Goal: Information Seeking & Learning: Compare options

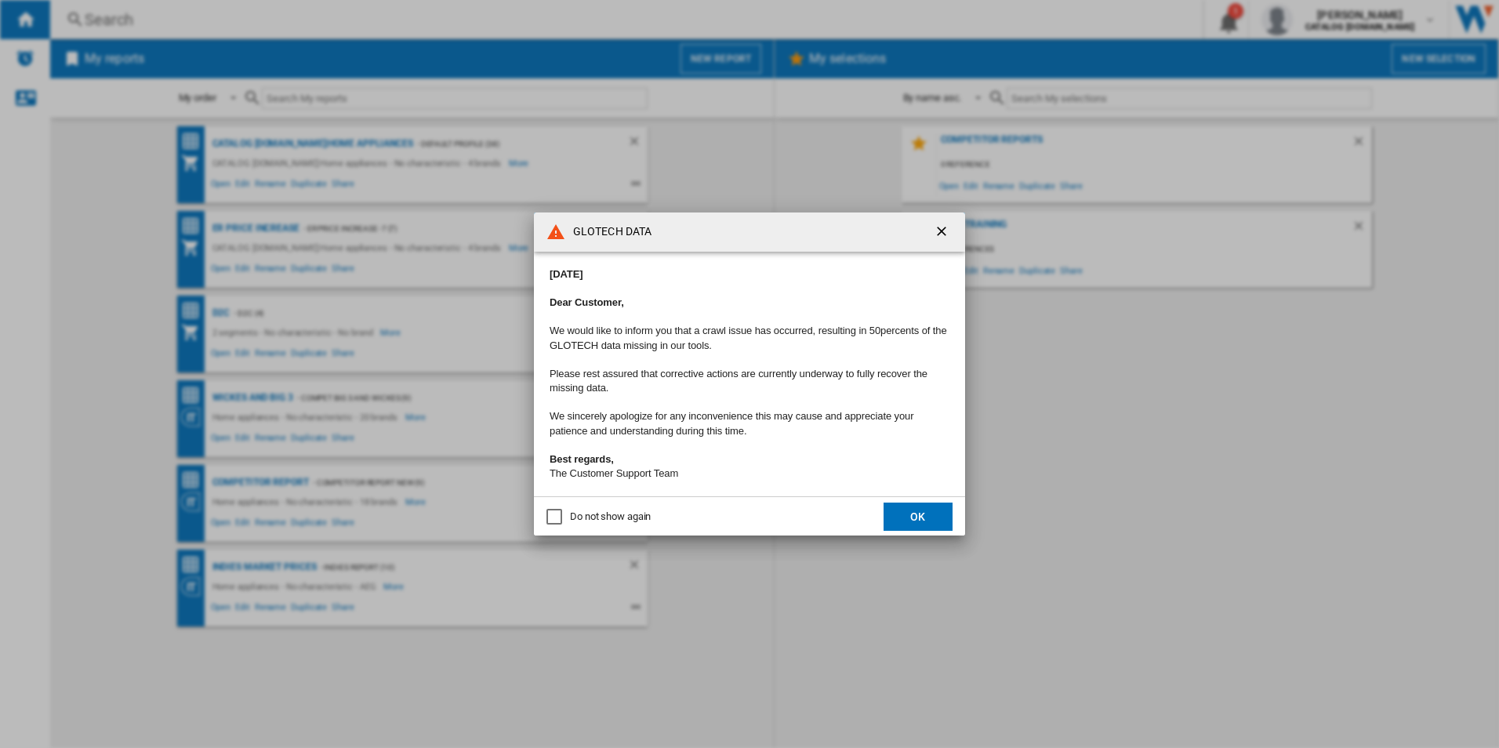
click at [921, 521] on button "OK" at bounding box center [918, 517] width 69 height 28
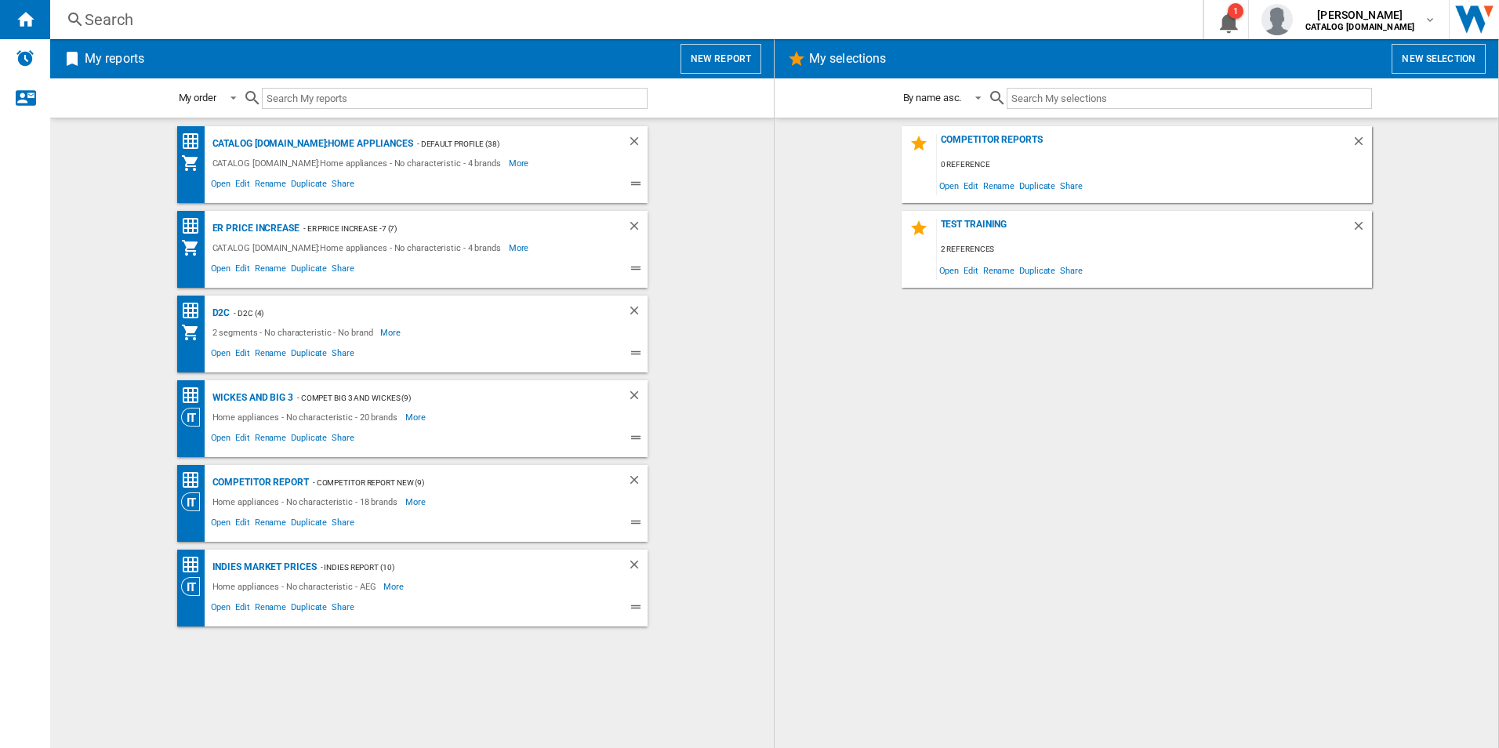
click at [263, 133] on div "CATALOG [DOMAIN_NAME]:Home appliances - Default profile (38) CATALOG [DOMAIN_NA…" at bounding box center [412, 164] width 470 height 77
click at [263, 139] on div "CATALOG [DOMAIN_NAME]:Home appliances" at bounding box center [311, 144] width 205 height 20
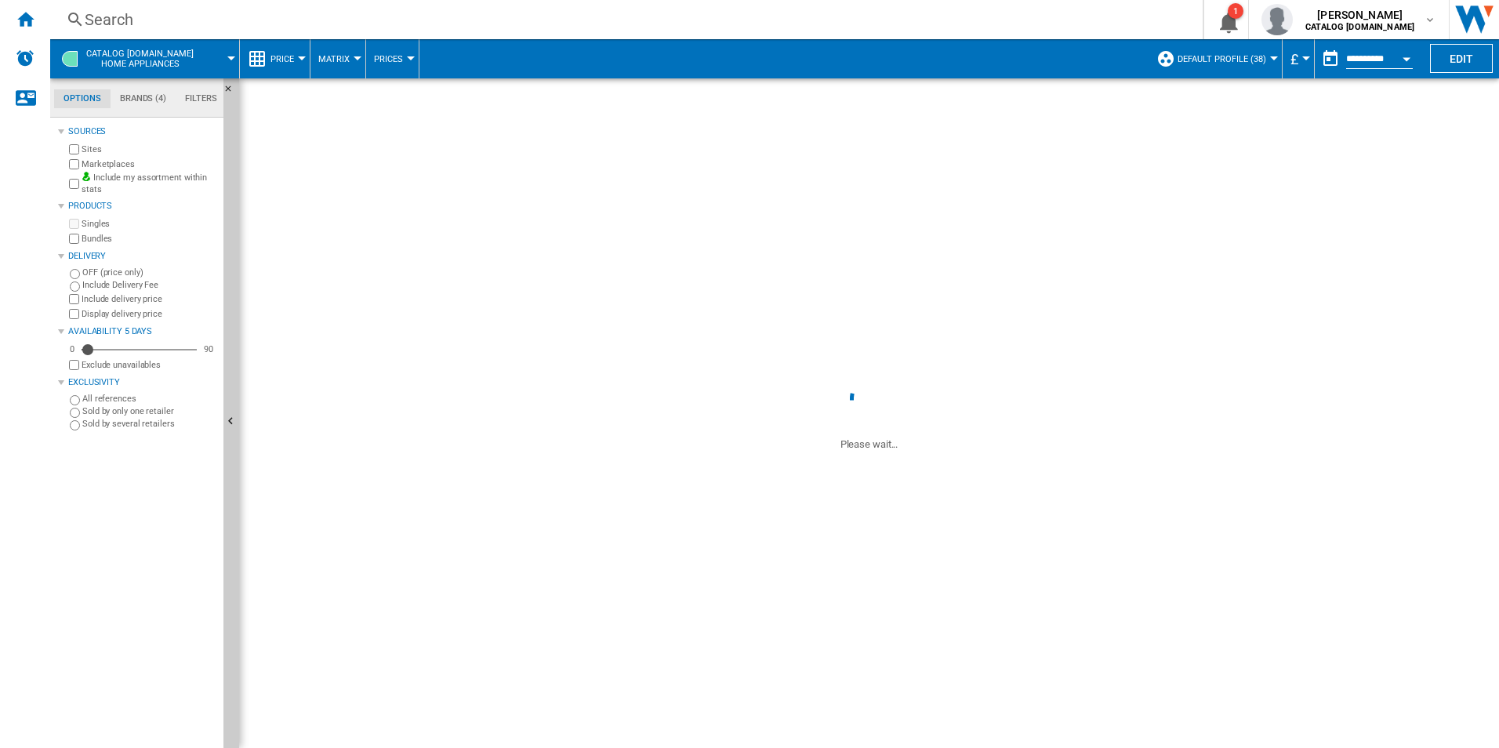
click at [89, 273] on label "OFF (price only)" at bounding box center [149, 273] width 135 height 12
click at [354, 24] on div "Search" at bounding box center [623, 20] width 1077 height 22
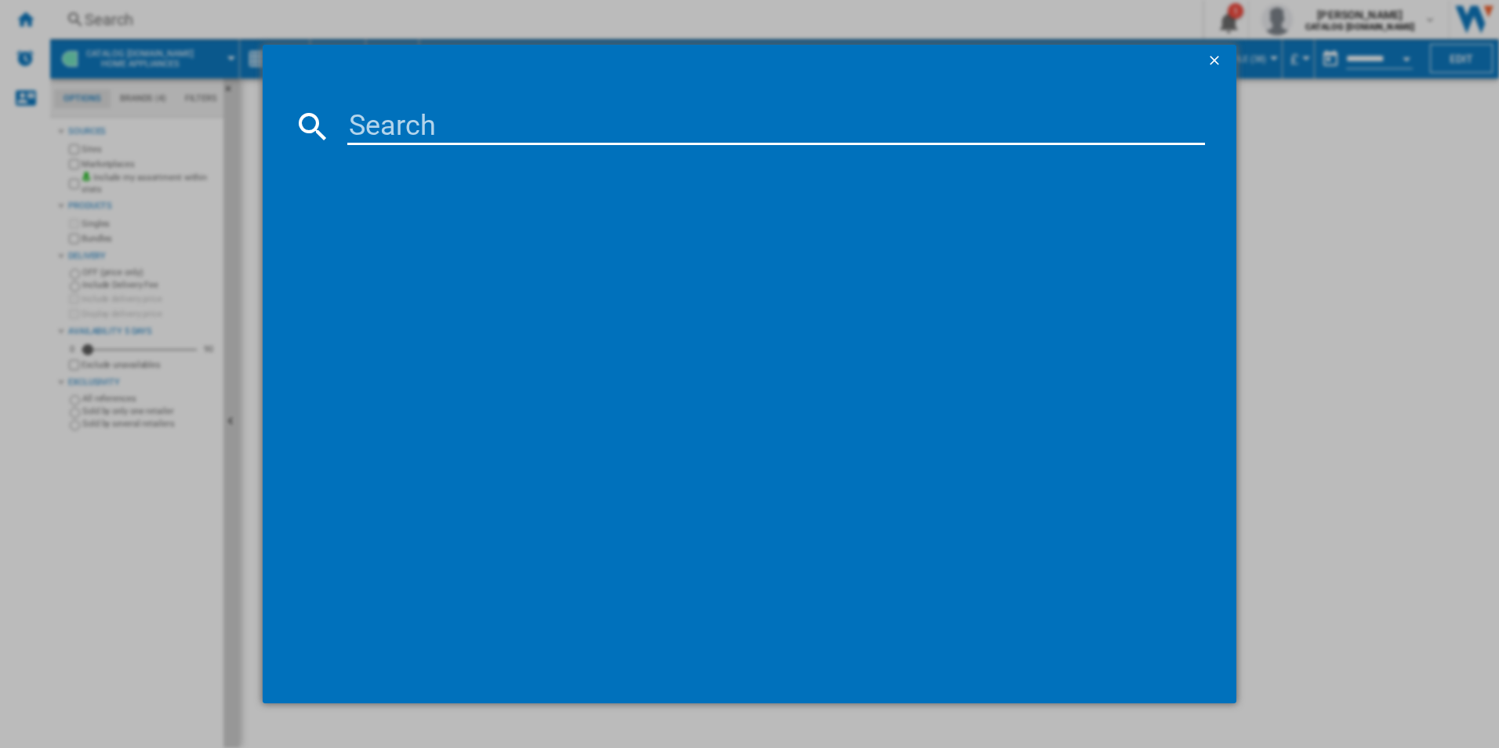
click at [389, 117] on input at bounding box center [776, 126] width 858 height 38
paste input "DCB331010M"
type input "DCB331010M"
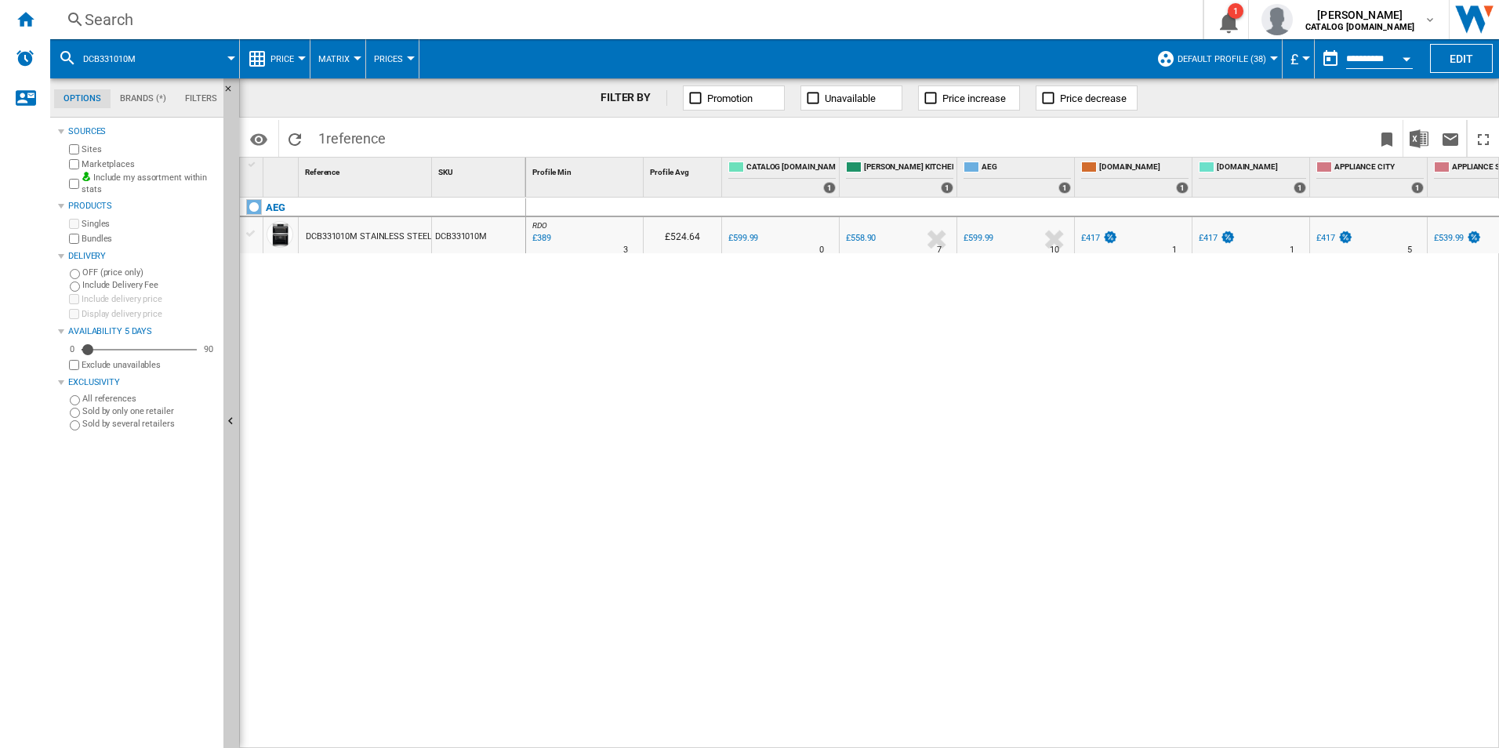
click at [347, 238] on div "DCB331010M STAINLESS STEEL" at bounding box center [368, 237] width 125 height 36
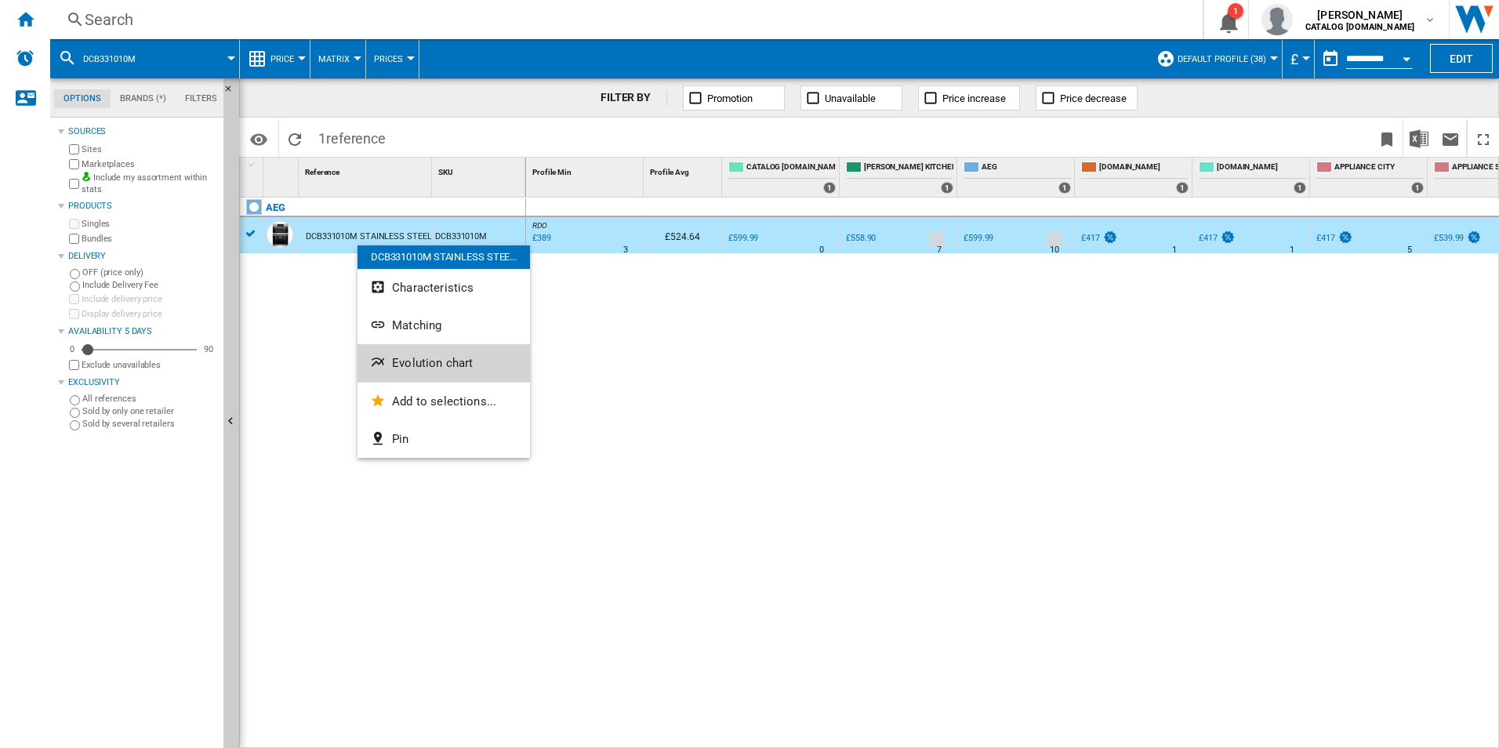
click at [386, 360] on ng-md-icon "Evolution chart" at bounding box center [379, 363] width 19 height 19
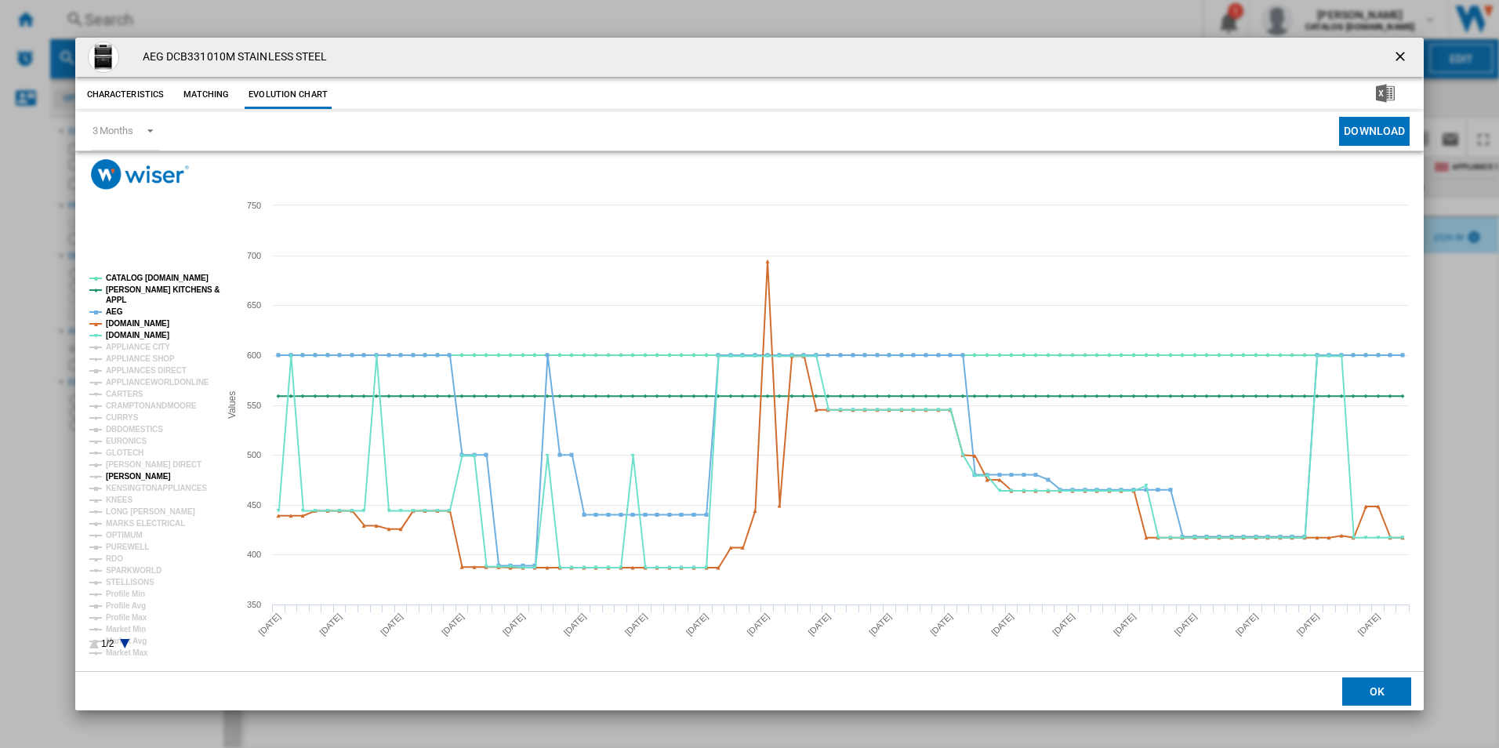
click at [124, 474] on tspan "[PERSON_NAME]" at bounding box center [138, 476] width 65 height 9
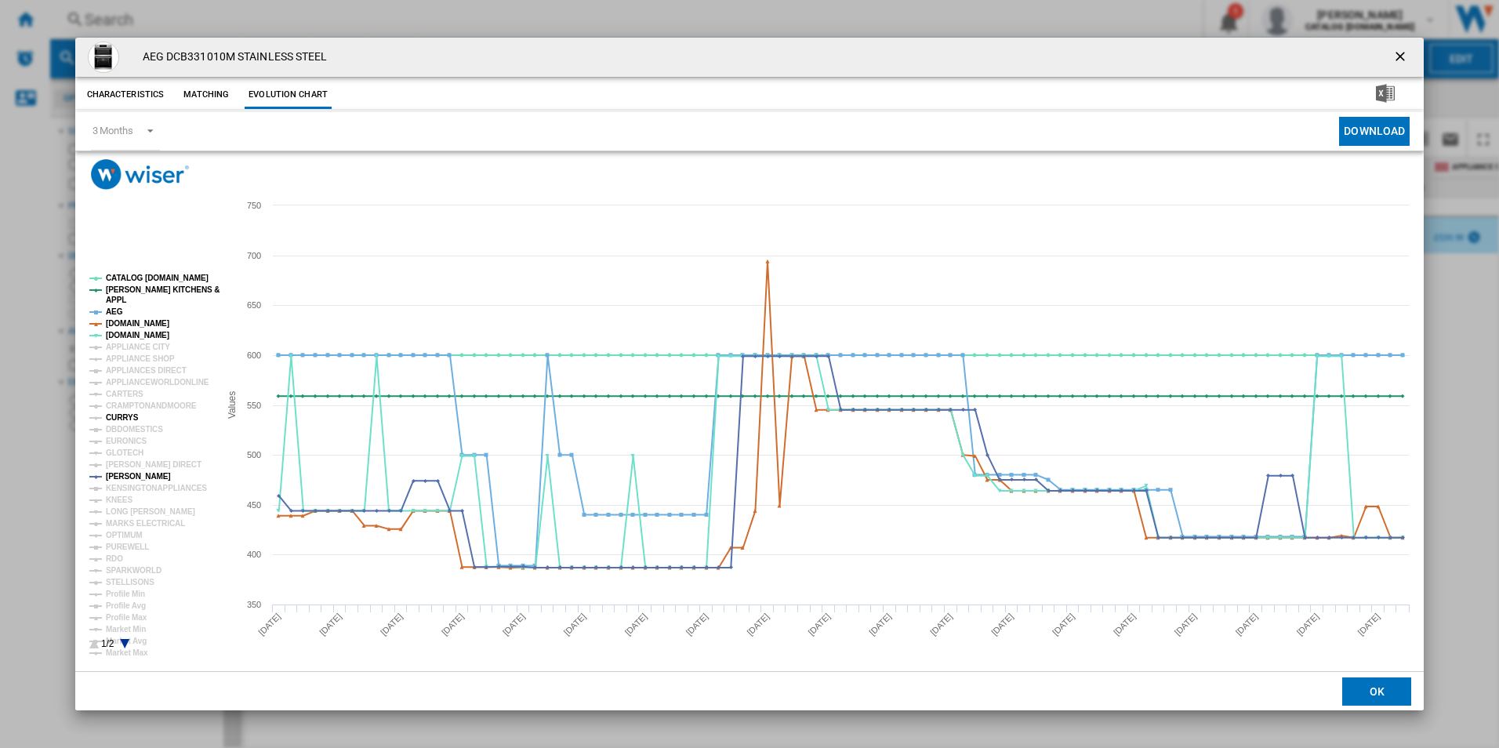
click at [124, 416] on tspan "CURRYS" at bounding box center [122, 417] width 33 height 9
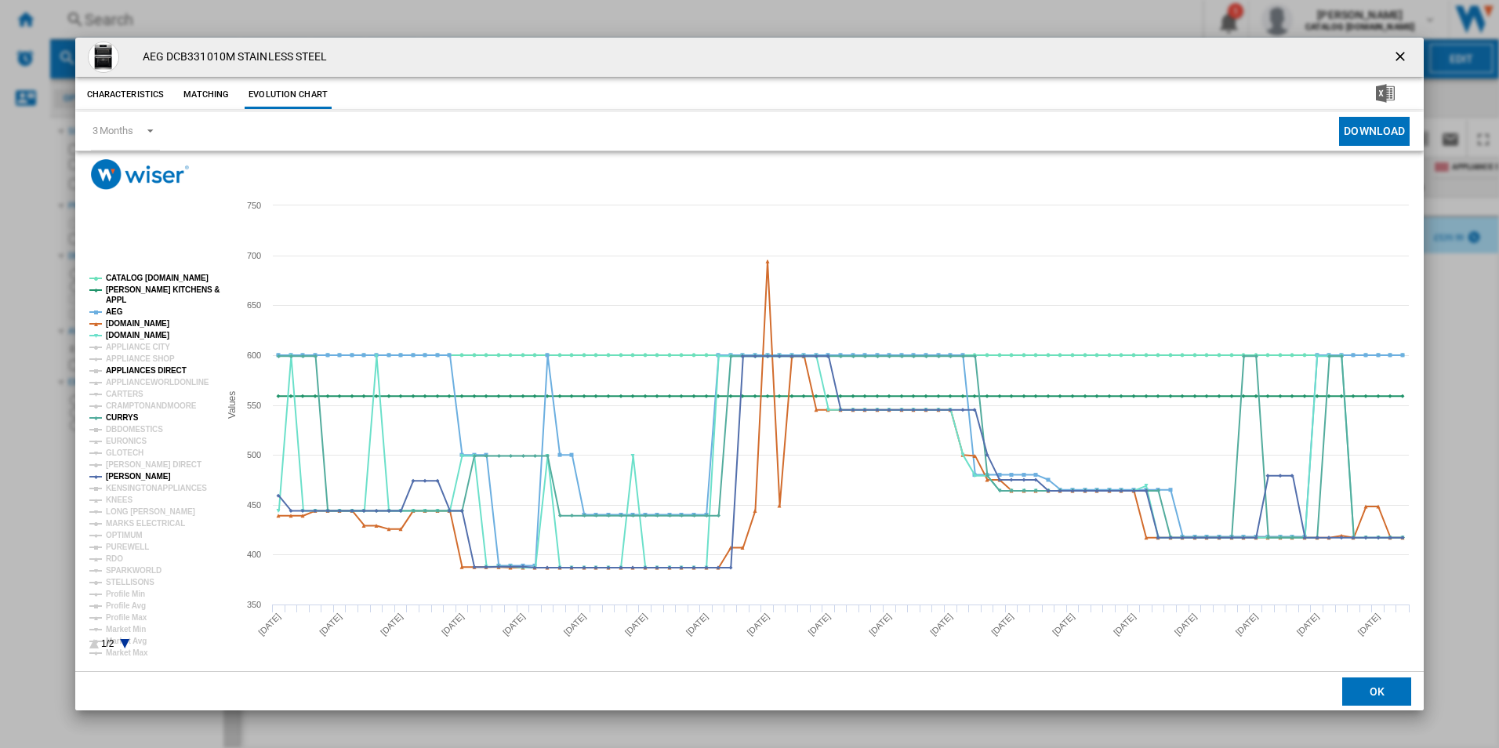
click at [139, 366] on tspan "APPLIANCES DIRECT" at bounding box center [146, 370] width 81 height 9
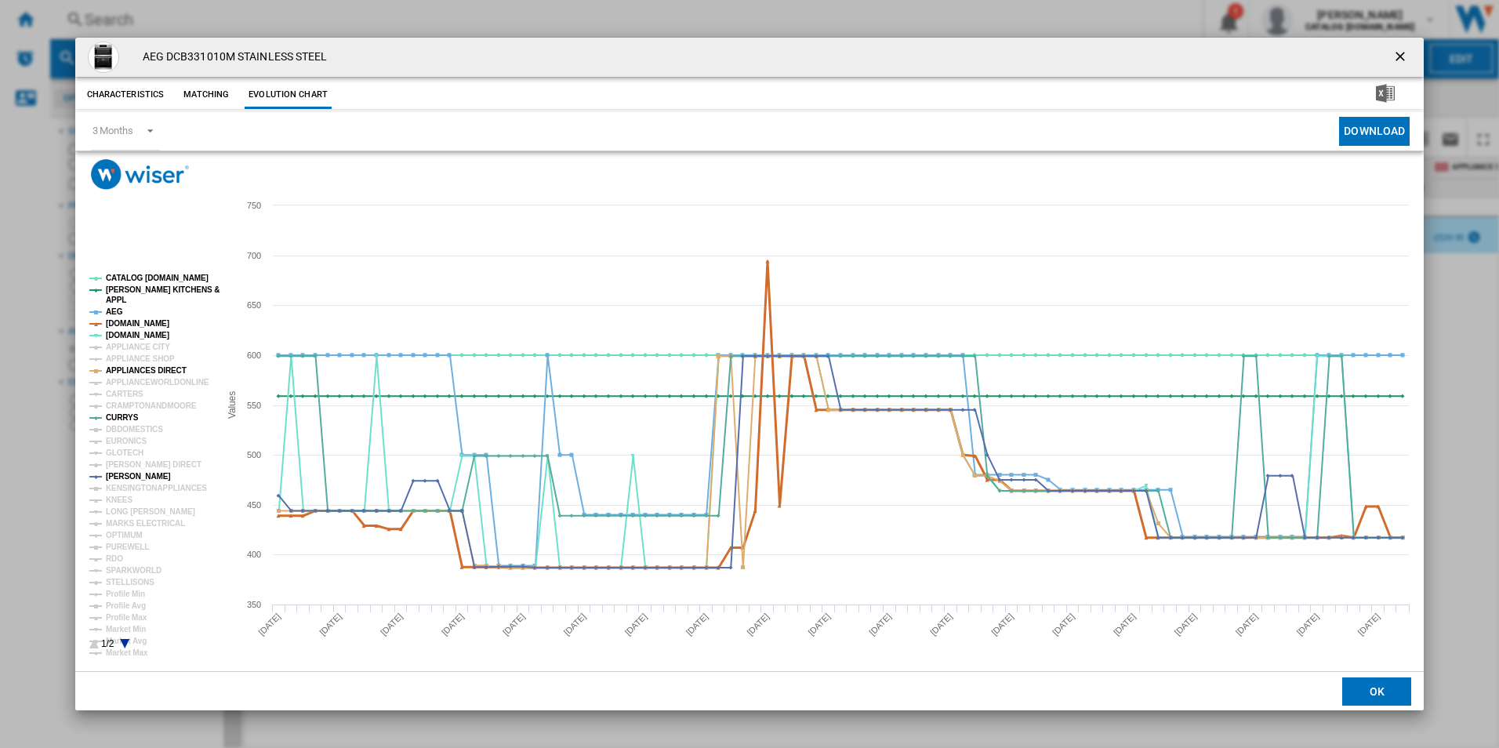
click at [131, 321] on tspan "[DOMAIN_NAME]" at bounding box center [137, 323] width 63 height 9
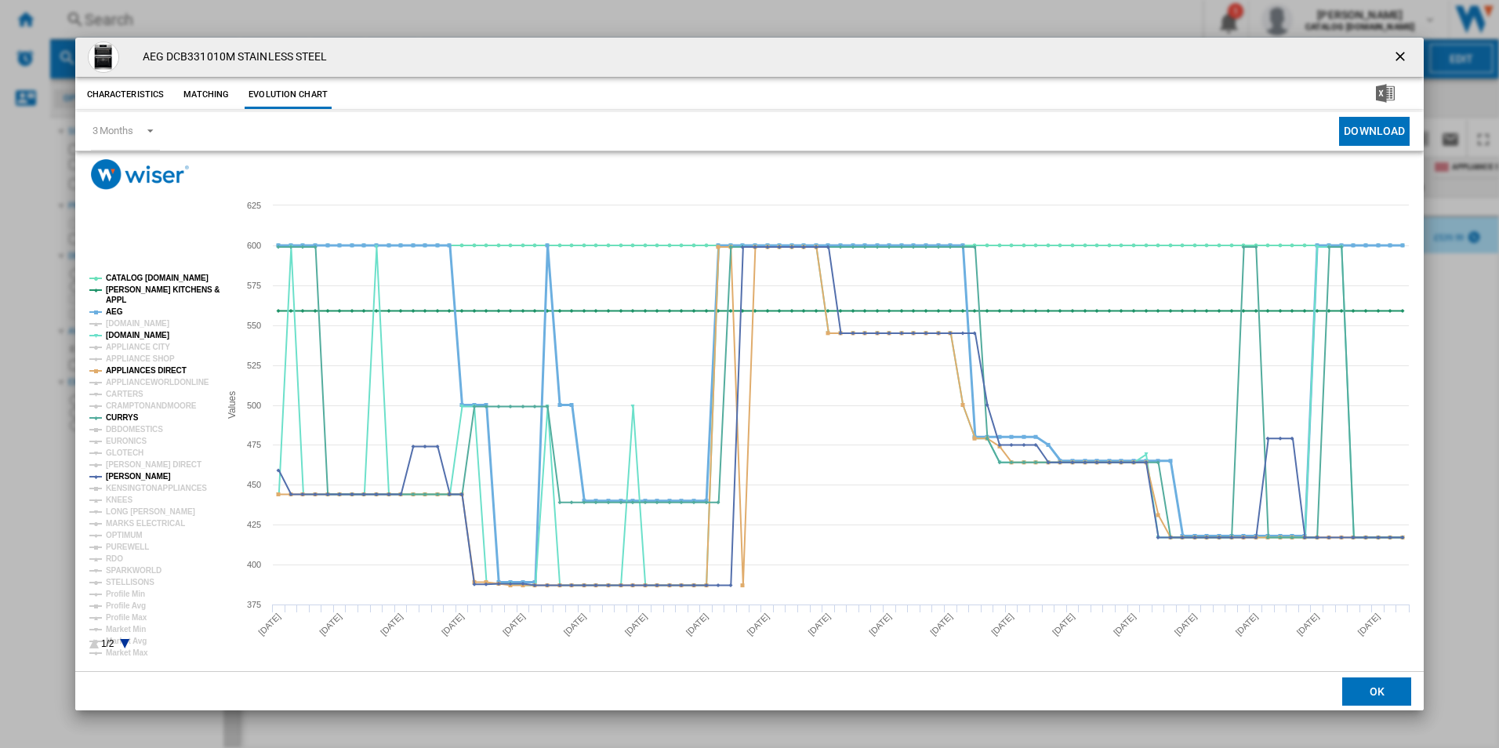
click at [108, 311] on tspan "AEG" at bounding box center [114, 311] width 17 height 9
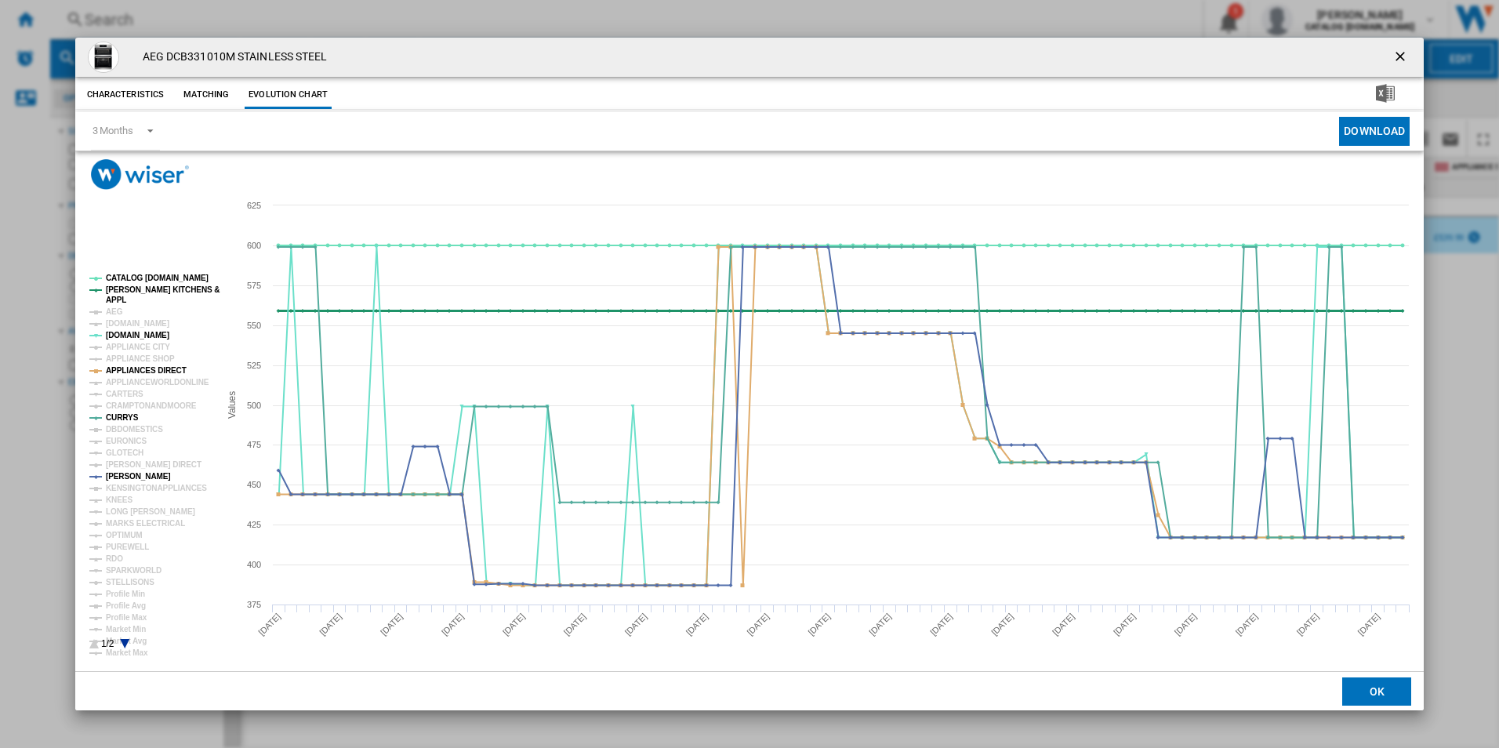
click at [115, 289] on tspan "[PERSON_NAME] KITCHENS &" at bounding box center [163, 289] width 114 height 9
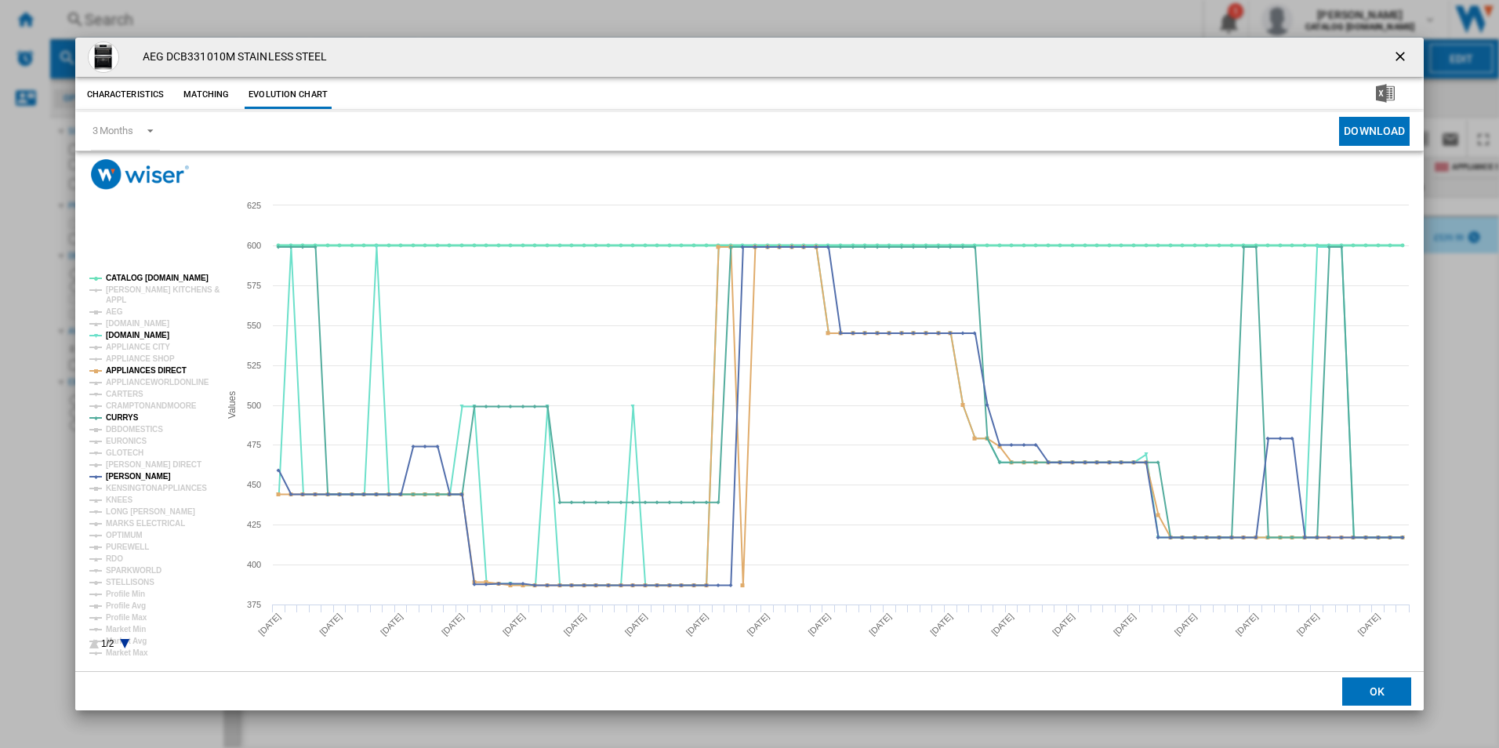
click at [130, 274] on tspan "CATALOG [DOMAIN_NAME]" at bounding box center [157, 278] width 103 height 9
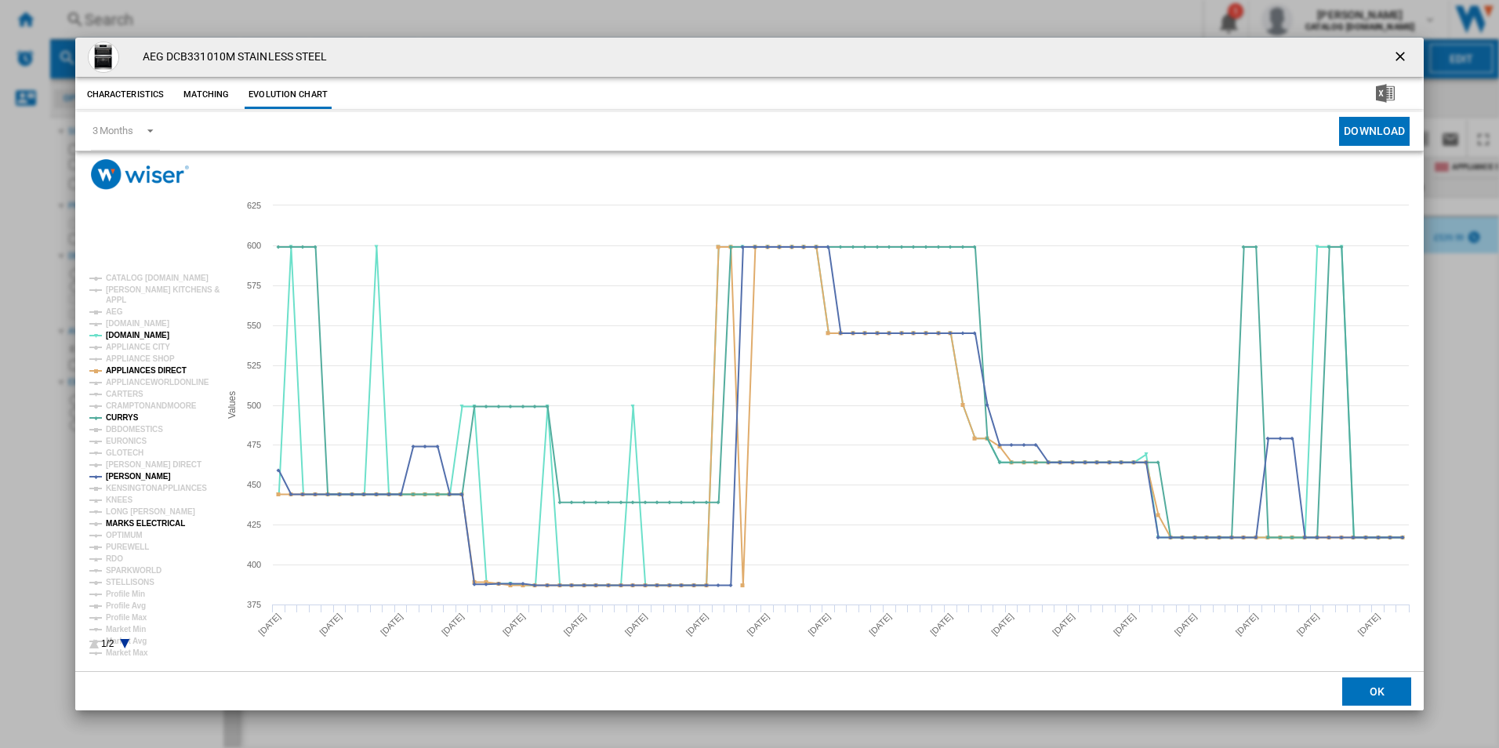
click at [139, 521] on tspan "MARKS ELECTRICAL" at bounding box center [145, 523] width 79 height 9
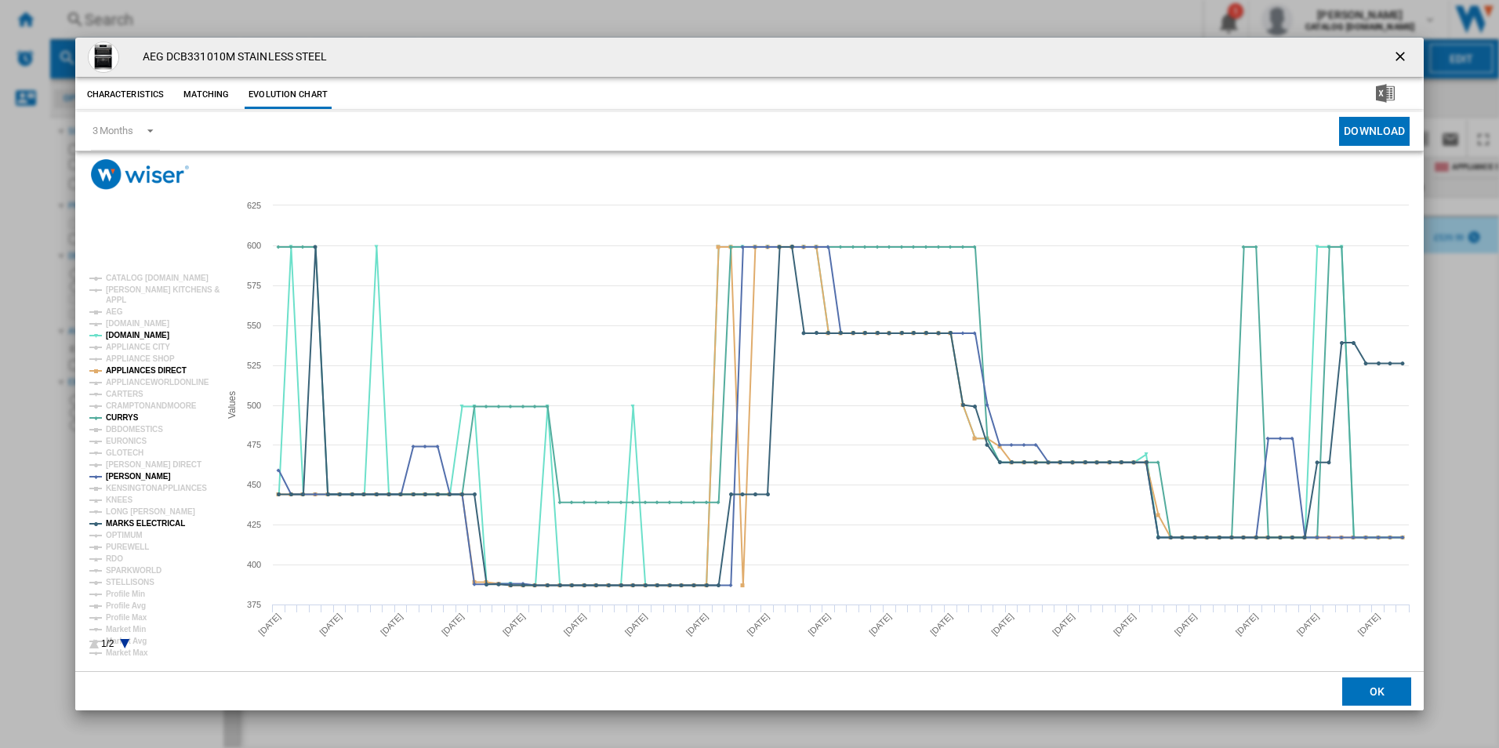
click at [1405, 63] on ng-md-icon "getI18NText('BUTTONS.CLOSE_DIALOG')" at bounding box center [1401, 58] width 19 height 19
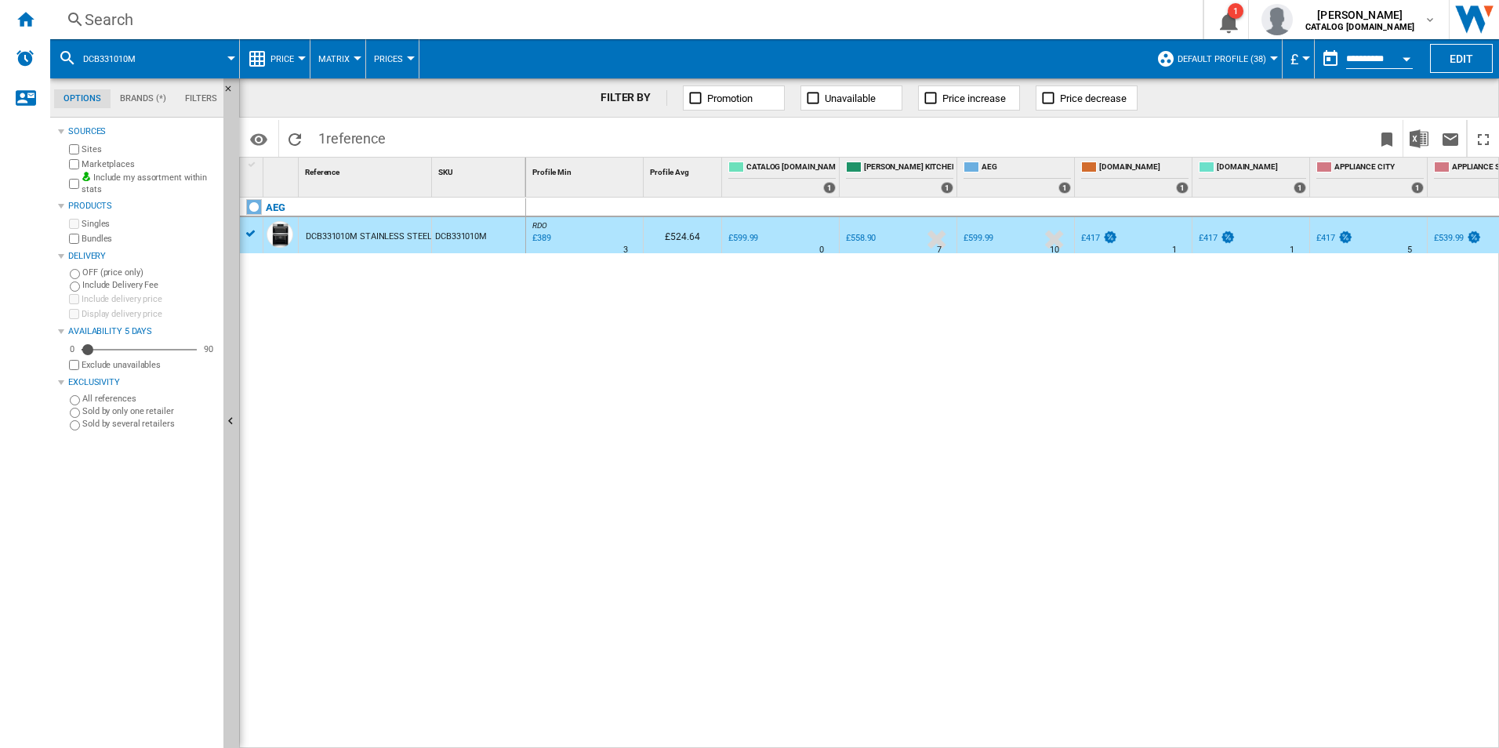
click at [519, 24] on div "Search" at bounding box center [623, 20] width 1077 height 22
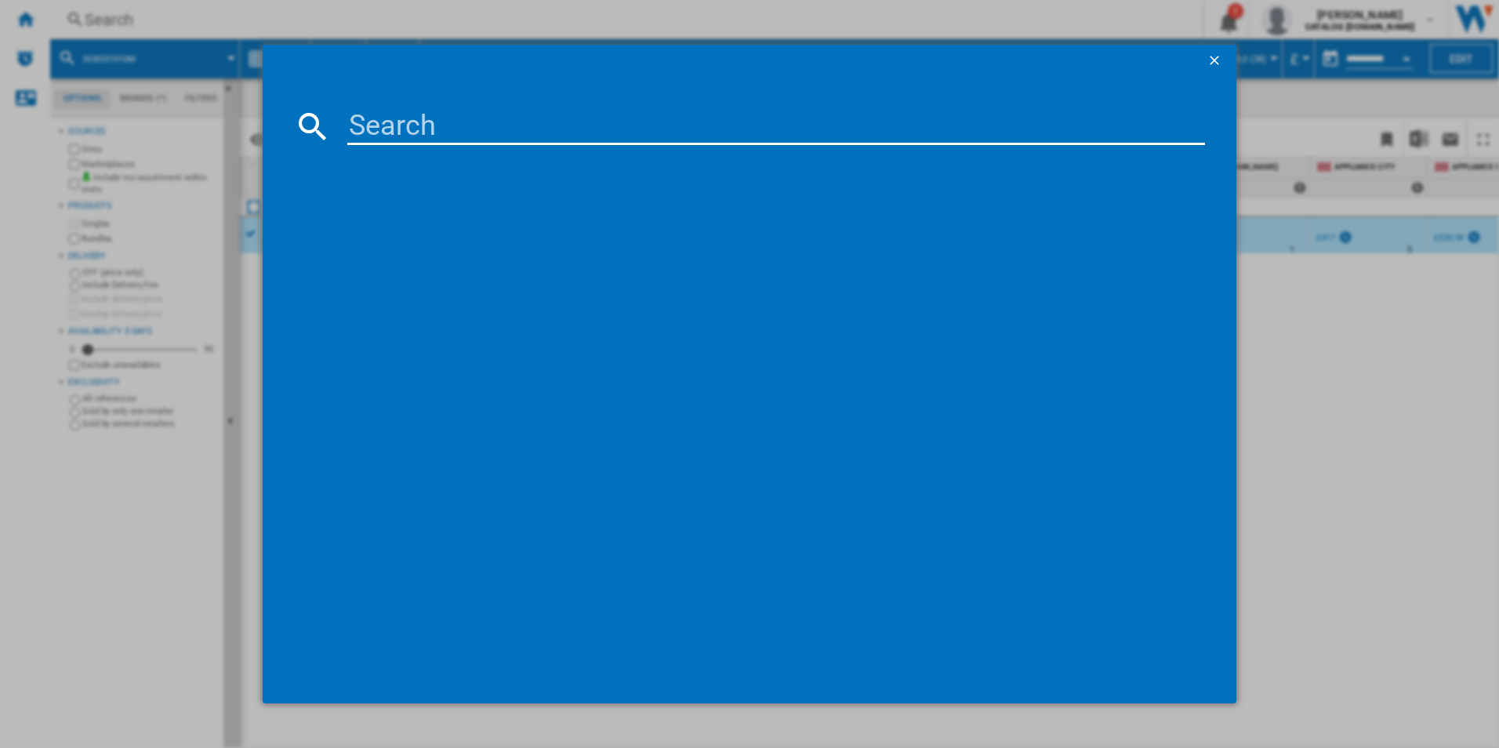
type input "TR708L0B"
click at [404, 114] on input "TR708L0B" at bounding box center [776, 126] width 858 height 38
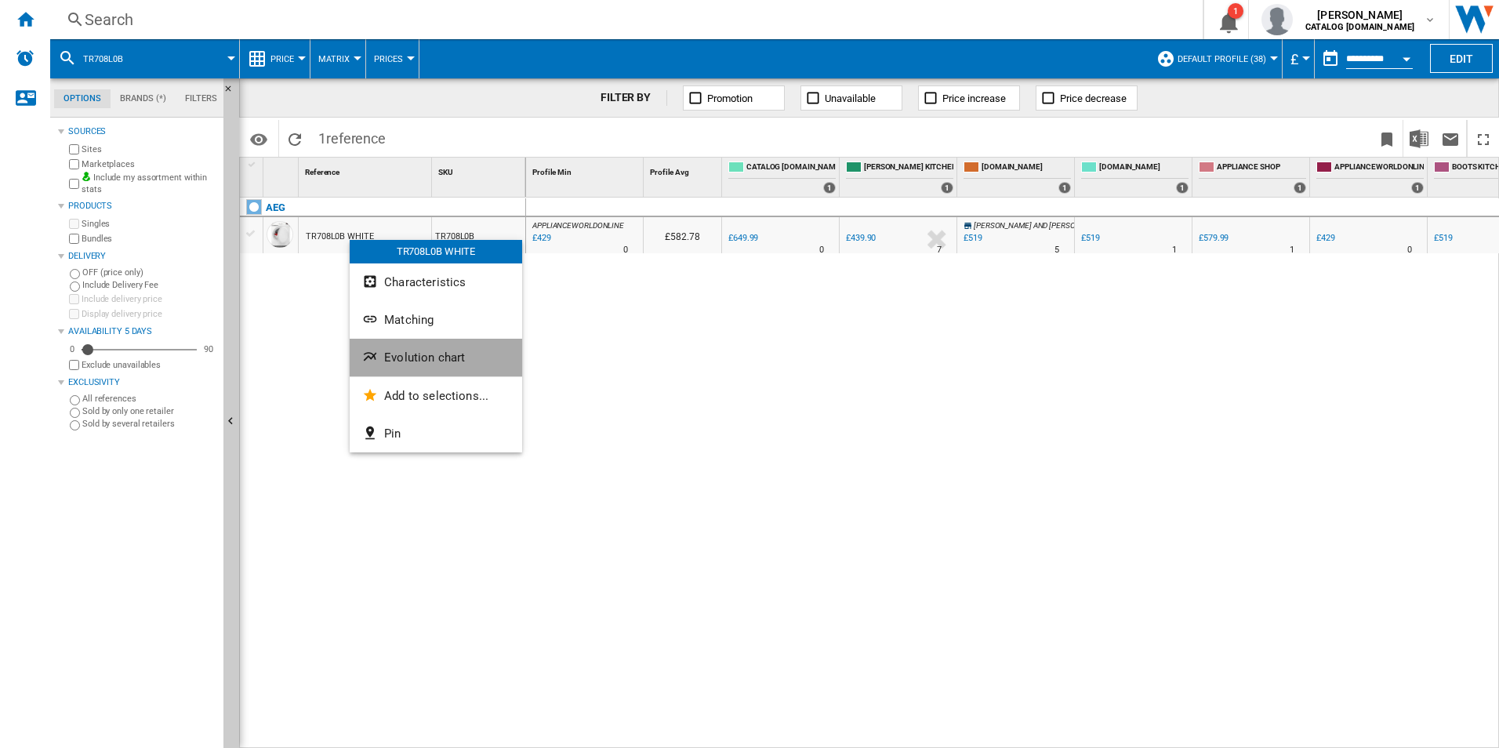
click at [389, 361] on span "Evolution chart" at bounding box center [424, 357] width 81 height 14
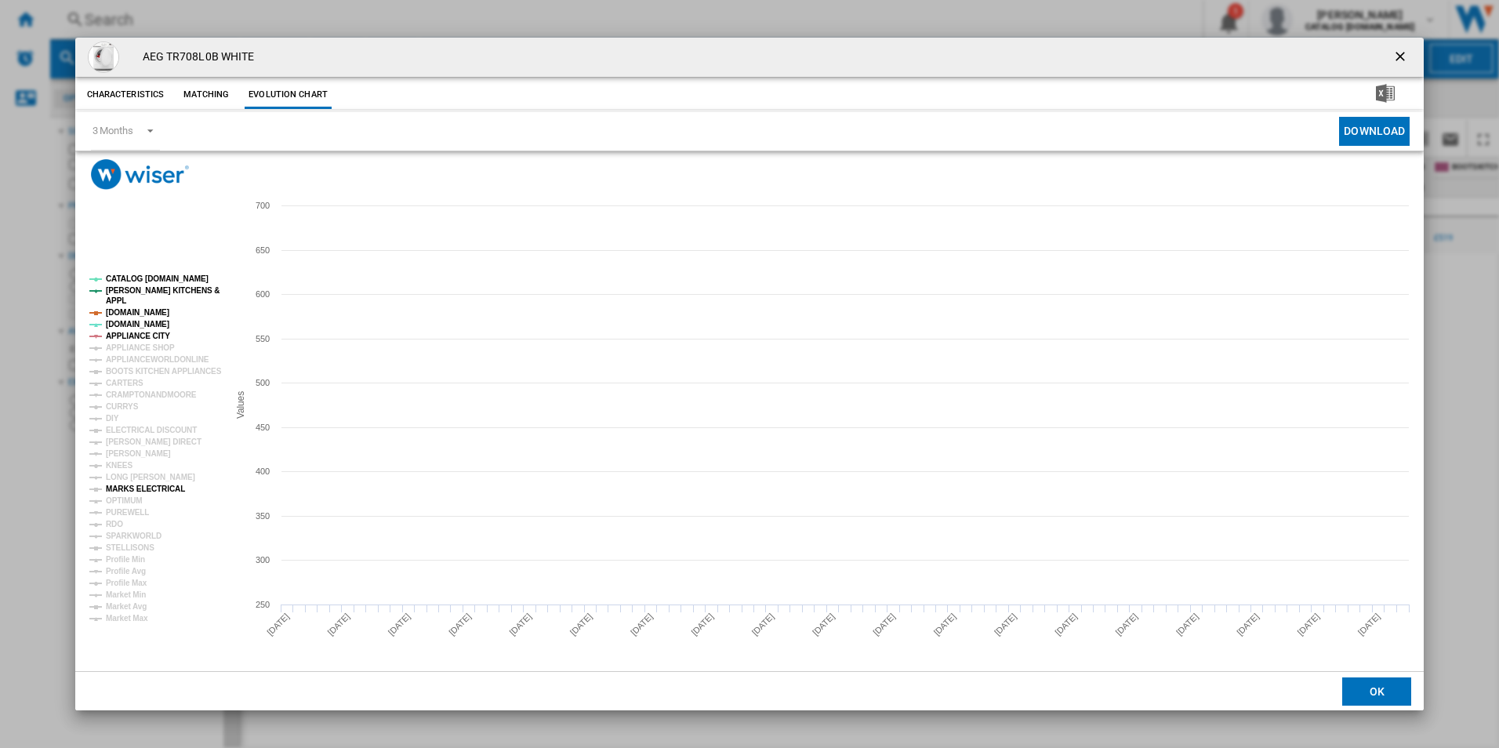
click at [125, 489] on tspan "MARKS ELECTRICAL" at bounding box center [145, 488] width 79 height 9
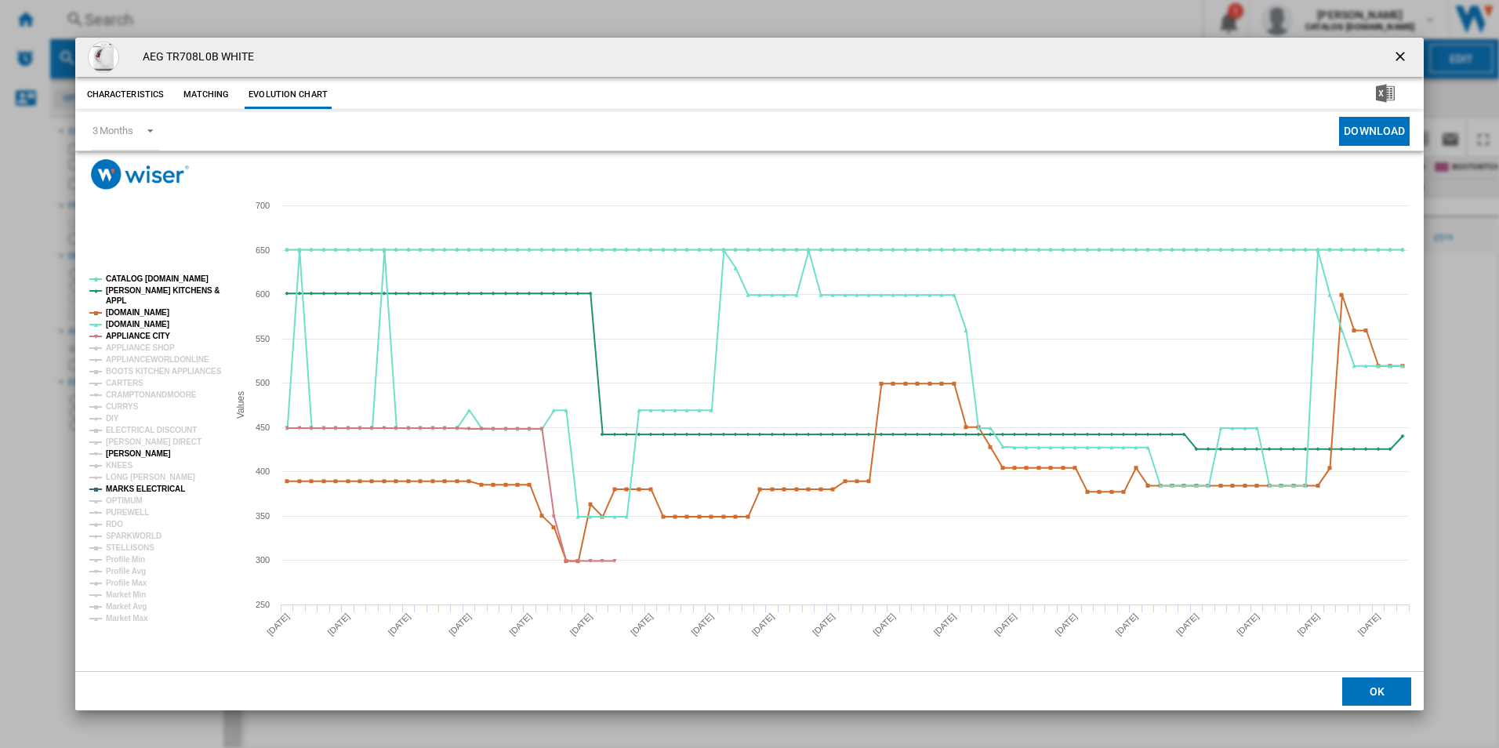
click at [129, 455] on tspan "[PERSON_NAME]" at bounding box center [138, 453] width 65 height 9
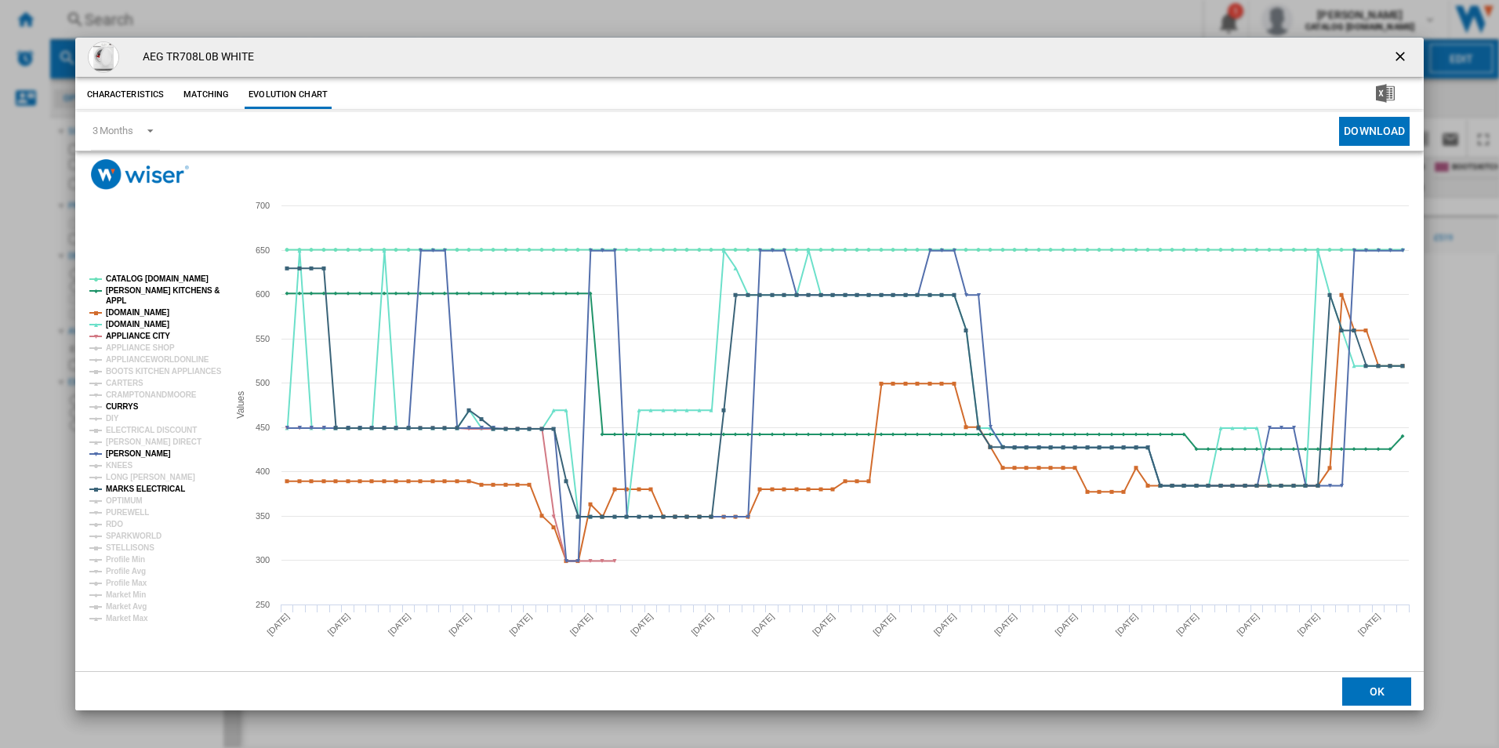
click at [122, 403] on tspan "CURRYS" at bounding box center [122, 406] width 33 height 9
click at [140, 334] on tspan "APPLIANCE CITY" at bounding box center [138, 336] width 64 height 9
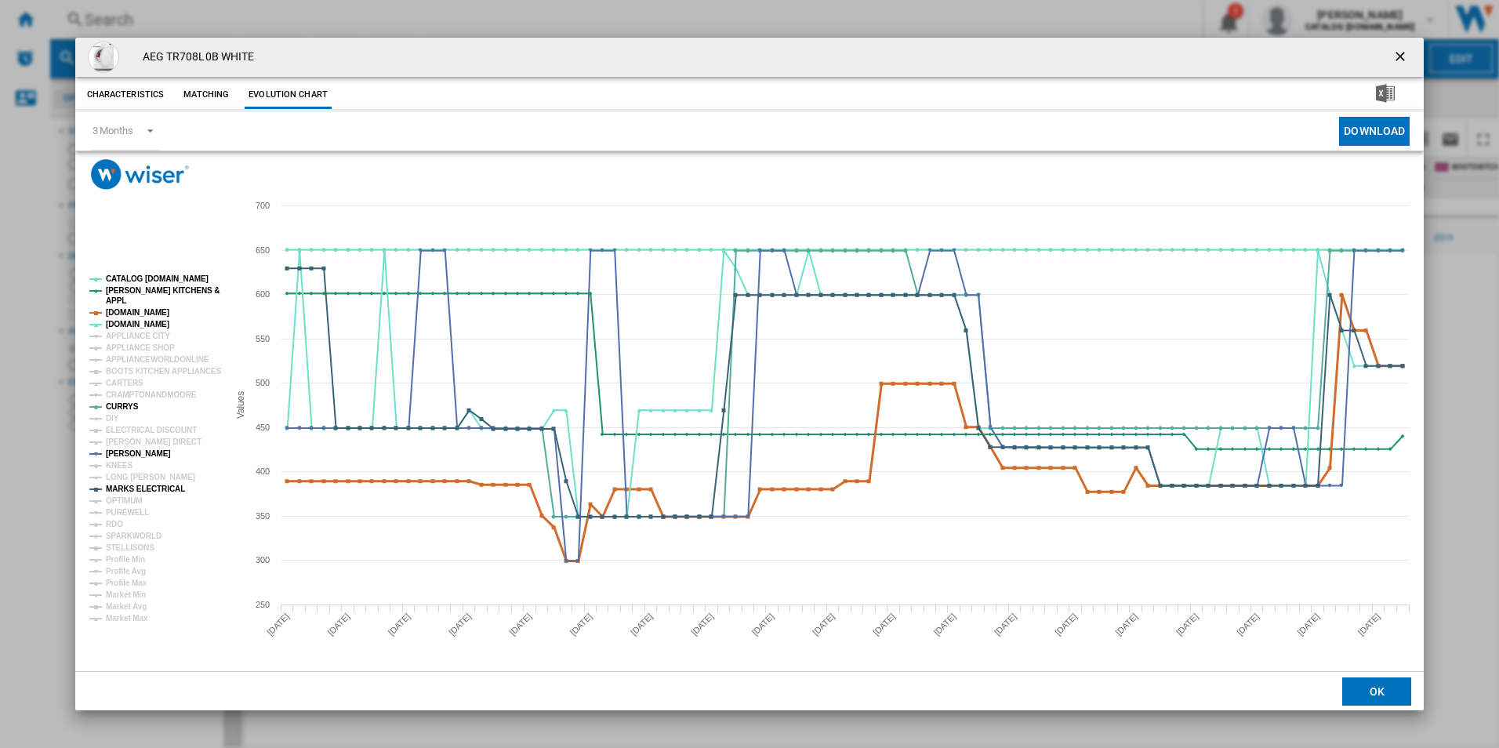
click at [140, 312] on tspan "[DOMAIN_NAME]" at bounding box center [137, 312] width 63 height 9
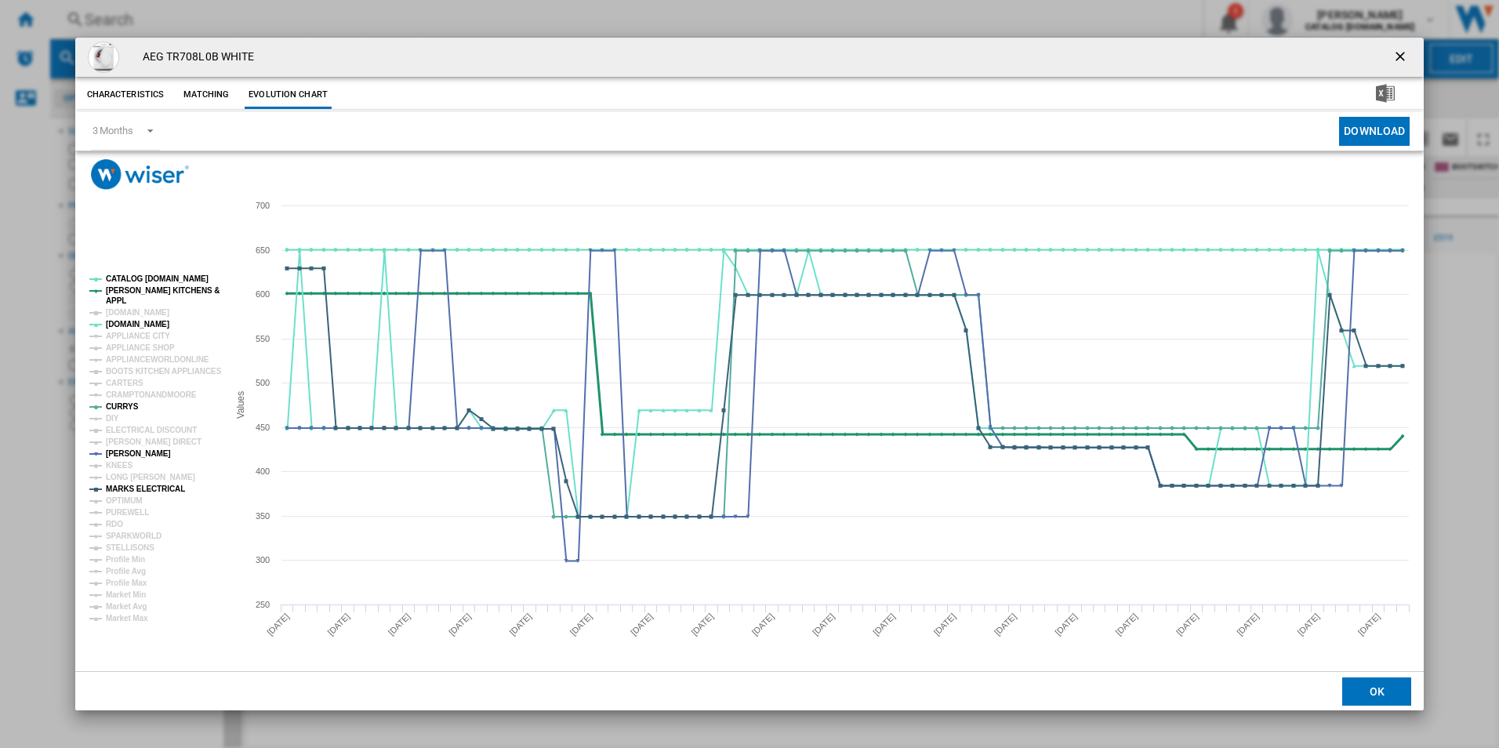
click at [152, 293] on tspan "[PERSON_NAME] KITCHENS &" at bounding box center [163, 290] width 114 height 9
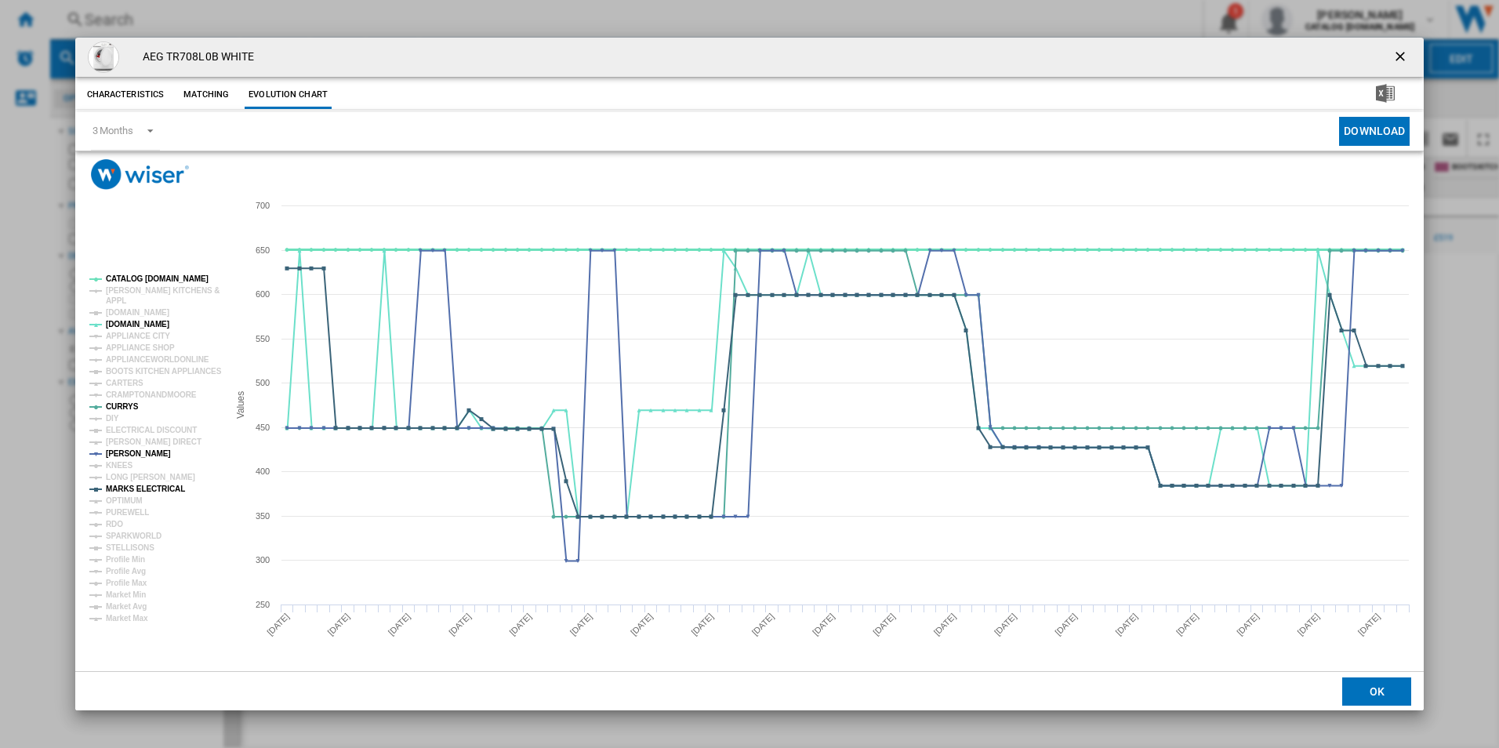
click at [165, 278] on tspan "CATALOG [DOMAIN_NAME]" at bounding box center [157, 278] width 103 height 9
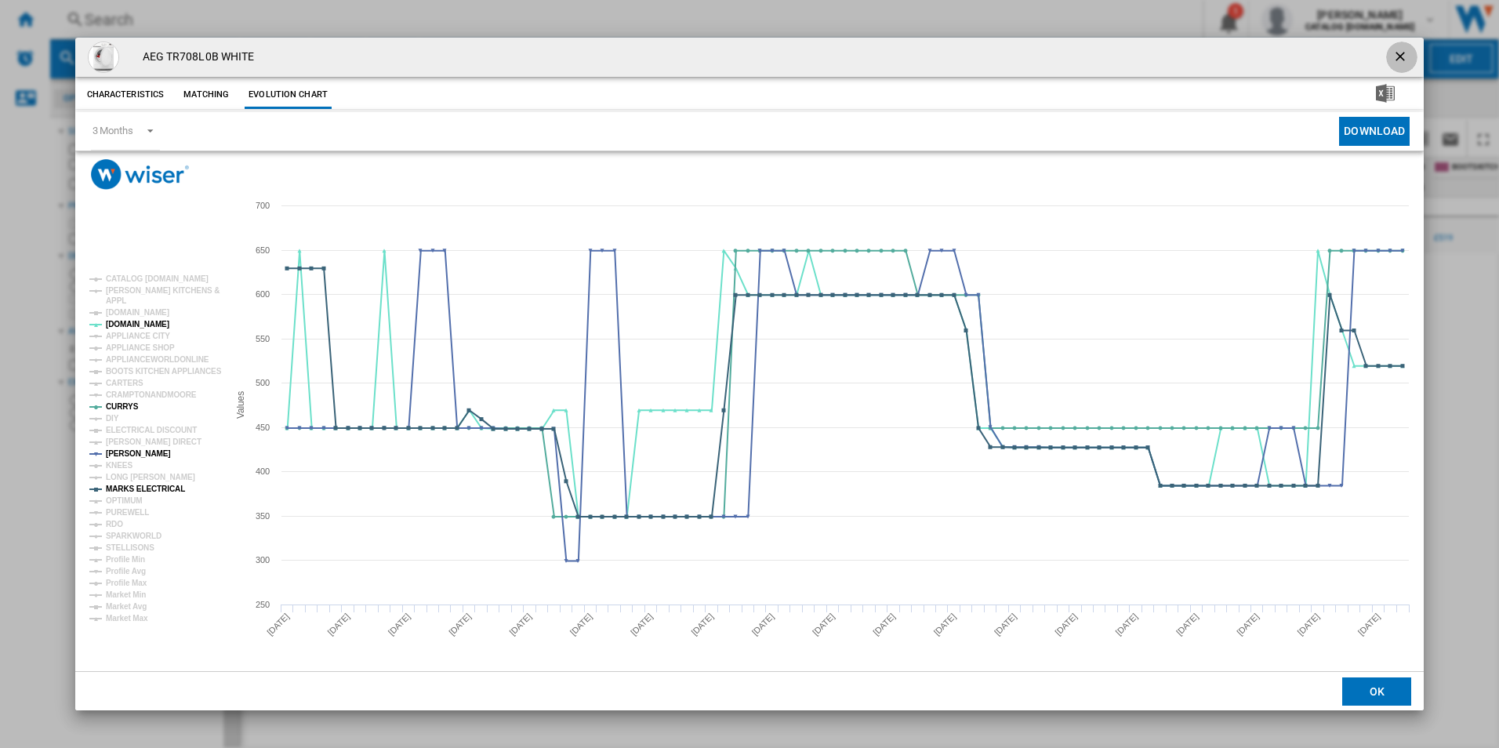
click at [1397, 52] on ng-md-icon "getI18NText('BUTTONS.CLOSE_DIALOG')" at bounding box center [1401, 58] width 19 height 19
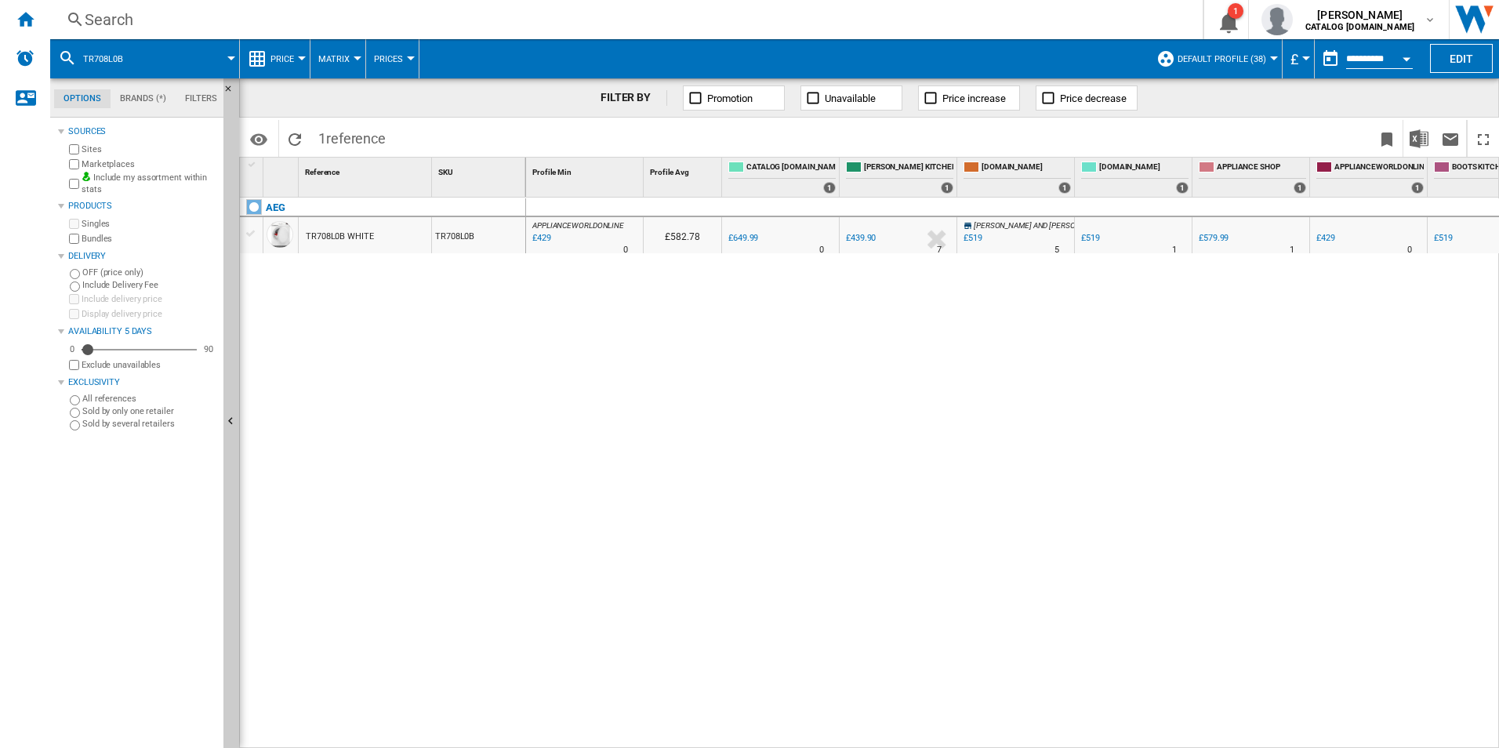
click at [572, 17] on div "Search" at bounding box center [623, 20] width 1077 height 22
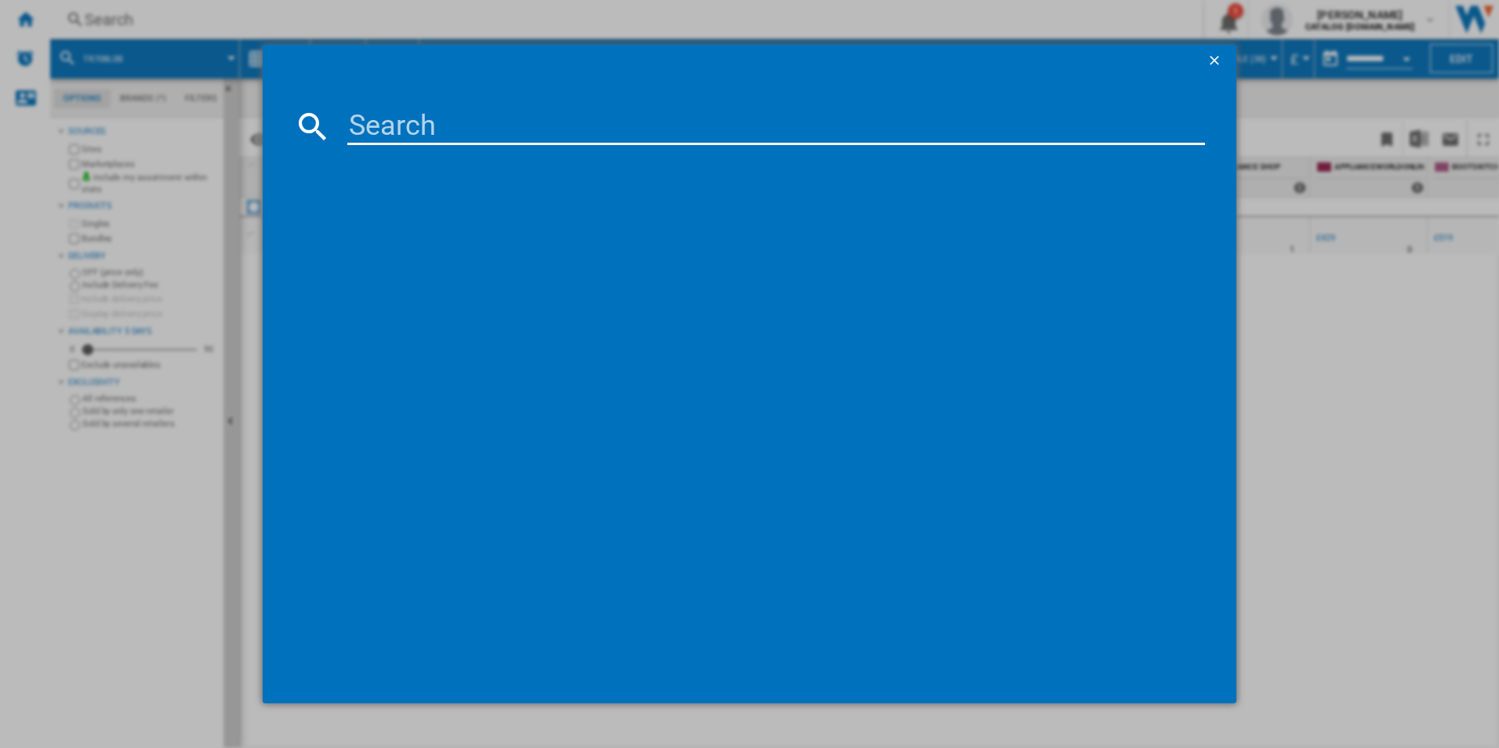
click at [469, 130] on input at bounding box center [776, 126] width 858 height 38
click at [489, 127] on input at bounding box center [776, 126] width 858 height 38
paste input "HK614000CB"
type input "HK614000CB"
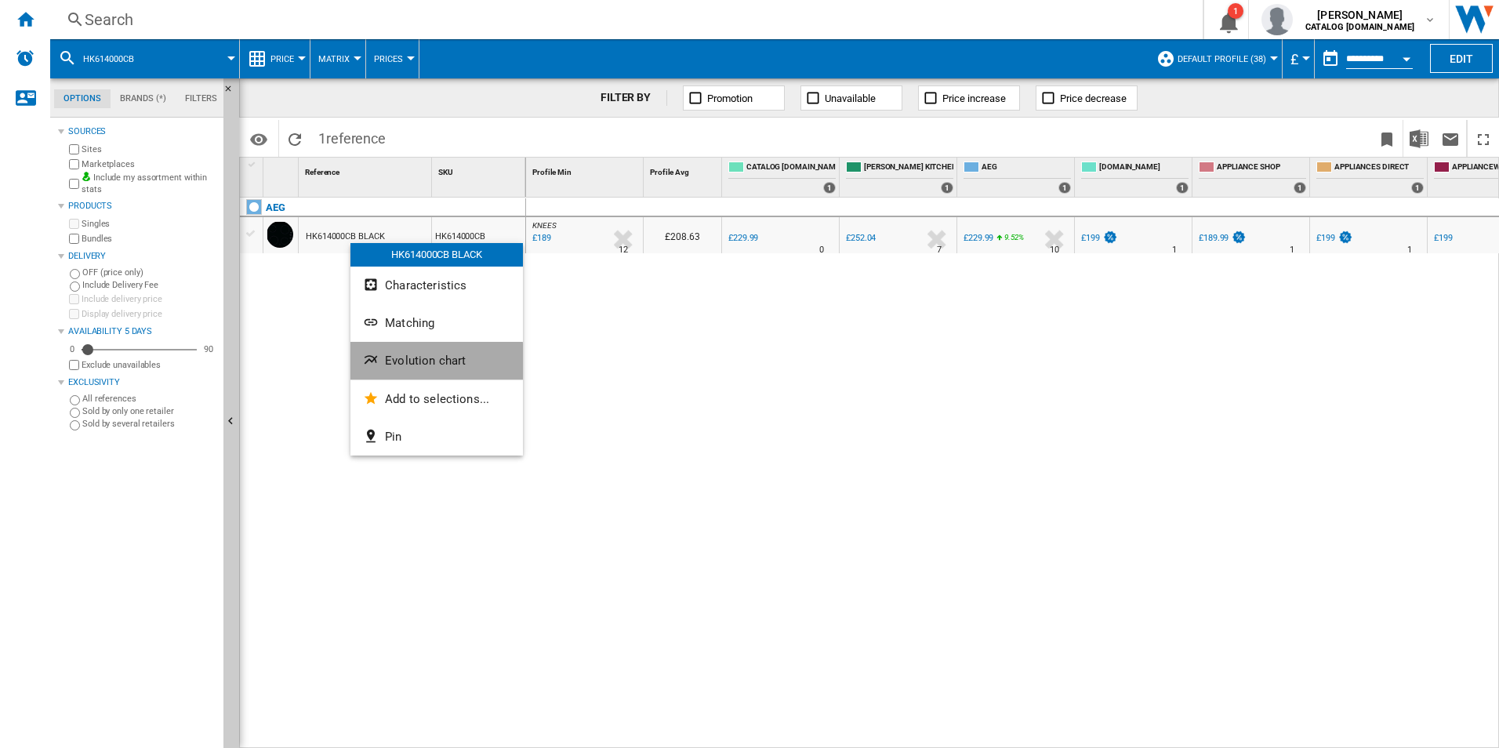
click at [392, 365] on span "Evolution chart" at bounding box center [425, 361] width 81 height 14
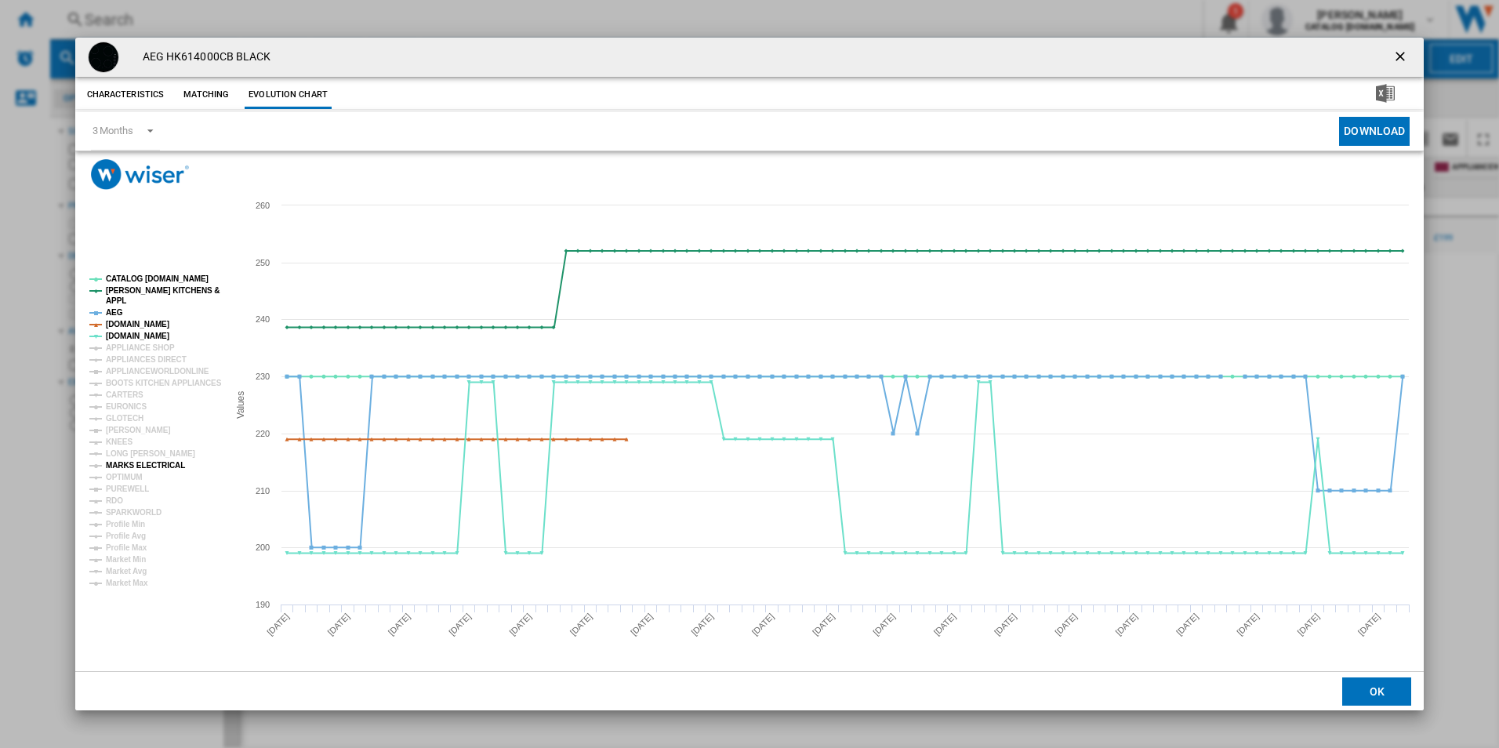
click at [133, 467] on tspan "MARKS ELECTRICAL" at bounding box center [145, 465] width 79 height 9
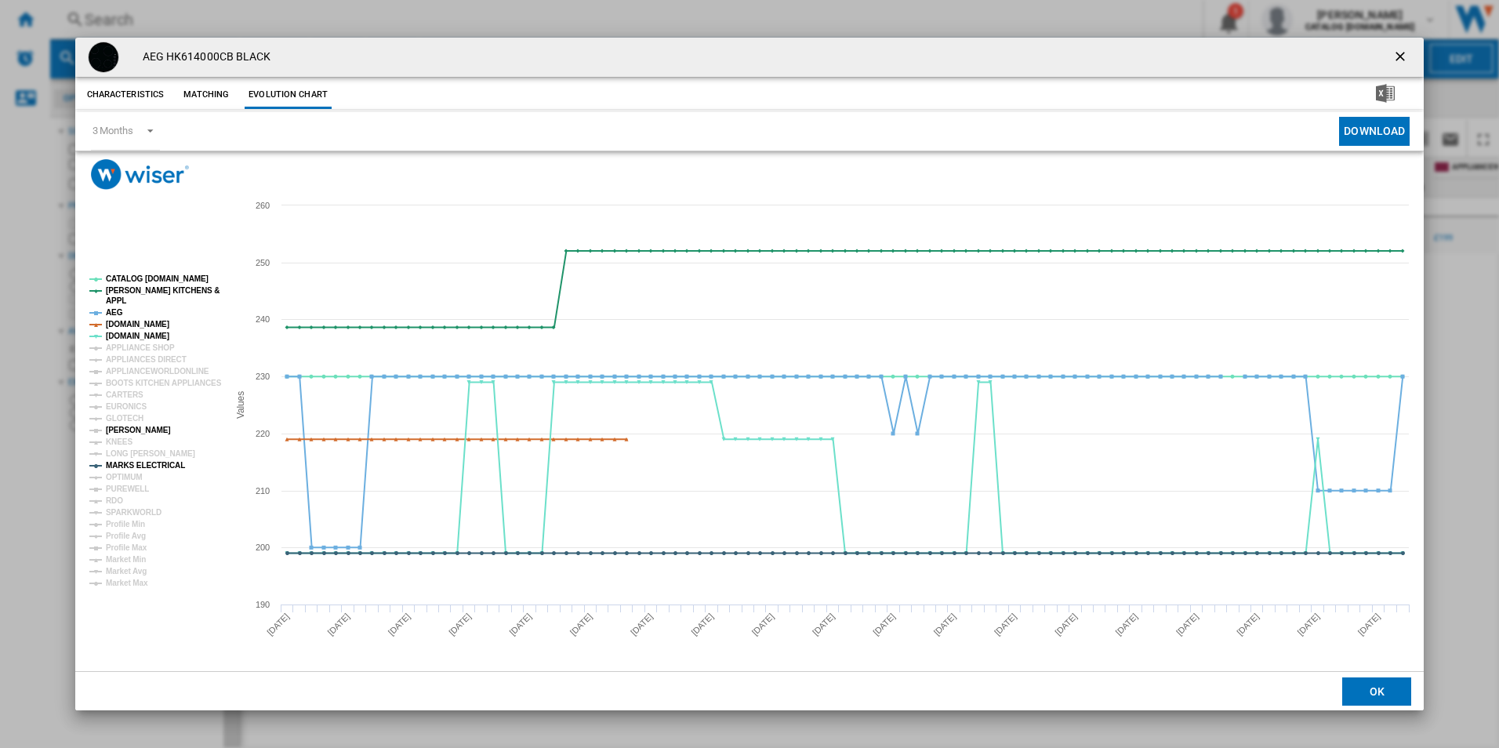
click at [135, 428] on tspan "[PERSON_NAME]" at bounding box center [138, 430] width 65 height 9
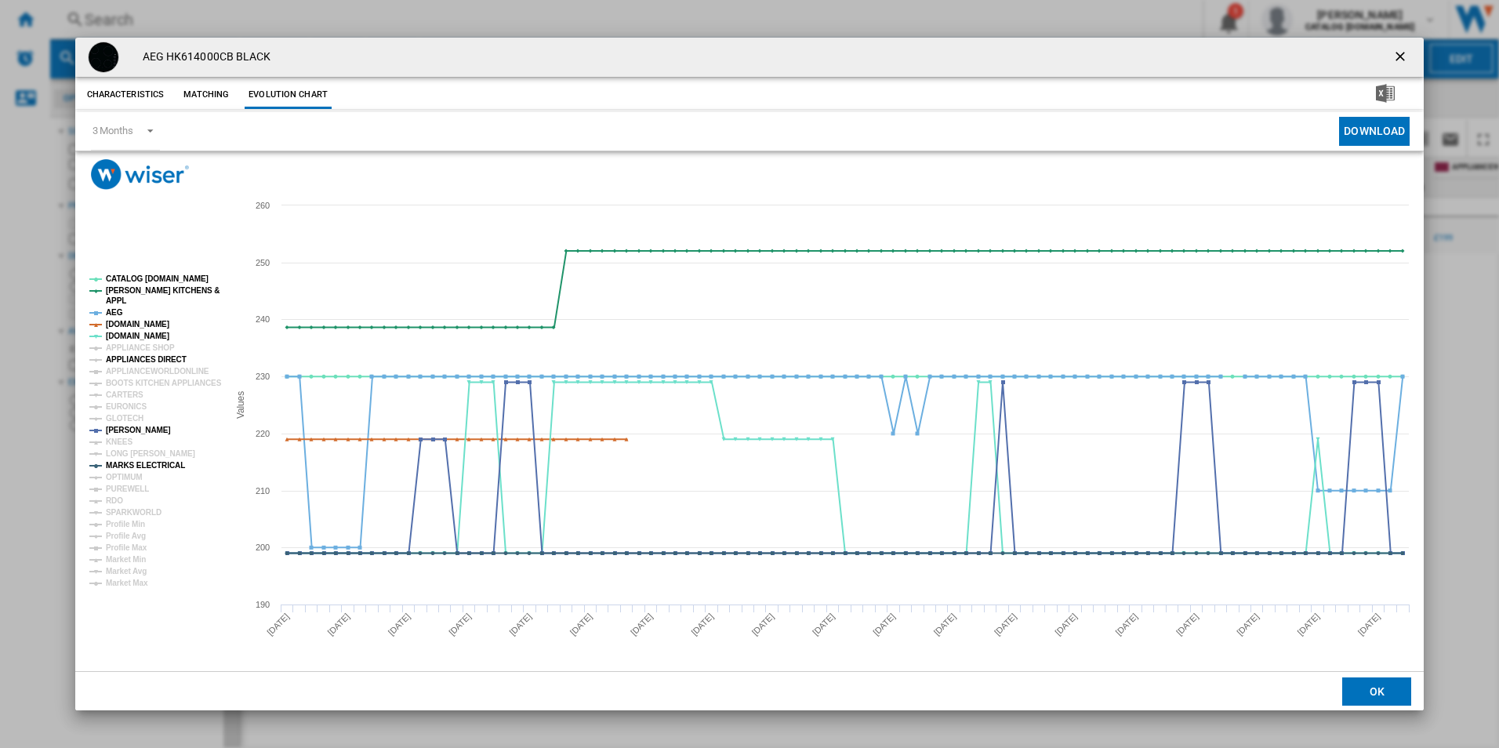
click at [129, 361] on tspan "APPLIANCES DIRECT" at bounding box center [146, 359] width 81 height 9
click at [133, 321] on tspan "[DOMAIN_NAME]" at bounding box center [137, 324] width 63 height 9
click at [111, 311] on tspan "AEG" at bounding box center [114, 312] width 17 height 9
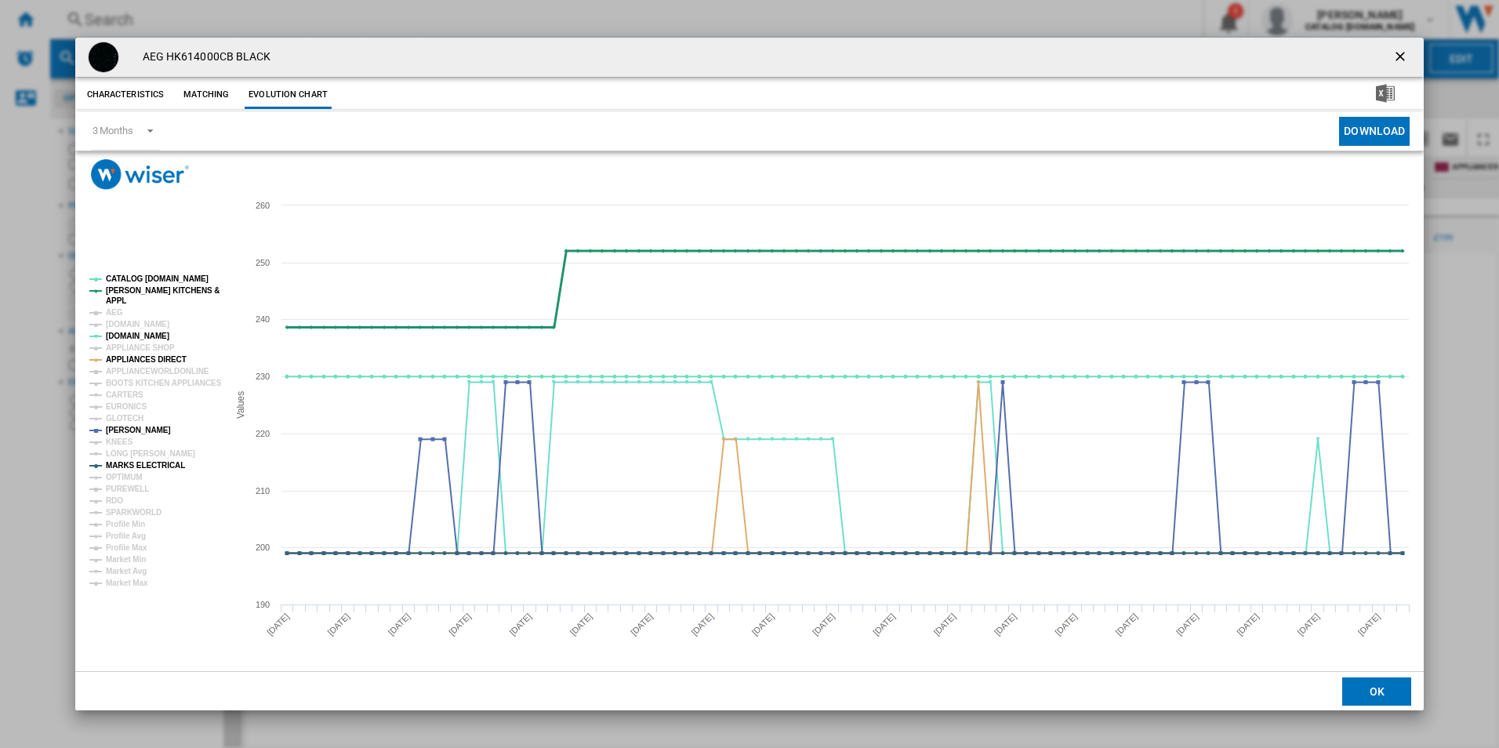
click at [122, 292] on tspan "[PERSON_NAME] KITCHENS &" at bounding box center [163, 290] width 114 height 9
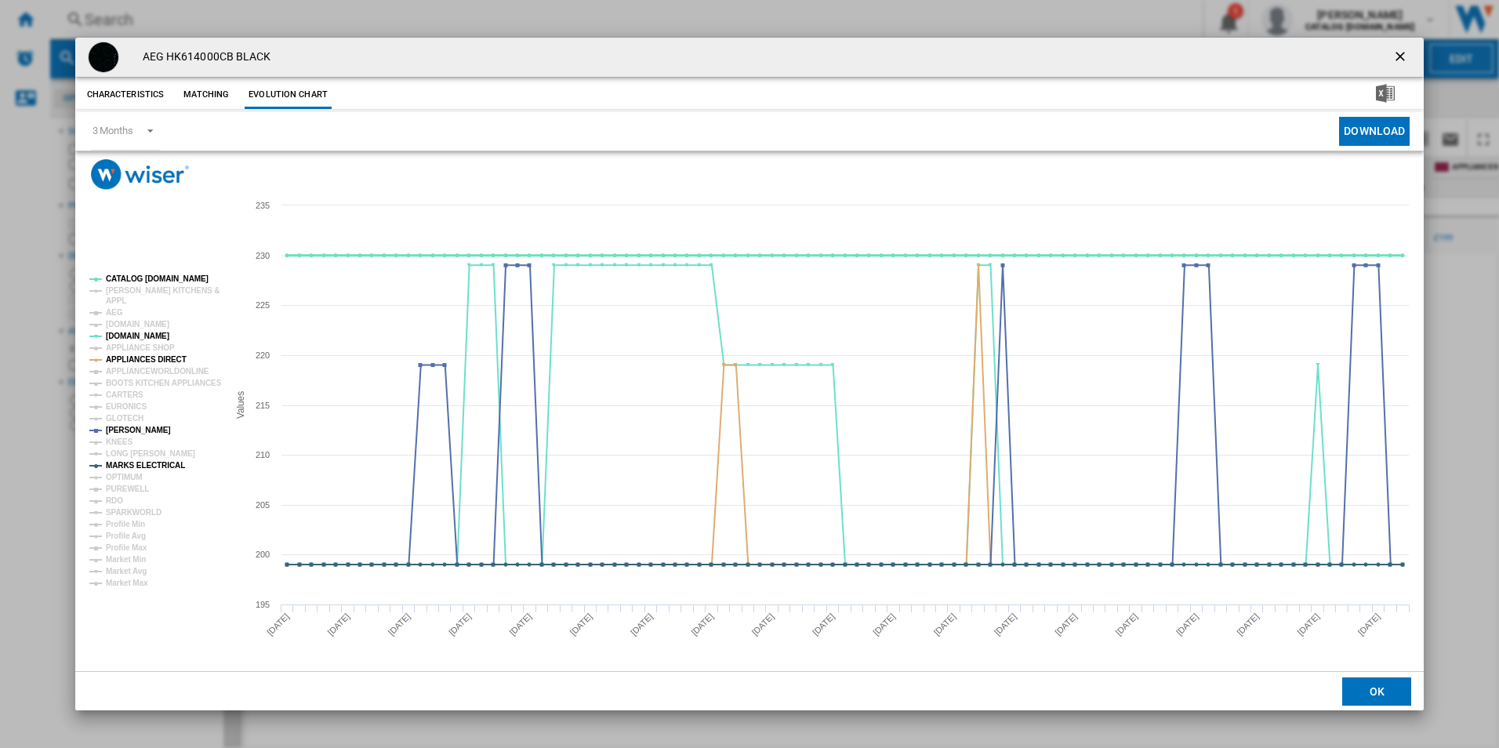
click at [135, 276] on tspan "CATALOG [DOMAIN_NAME]" at bounding box center [157, 278] width 103 height 9
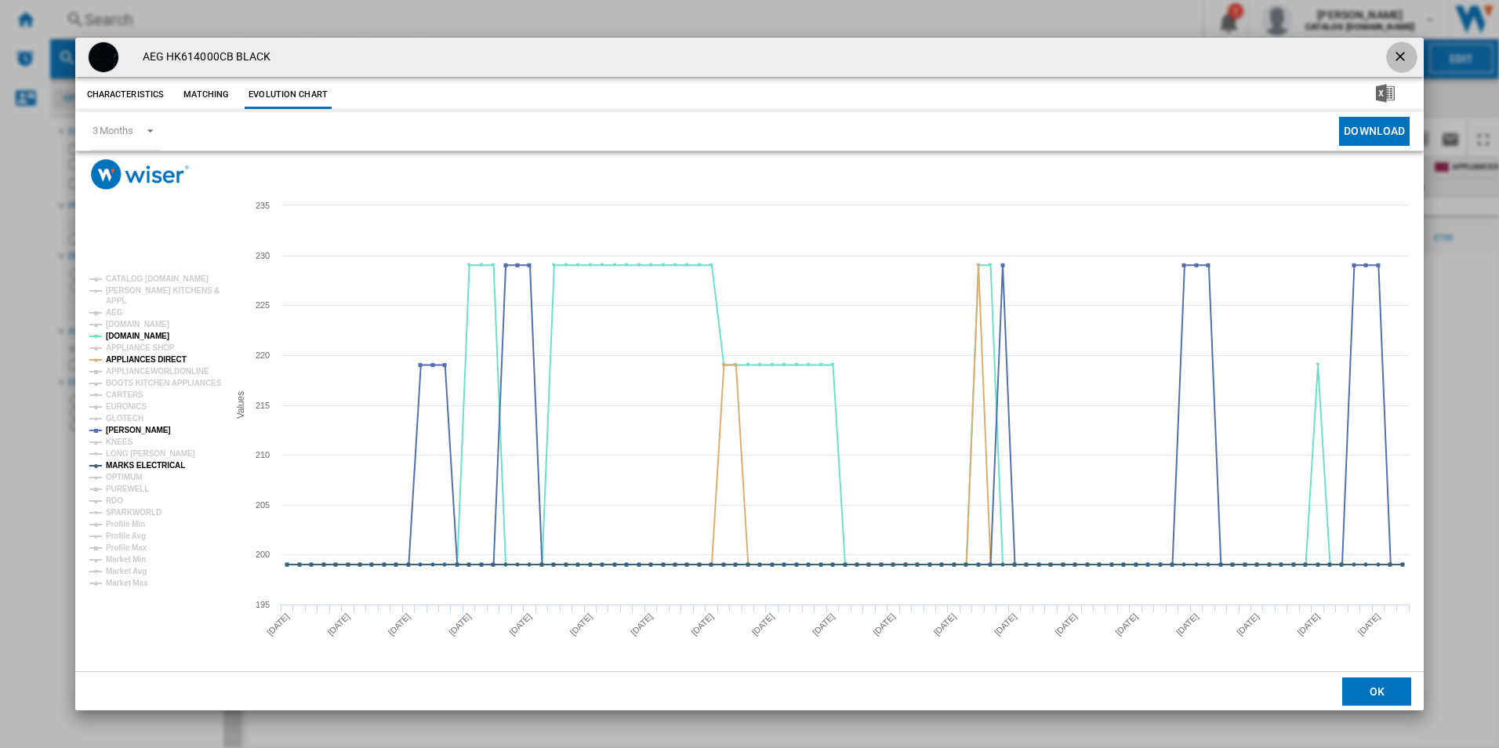
click at [1402, 56] on ng-md-icon "getI18NText('BUTTONS.CLOSE_DIALOG')" at bounding box center [1401, 58] width 19 height 19
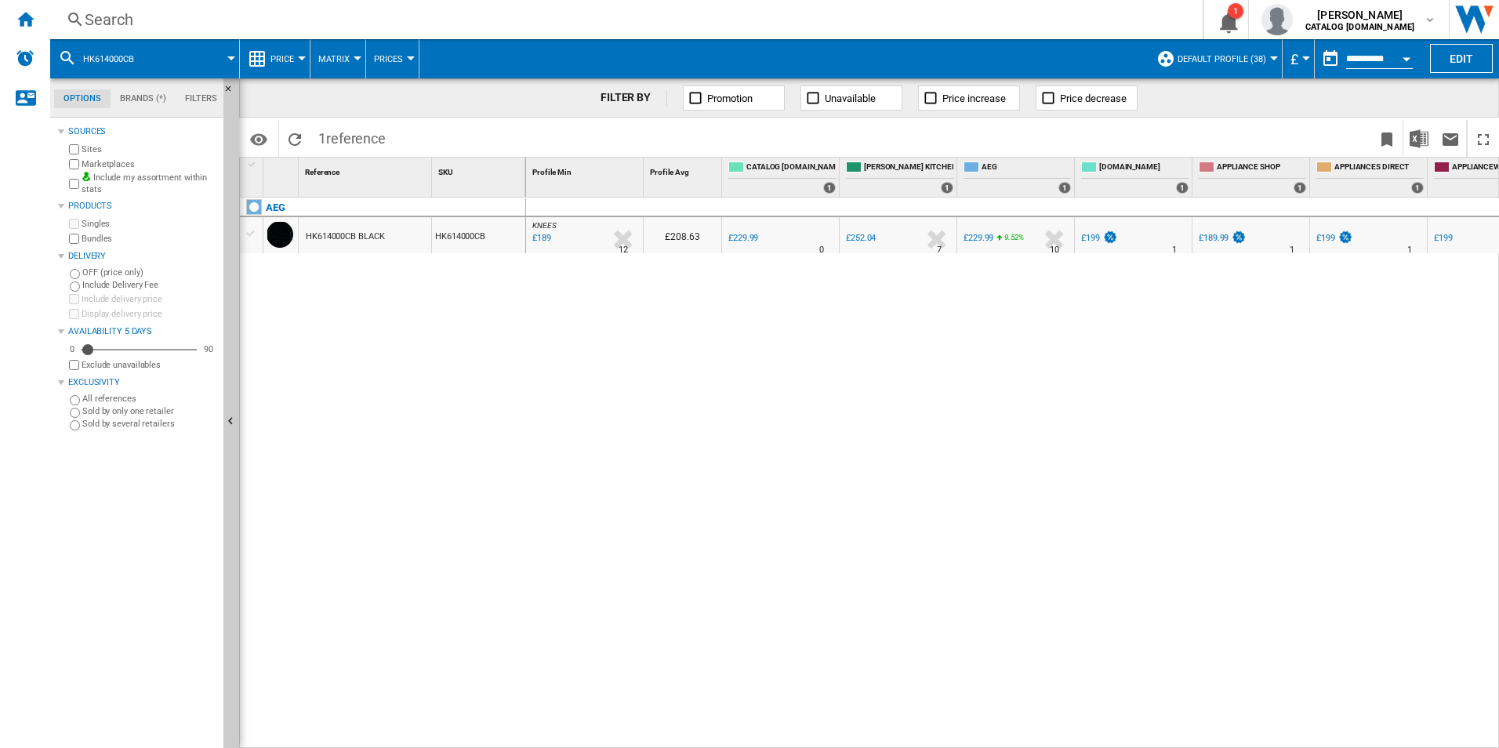
click at [575, 31] on div "Search Search 0 1 [PERSON_NAME] CATALOG [DOMAIN_NAME] CATALOG [DOMAIN_NAME] My …" at bounding box center [774, 19] width 1449 height 39
click at [575, 21] on div "Search" at bounding box center [623, 20] width 1077 height 22
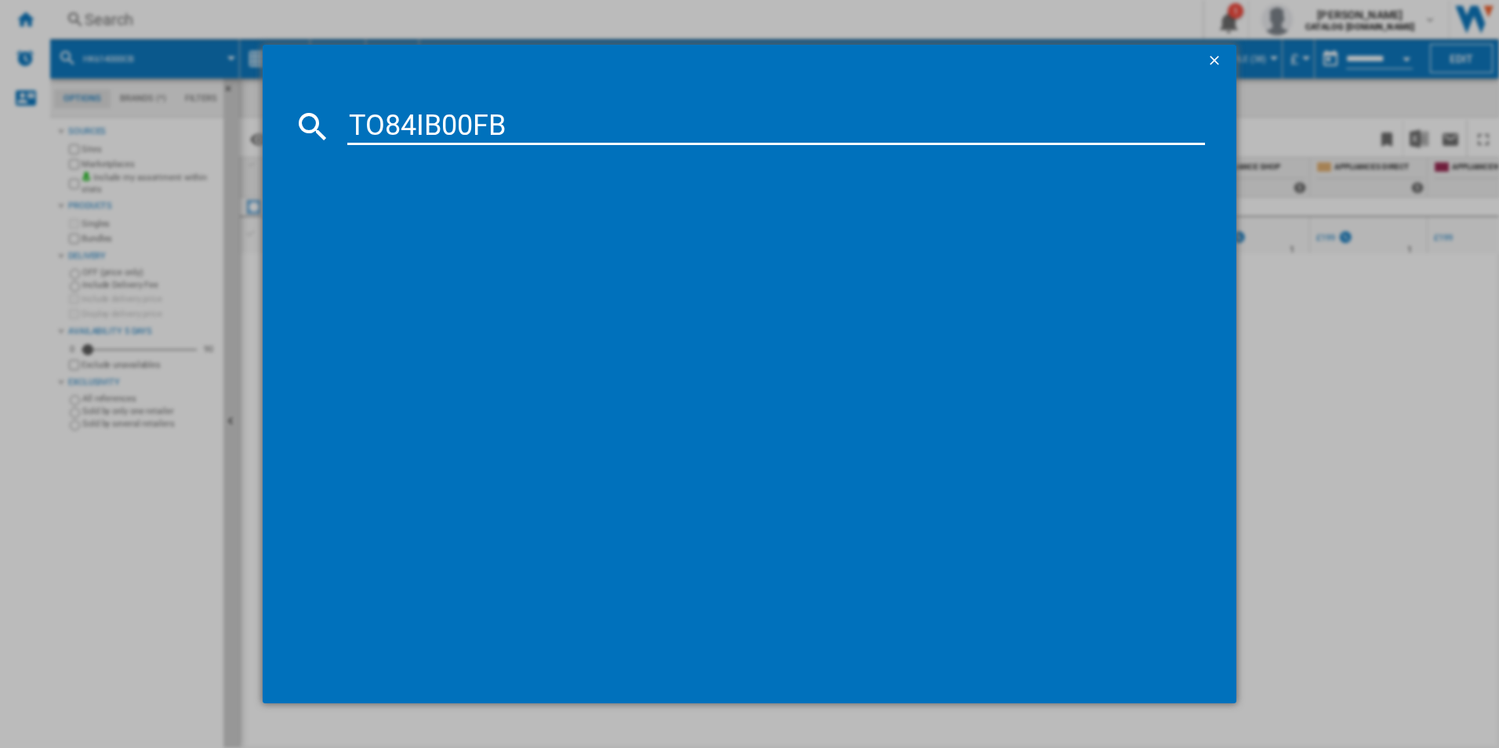
click at [477, 139] on input "TO84IB00FB" at bounding box center [776, 126] width 858 height 38
type input "TO84IB00FB"
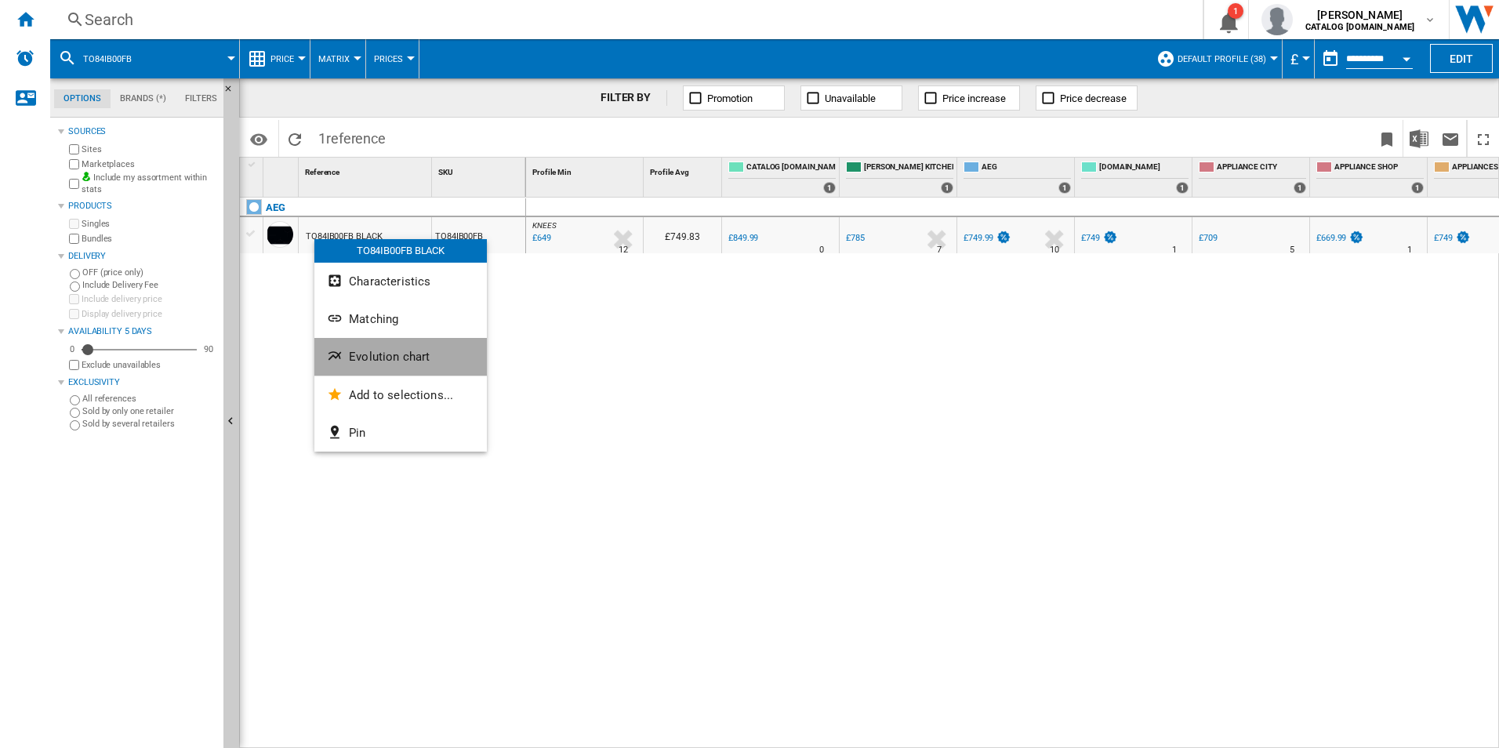
click at [350, 363] on span "Evolution chart" at bounding box center [389, 357] width 81 height 14
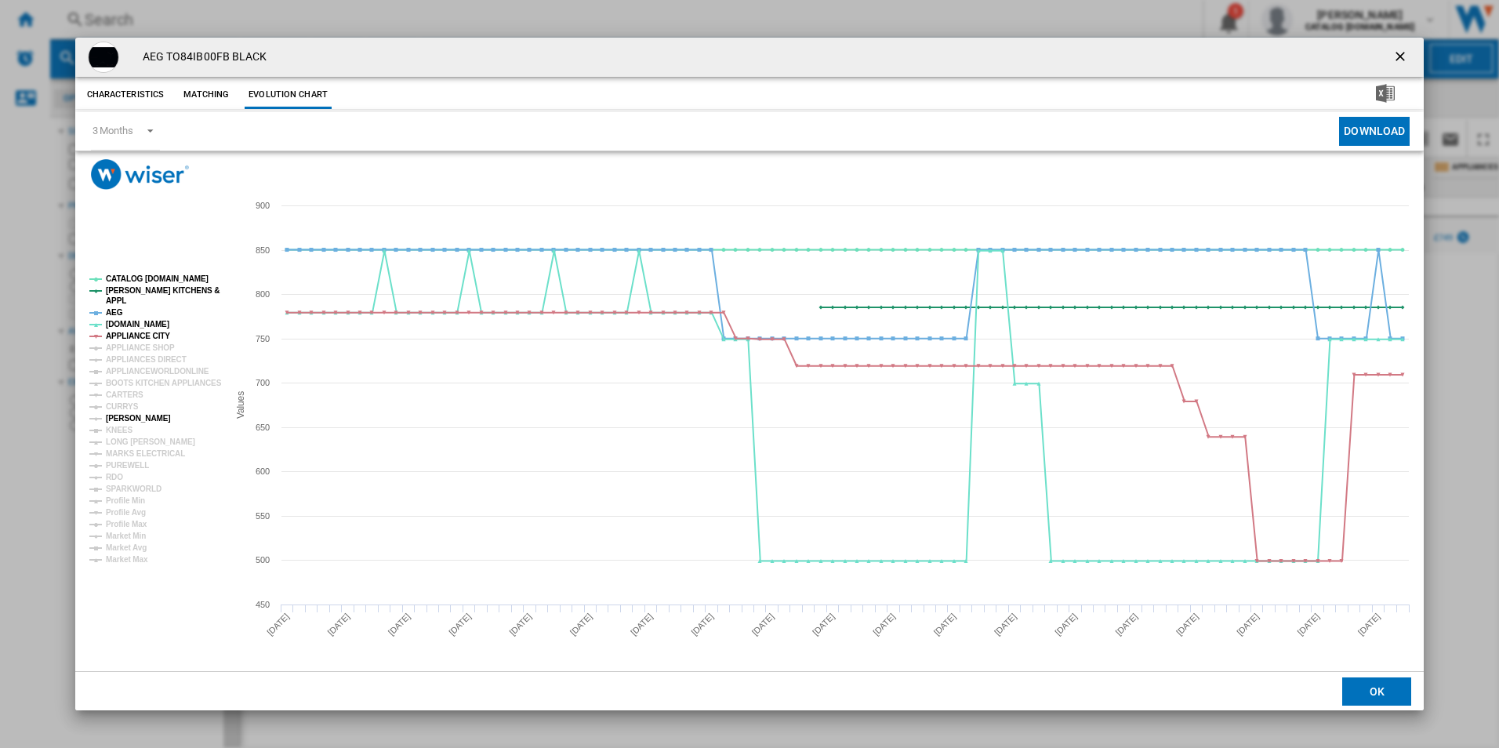
click at [129, 417] on tspan "[PERSON_NAME]" at bounding box center [138, 418] width 65 height 9
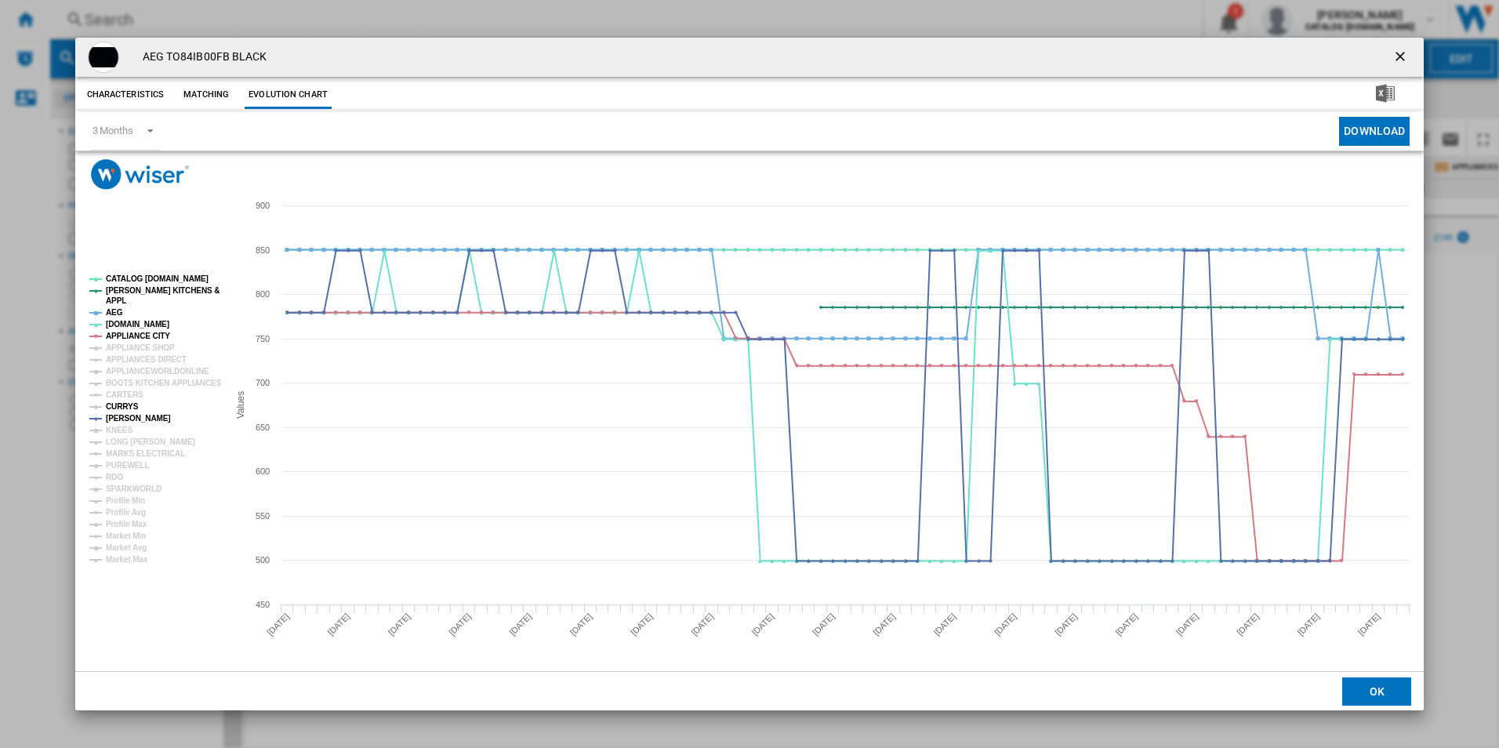
click at [122, 407] on tspan "CURRYS" at bounding box center [122, 406] width 33 height 9
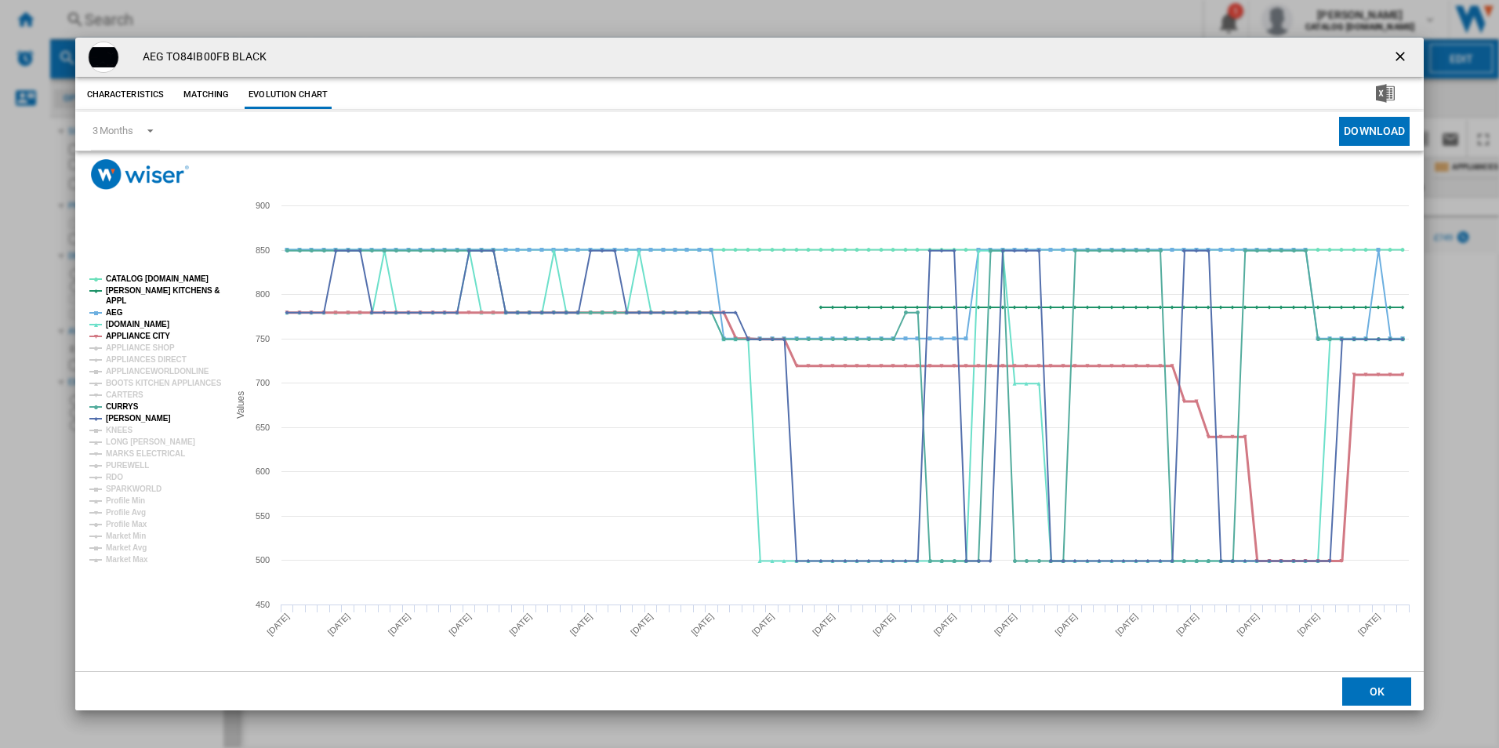
click at [158, 335] on tspan "APPLIANCE CITY" at bounding box center [138, 336] width 64 height 9
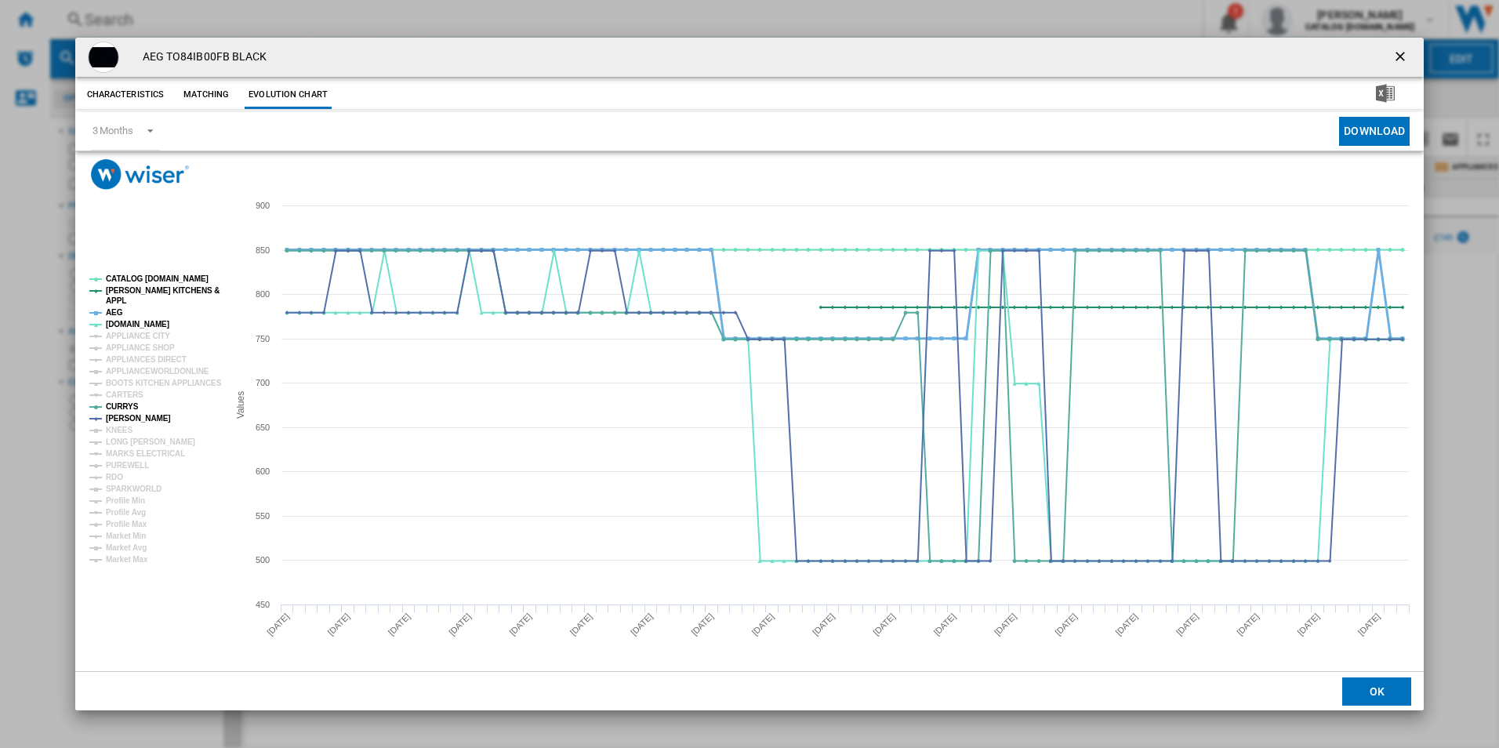
click at [114, 308] on tspan "AEG" at bounding box center [114, 312] width 17 height 9
click at [121, 286] on tspan "[PERSON_NAME] KITCHENS &" at bounding box center [163, 290] width 114 height 9
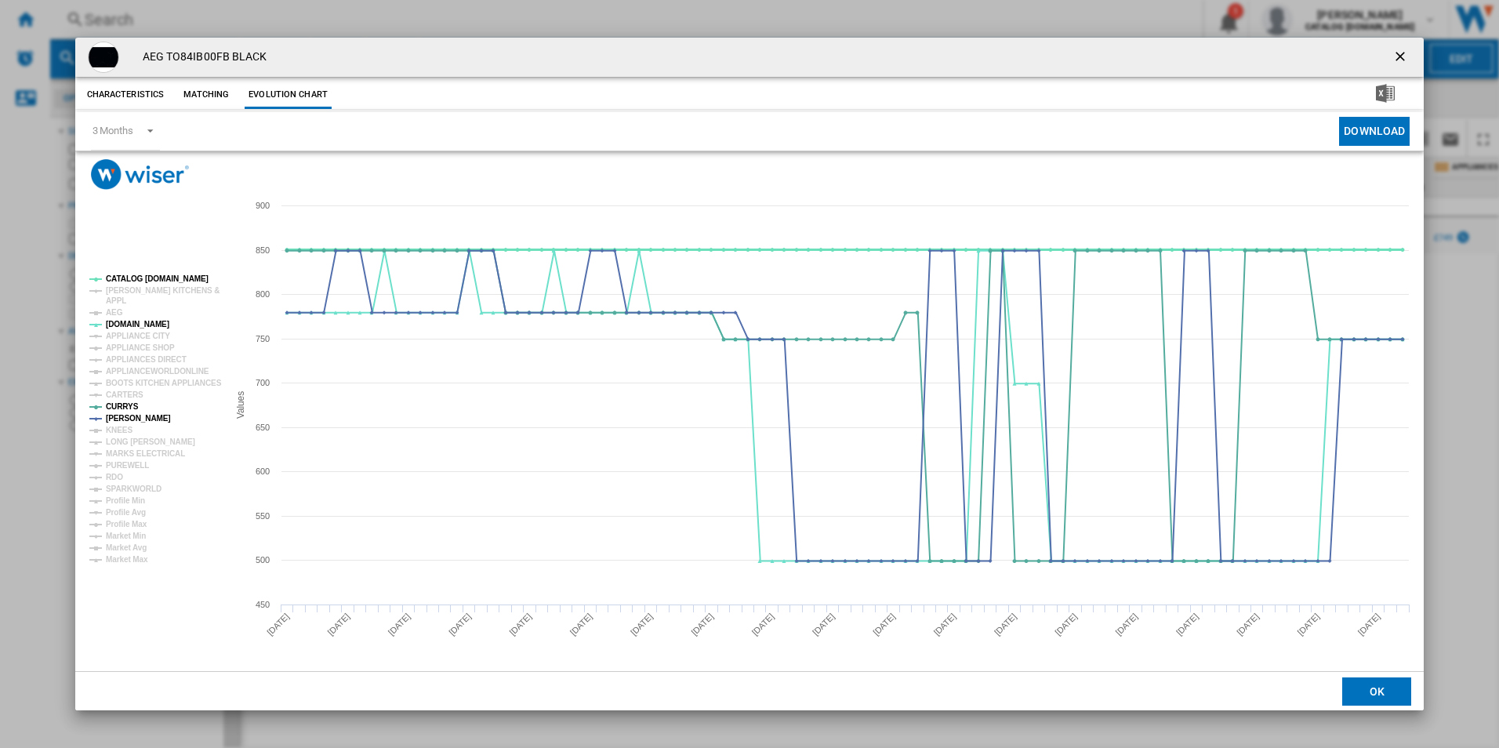
click at [125, 276] on tspan "CATALOG [DOMAIN_NAME]" at bounding box center [157, 278] width 103 height 9
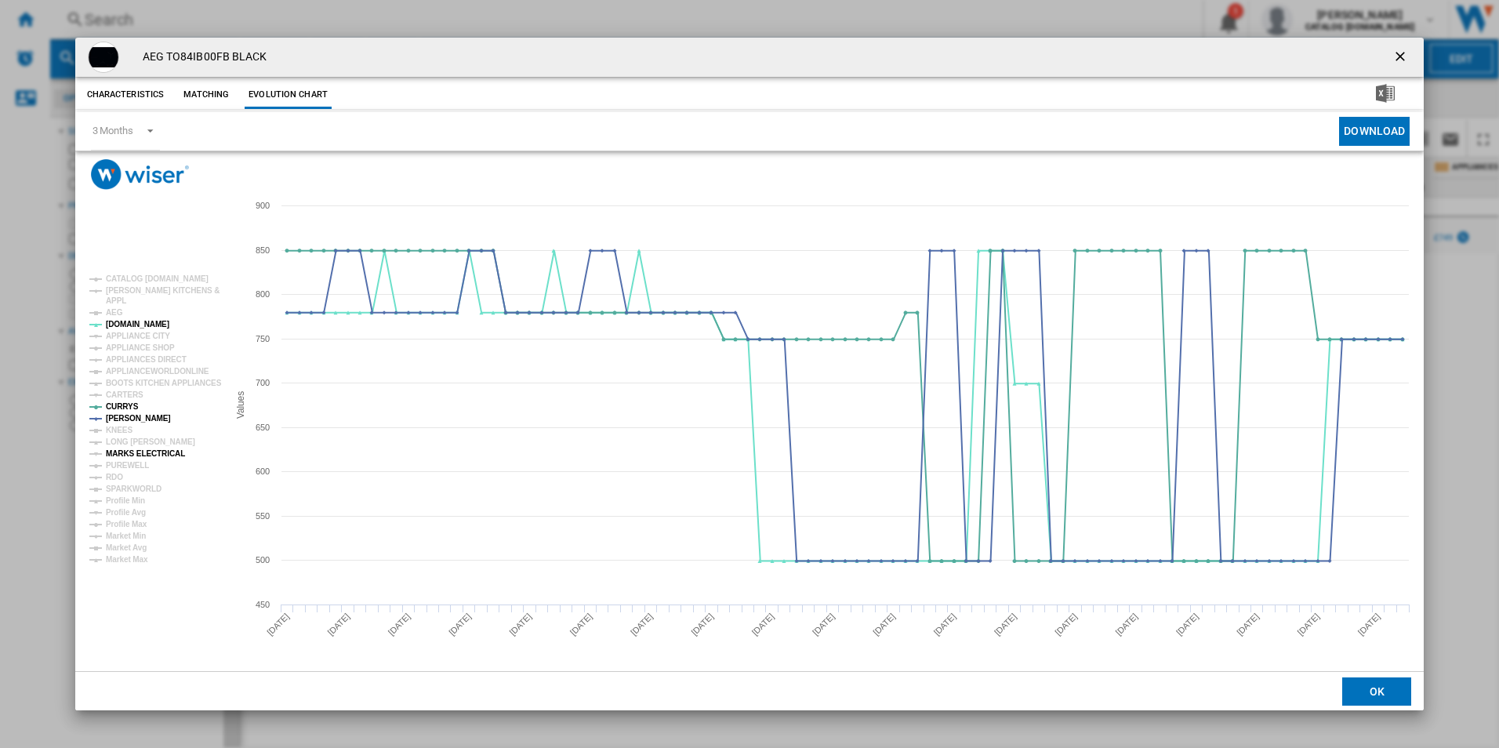
click at [156, 455] on tspan "MARKS ELECTRICAL" at bounding box center [145, 453] width 79 height 9
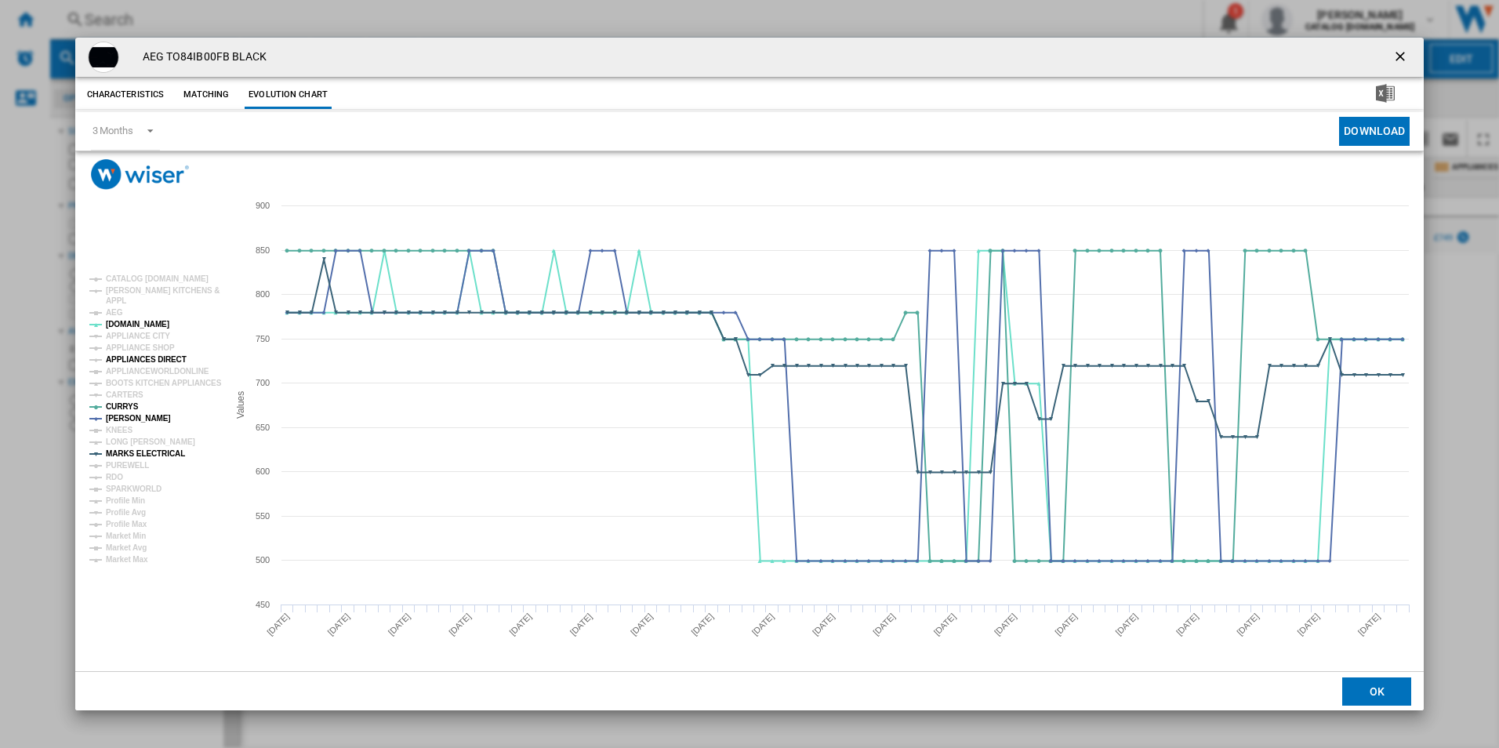
click at [147, 358] on tspan "APPLIANCES DIRECT" at bounding box center [146, 359] width 81 height 9
click at [1391, 60] on button "Product popup" at bounding box center [1401, 57] width 31 height 31
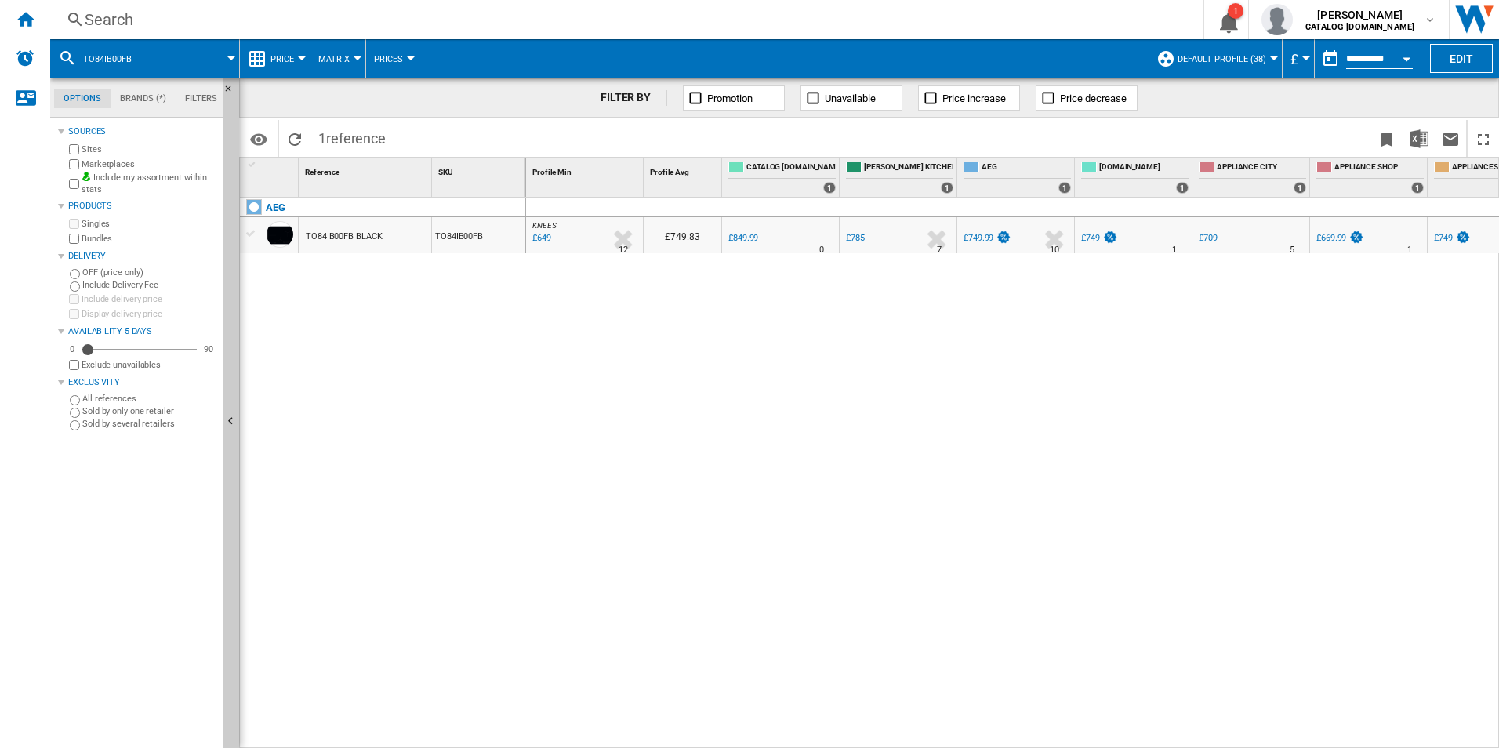
click at [628, 19] on div "Search" at bounding box center [623, 20] width 1077 height 22
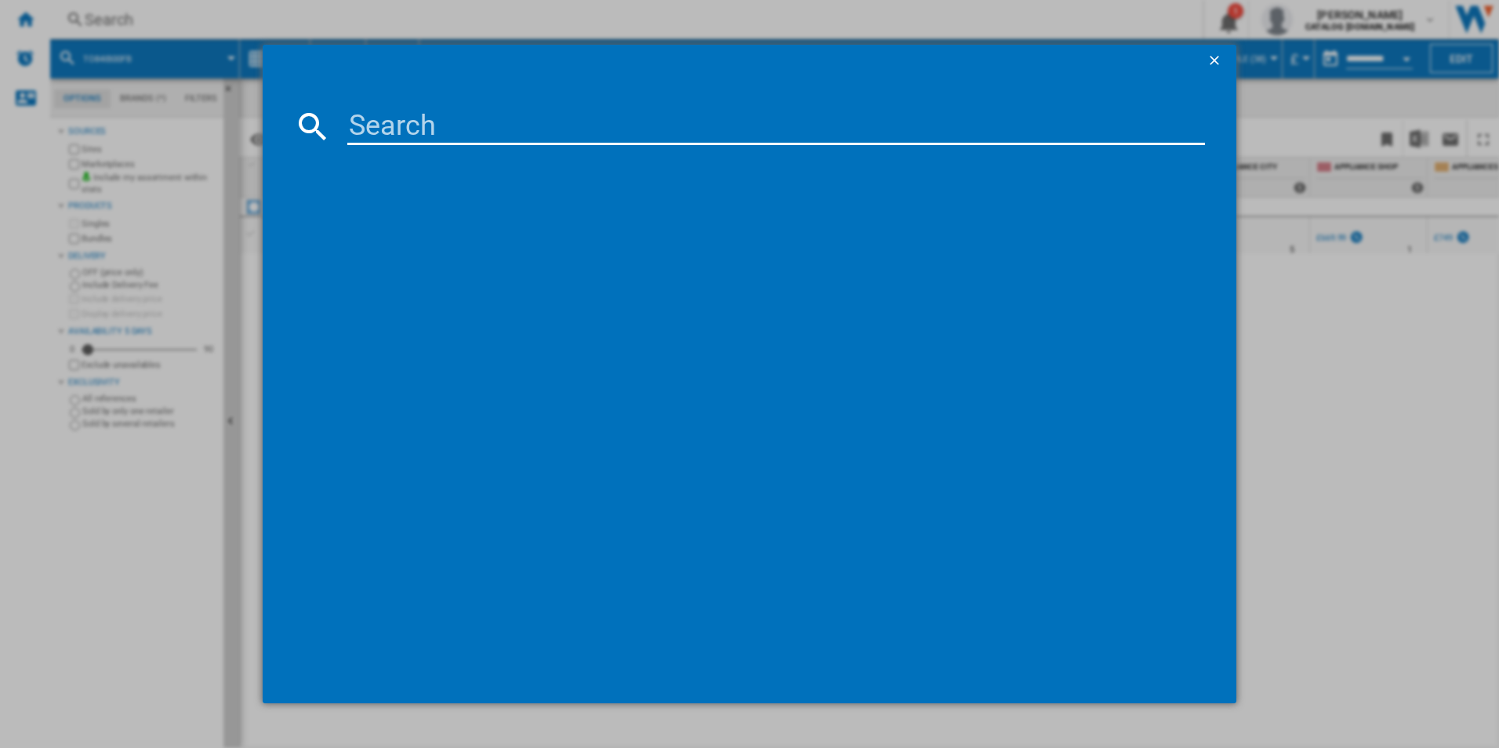
click at [445, 133] on input at bounding box center [776, 126] width 858 height 38
type input "CCX6540ACB"
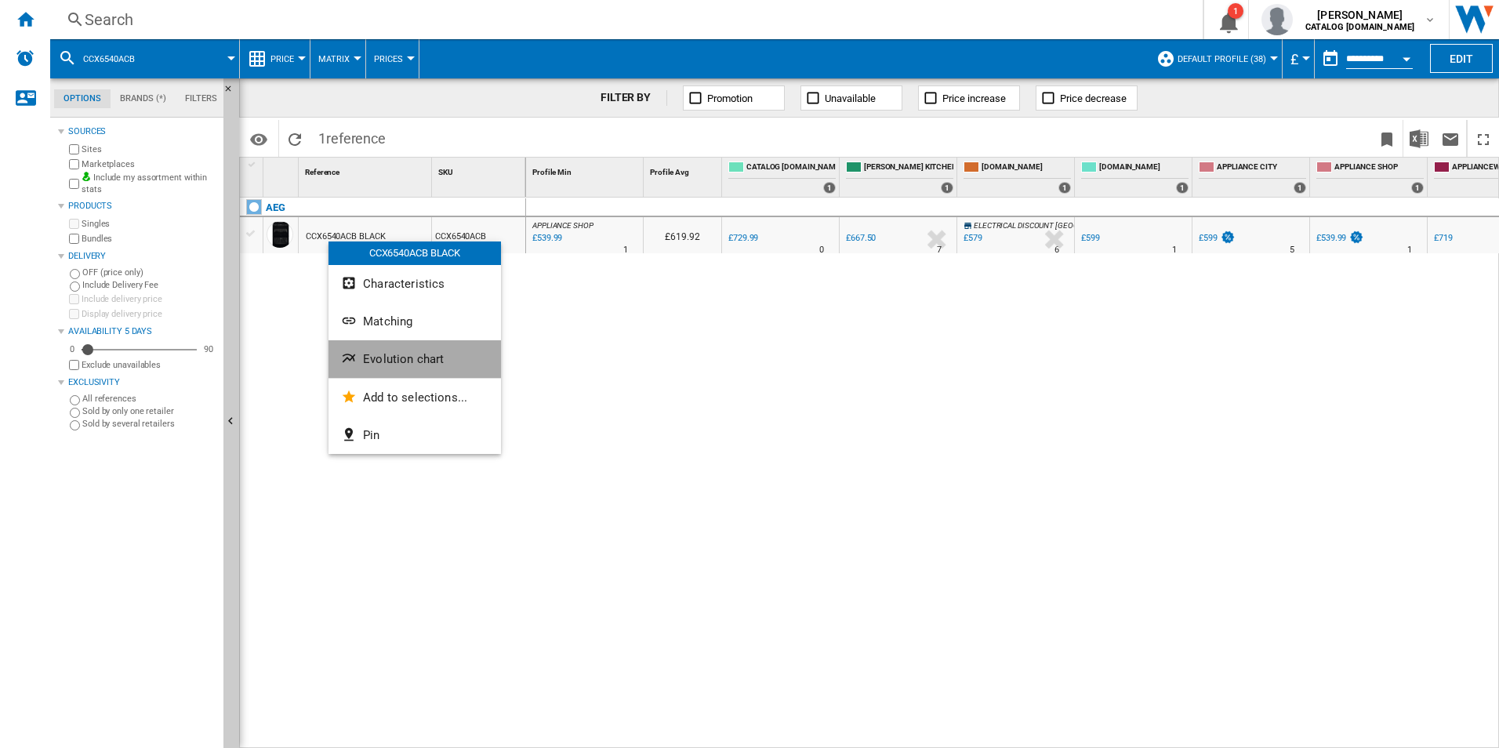
click at [369, 356] on span "Evolution chart" at bounding box center [403, 359] width 81 height 14
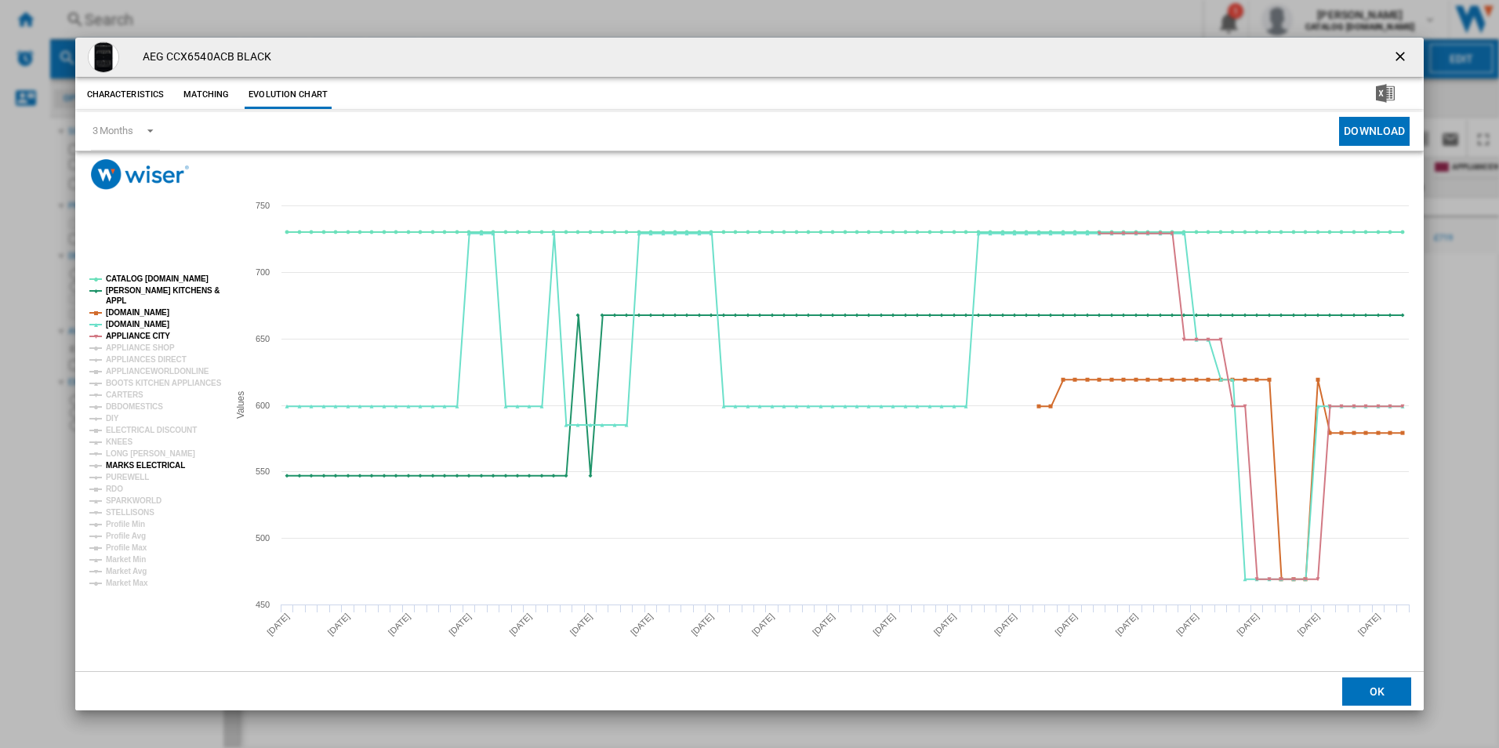
click at [141, 466] on tspan "MARKS ELECTRICAL" at bounding box center [145, 465] width 79 height 9
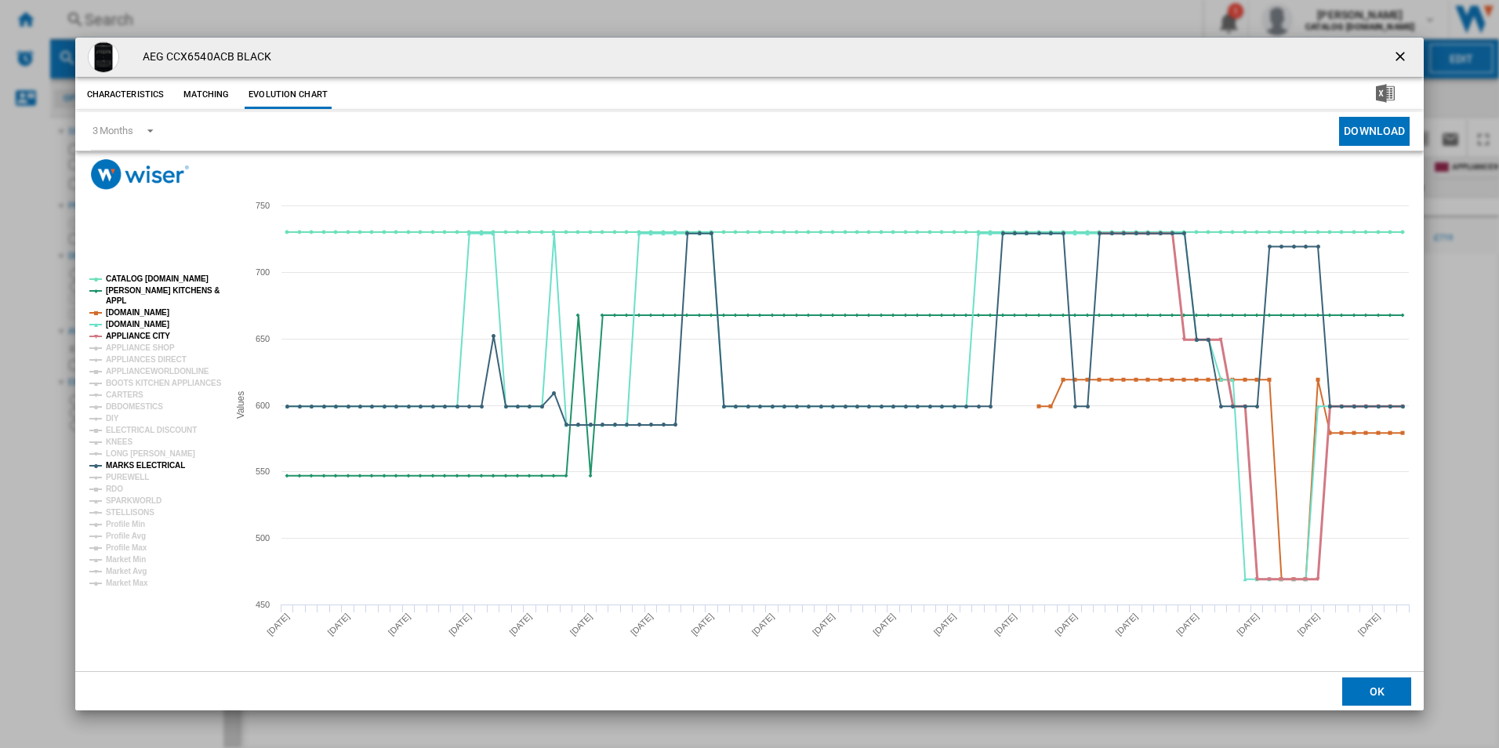
click at [156, 332] on tspan "APPLIANCE CITY" at bounding box center [138, 336] width 64 height 9
click at [153, 312] on tspan "[DOMAIN_NAME]" at bounding box center [137, 312] width 63 height 9
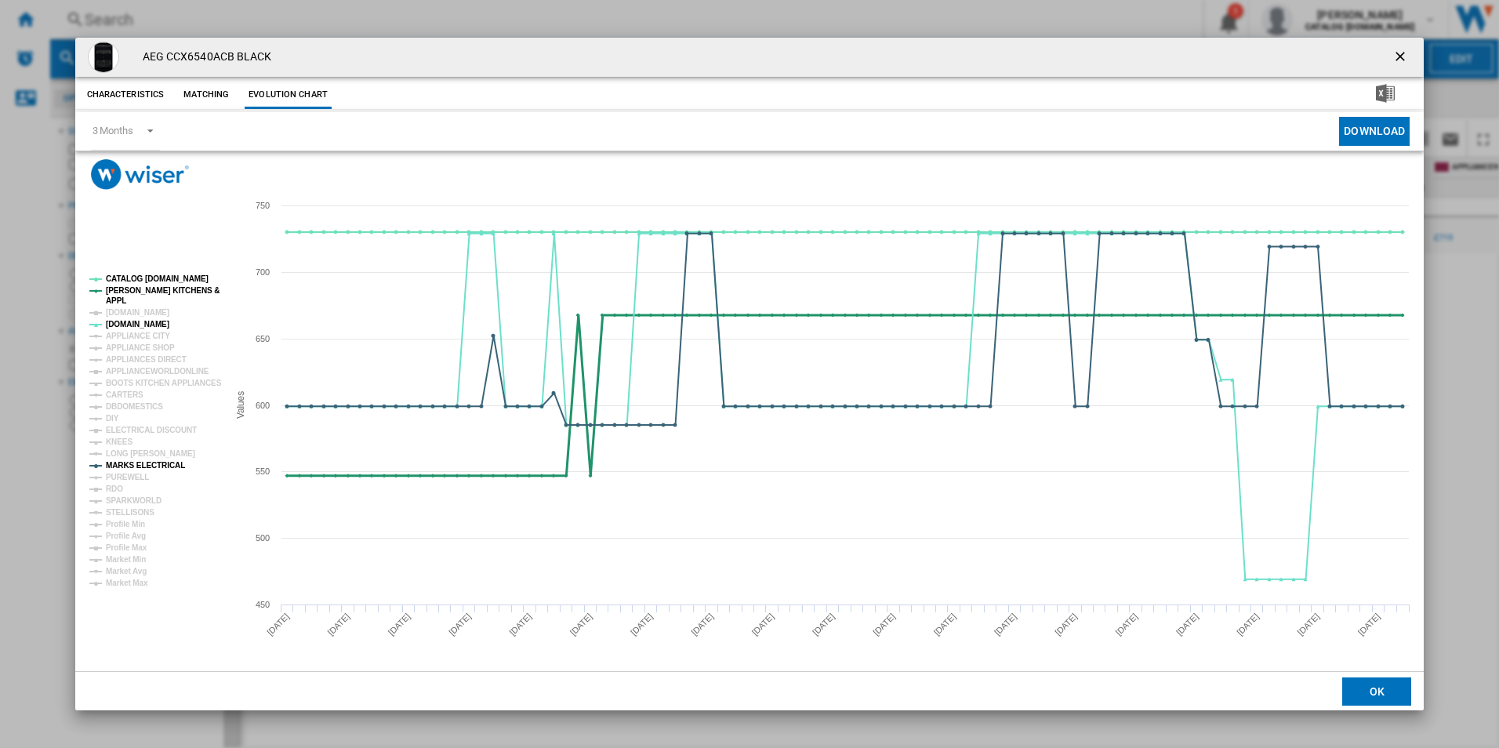
click at [159, 288] on tspan "[PERSON_NAME] KITCHENS &" at bounding box center [163, 290] width 114 height 9
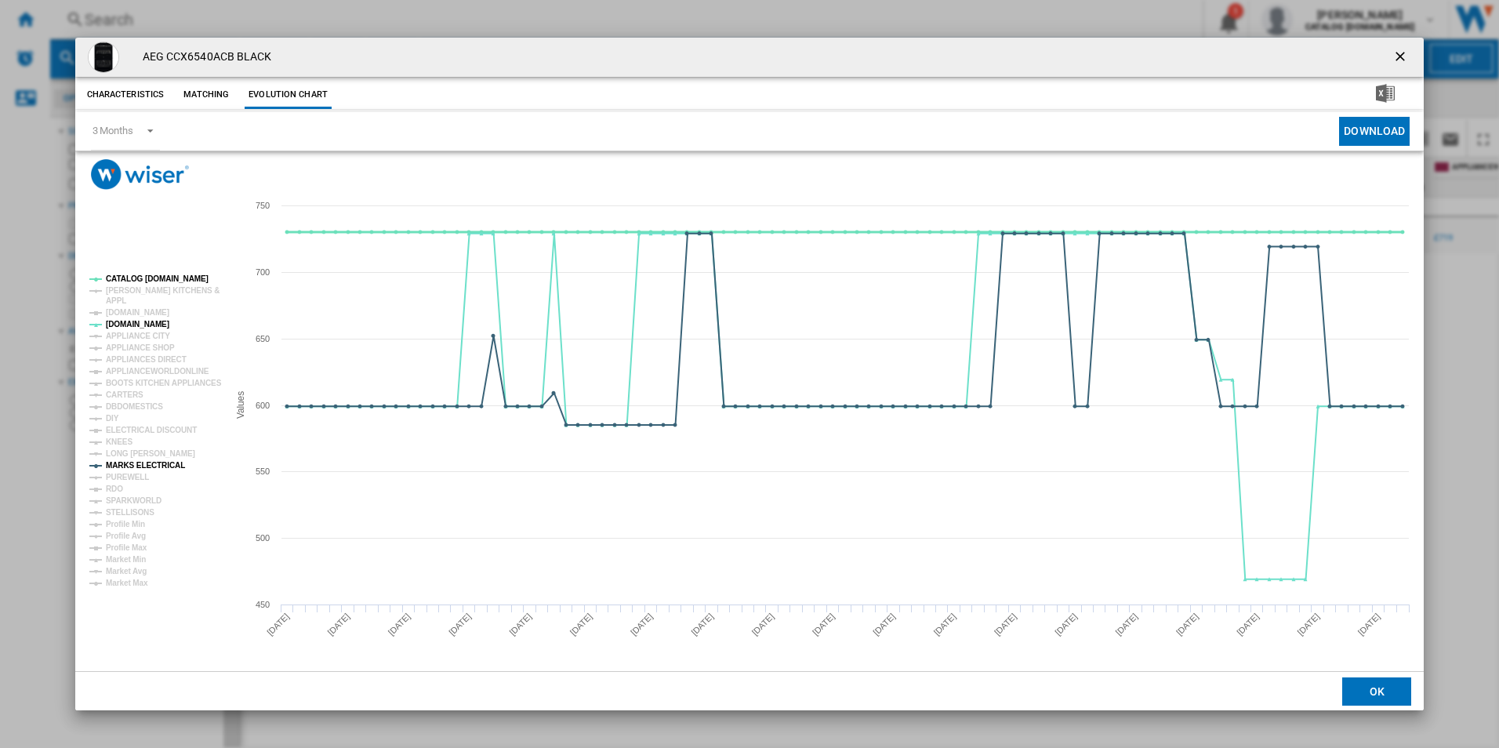
click at [160, 274] on tspan "CATALOG [DOMAIN_NAME]" at bounding box center [157, 278] width 103 height 9
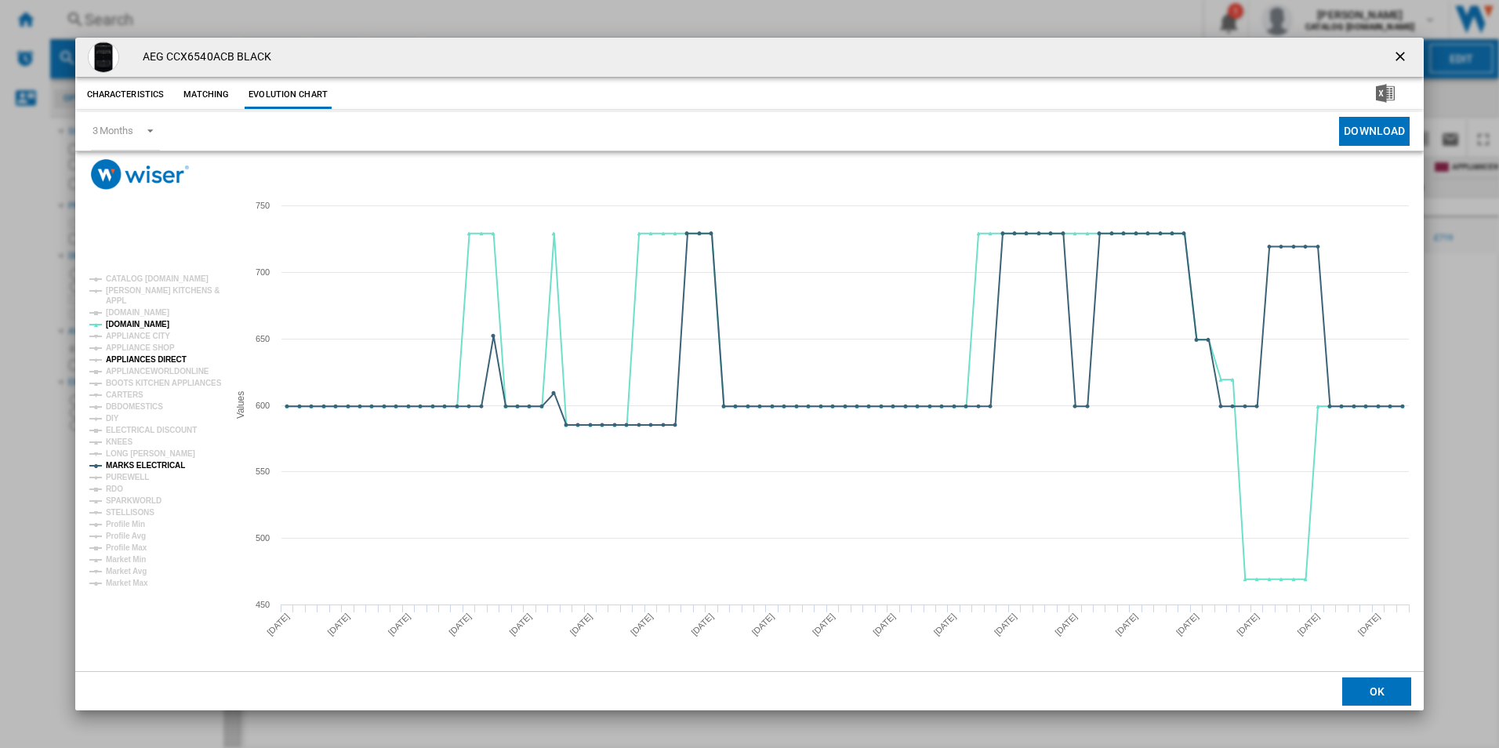
click at [143, 361] on tspan "APPLIANCES DIRECT" at bounding box center [146, 359] width 81 height 9
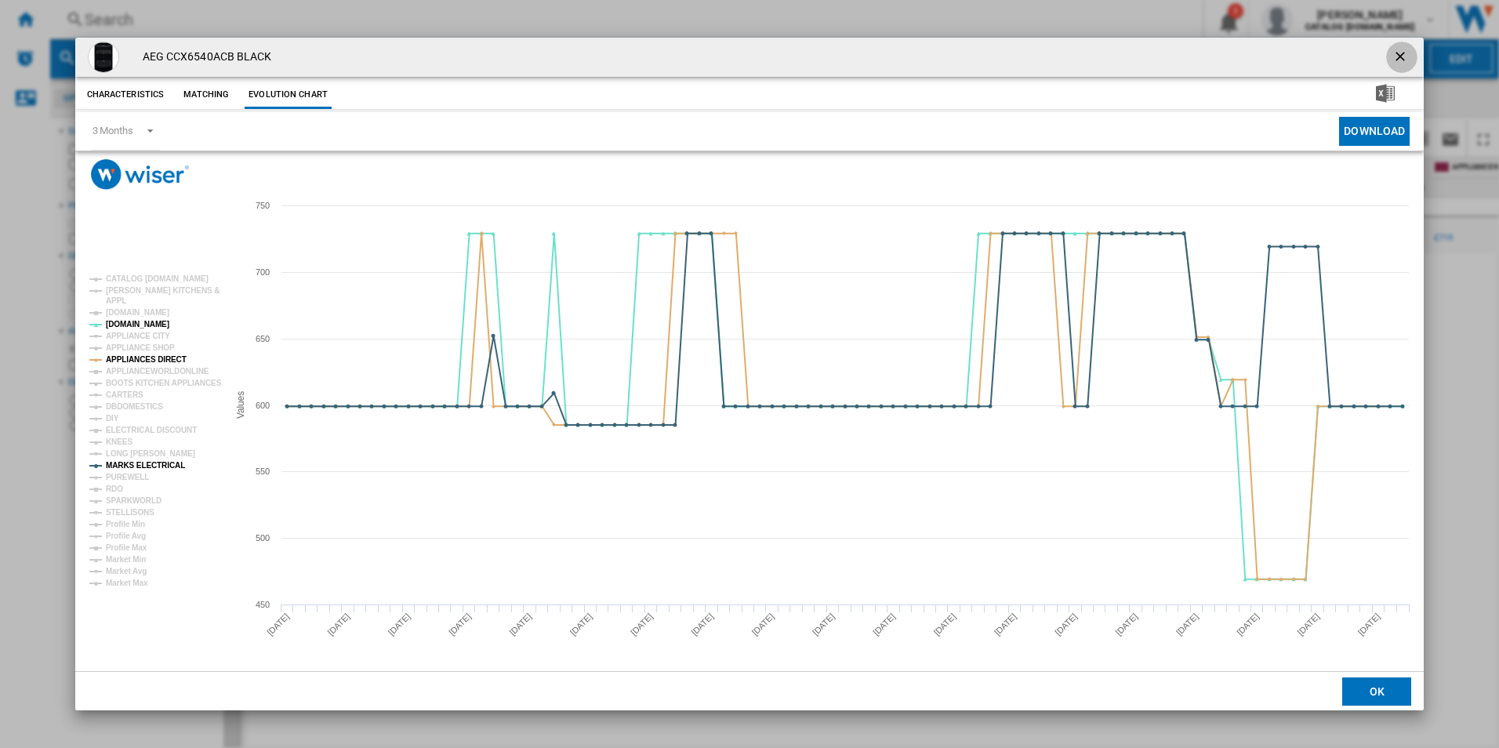
click at [1406, 52] on ng-md-icon "getI18NText('BUTTONS.CLOSE_DIALOG')" at bounding box center [1401, 58] width 19 height 19
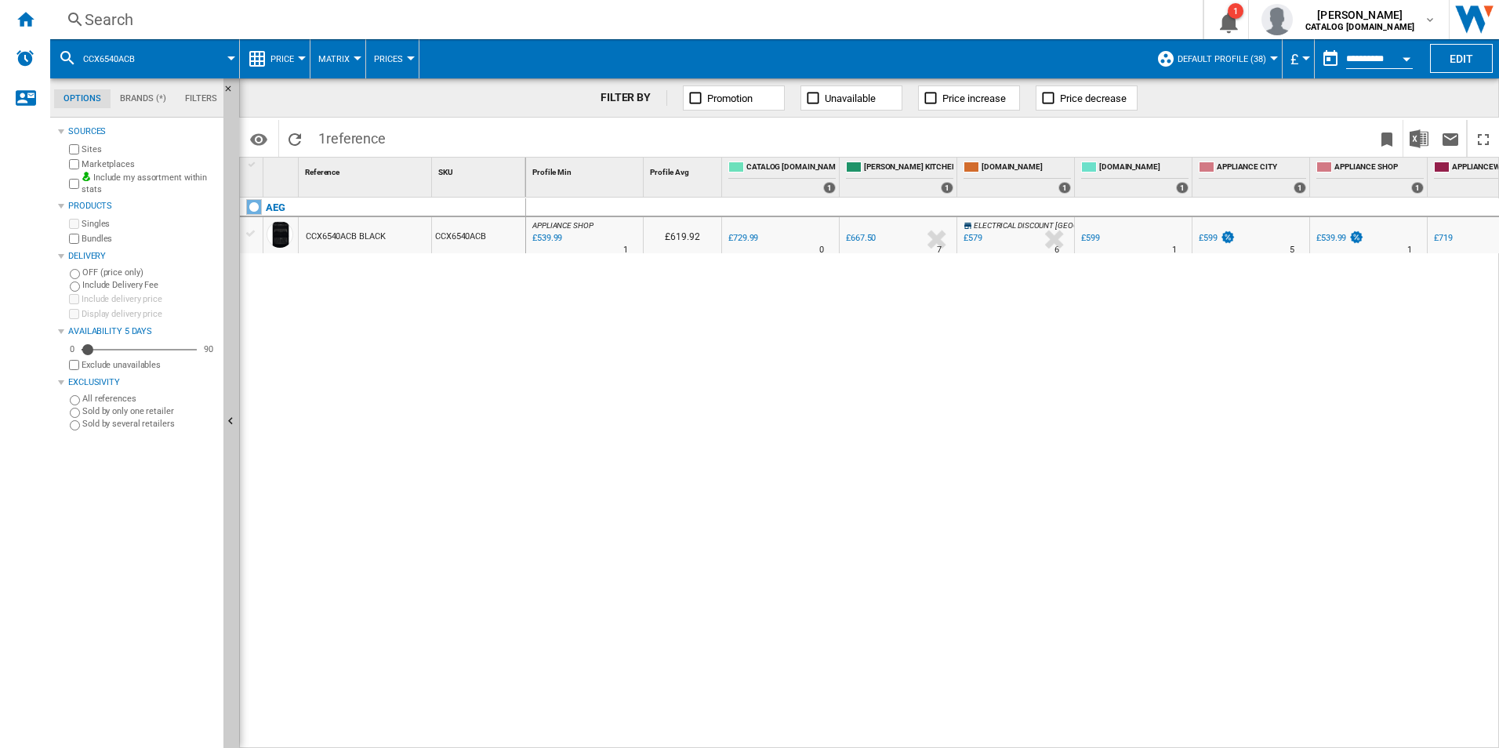
click at [591, 8] on div "Search Search 0 1 [PERSON_NAME] CATALOG [DOMAIN_NAME] CATALOG [DOMAIN_NAME] My …" at bounding box center [774, 19] width 1449 height 39
click at [569, 22] on div "Search" at bounding box center [623, 20] width 1077 height 22
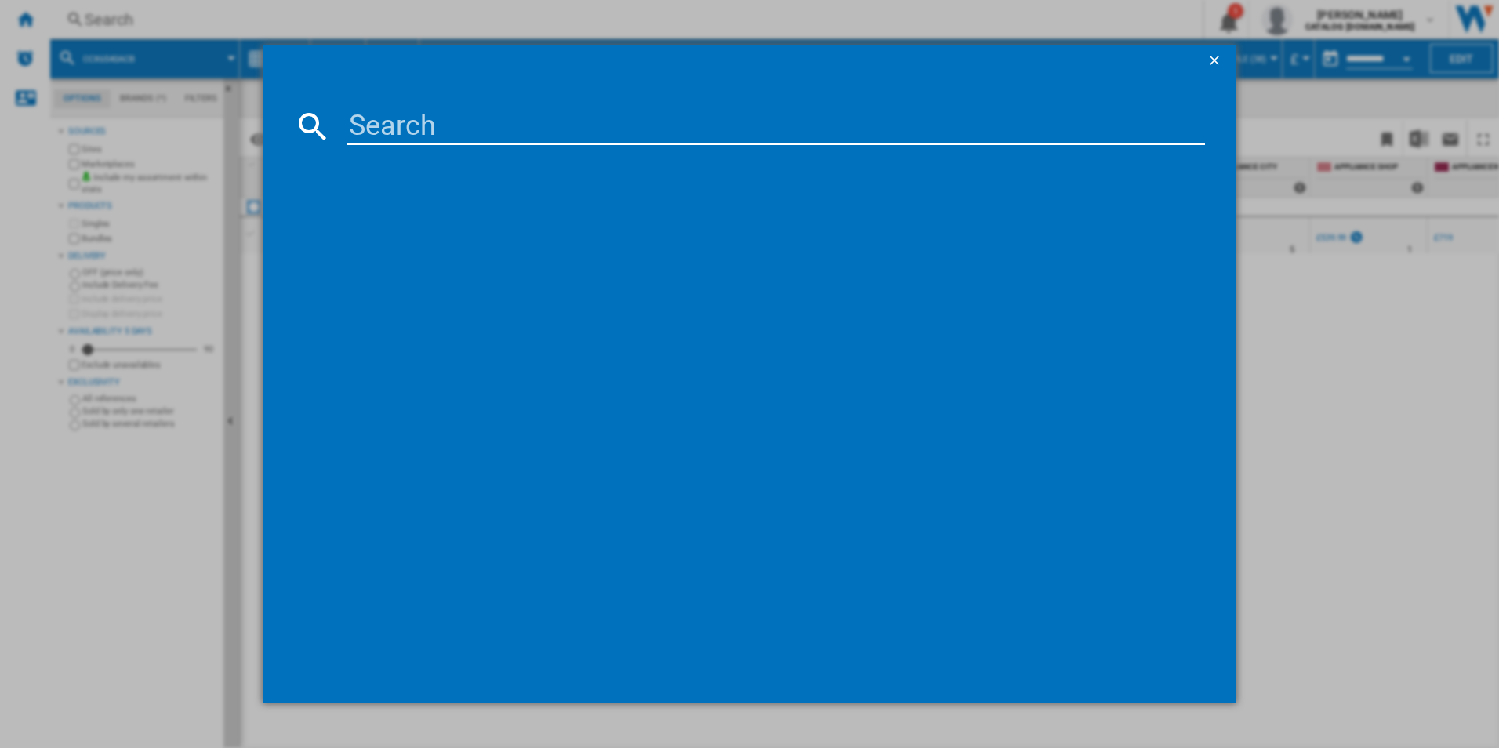
click at [416, 119] on input at bounding box center [776, 126] width 858 height 38
type input "CCX1530ACW"
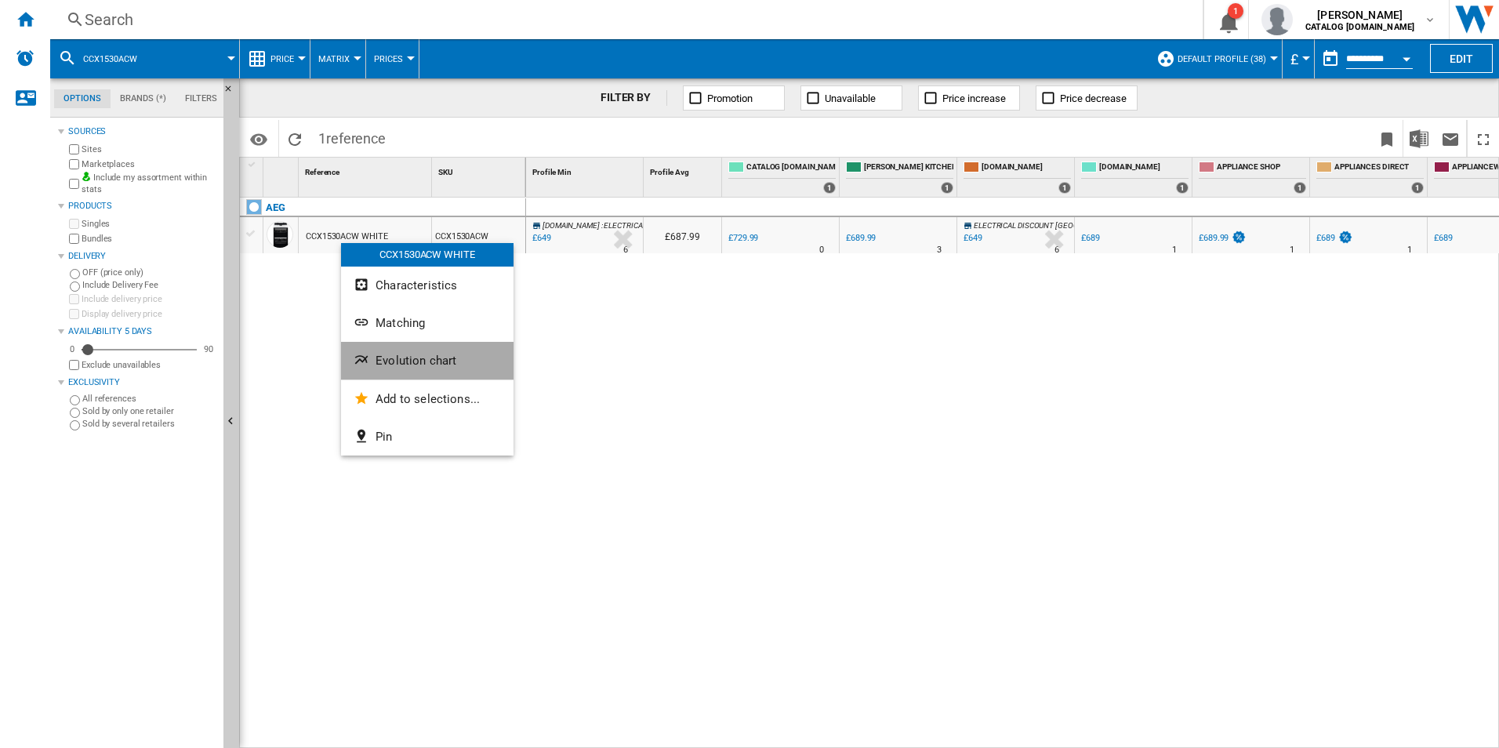
click at [363, 356] on ng-md-icon "Evolution chart" at bounding box center [363, 361] width 19 height 19
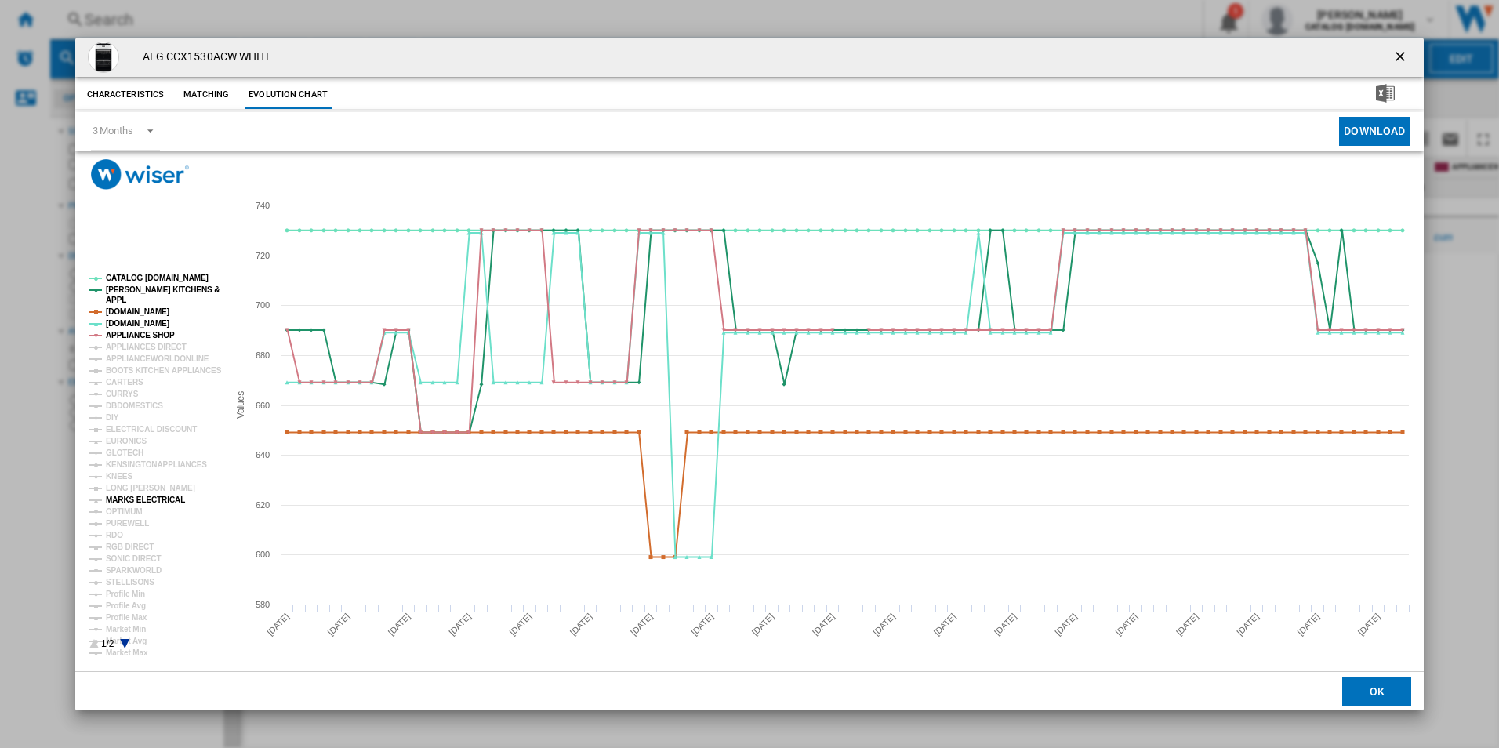
click at [125, 499] on tspan "MARKS ELECTRICAL" at bounding box center [145, 499] width 79 height 9
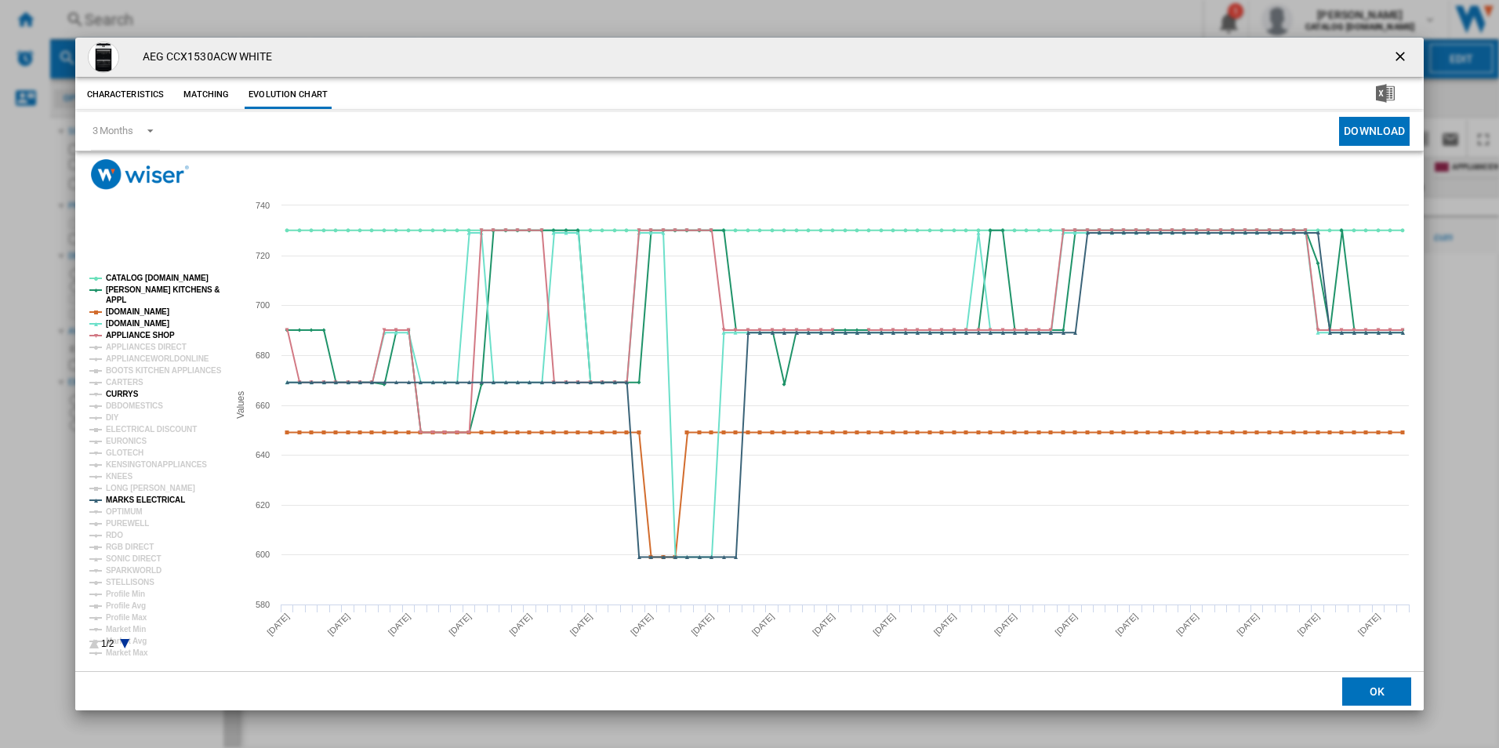
click at [125, 393] on tspan "CURRYS" at bounding box center [122, 394] width 33 height 9
click at [155, 332] on tspan "APPLIANCE SHOP" at bounding box center [140, 335] width 69 height 9
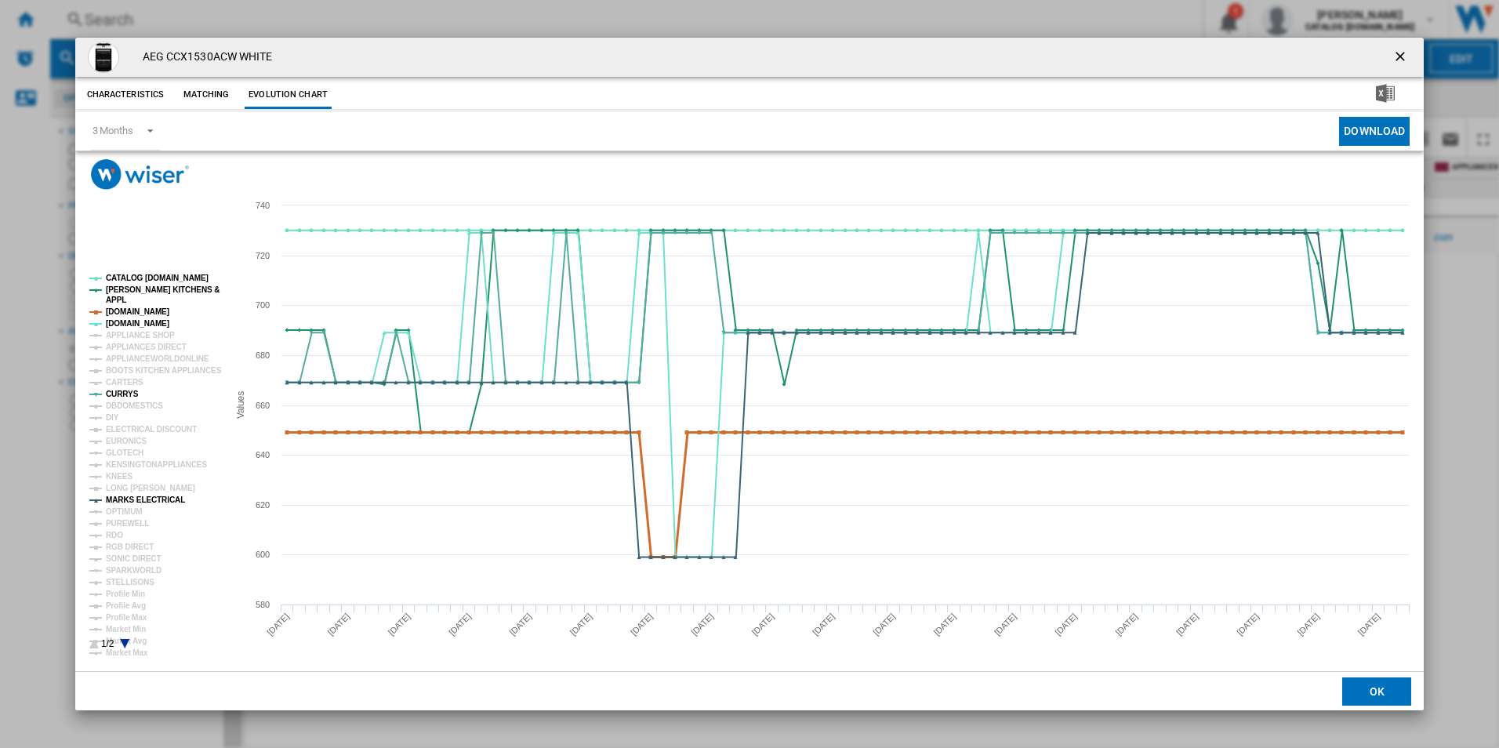
click at [152, 307] on tspan "[DOMAIN_NAME]" at bounding box center [137, 311] width 63 height 9
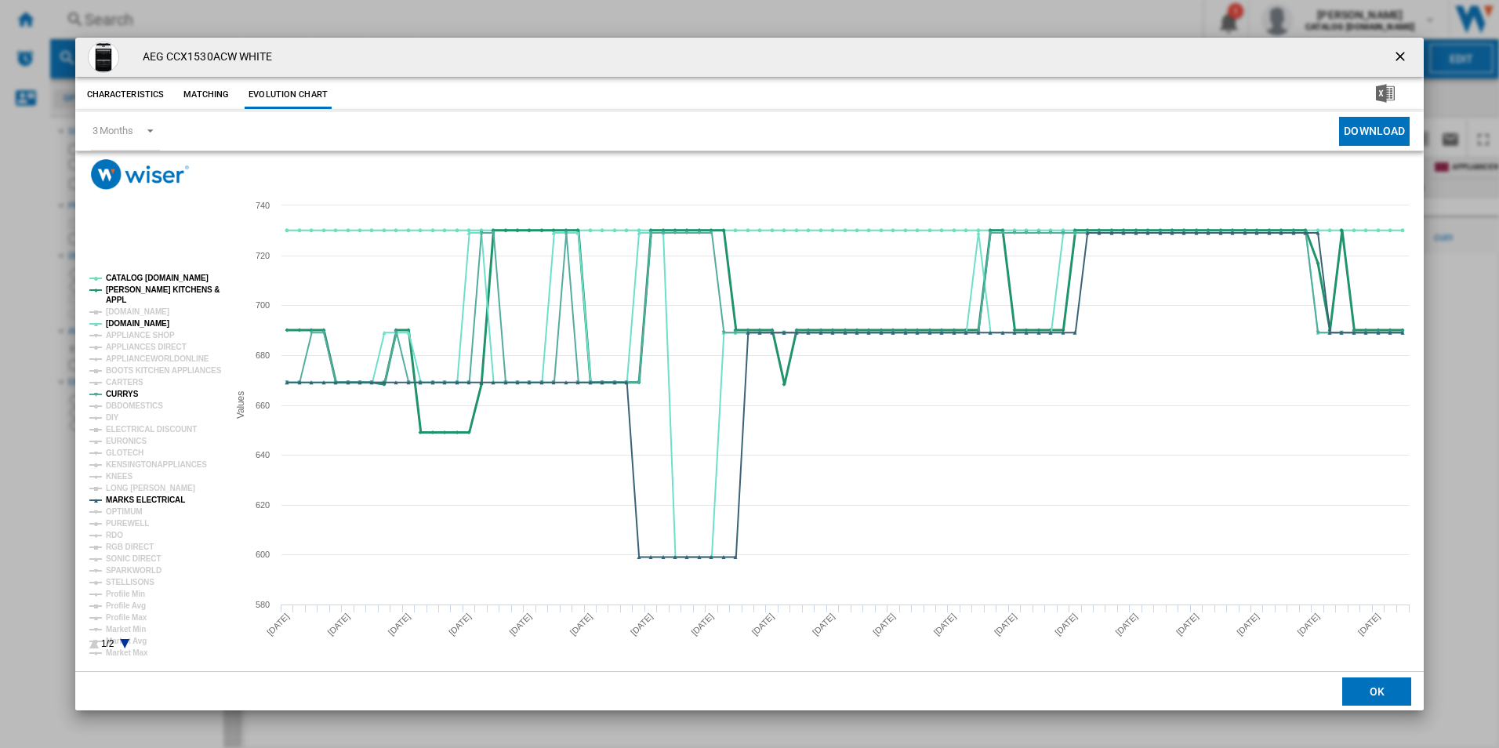
click at [152, 291] on tspan "[PERSON_NAME] KITCHENS &" at bounding box center [163, 289] width 114 height 9
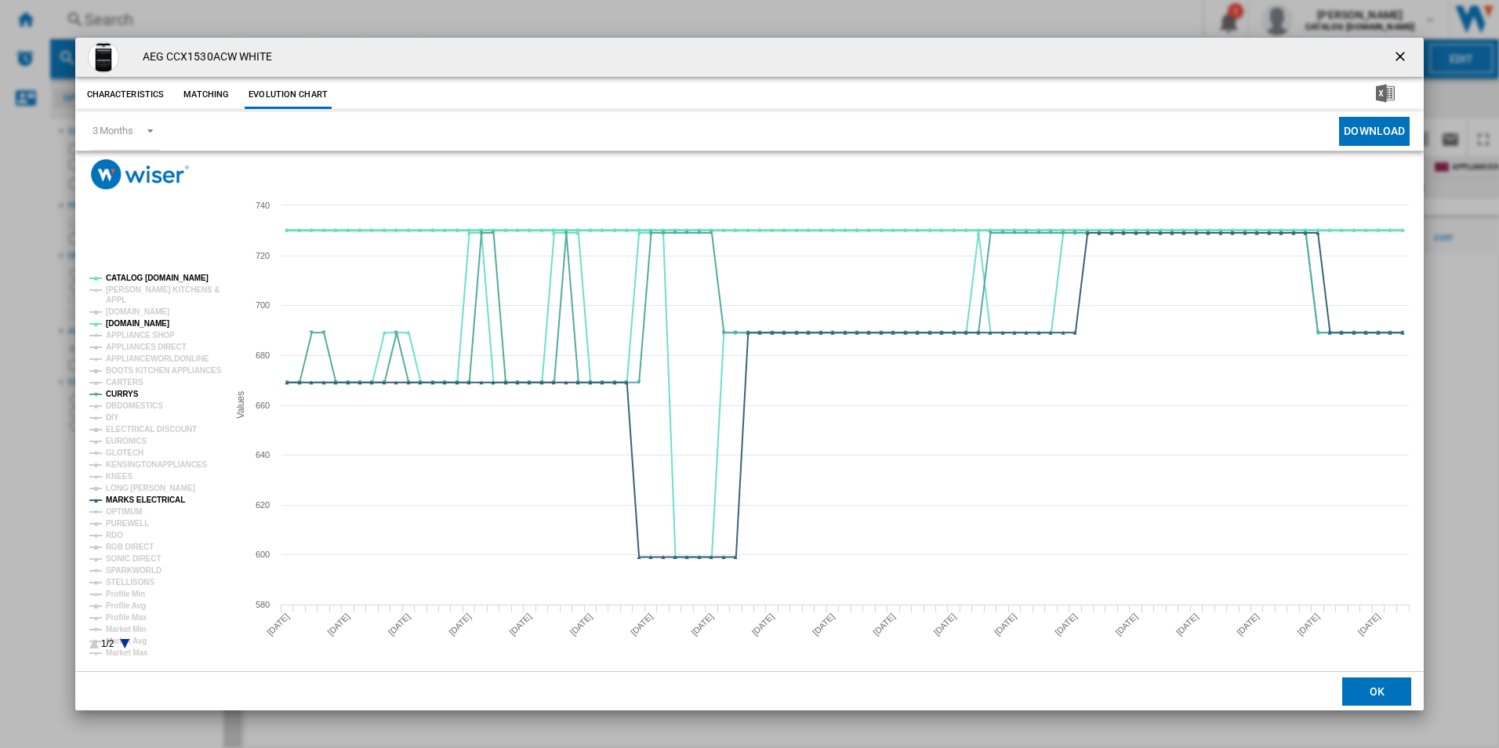
click at [152, 278] on tspan "CATALOG [DOMAIN_NAME]" at bounding box center [157, 278] width 103 height 9
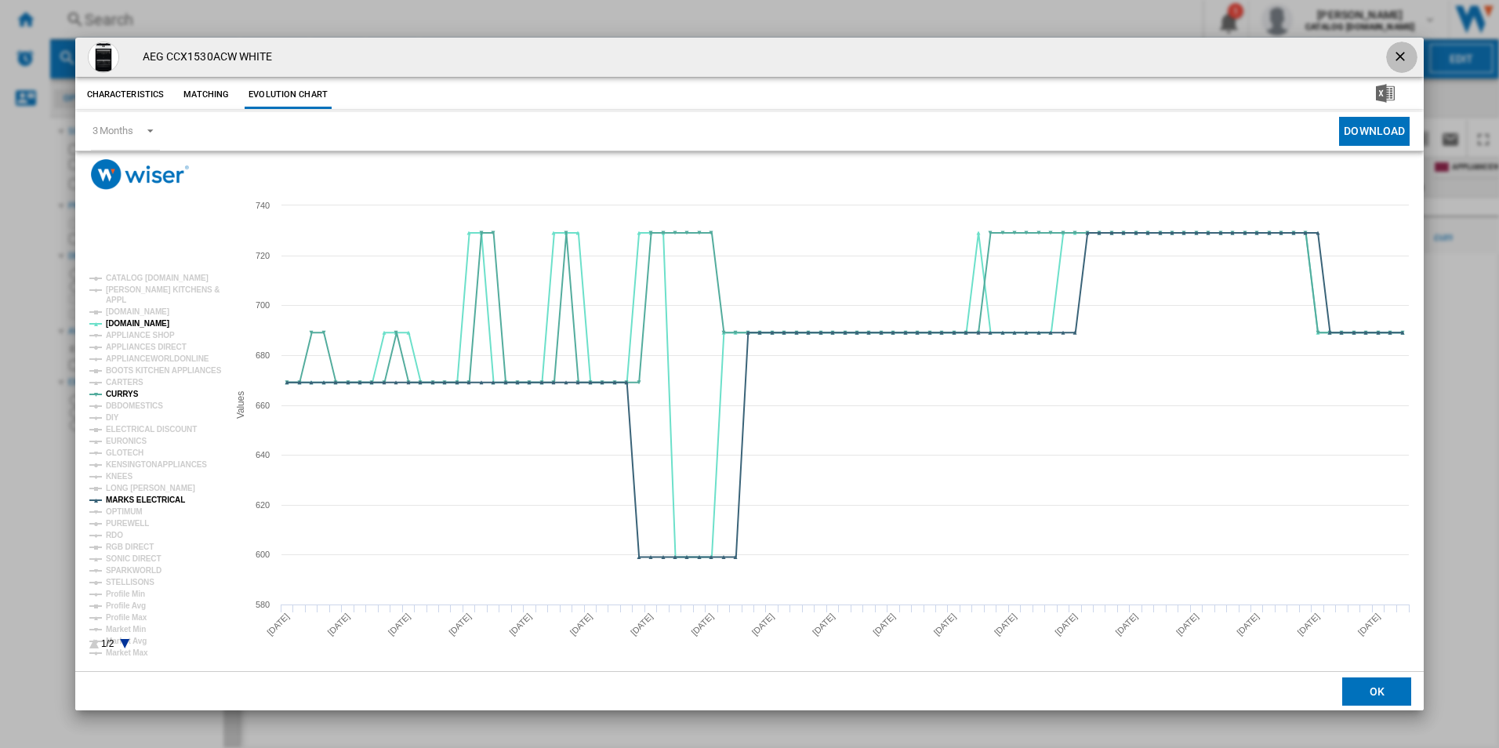
click at [1402, 51] on ng-md-icon "getI18NText('BUTTONS.CLOSE_DIALOG')" at bounding box center [1401, 58] width 19 height 19
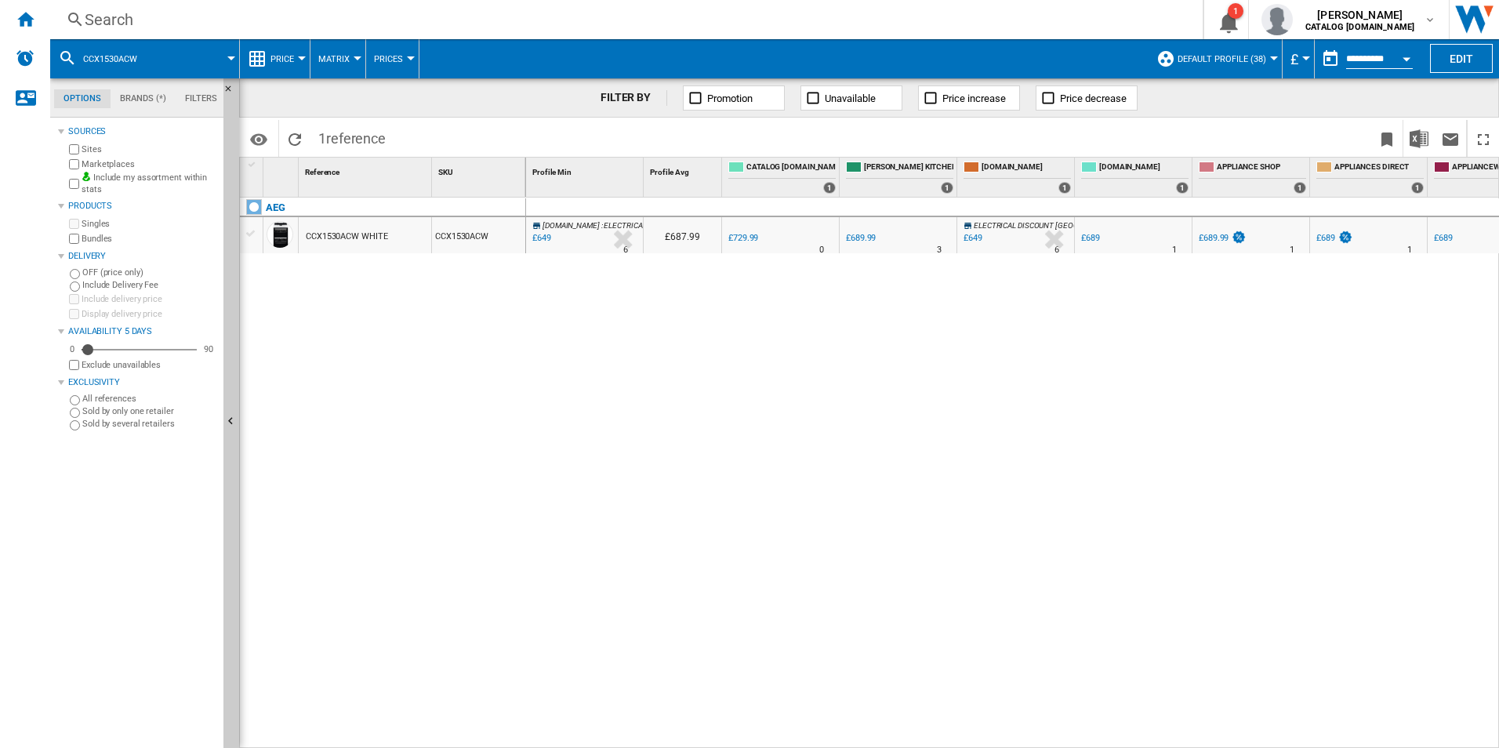
click at [513, 24] on div "Search" at bounding box center [623, 20] width 1077 height 22
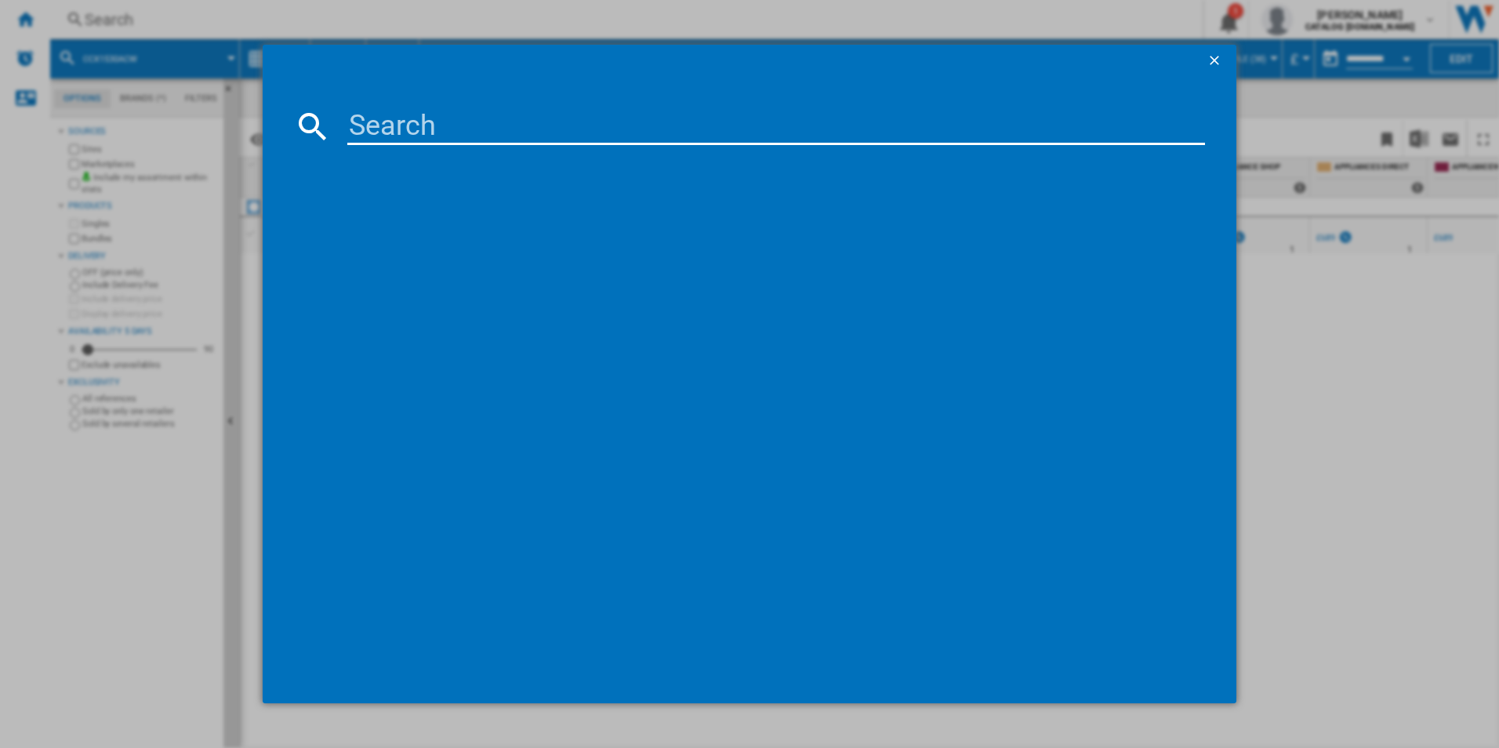
click at [487, 117] on input at bounding box center [776, 126] width 858 height 38
type input "LFR61844B"
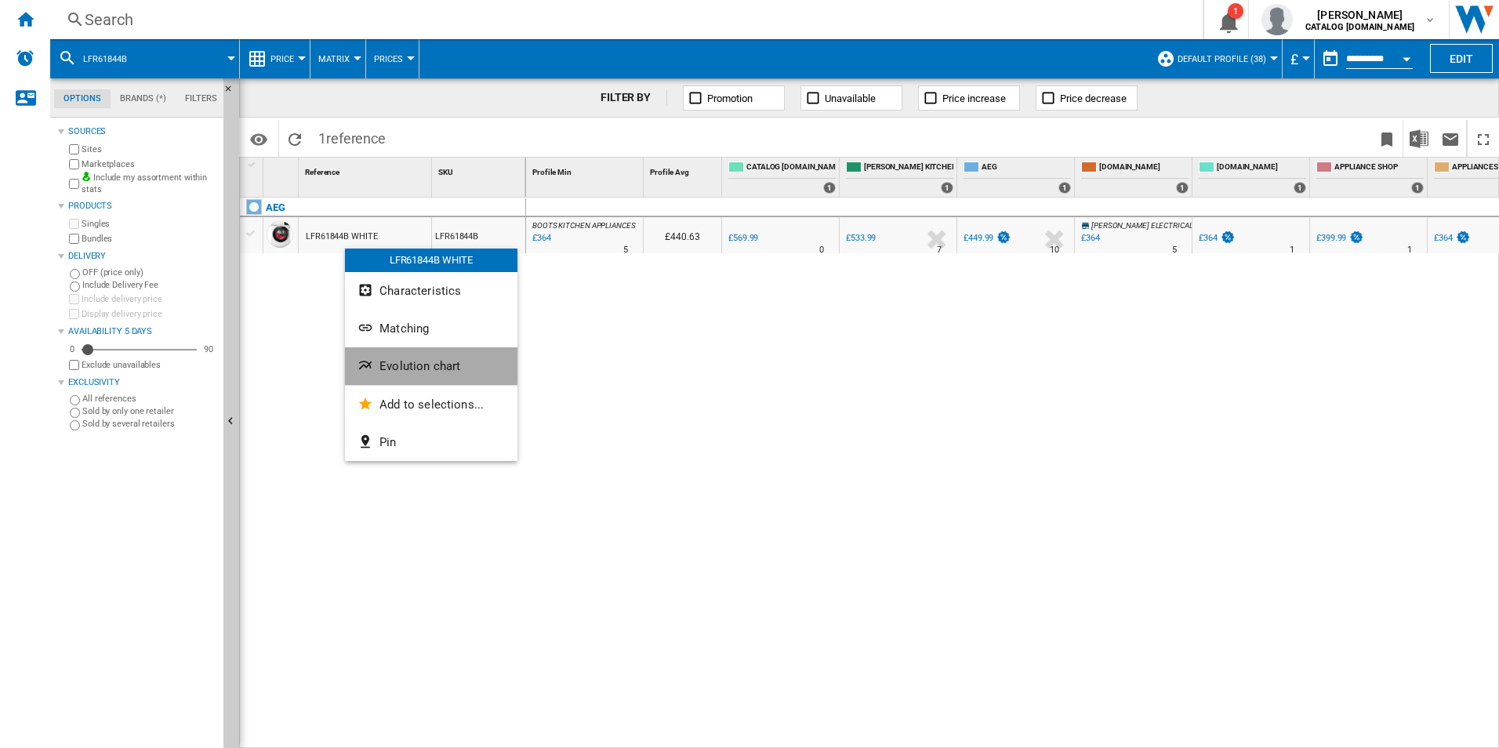
click at [372, 360] on ng-md-icon "Evolution chart" at bounding box center [366, 366] width 19 height 19
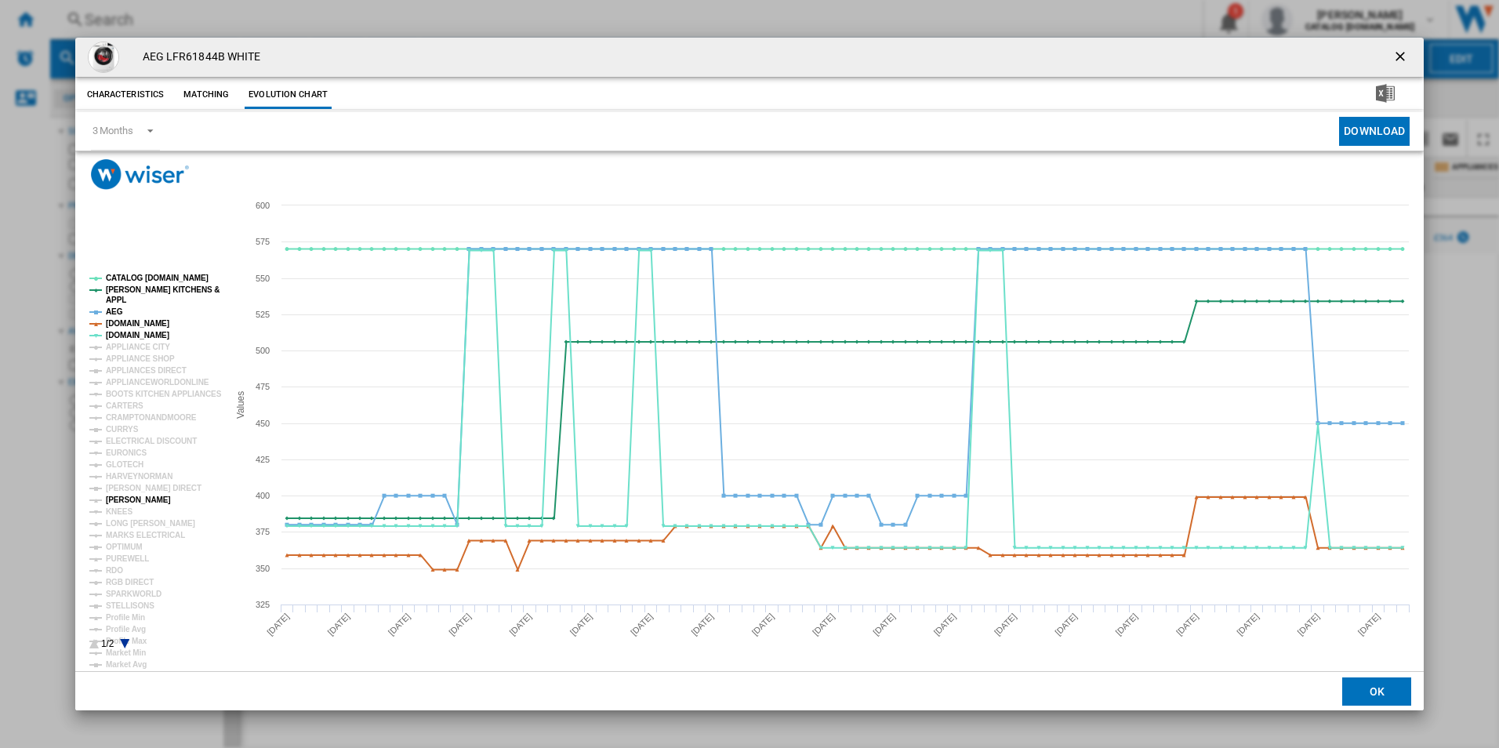
click at [134, 502] on tspan "[PERSON_NAME]" at bounding box center [138, 499] width 65 height 9
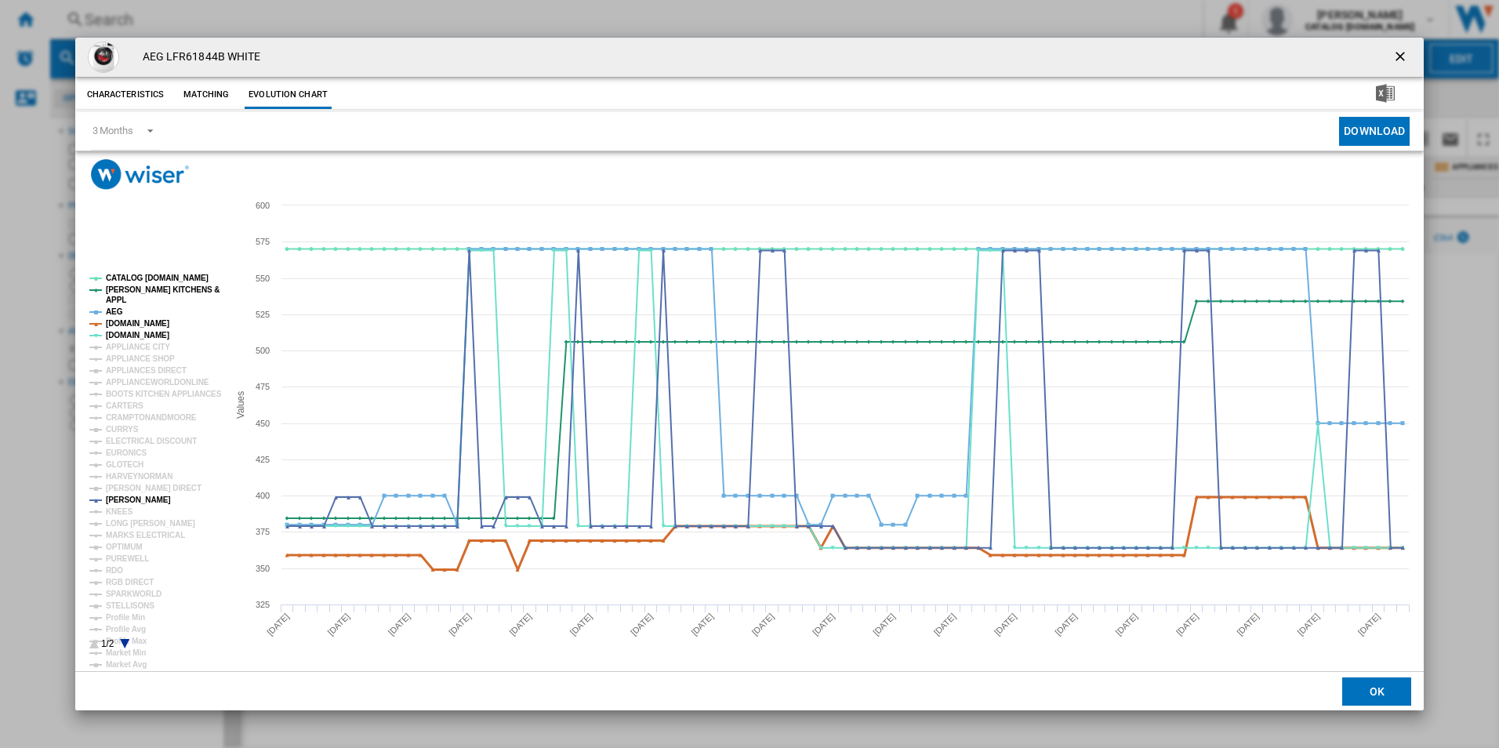
click at [152, 324] on tspan "[DOMAIN_NAME]" at bounding box center [137, 323] width 63 height 9
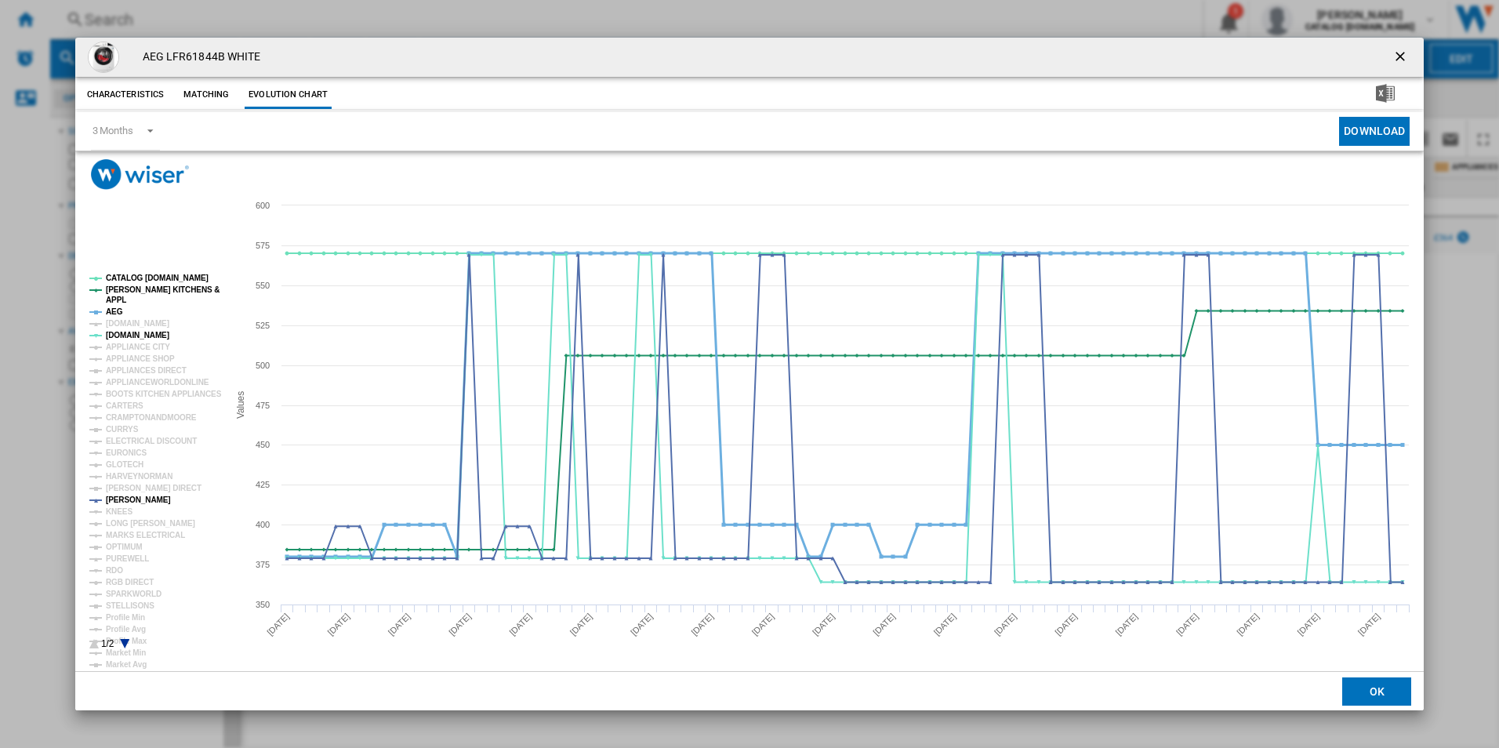
click at [114, 309] on tspan "AEG" at bounding box center [114, 311] width 17 height 9
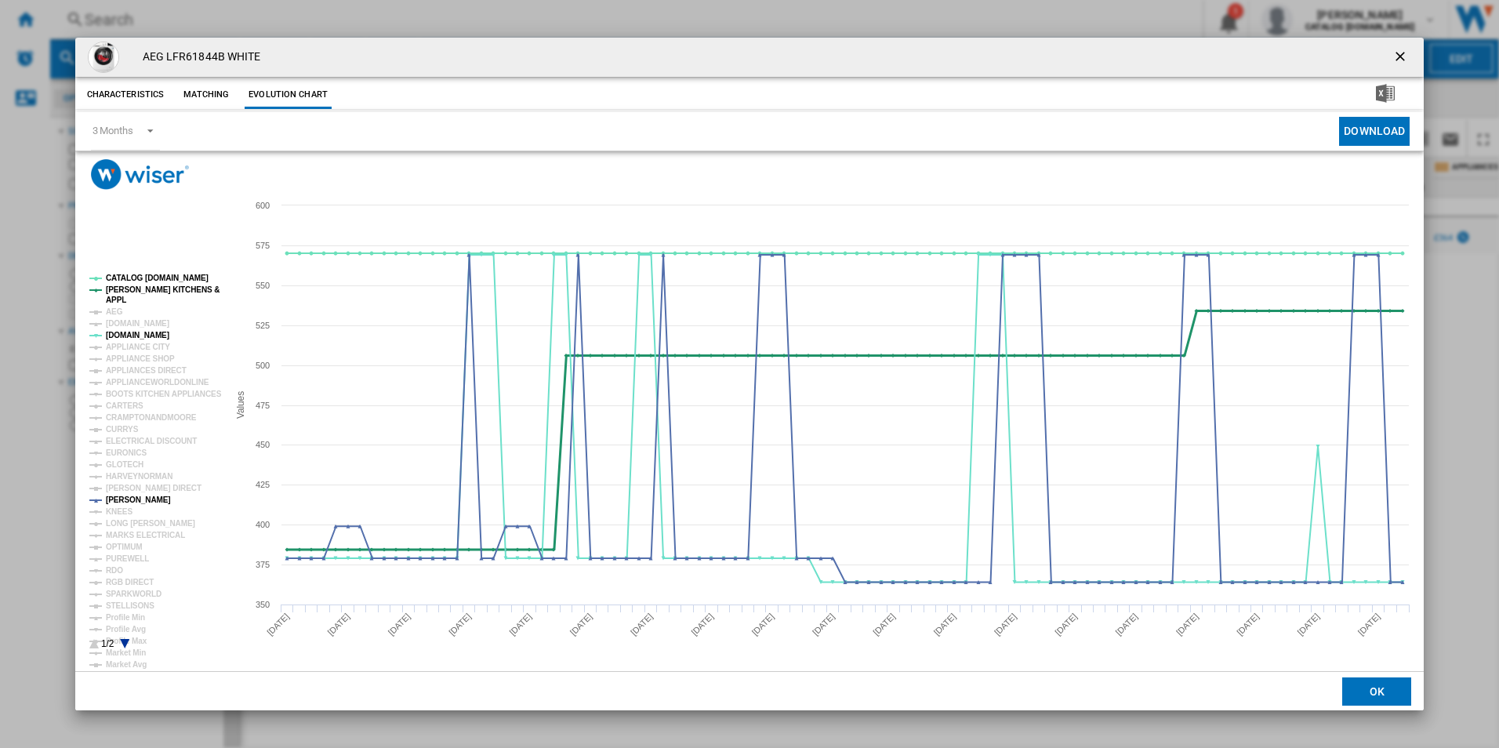
click at [141, 288] on tspan "[PERSON_NAME] KITCHENS &" at bounding box center [163, 289] width 114 height 9
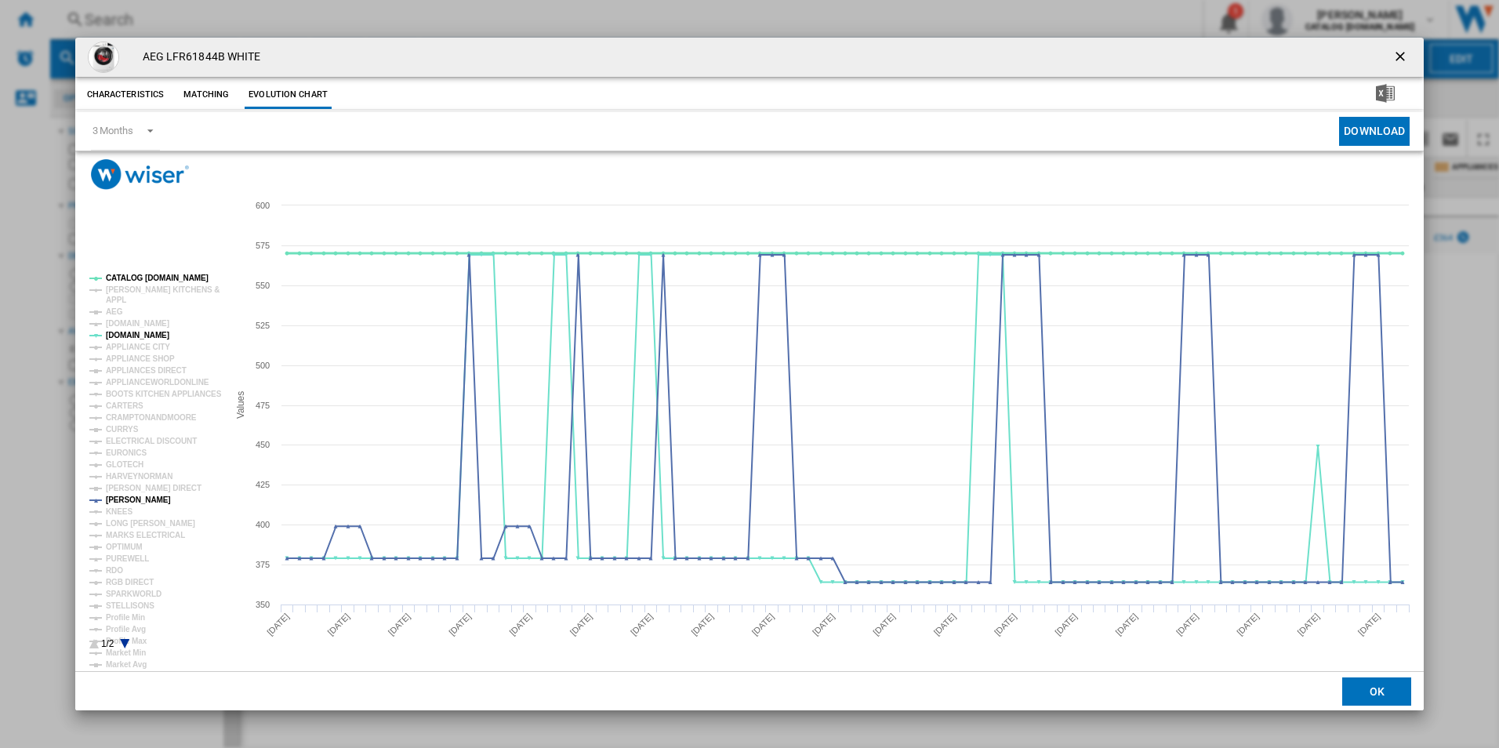
click at [148, 275] on tspan "CATALOG [DOMAIN_NAME]" at bounding box center [157, 278] width 103 height 9
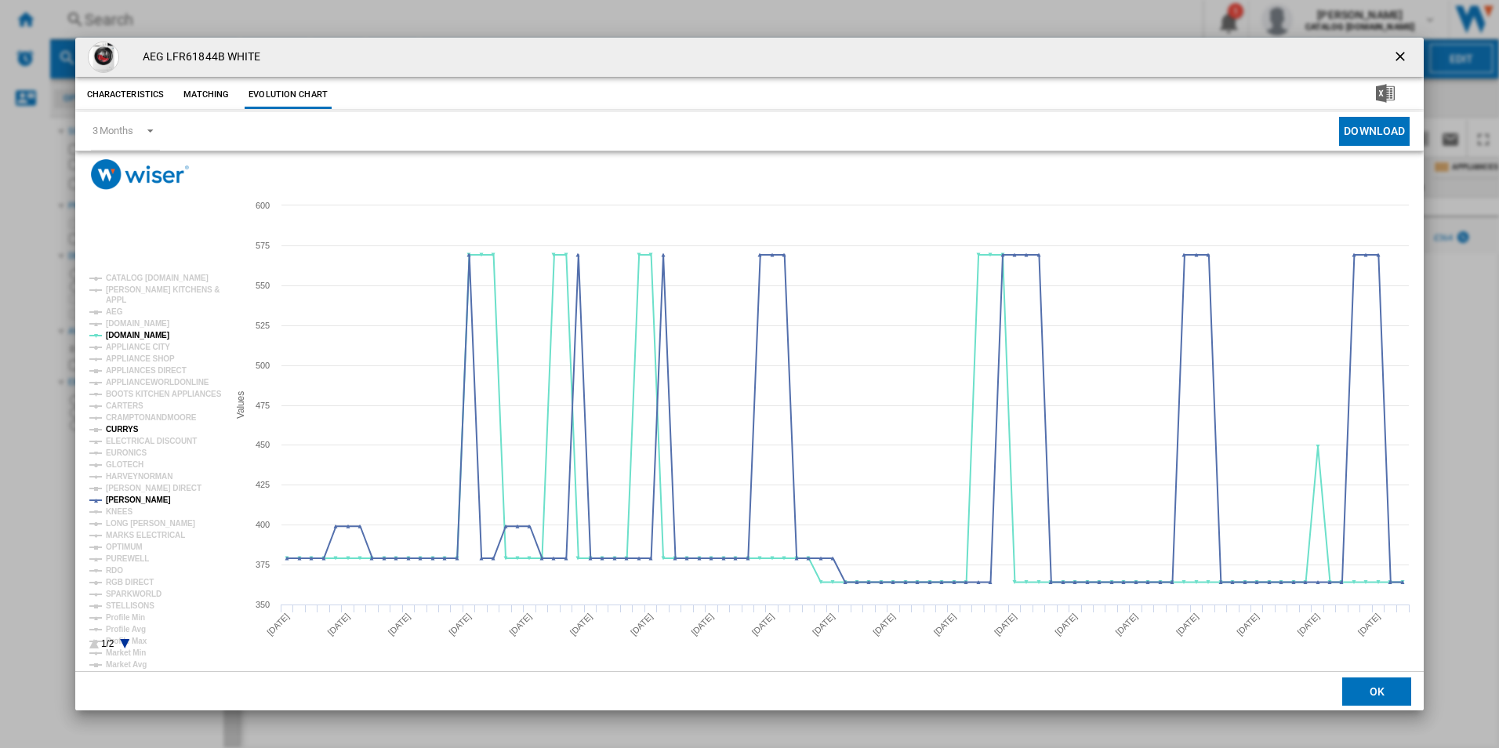
click at [122, 430] on tspan "CURRYS" at bounding box center [122, 429] width 33 height 9
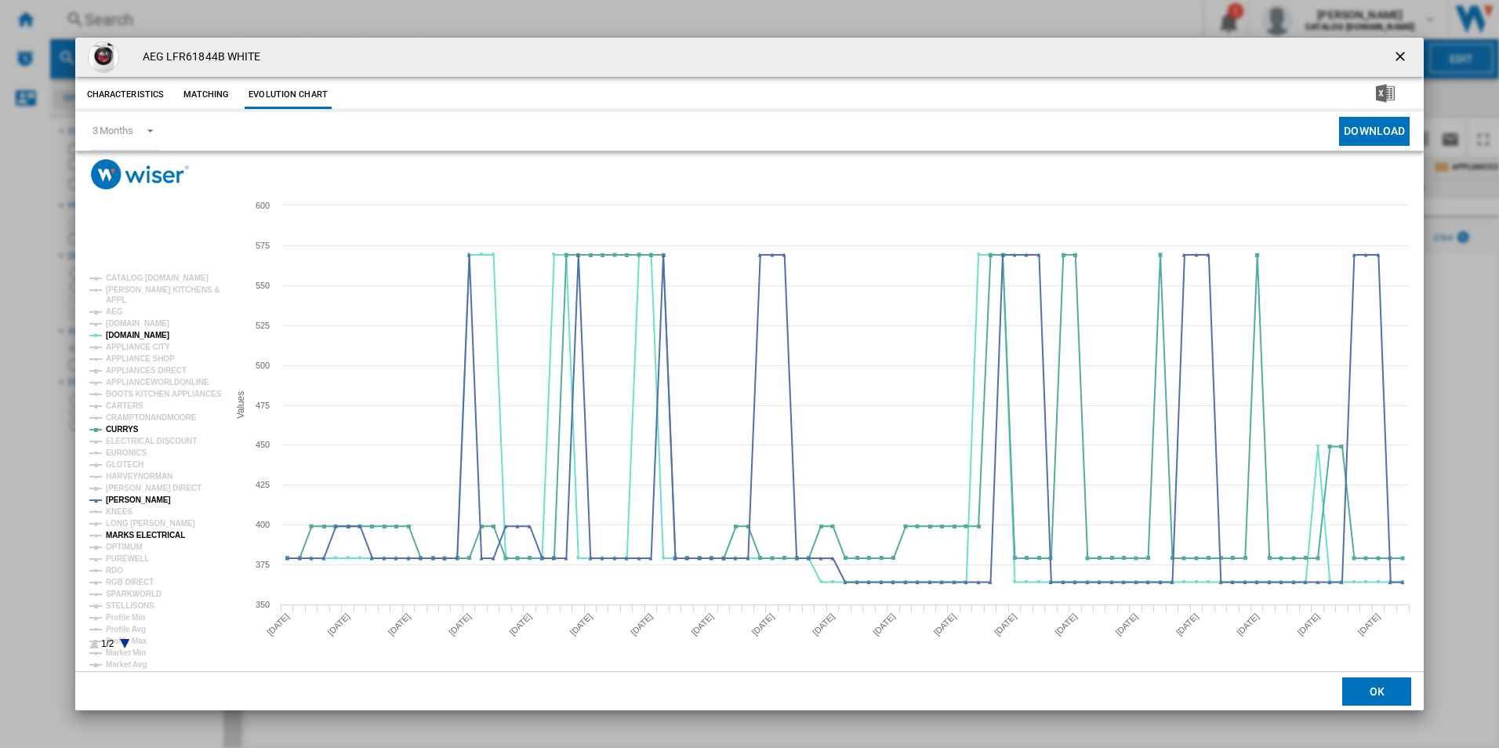
click at [160, 533] on tspan "MARKS ELECTRICAL" at bounding box center [145, 535] width 79 height 9
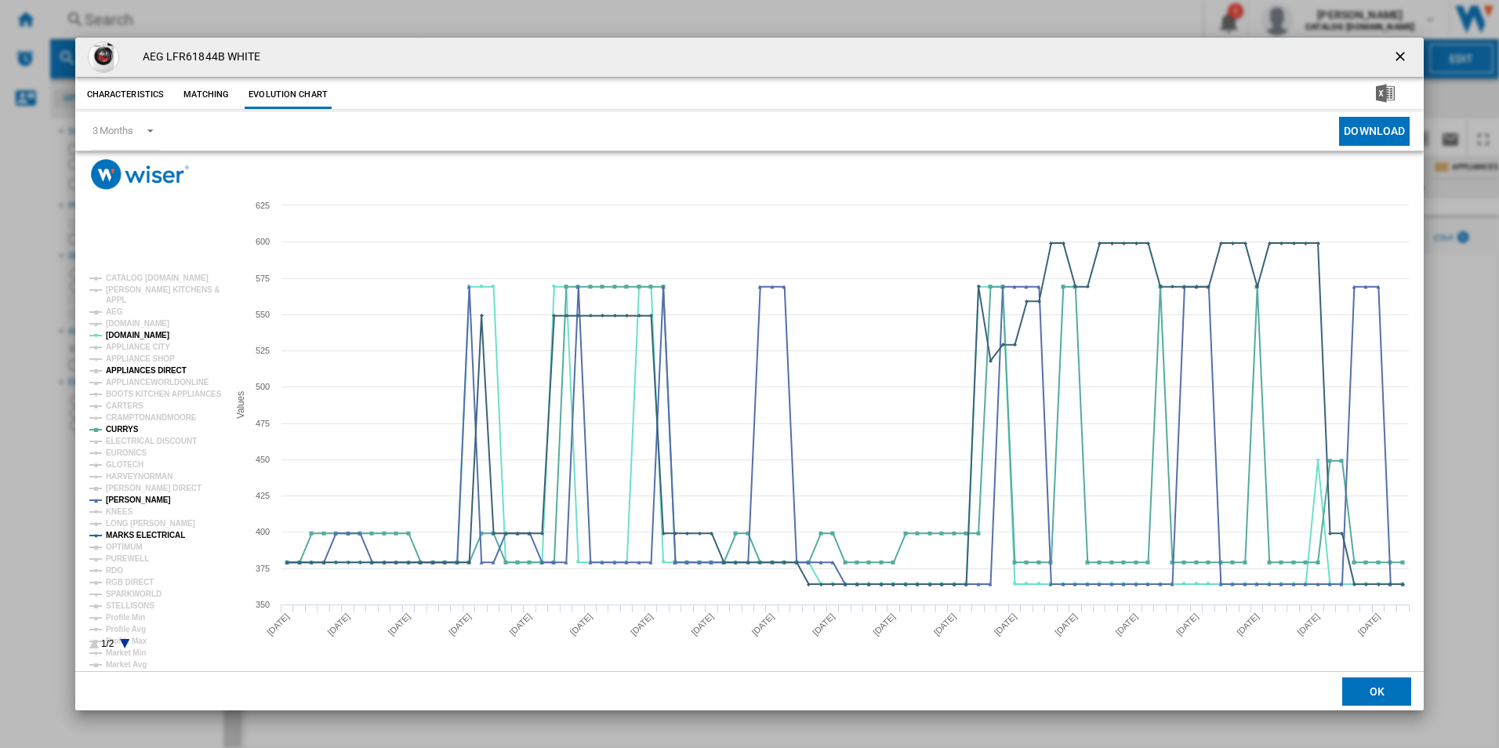
click at [154, 372] on tspan "APPLIANCES DIRECT" at bounding box center [146, 370] width 81 height 9
click at [1402, 53] on ng-md-icon "getI18NText('BUTTONS.CLOSE_DIALOG')" at bounding box center [1401, 58] width 19 height 19
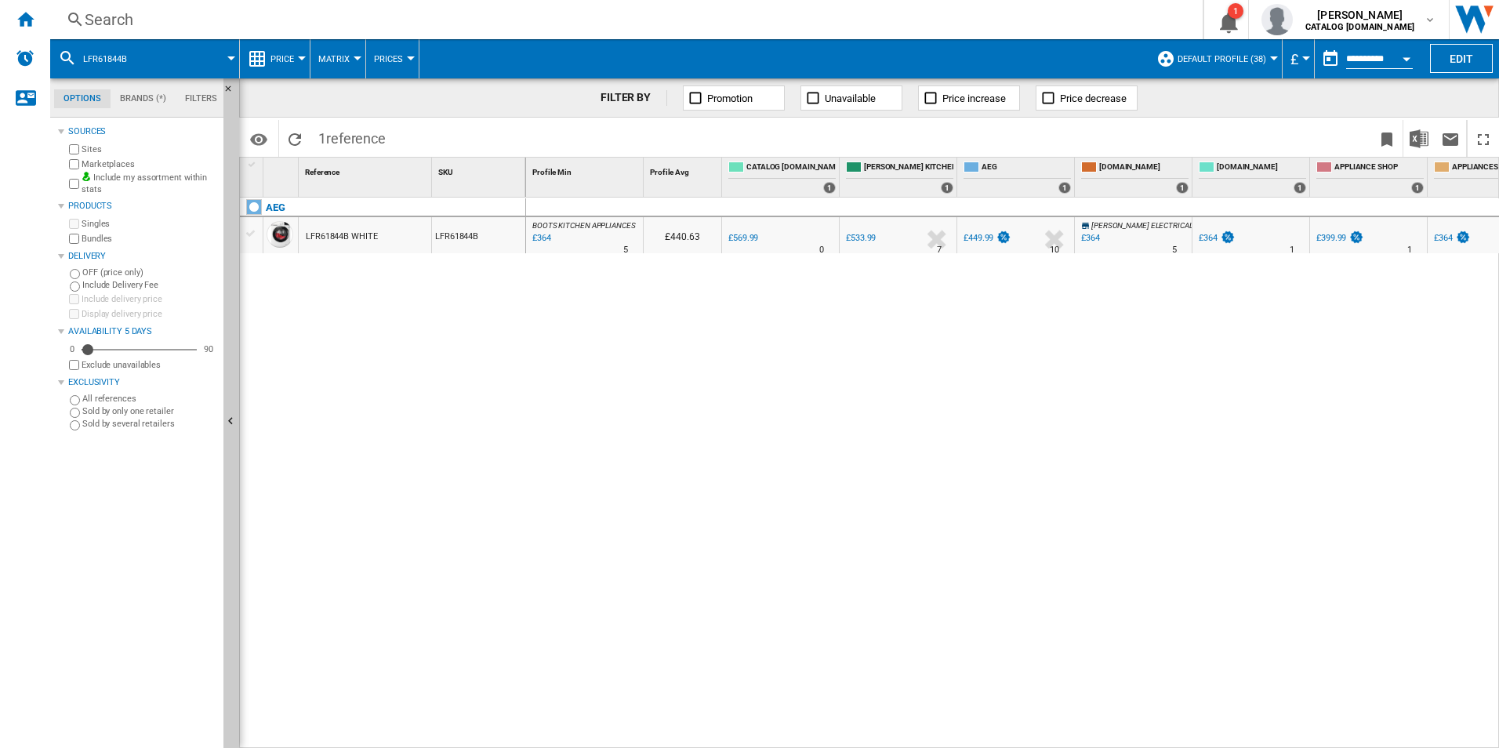
click at [379, 19] on div "Search" at bounding box center [623, 20] width 1077 height 22
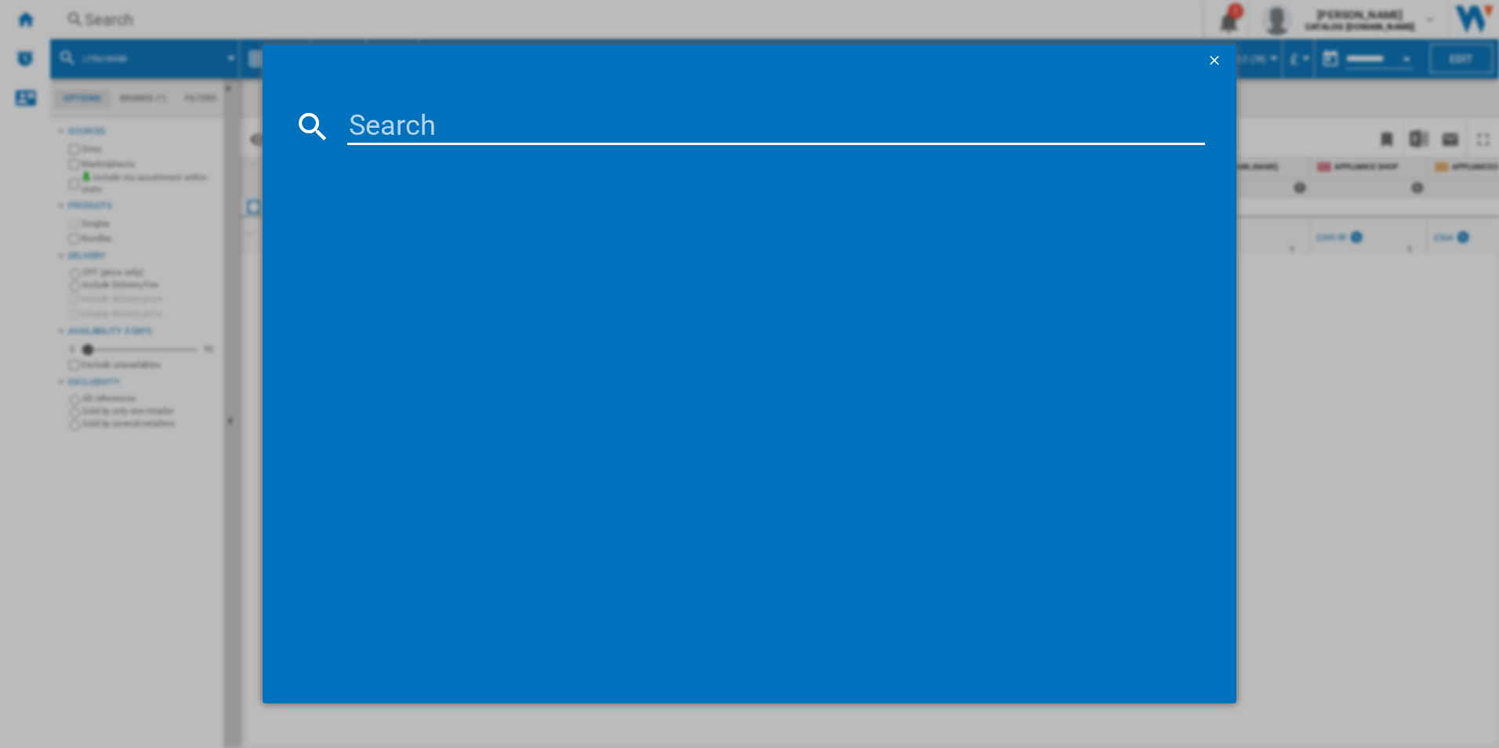
click at [393, 126] on input at bounding box center [776, 126] width 858 height 38
type input "HKB75450NB"
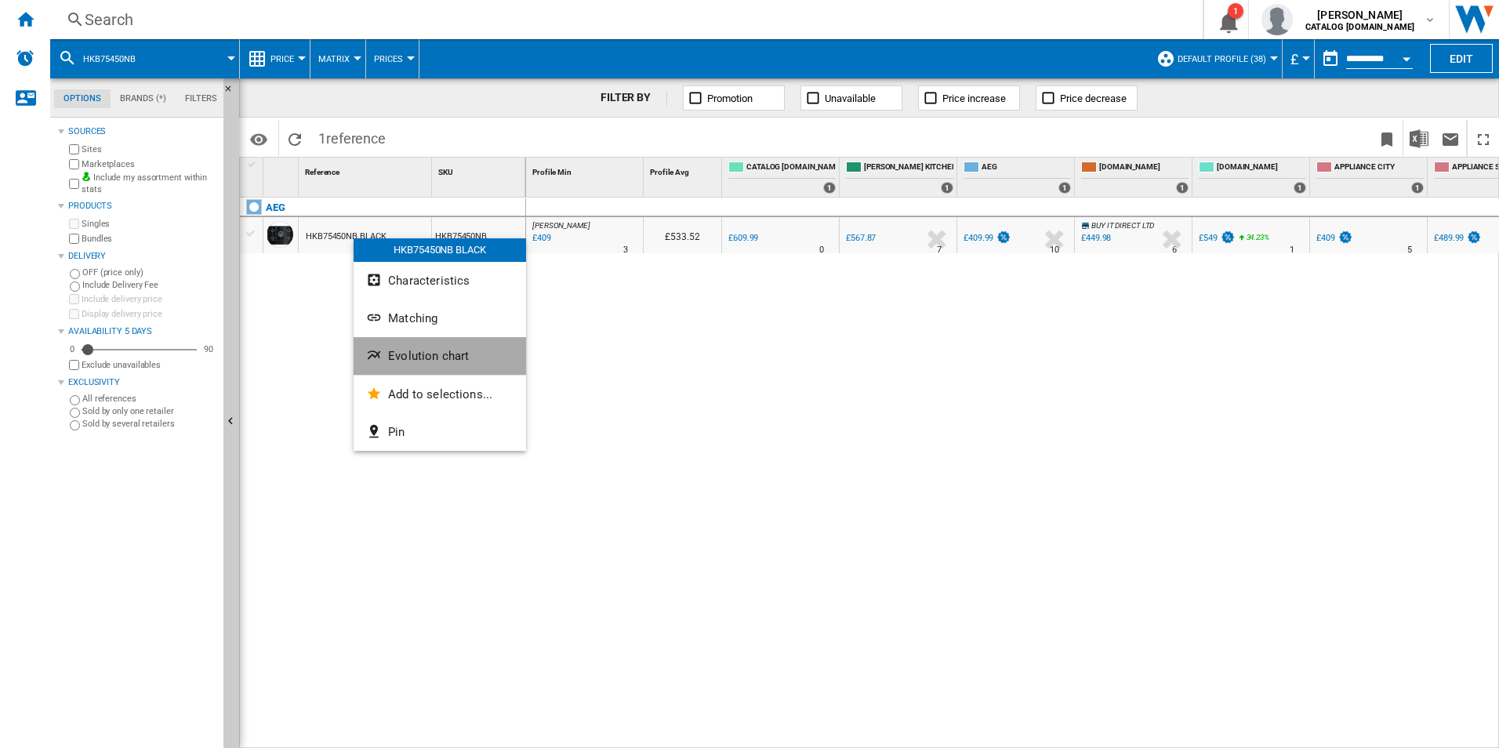
click at [384, 362] on ng-md-icon "Evolution chart" at bounding box center [375, 356] width 19 height 19
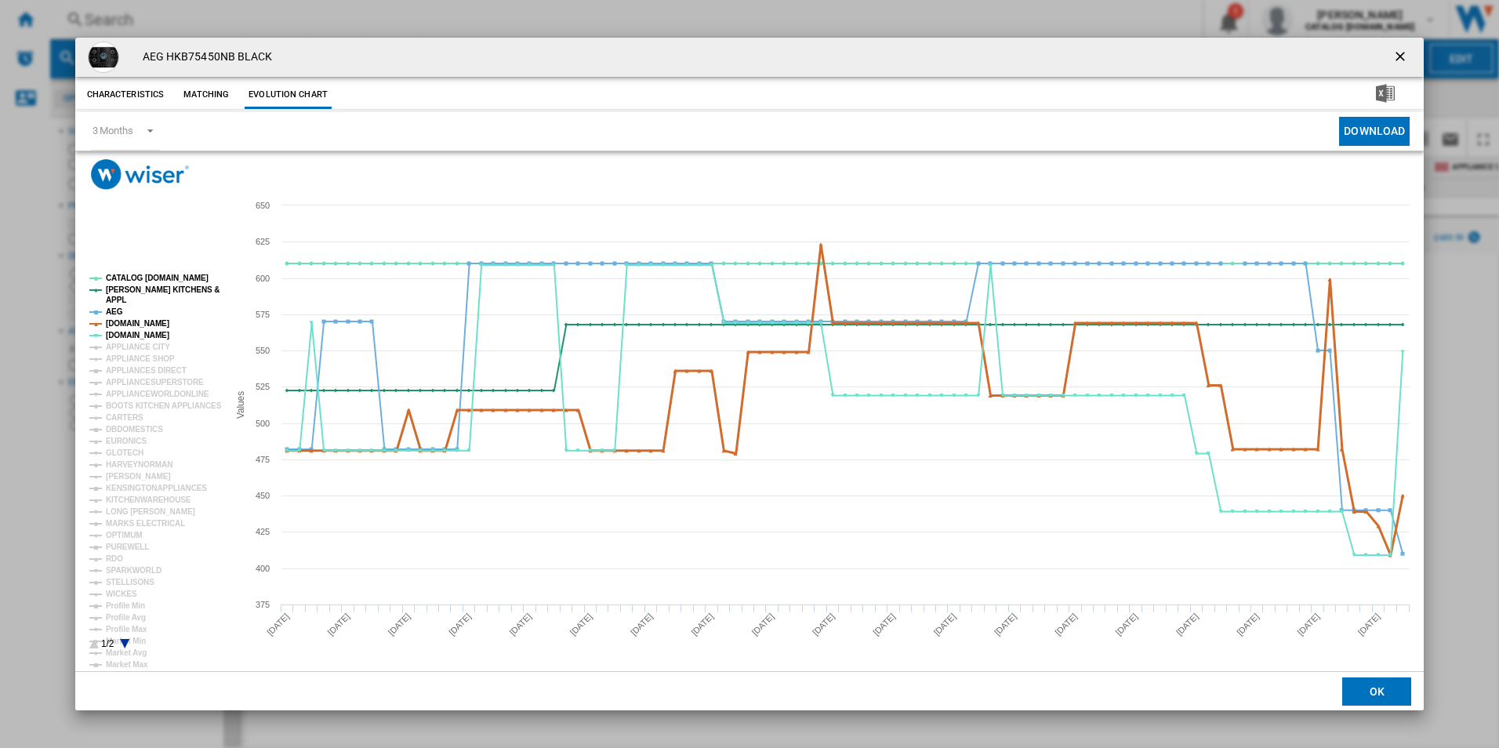
click at [147, 325] on tspan "[DOMAIN_NAME]" at bounding box center [137, 323] width 63 height 9
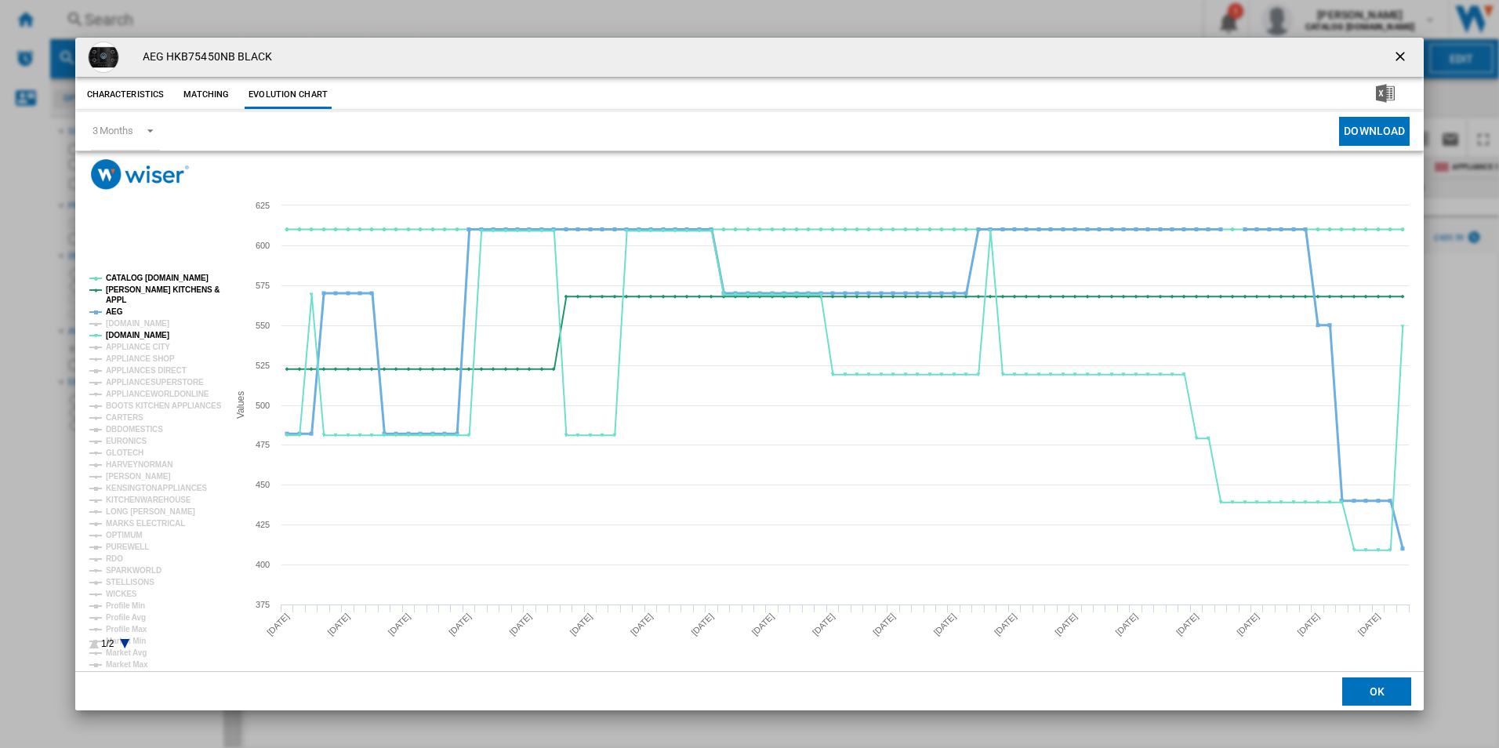
click at [115, 310] on tspan "AEG" at bounding box center [114, 311] width 17 height 9
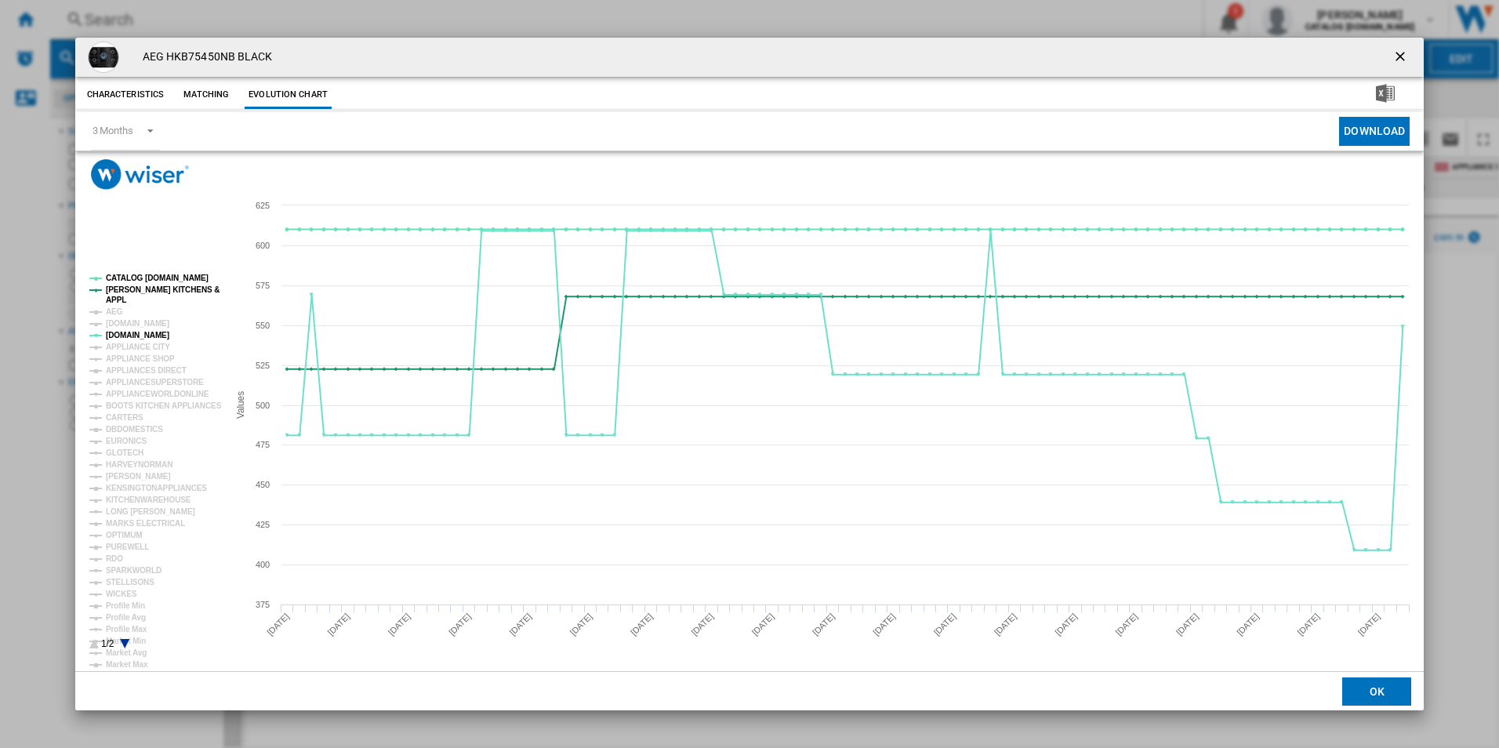
click at [128, 296] on rect "Product popup" at bounding box center [152, 461] width 139 height 387
click at [136, 288] on tspan "[PERSON_NAME] KITCHENS &" at bounding box center [163, 289] width 114 height 9
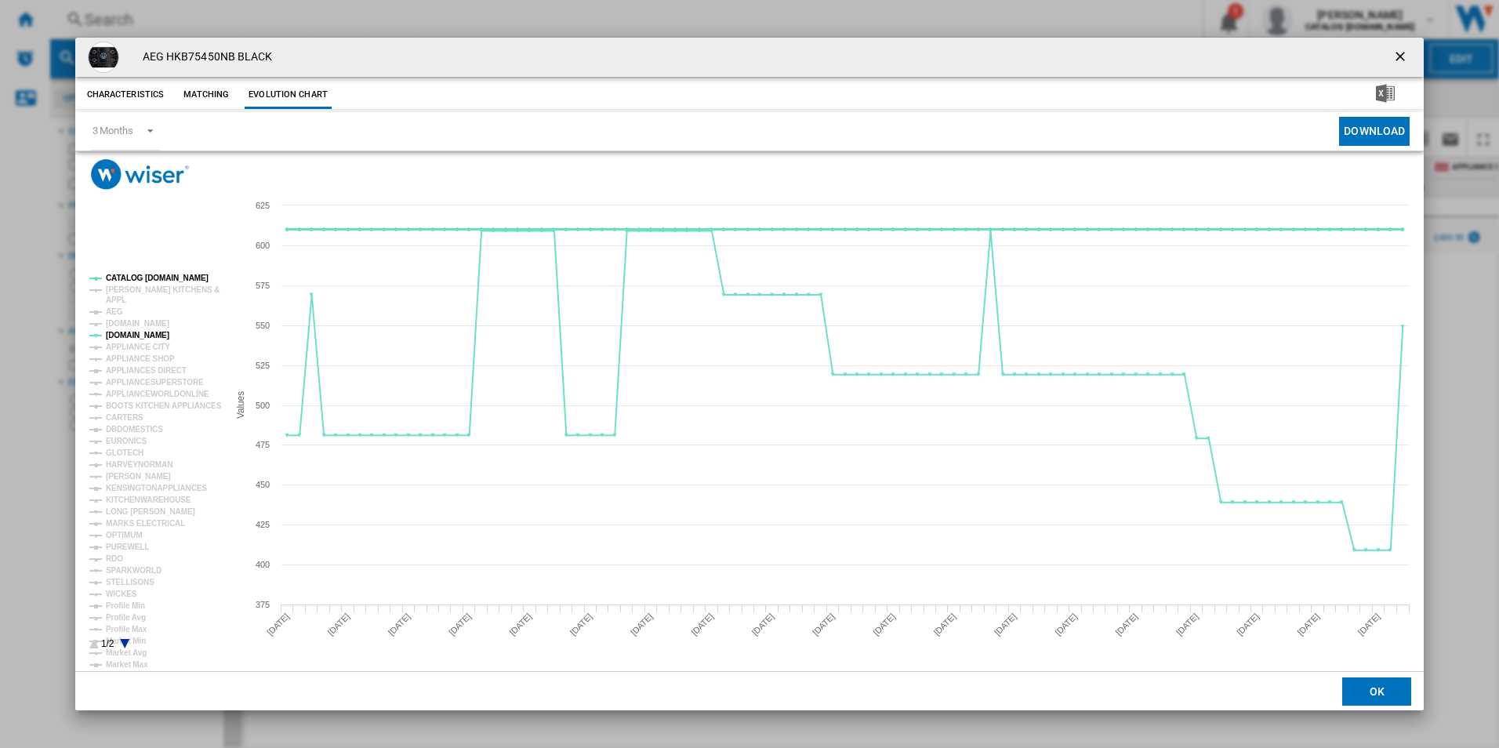
click at [141, 278] on tspan "CATALOG [DOMAIN_NAME]" at bounding box center [157, 278] width 103 height 9
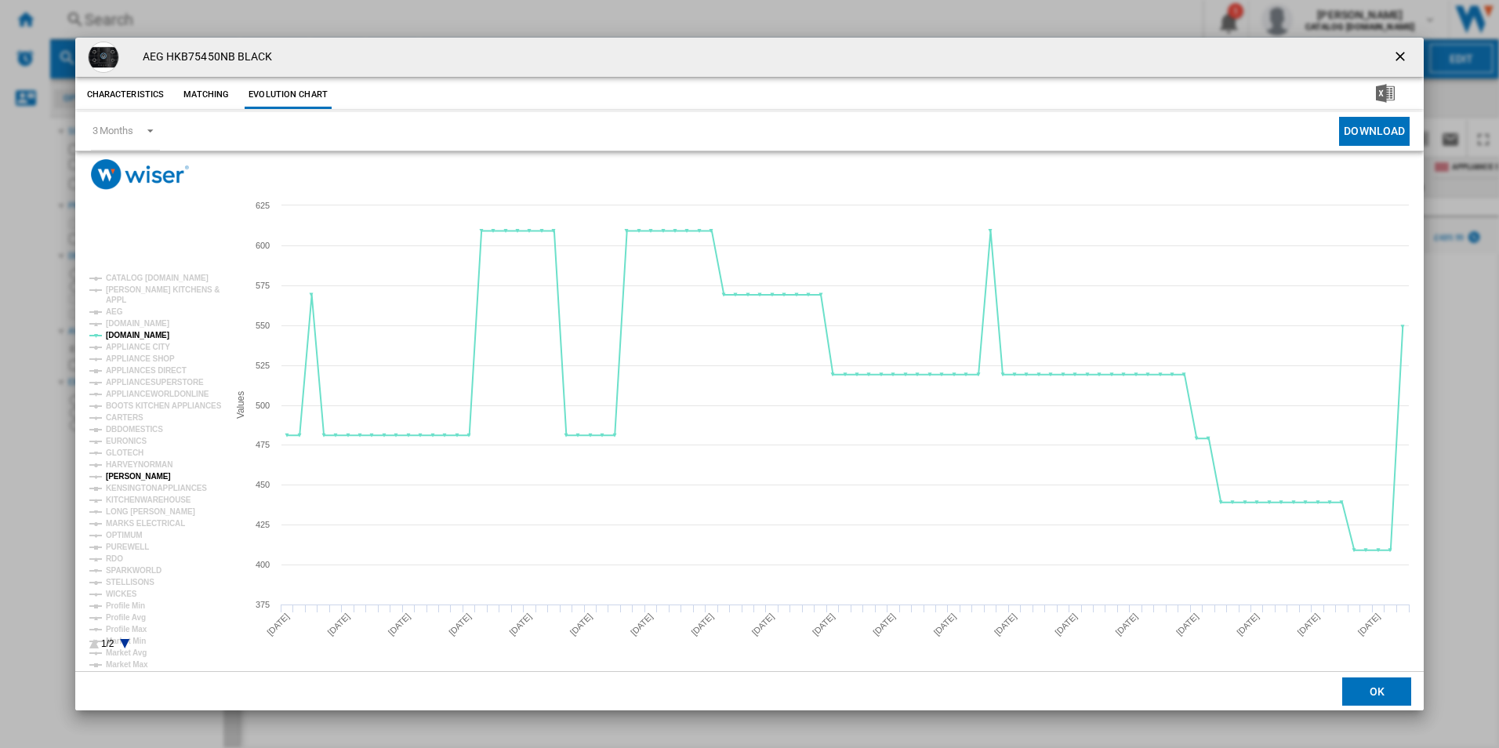
click at [126, 472] on tspan "[PERSON_NAME]" at bounding box center [138, 476] width 65 height 9
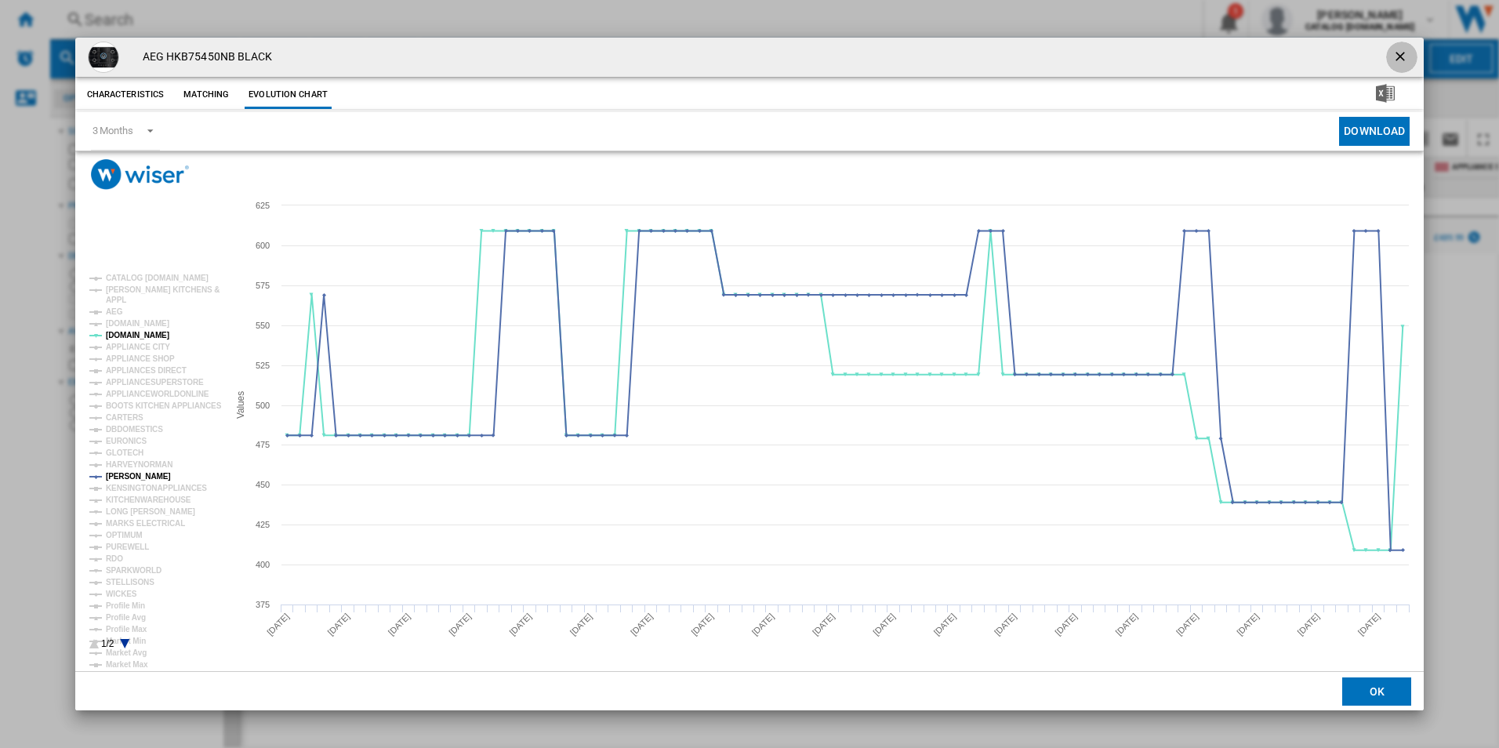
click at [1395, 49] on ng-md-icon "getI18NText('BUTTONS.CLOSE_DIALOG')" at bounding box center [1401, 58] width 19 height 19
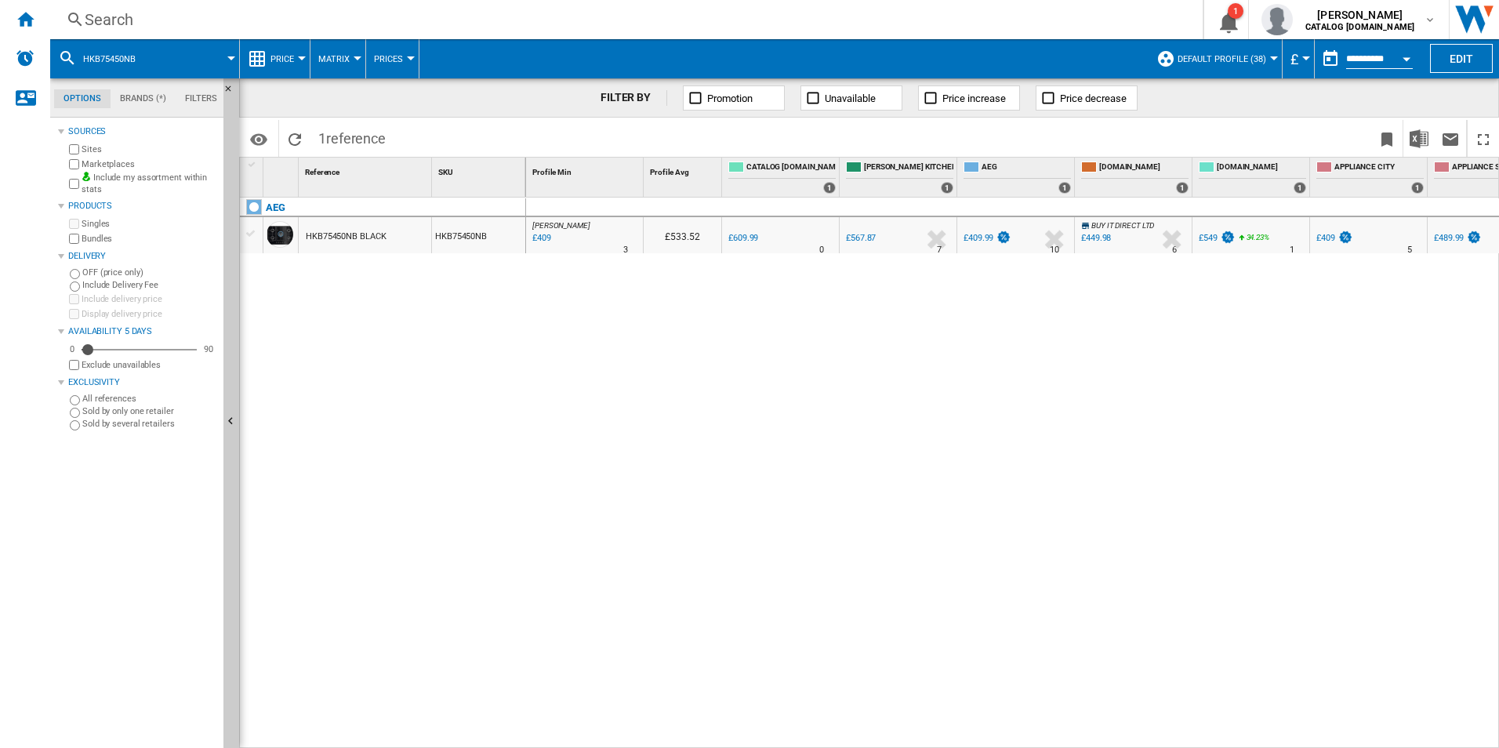
click at [549, 13] on div "Search" at bounding box center [623, 20] width 1077 height 22
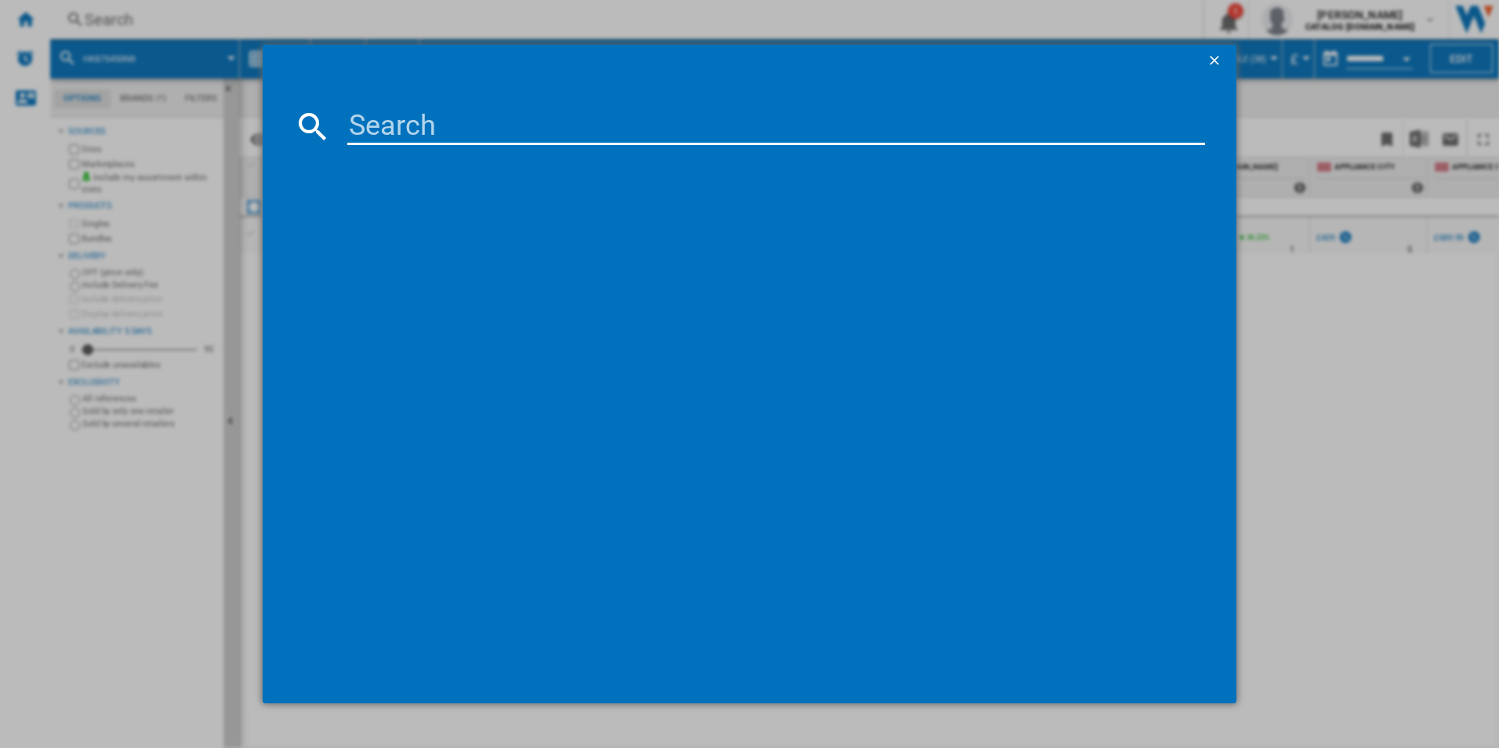
click at [412, 124] on input at bounding box center [776, 126] width 858 height 38
type input "HGB75420YM"
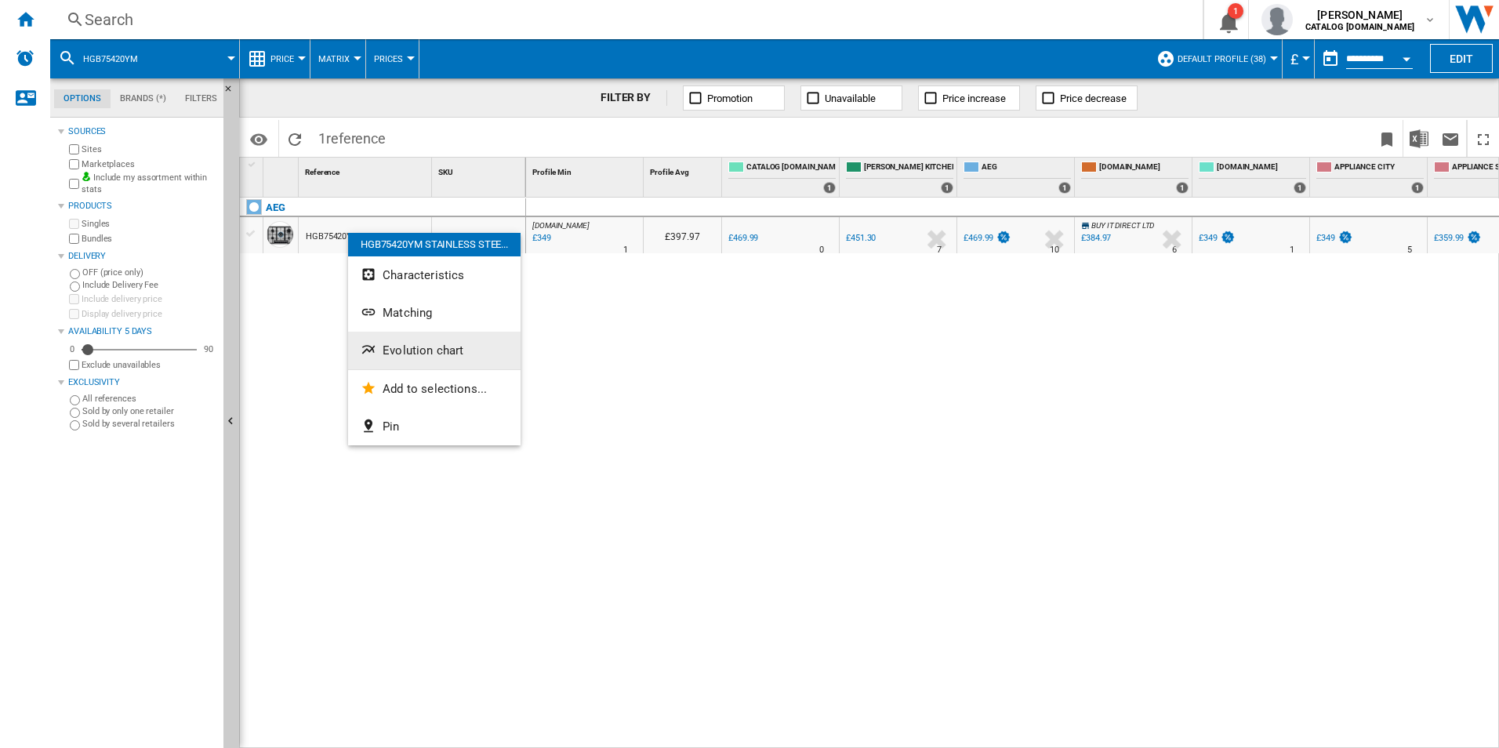
click at [378, 346] on ng-md-icon "Evolution chart" at bounding box center [370, 351] width 19 height 19
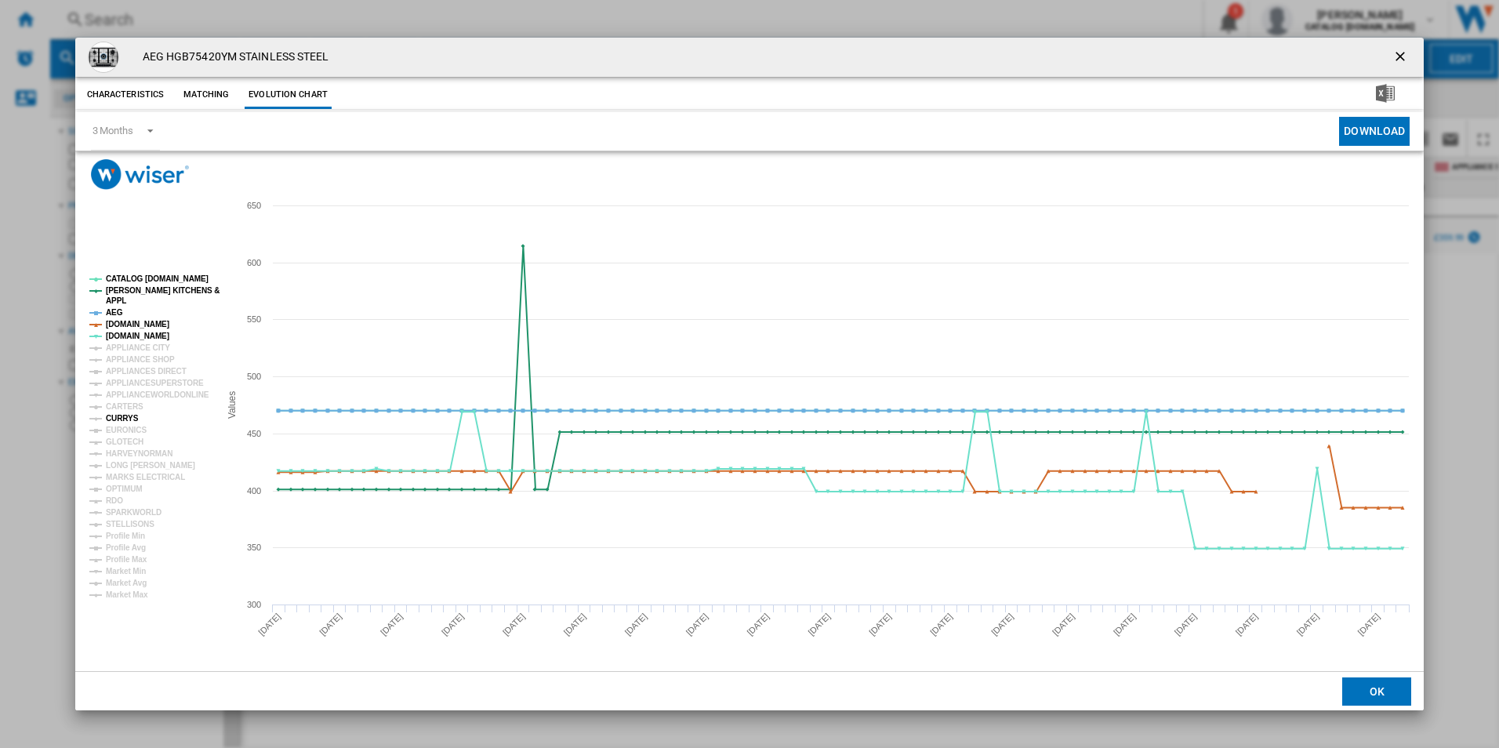
click at [124, 421] on tspan "CURRYS" at bounding box center [122, 418] width 33 height 9
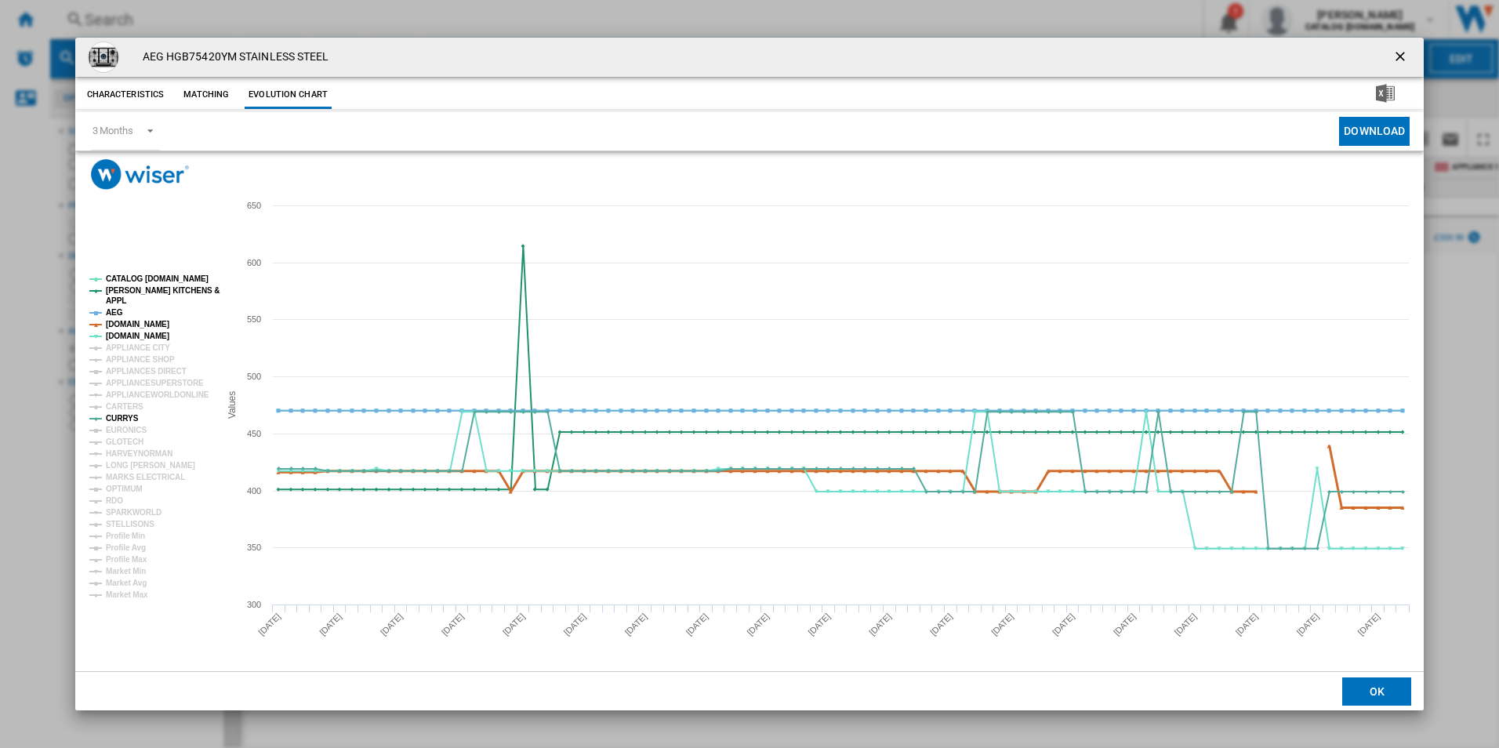
click at [137, 326] on tspan "[DOMAIN_NAME]" at bounding box center [137, 324] width 63 height 9
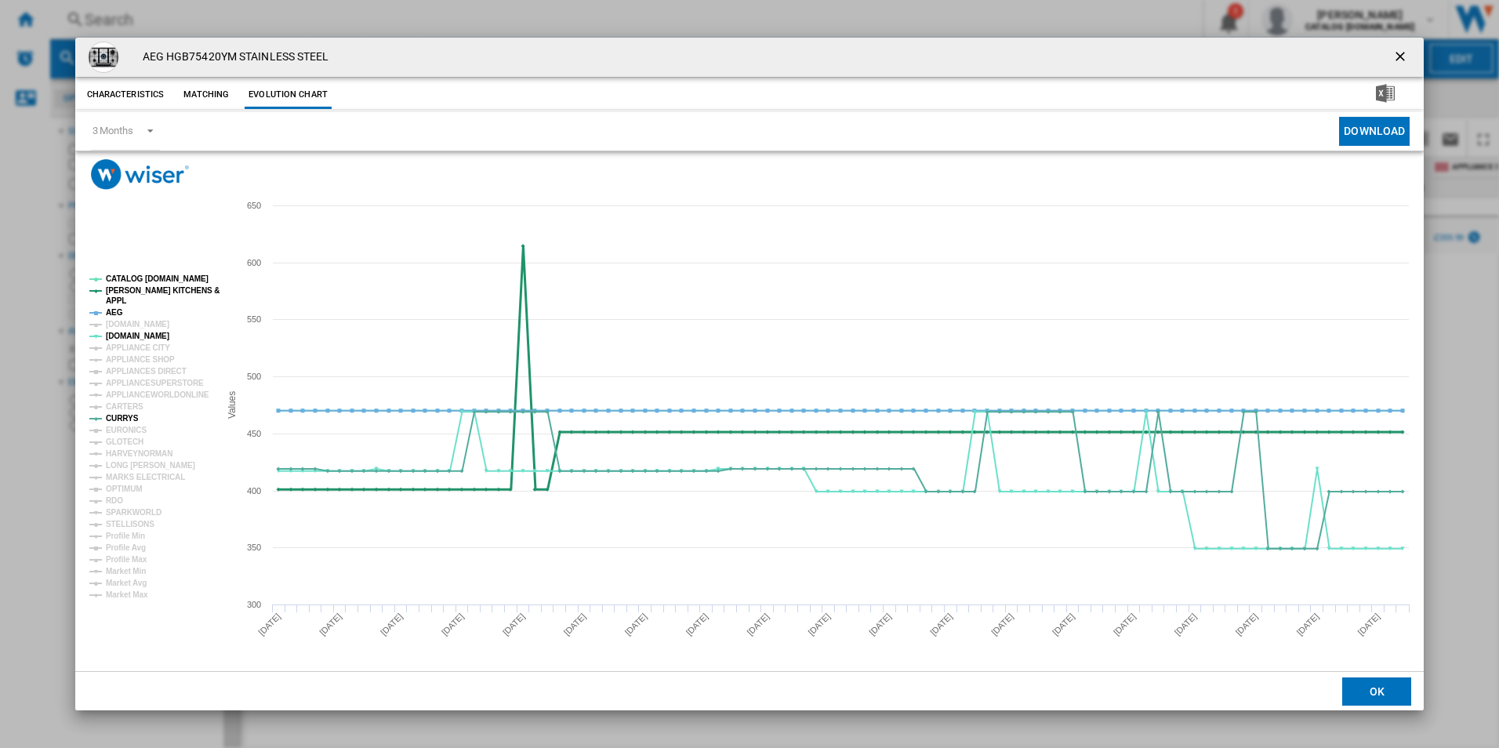
drag, startPoint x: 114, startPoint y: 313, endPoint x: 138, endPoint y: 288, distance: 34.9
click at [138, 288] on g "CATALOG ELECTROLUX.UK PAUL DAVIES KITCHENS & APPL AEG AMAZON.CO.UK AO.COM APPLI…" at bounding box center [154, 436] width 130 height 325
click at [138, 288] on tspan "[PERSON_NAME] KITCHENS &" at bounding box center [163, 290] width 114 height 9
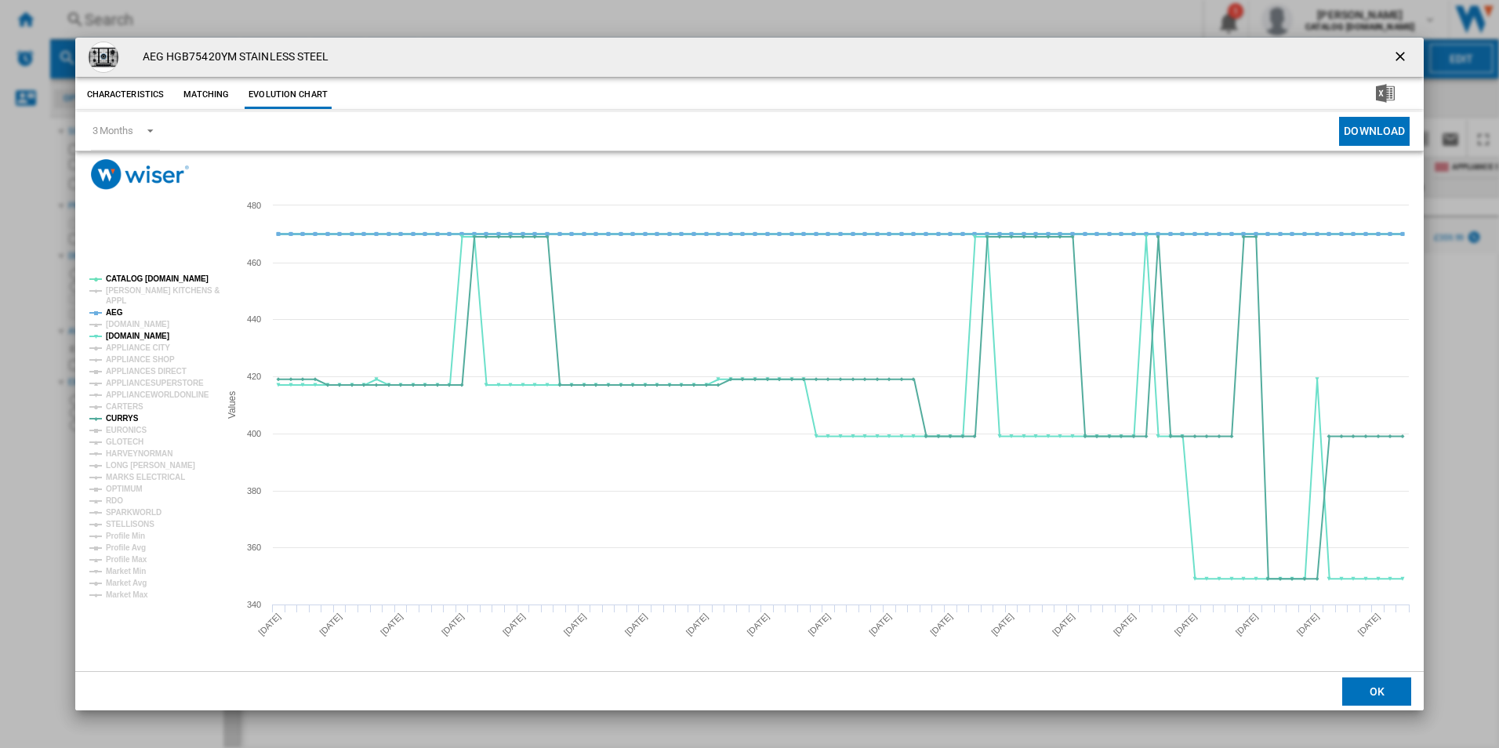
click at [140, 277] on tspan "CATALOG [DOMAIN_NAME]" at bounding box center [157, 278] width 103 height 9
click at [110, 312] on tspan "AEG" at bounding box center [114, 312] width 17 height 9
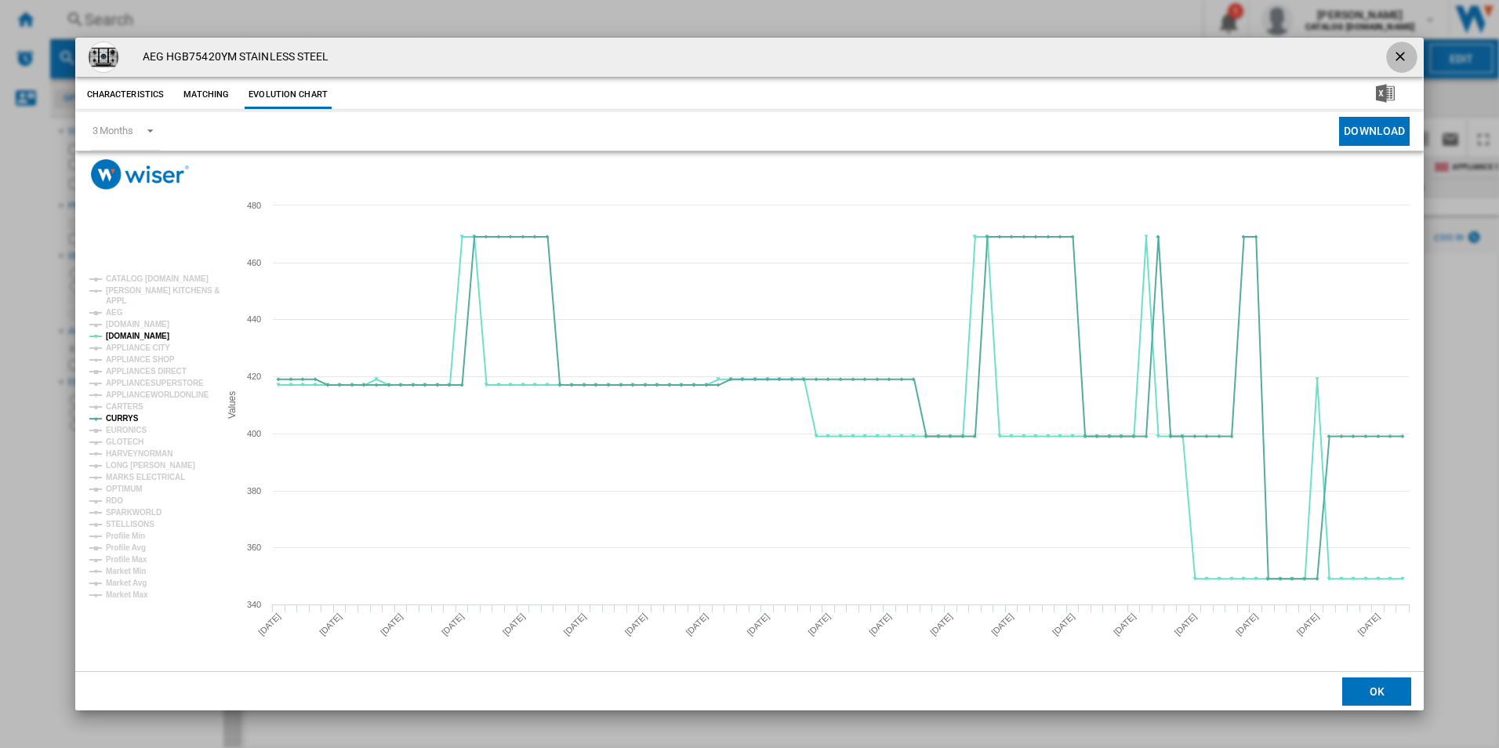
click at [1402, 49] on ng-md-icon "getI18NText('BUTTONS.CLOSE_DIALOG')" at bounding box center [1401, 58] width 19 height 19
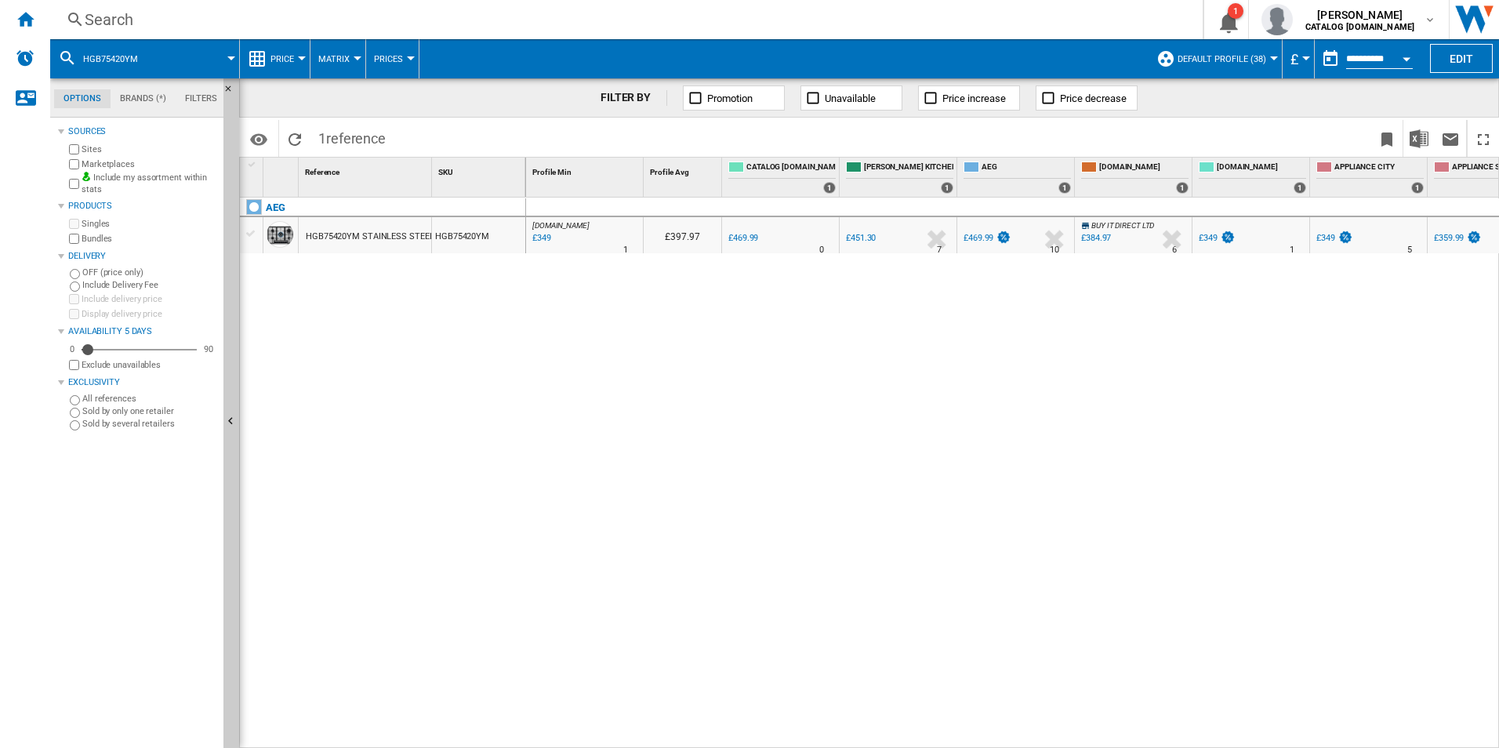
click at [603, 32] on div "Search Search 0 1 [PERSON_NAME] CATALOG [DOMAIN_NAME] CATALOG [DOMAIN_NAME] My …" at bounding box center [774, 19] width 1449 height 39
click at [599, 15] on div "Search" at bounding box center [623, 20] width 1077 height 22
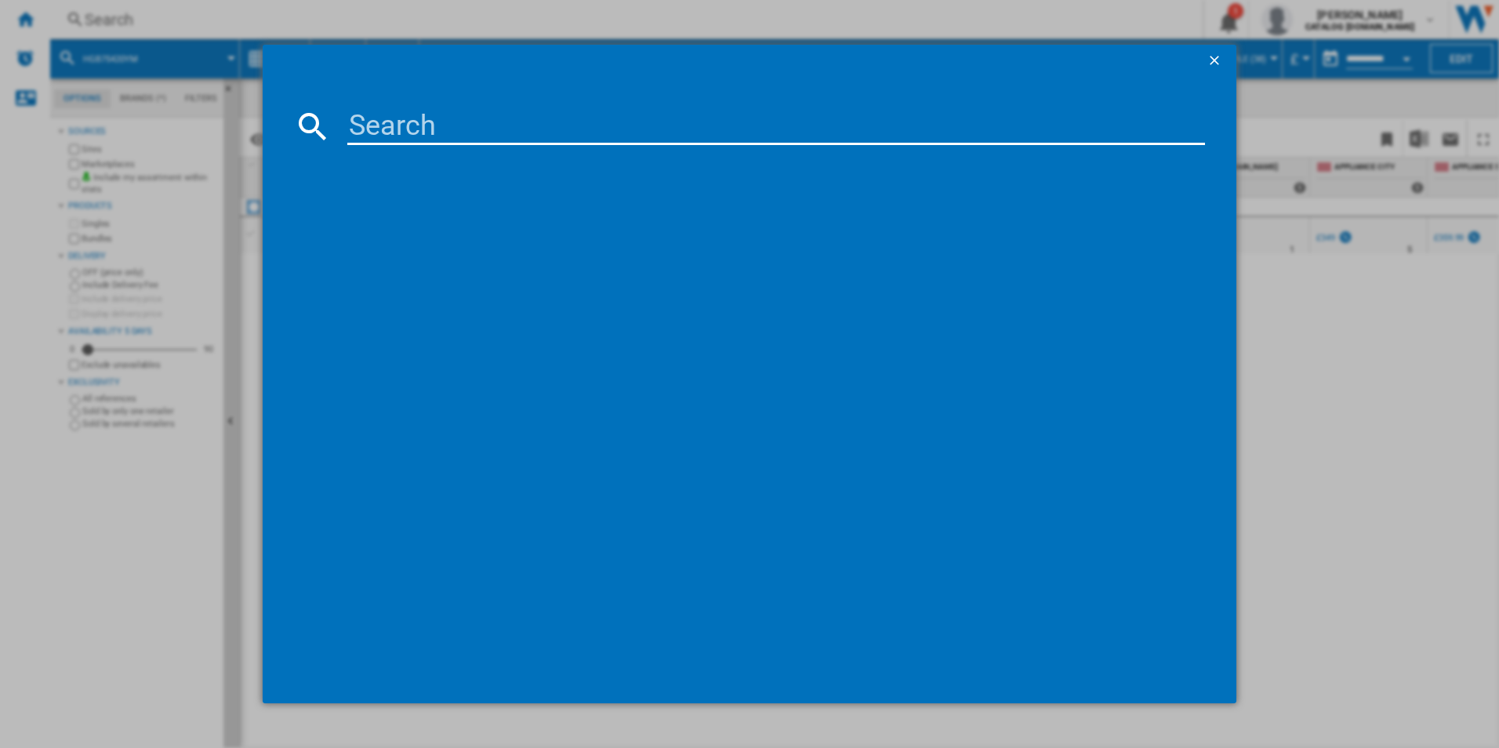
click at [464, 133] on input at bounding box center [776, 126] width 858 height 38
type input "BCX335L11M"
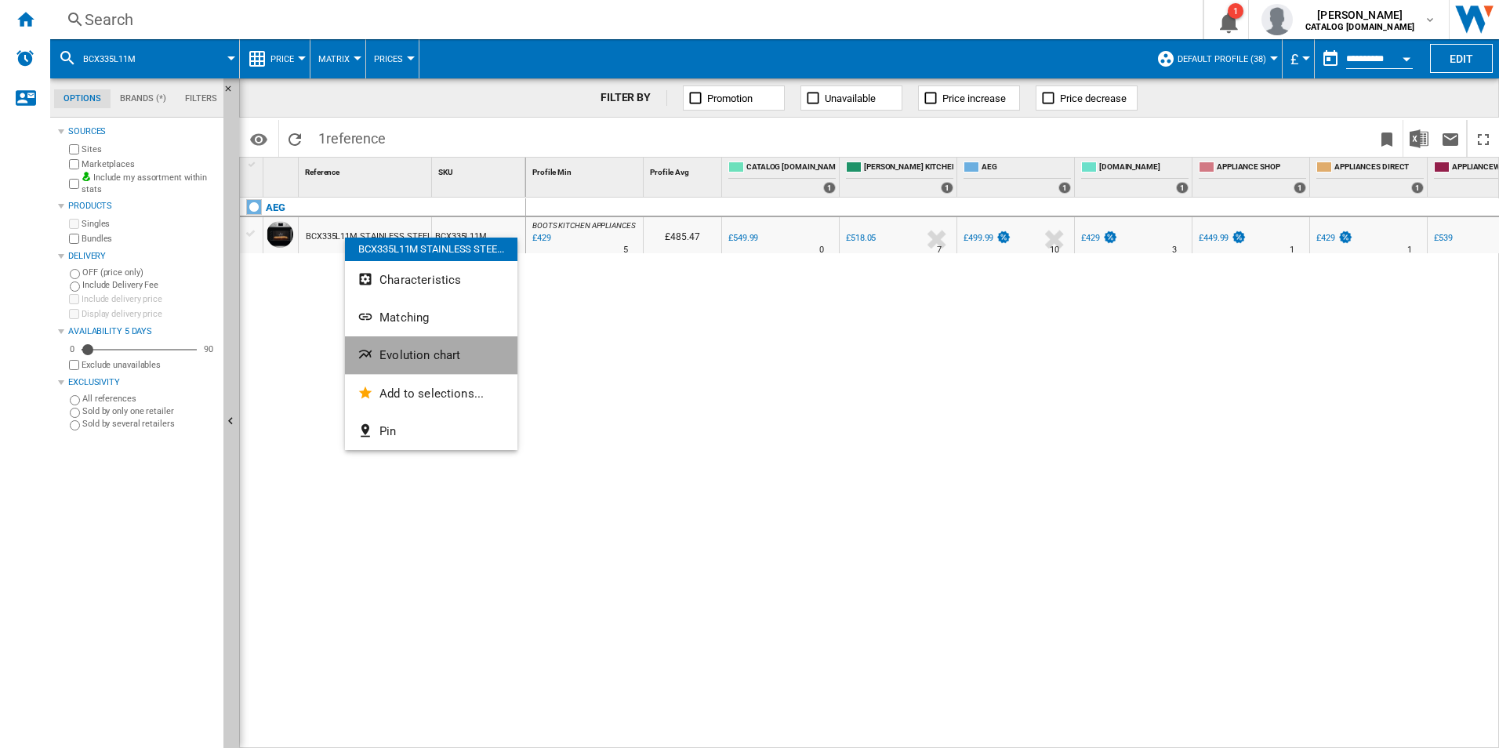
click at [379, 357] on span "Evolution chart" at bounding box center [419, 355] width 81 height 14
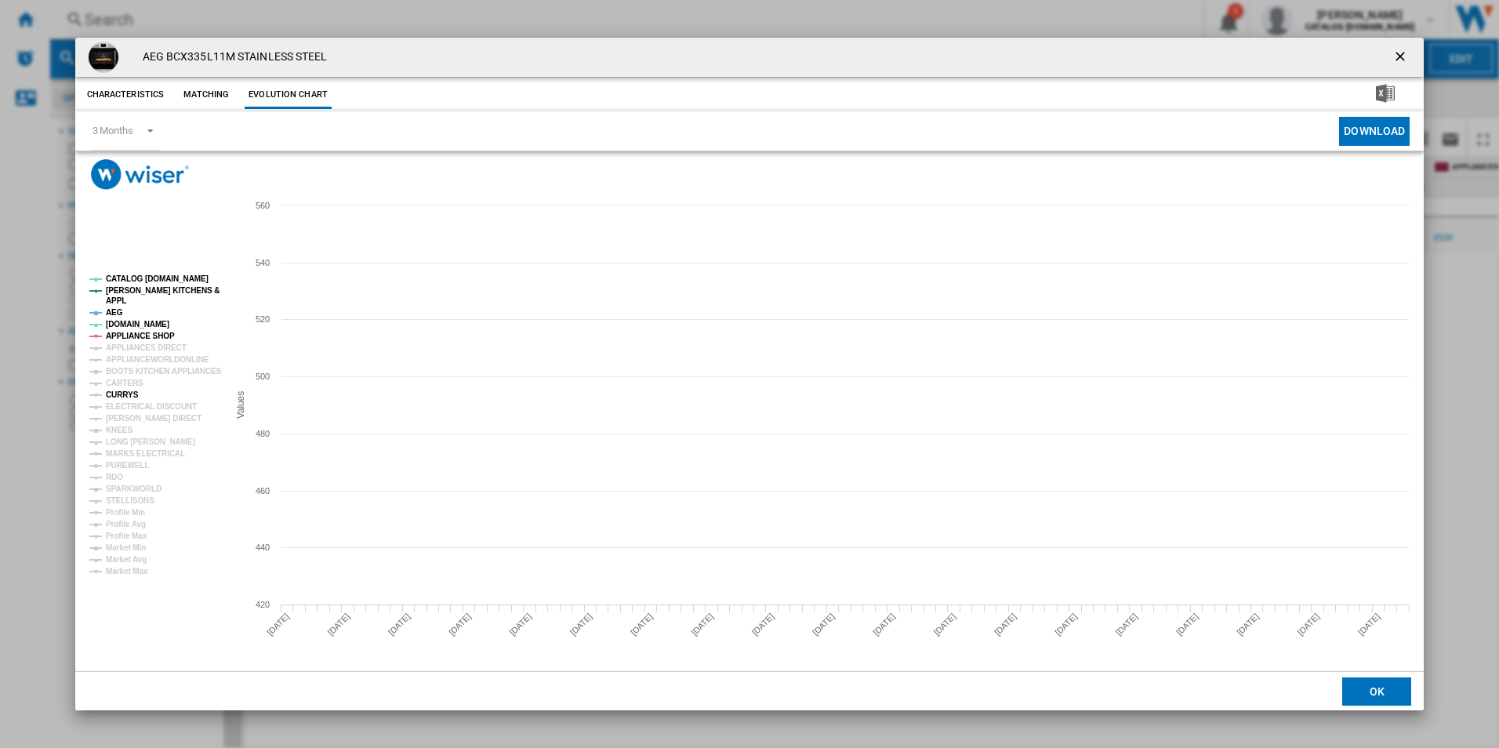
click at [123, 390] on tspan "CURRYS" at bounding box center [122, 394] width 33 height 9
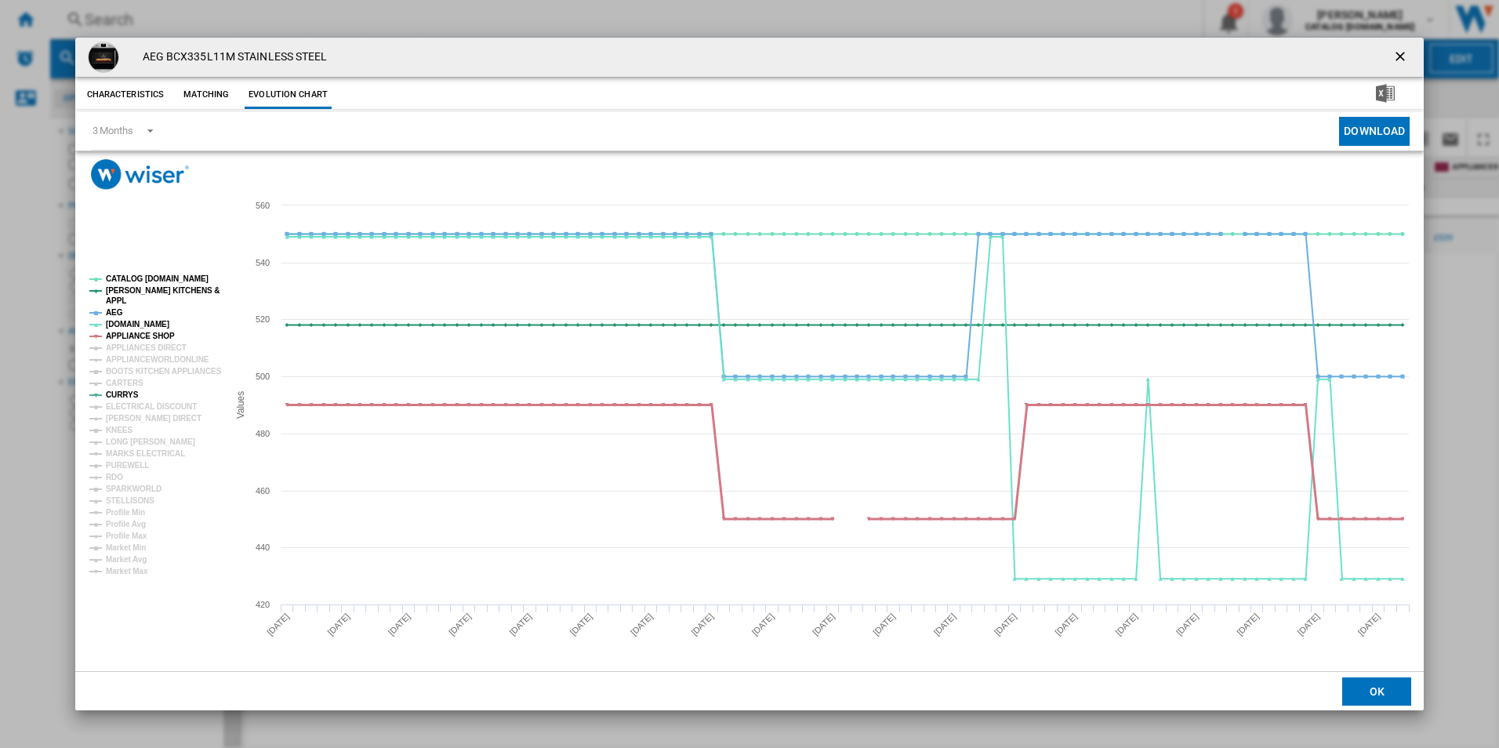
click at [134, 333] on tspan "APPLIANCE SHOP" at bounding box center [140, 336] width 69 height 9
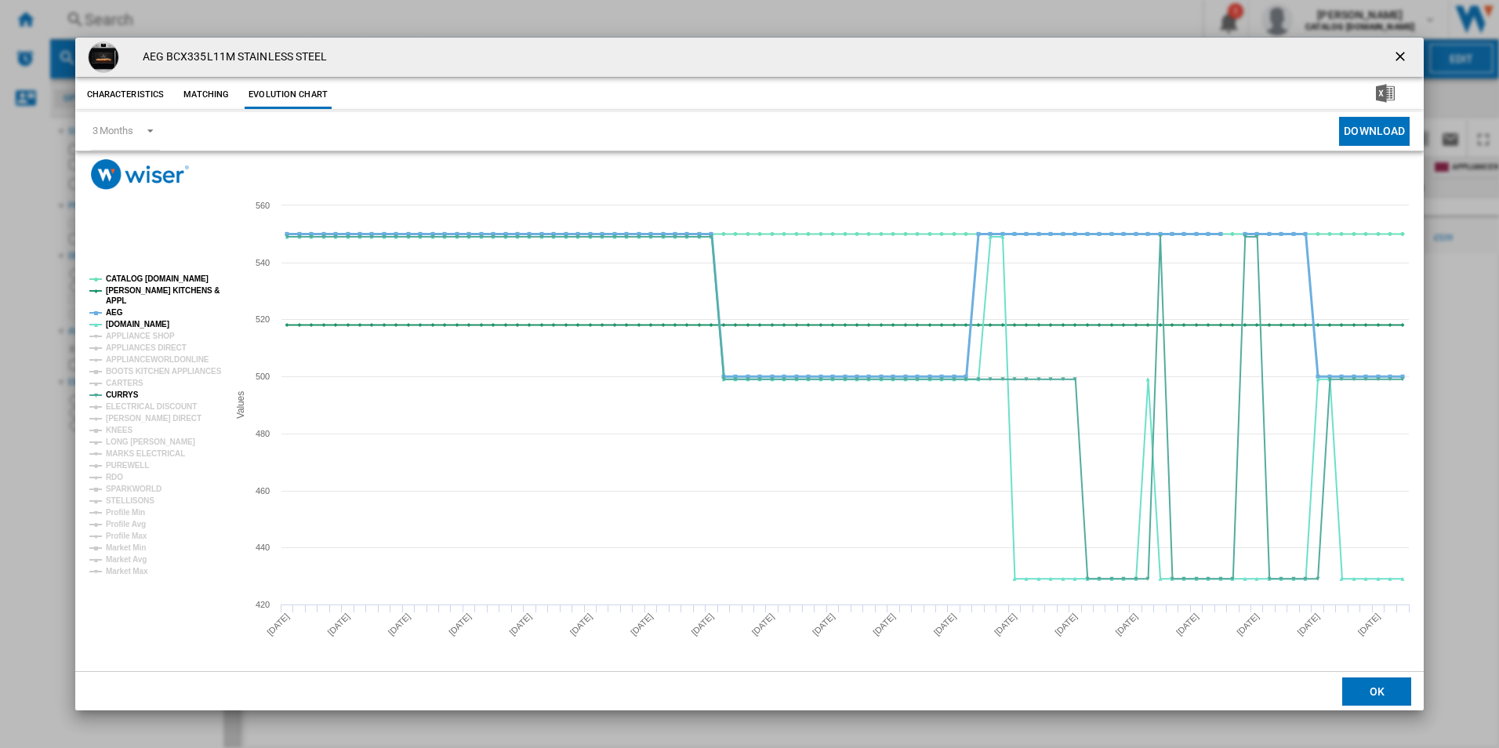
click at [114, 308] on tspan "AEG" at bounding box center [114, 312] width 17 height 9
click at [115, 291] on tspan "[PERSON_NAME] KITCHENS &" at bounding box center [163, 290] width 114 height 9
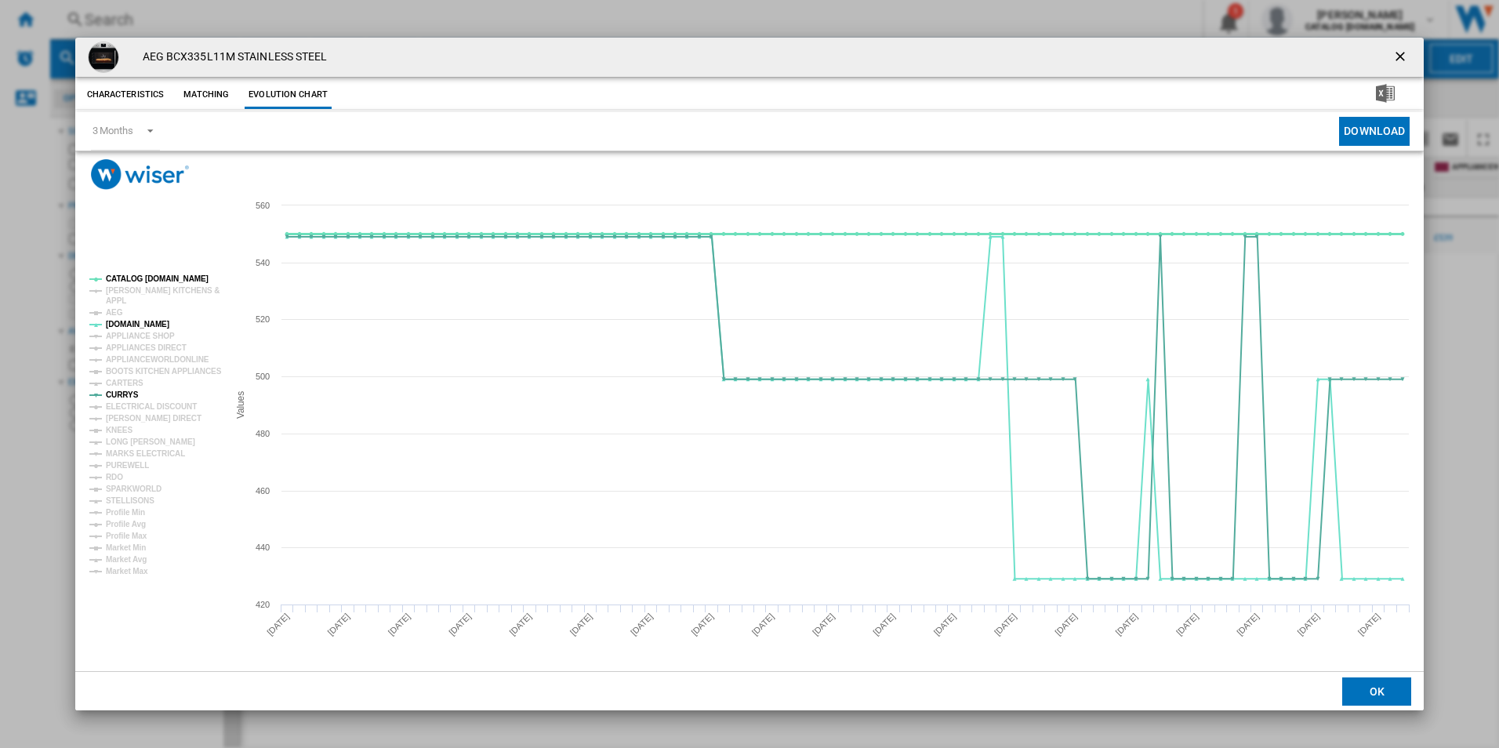
click at [122, 278] on tspan "CATALOG [DOMAIN_NAME]" at bounding box center [157, 278] width 103 height 9
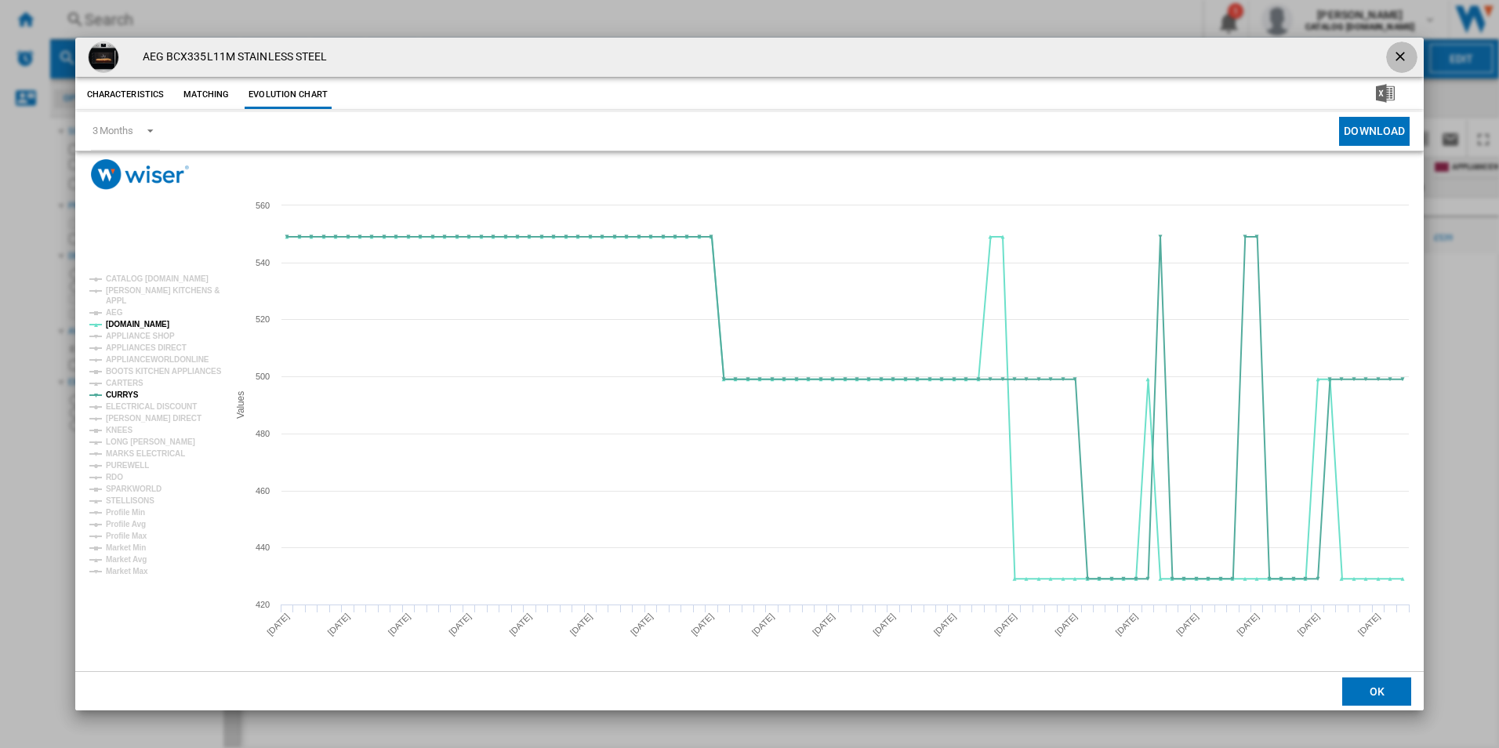
click at [1401, 53] on ng-md-icon "getI18NText('BUTTONS.CLOSE_DIALOG')" at bounding box center [1401, 58] width 19 height 19
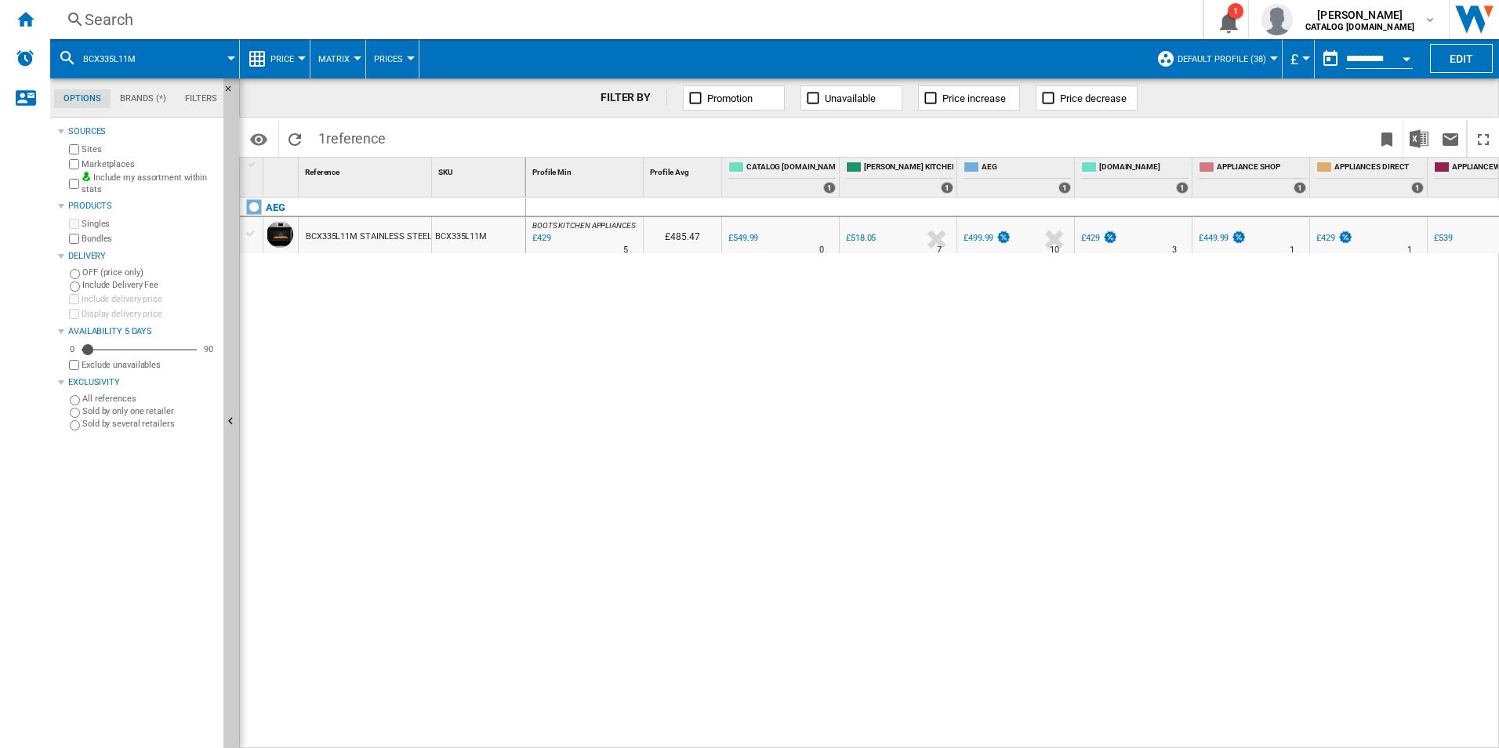
click at [557, 30] on div "Search" at bounding box center [623, 20] width 1077 height 22
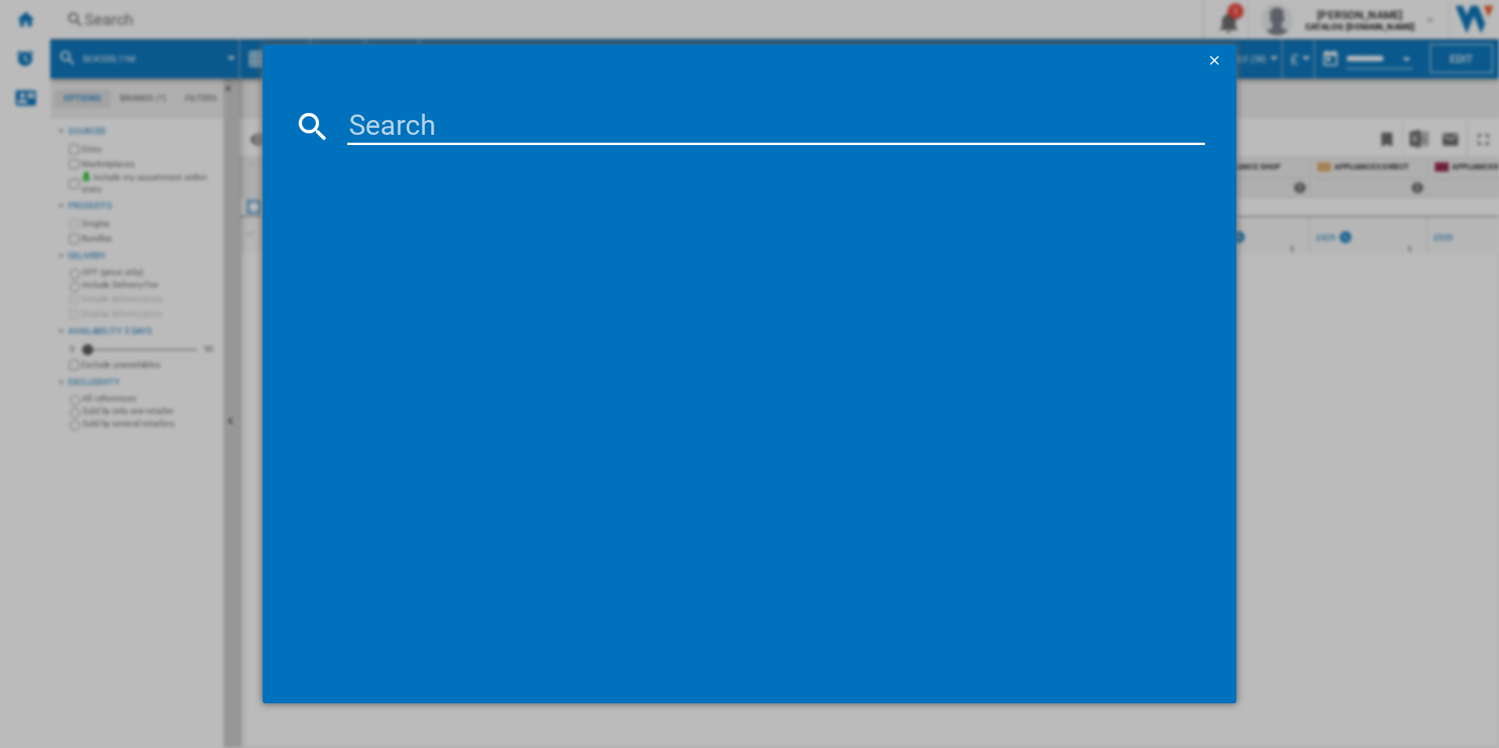
click at [390, 129] on input at bounding box center [776, 126] width 858 height 38
type input "BCX335L11M"
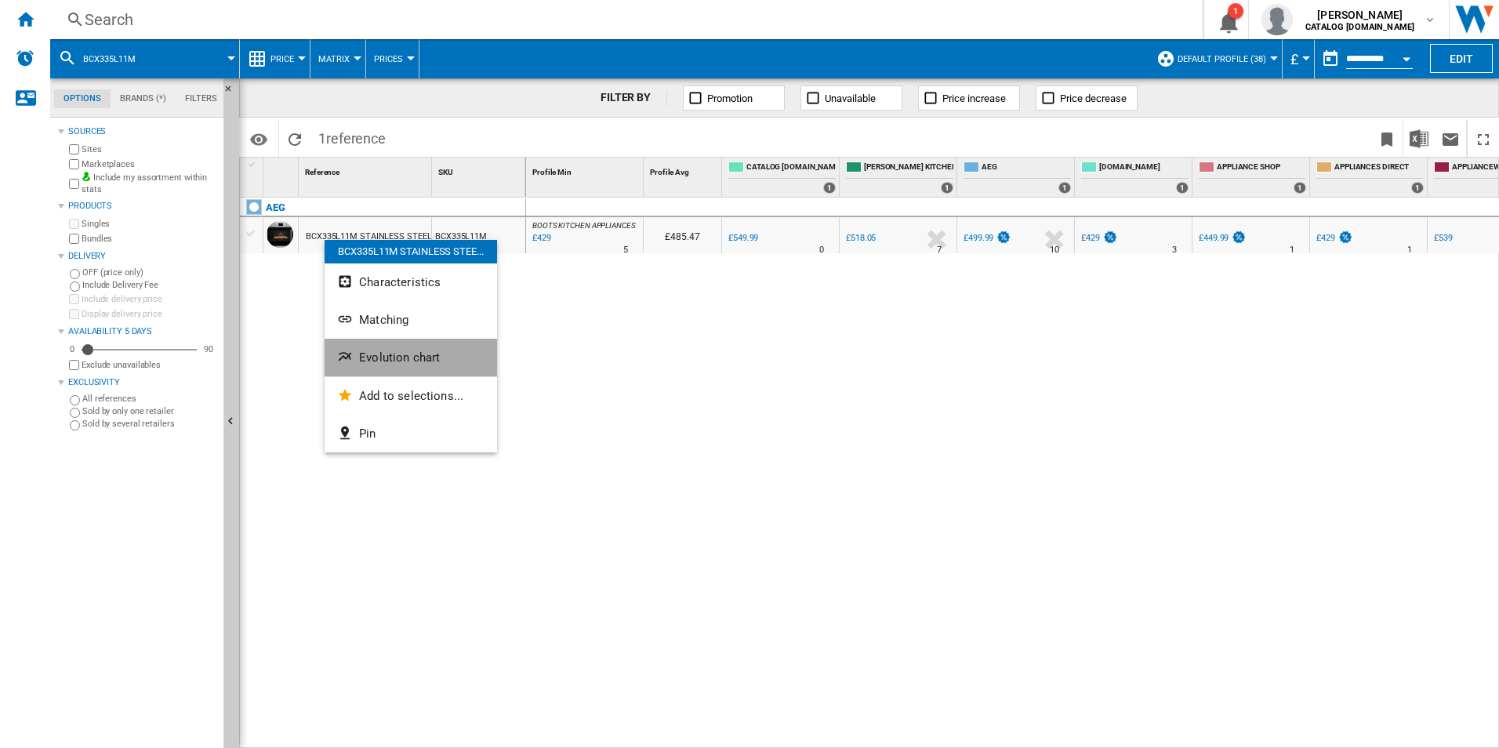
click at [355, 347] on button "Evolution chart" at bounding box center [411, 358] width 172 height 38
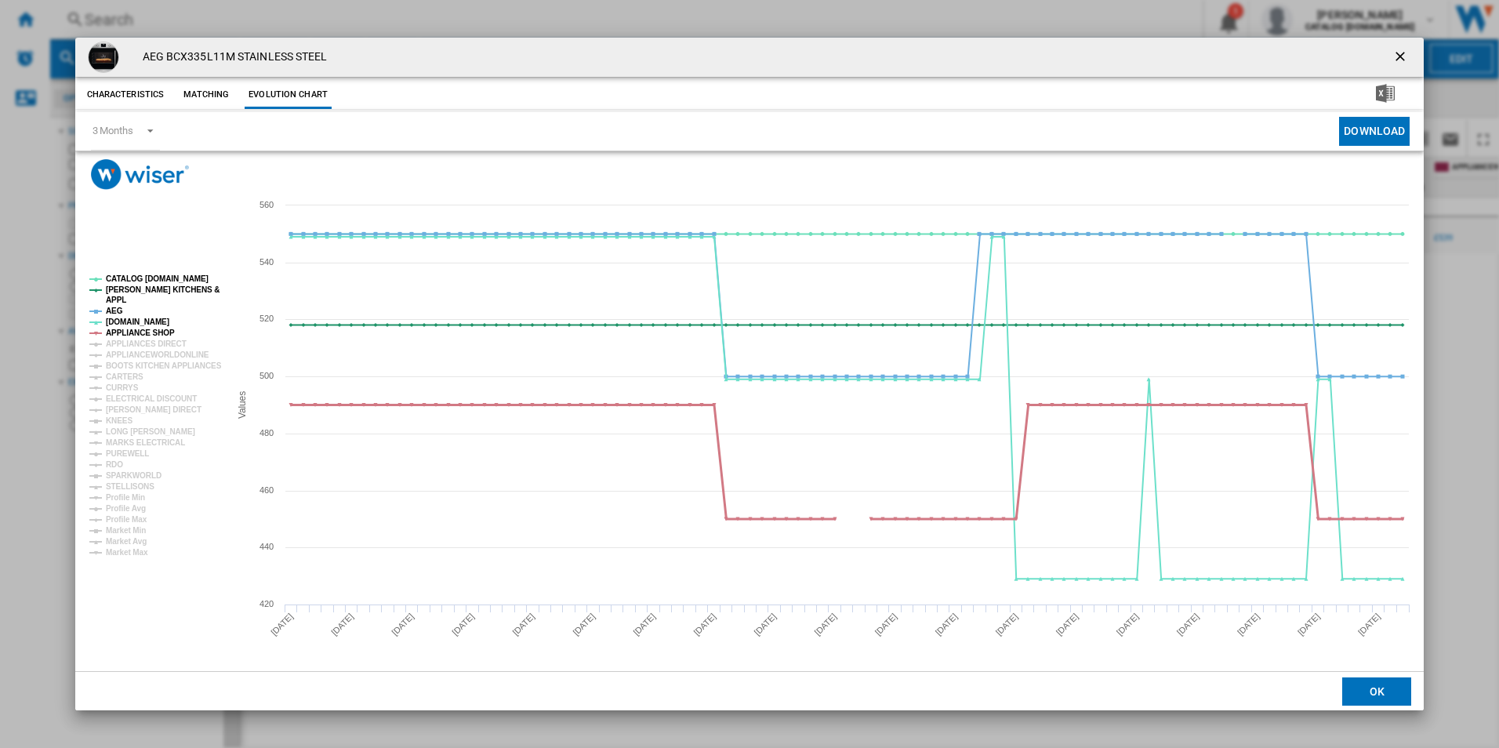
click at [158, 330] on tspan "APPLIANCE SHOP" at bounding box center [140, 332] width 69 height 9
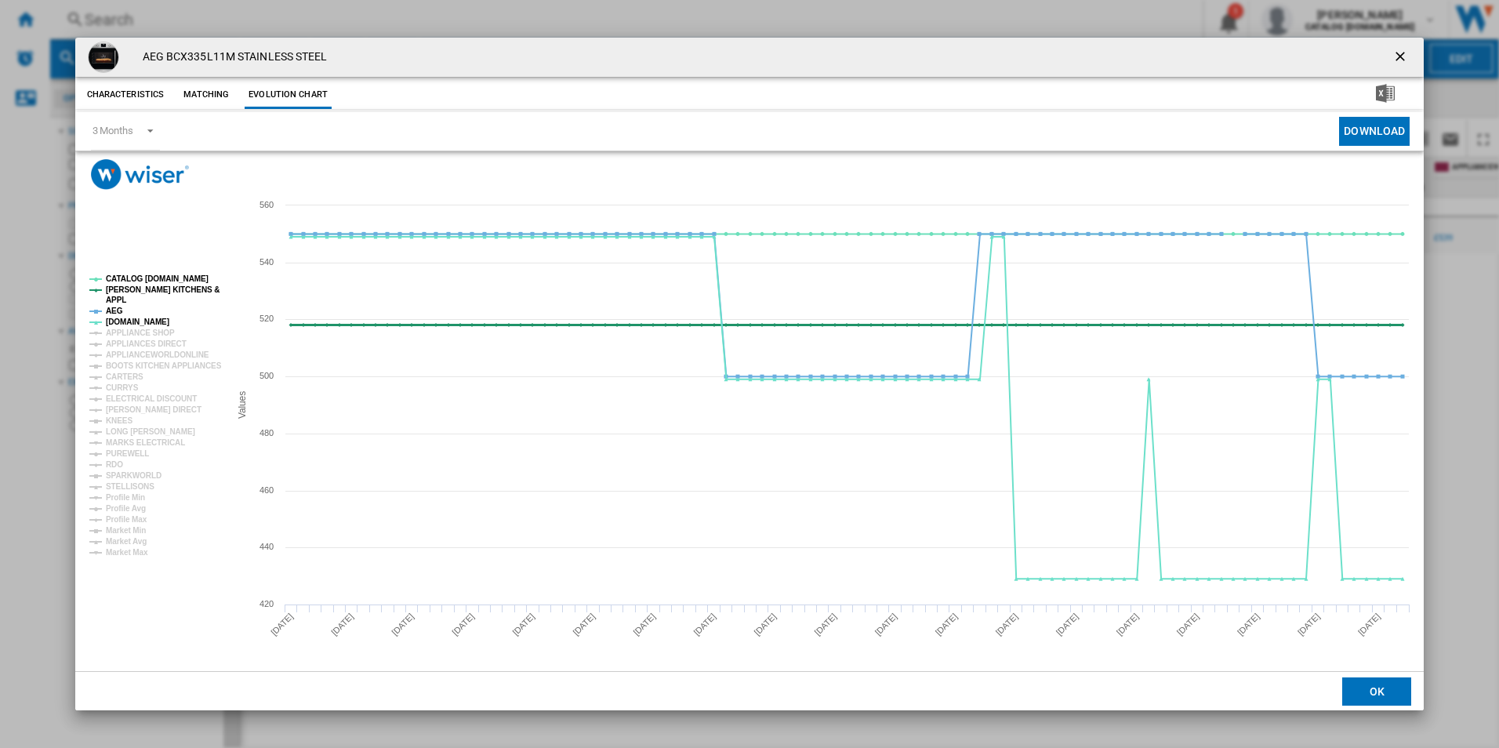
drag, startPoint x: 115, startPoint y: 309, endPoint x: 130, endPoint y: 289, distance: 24.6
click at [130, 289] on g "CATALOG ELECTROLUX.UK PAUL DAVIES KITCHENS & APPL AEG AO.COM APPLIANCE SHOP APP…" at bounding box center [155, 415] width 132 height 282
click at [130, 289] on tspan "[PERSON_NAME] KITCHENS &" at bounding box center [163, 289] width 114 height 9
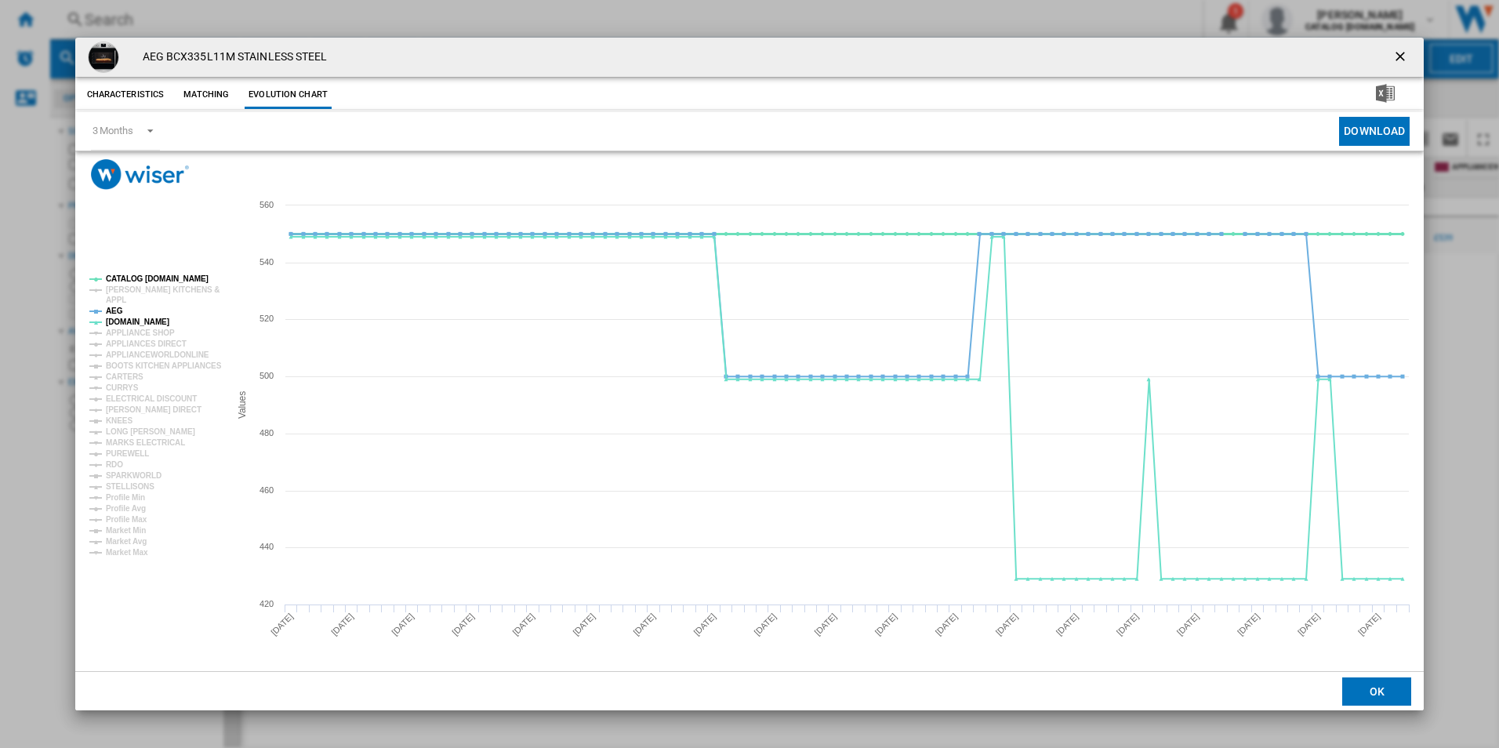
click at [138, 277] on tspan "CATALOG [DOMAIN_NAME]" at bounding box center [157, 278] width 103 height 9
click at [113, 308] on tspan "AEG" at bounding box center [114, 311] width 17 height 9
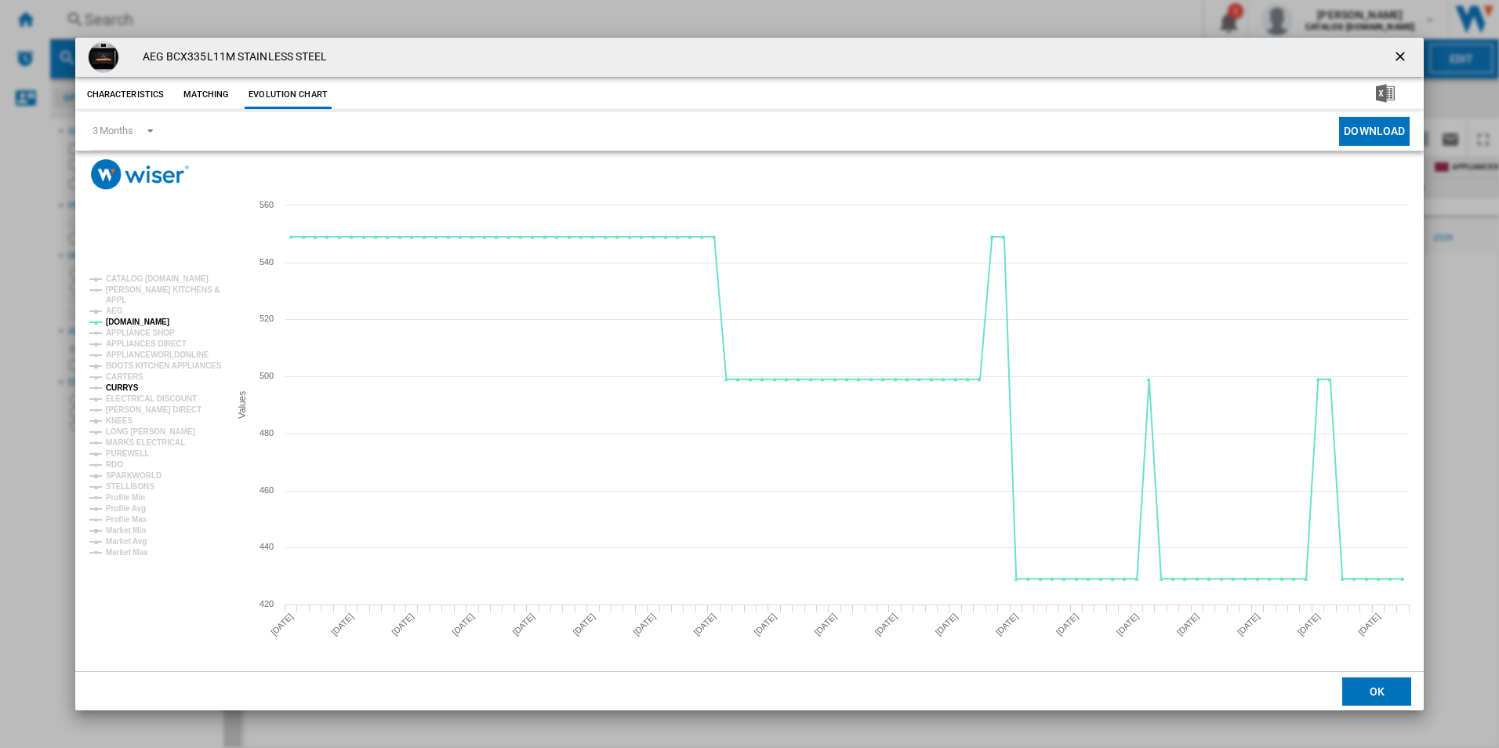
click at [114, 389] on tspan "CURRYS" at bounding box center [122, 387] width 33 height 9
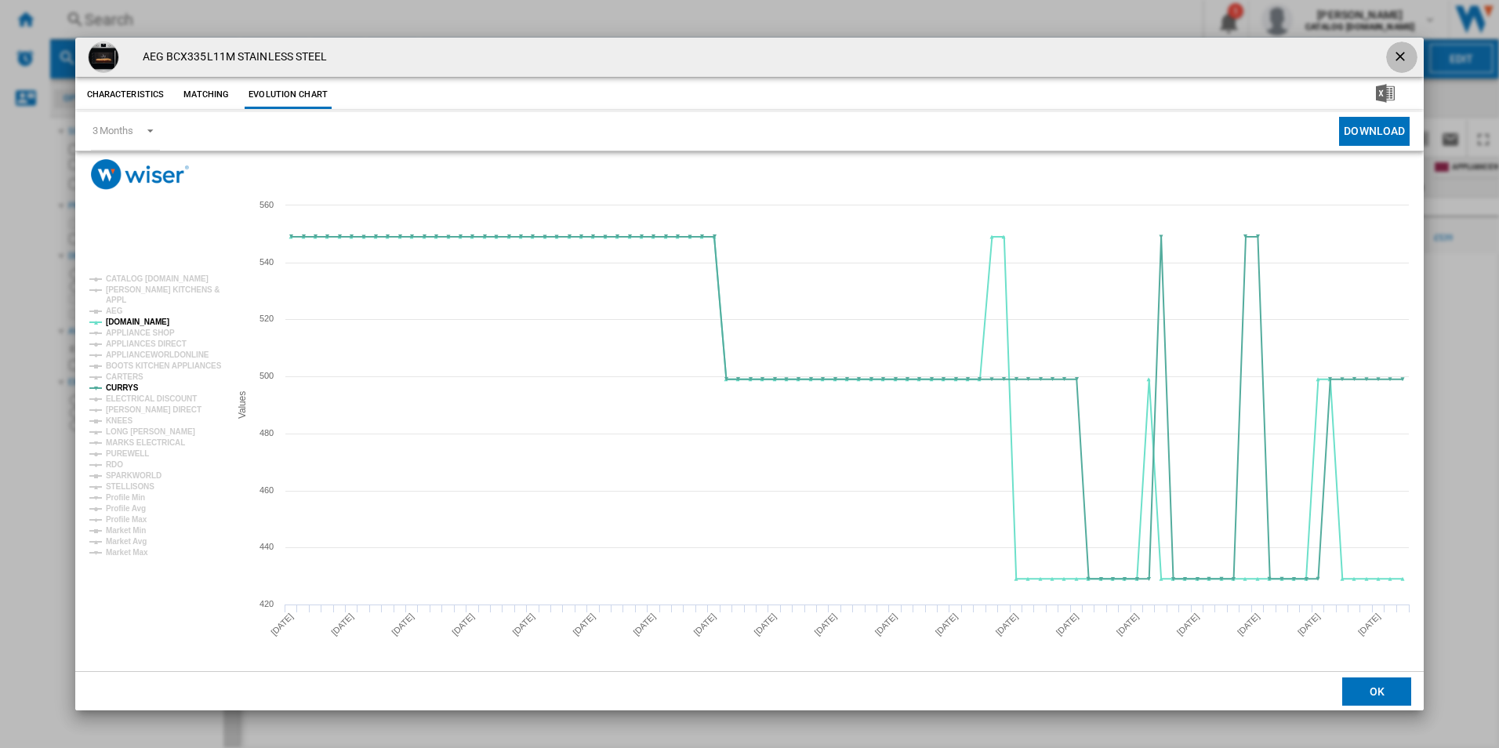
click at [1399, 49] on ng-md-icon "getI18NText('BUTTONS.CLOSE_DIALOG')" at bounding box center [1401, 58] width 19 height 19
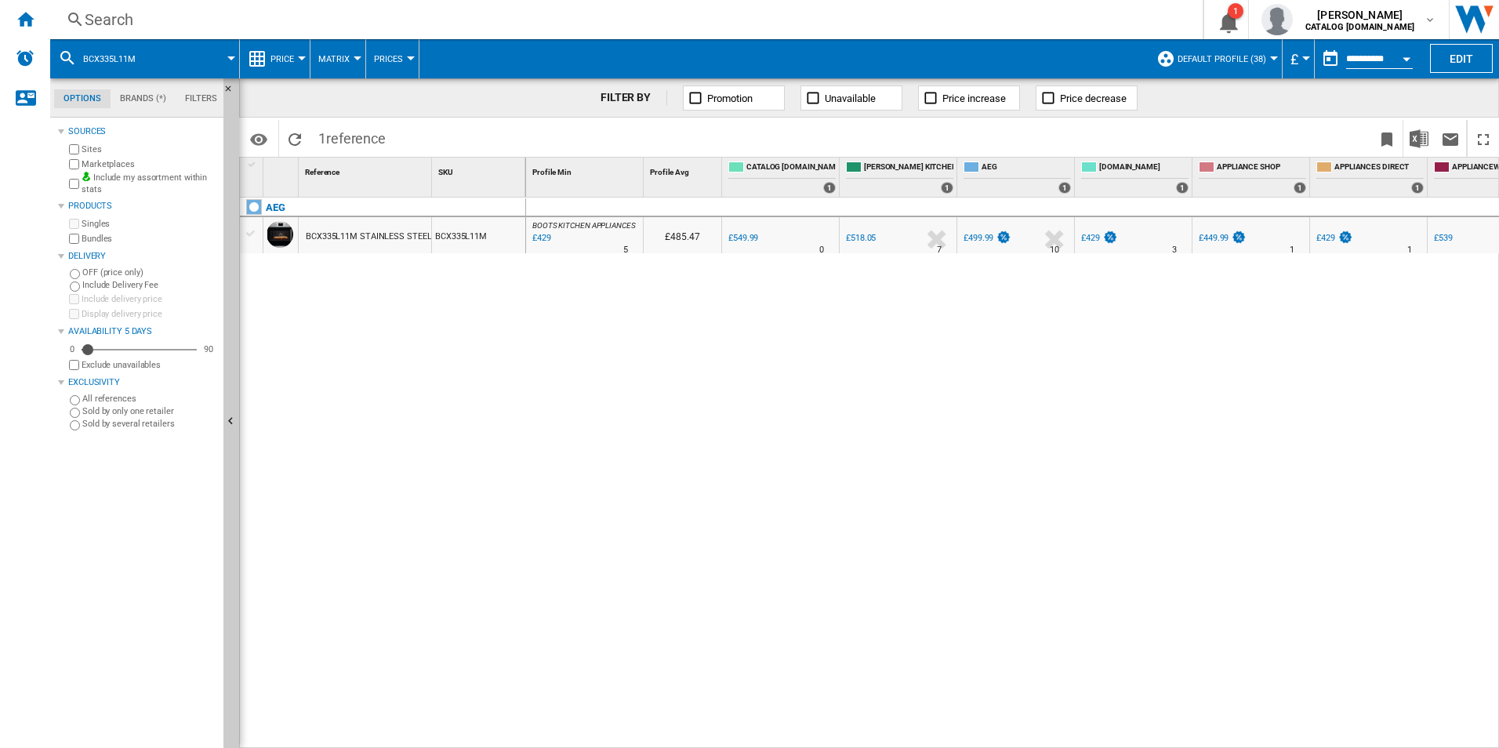
click at [533, 18] on div "Search" at bounding box center [623, 20] width 1077 height 22
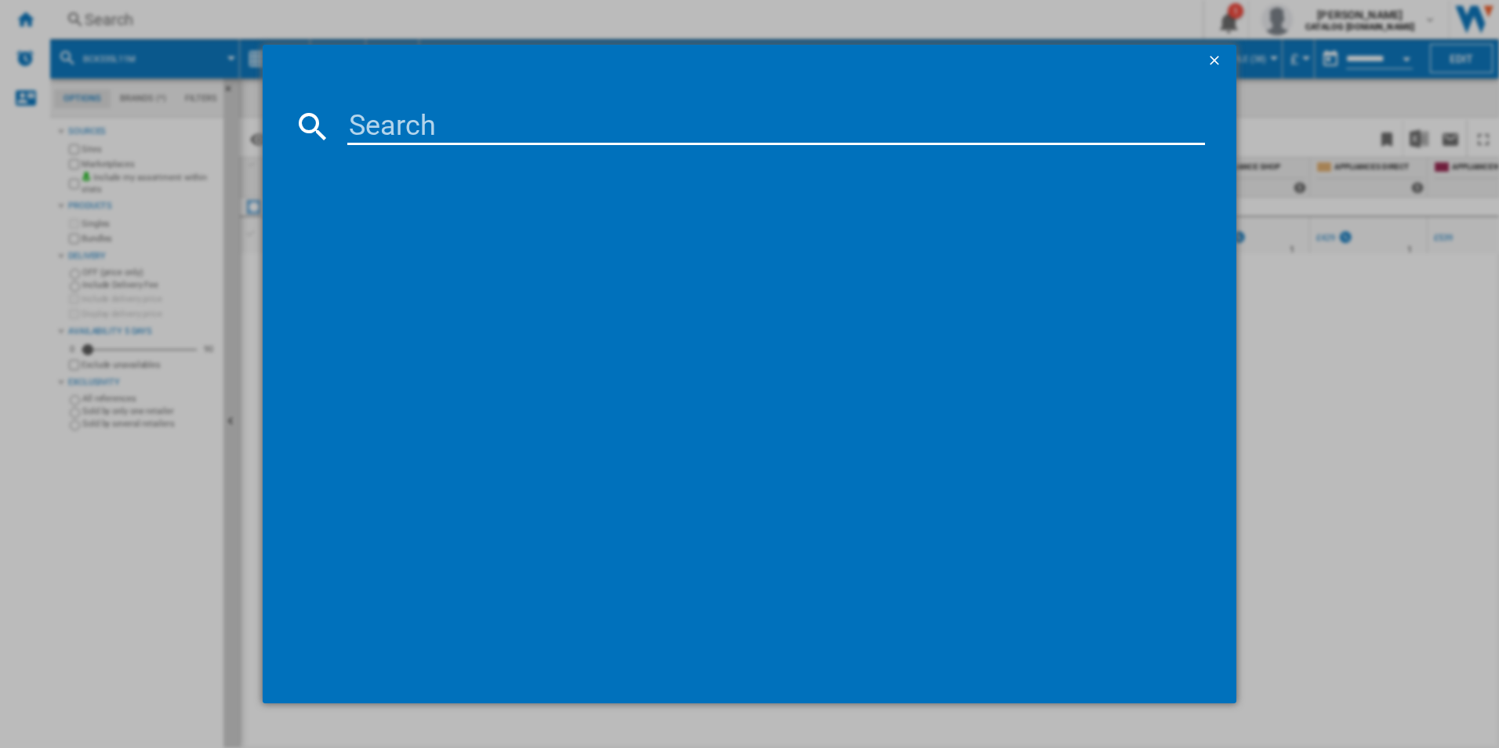
click at [443, 128] on input at bounding box center [776, 126] width 858 height 38
type input "IBX64200CB"
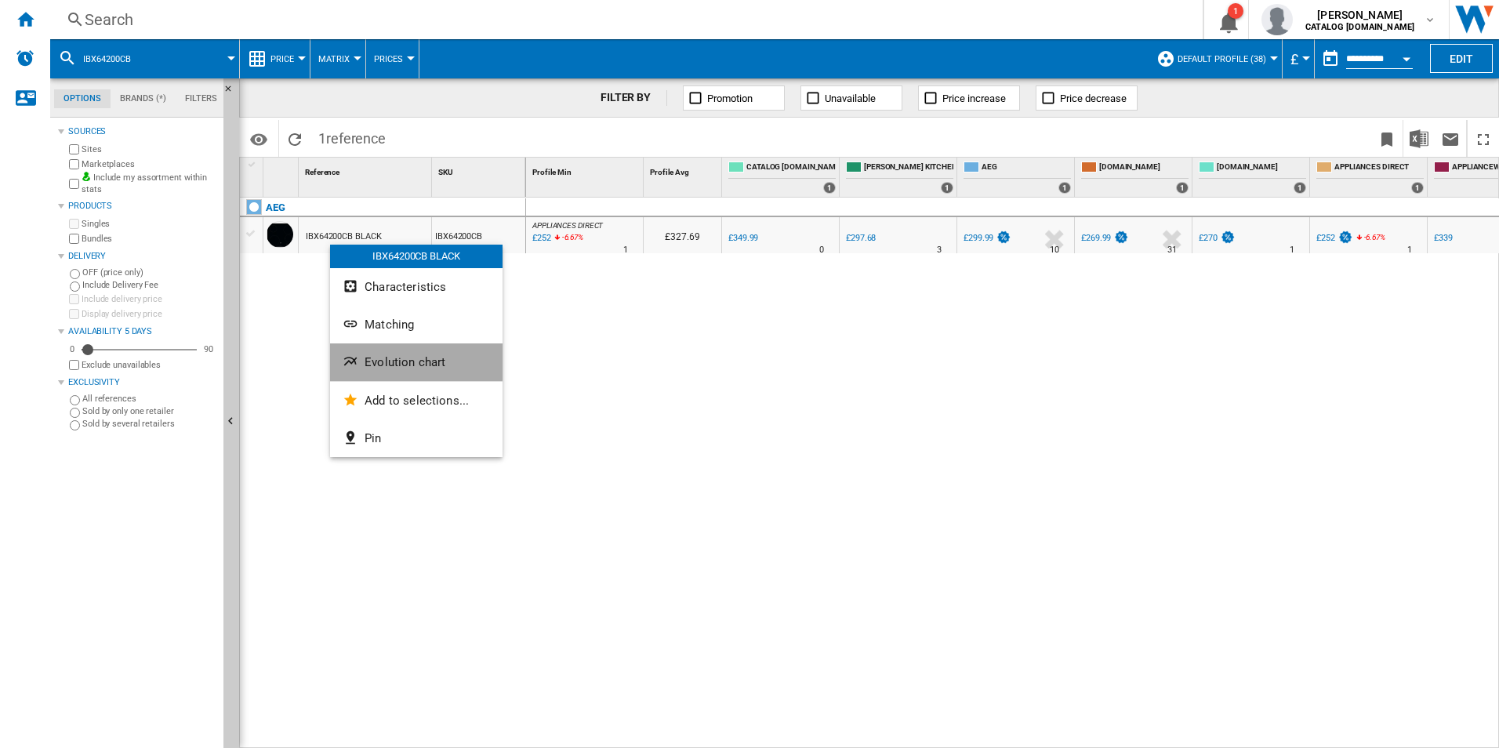
click at [356, 352] on button "Evolution chart" at bounding box center [416, 362] width 172 height 38
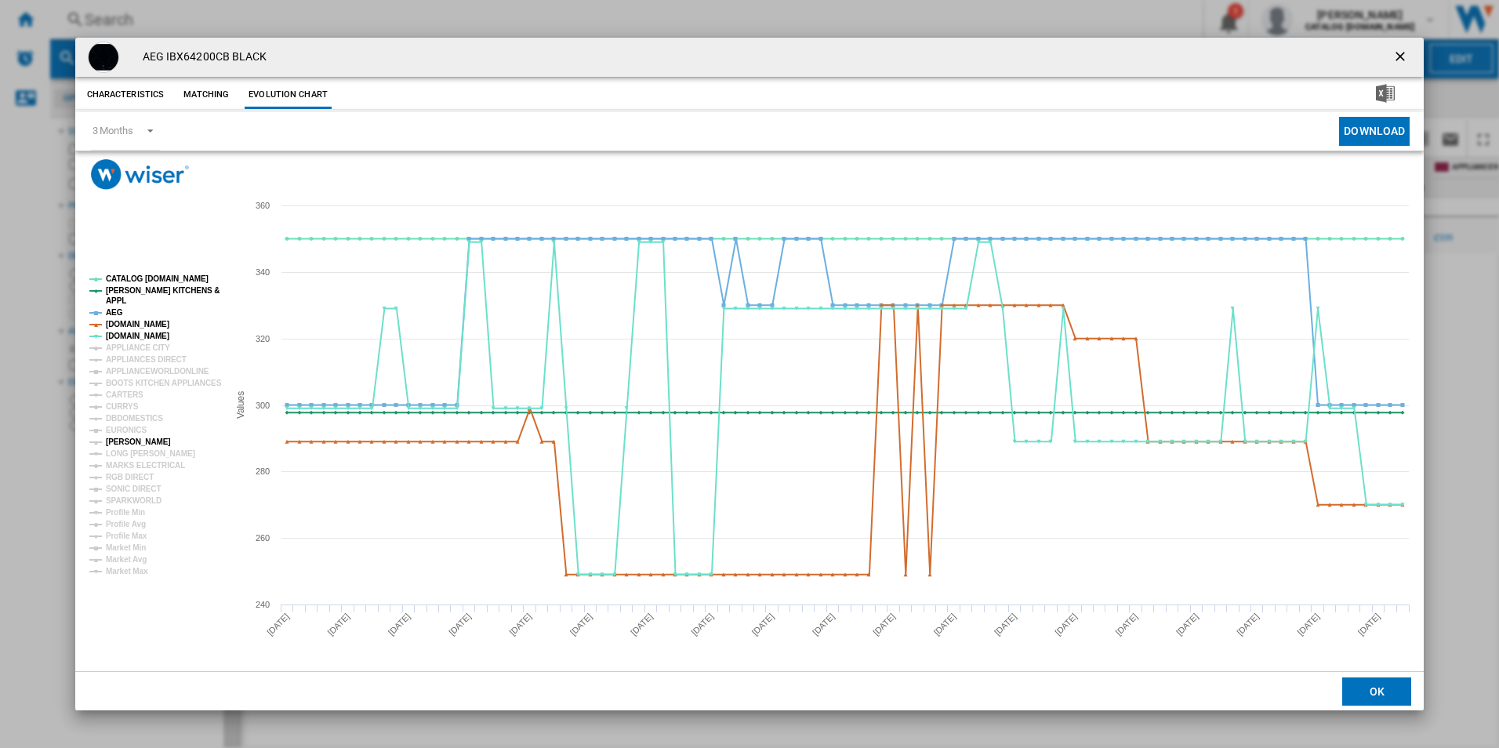
click at [127, 440] on tspan "[PERSON_NAME]" at bounding box center [138, 441] width 65 height 9
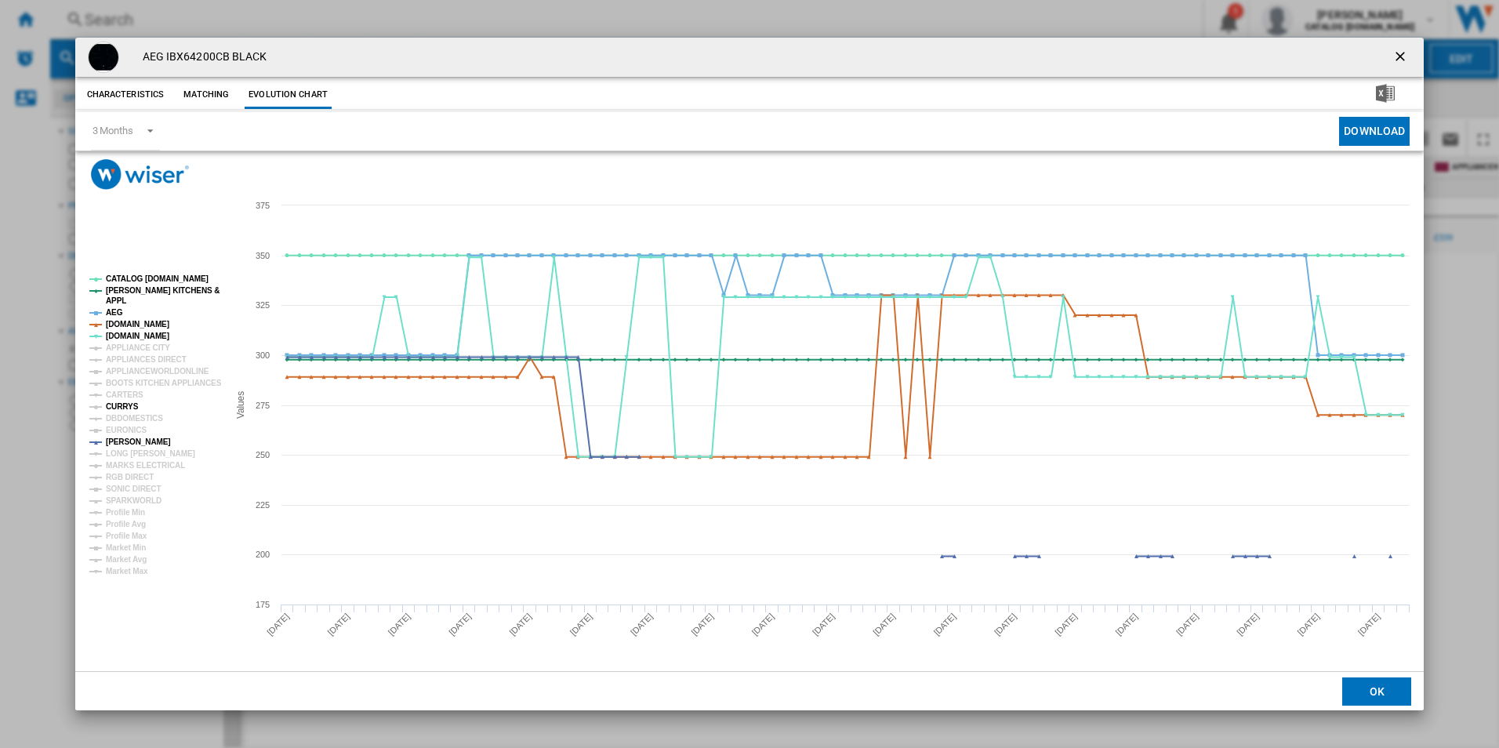
click at [124, 408] on tspan "CURRYS" at bounding box center [122, 406] width 33 height 9
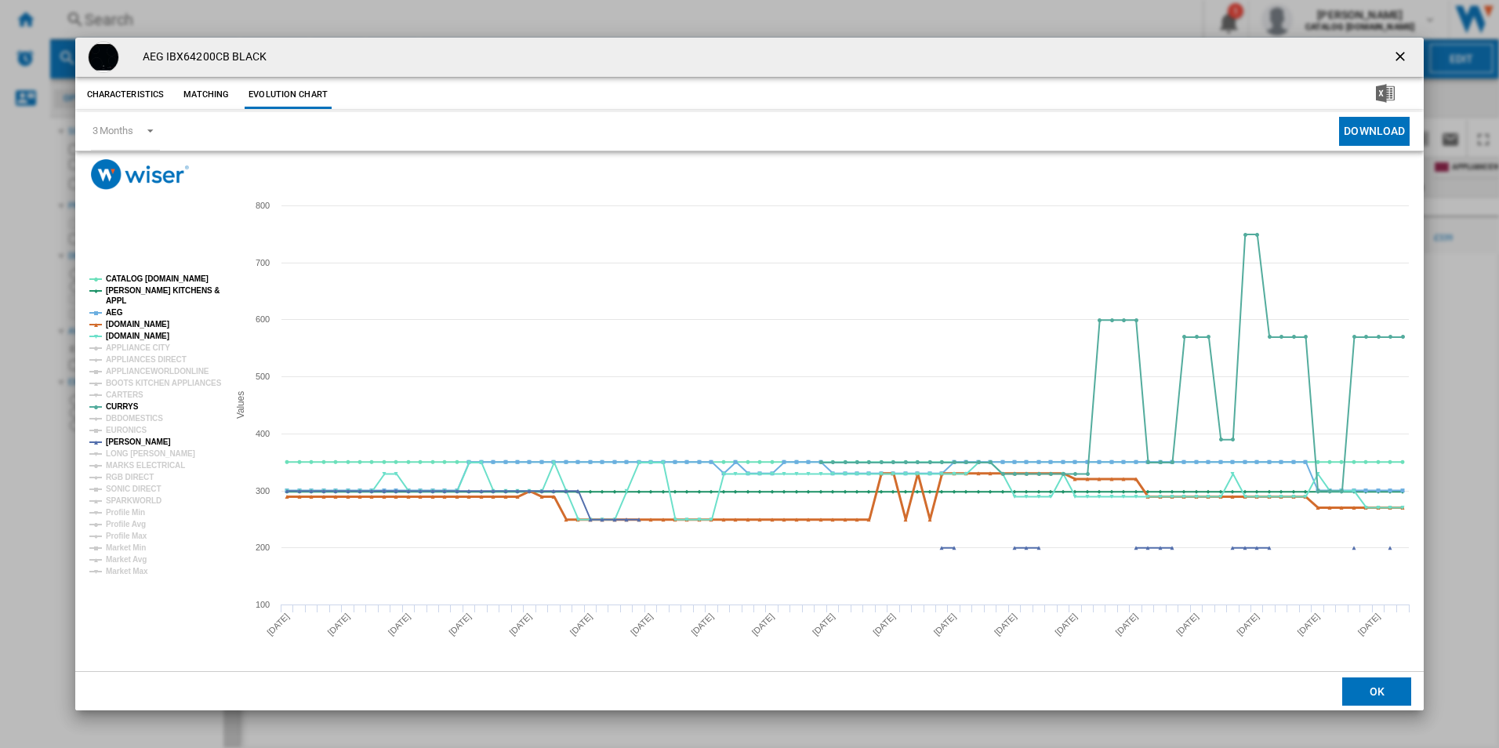
click at [135, 320] on tspan "[DOMAIN_NAME]" at bounding box center [137, 324] width 63 height 9
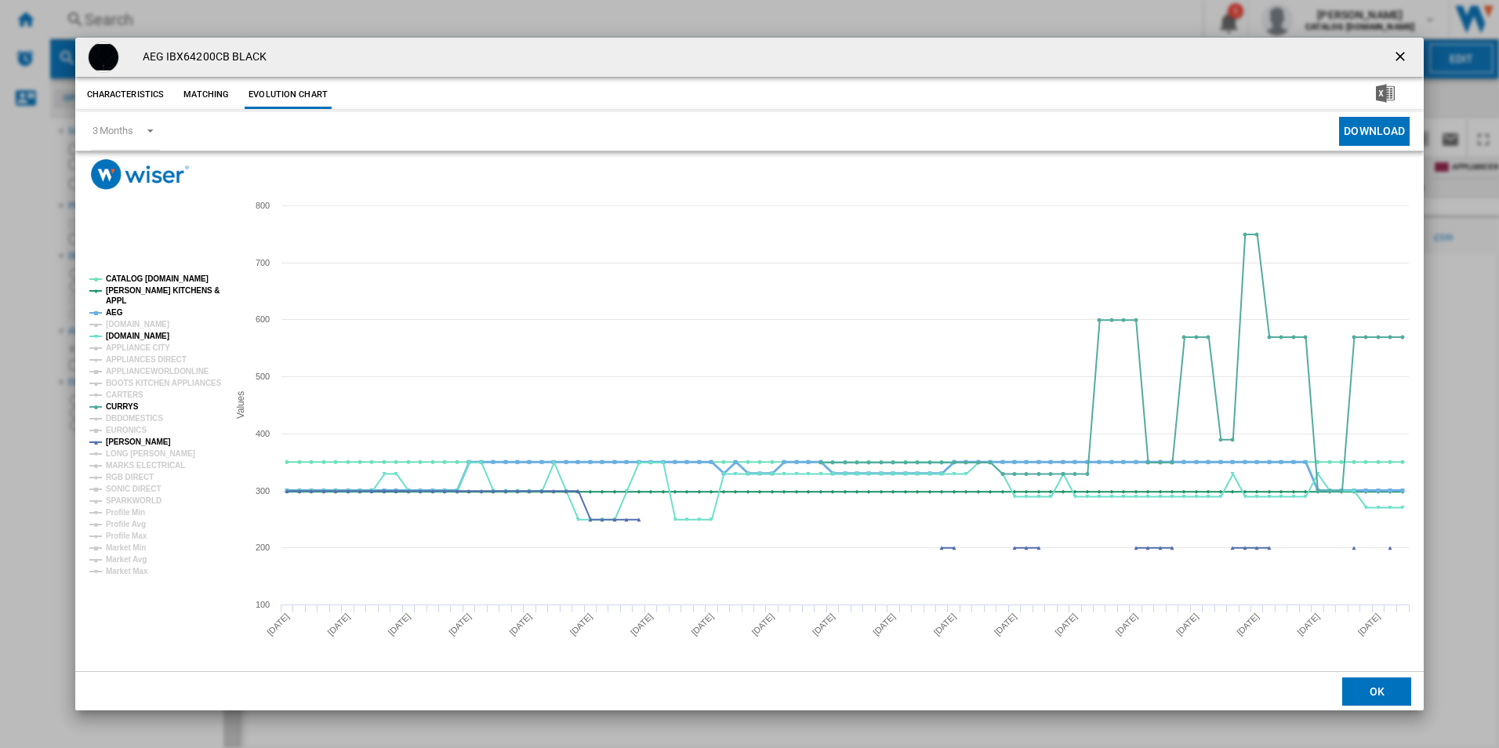
click at [112, 310] on tspan "AEG" at bounding box center [114, 312] width 17 height 9
click at [126, 292] on tspan "[PERSON_NAME] KITCHENS &" at bounding box center [163, 290] width 114 height 9
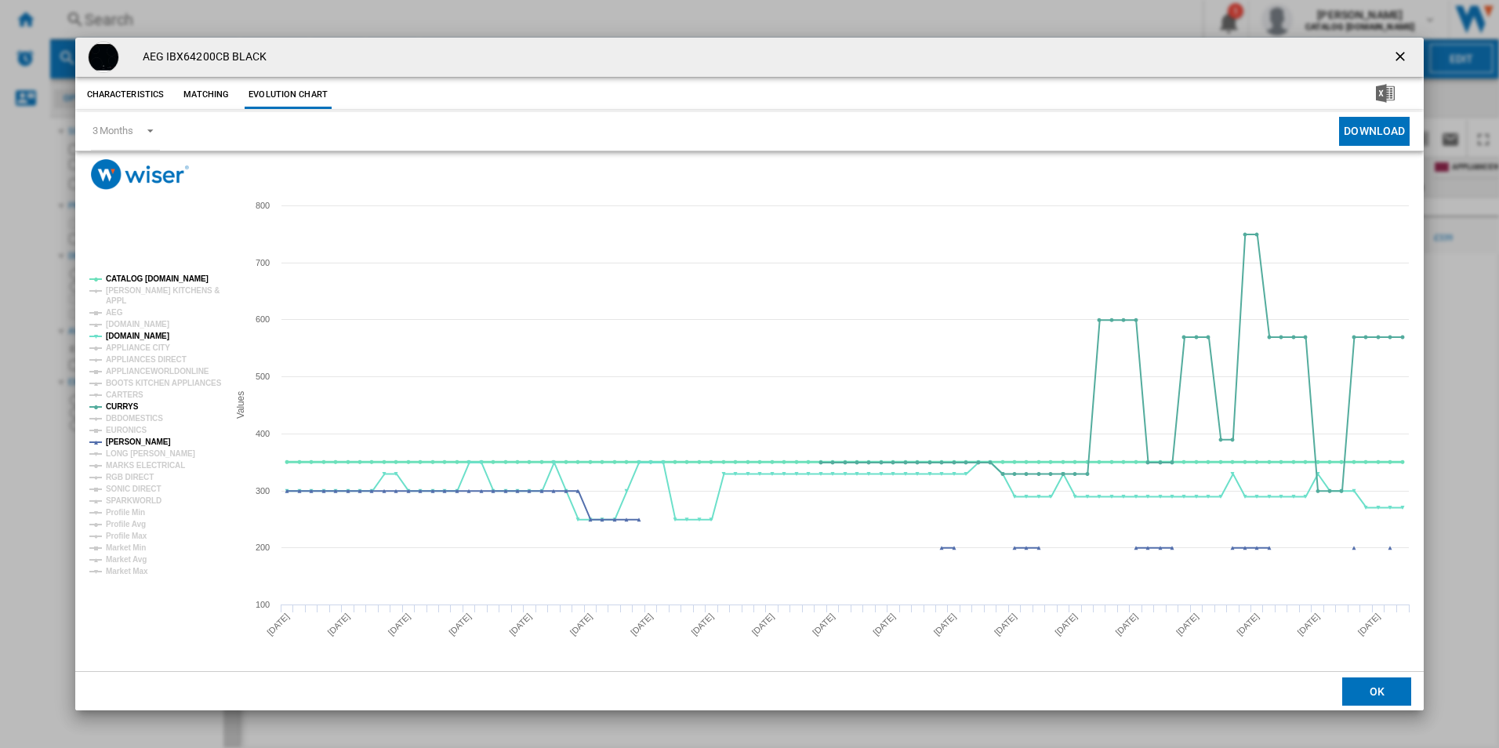
click at [136, 278] on tspan "CATALOG [DOMAIN_NAME]" at bounding box center [157, 278] width 103 height 9
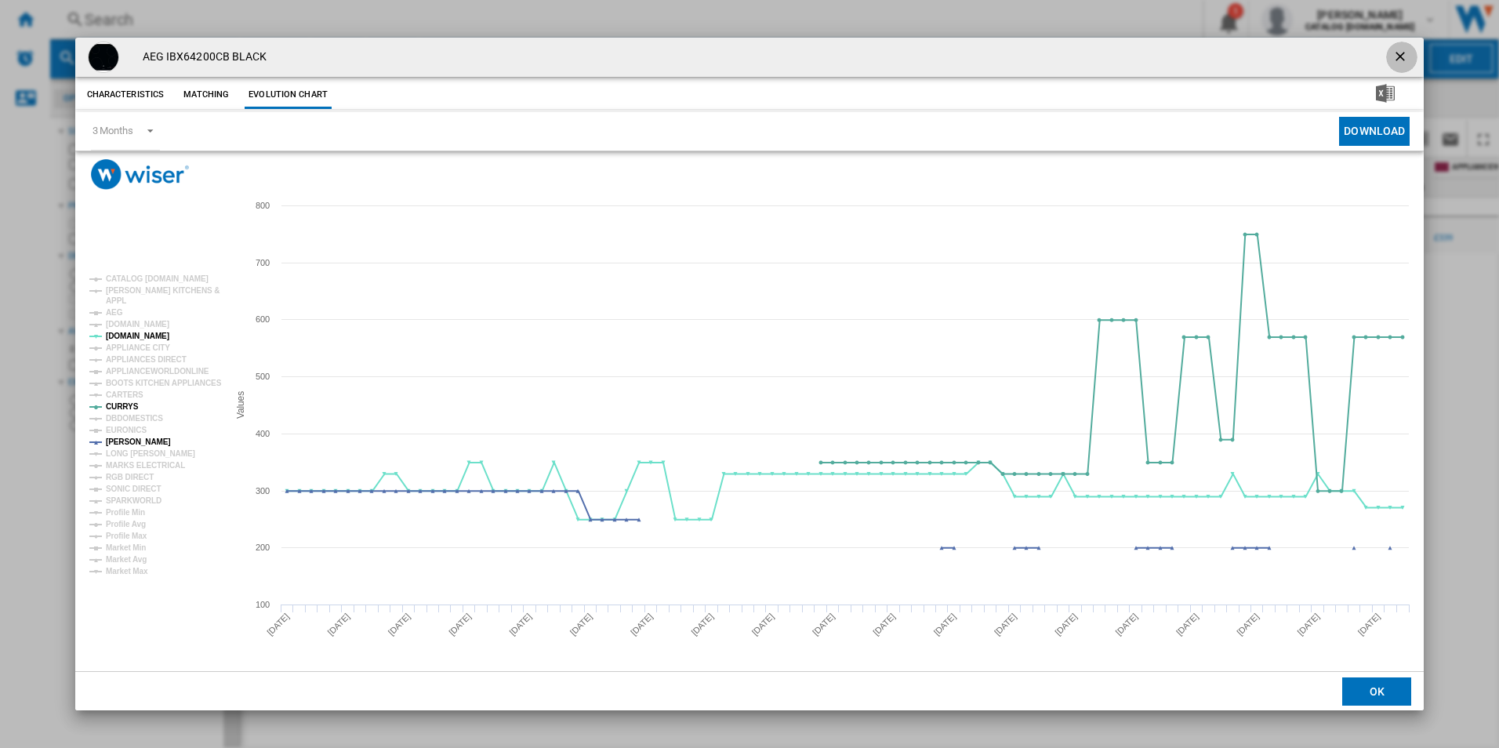
click at [1398, 53] on ng-md-icon "getI18NText('BUTTONS.CLOSE_DIALOG')" at bounding box center [1401, 58] width 19 height 19
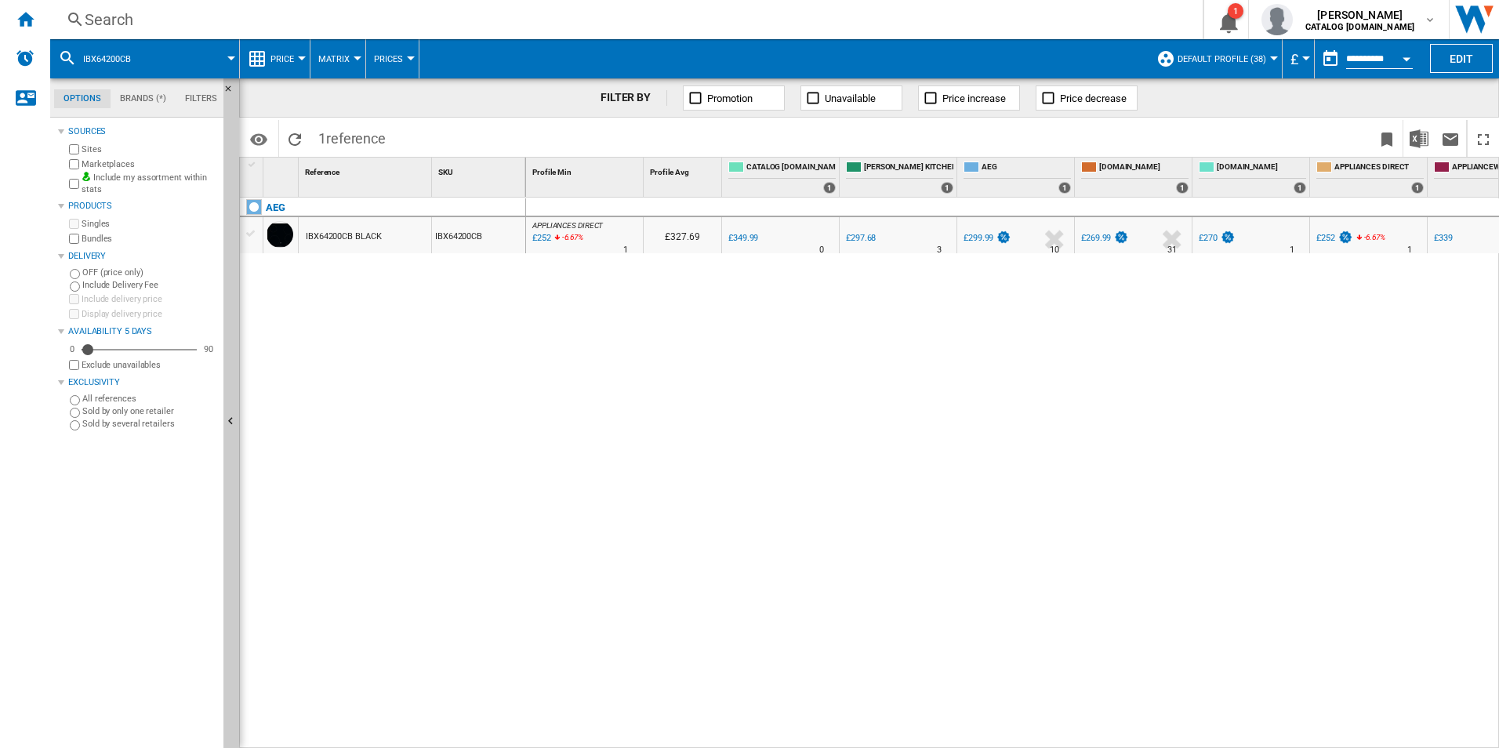
click at [678, 29] on div "Search" at bounding box center [623, 20] width 1077 height 22
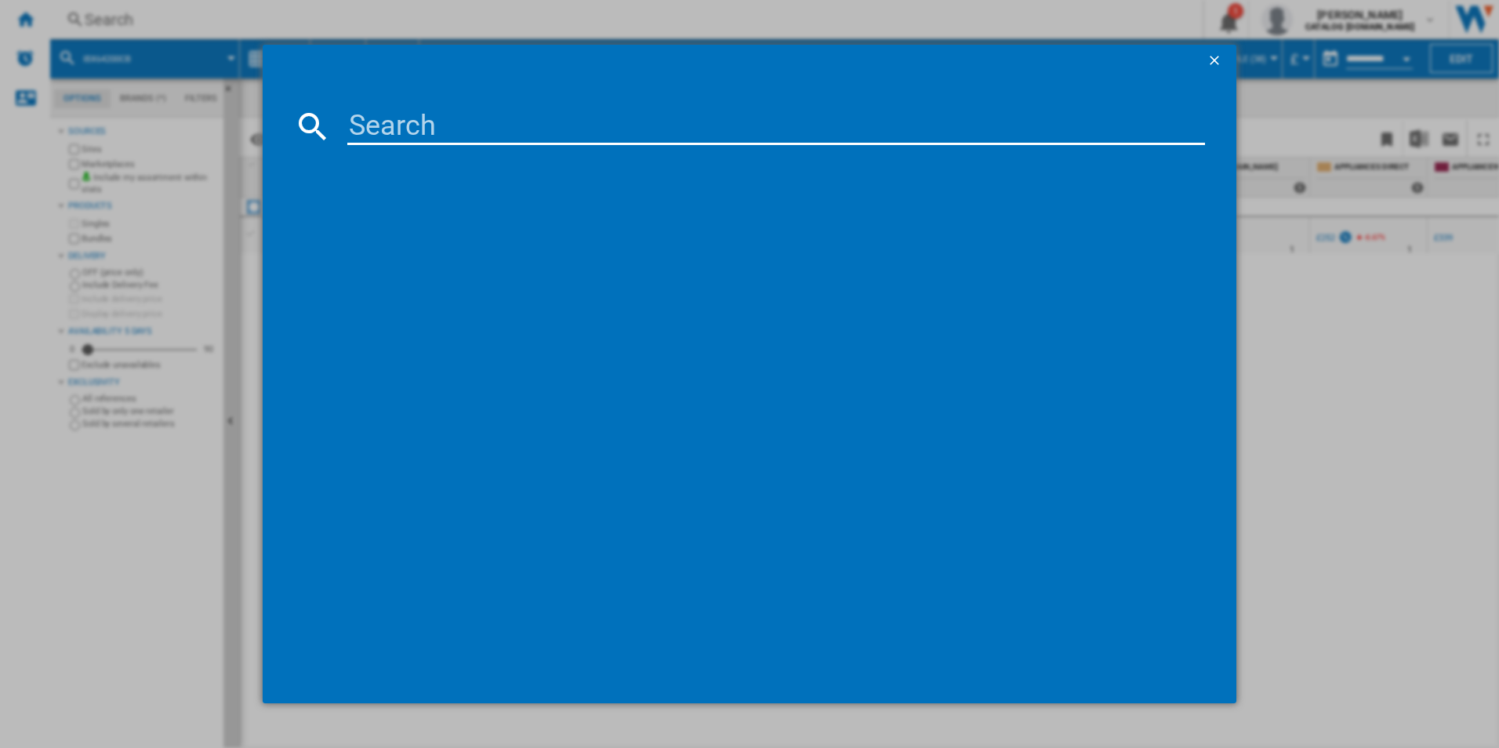
click at [571, 138] on input at bounding box center [776, 126] width 858 height 38
type input "IAX84411CB"
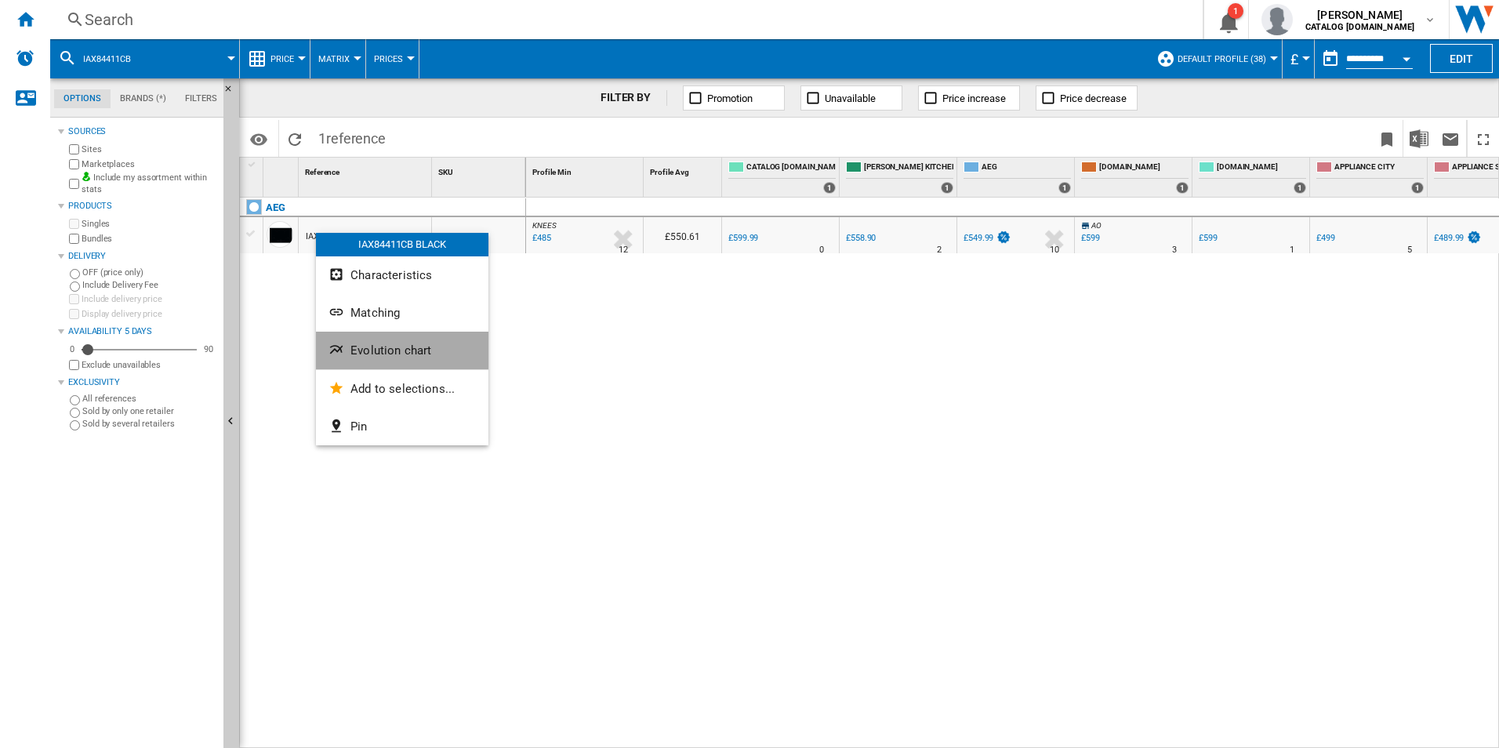
click at [344, 345] on ng-md-icon "Evolution chart" at bounding box center [337, 351] width 19 height 19
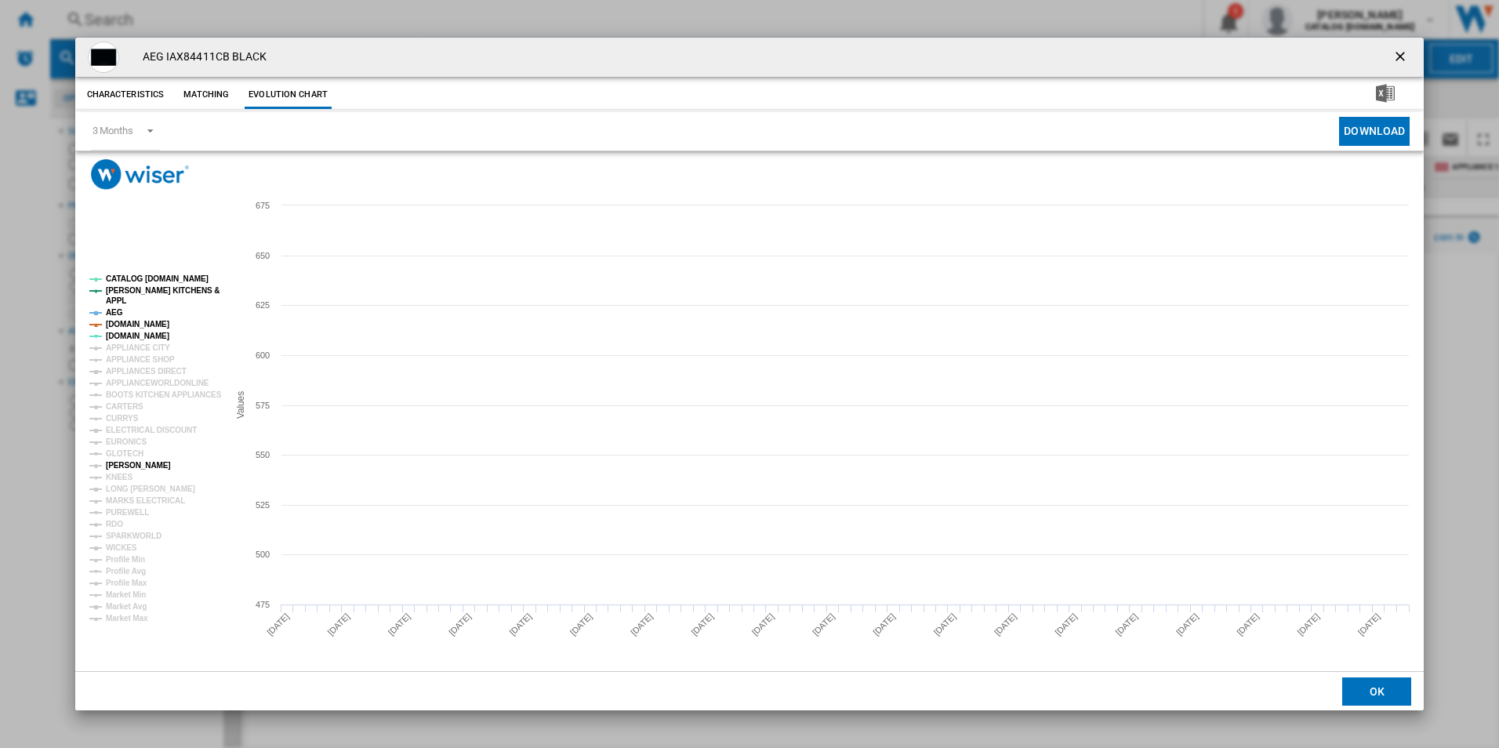
click at [127, 469] on tspan "[PERSON_NAME]" at bounding box center [138, 465] width 65 height 9
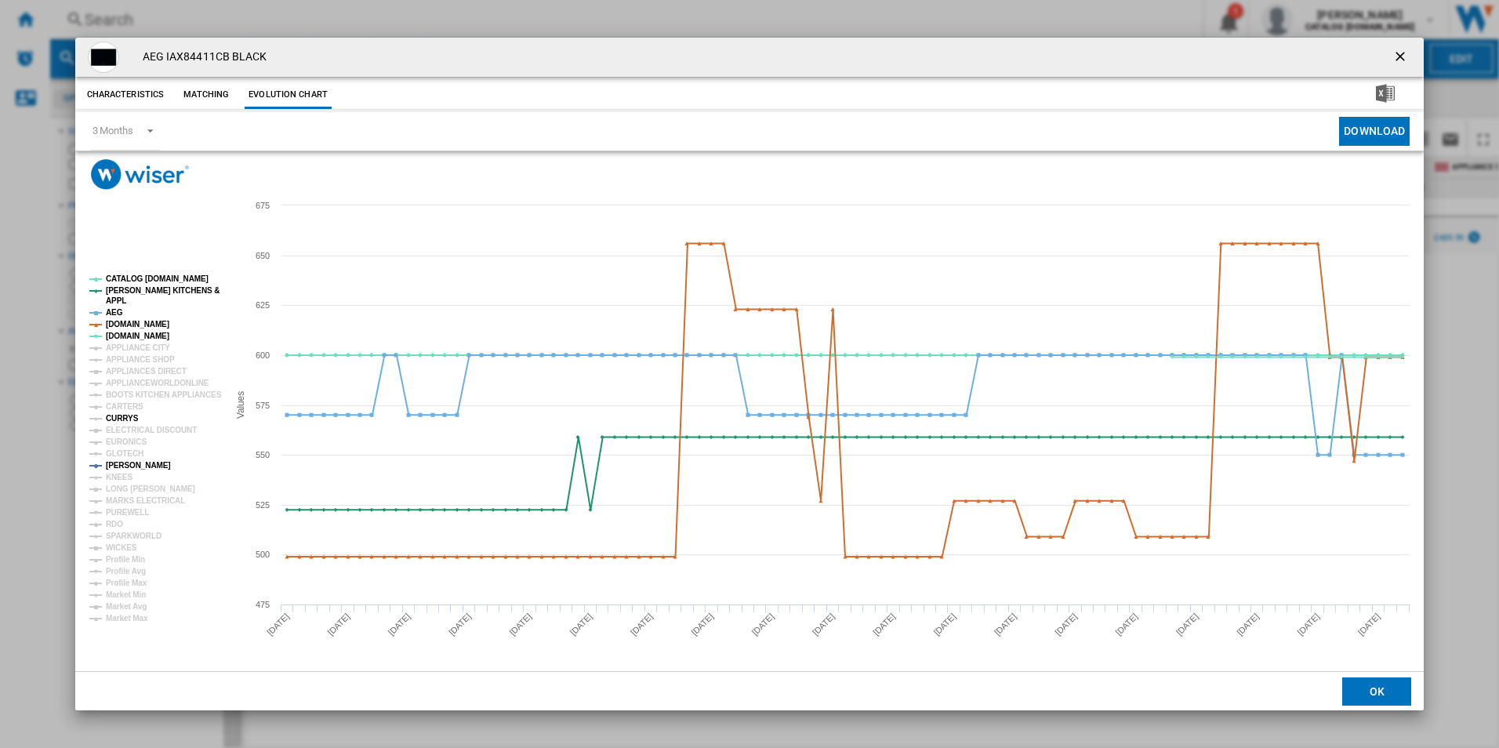
click at [121, 420] on tspan "CURRYS" at bounding box center [122, 418] width 33 height 9
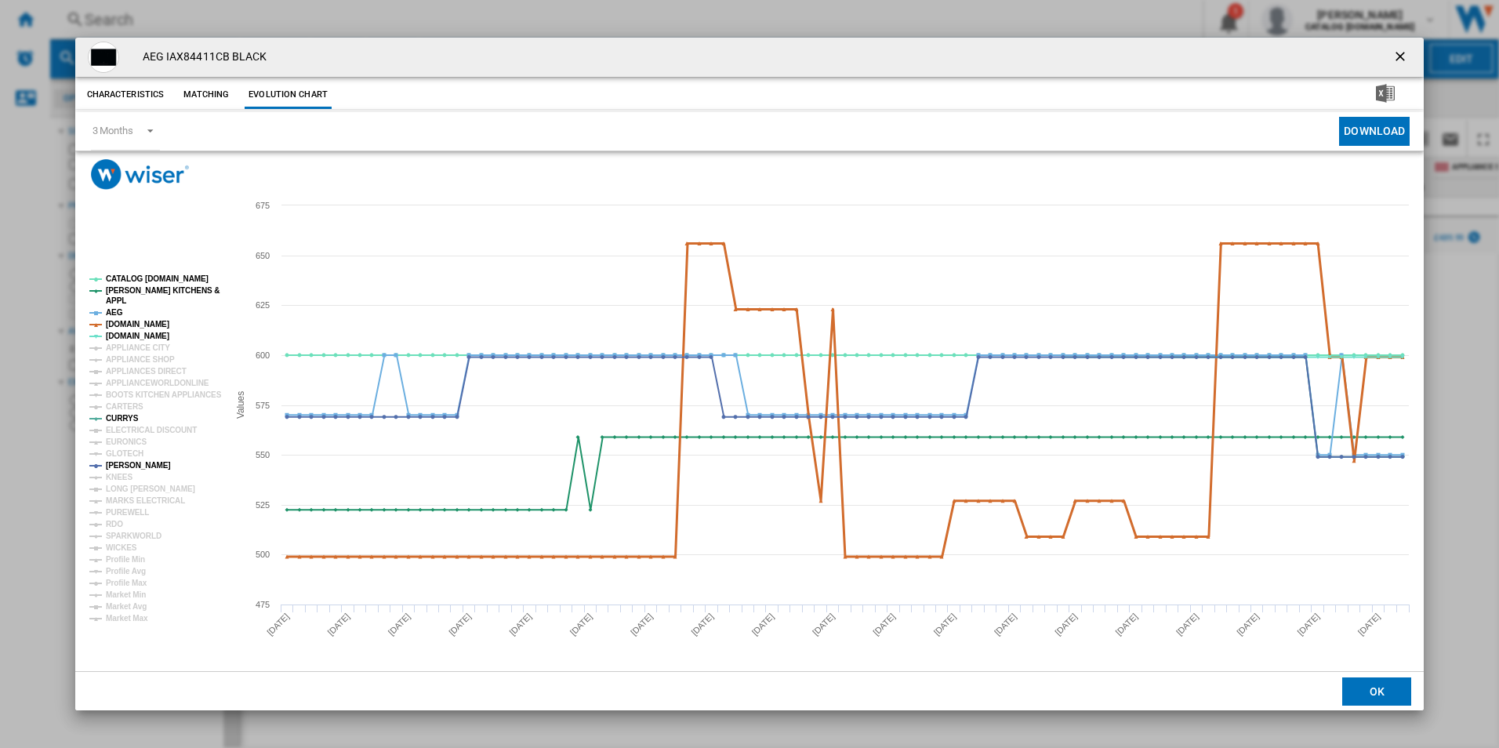
click at [132, 325] on tspan "[DOMAIN_NAME]" at bounding box center [137, 324] width 63 height 9
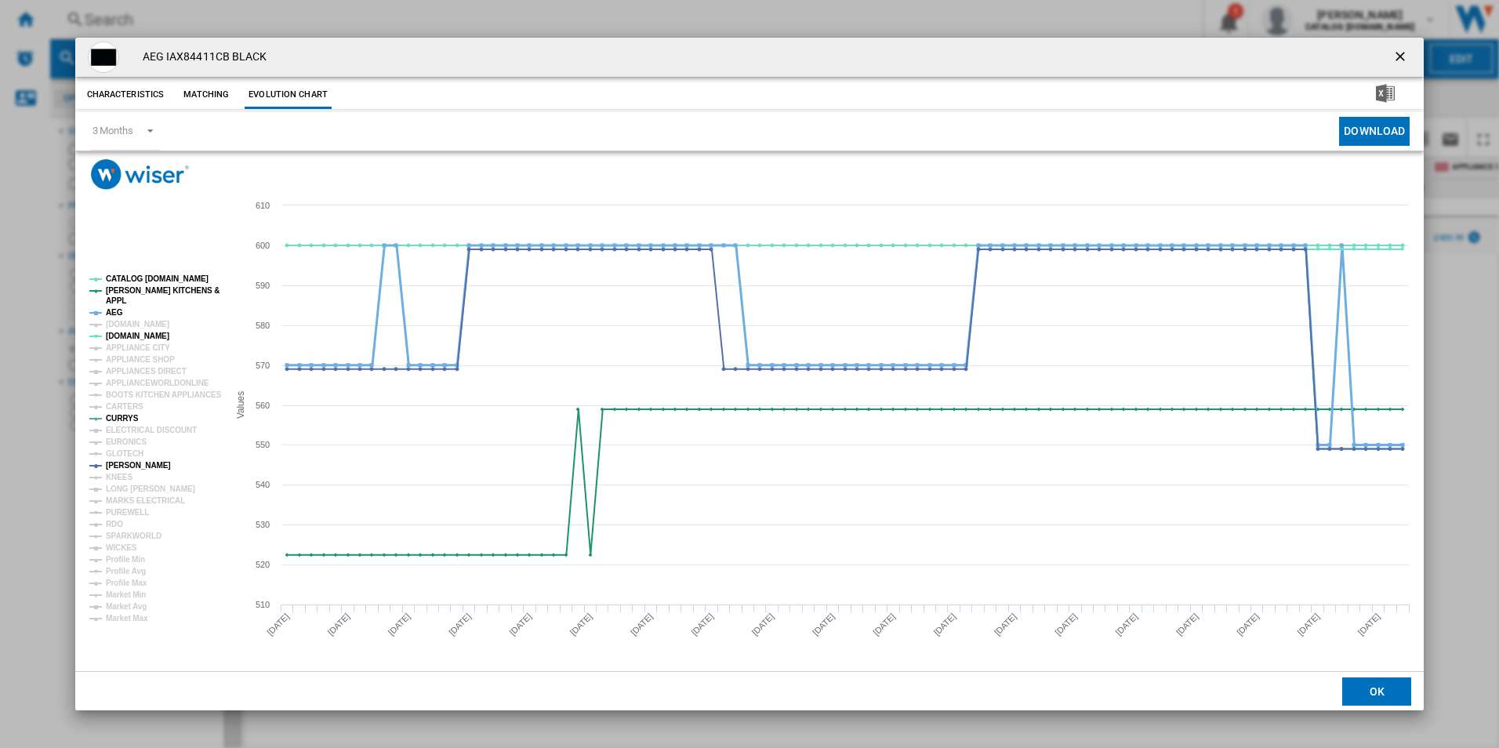
click at [117, 314] on tspan "AEG" at bounding box center [114, 312] width 17 height 9
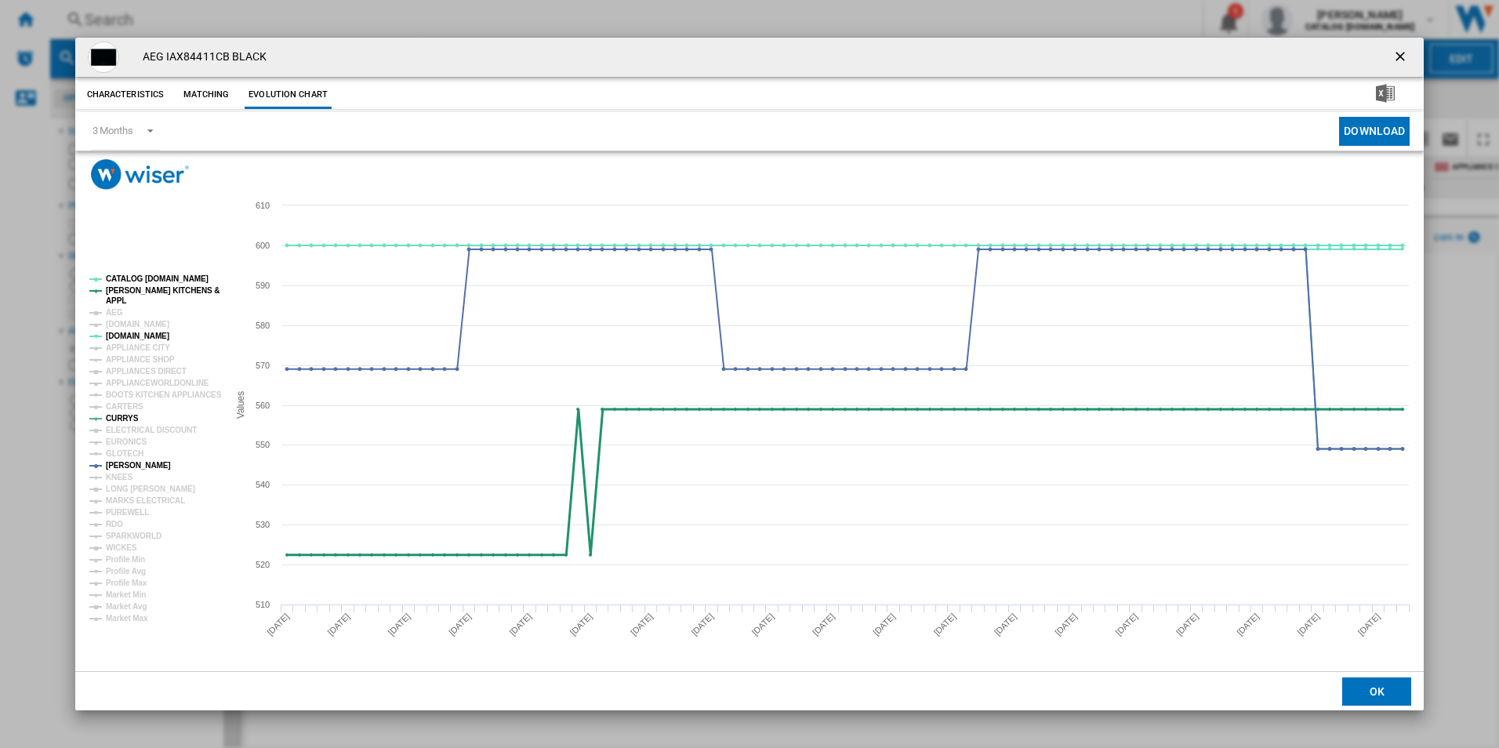
click at [129, 288] on tspan "[PERSON_NAME] KITCHENS &" at bounding box center [163, 290] width 114 height 9
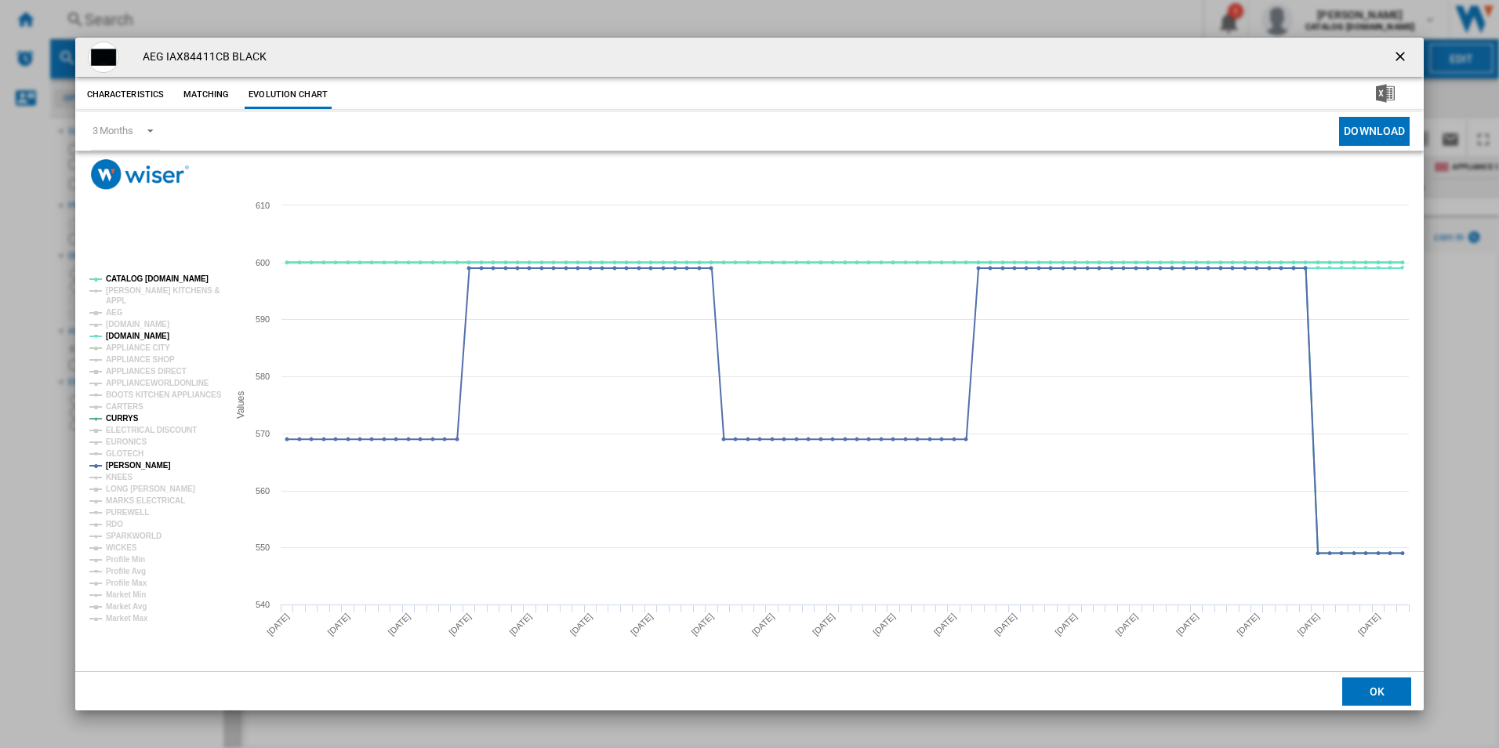
click at [133, 277] on tspan "CATALOG [DOMAIN_NAME]" at bounding box center [157, 278] width 103 height 9
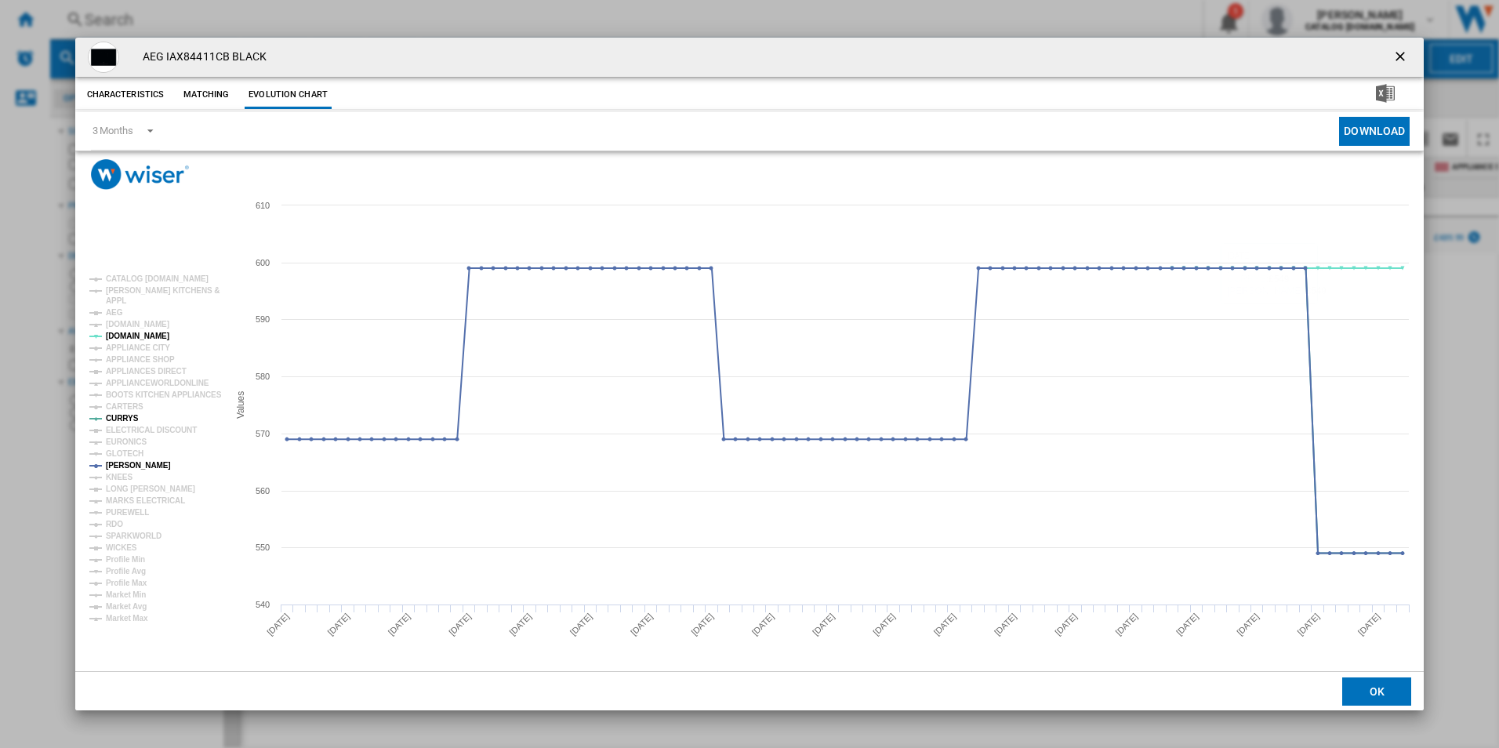
drag, startPoint x: 1406, startPoint y: 47, endPoint x: 1294, endPoint y: 54, distance: 113.1
click at [1406, 47] on button "Product popup" at bounding box center [1401, 57] width 31 height 31
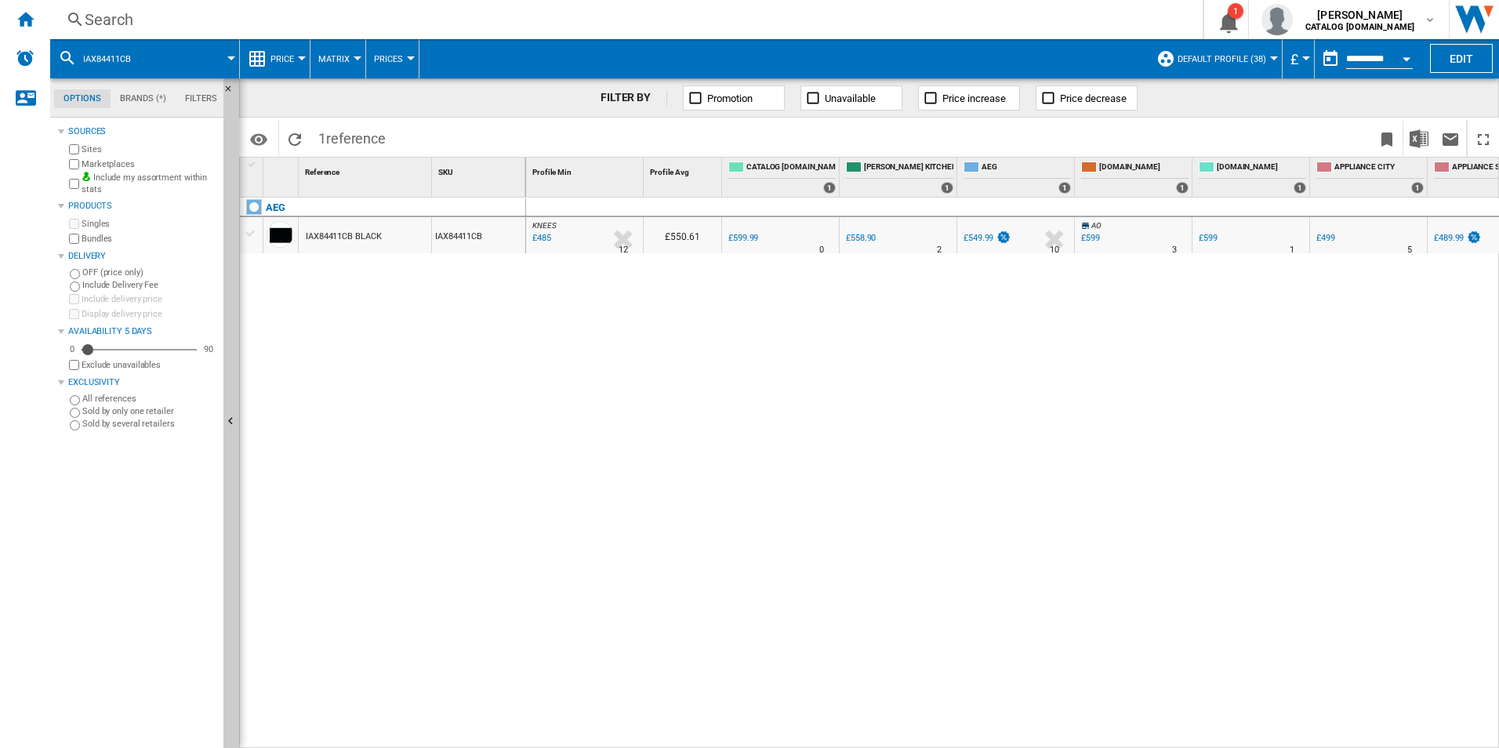
click at [636, 20] on div "Search" at bounding box center [623, 20] width 1077 height 22
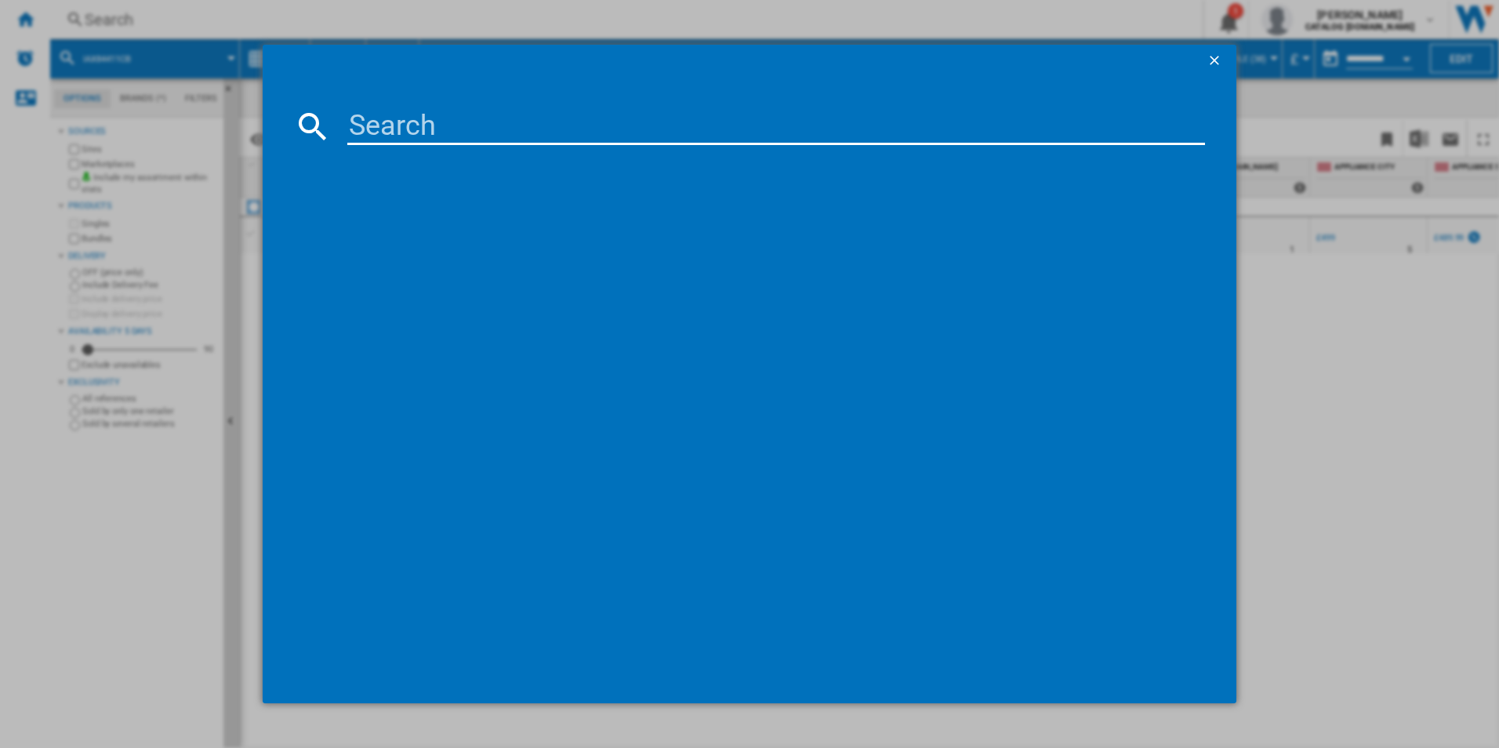
click at [436, 118] on input at bounding box center [776, 126] width 858 height 38
type input "CCX6740ACW"
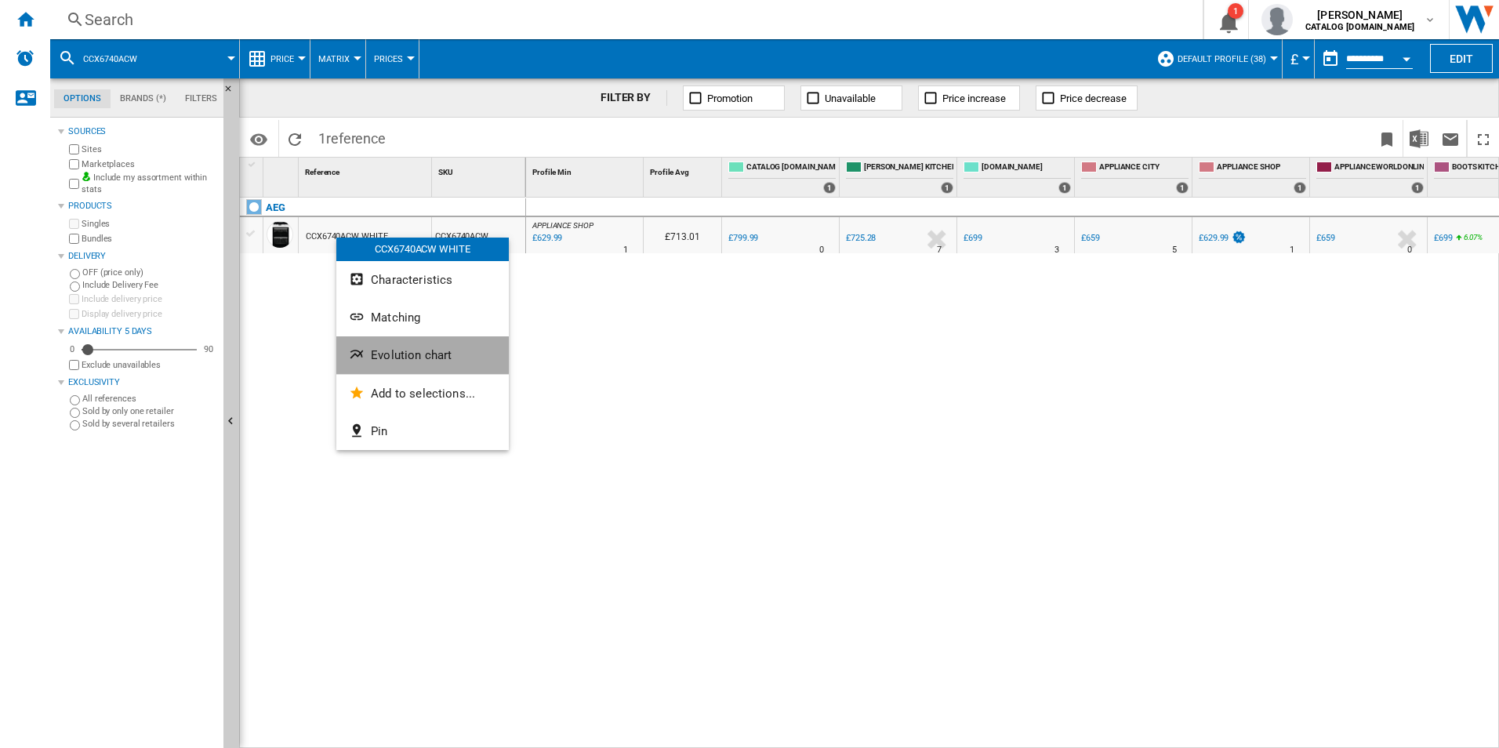
click at [365, 355] on ng-md-icon "Evolution chart" at bounding box center [358, 356] width 19 height 19
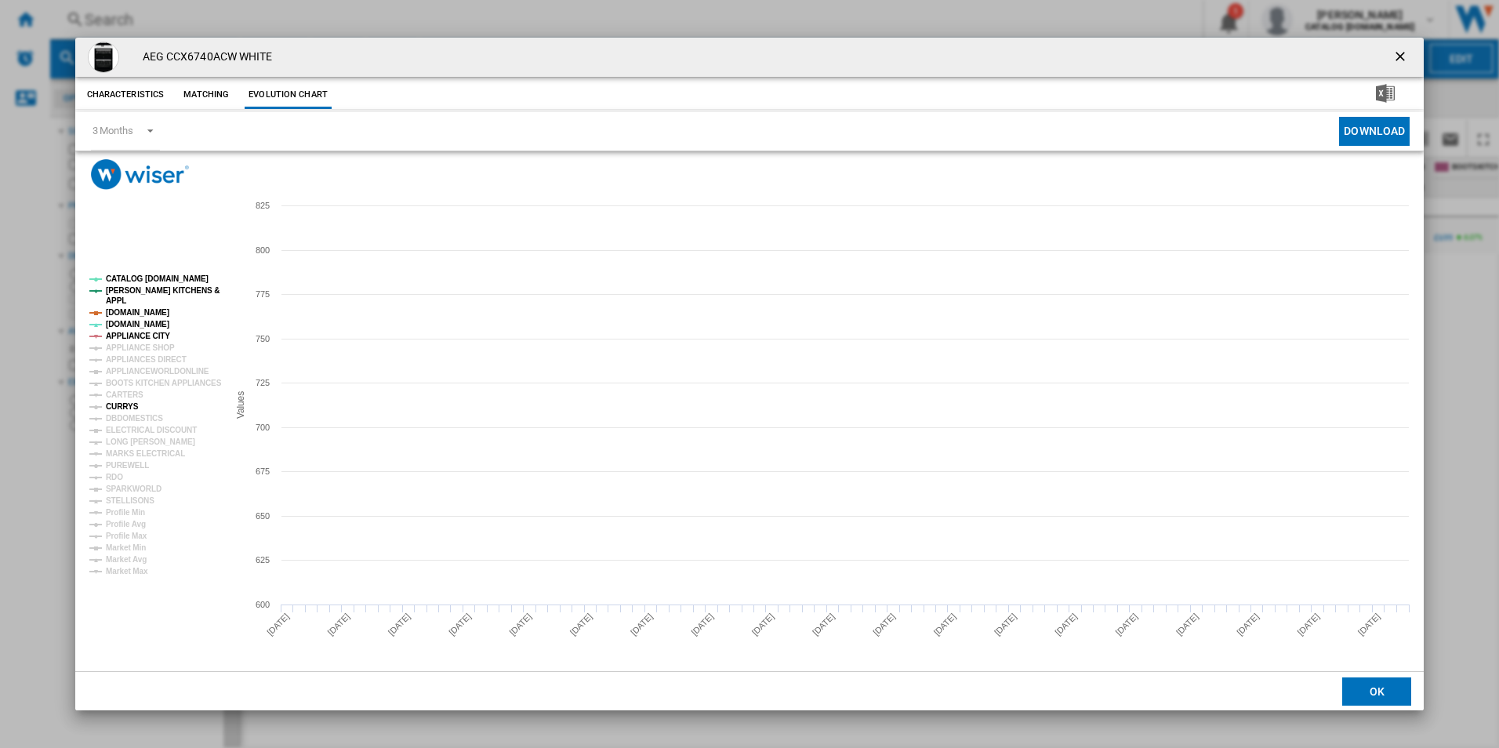
click at [125, 408] on tspan "CURRYS" at bounding box center [122, 406] width 33 height 9
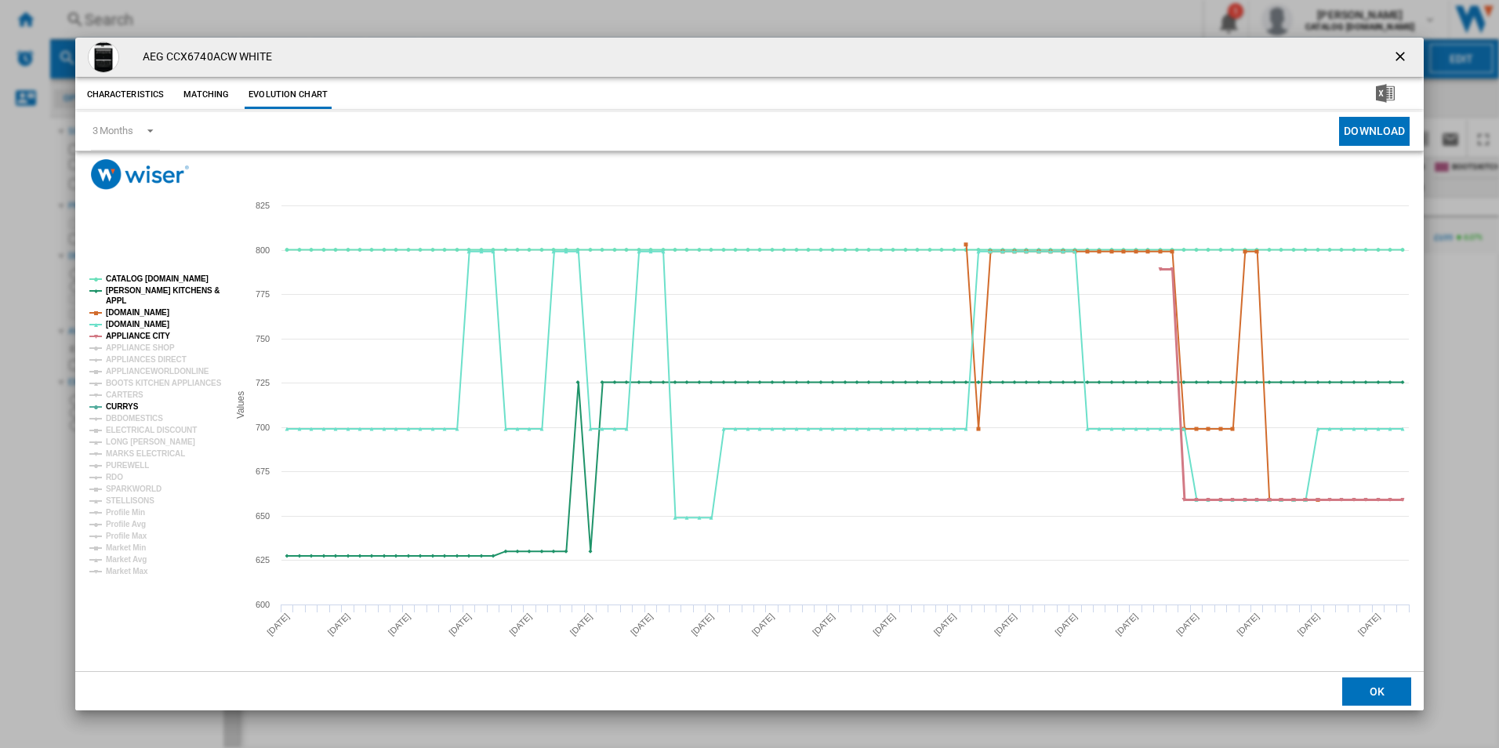
click at [143, 336] on tspan "APPLIANCE CITY" at bounding box center [138, 336] width 64 height 9
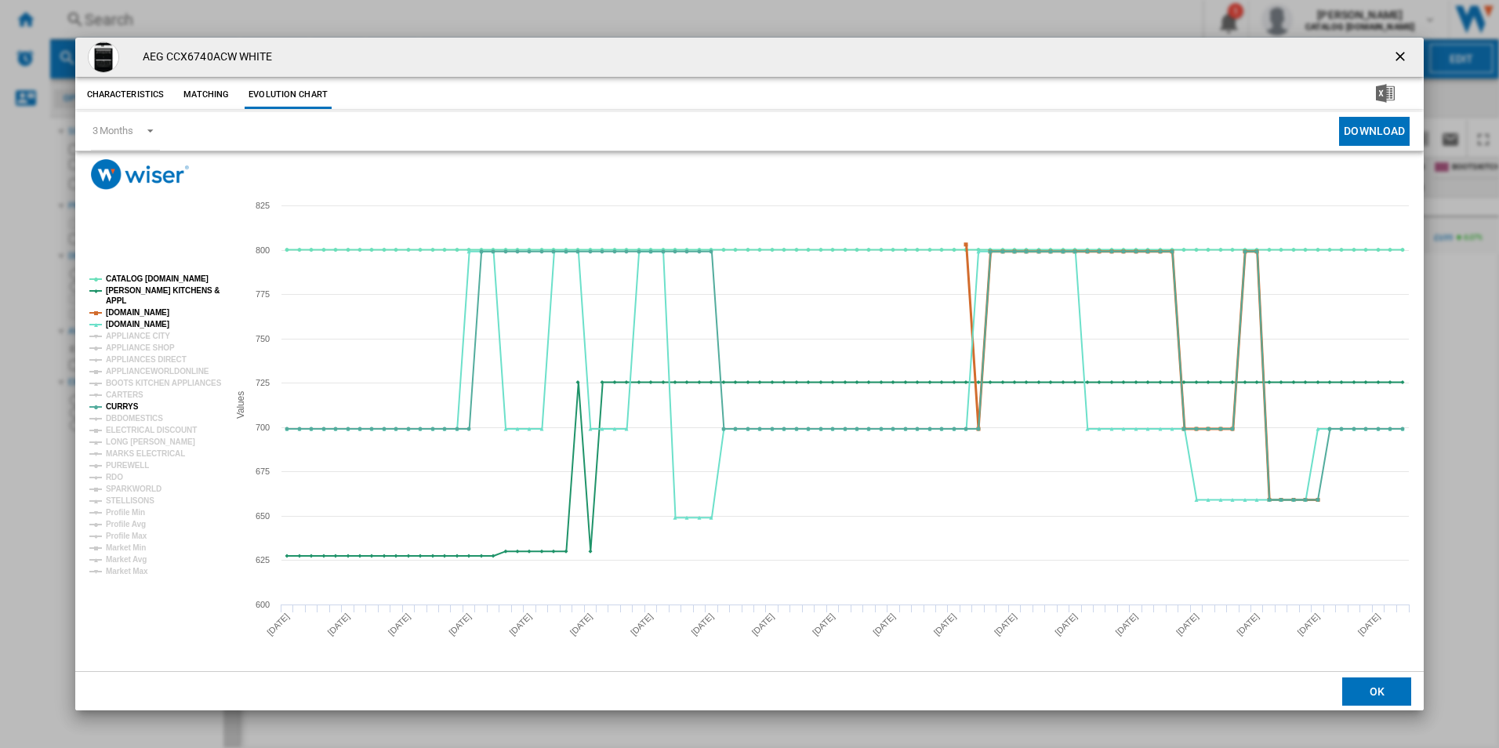
click at [144, 314] on tspan "[DOMAIN_NAME]" at bounding box center [137, 312] width 63 height 9
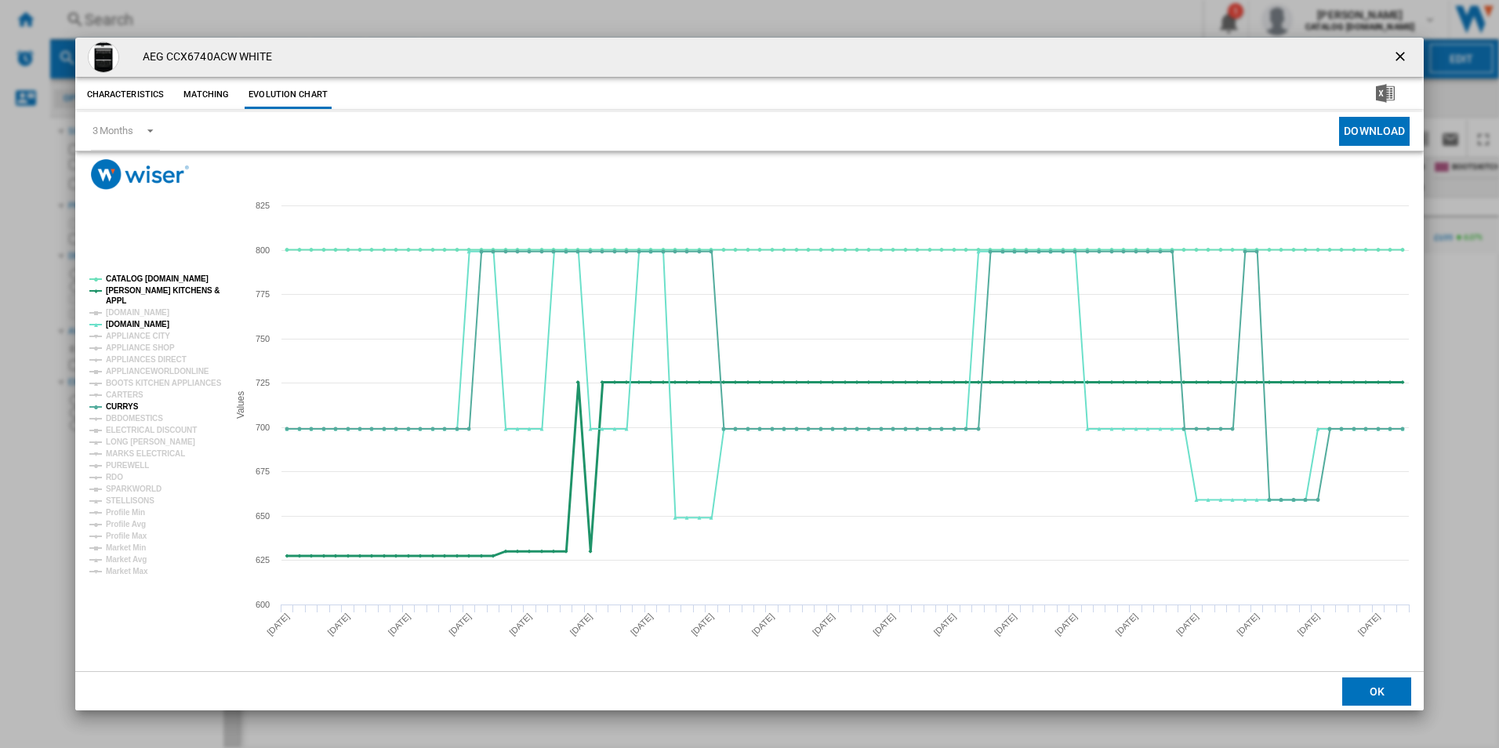
click at [148, 292] on tspan "[PERSON_NAME] KITCHENS &" at bounding box center [163, 290] width 114 height 9
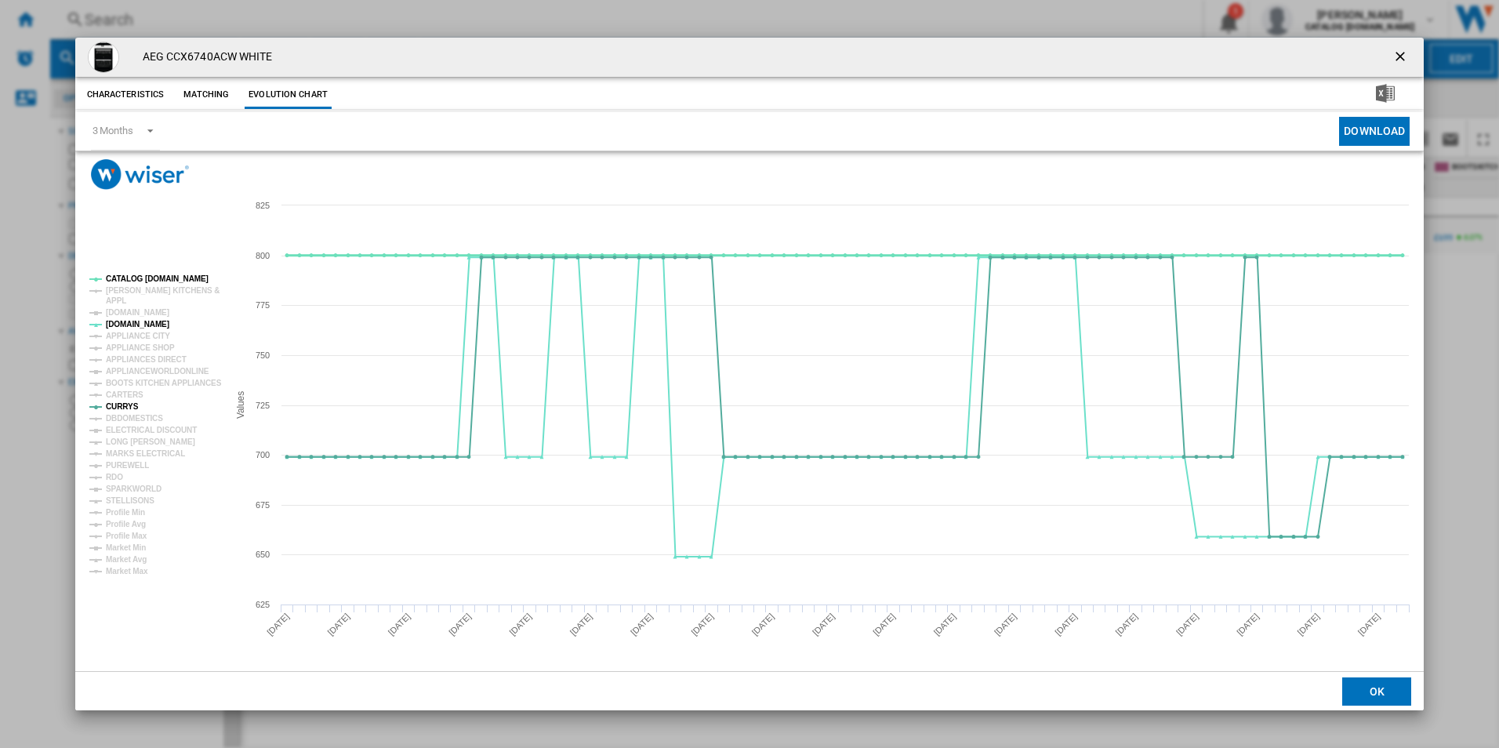
click at [149, 275] on tspan "CATALOG [DOMAIN_NAME]" at bounding box center [157, 278] width 103 height 9
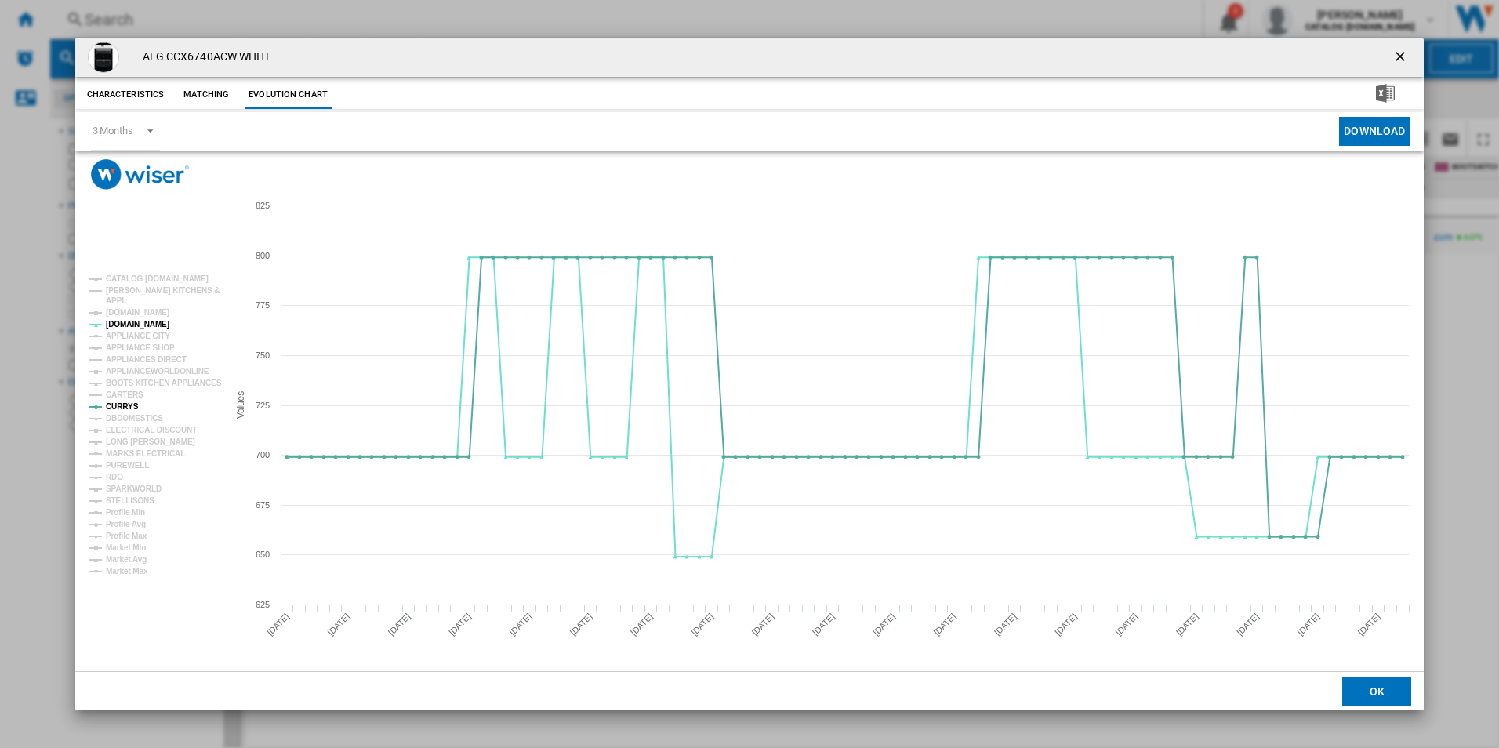
drag, startPoint x: 1399, startPoint y: 51, endPoint x: 940, endPoint y: 28, distance: 460.0
click at [1399, 51] on ng-md-icon "getI18NText('BUTTONS.CLOSE_DIALOG')" at bounding box center [1401, 58] width 19 height 19
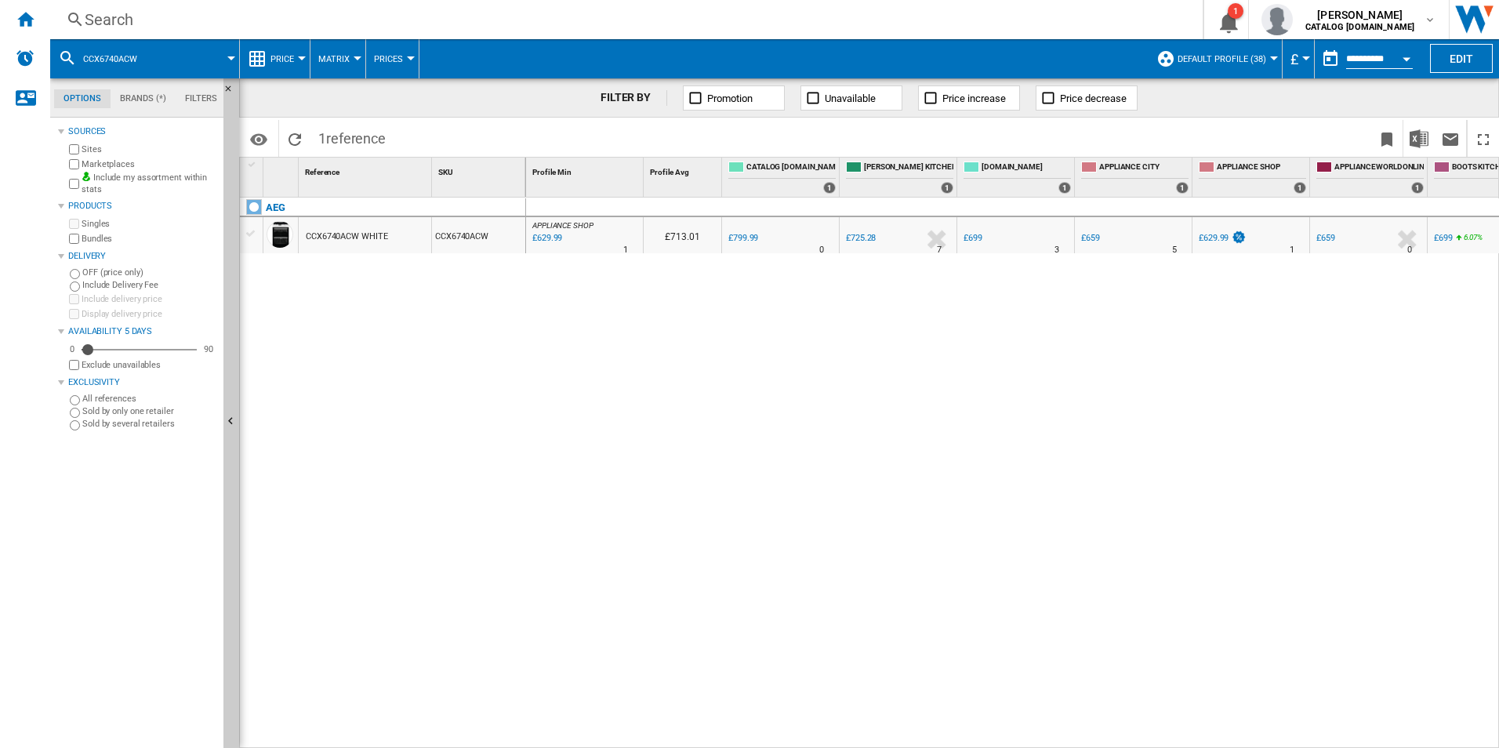
click at [683, 20] on div "Search" at bounding box center [623, 20] width 1077 height 22
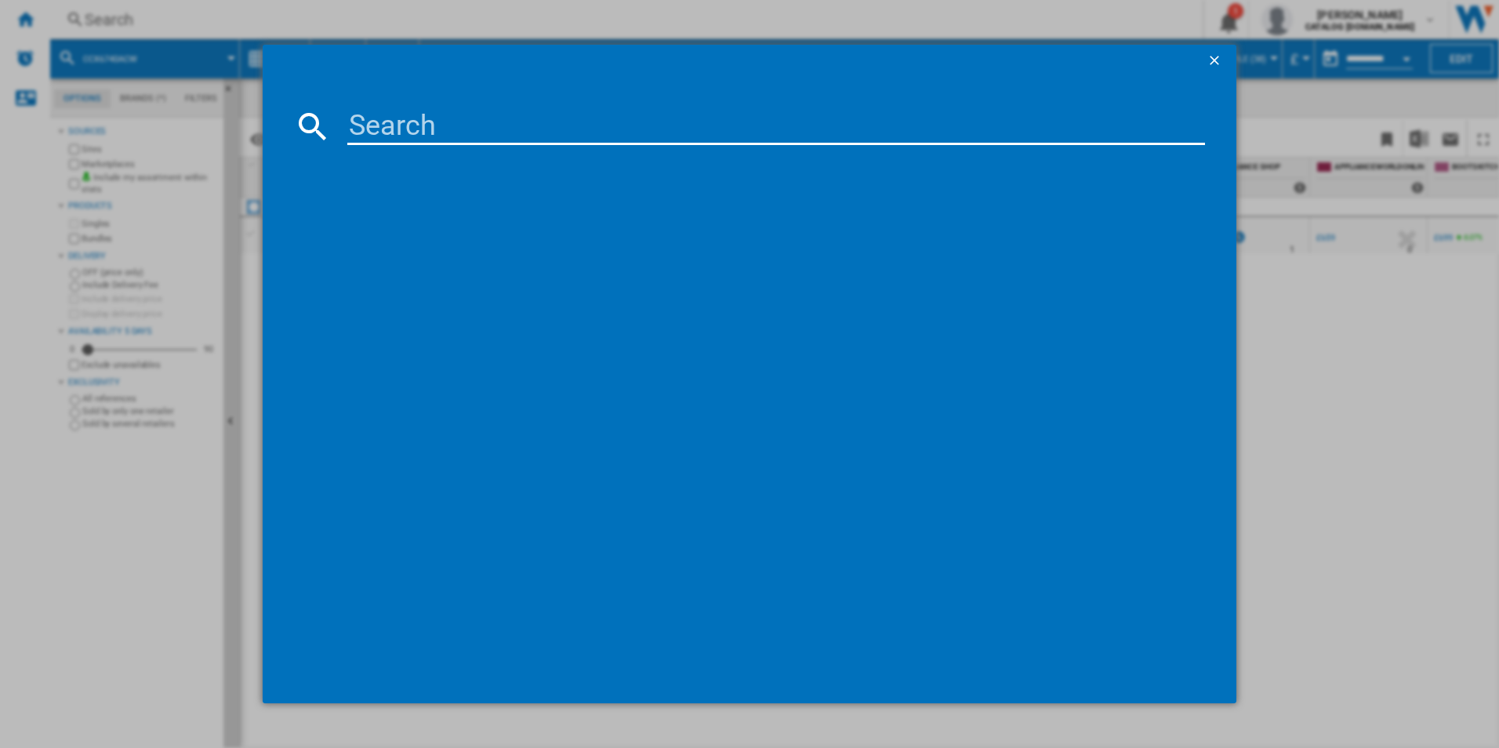
click at [504, 138] on input at bounding box center [776, 126] width 858 height 38
type input "CCX6540ACW"
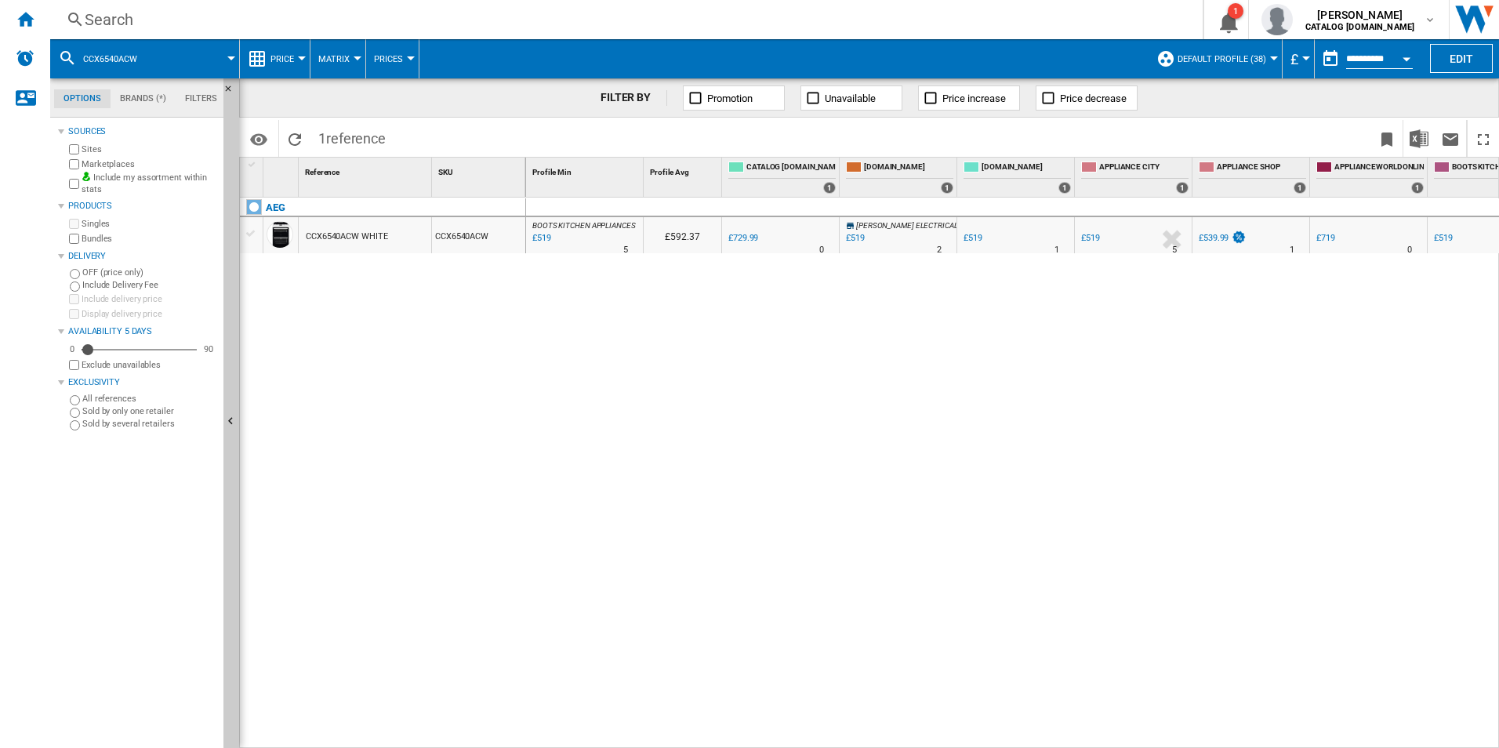
click at [504, 138] on span at bounding box center [638, 138] width 489 height 37
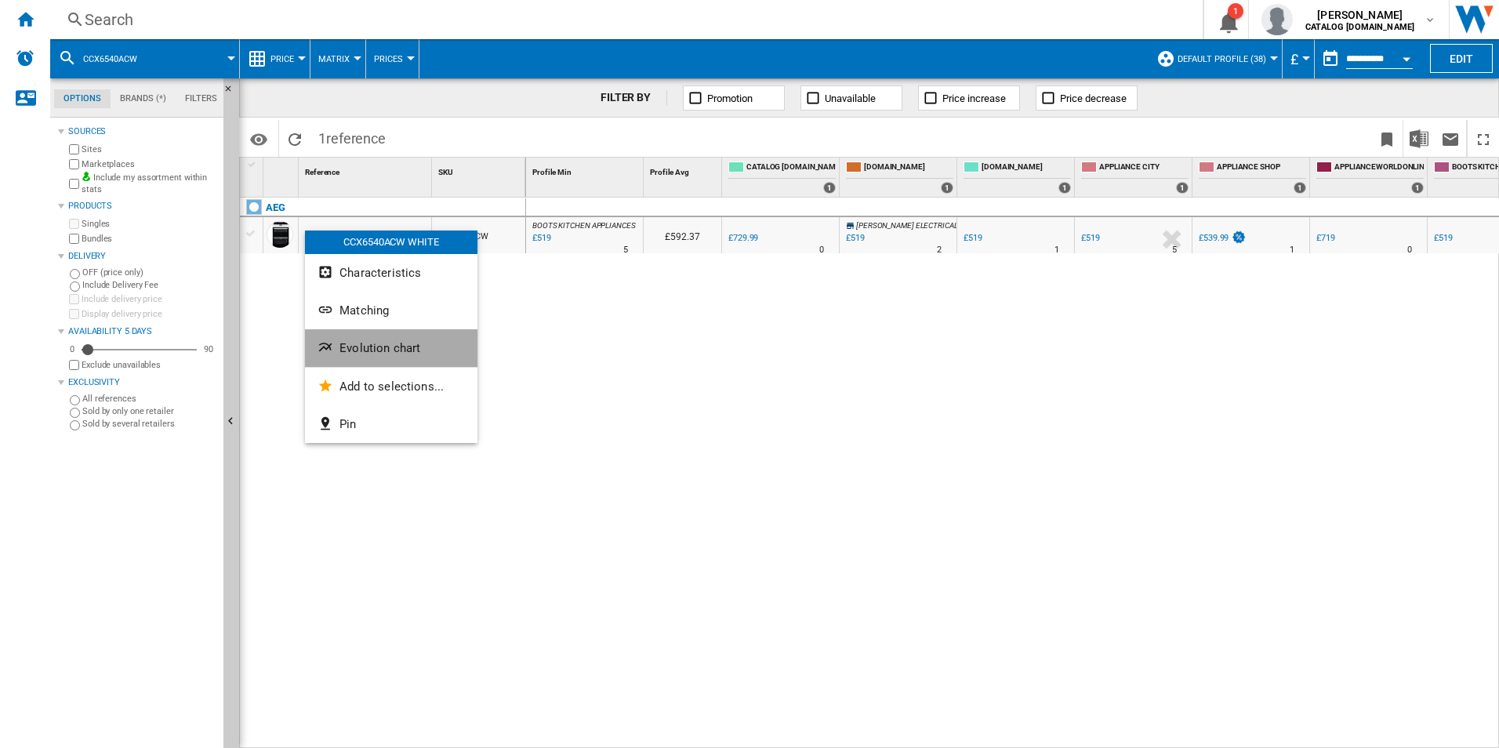
click at [346, 343] on span "Evolution chart" at bounding box center [379, 348] width 81 height 14
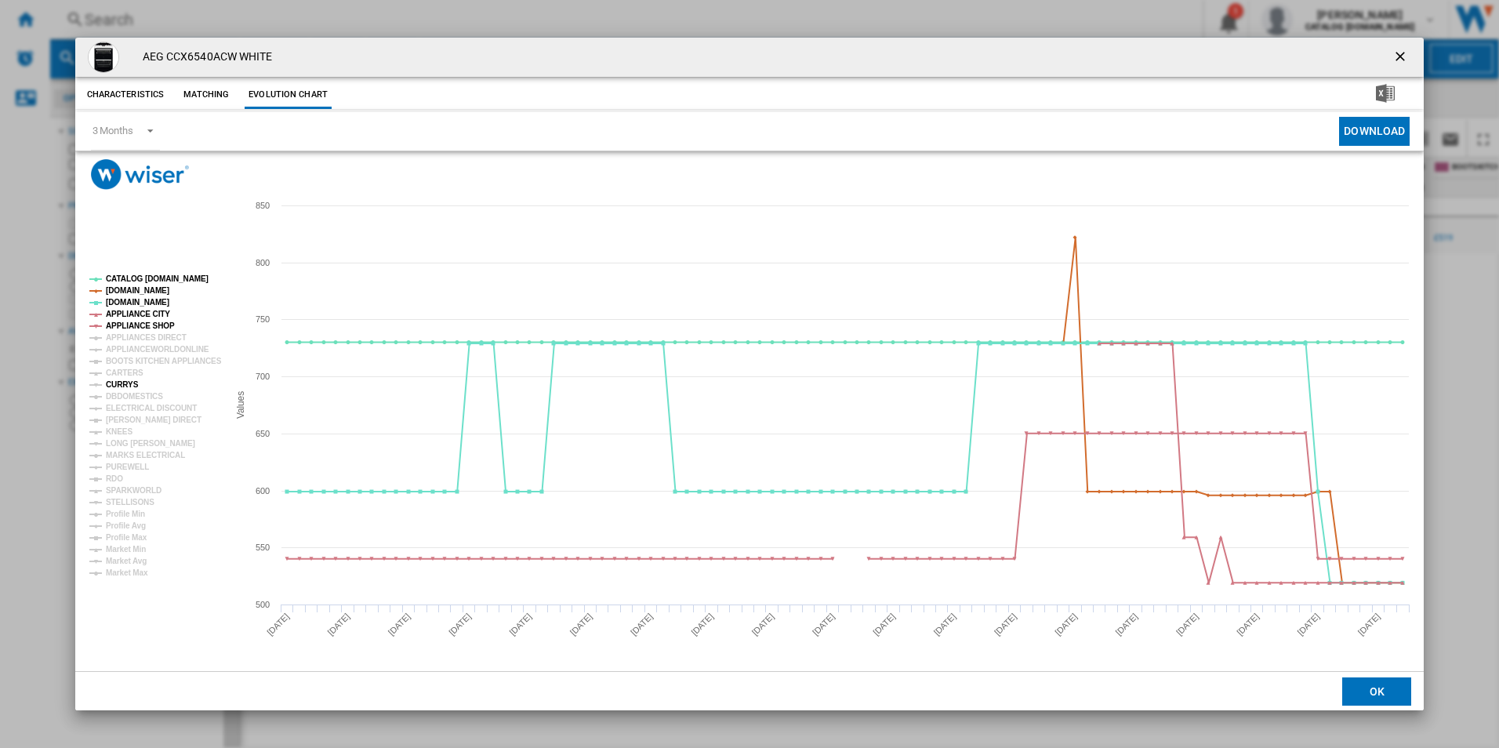
click at [129, 384] on tspan "CURRYS" at bounding box center [122, 384] width 33 height 9
click at [162, 326] on tspan "APPLIANCE SHOP" at bounding box center [140, 325] width 69 height 9
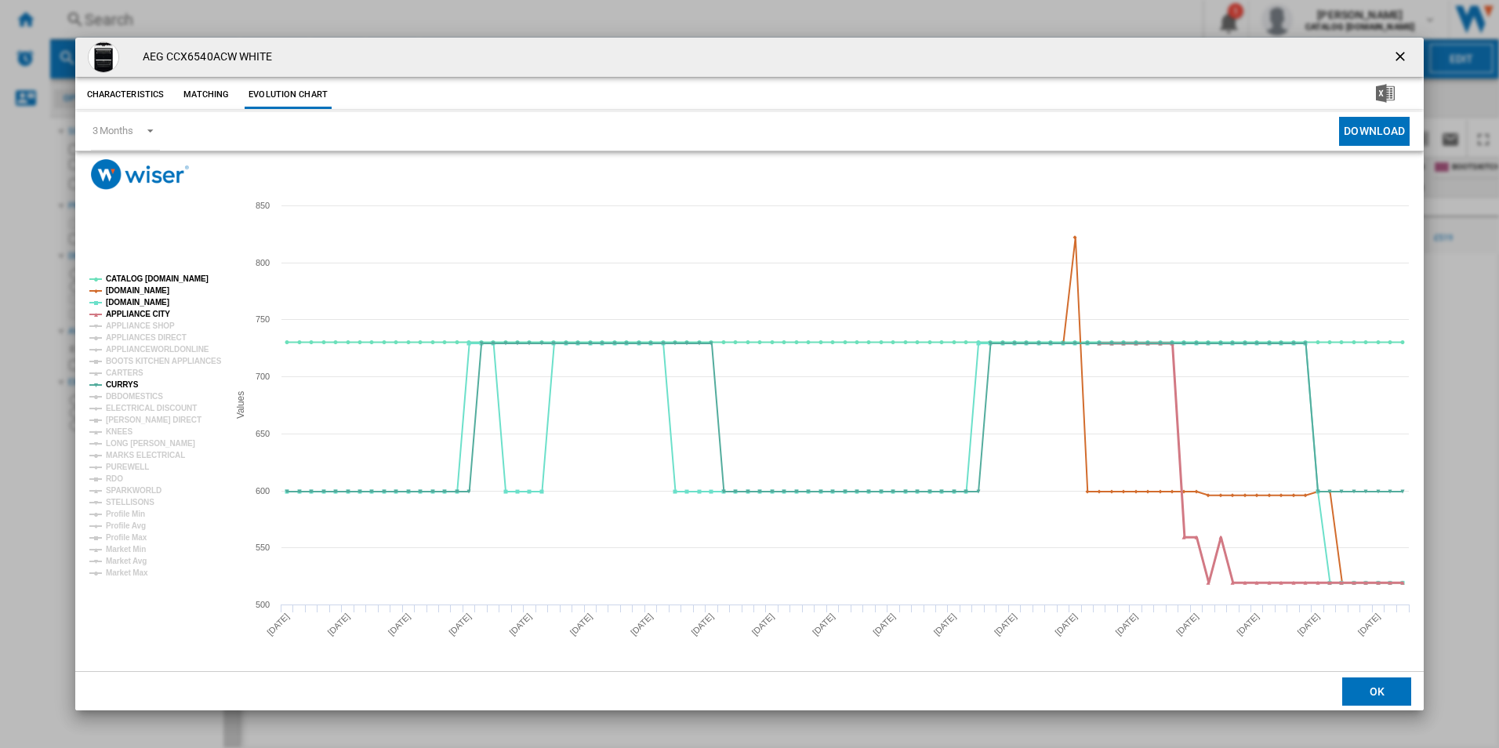
click at [150, 317] on tspan "APPLIANCE CITY" at bounding box center [138, 314] width 64 height 9
click at [154, 290] on tspan "[DOMAIN_NAME]" at bounding box center [137, 290] width 63 height 9
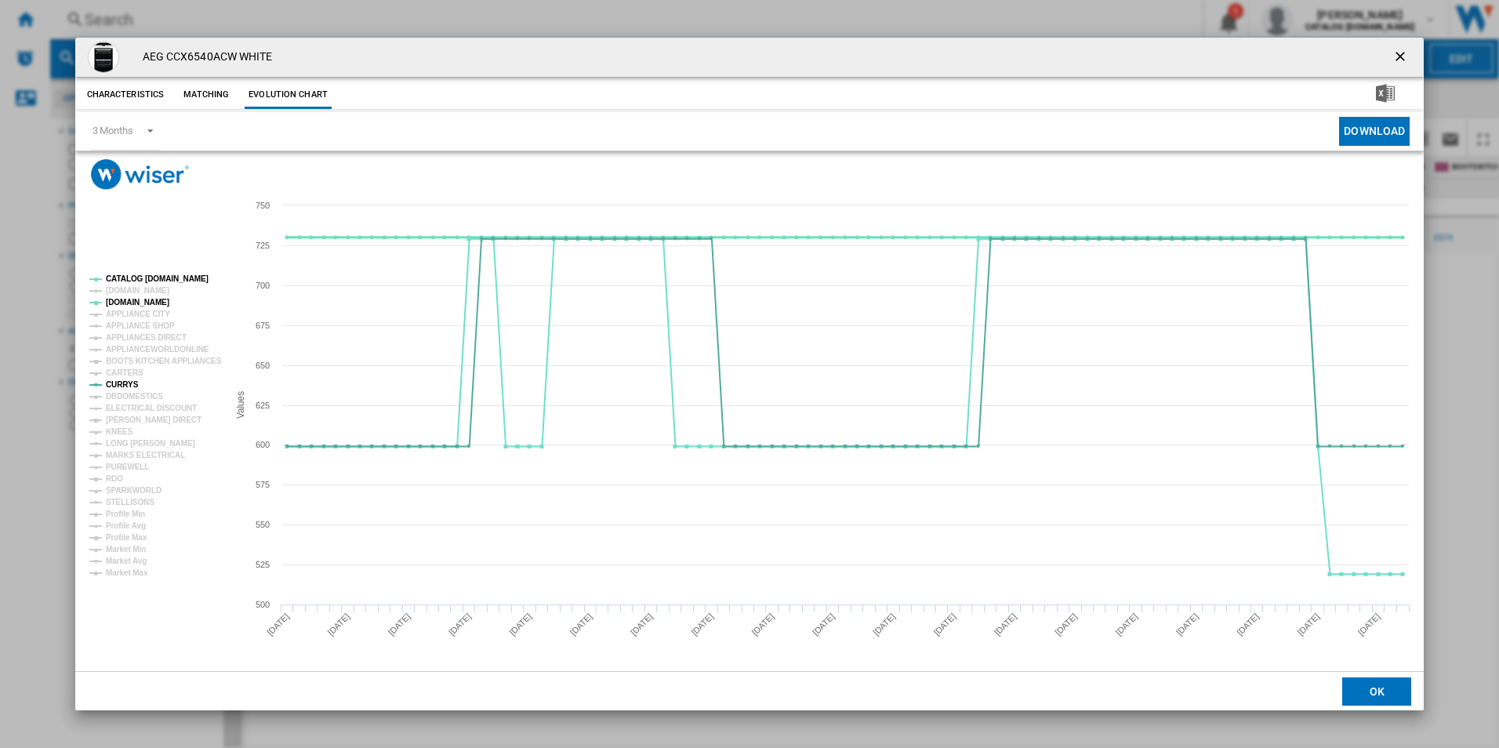
click at [162, 281] on tspan "CATALOG [DOMAIN_NAME]" at bounding box center [157, 278] width 103 height 9
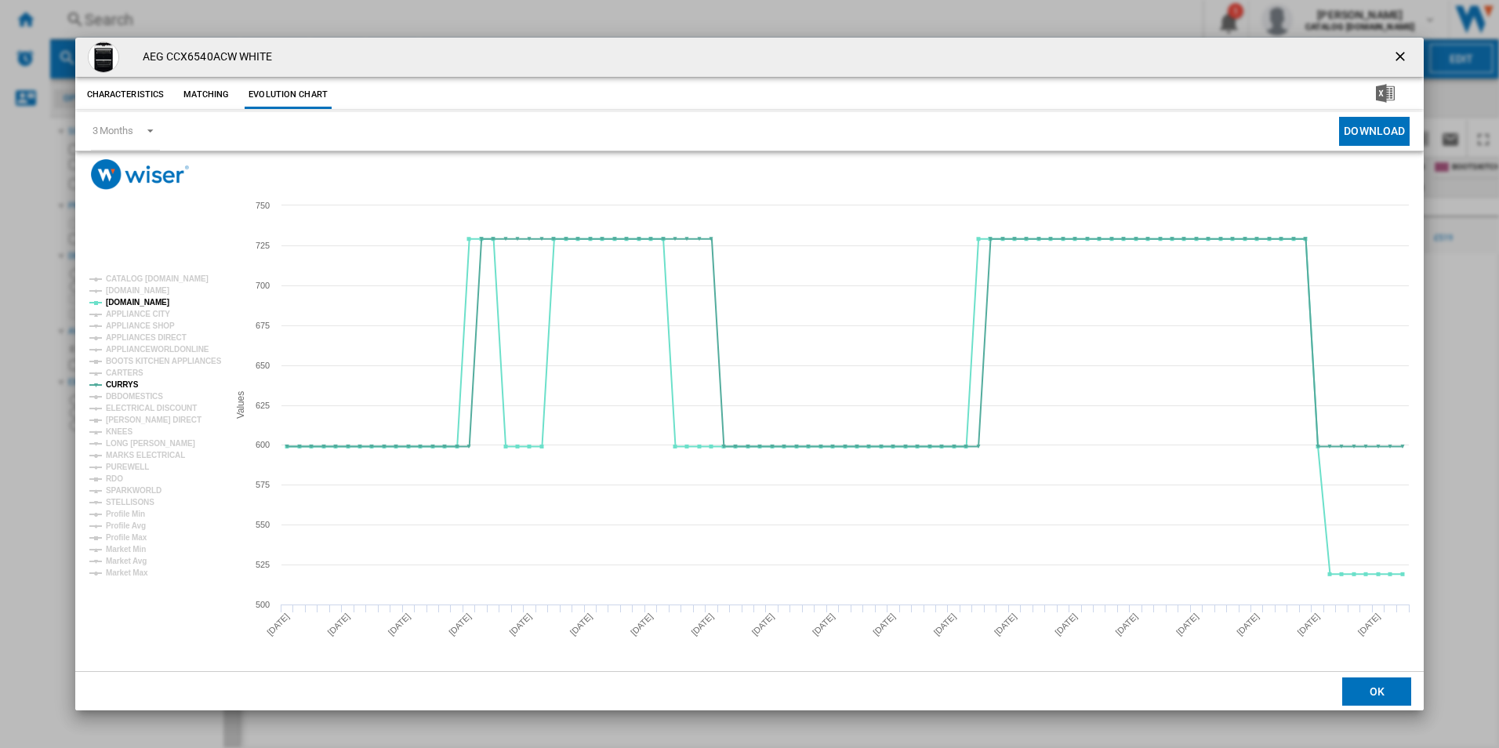
drag, startPoint x: 1402, startPoint y: 49, endPoint x: 1040, endPoint y: 71, distance: 363.6
click at [1402, 49] on ng-md-icon "getI18NText('BUTTONS.CLOSE_DIALOG')" at bounding box center [1401, 58] width 19 height 19
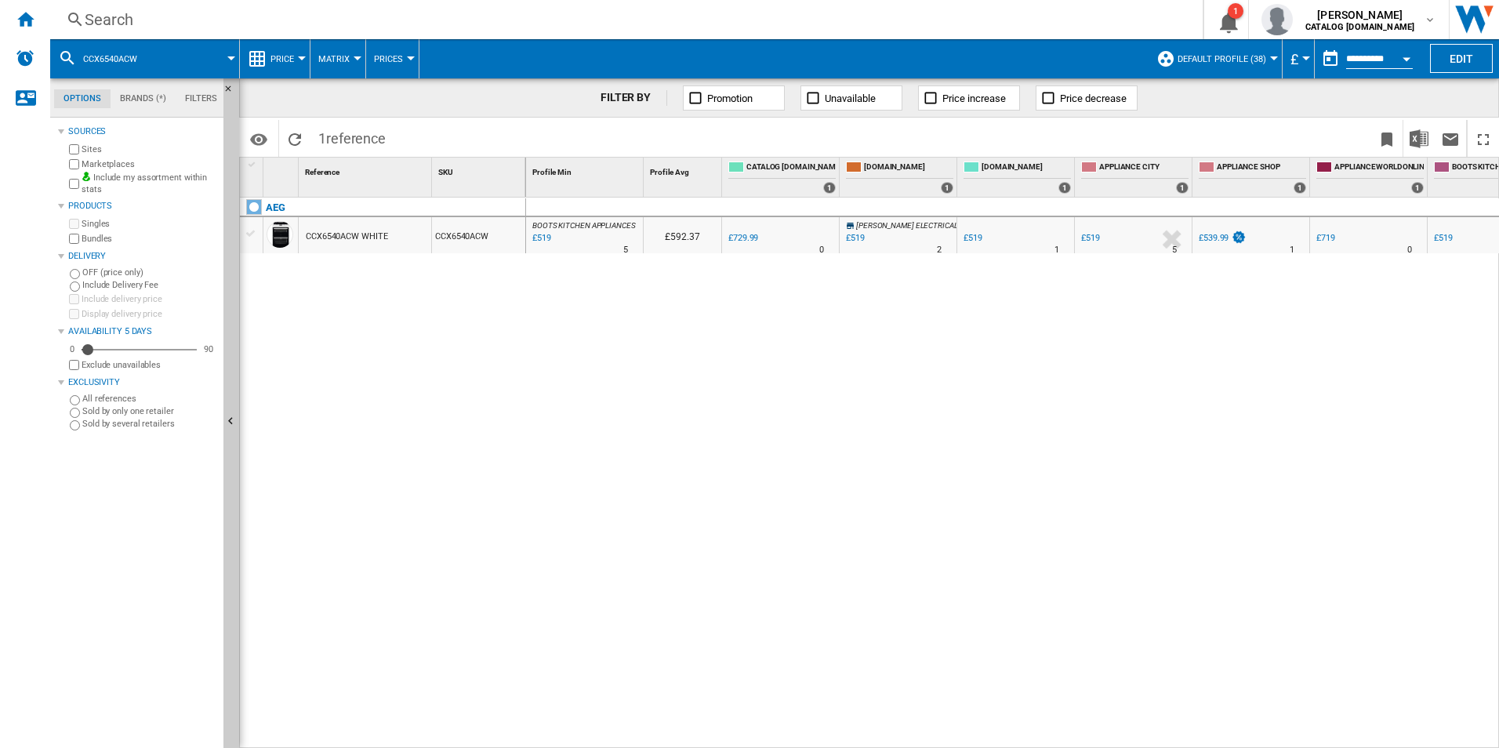
click at [666, 23] on div "Search" at bounding box center [623, 20] width 1077 height 22
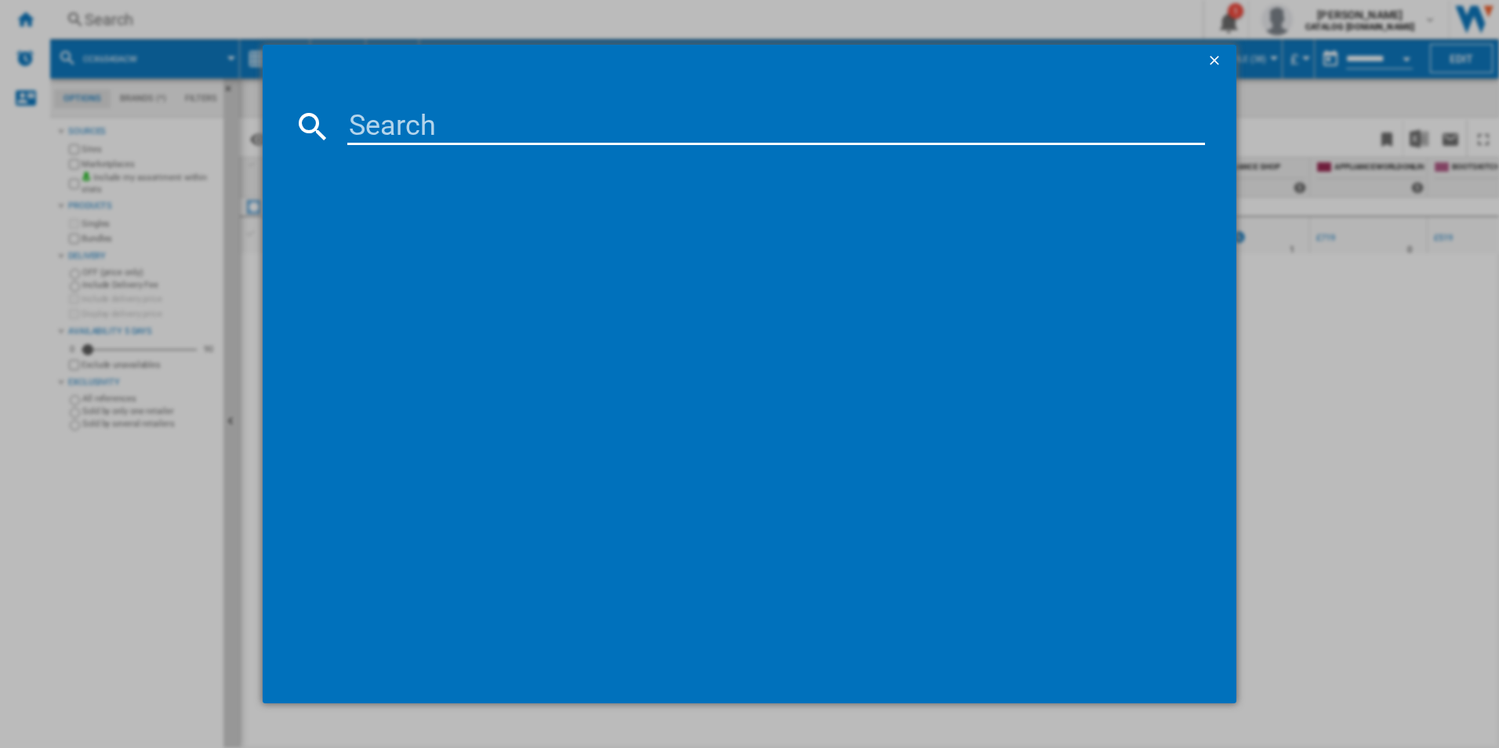
click at [557, 113] on input at bounding box center [776, 126] width 858 height 38
type input "CCB6741ACB"
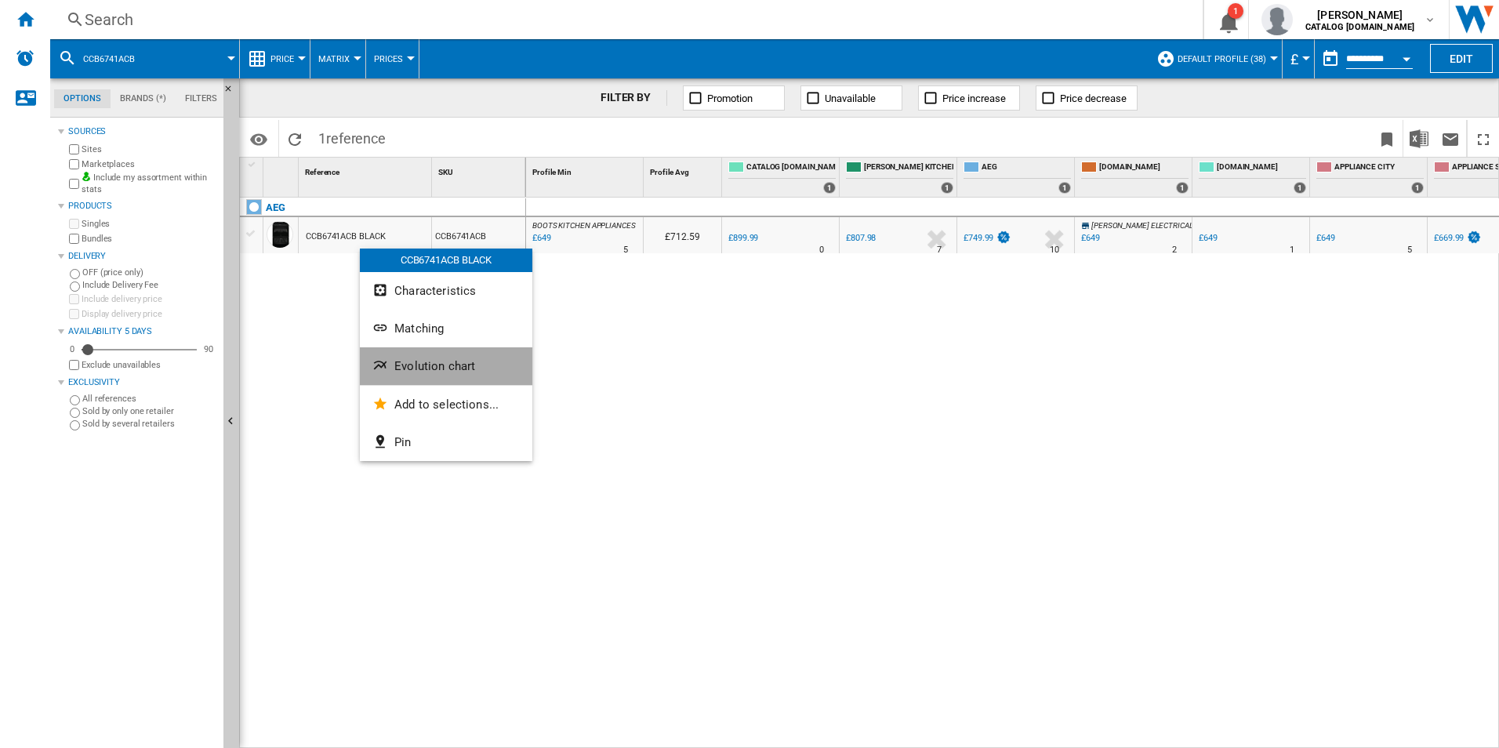
click at [398, 375] on button "Evolution chart" at bounding box center [446, 366] width 172 height 38
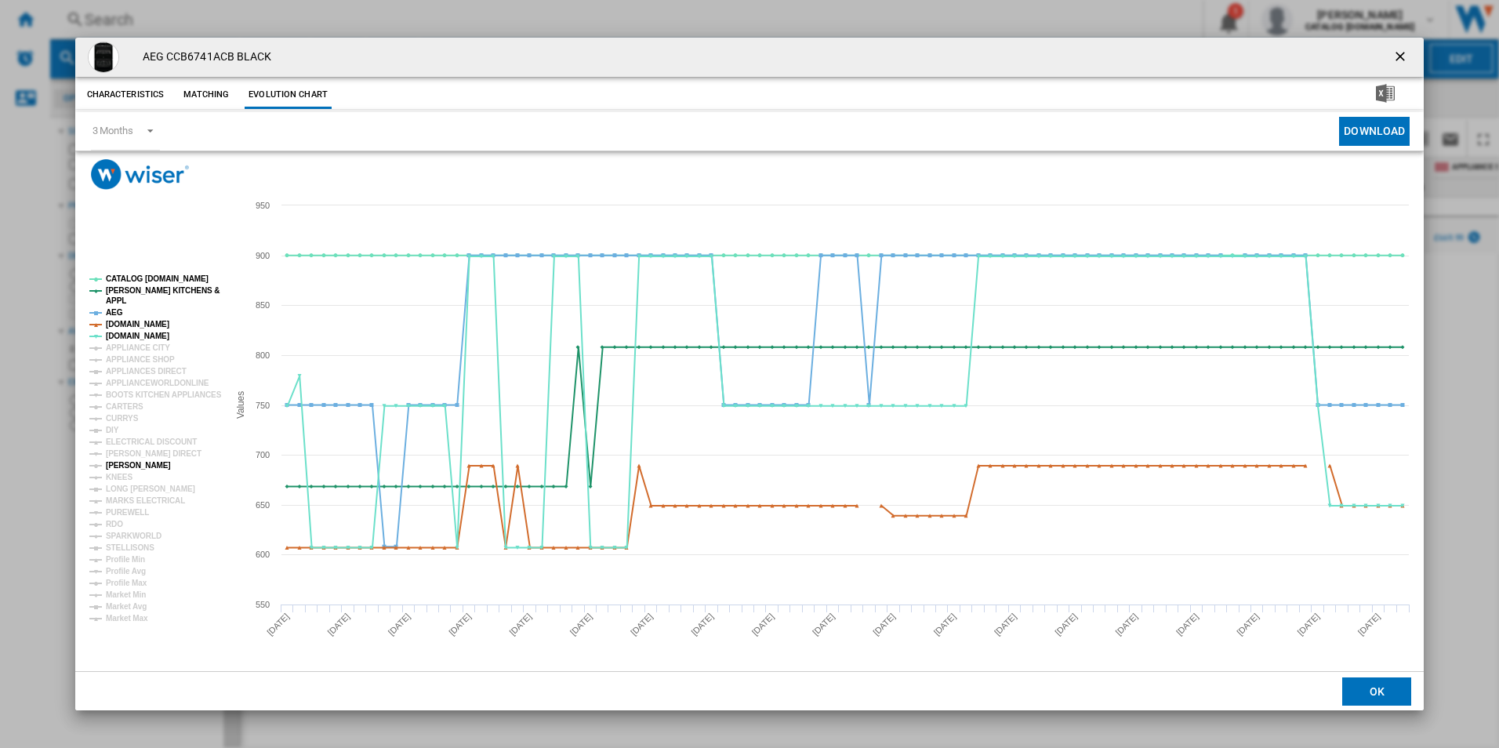
click at [121, 464] on tspan "[PERSON_NAME]" at bounding box center [138, 465] width 65 height 9
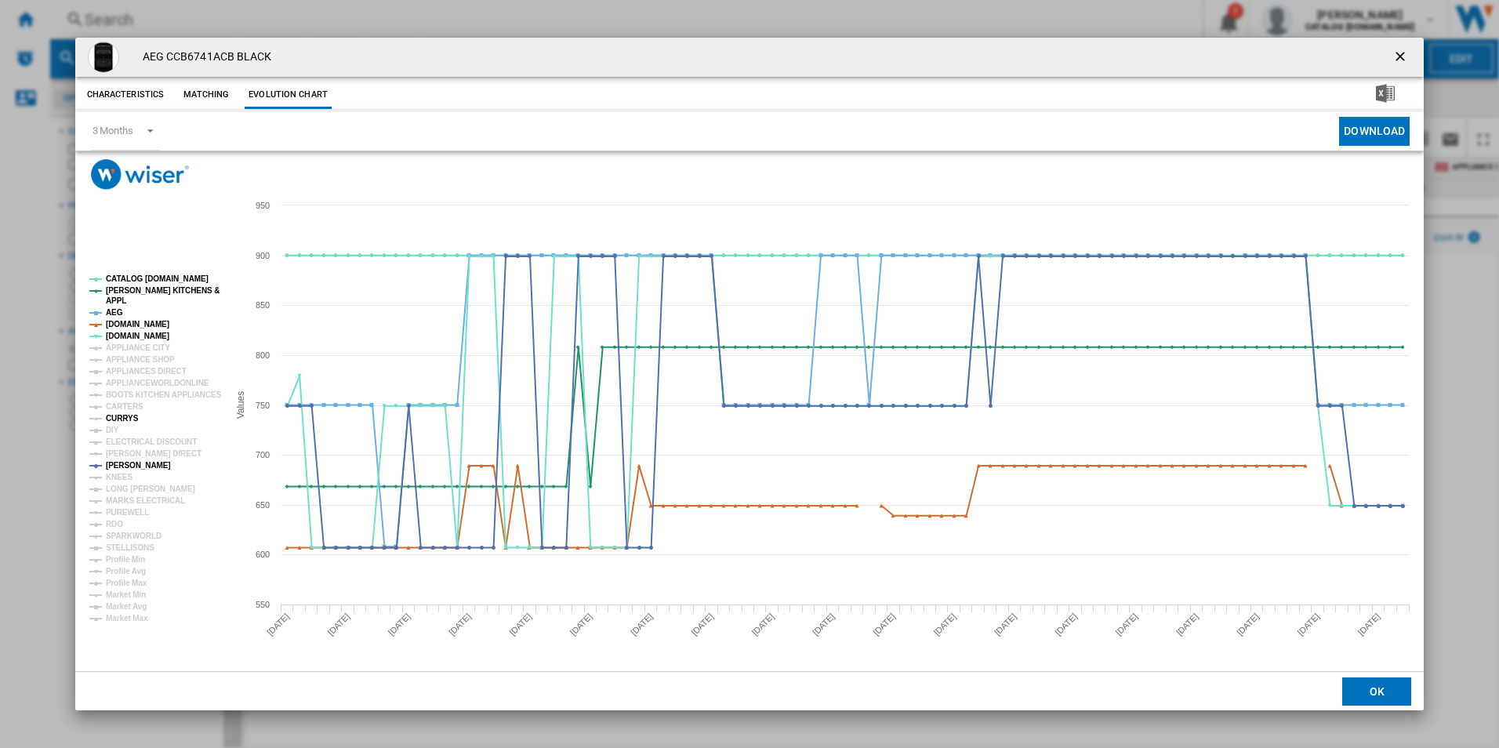
click at [117, 416] on tspan "CURRYS" at bounding box center [122, 418] width 33 height 9
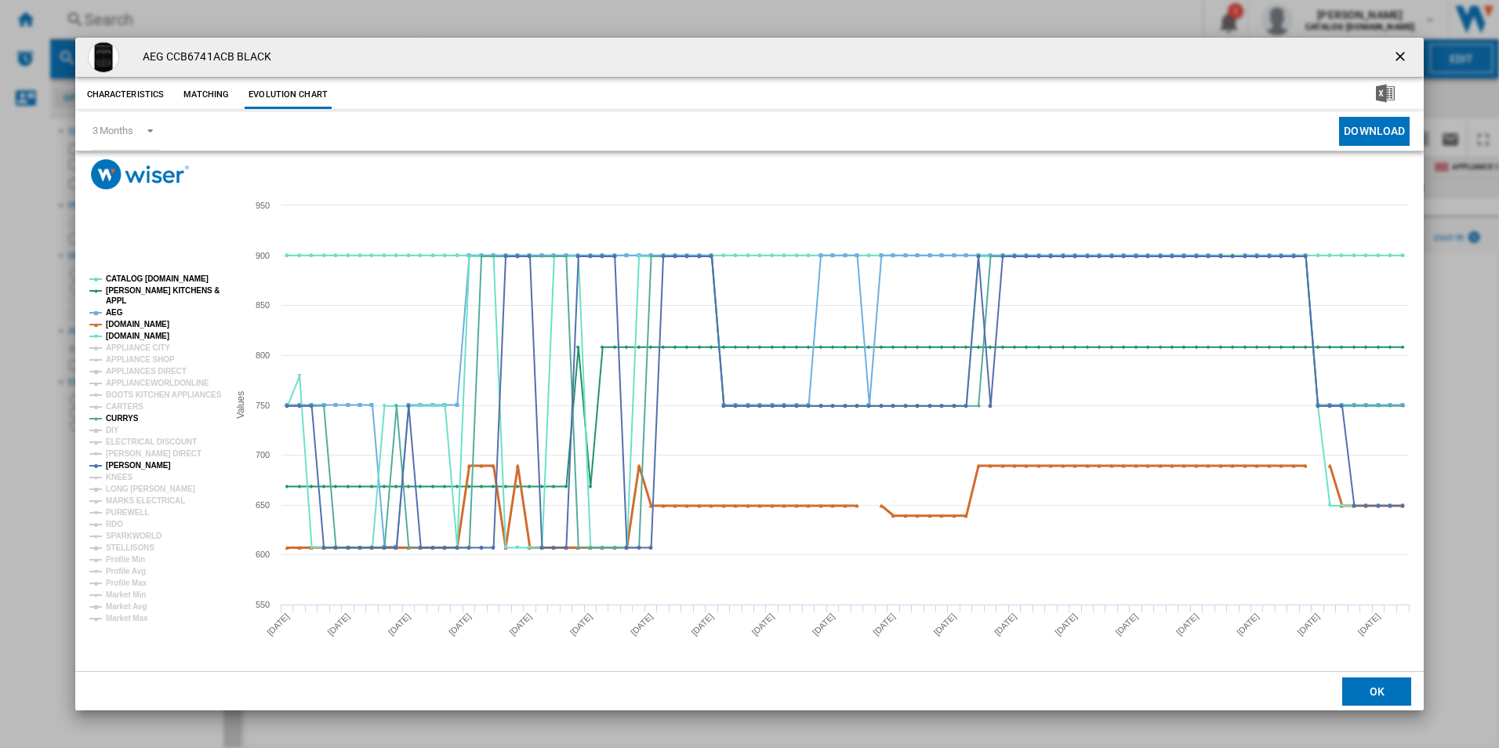
click at [141, 320] on tspan "[DOMAIN_NAME]" at bounding box center [137, 324] width 63 height 9
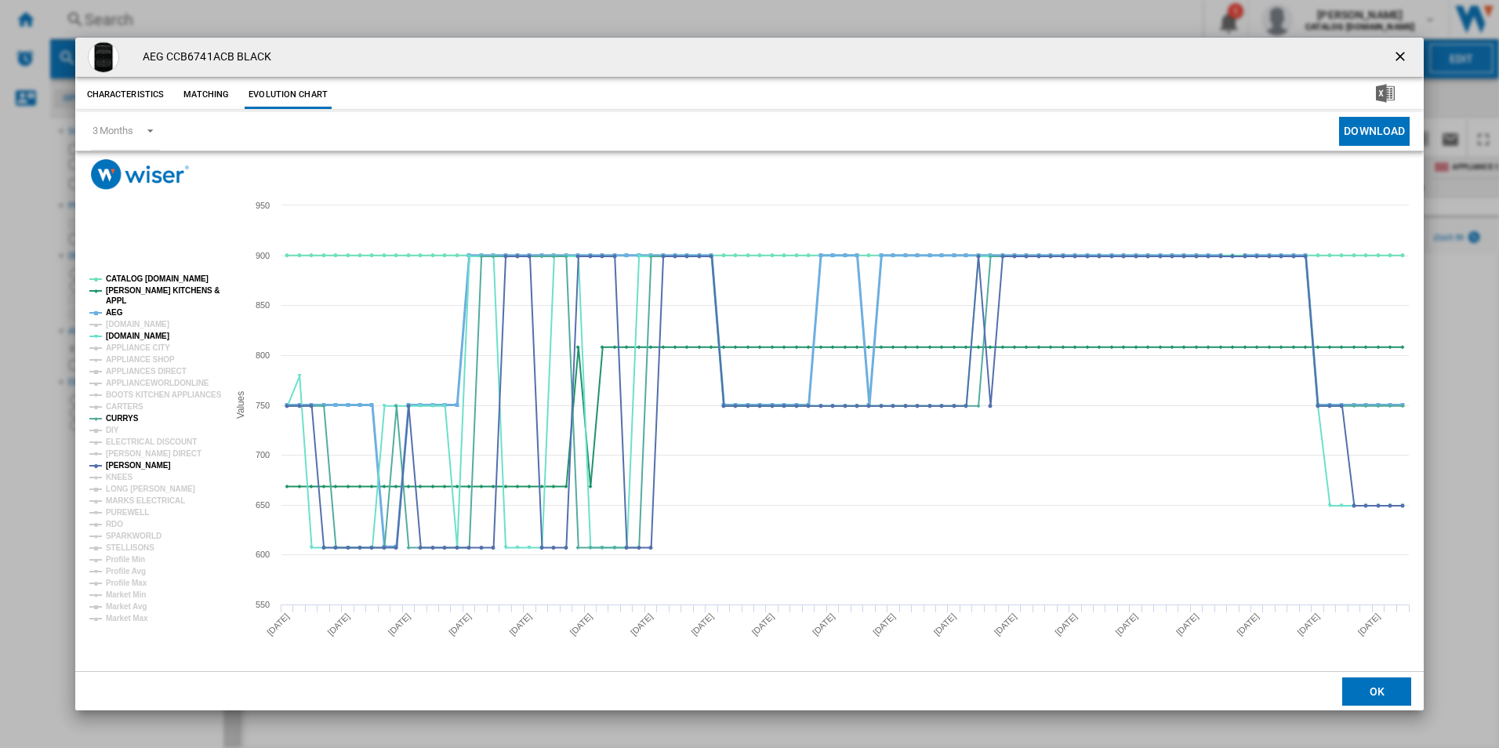
click at [112, 312] on tspan "AEG" at bounding box center [114, 312] width 17 height 9
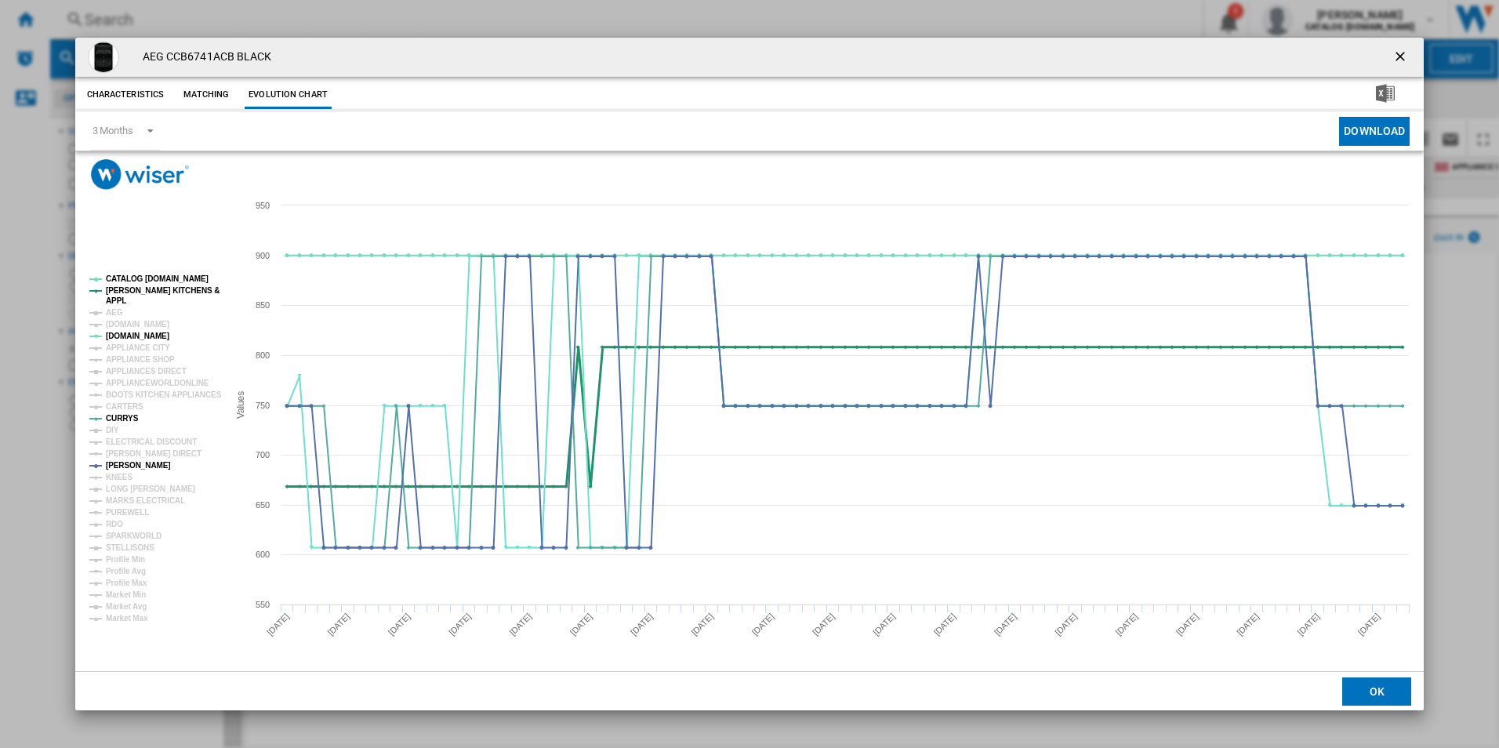
click at [151, 293] on tspan "[PERSON_NAME] KITCHENS &" at bounding box center [163, 290] width 114 height 9
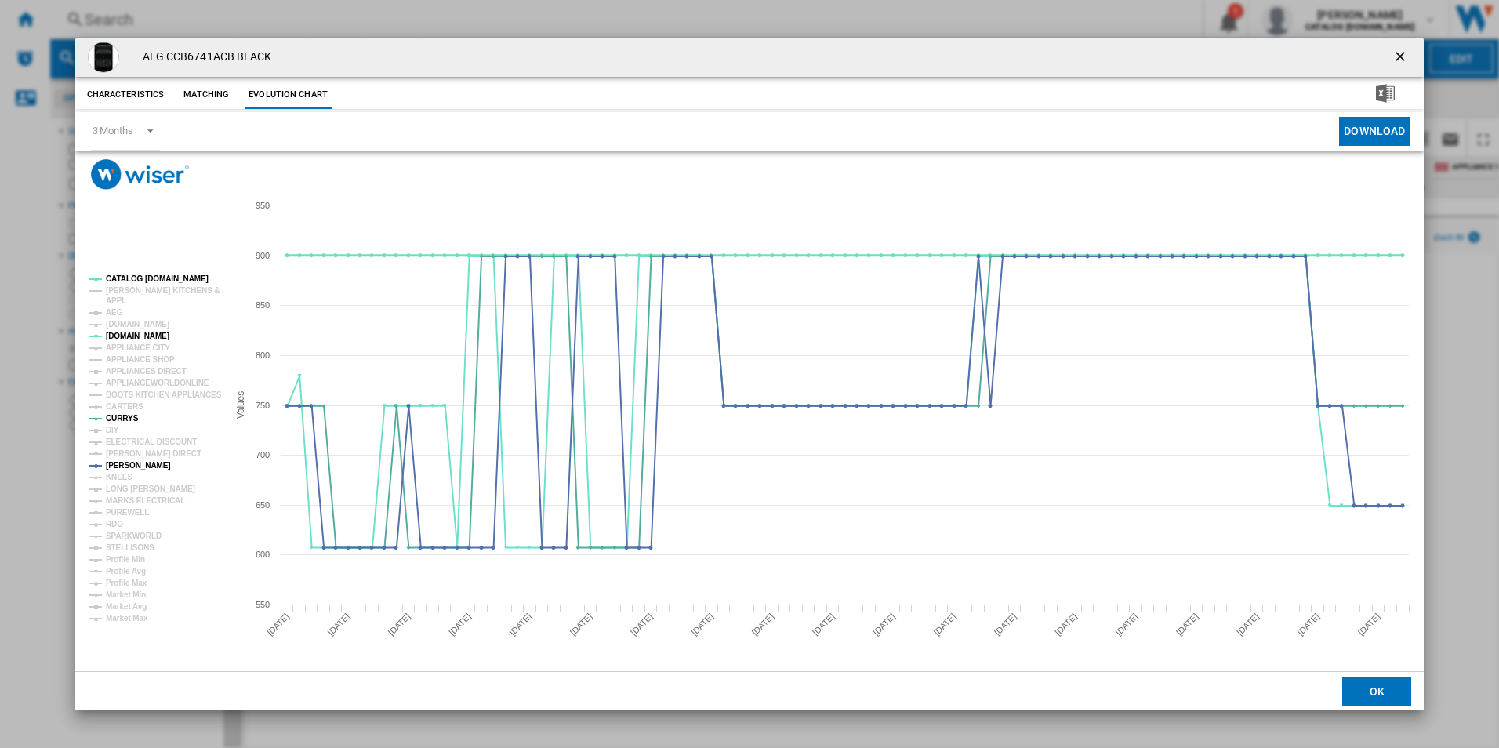
click at [167, 280] on tspan "CATALOG [DOMAIN_NAME]" at bounding box center [157, 278] width 103 height 9
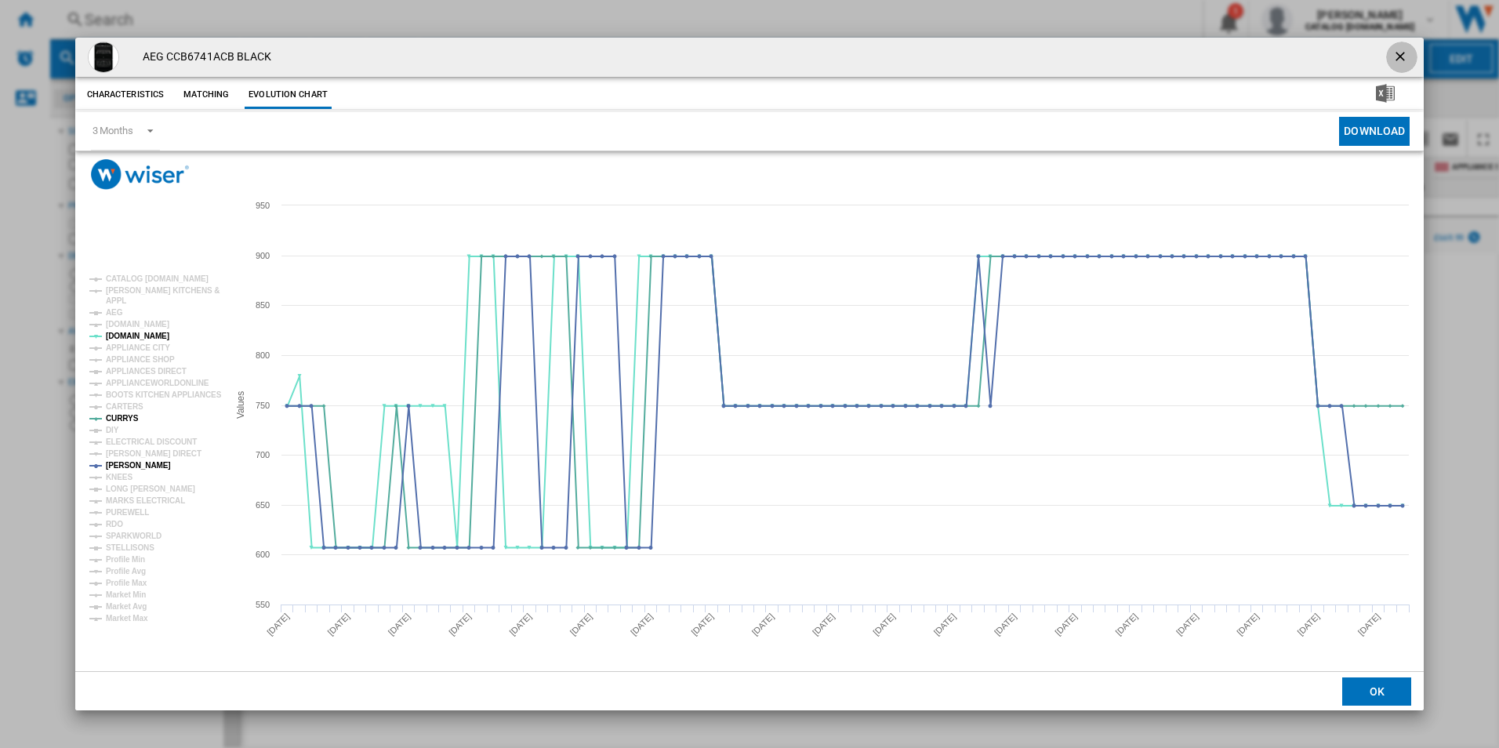
click at [1399, 56] on ng-md-icon "getI18NText('BUTTONS.CLOSE_DIALOG')" at bounding box center [1401, 58] width 19 height 19
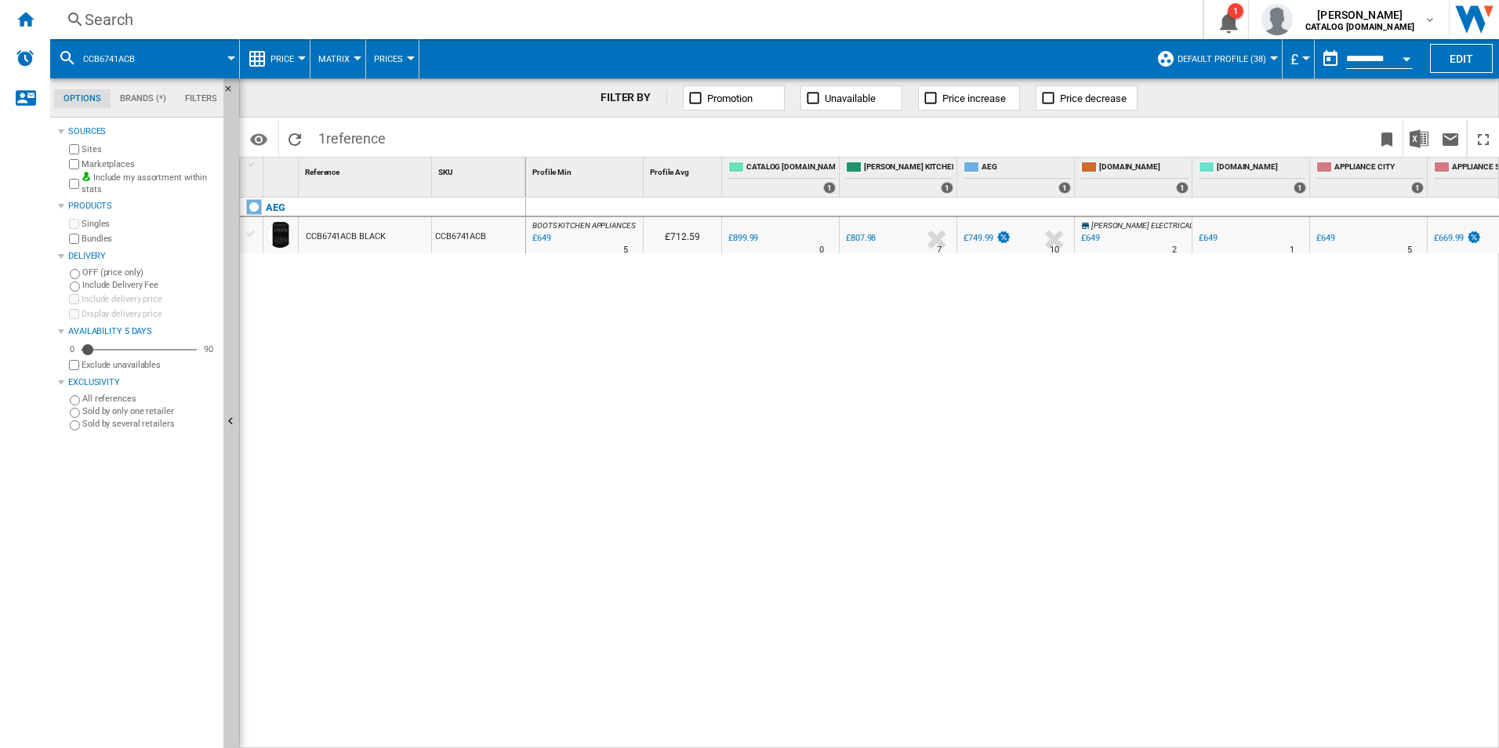
drag, startPoint x: 504, startPoint y: 34, endPoint x: 495, endPoint y: 14, distance: 21.4
click at [495, 14] on div "Search Search 0 1 [PERSON_NAME] CATALOG [DOMAIN_NAME] CATALOG [DOMAIN_NAME] My …" at bounding box center [774, 19] width 1449 height 39
click at [495, 14] on div "Search" at bounding box center [623, 20] width 1077 height 22
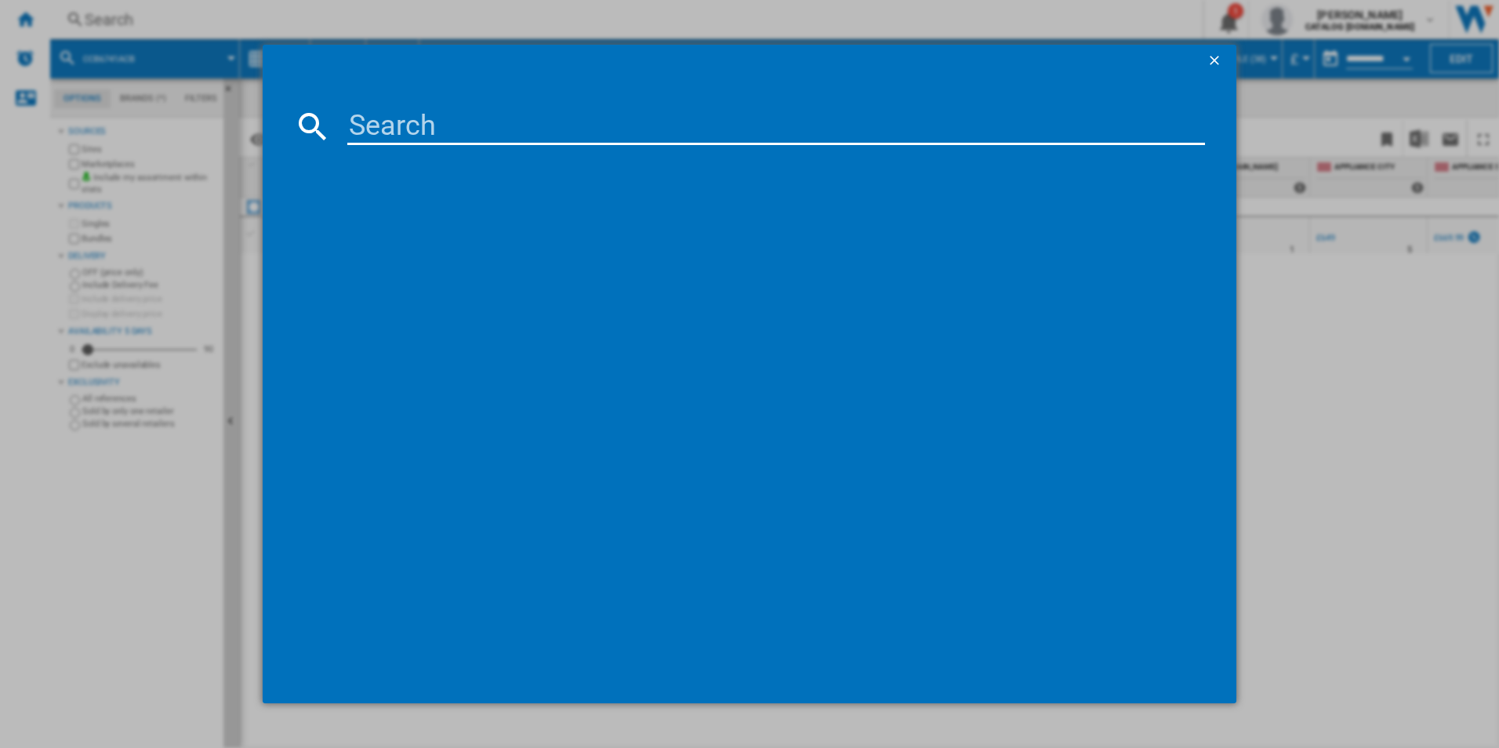
click at [366, 124] on input at bounding box center [776, 126] width 858 height 38
type input "CCX6740ACM"
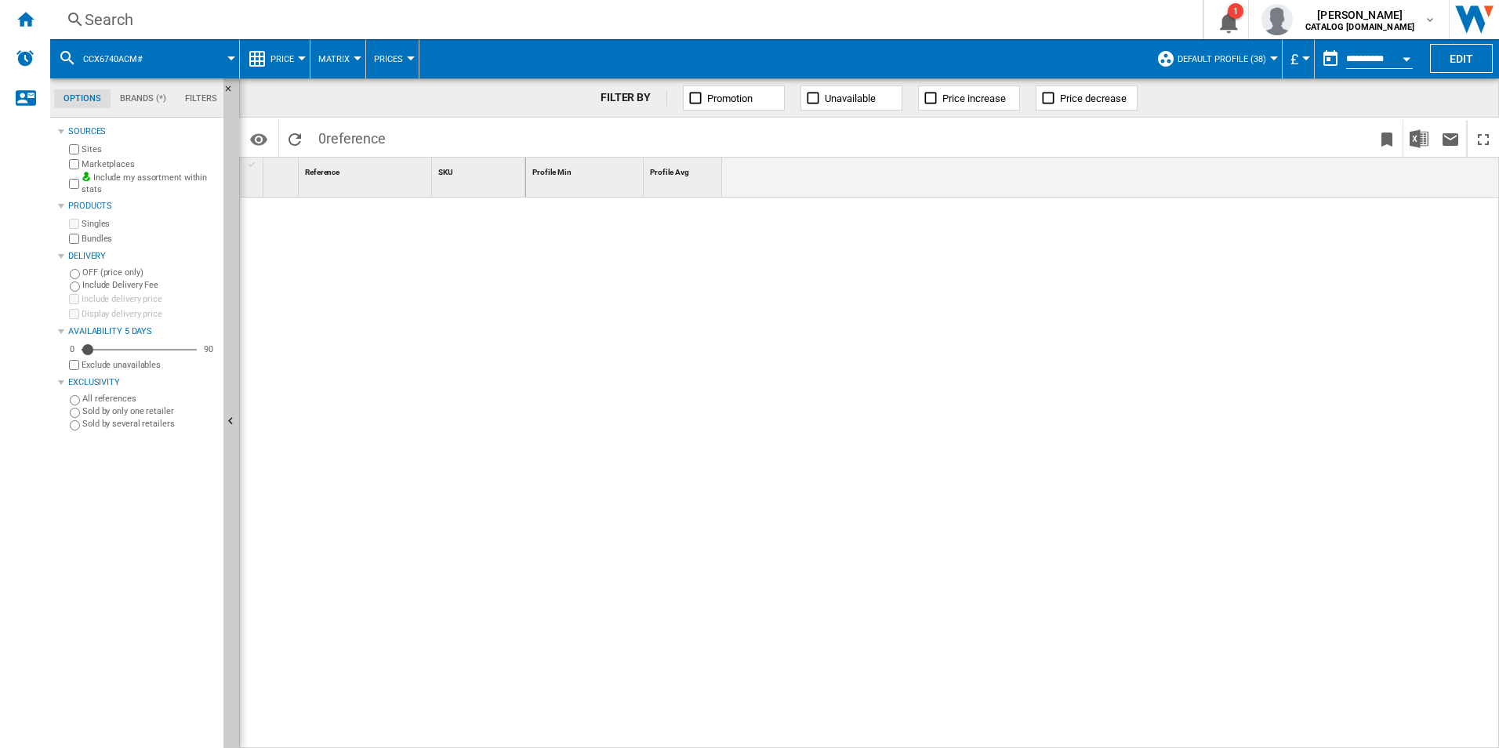
click at [414, 18] on div "Search" at bounding box center [623, 20] width 1077 height 22
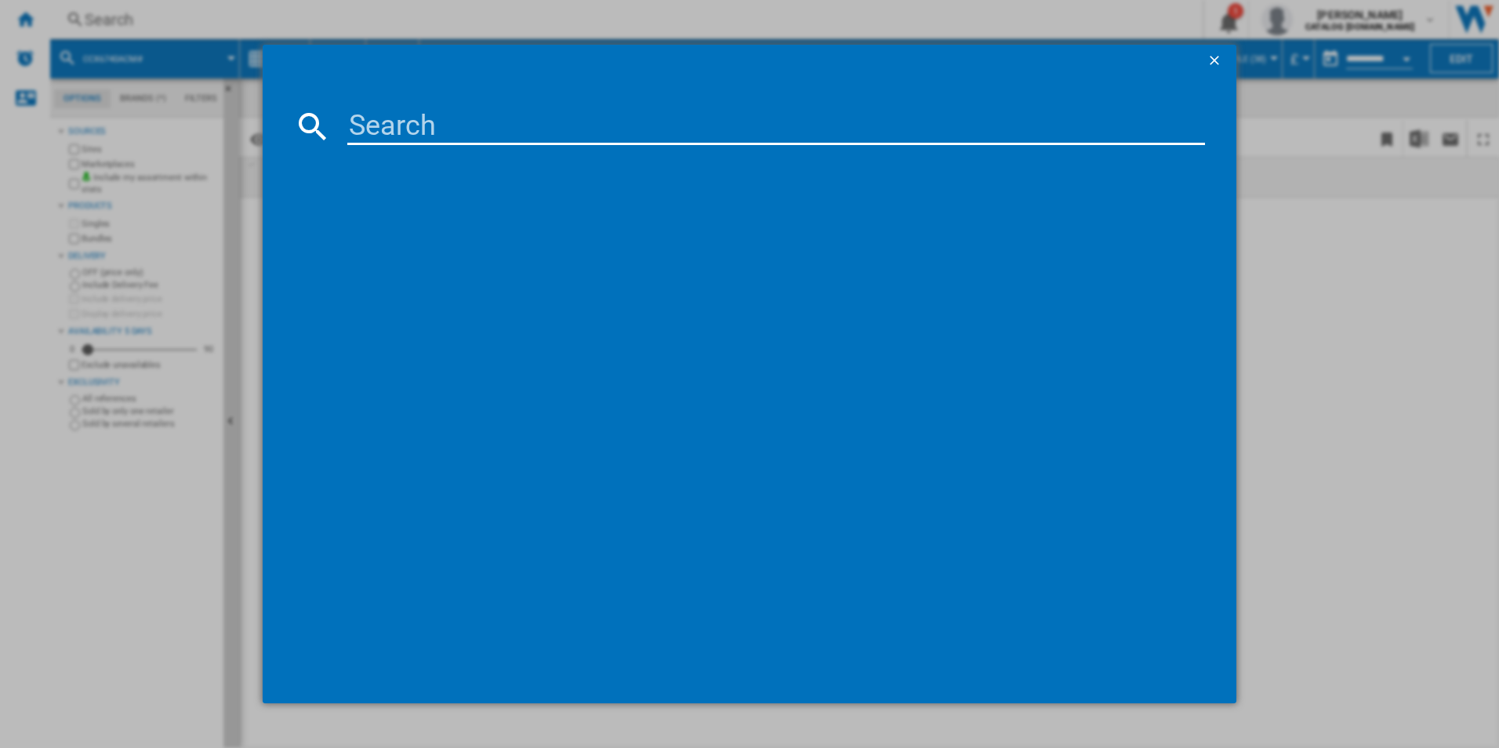
click at [376, 120] on input at bounding box center [776, 126] width 858 height 38
type input "CCX6740ACM"
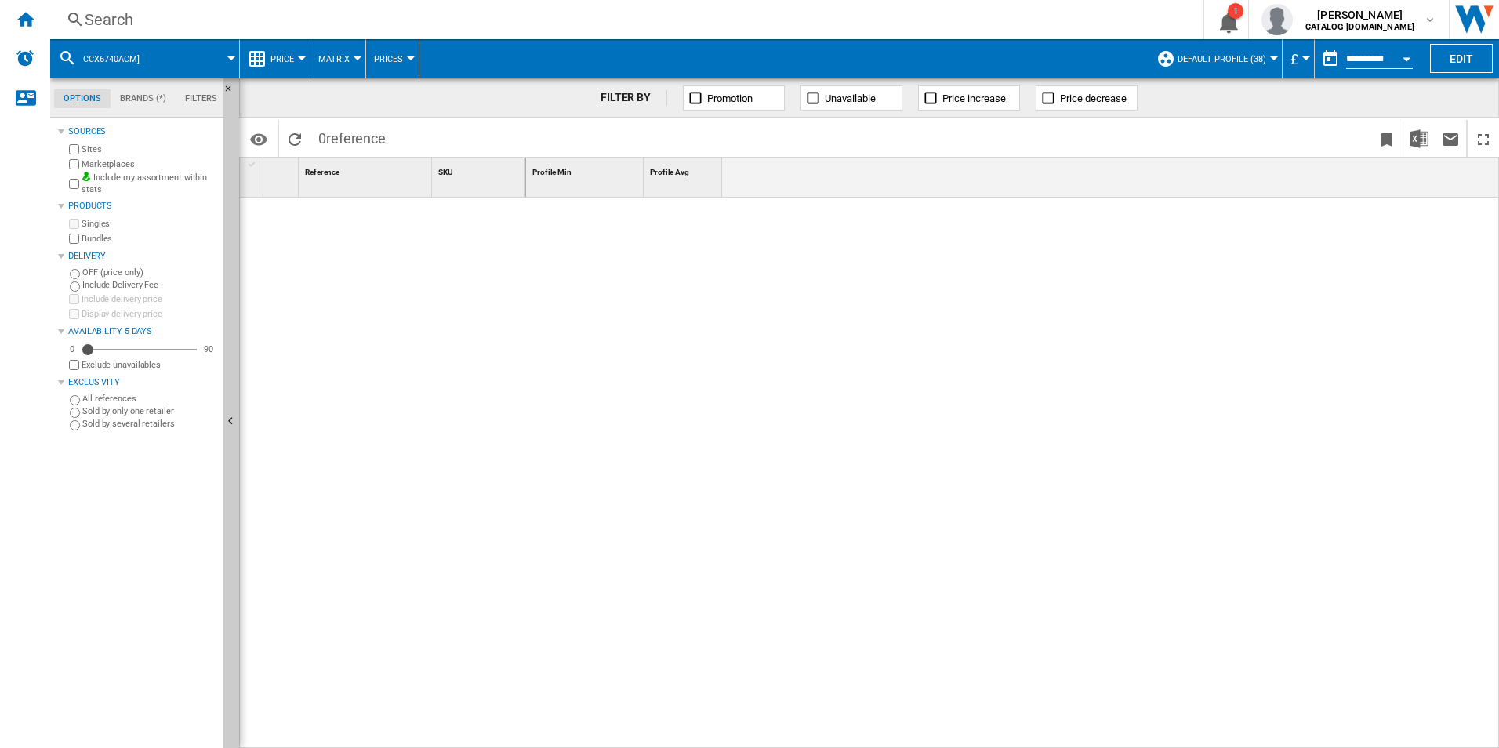
click at [454, 24] on div "Search" at bounding box center [623, 20] width 1077 height 22
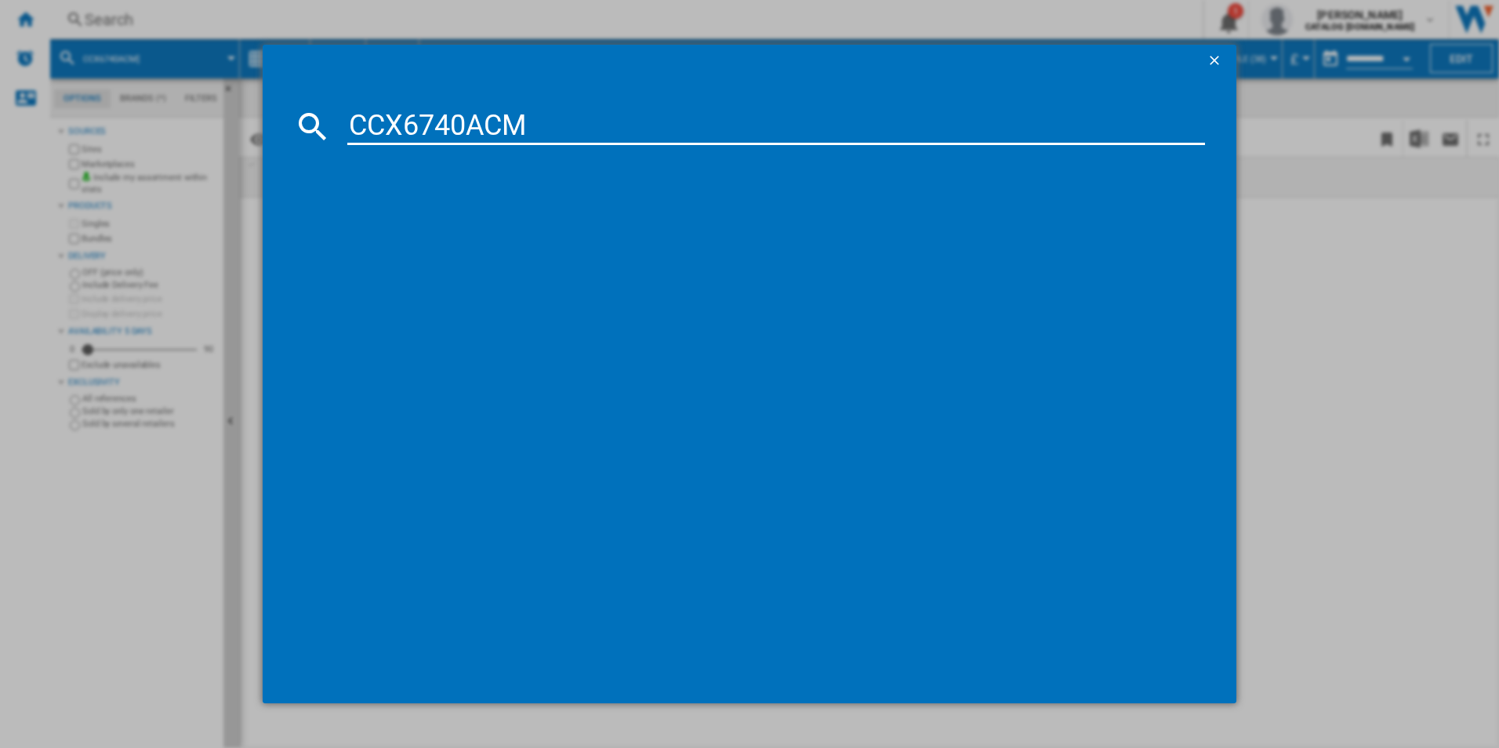
click at [408, 141] on input "CCX6740ACM" at bounding box center [776, 126] width 858 height 38
type input "CCX6740ACM"
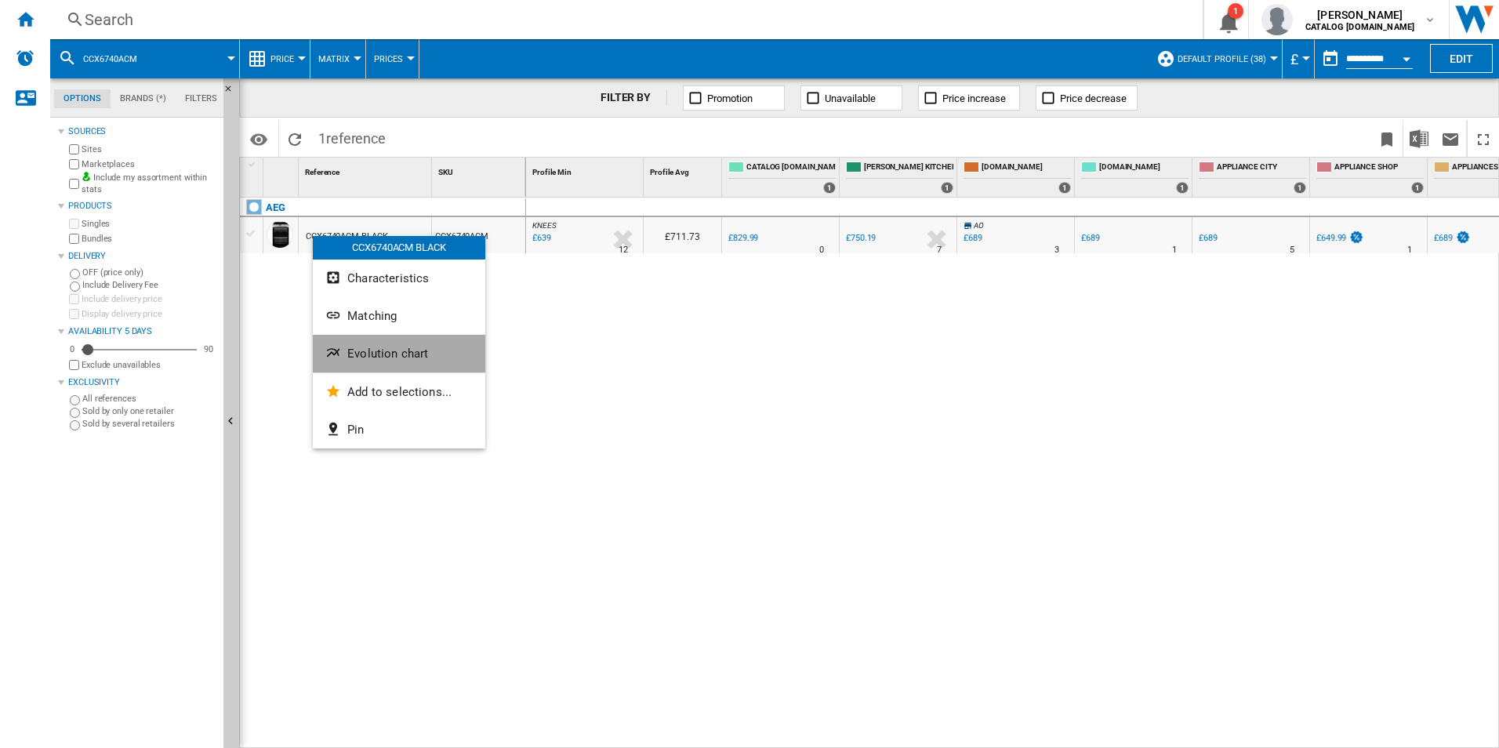
click at [357, 361] on button "Evolution chart" at bounding box center [399, 354] width 172 height 38
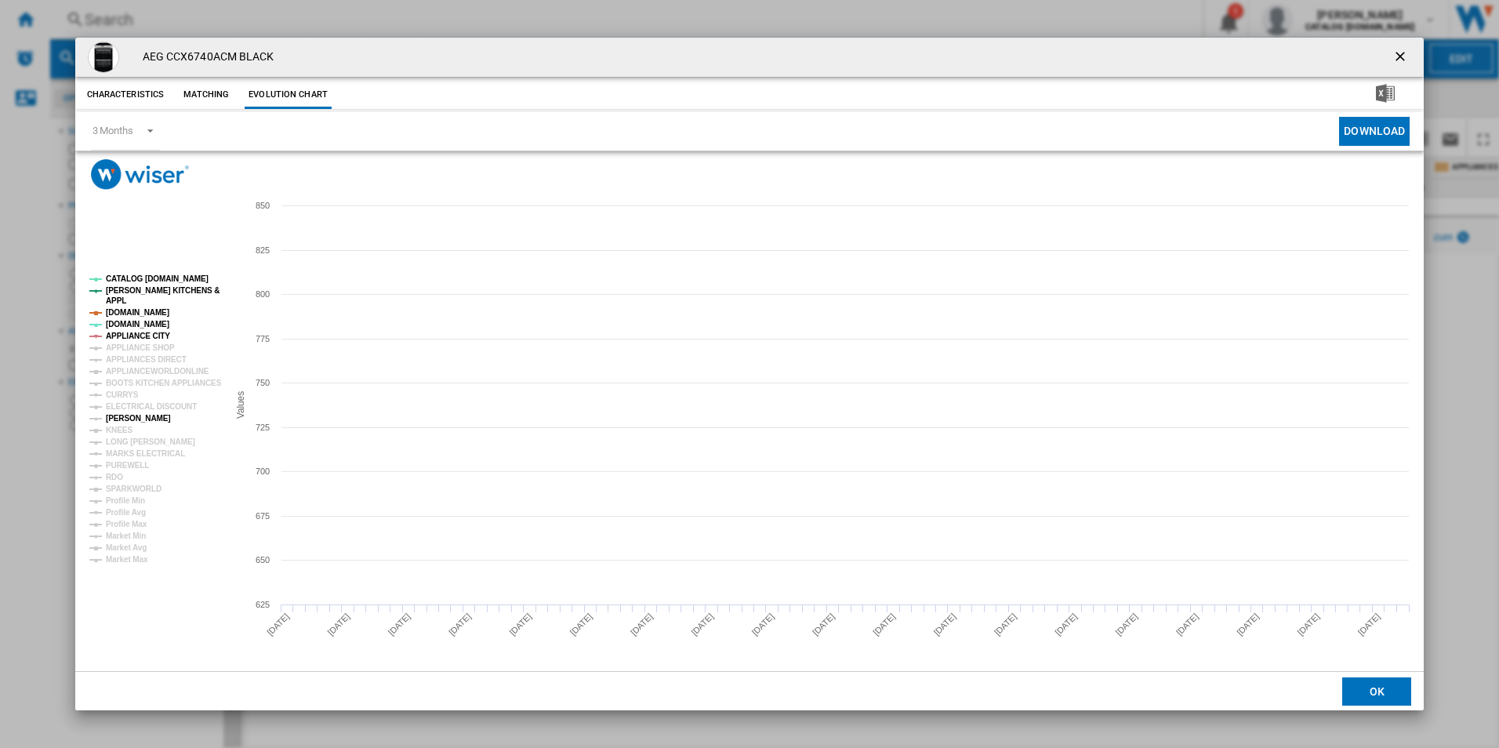
click at [126, 420] on tspan "[PERSON_NAME]" at bounding box center [138, 418] width 65 height 9
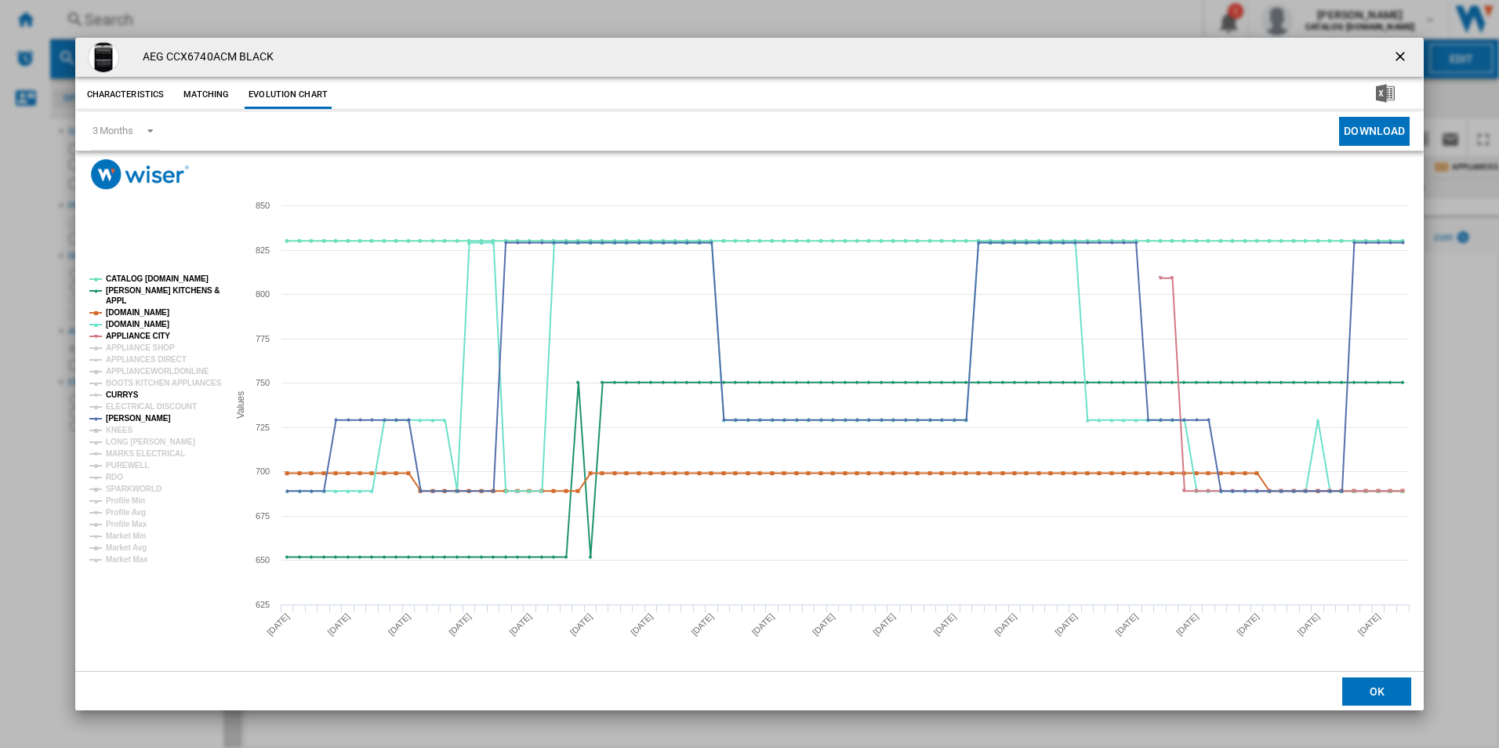
click at [125, 394] on tspan "CURRYS" at bounding box center [122, 394] width 33 height 9
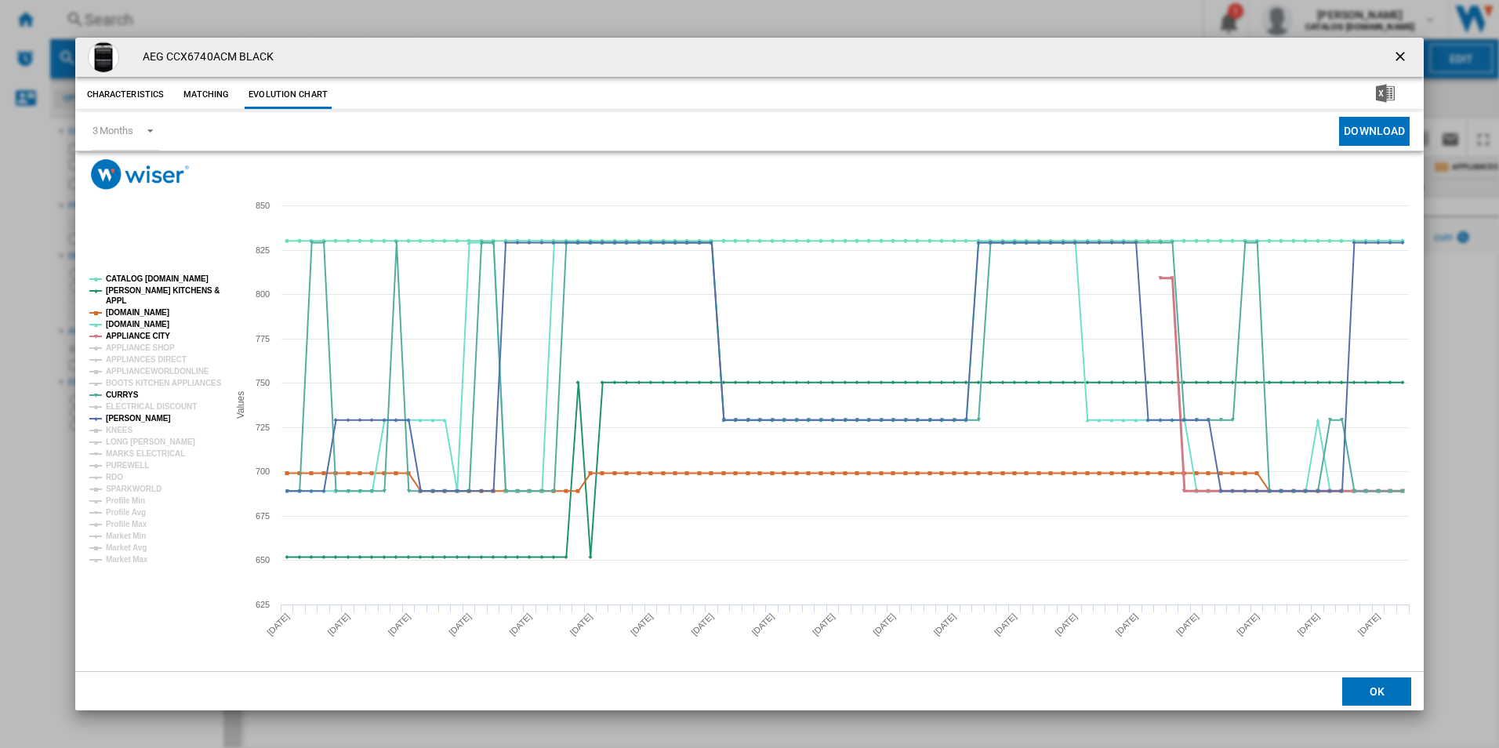
click at [151, 334] on tspan "APPLIANCE CITY" at bounding box center [138, 336] width 64 height 9
click at [151, 312] on tspan "[DOMAIN_NAME]" at bounding box center [137, 312] width 63 height 9
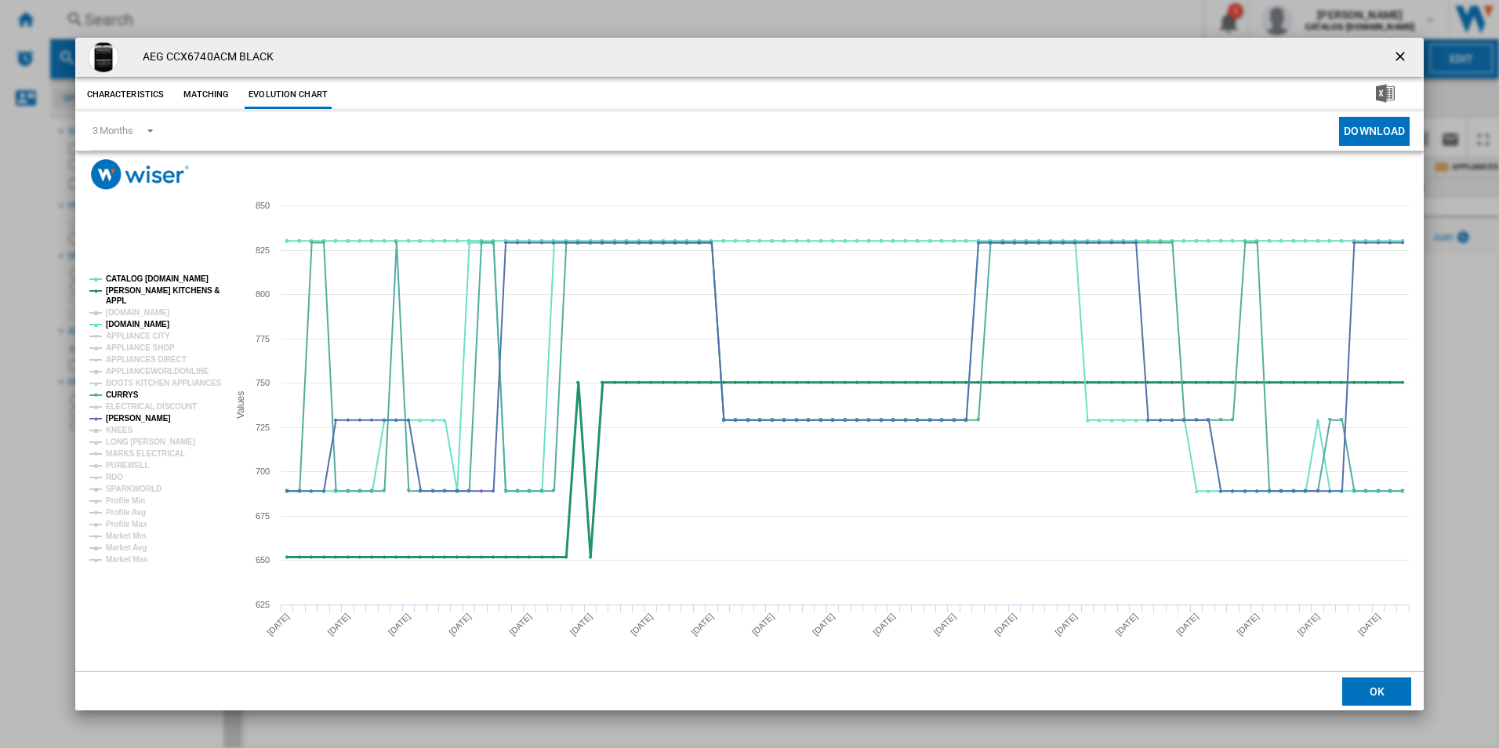
click at [151, 286] on tspan "[PERSON_NAME] KITCHENS &" at bounding box center [163, 290] width 114 height 9
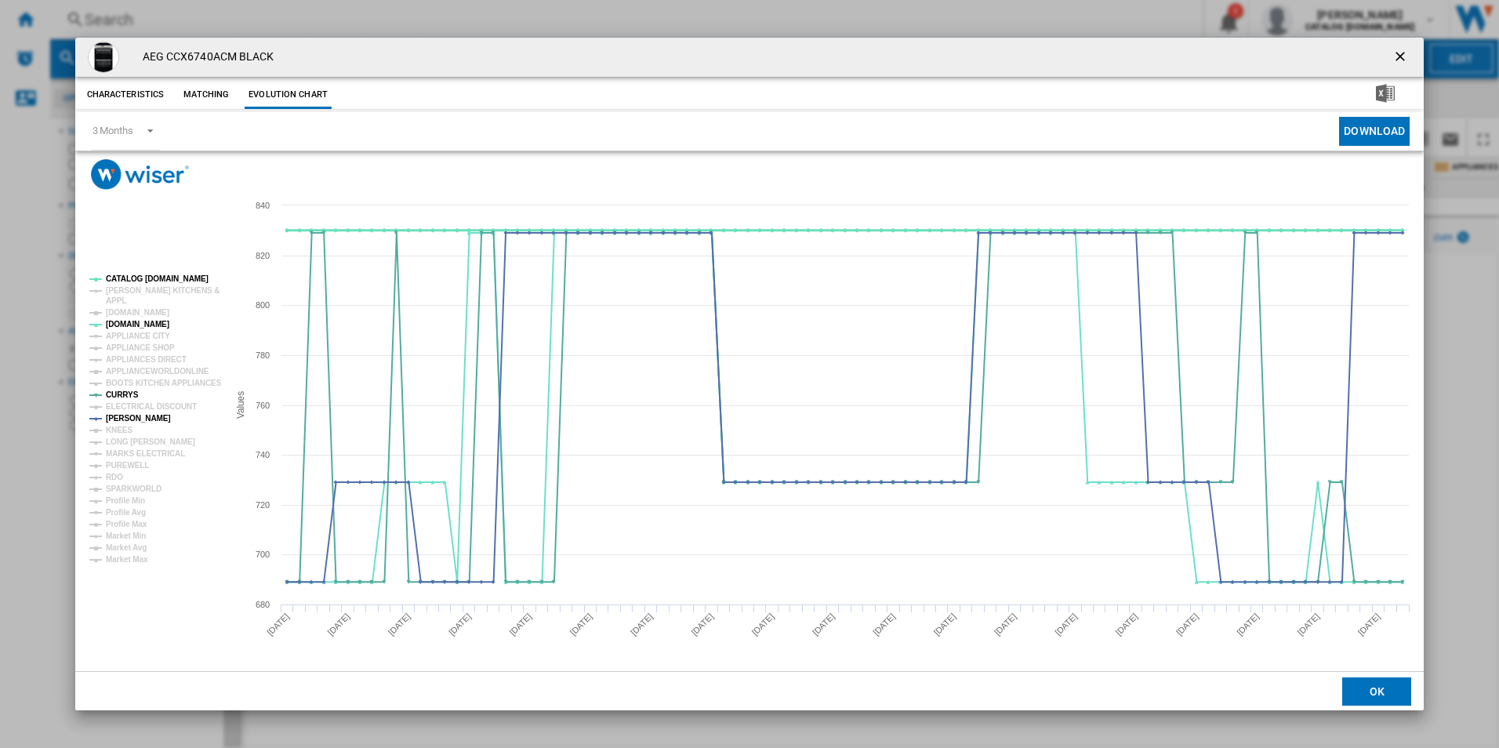
click at [151, 278] on tspan "CATALOG [DOMAIN_NAME]" at bounding box center [157, 278] width 103 height 9
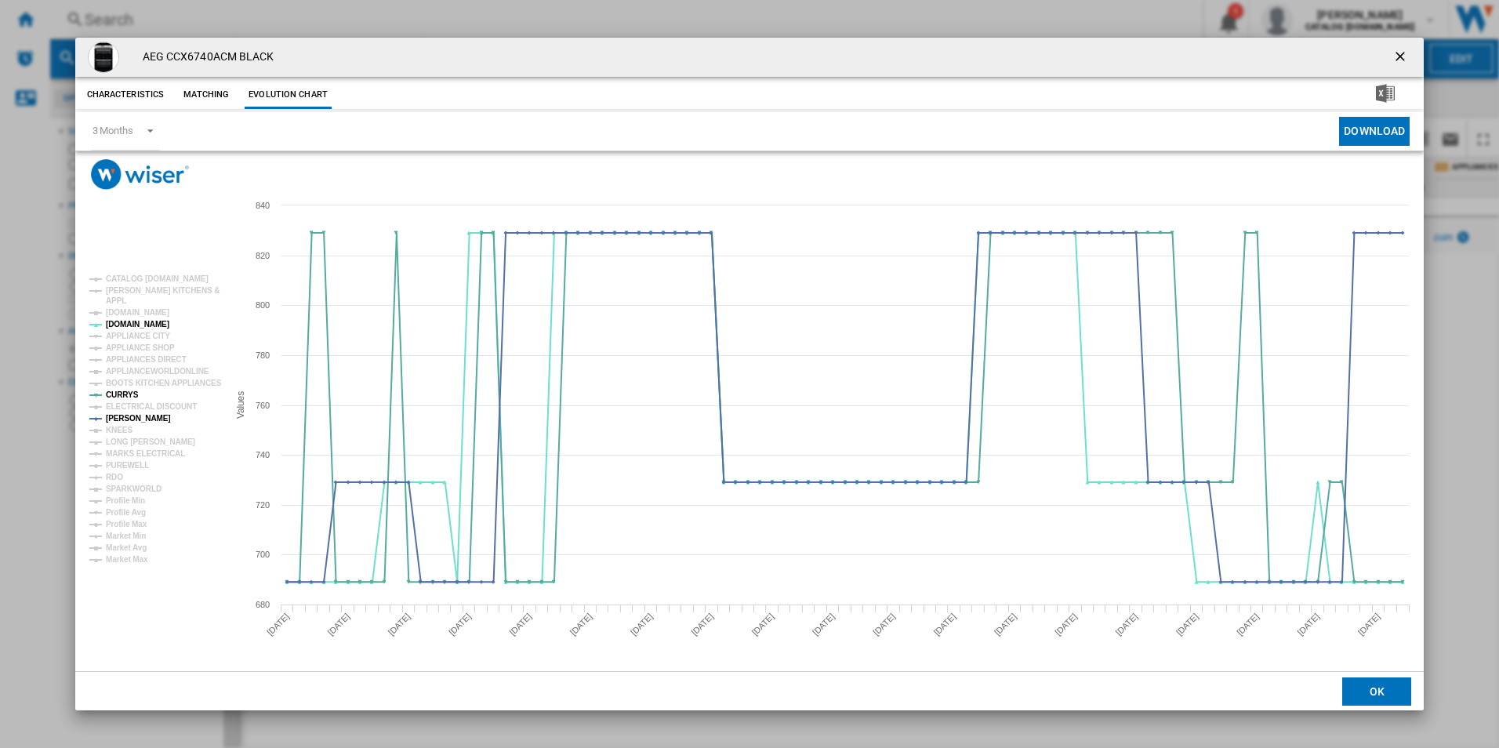
click at [1395, 56] on ng-md-icon "getI18NText('BUTTONS.CLOSE_DIALOG')" at bounding box center [1401, 58] width 19 height 19
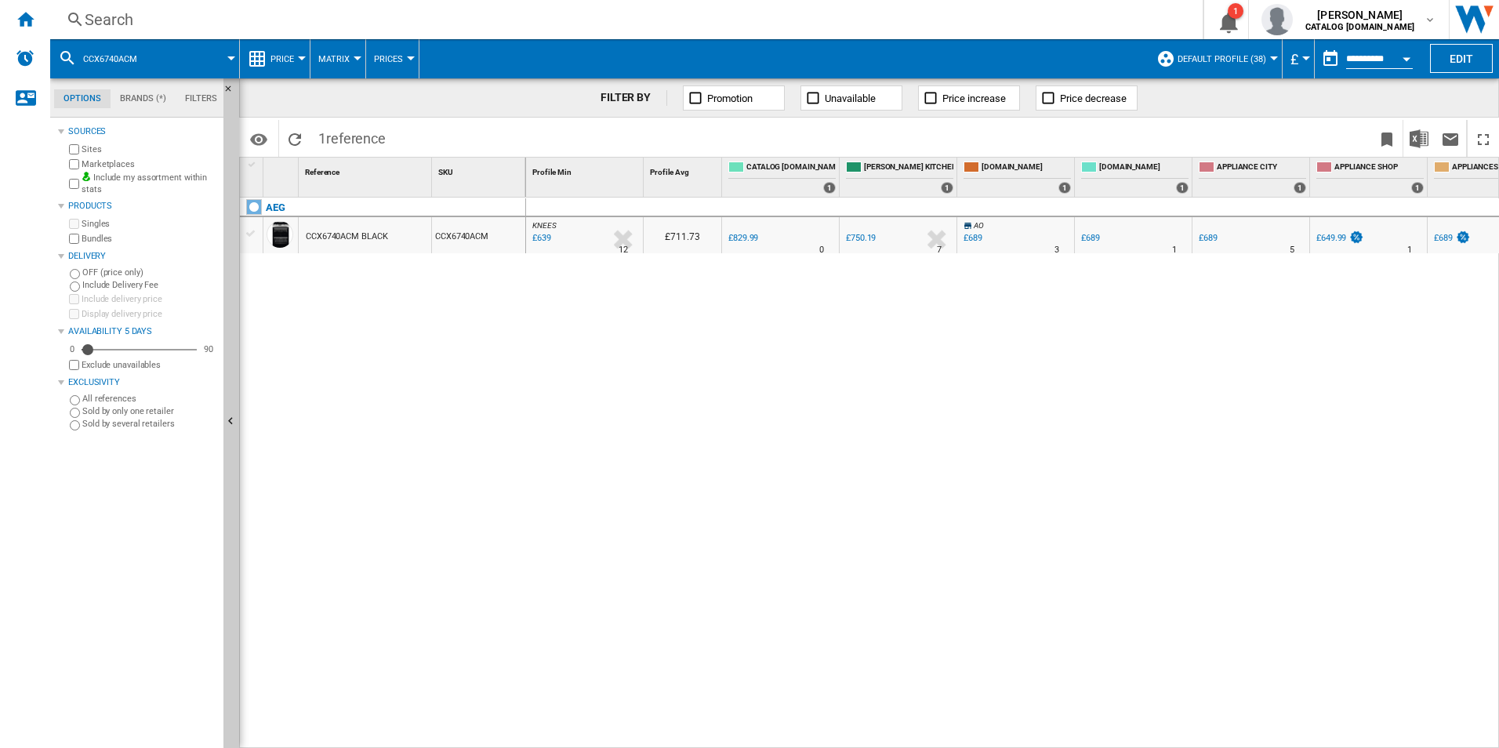
click at [641, 20] on div "Search" at bounding box center [623, 20] width 1077 height 22
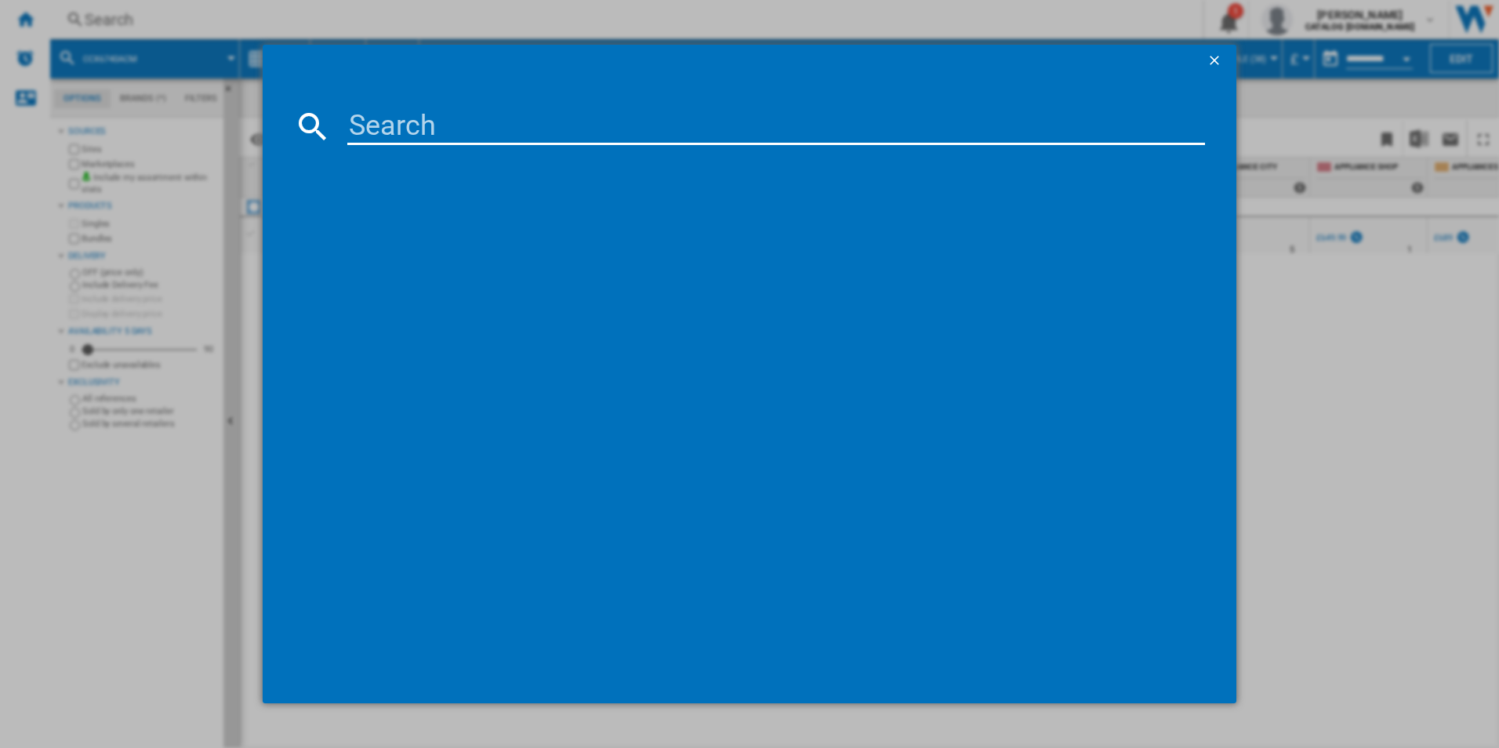
click at [441, 136] on input at bounding box center [776, 126] width 858 height 38
type input "LFX50942B"
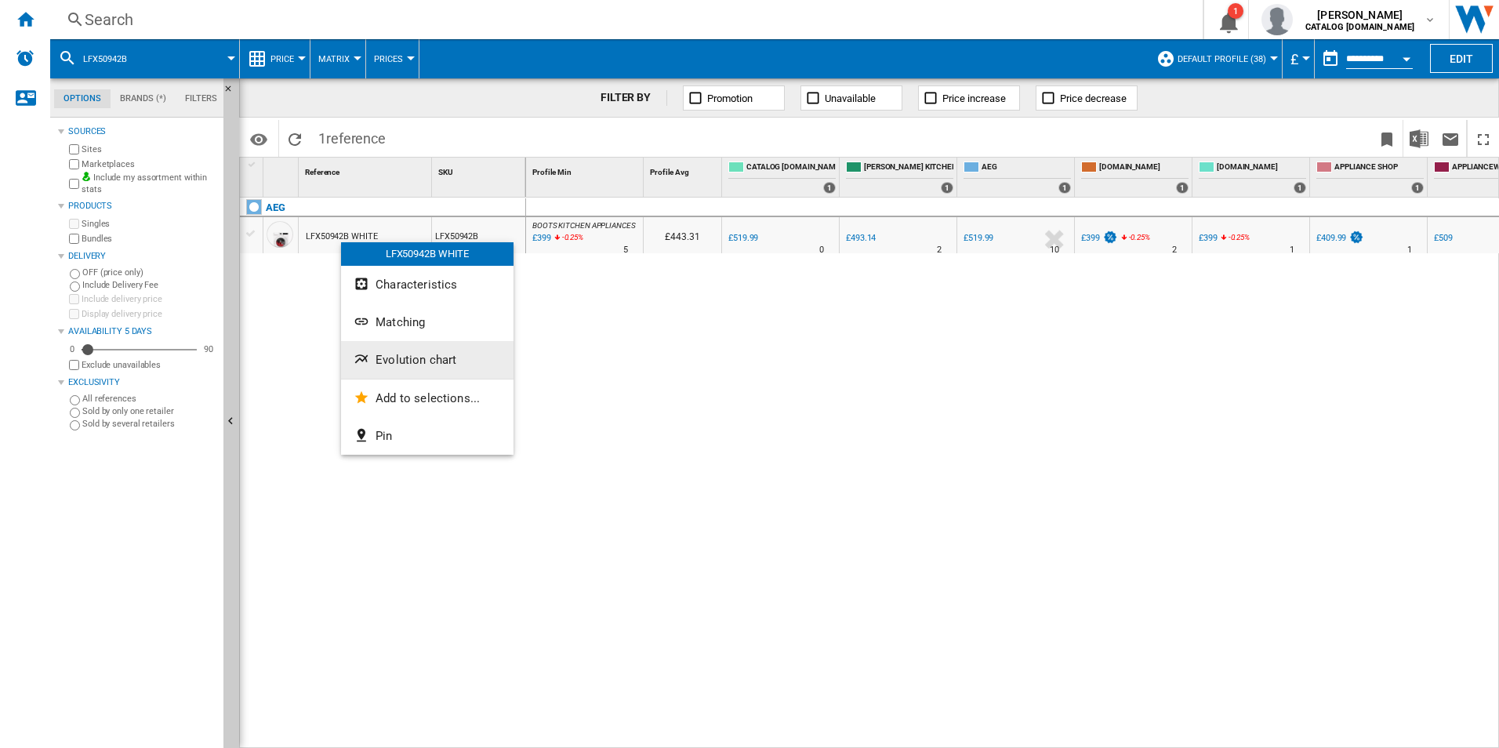
click at [376, 350] on button "Evolution chart" at bounding box center [427, 360] width 172 height 38
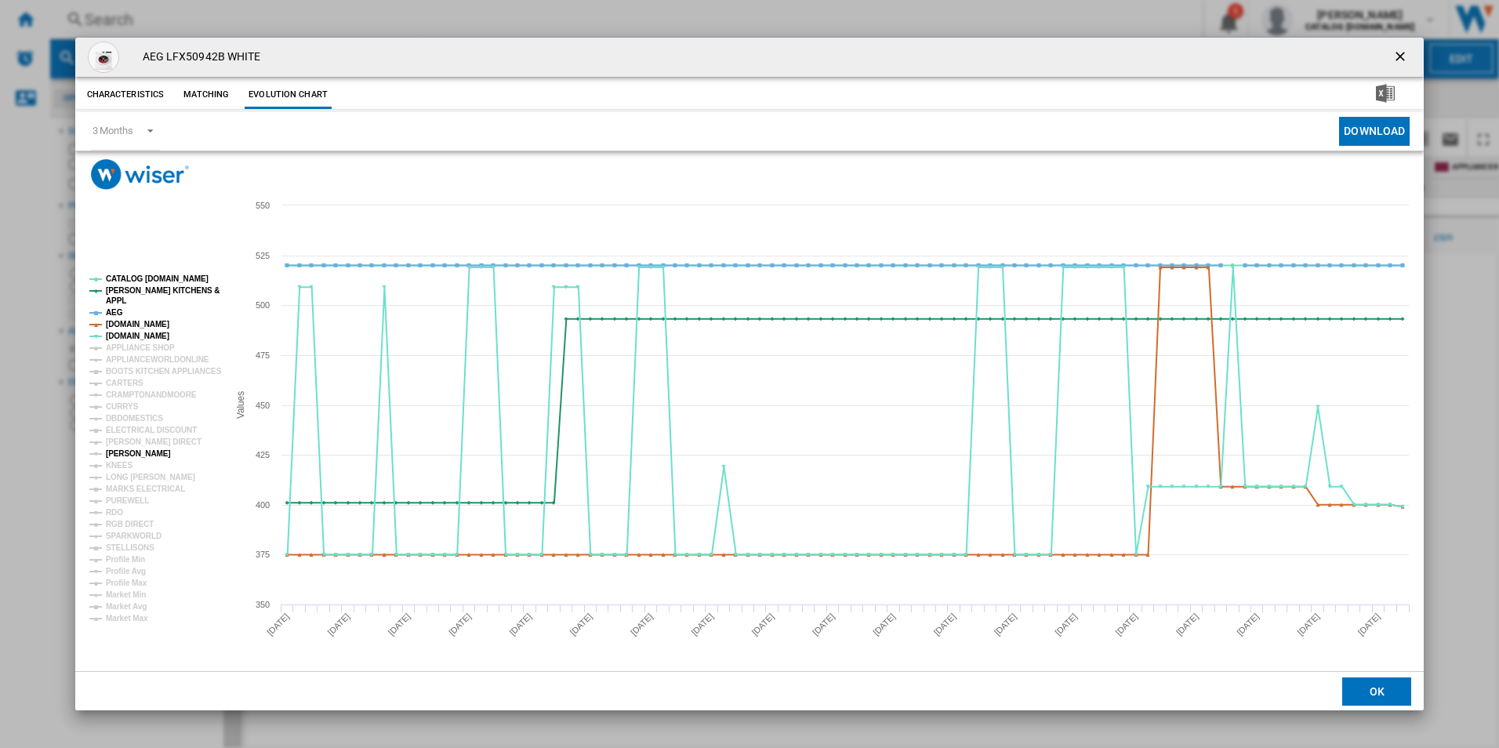
click at [125, 455] on tspan "[PERSON_NAME]" at bounding box center [138, 453] width 65 height 9
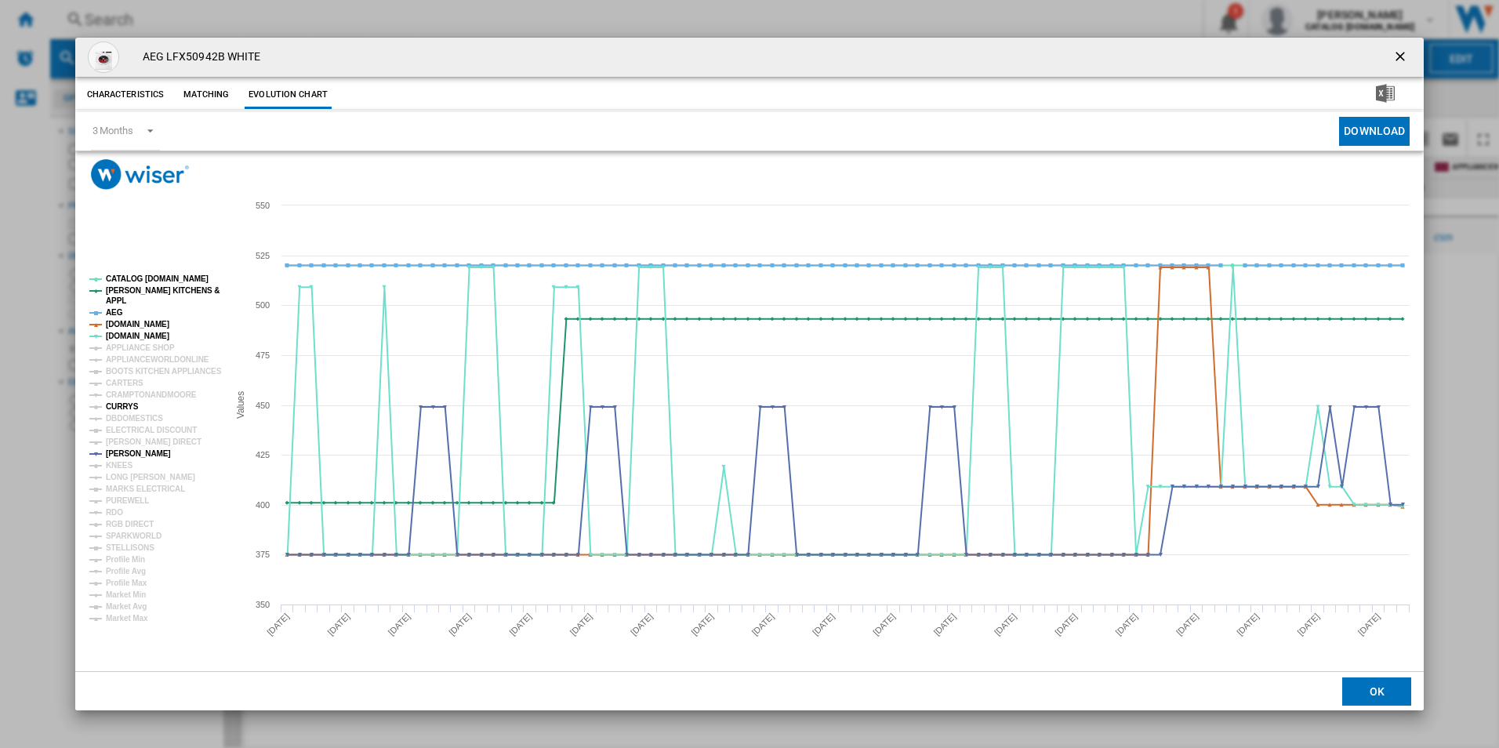
click at [116, 402] on tspan "CURRYS" at bounding box center [122, 406] width 33 height 9
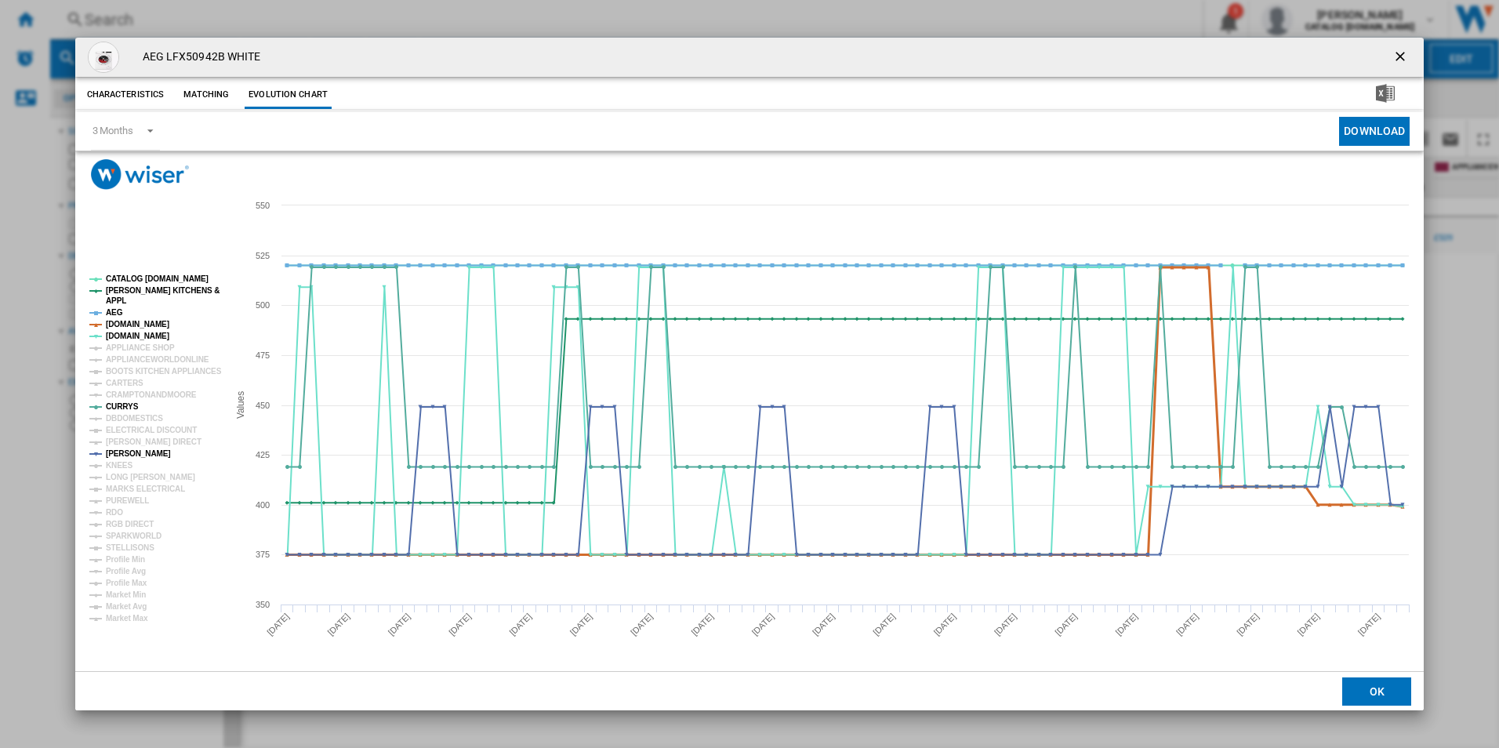
click at [126, 321] on tspan "[DOMAIN_NAME]" at bounding box center [137, 324] width 63 height 9
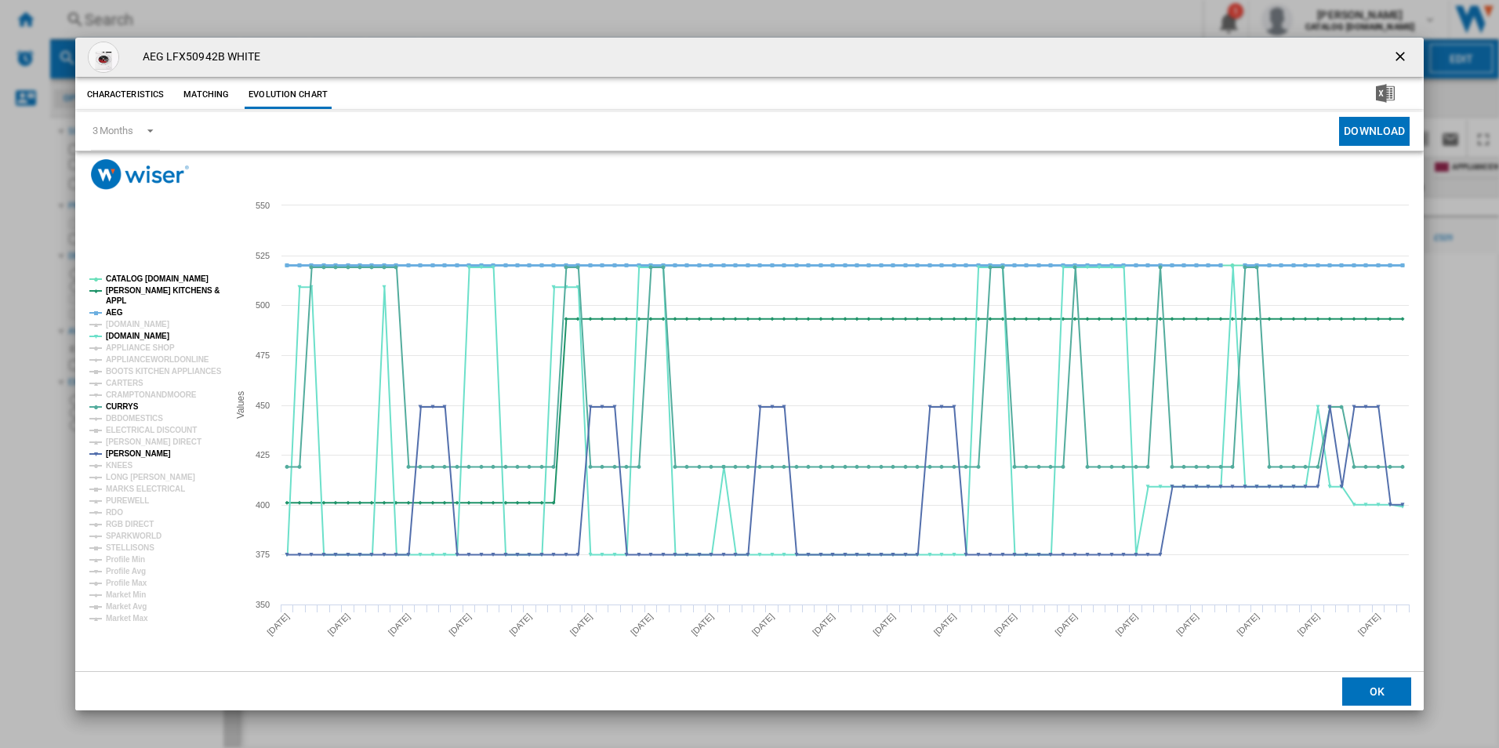
click at [114, 308] on tspan "AEG" at bounding box center [114, 312] width 17 height 9
click at [122, 292] on tspan "[PERSON_NAME] KITCHENS &" at bounding box center [163, 290] width 114 height 9
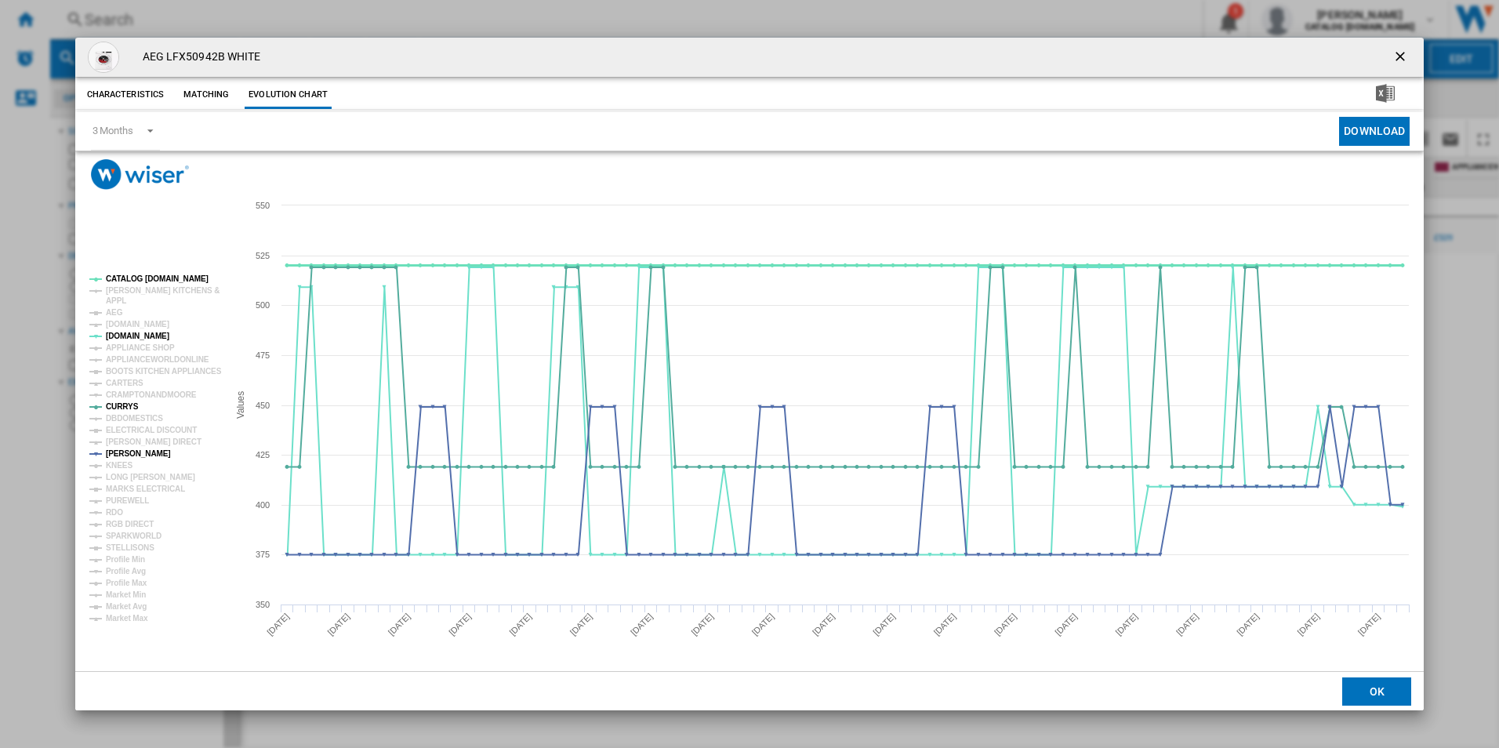
click at [955, 337] on icon "Created with Highcharts 5.0.14 Values 350 400 450 500 550 375 425 475 525 CATAL…" at bounding box center [749, 430] width 1349 height 481
click at [1405, 49] on ng-md-icon "getI18NText('BUTTONS.CLOSE_DIALOG')" at bounding box center [1401, 58] width 19 height 19
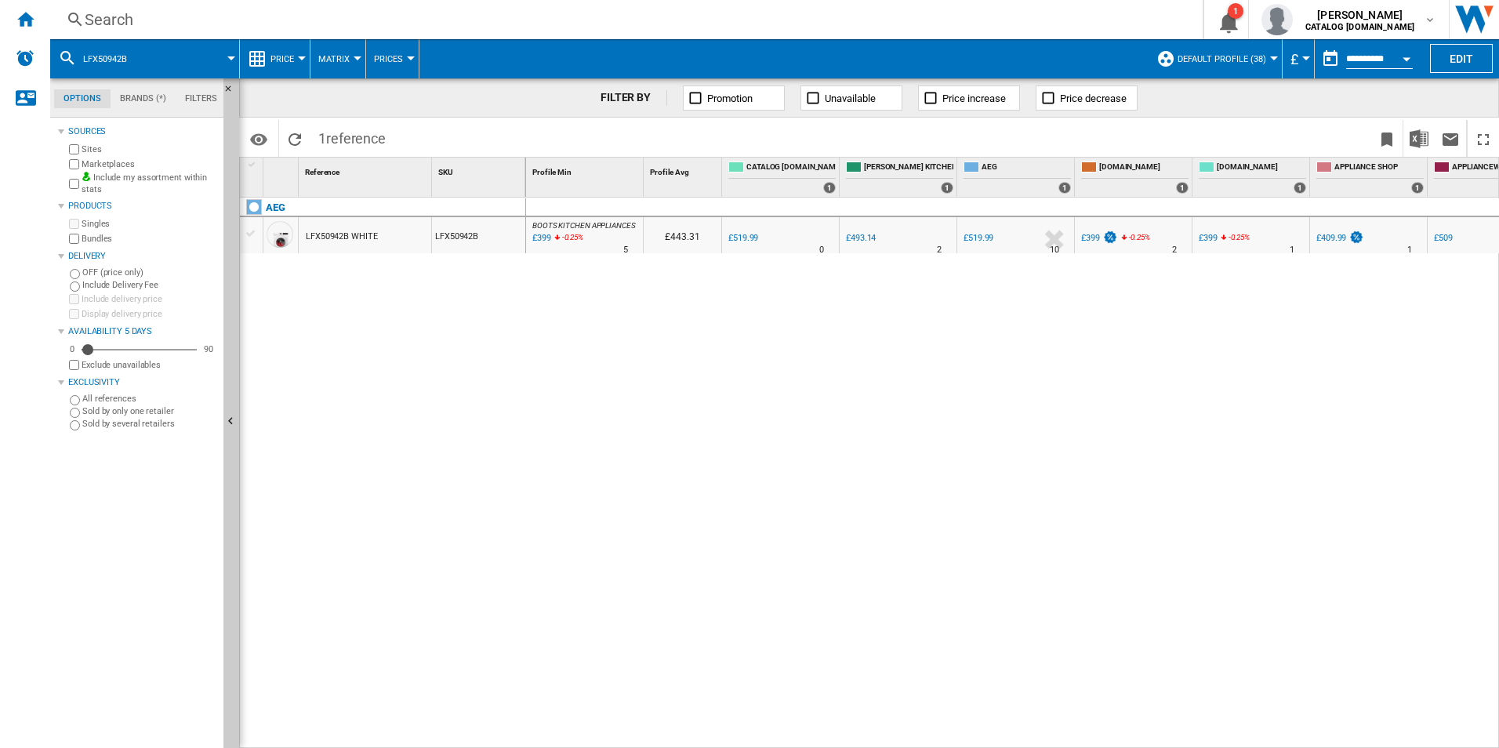
click at [498, 20] on div "Search" at bounding box center [623, 20] width 1077 height 22
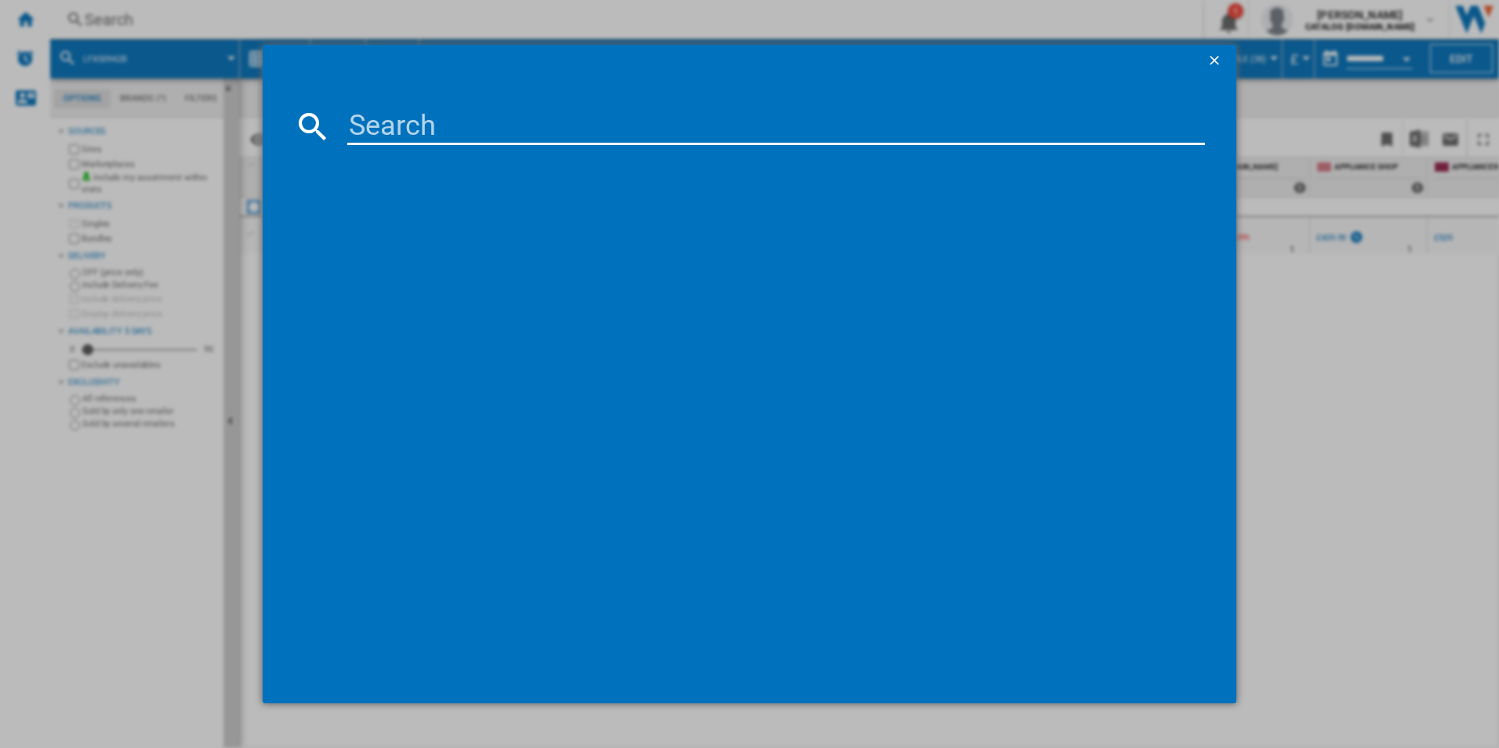
click at [395, 117] on input at bounding box center [776, 126] width 858 height 38
type input "LFR61944AD"
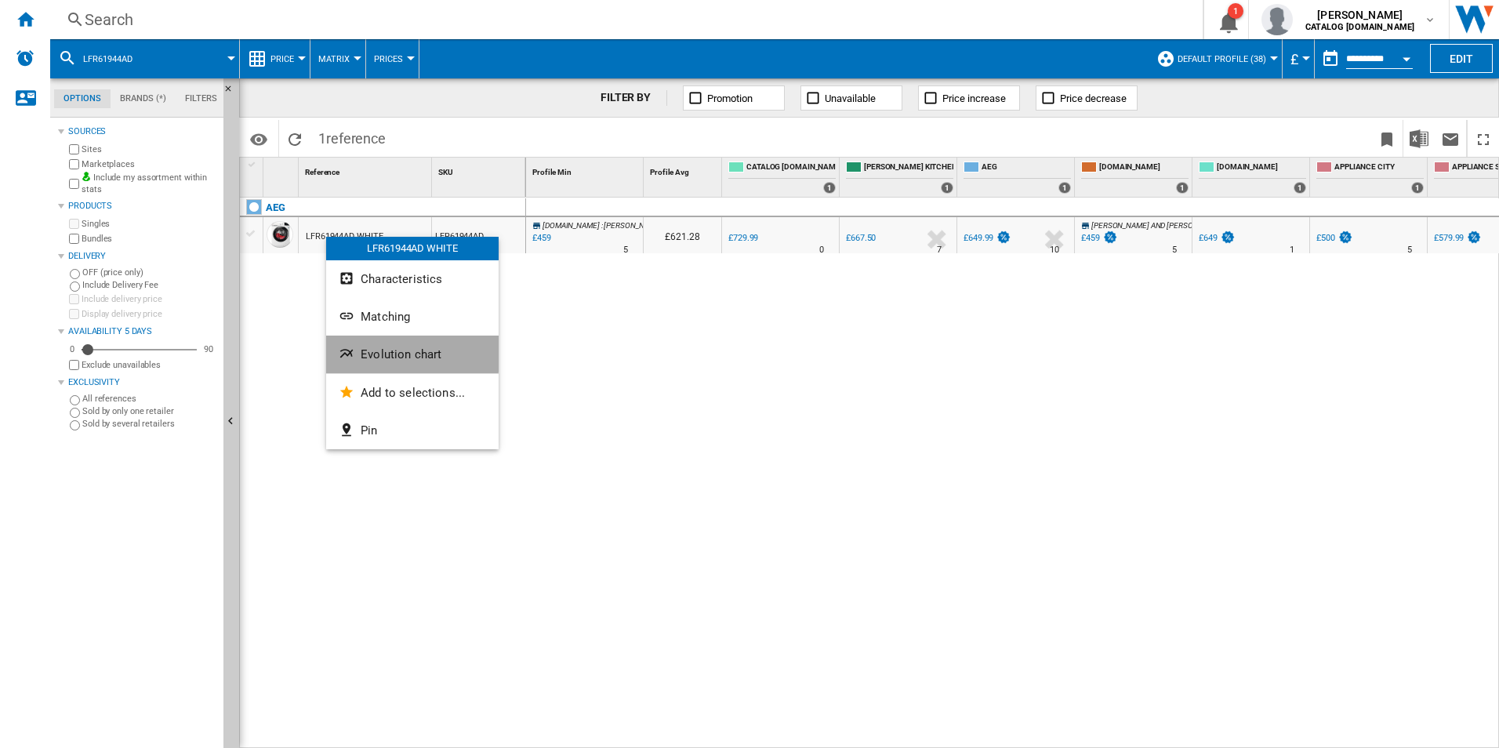
click at [363, 345] on button "Evolution chart" at bounding box center [412, 355] width 172 height 38
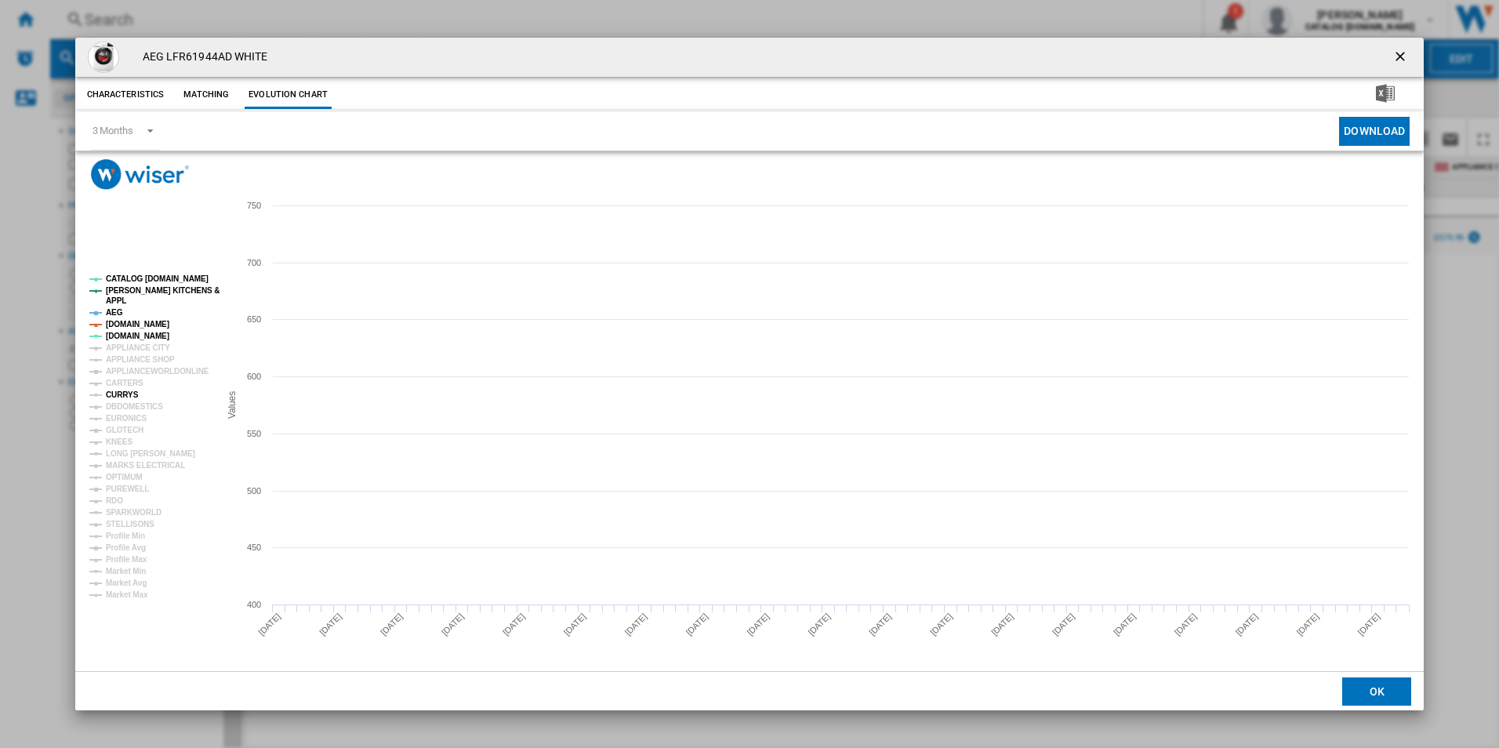
click at [125, 390] on tspan "CURRYS" at bounding box center [122, 394] width 33 height 9
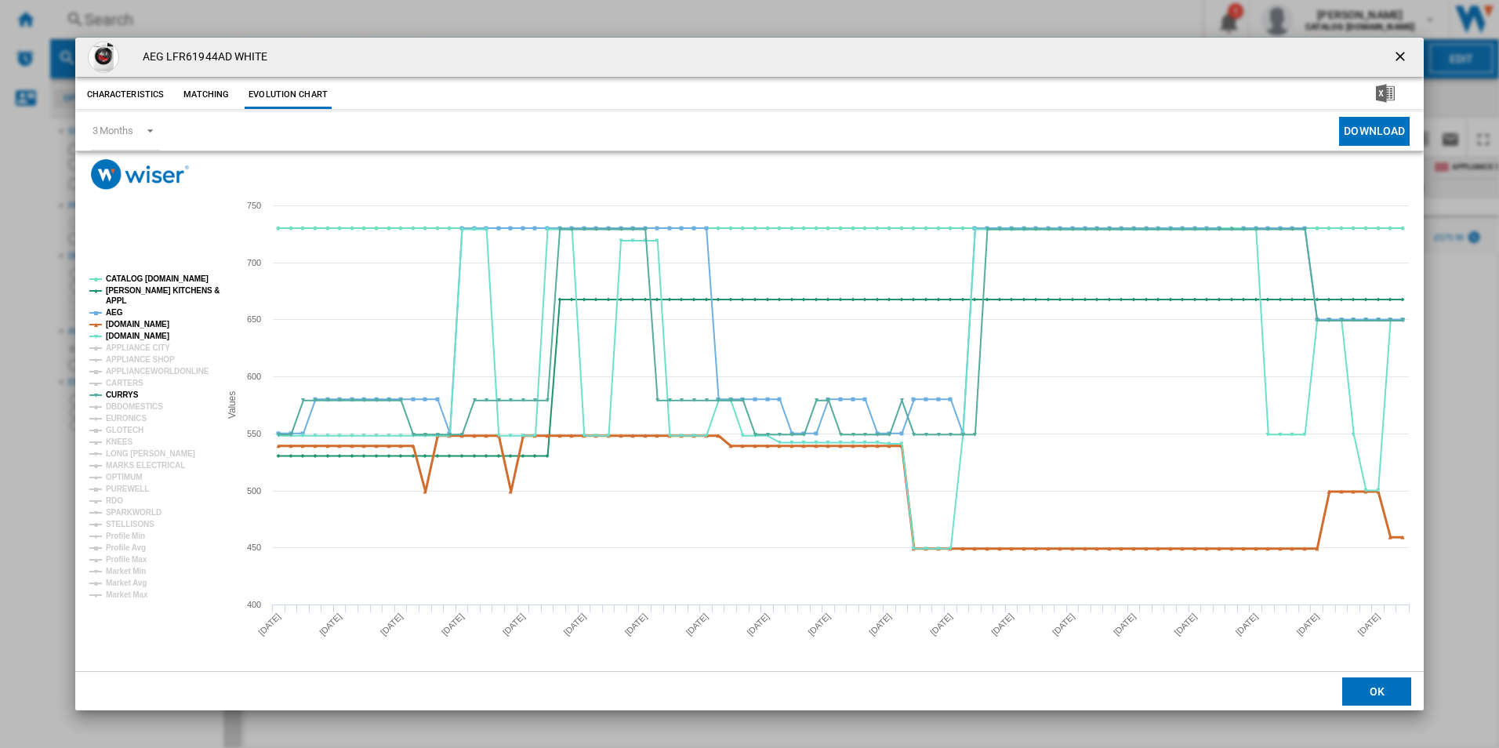
click at [138, 321] on tspan "[DOMAIN_NAME]" at bounding box center [137, 324] width 63 height 9
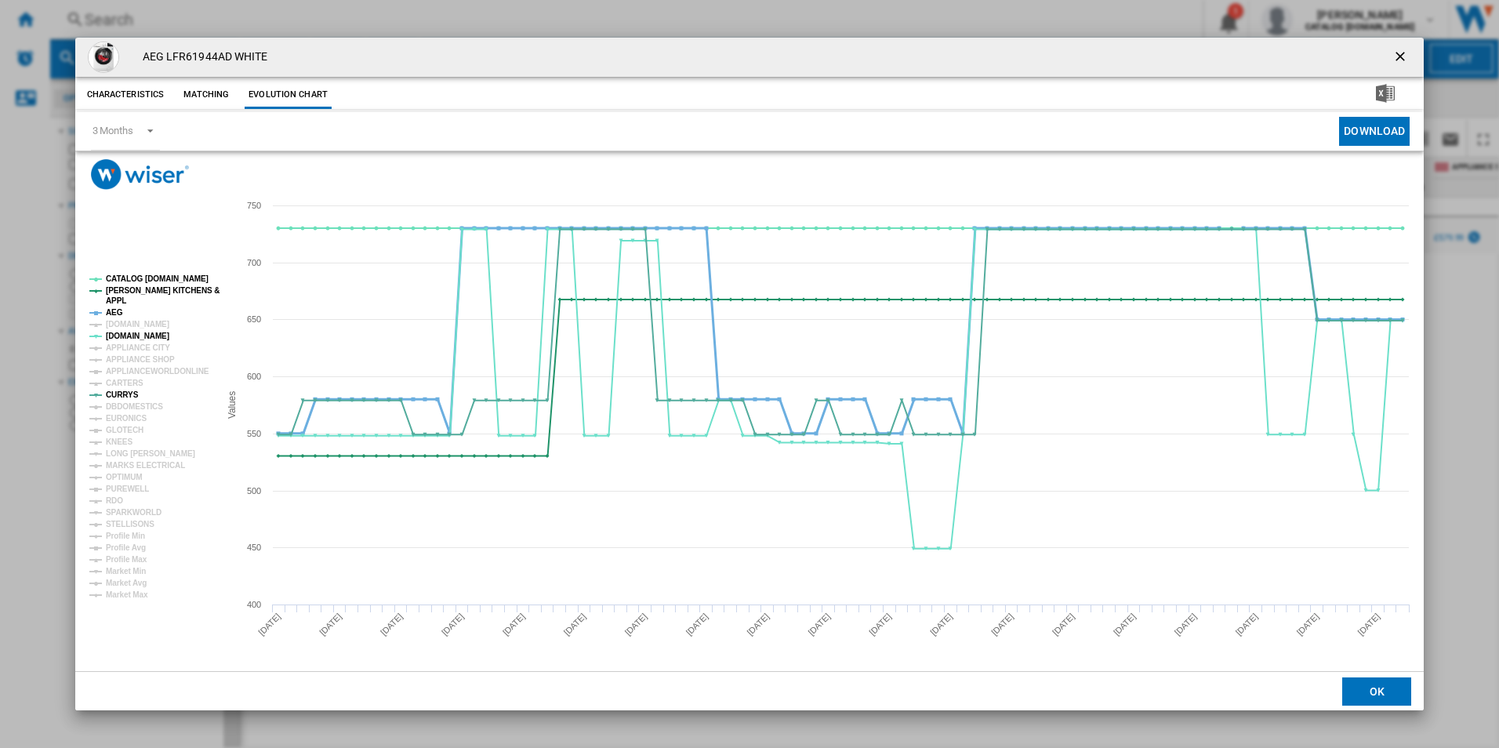
click at [114, 311] on tspan "AEG" at bounding box center [114, 312] width 17 height 9
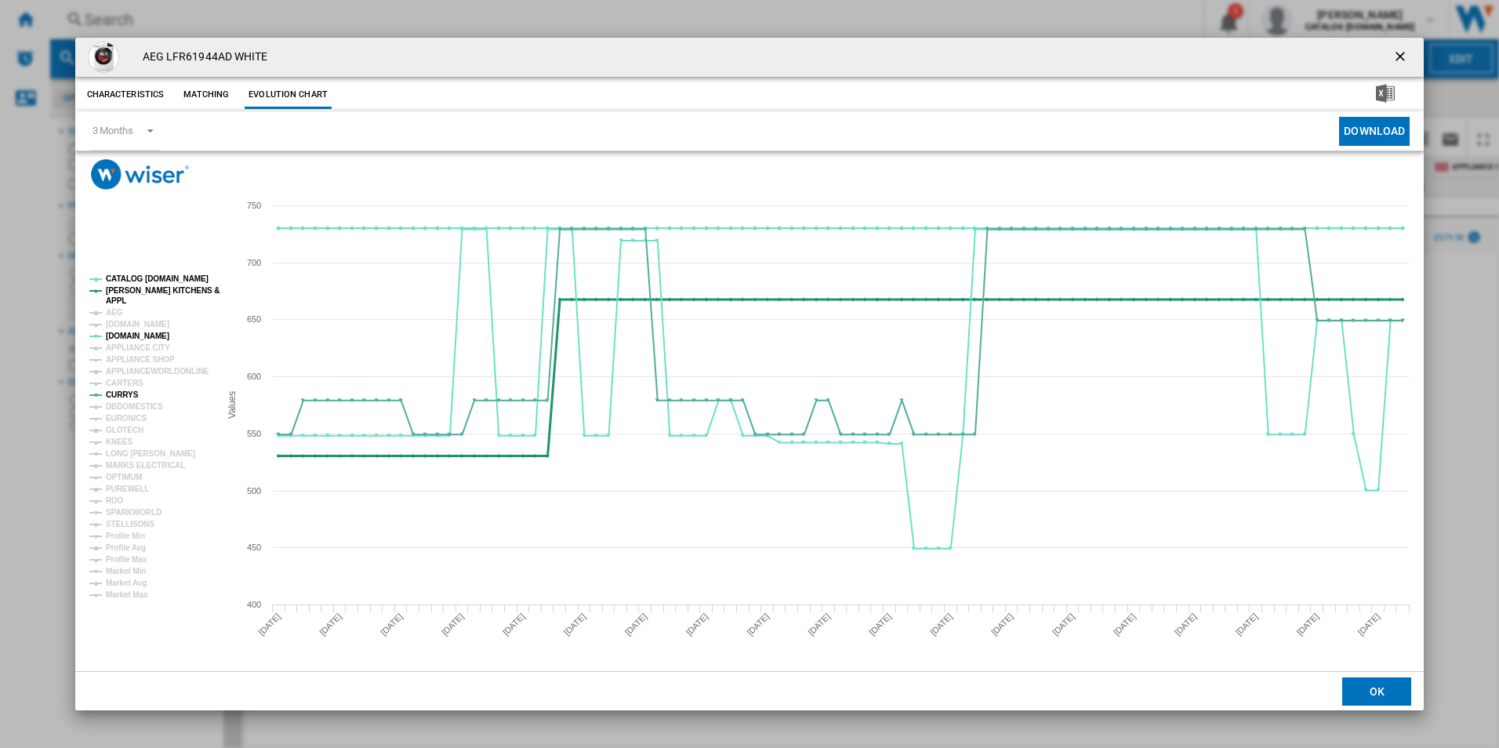
click at [117, 299] on tspan "APPL" at bounding box center [116, 300] width 20 height 9
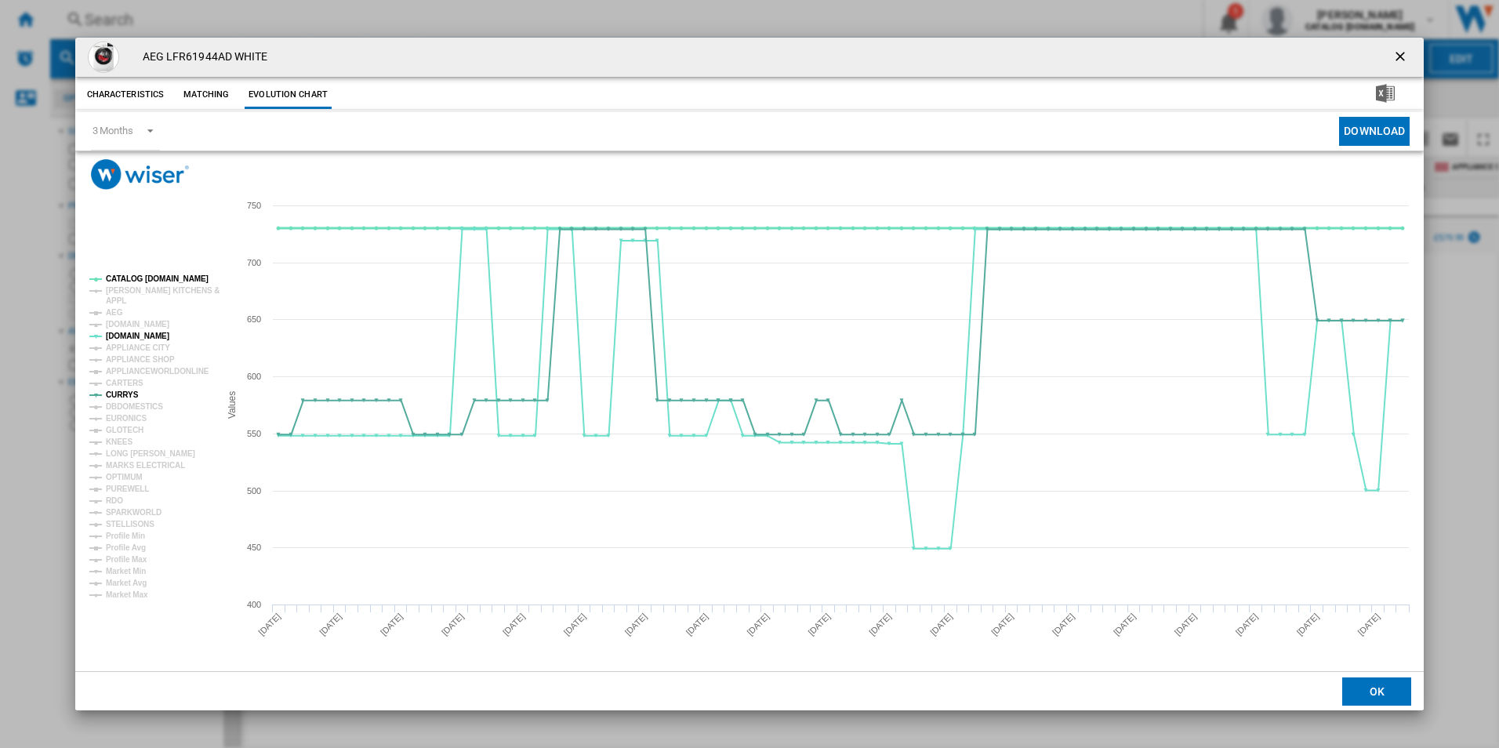
click at [136, 277] on tspan "CATALOG [DOMAIN_NAME]" at bounding box center [157, 278] width 103 height 9
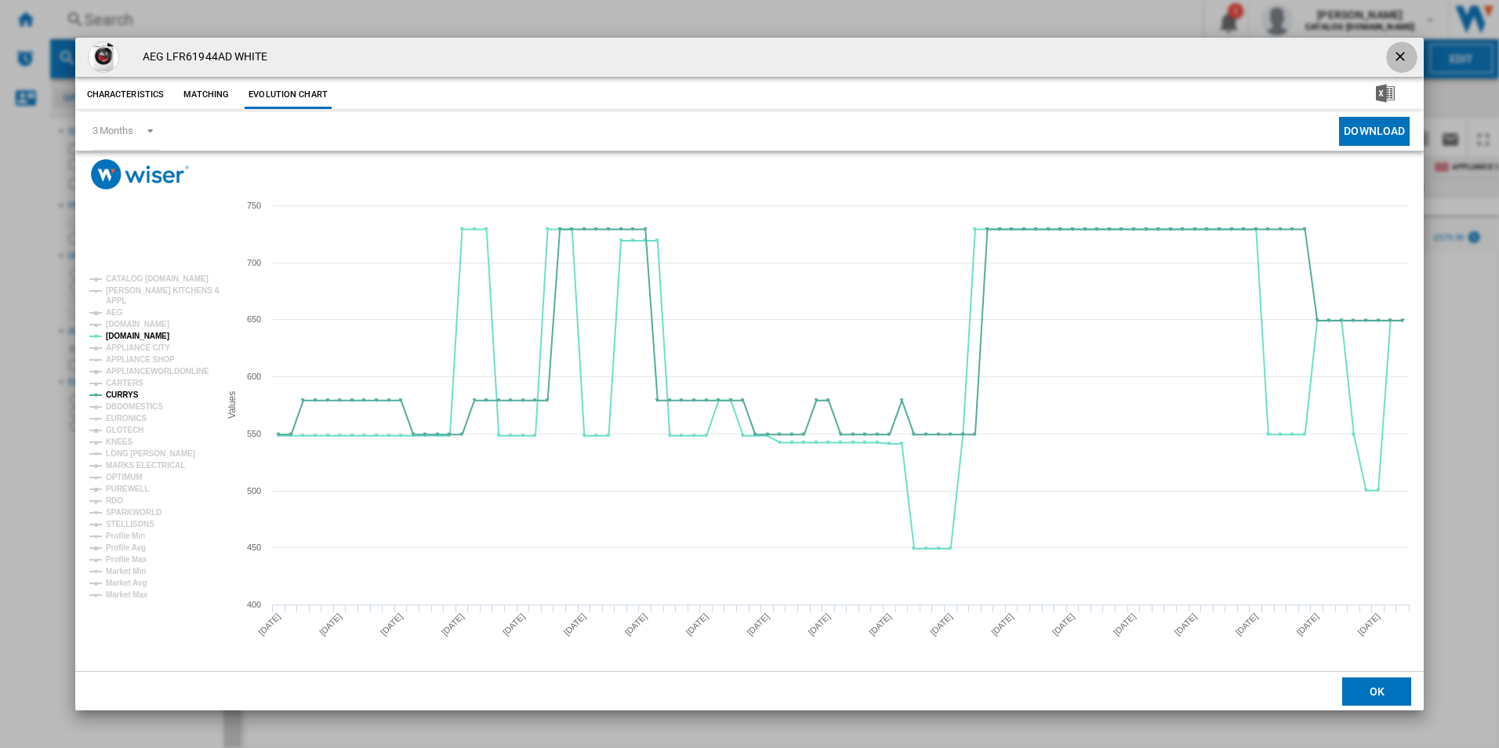
click at [1400, 53] on ng-md-icon "getI18NText('BUTTONS.CLOSE_DIALOG')" at bounding box center [1401, 58] width 19 height 19
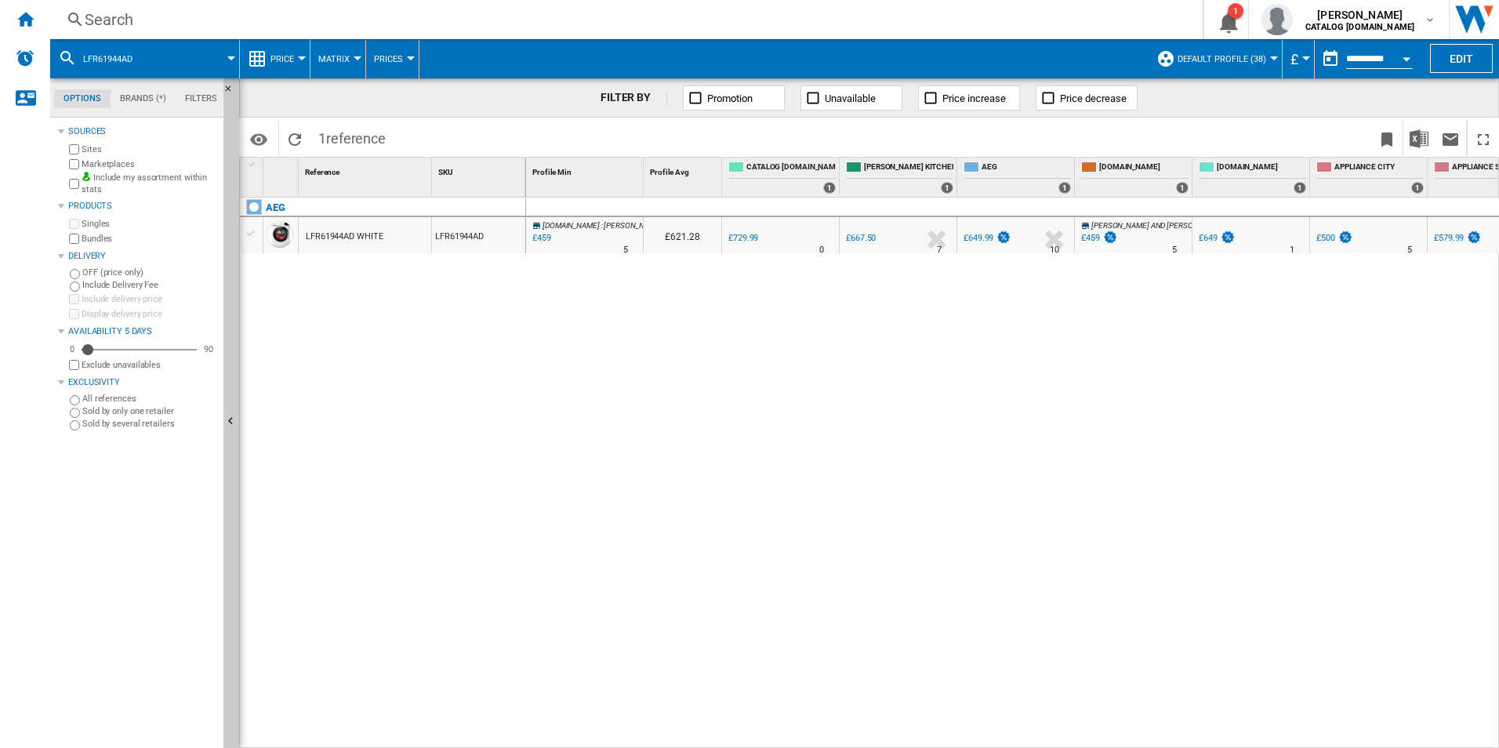
click at [632, 24] on div "Search" at bounding box center [623, 20] width 1077 height 22
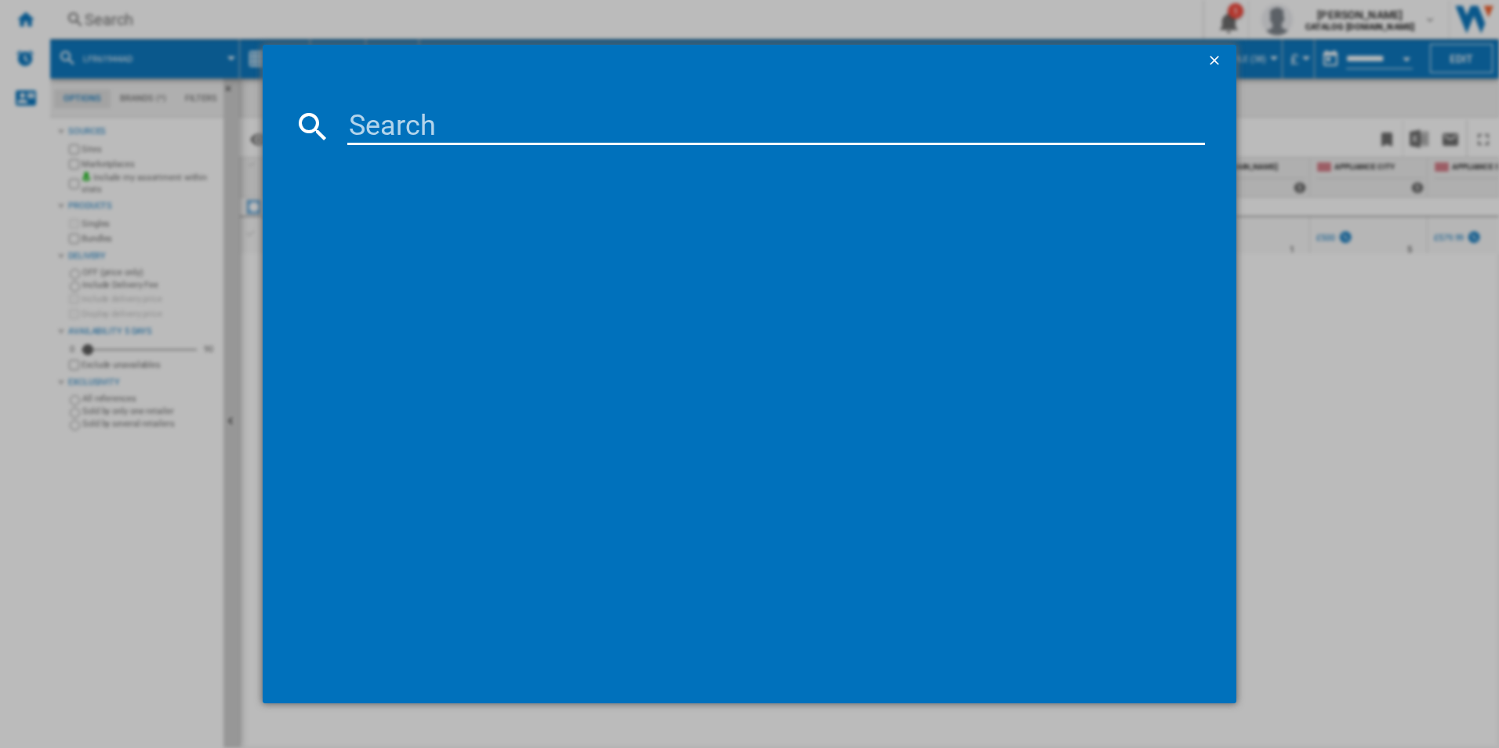
click at [476, 123] on input at bounding box center [776, 126] width 858 height 38
type input "RMB954E9VX"
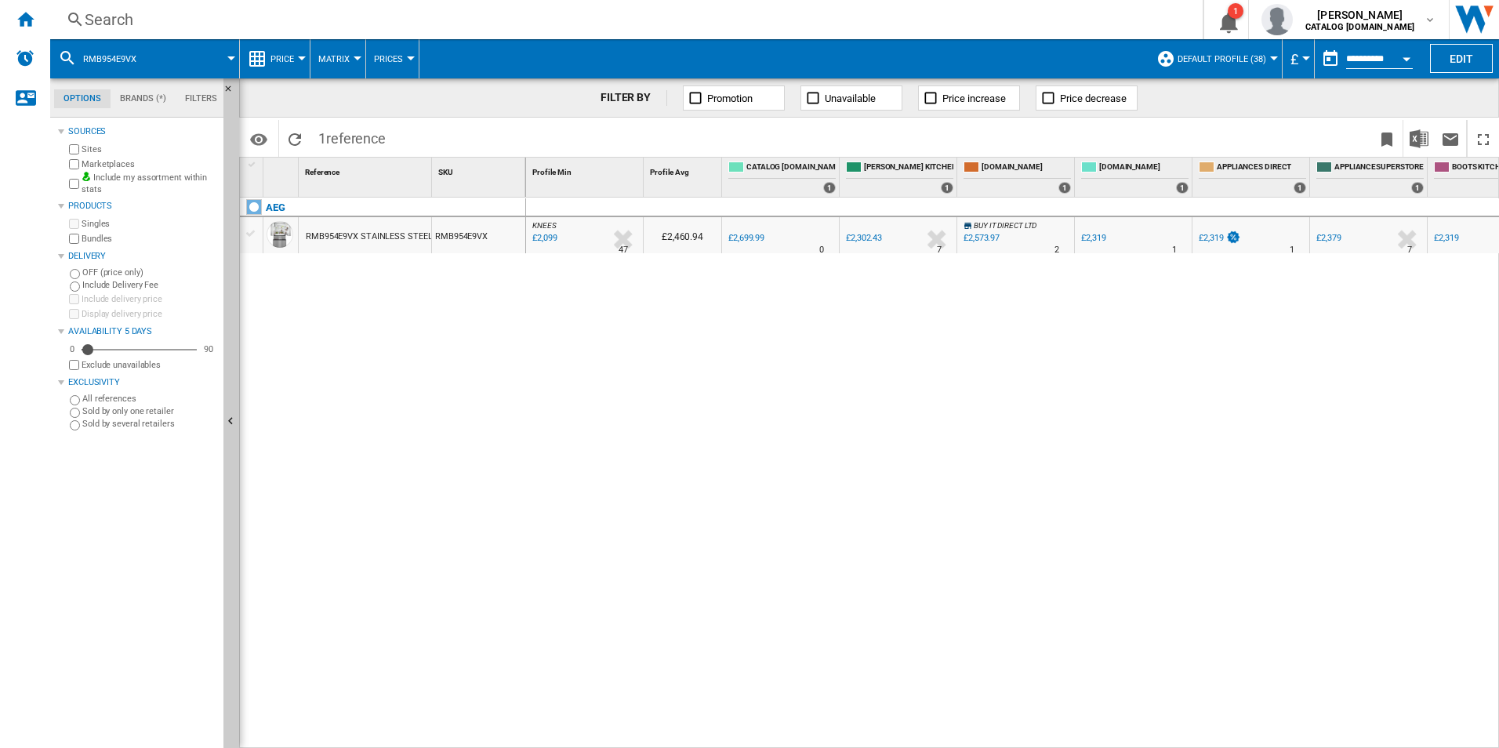
click at [312, 229] on div "RMB954E9VX STAINLESS STEEL" at bounding box center [369, 237] width 126 height 36
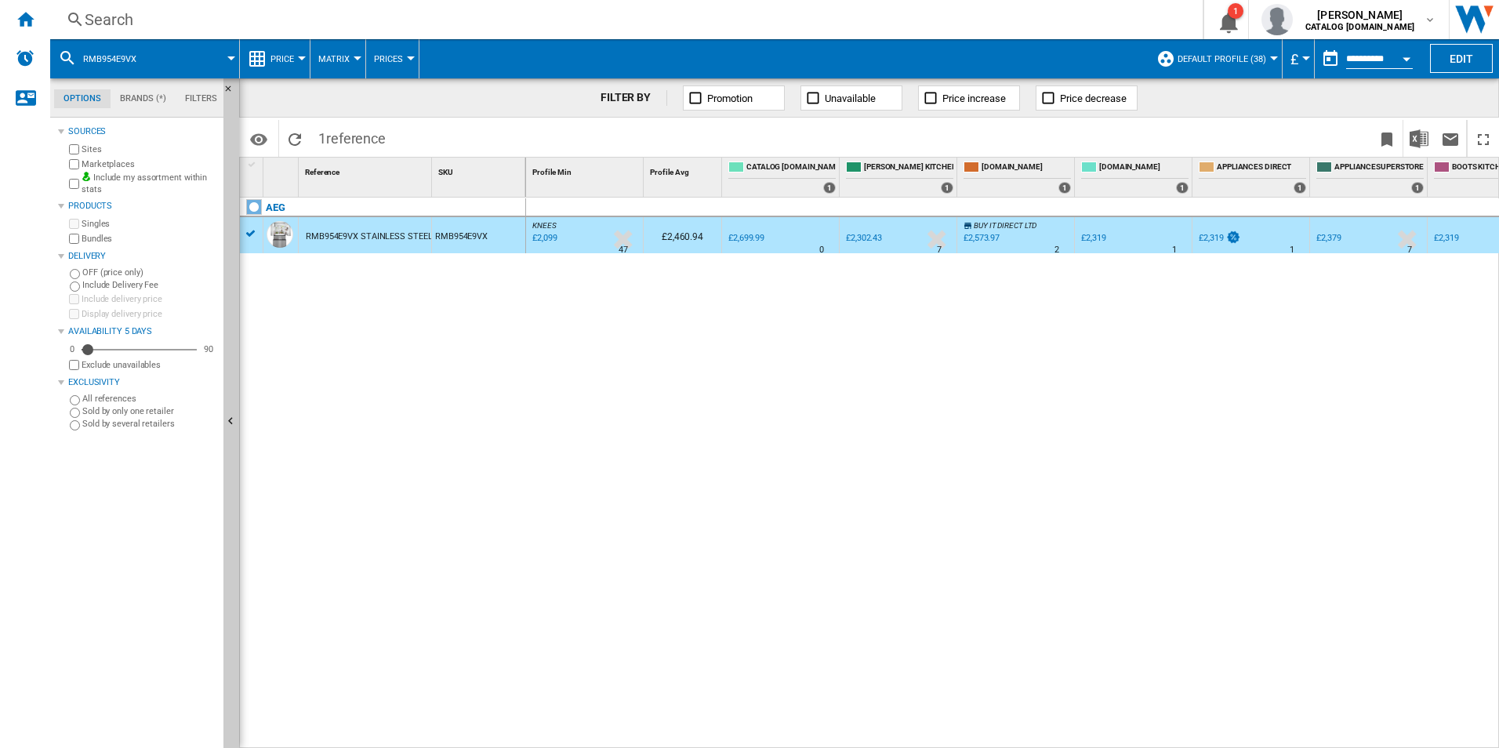
click at [361, 13] on div "Search" at bounding box center [623, 20] width 1077 height 22
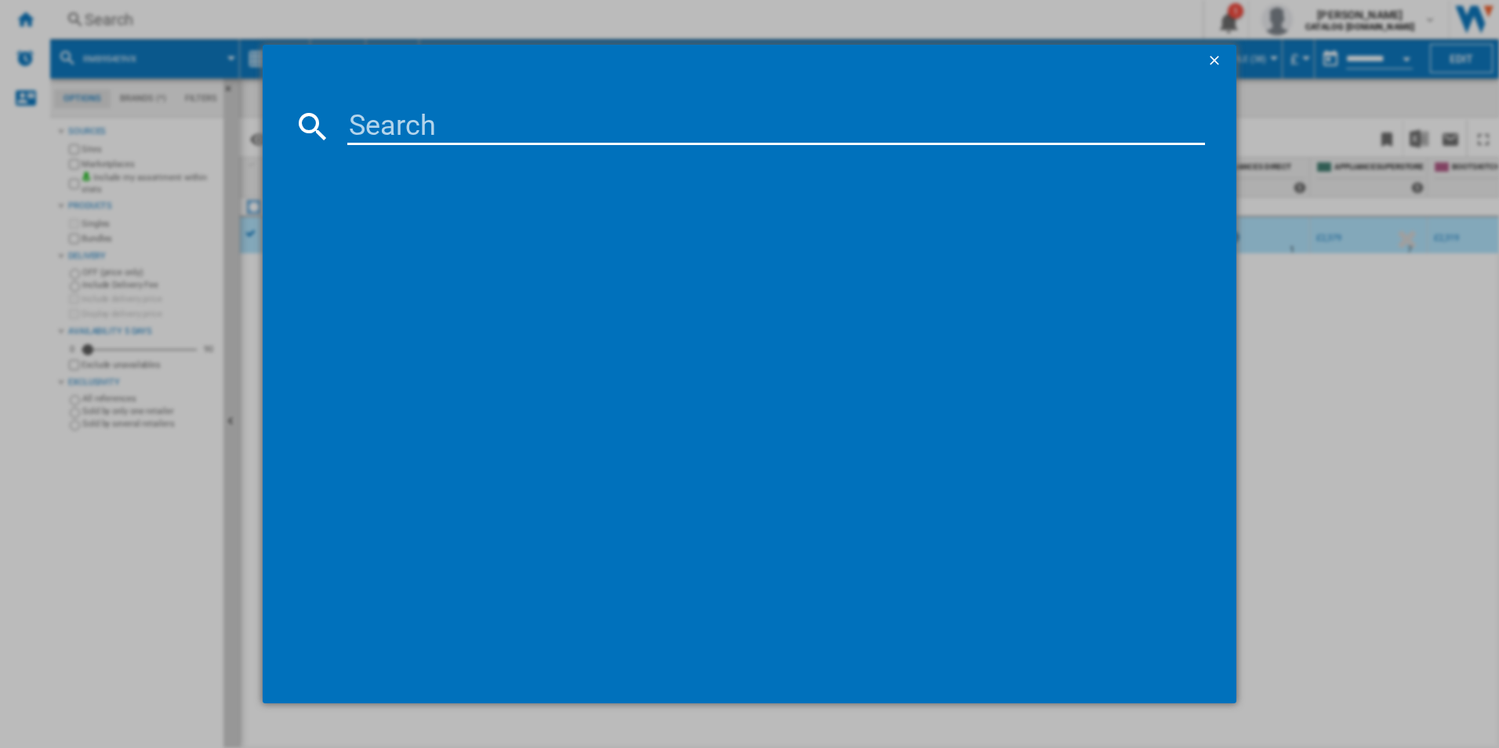
click at [393, 114] on input at bounding box center [776, 126] width 858 height 38
type input "RMB954E9VX"
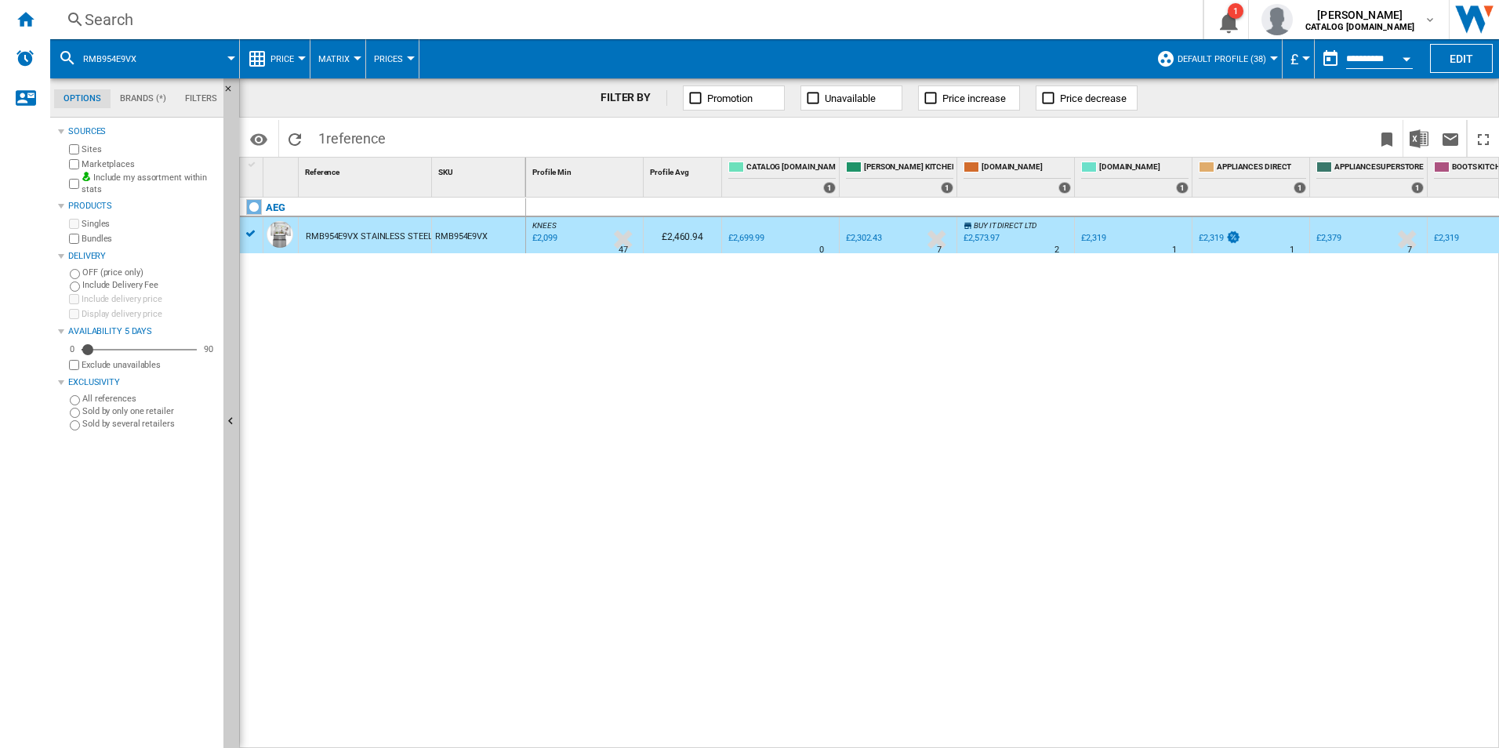
click at [347, 228] on div "RMB954E9VX STAINLESS STEEL" at bounding box center [369, 237] width 126 height 36
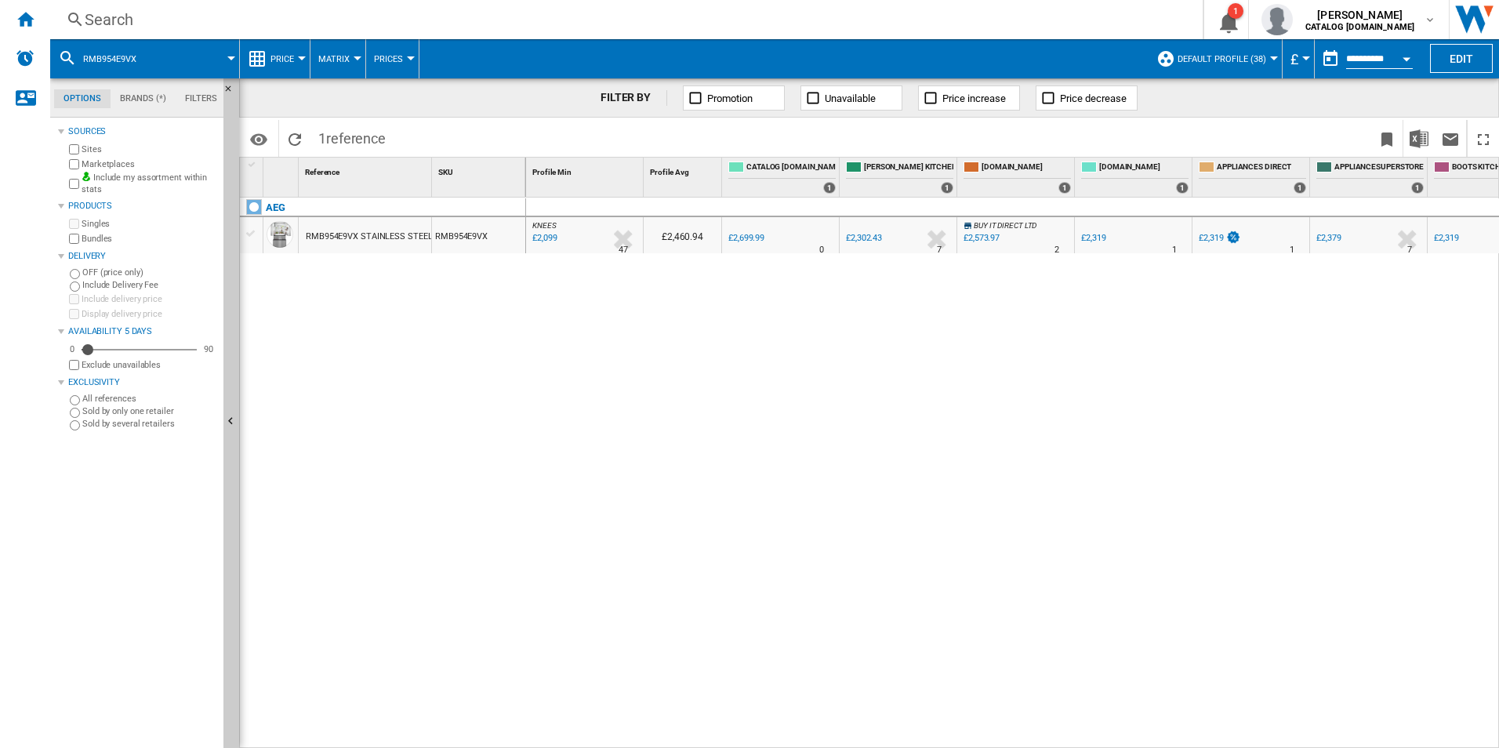
click at [347, 228] on div "RMB954E9VX STAINLESS STEEL" at bounding box center [369, 237] width 126 height 36
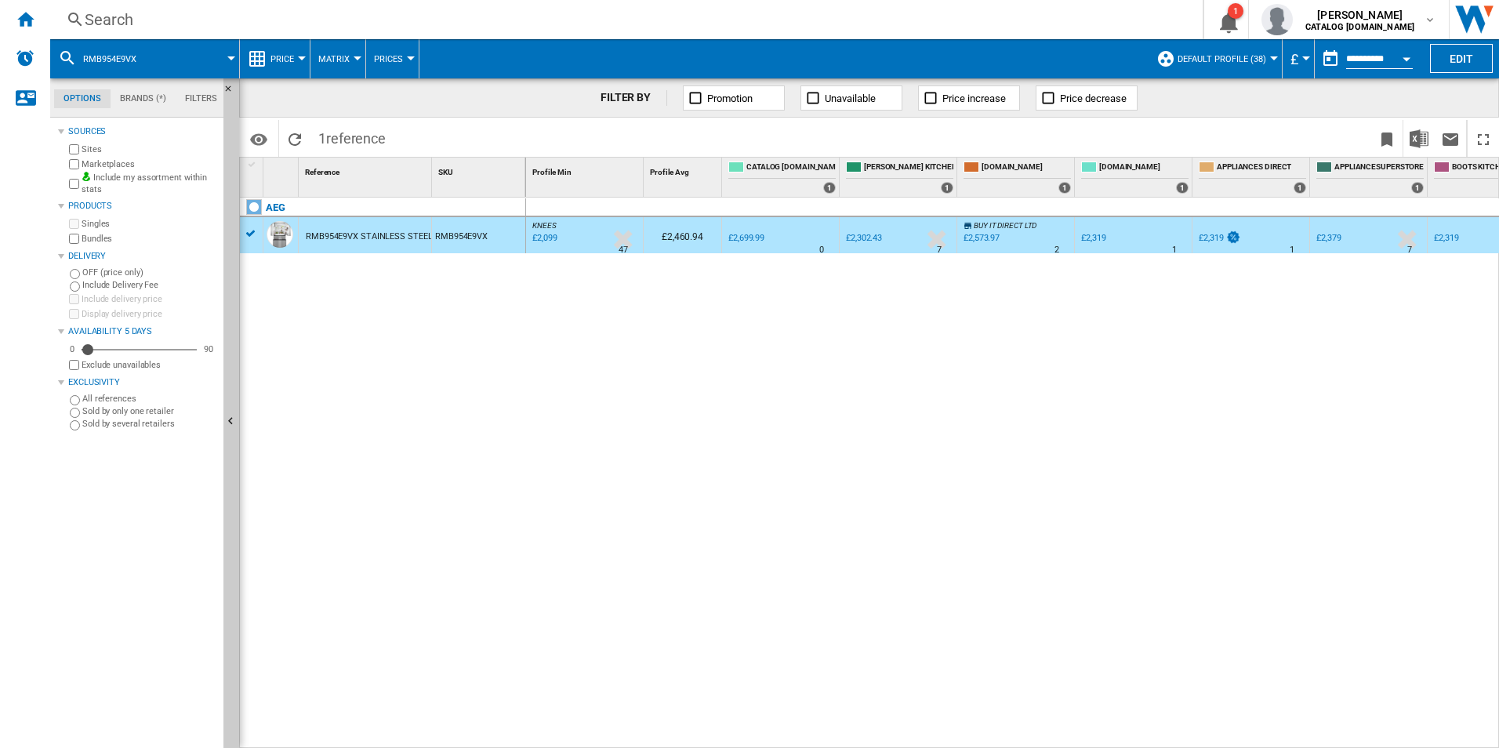
click at [347, 228] on div "RMB954E9VX STAINLESS STEEL" at bounding box center [369, 237] width 126 height 36
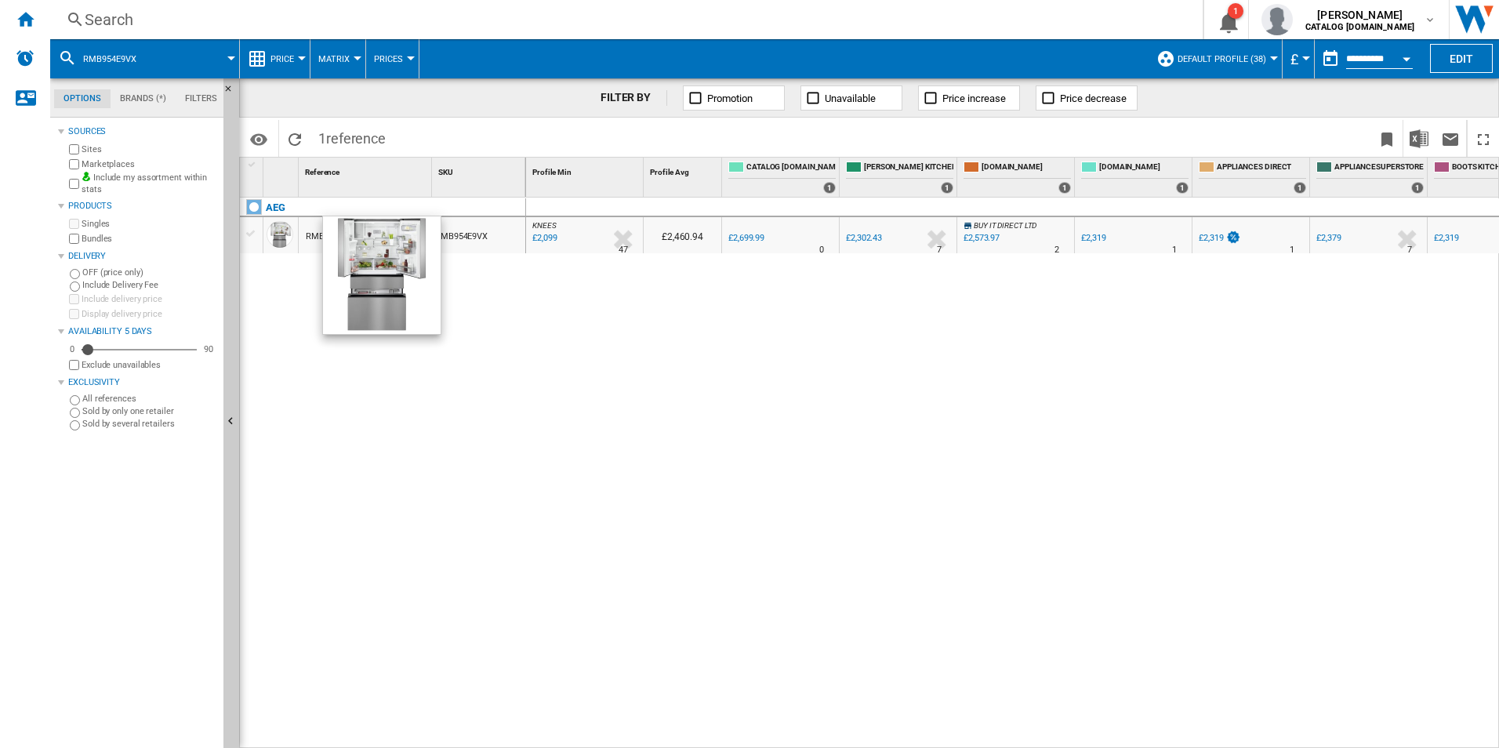
click at [272, 237] on div at bounding box center [280, 234] width 27 height 27
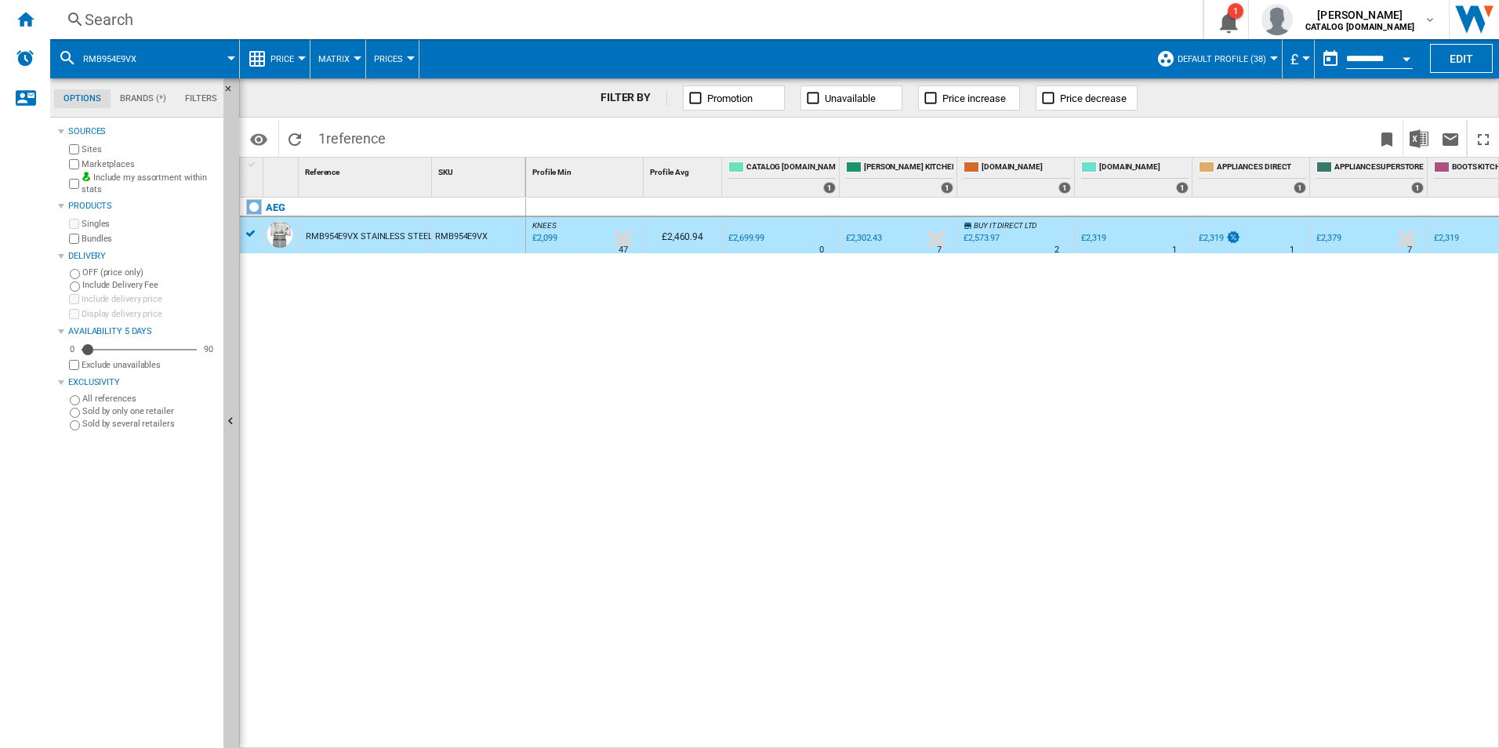
drag, startPoint x: 254, startPoint y: 234, endPoint x: 658, endPoint y: 368, distance: 425.7
click at [658, 368] on div at bounding box center [749, 374] width 1499 height 748
click at [421, 224] on div "RMB954E9VX STAINLESS STEEL" at bounding box center [369, 237] width 126 height 36
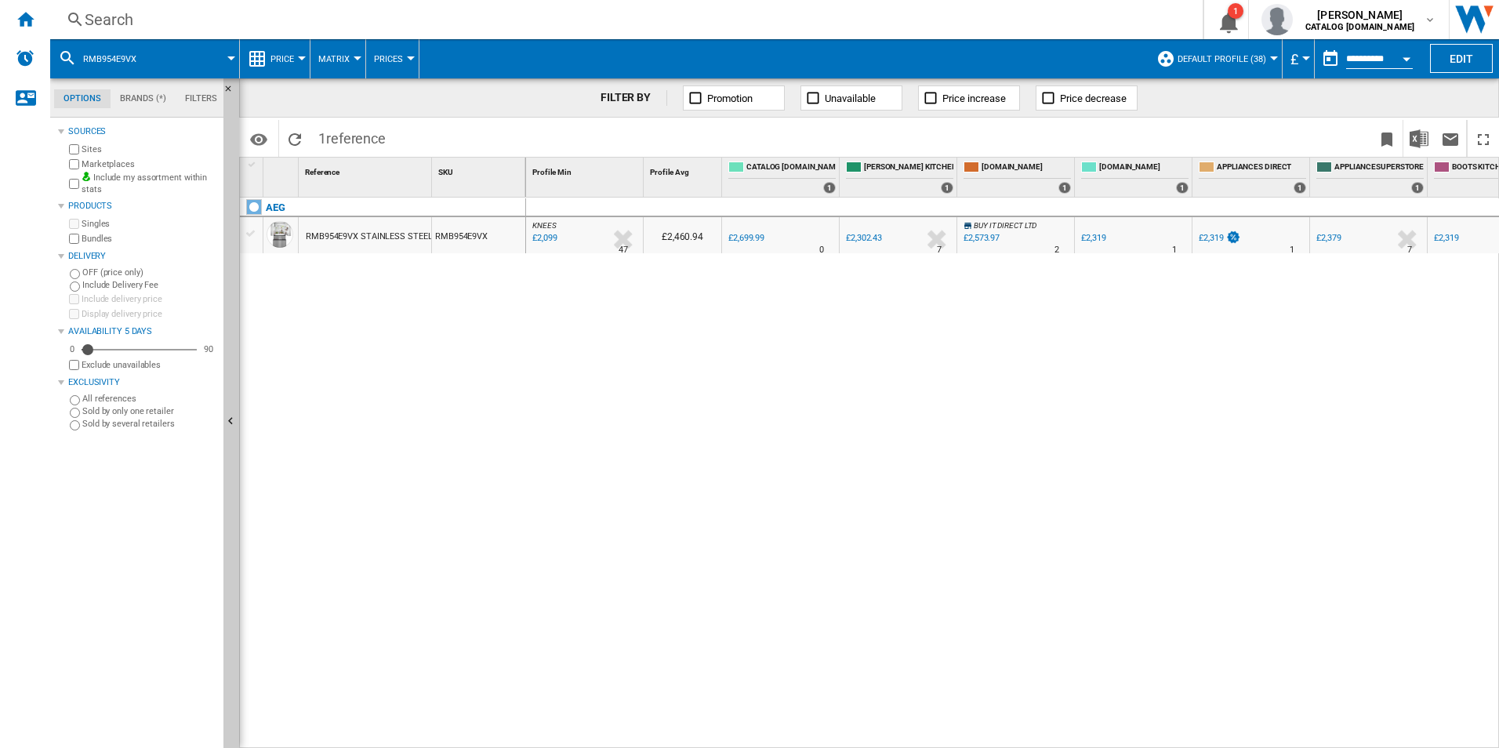
click at [336, 253] on div "AEG RMB954E9VX STAINLESS STEEL RMB954E9VX" at bounding box center [383, 469] width 286 height 542
click at [338, 238] on div "RMB954E9VX STAINLESS STEEL" at bounding box center [369, 237] width 126 height 36
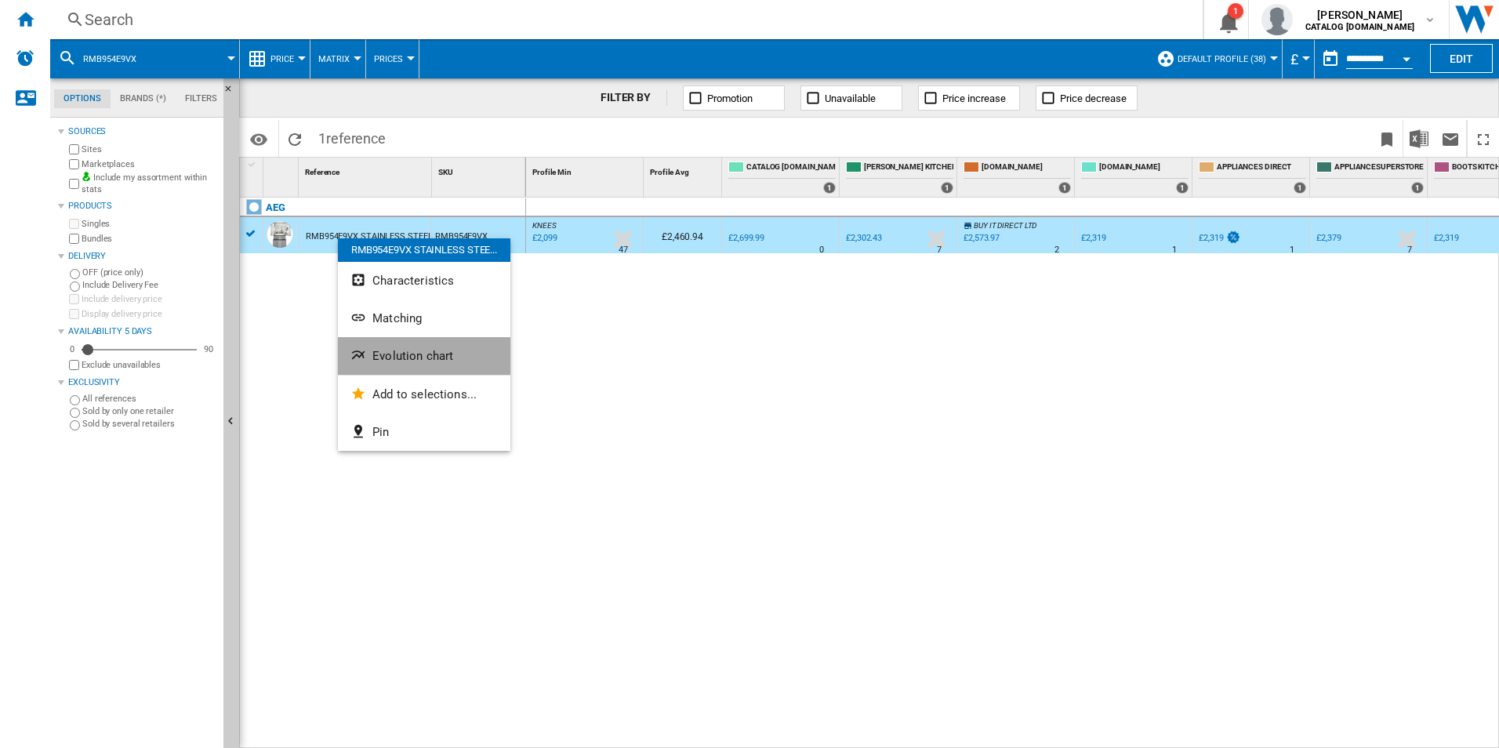
click at [362, 353] on ng-md-icon "Evolution chart" at bounding box center [359, 356] width 19 height 19
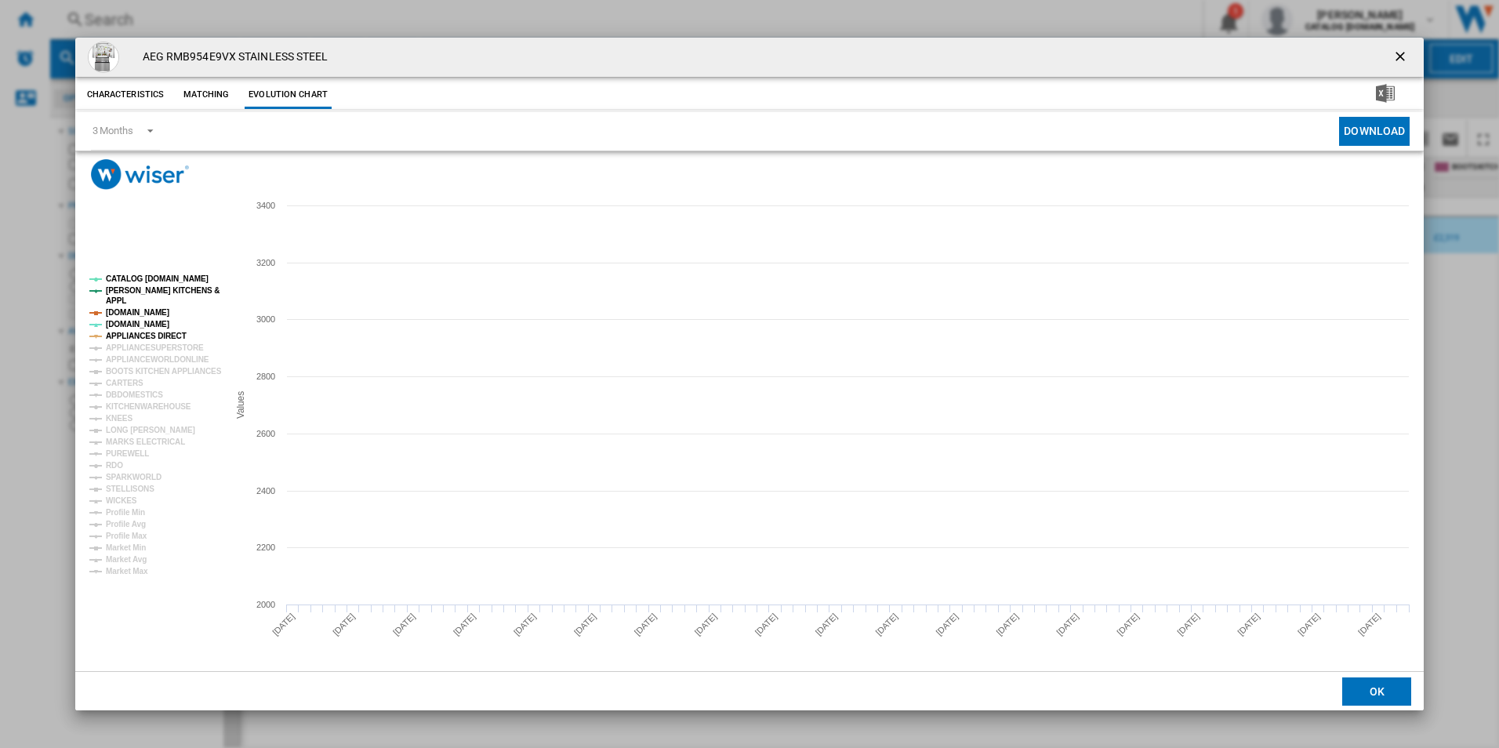
click at [141, 333] on tspan "APPLIANCES DIRECT" at bounding box center [146, 336] width 81 height 9
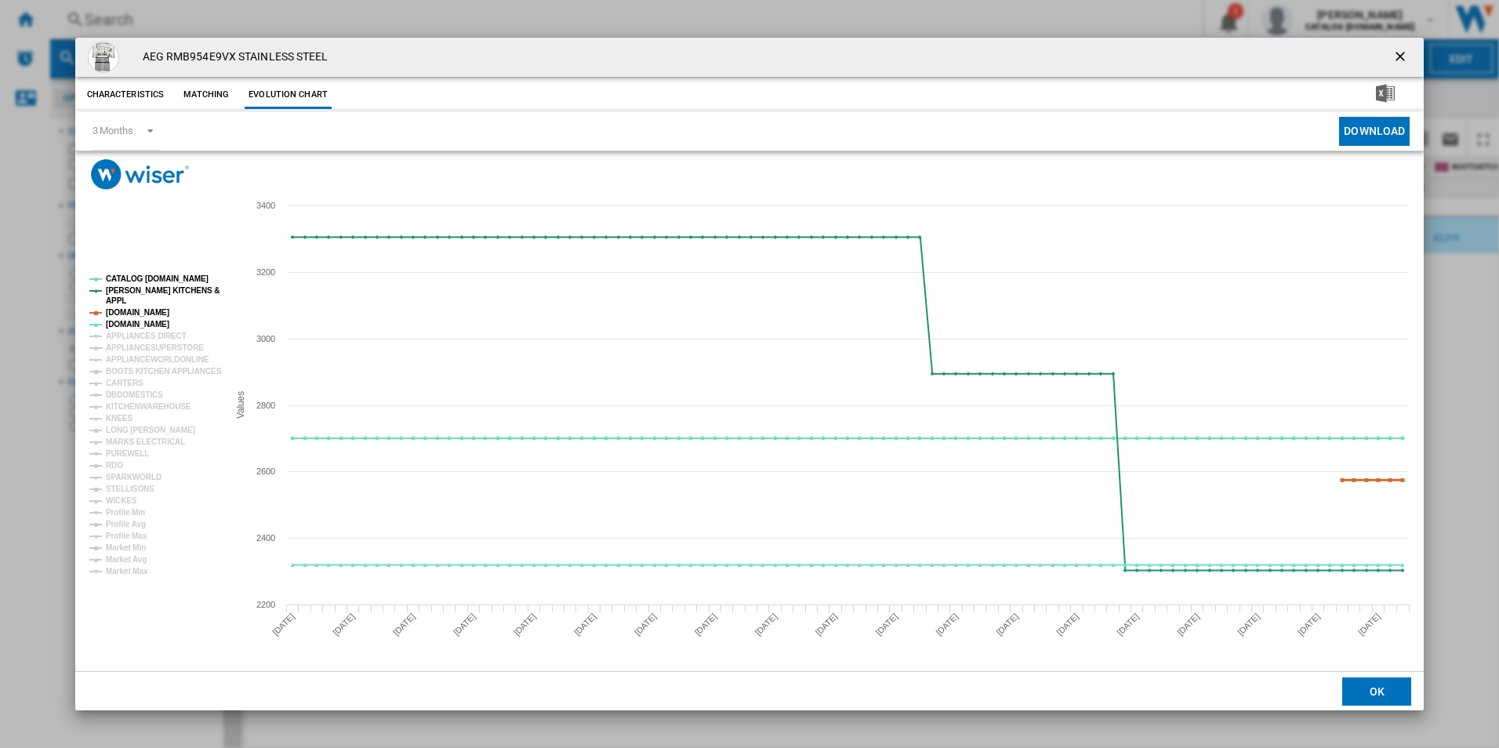
click at [134, 316] on tspan "[DOMAIN_NAME]" at bounding box center [137, 312] width 63 height 9
click at [137, 288] on tspan "[PERSON_NAME] KITCHENS &" at bounding box center [163, 290] width 114 height 9
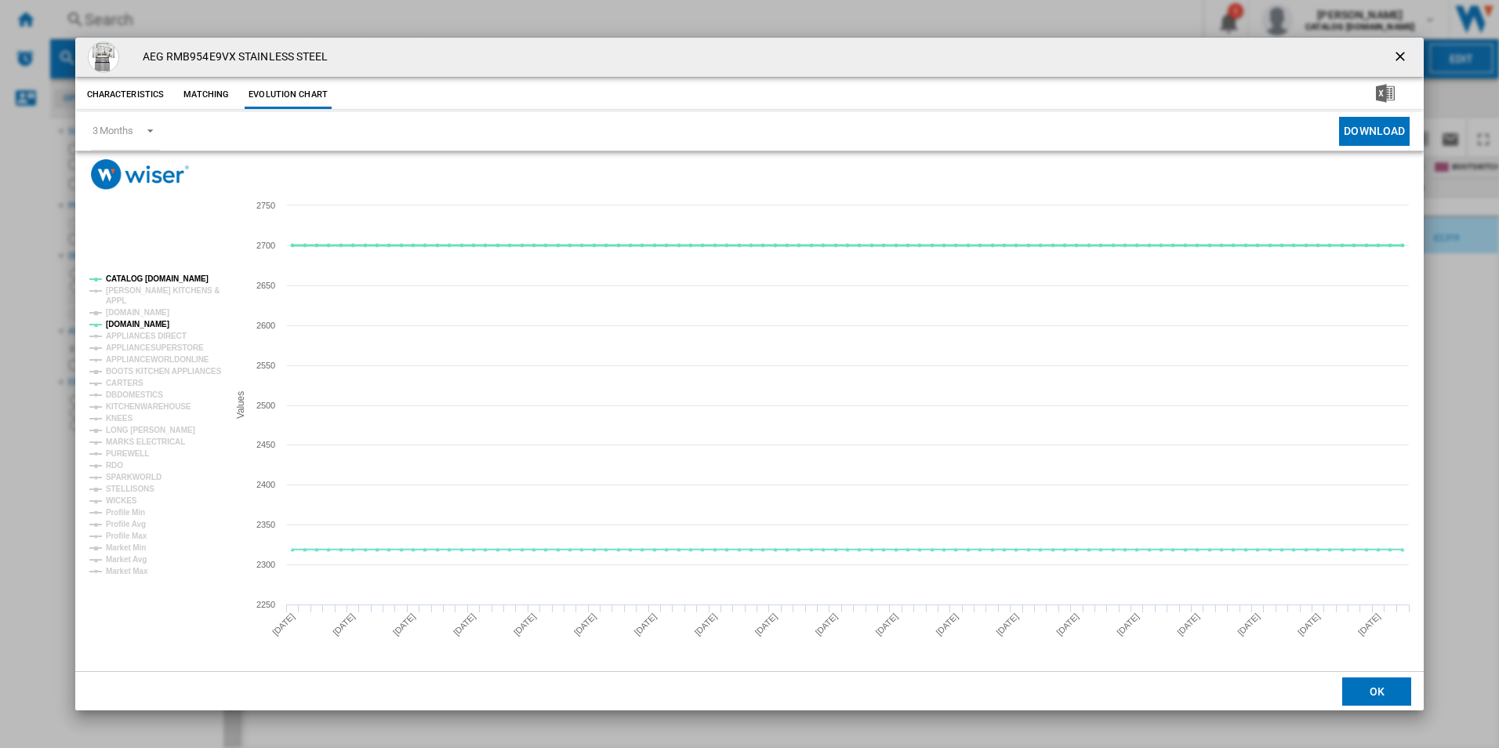
click at [143, 278] on tspan "CATALOG [DOMAIN_NAME]" at bounding box center [157, 278] width 103 height 9
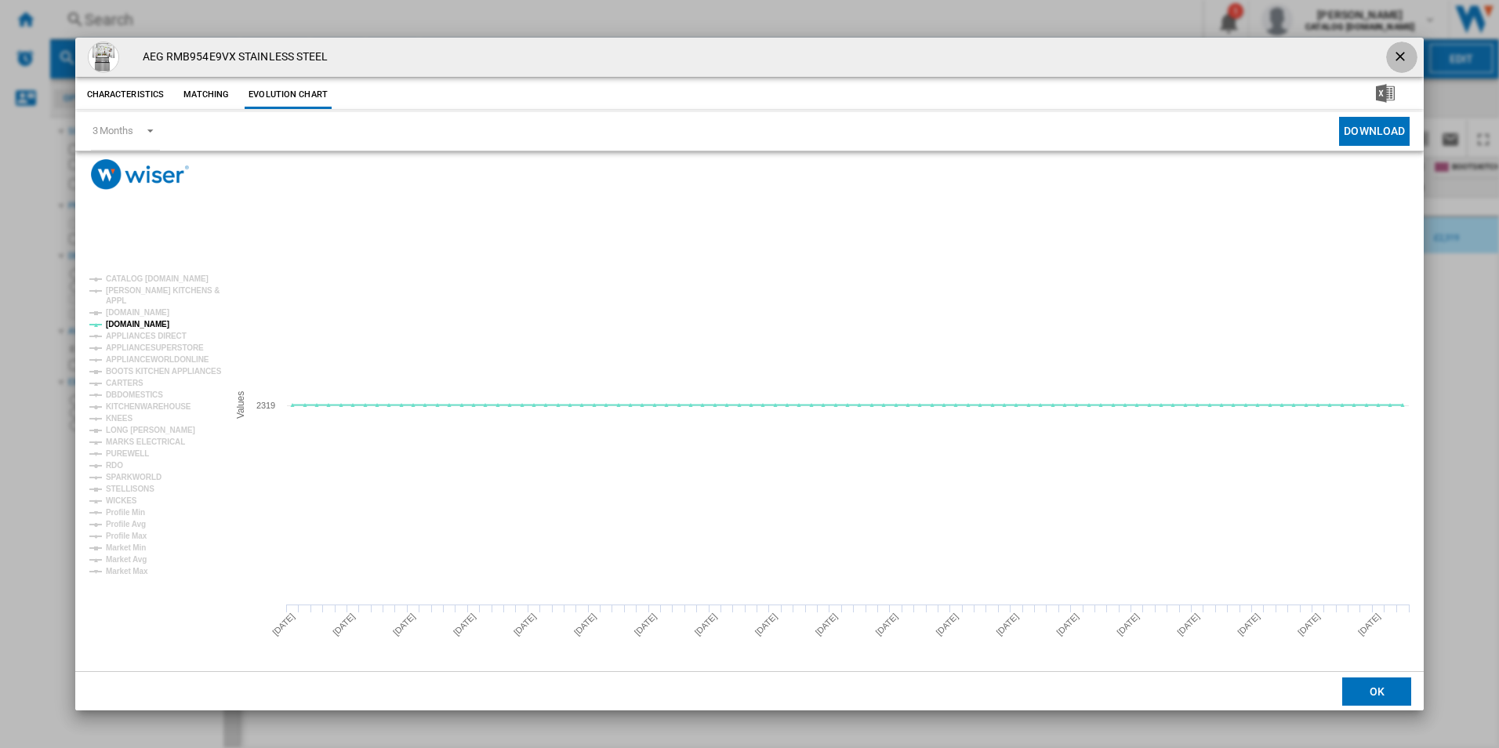
click at [1398, 62] on ng-md-icon "getI18NText('BUTTONS.CLOSE_DIALOG')" at bounding box center [1401, 58] width 19 height 19
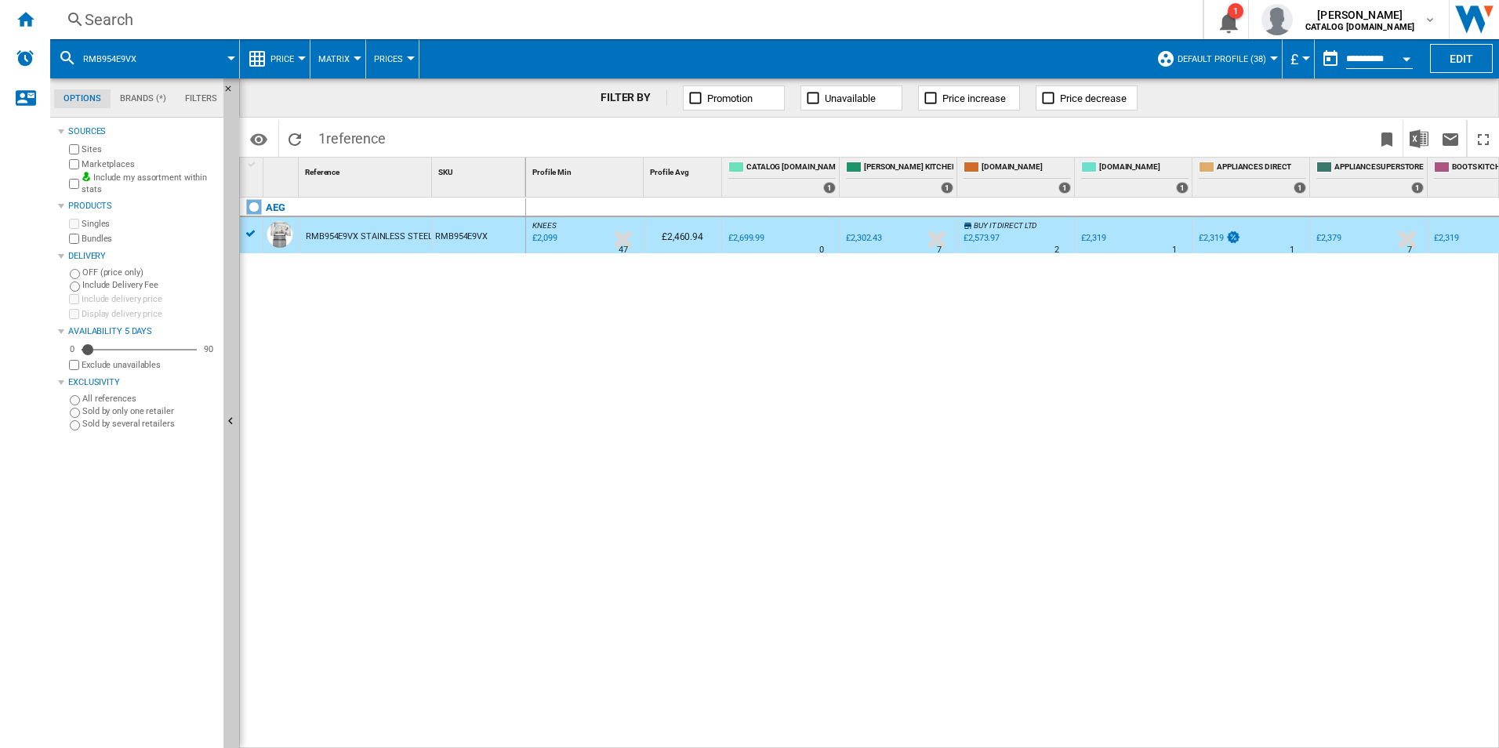
click at [654, 25] on div "Search" at bounding box center [623, 20] width 1077 height 22
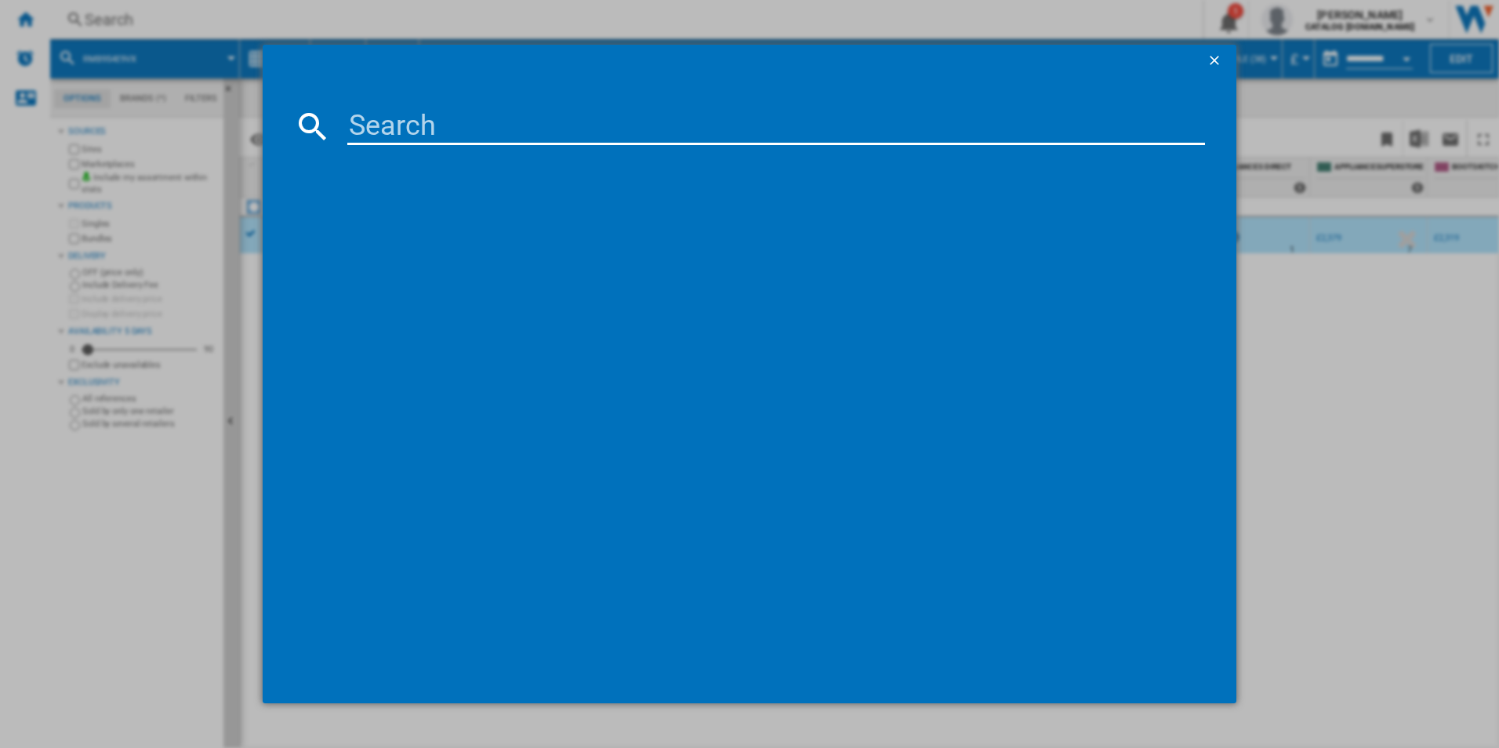
click at [571, 141] on input at bounding box center [776, 126] width 858 height 38
type input "OAG7M281EB"
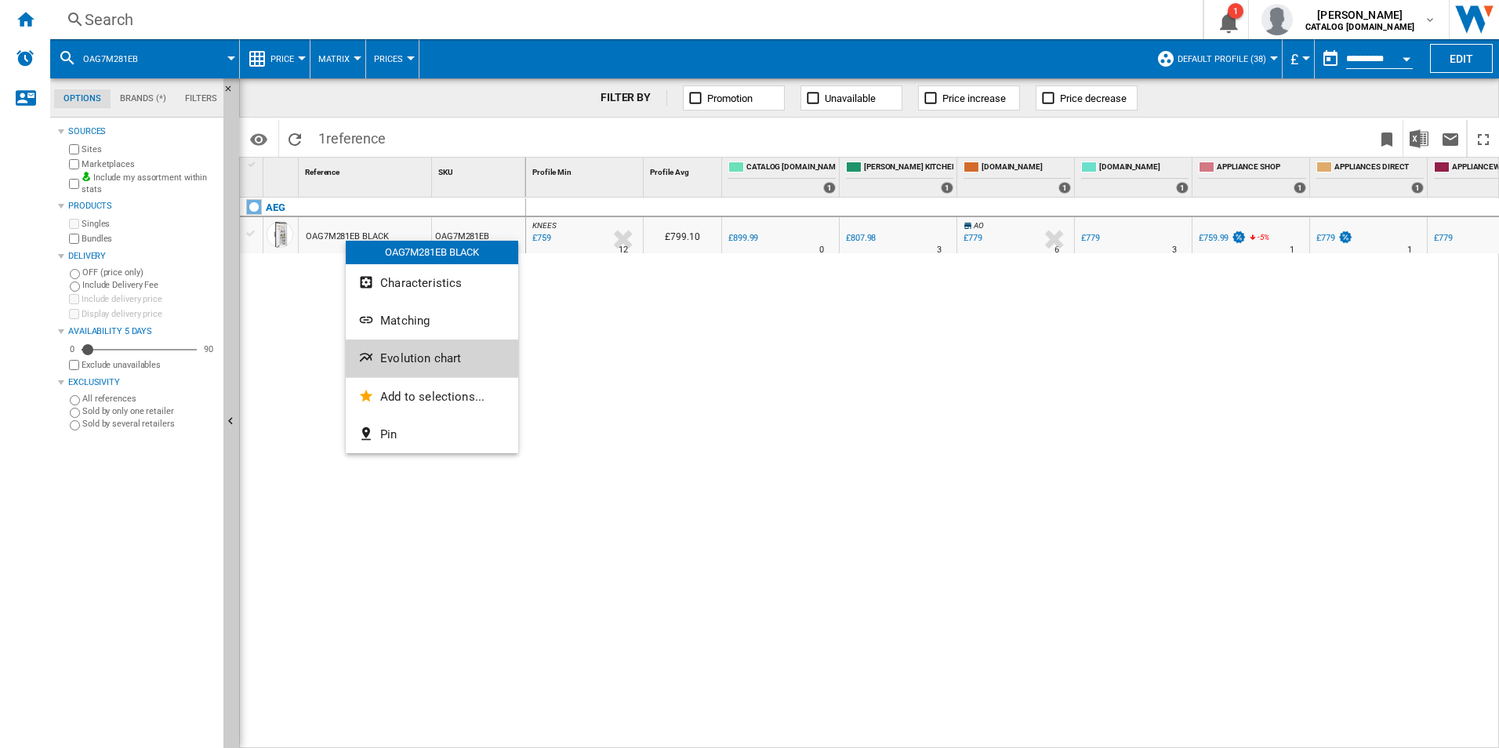
click at [382, 350] on button "Evolution chart" at bounding box center [432, 358] width 172 height 38
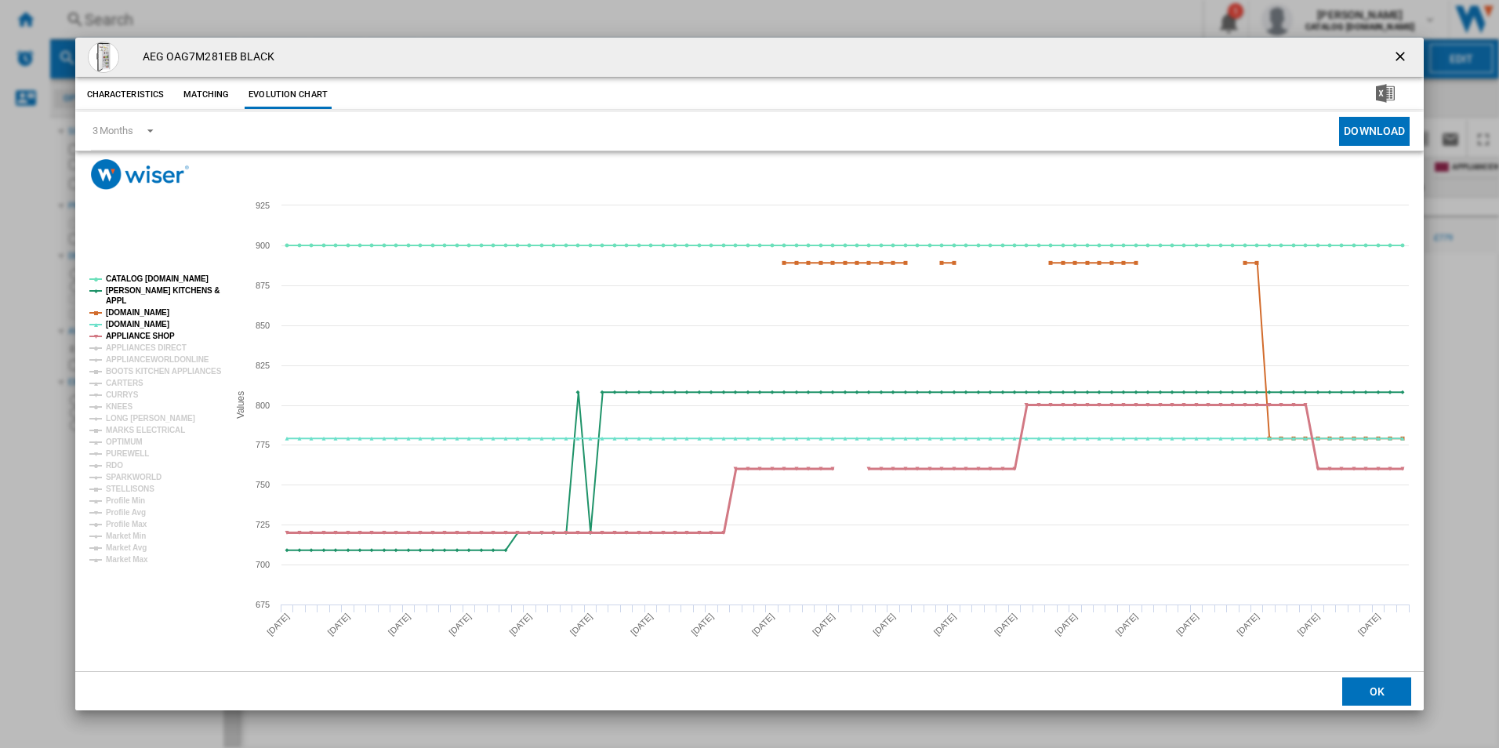
click at [152, 332] on tspan "APPLIANCE SHOP" at bounding box center [140, 336] width 69 height 9
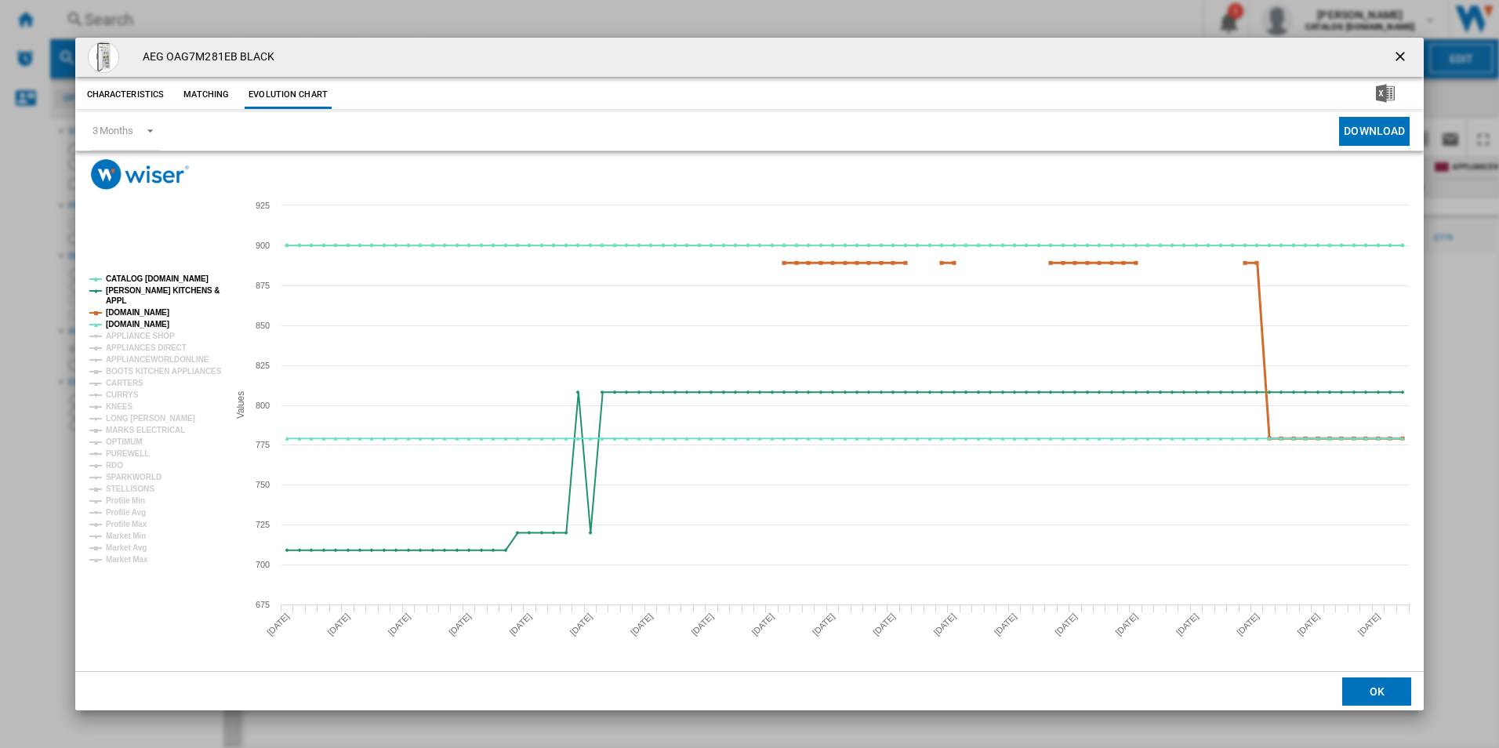
click at [150, 311] on tspan "[DOMAIN_NAME]" at bounding box center [137, 312] width 63 height 9
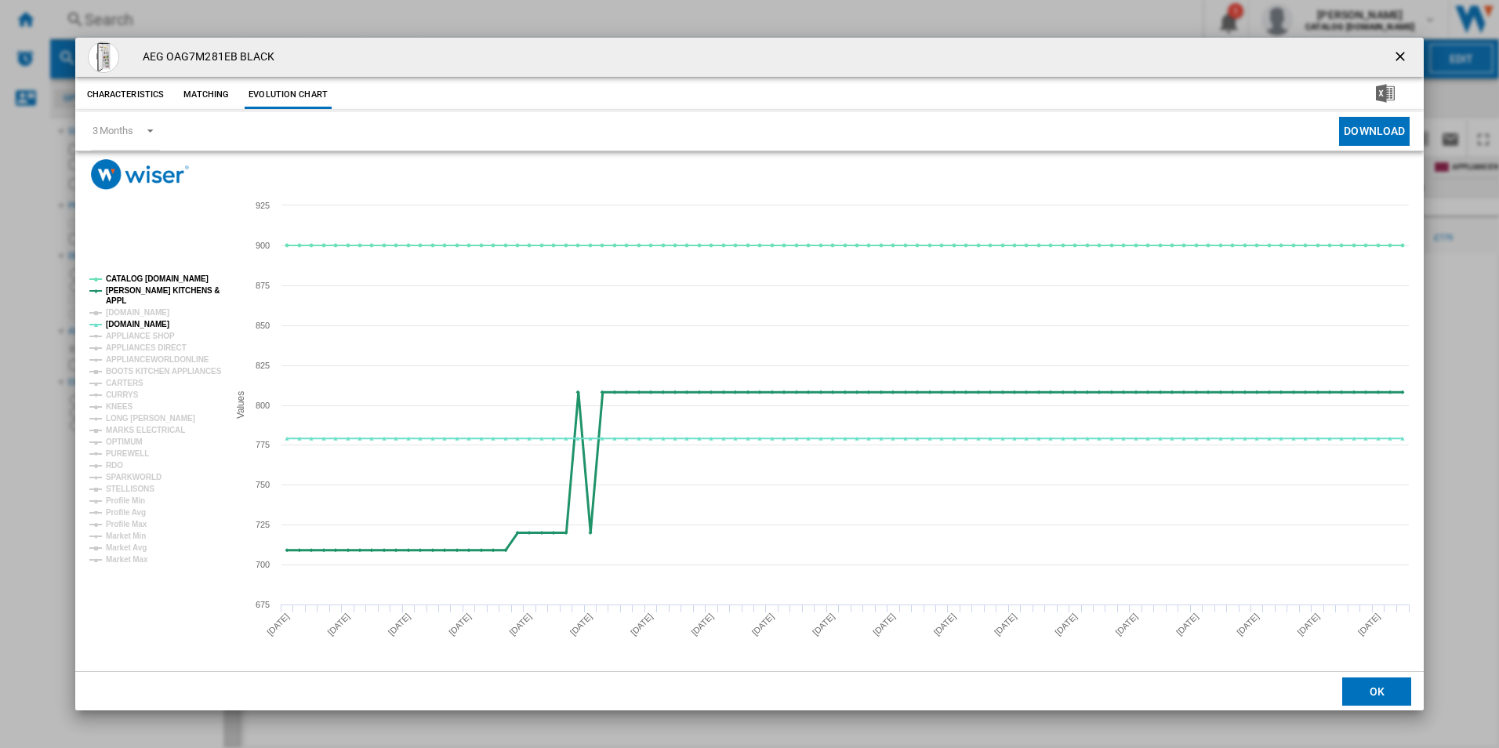
click at [153, 286] on tspan "[PERSON_NAME] KITCHENS &" at bounding box center [163, 290] width 114 height 9
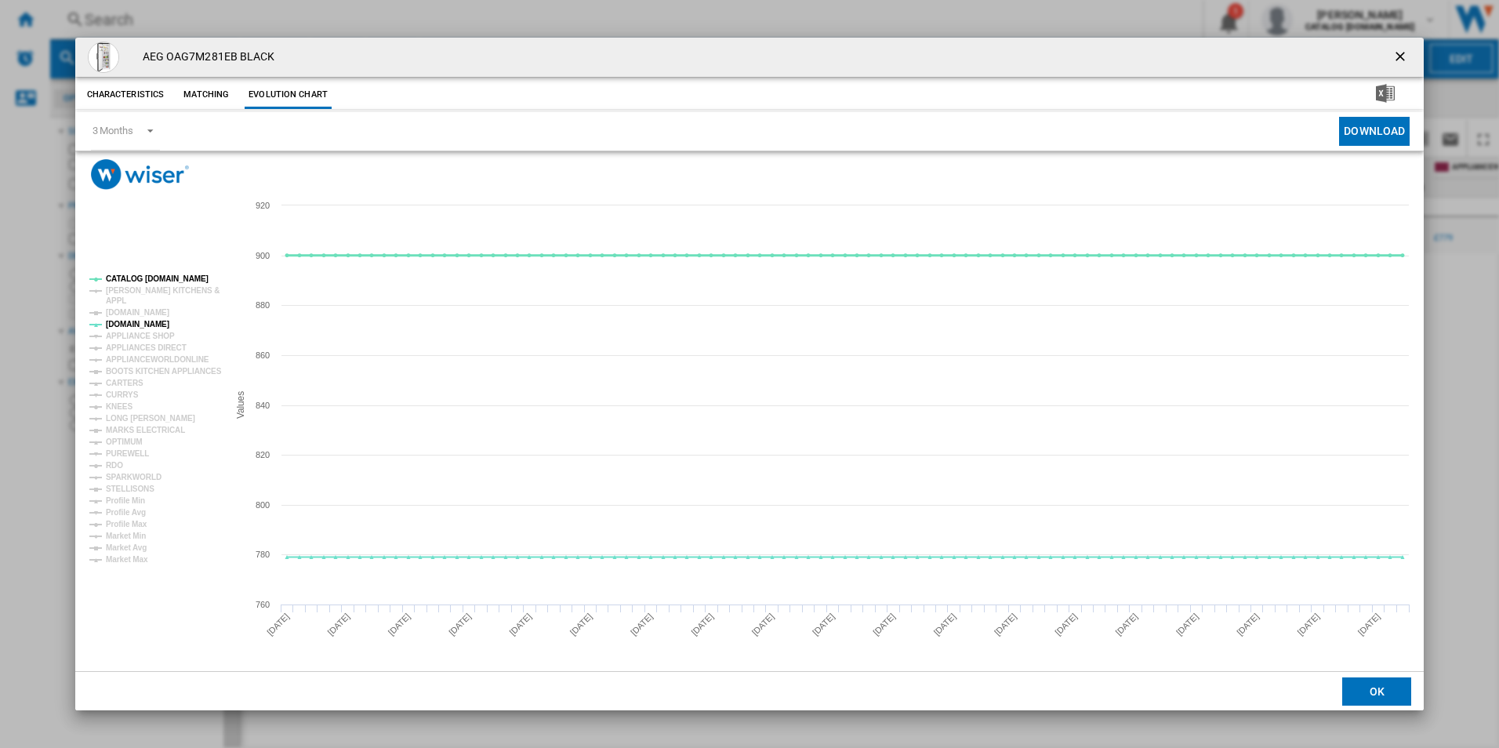
click at [152, 274] on tspan "CATALOG [DOMAIN_NAME]" at bounding box center [157, 278] width 103 height 9
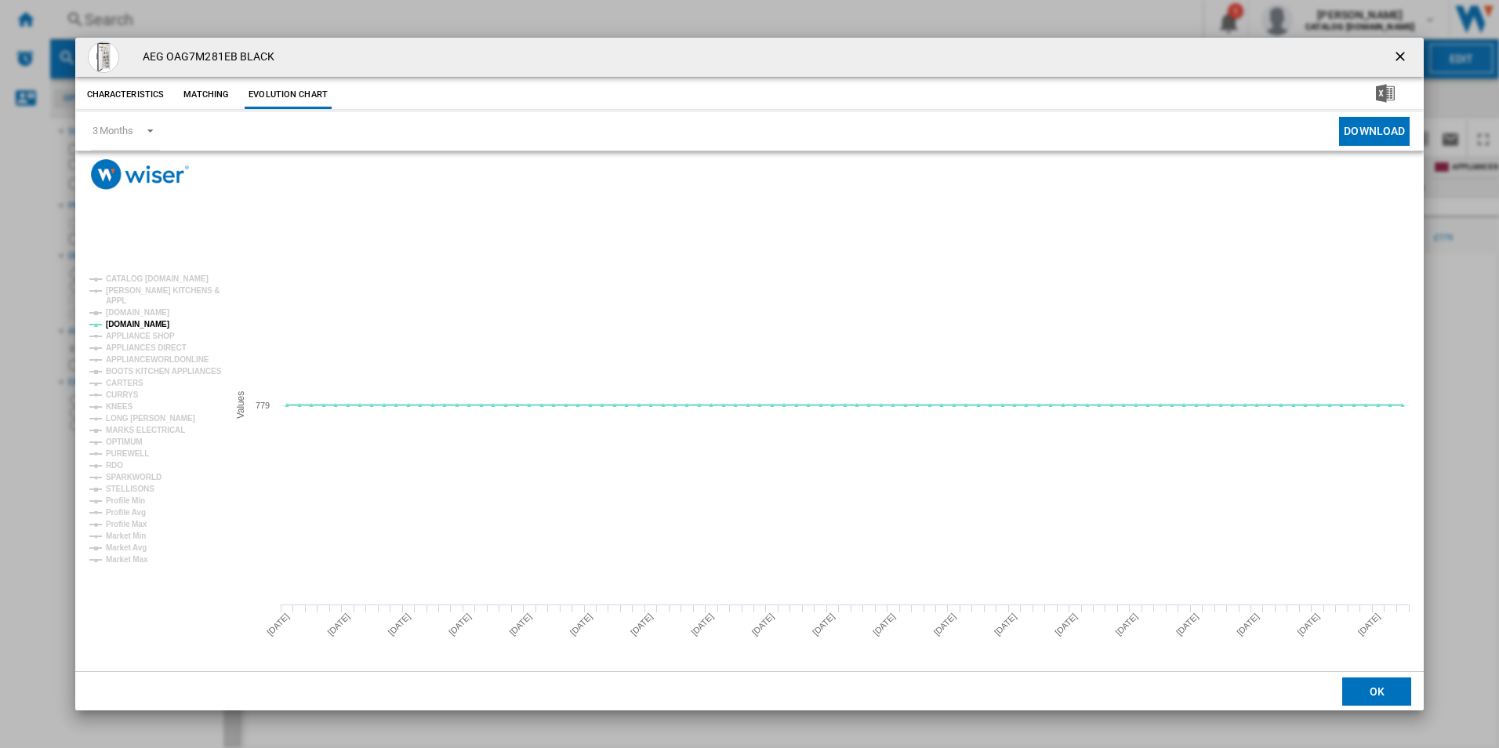
click at [1390, 51] on button "Product popup" at bounding box center [1401, 57] width 31 height 31
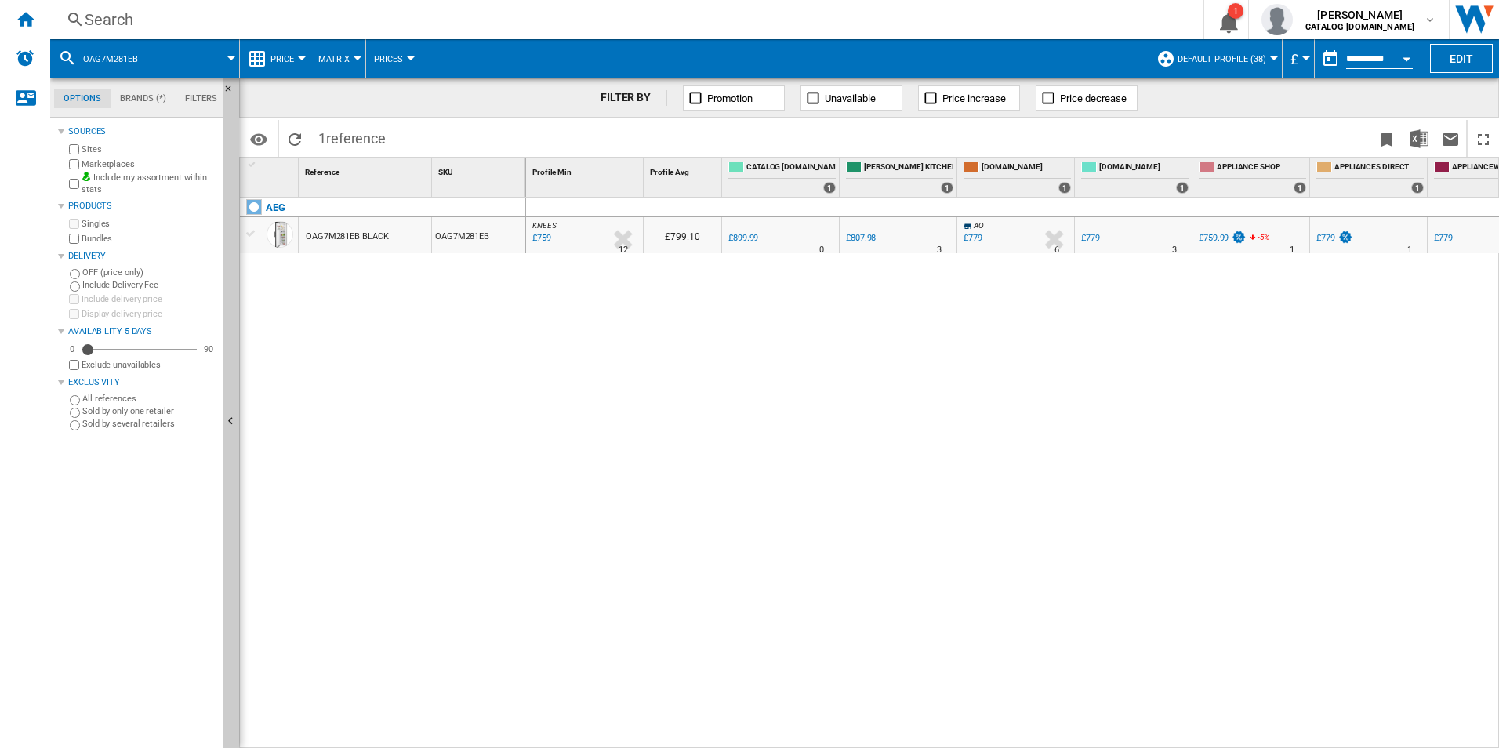
click at [427, 29] on div "Search" at bounding box center [623, 20] width 1077 height 22
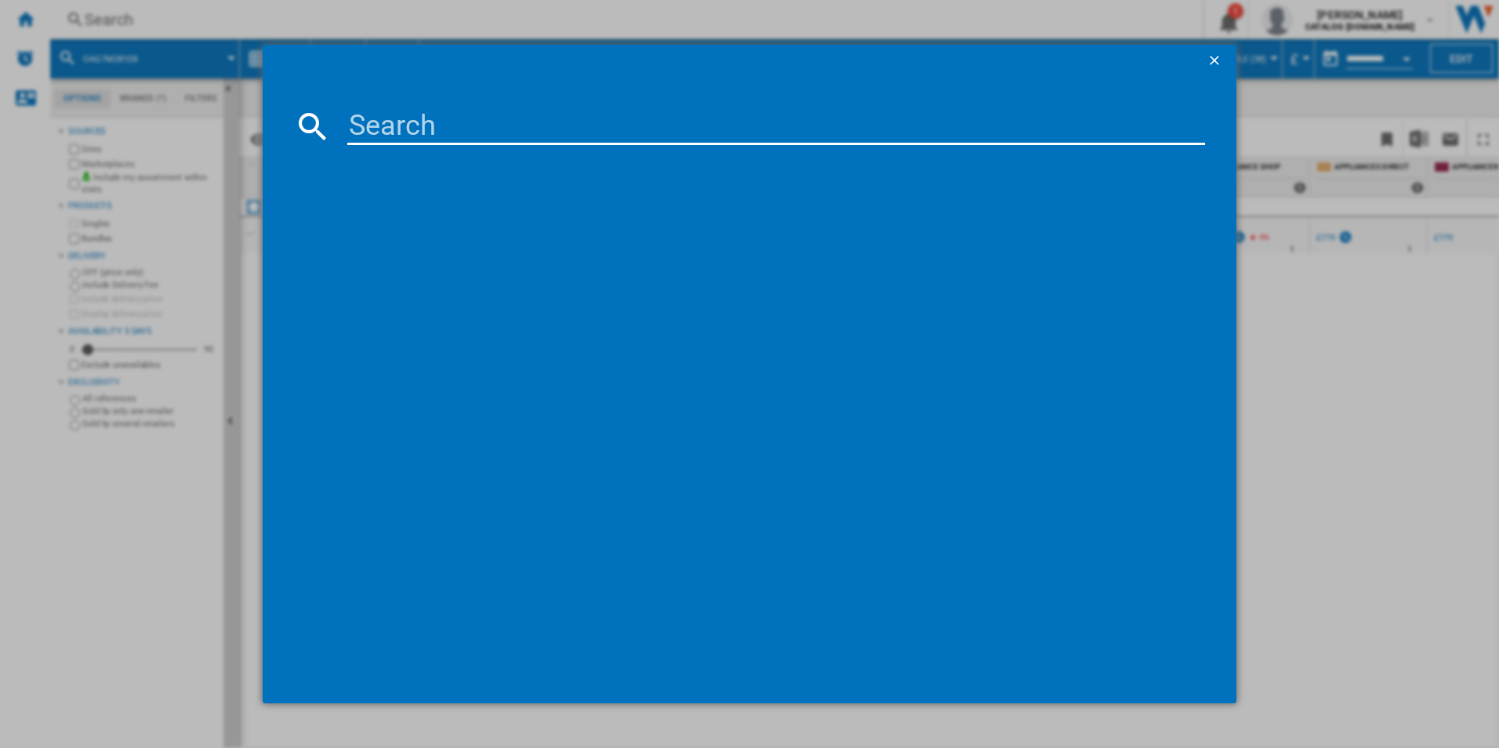
click at [394, 116] on input at bounding box center [776, 126] width 858 height 38
type input "ORC7P321DW"
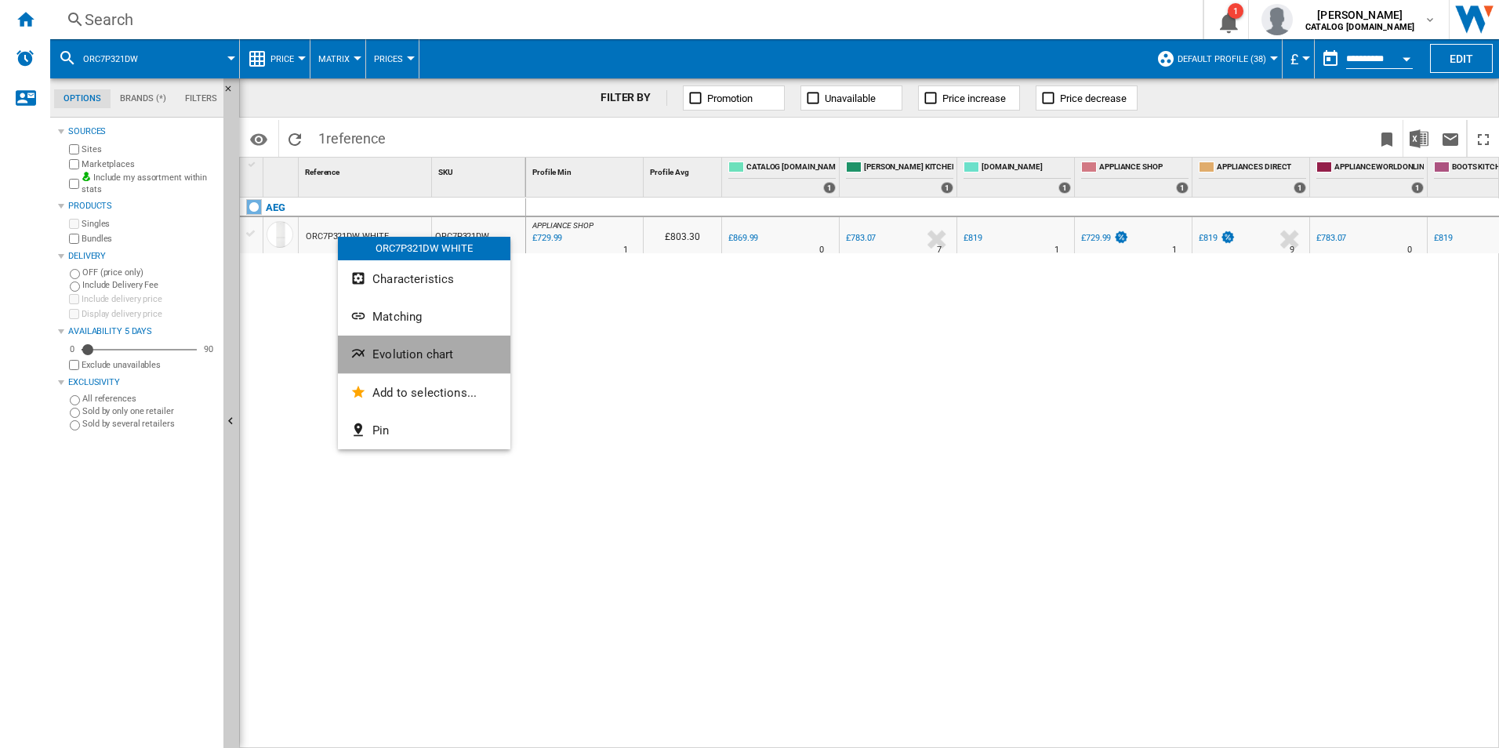
click at [354, 365] on button "Evolution chart" at bounding box center [424, 355] width 172 height 38
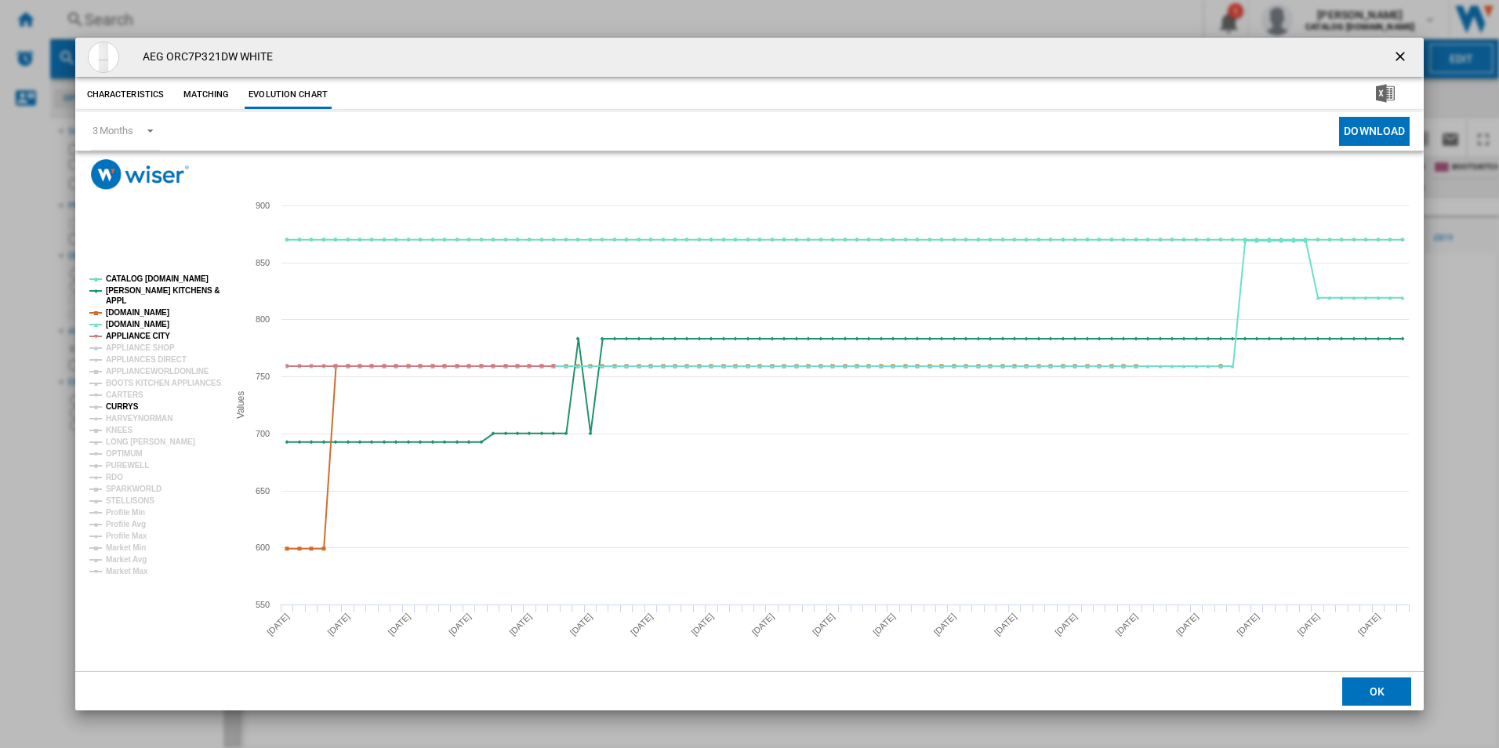
click at [127, 408] on tspan "CURRYS" at bounding box center [122, 406] width 33 height 9
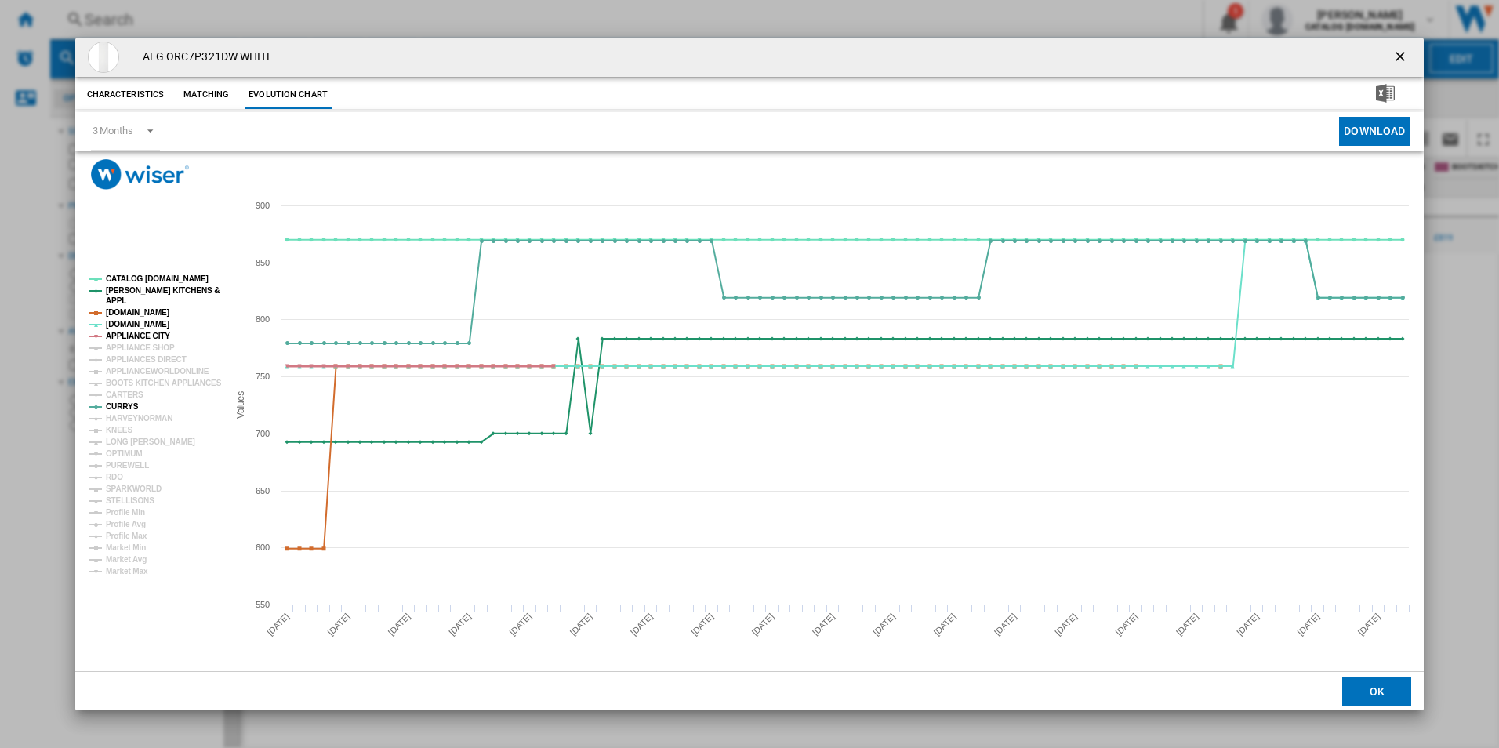
click at [157, 336] on tspan "APPLIANCE CITY" at bounding box center [138, 336] width 64 height 9
click at [152, 312] on tspan "[DOMAIN_NAME]" at bounding box center [137, 312] width 63 height 9
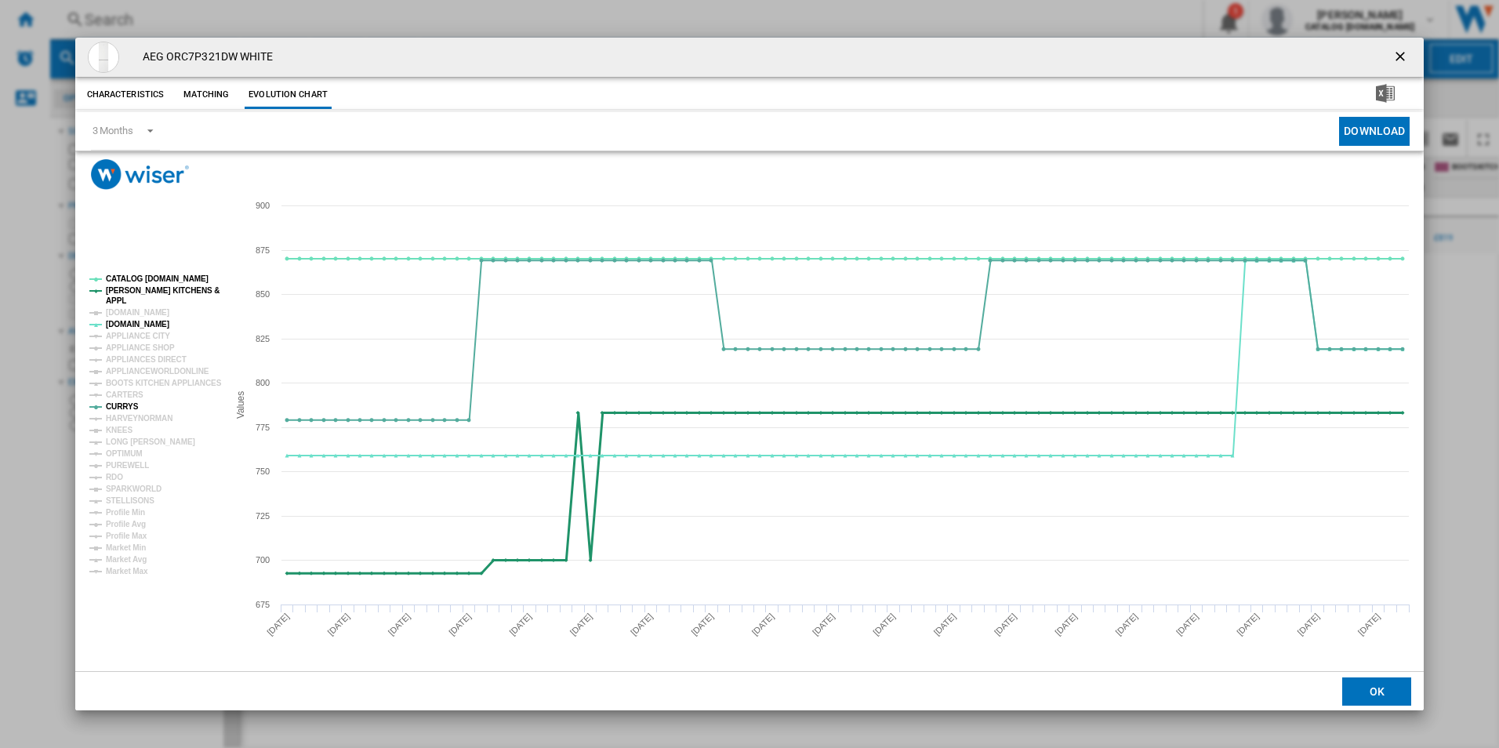
click at [151, 292] on tspan "[PERSON_NAME] KITCHENS &" at bounding box center [163, 290] width 114 height 9
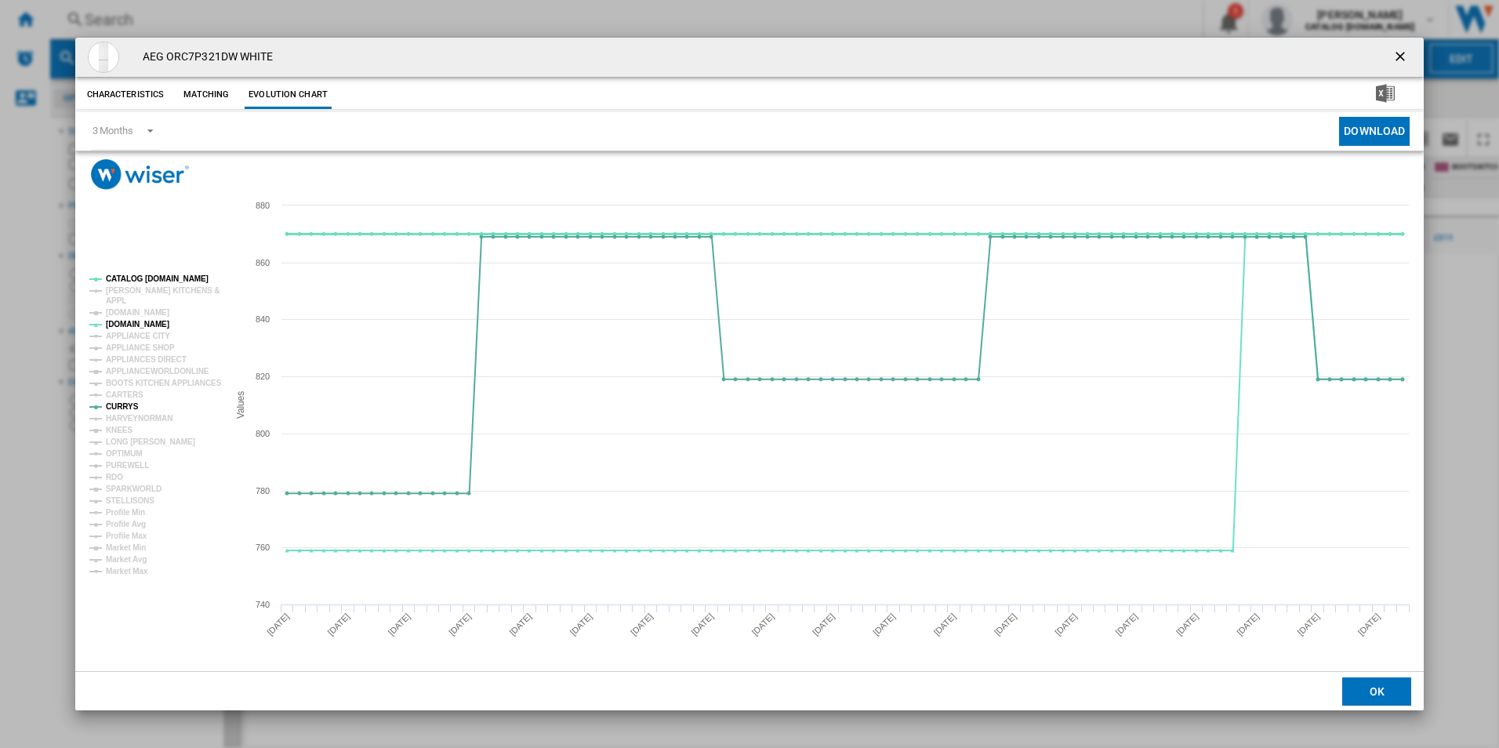
click at [157, 275] on tspan "CATALOG [DOMAIN_NAME]" at bounding box center [157, 278] width 103 height 9
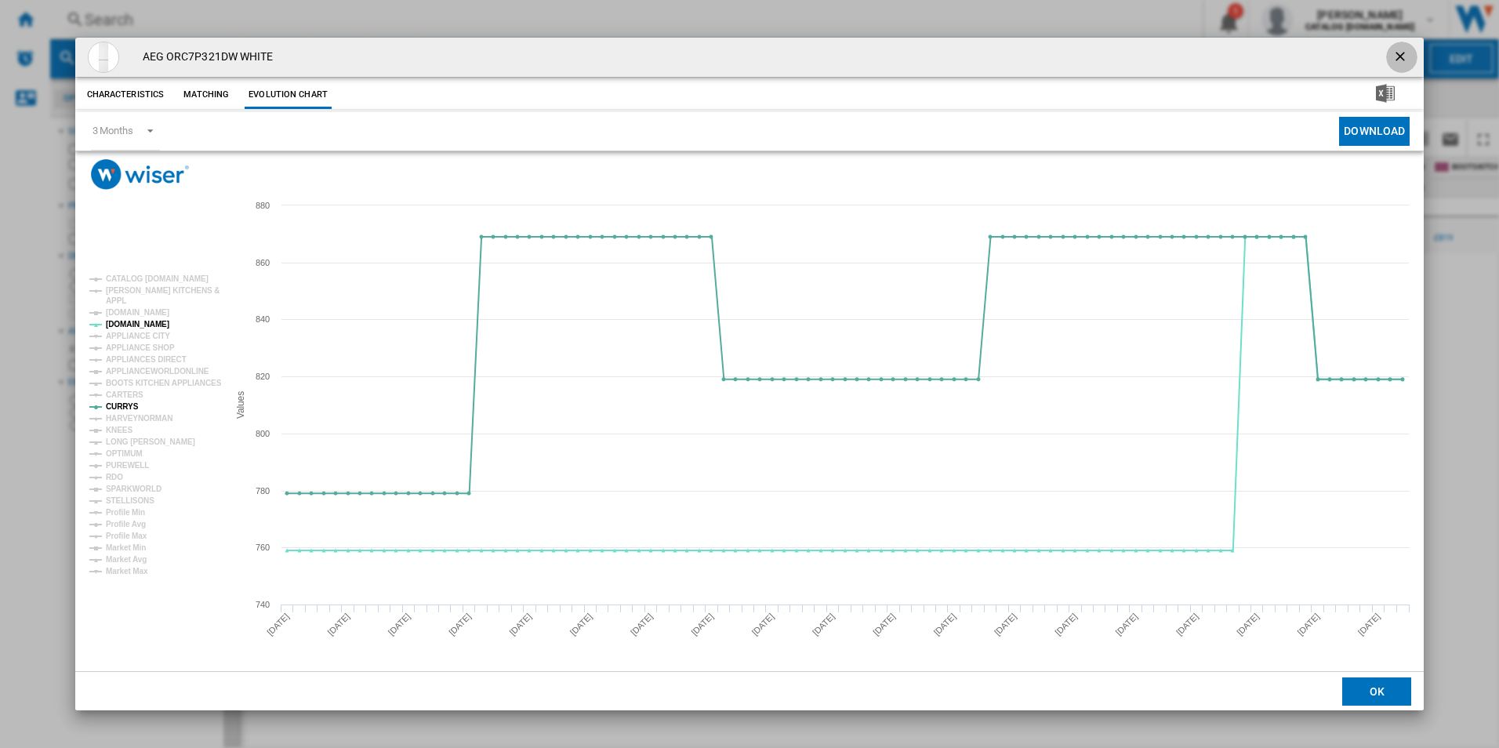
click at [1399, 54] on ng-md-icon "getI18NText('BUTTONS.CLOSE_DIALOG')" at bounding box center [1401, 58] width 19 height 19
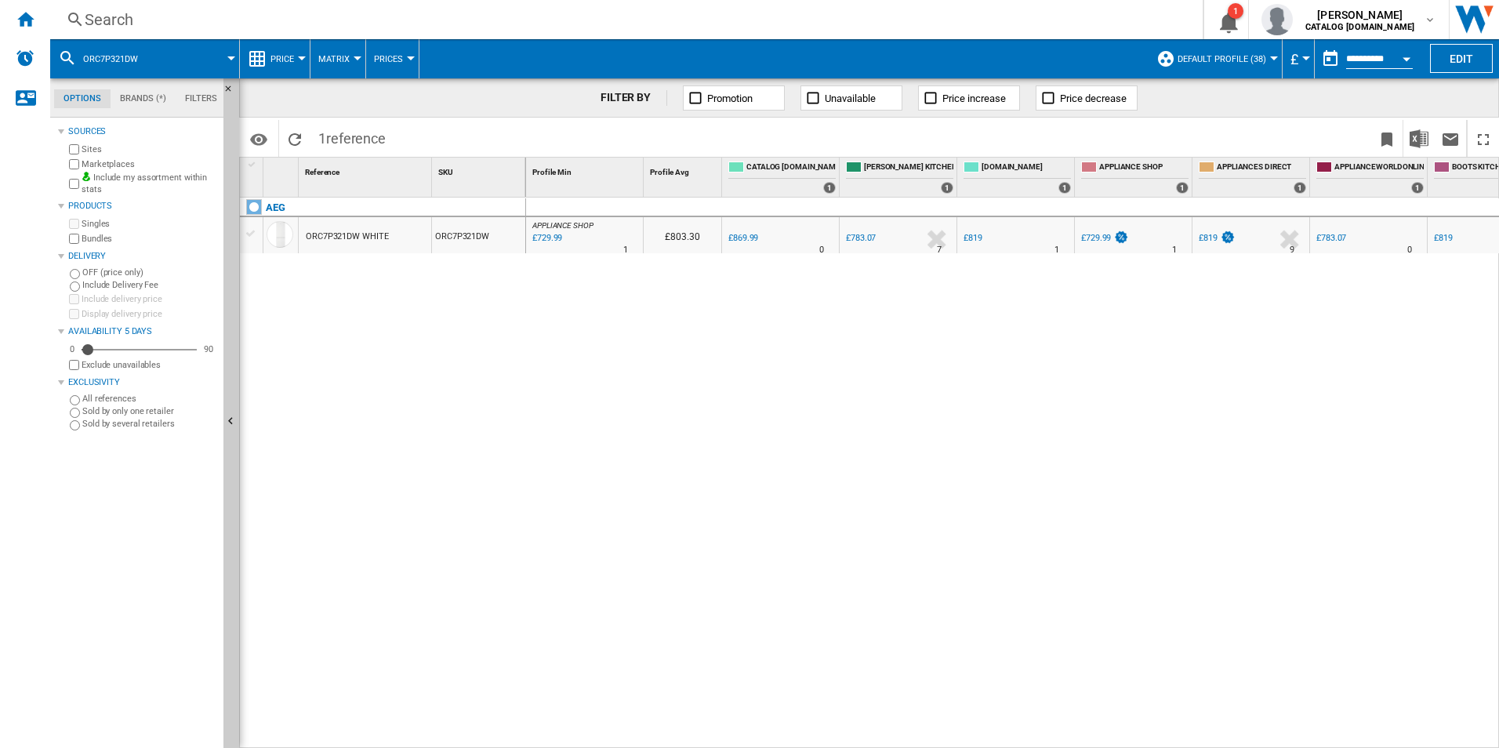
click at [716, 22] on div "Search" at bounding box center [623, 20] width 1077 height 22
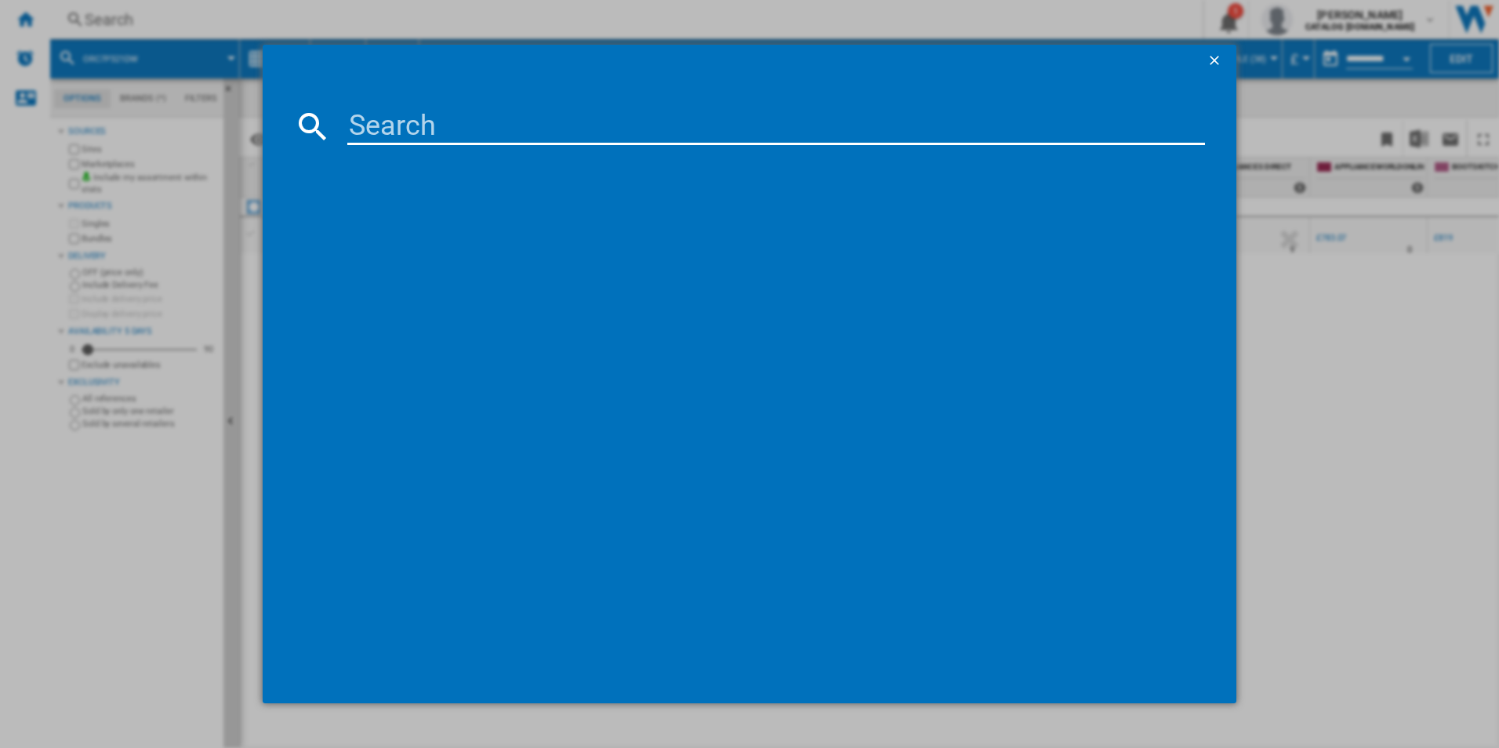
click at [535, 122] on input at bounding box center [776, 126] width 858 height 38
type input "ORC5S331EX"
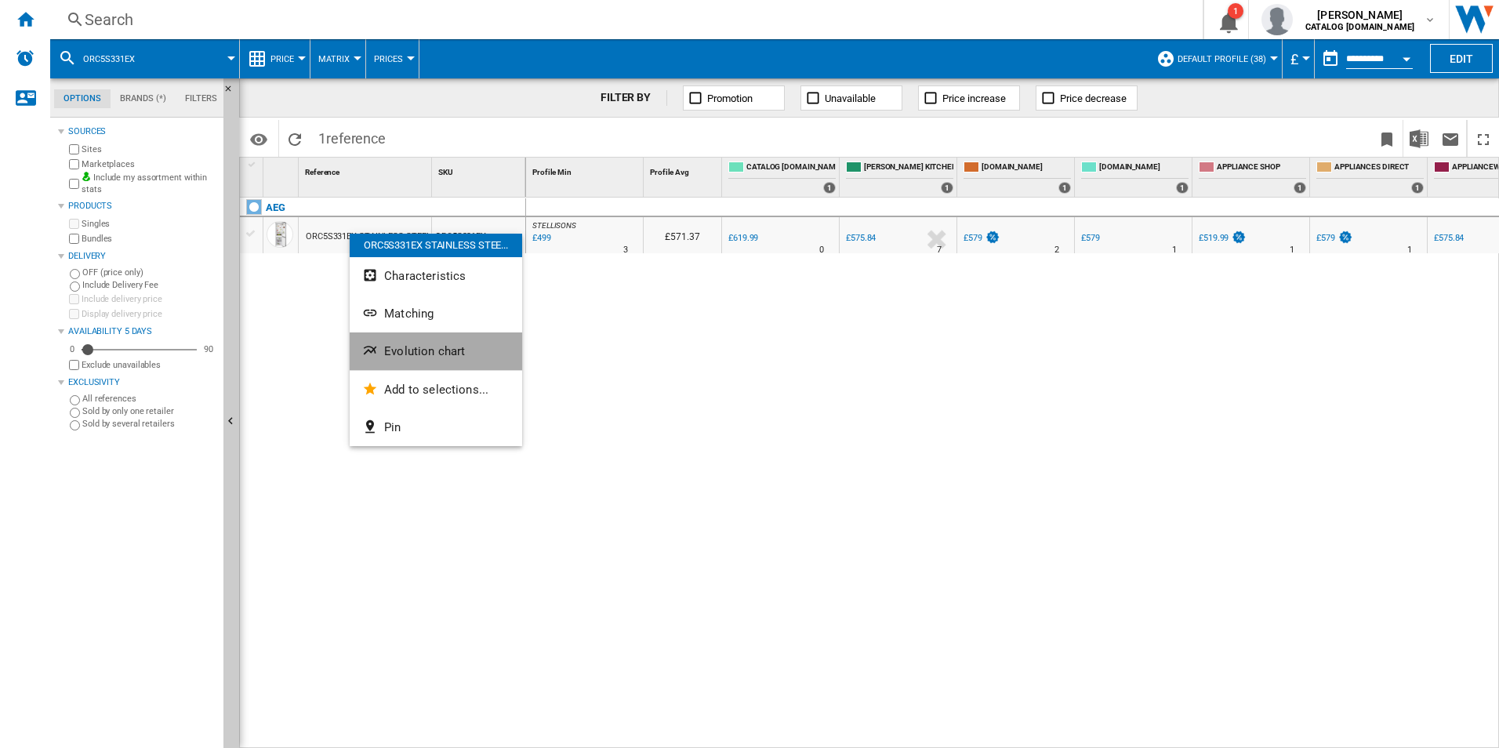
click at [386, 354] on span "Evolution chart" at bounding box center [424, 351] width 81 height 14
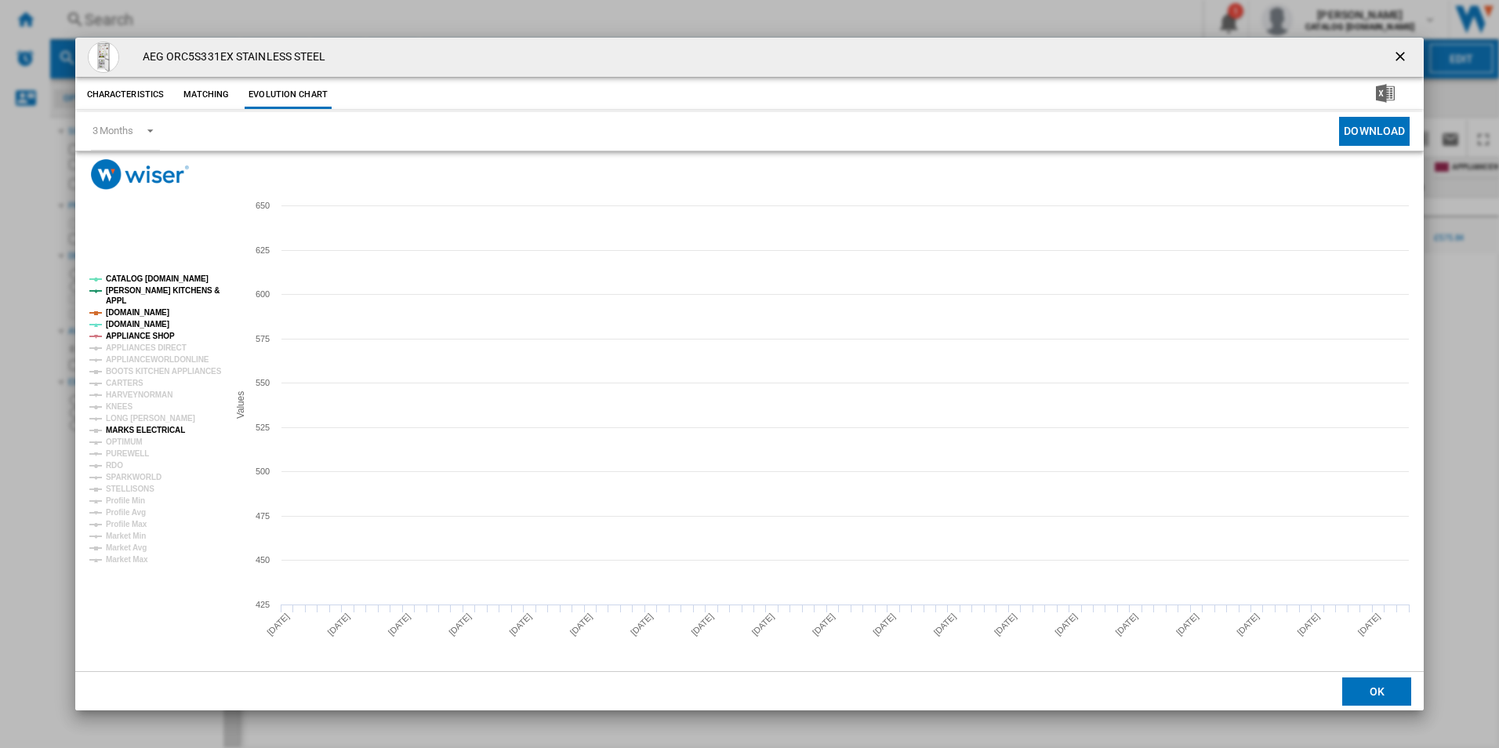
click at [129, 431] on tspan "MARKS ELECTRICAL" at bounding box center [145, 430] width 79 height 9
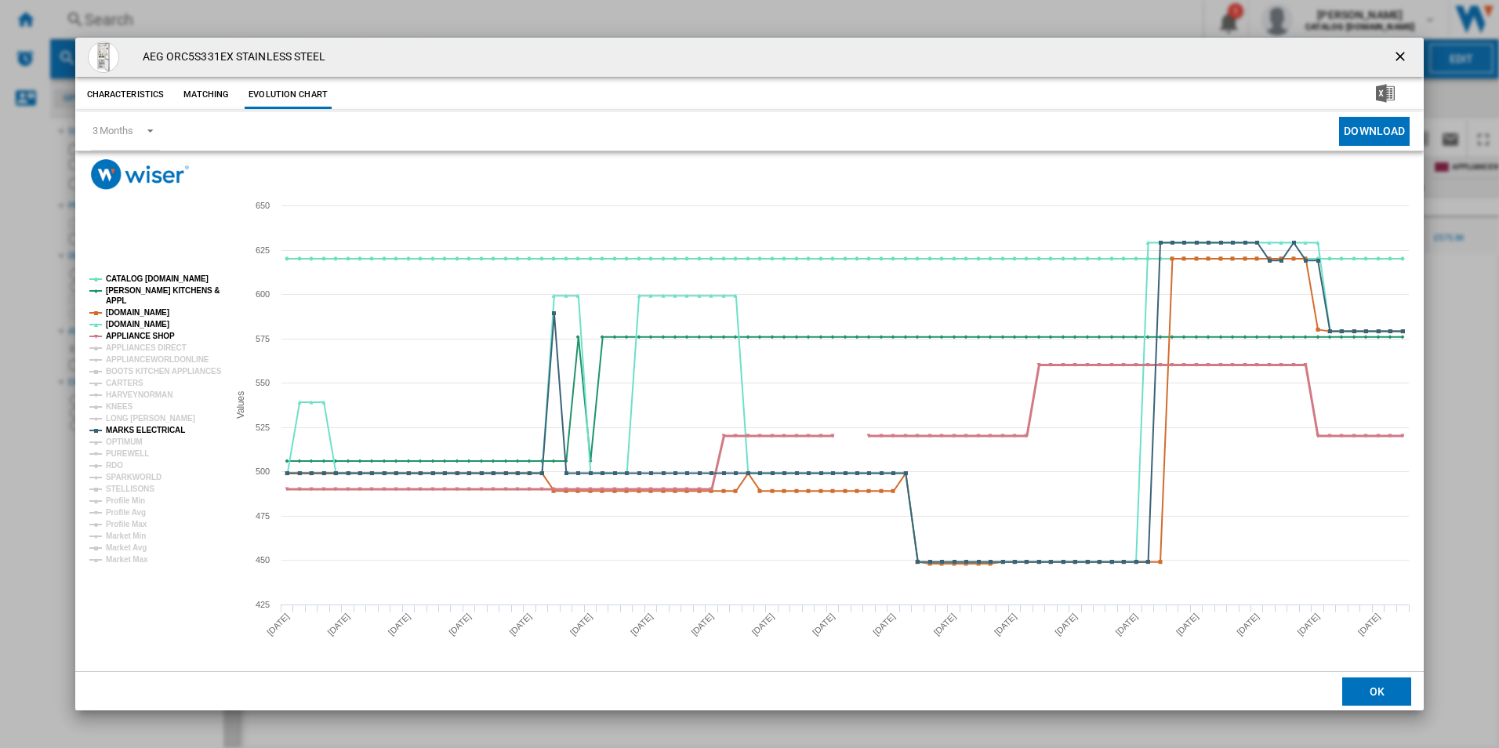
click at [158, 335] on tspan "APPLIANCE SHOP" at bounding box center [140, 336] width 69 height 9
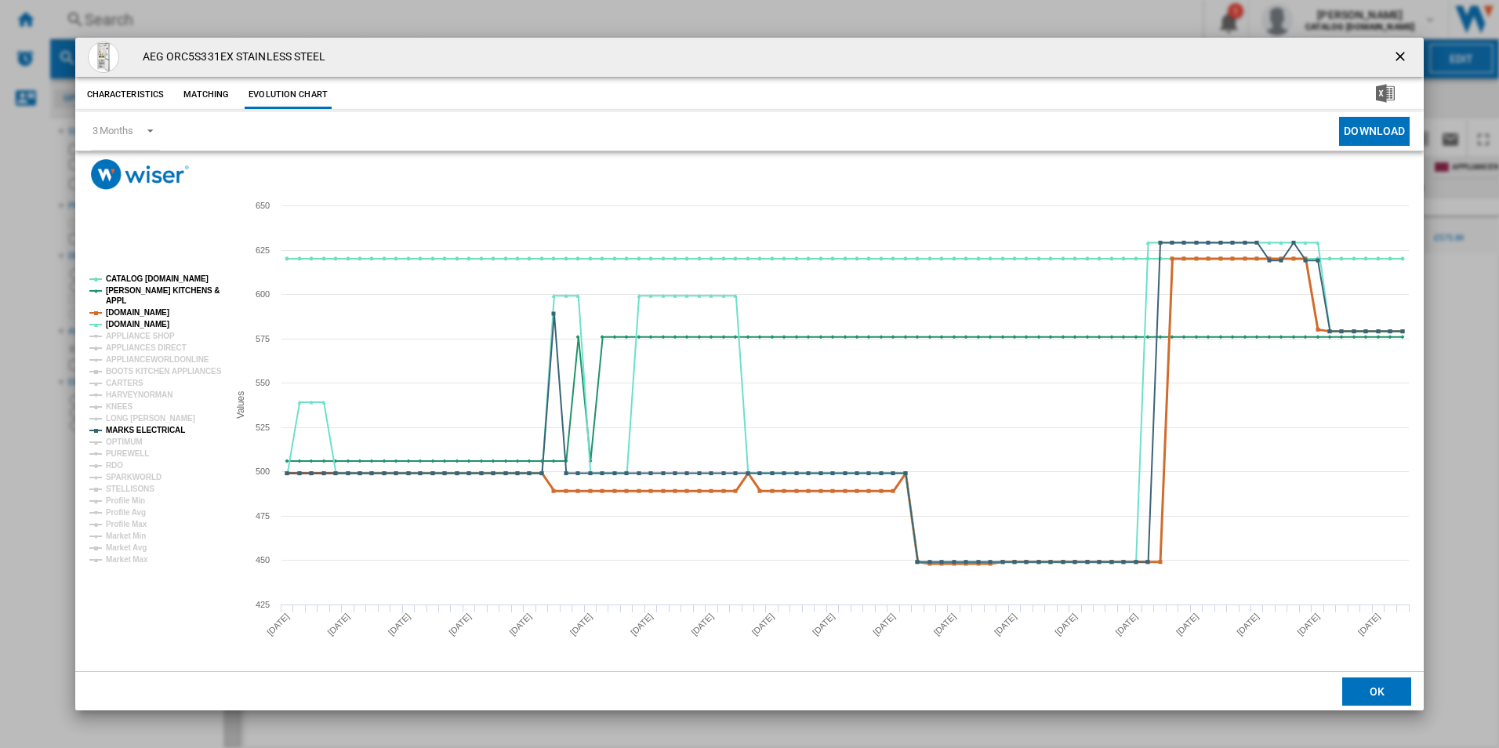
click at [151, 312] on tspan "[DOMAIN_NAME]" at bounding box center [137, 312] width 63 height 9
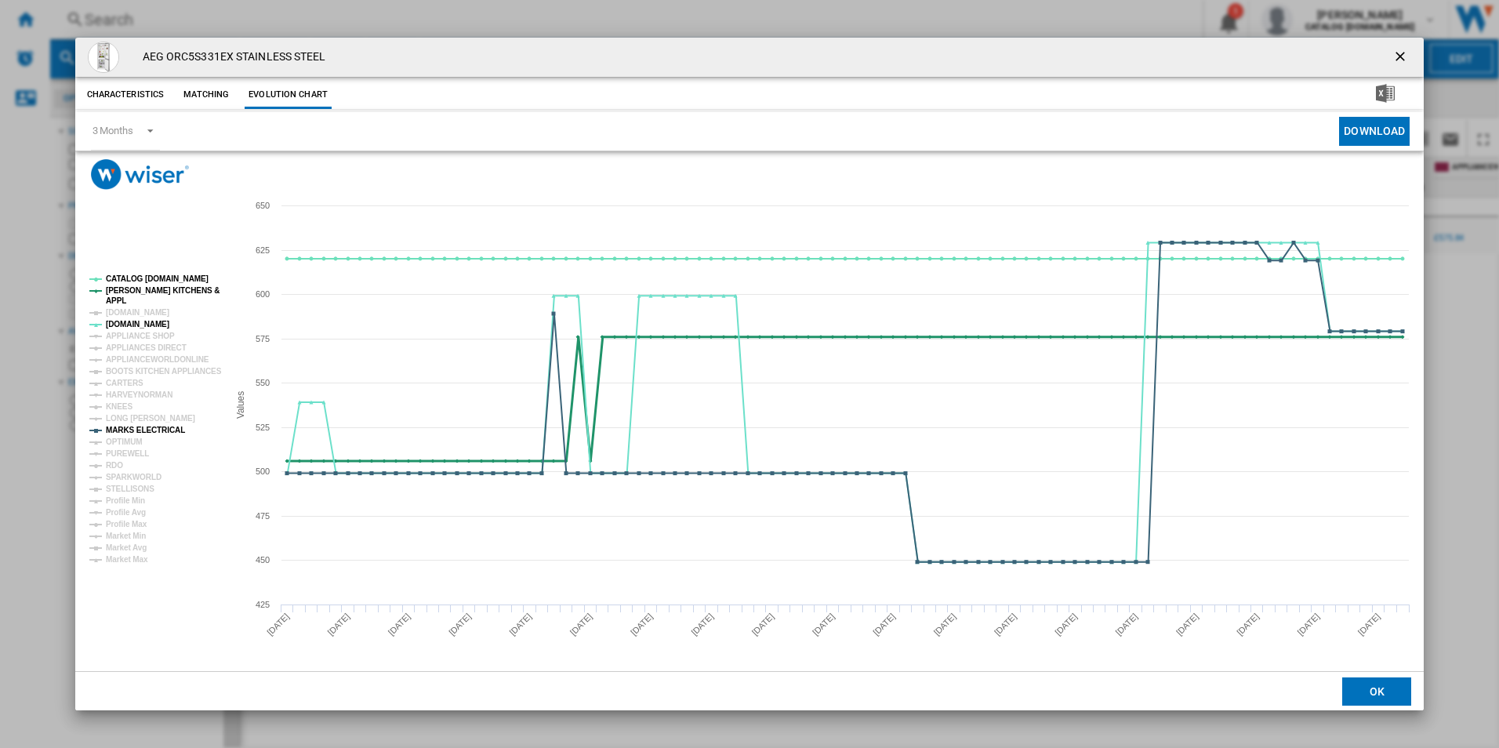
click at [157, 286] on tspan "[PERSON_NAME] KITCHENS &" at bounding box center [163, 290] width 114 height 9
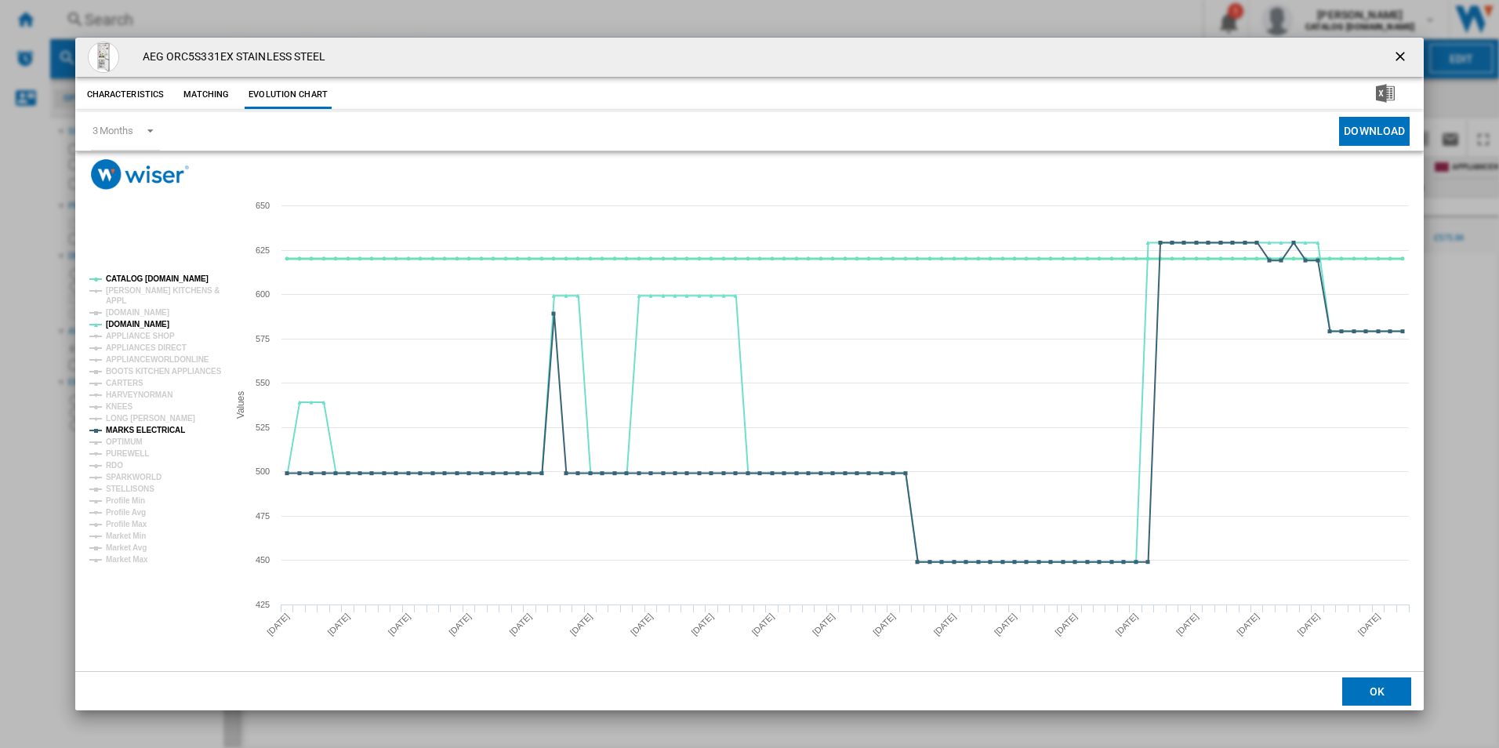
click at [158, 280] on tspan "CATALOG [DOMAIN_NAME]" at bounding box center [157, 278] width 103 height 9
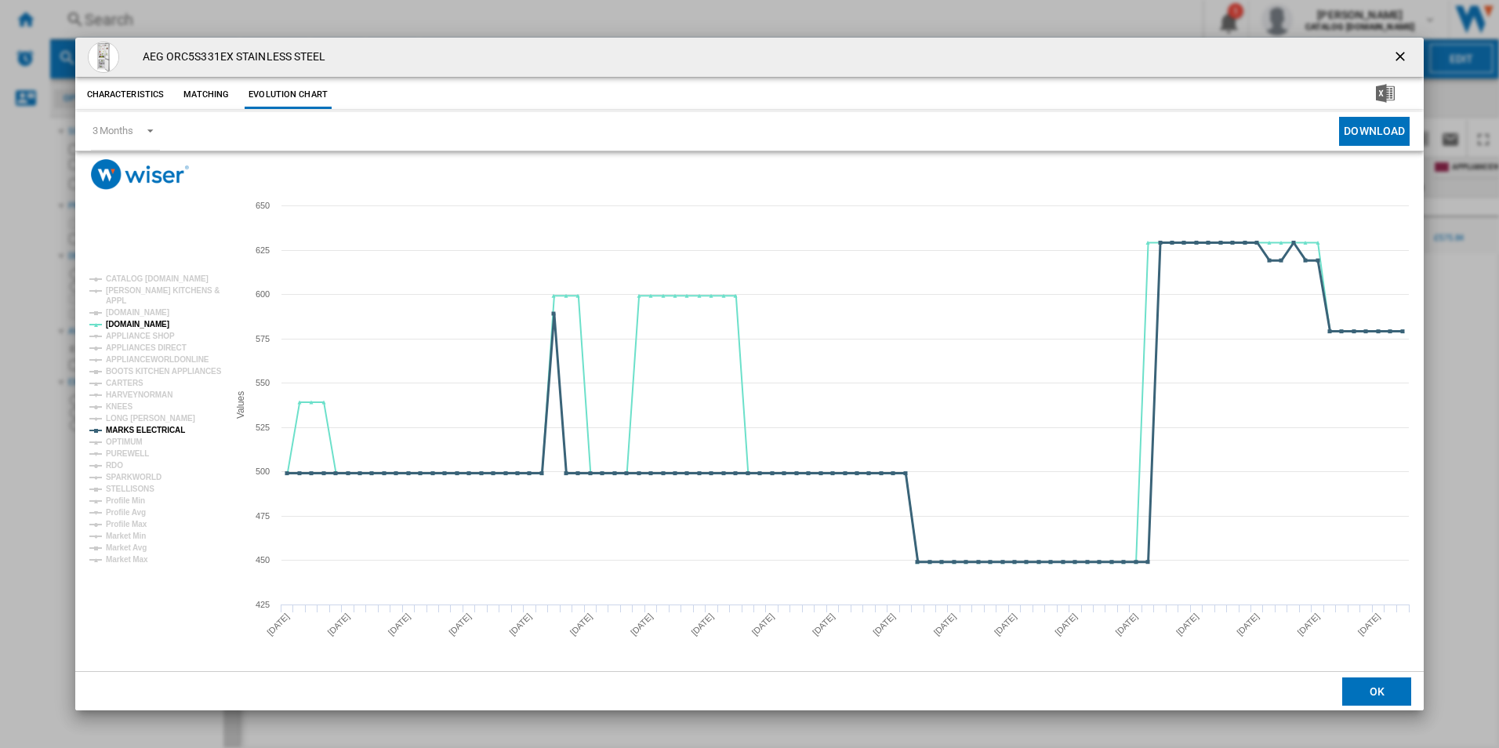
click at [172, 430] on tspan "MARKS ELECTRICAL" at bounding box center [145, 430] width 79 height 9
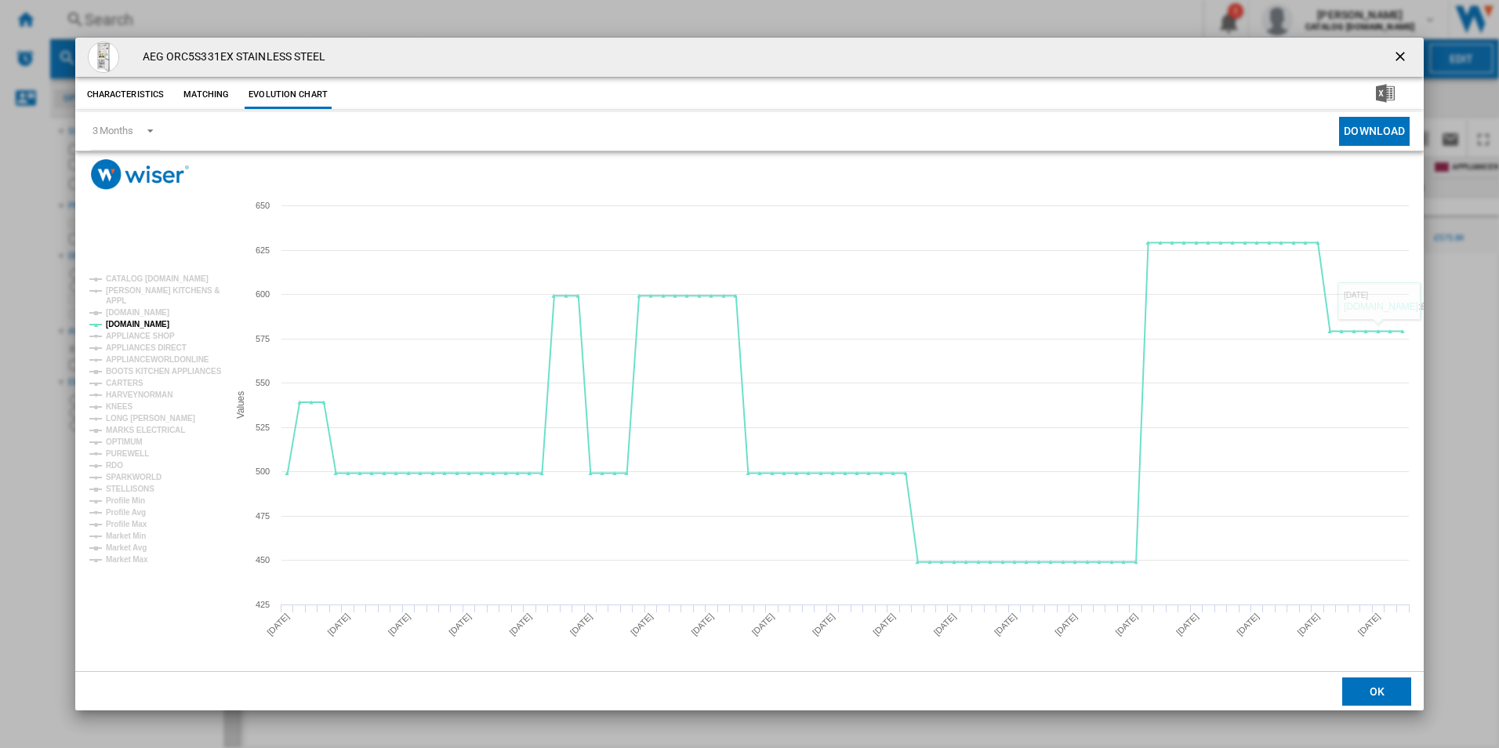
drag, startPoint x: 1401, startPoint y: 52, endPoint x: 1012, endPoint y: 73, distance: 389.4
click at [1401, 52] on ng-md-icon "getI18NText('BUTTONS.CLOSE_DIALOG')" at bounding box center [1401, 58] width 19 height 19
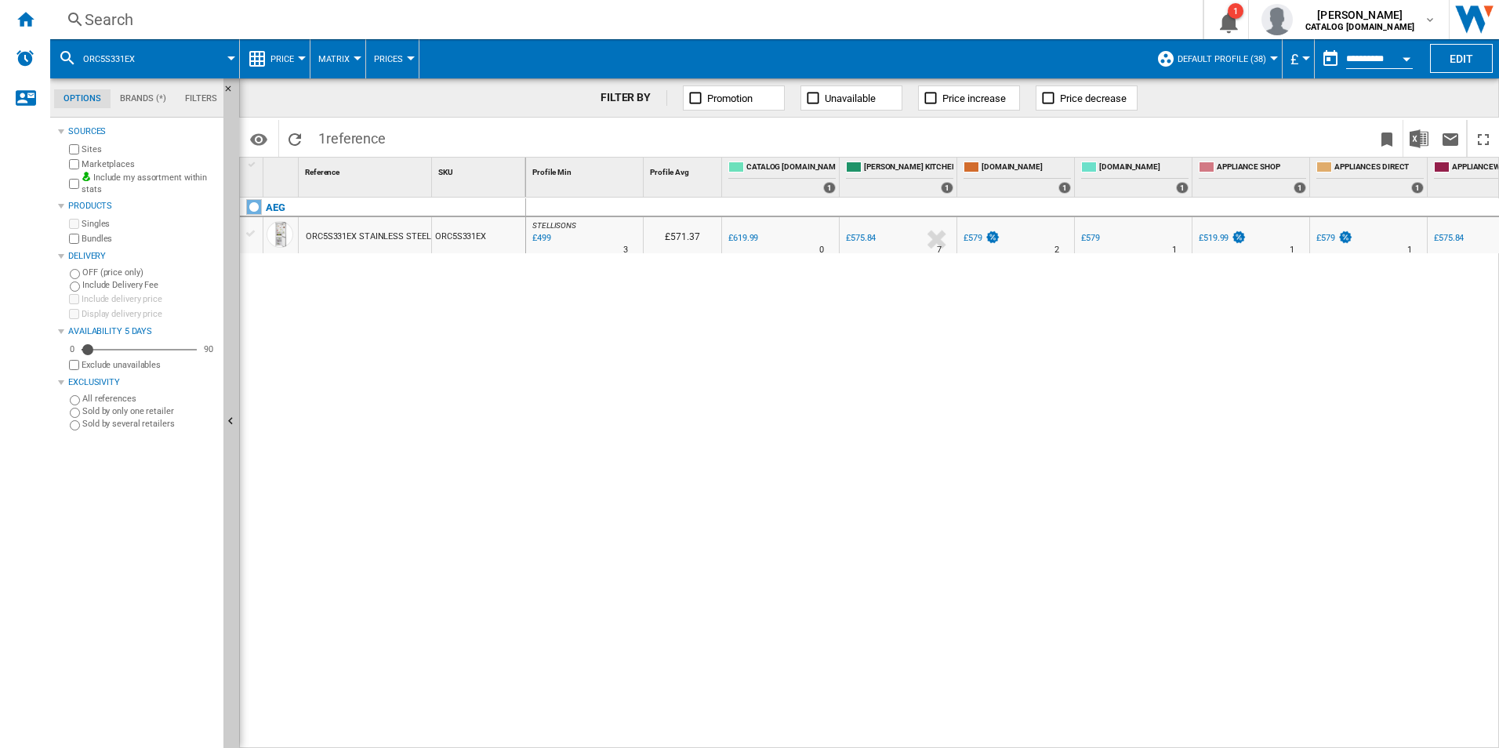
click at [575, 20] on div "Search" at bounding box center [623, 20] width 1077 height 22
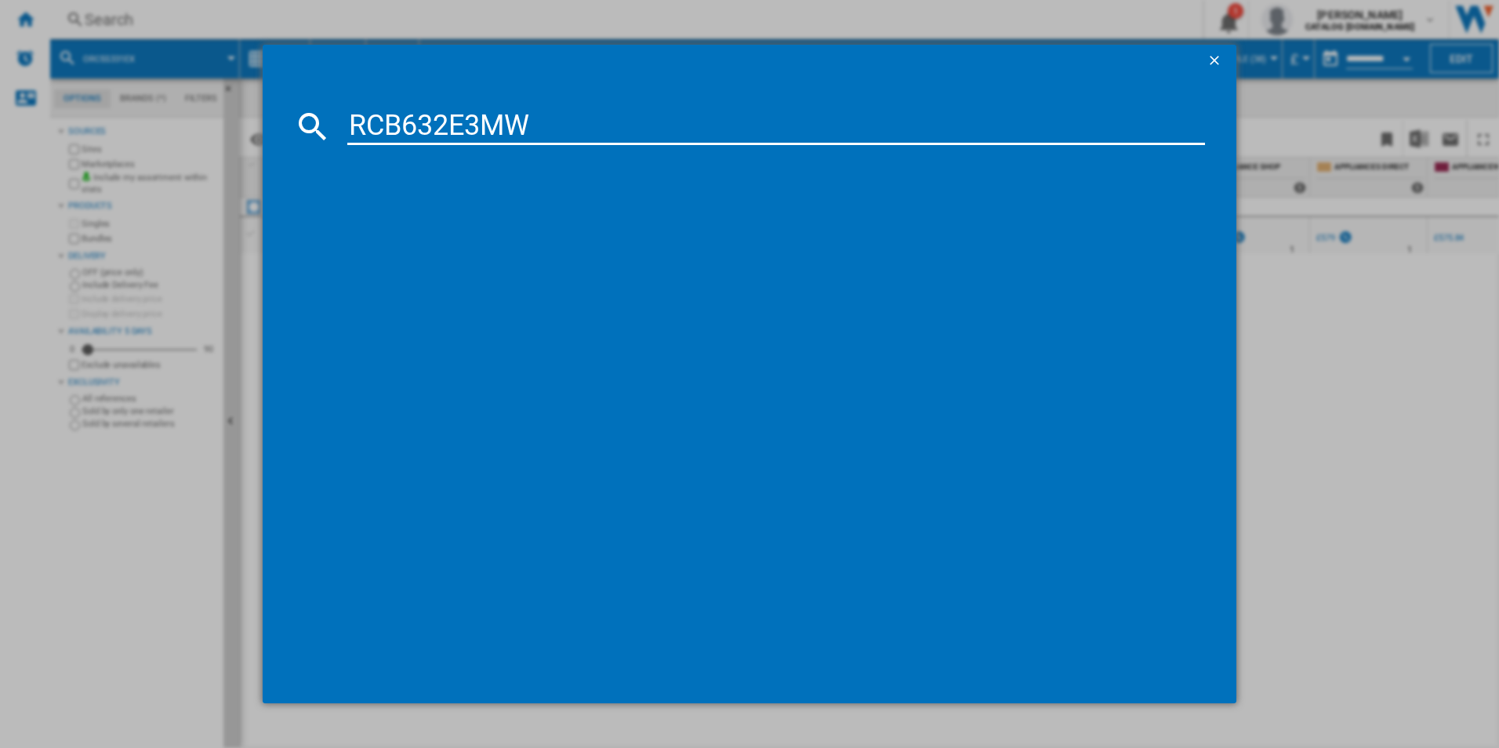
click at [366, 120] on input "RCB632E3MW" at bounding box center [776, 126] width 858 height 38
type input "RCB632E3MW"
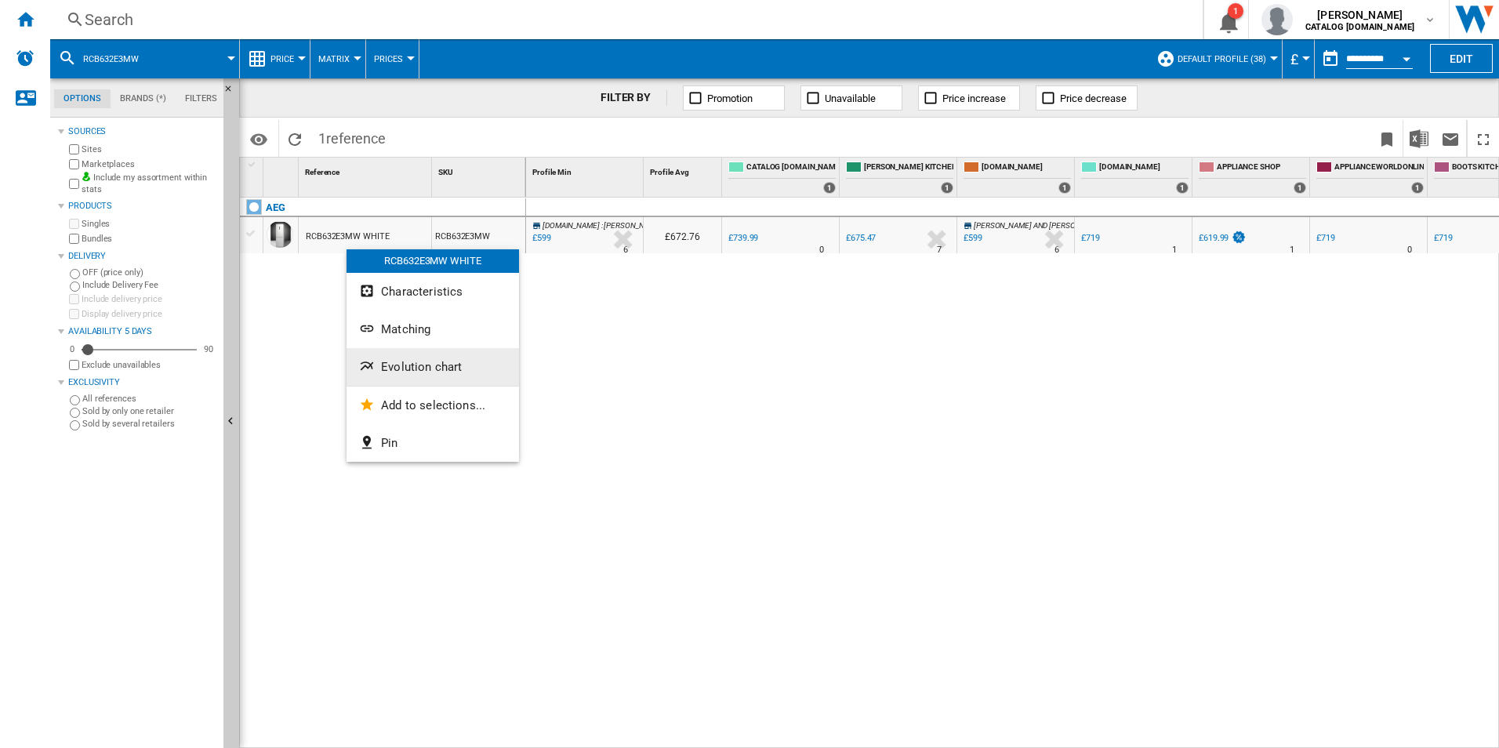
click at [394, 369] on span "Evolution chart" at bounding box center [421, 367] width 81 height 14
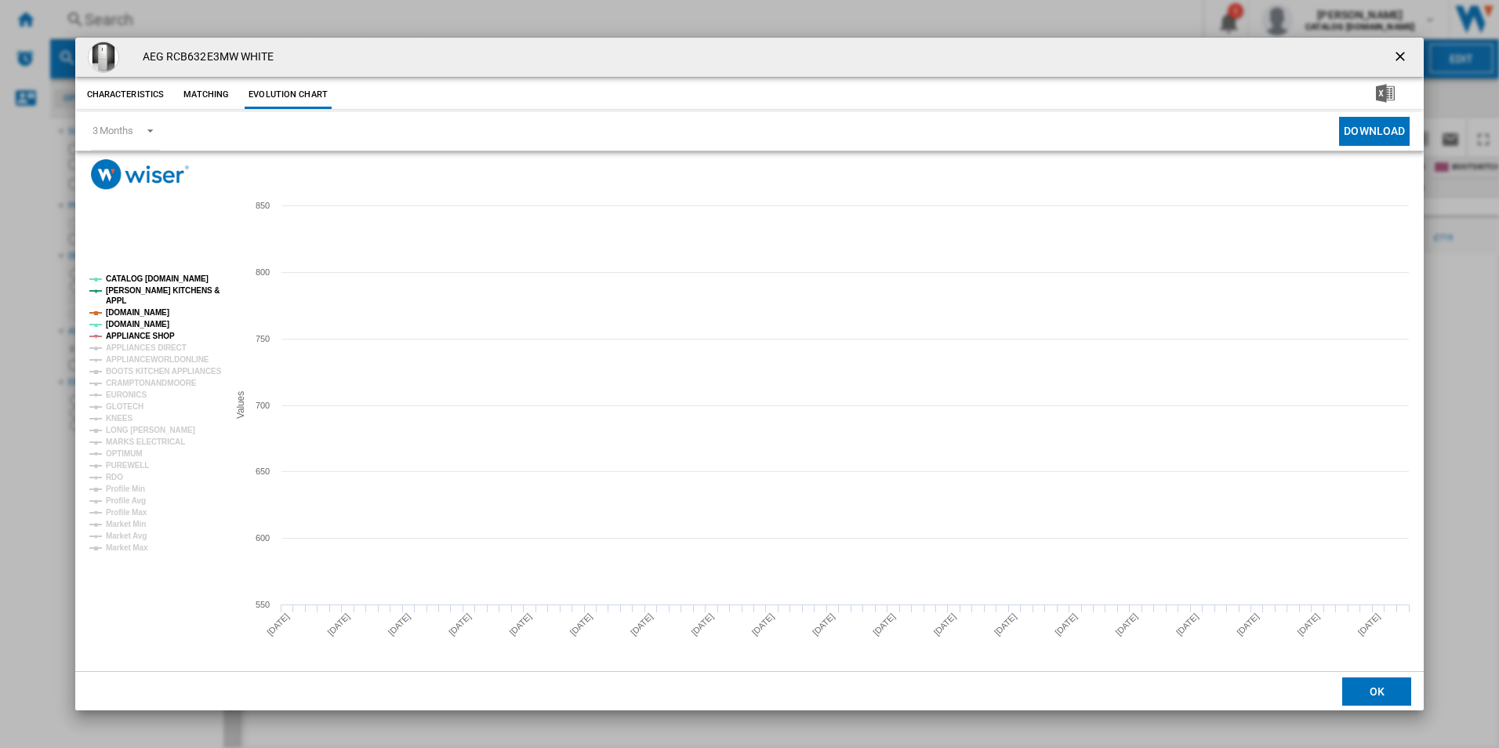
click at [135, 336] on tspan "APPLIANCE SHOP" at bounding box center [140, 336] width 69 height 9
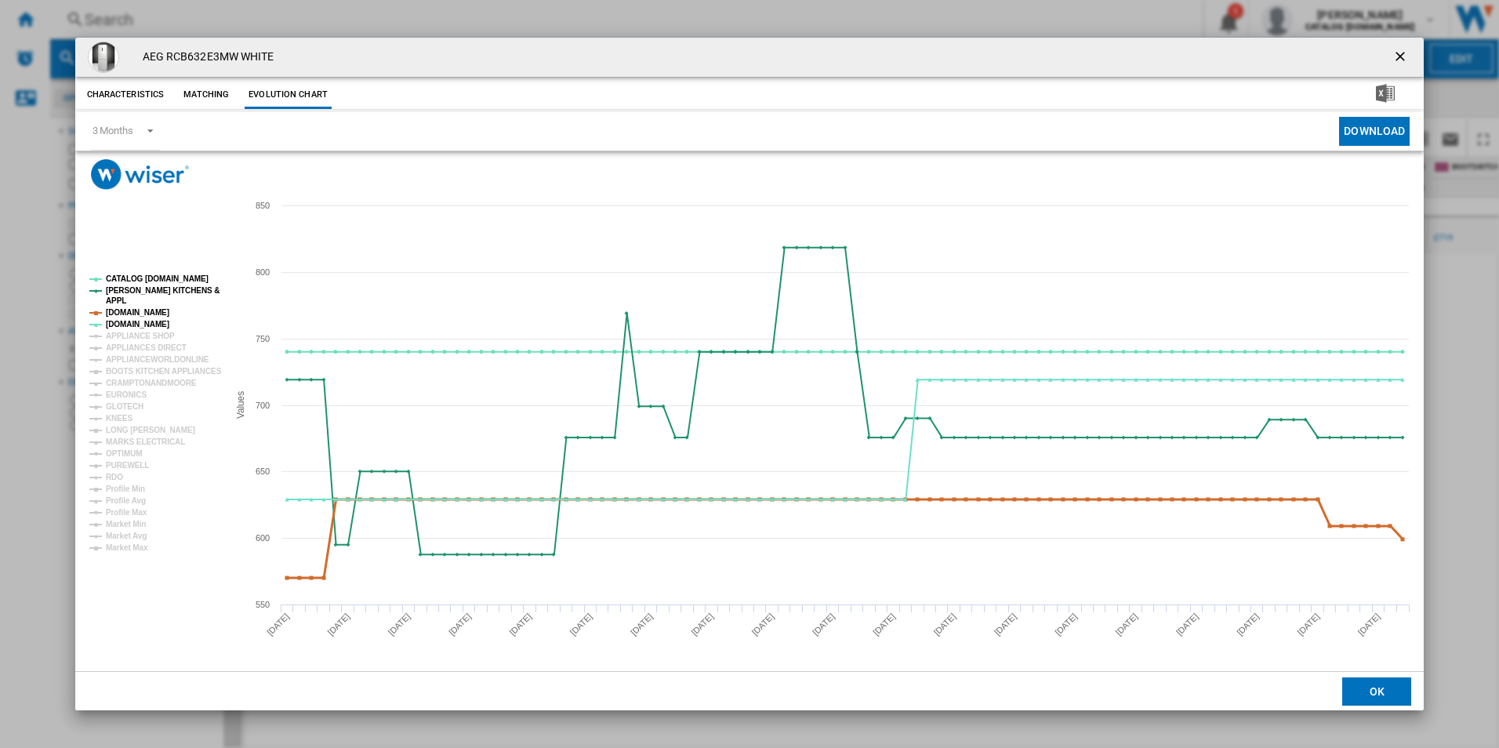
click at [136, 313] on tspan "[DOMAIN_NAME]" at bounding box center [137, 312] width 63 height 9
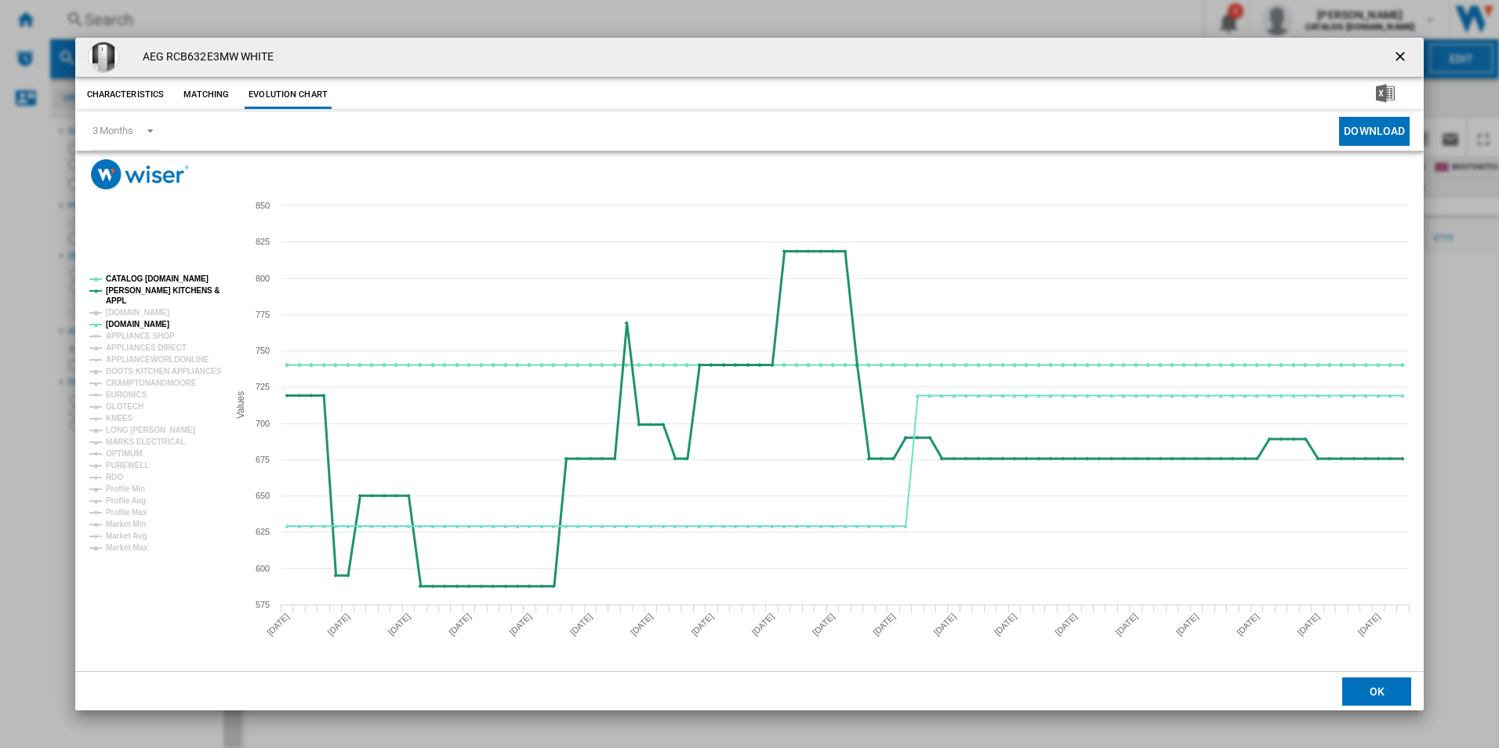
click at [143, 295] on tspan "[PERSON_NAME] KITCHENS &" at bounding box center [163, 290] width 114 height 9
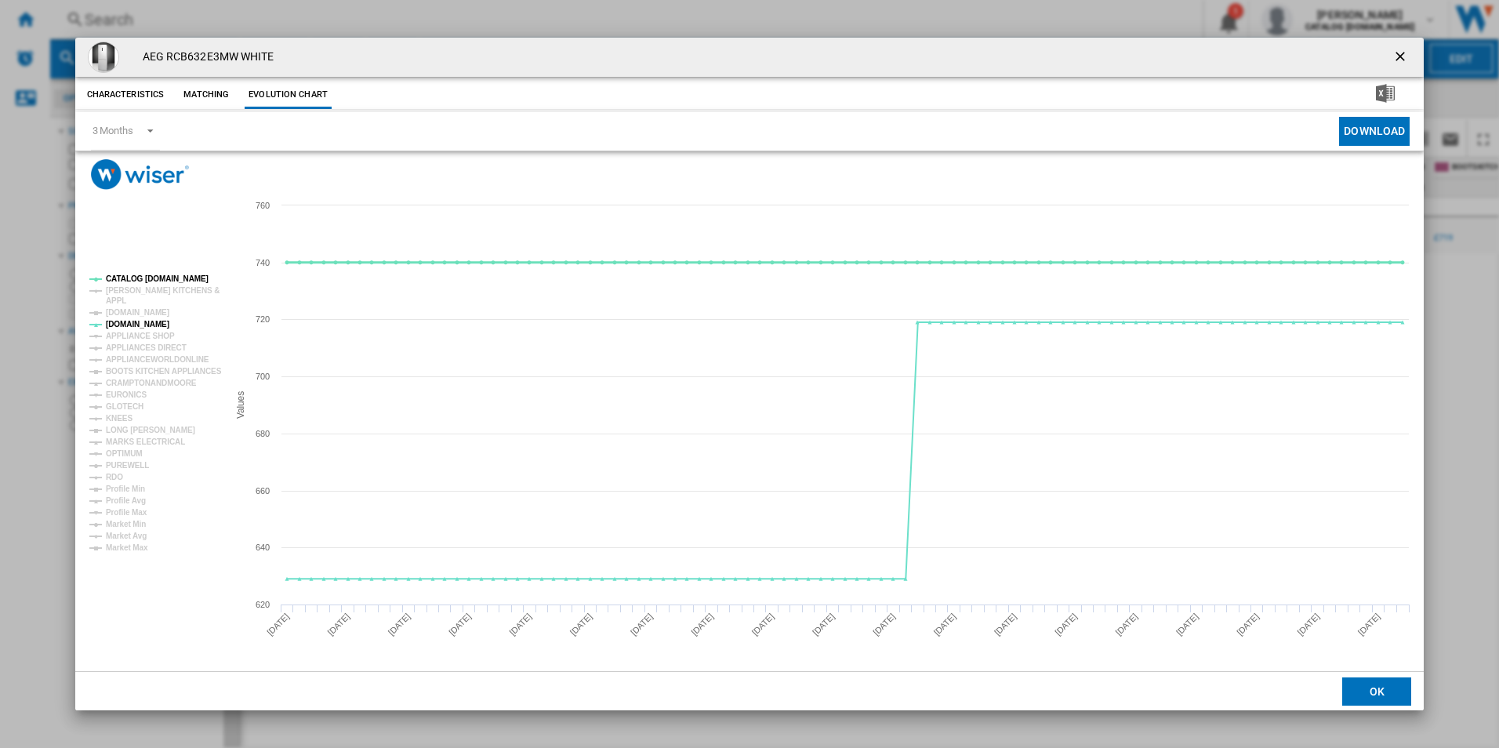
click at [155, 274] on tspan "CATALOG [DOMAIN_NAME]" at bounding box center [157, 278] width 103 height 9
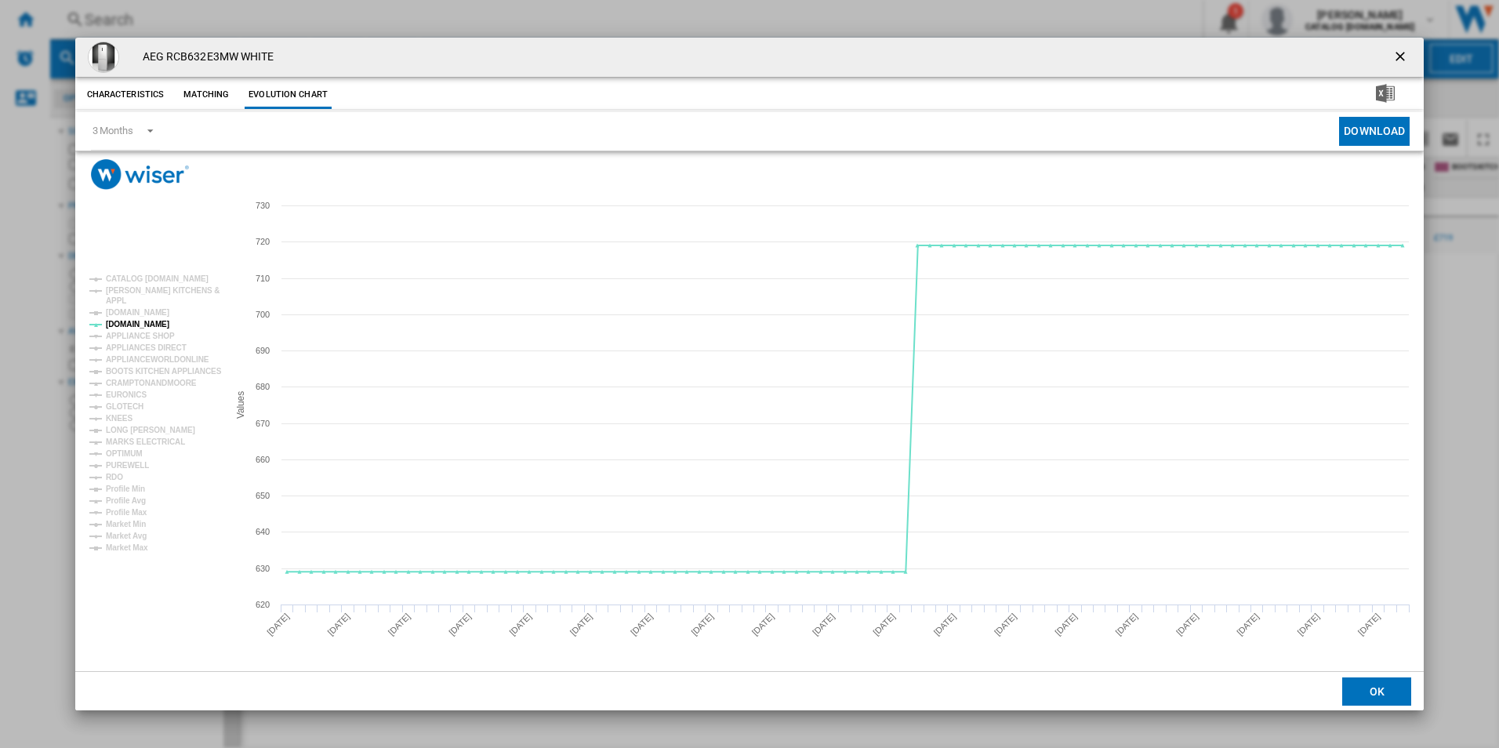
click at [1399, 65] on ng-md-icon "getI18NText('BUTTONS.CLOSE_DIALOG')" at bounding box center [1401, 58] width 19 height 19
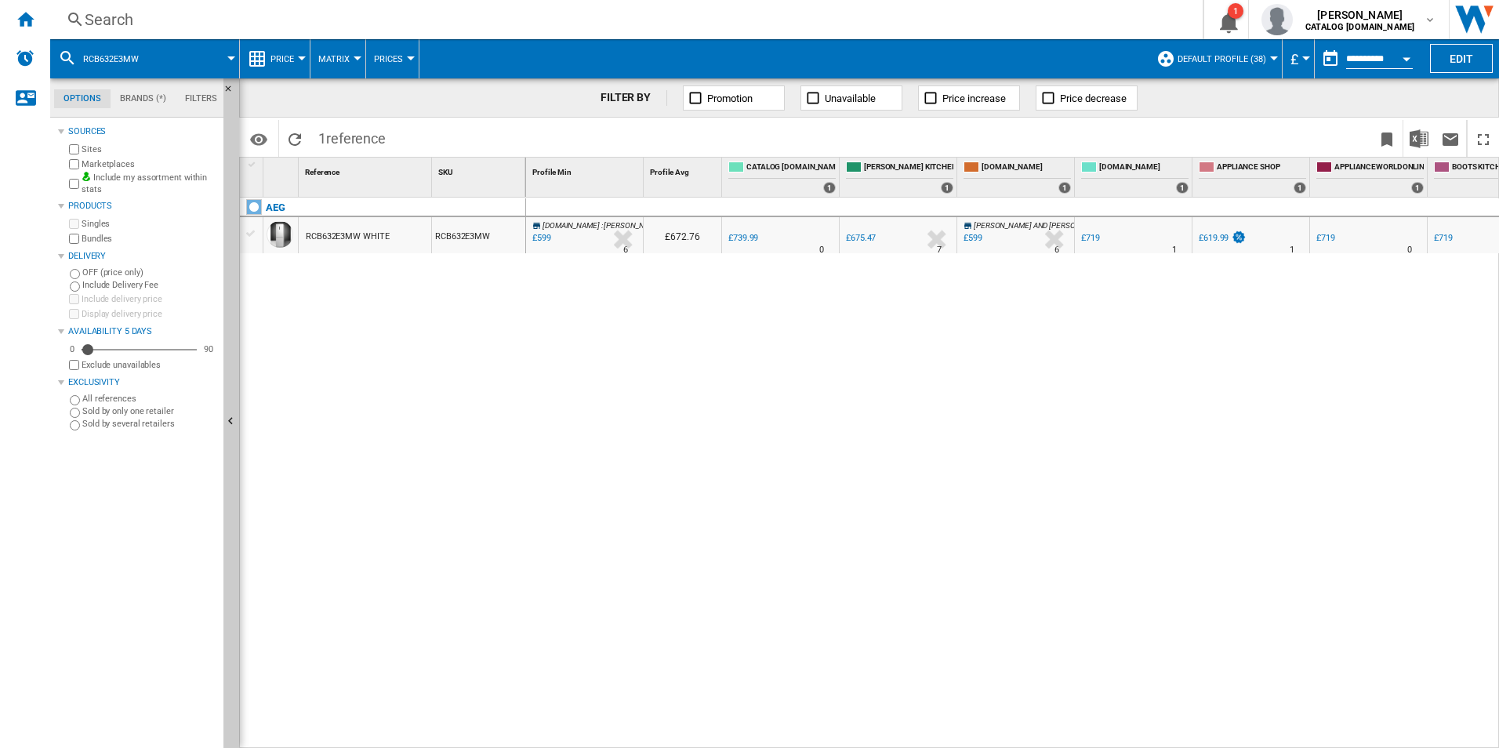
click at [622, 22] on div "Search" at bounding box center [623, 20] width 1077 height 22
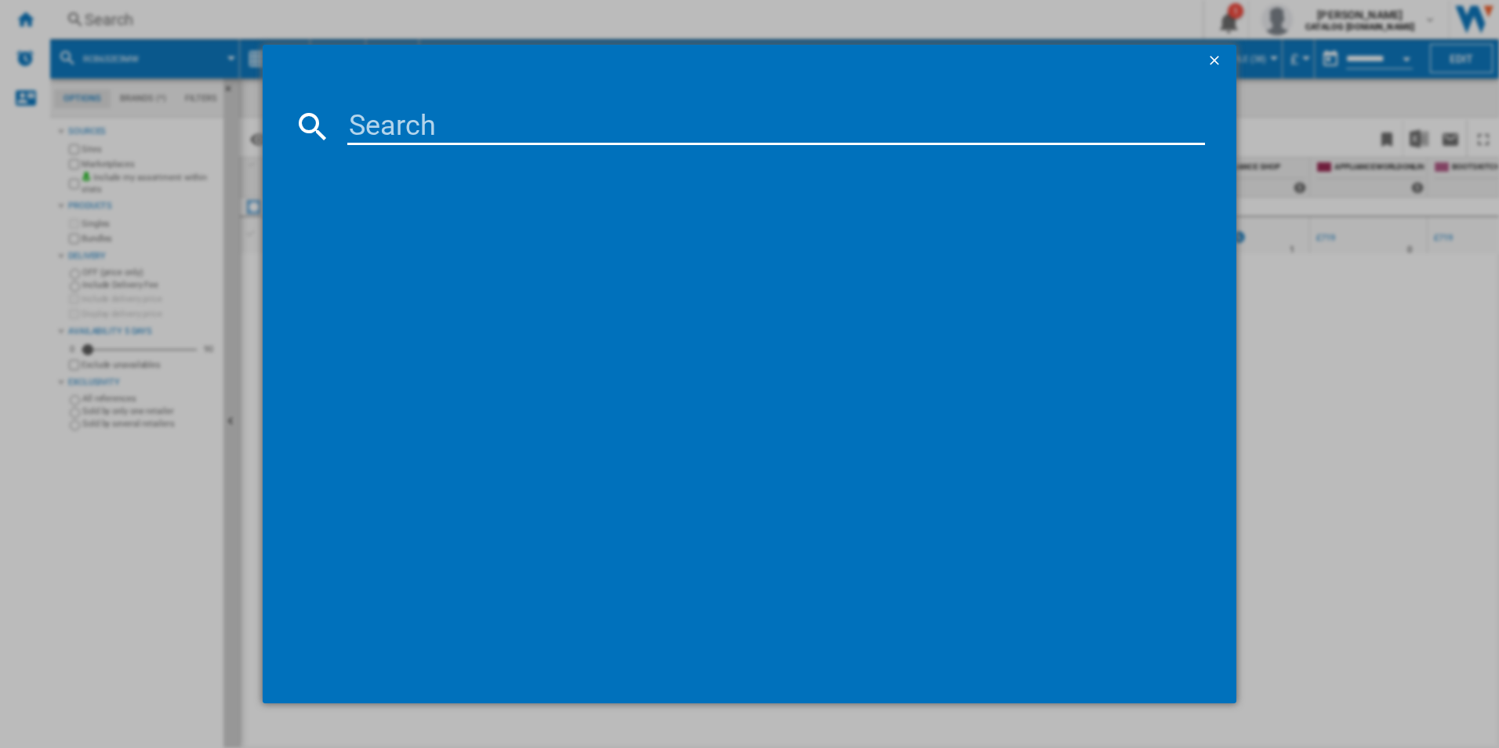
click at [478, 136] on input at bounding box center [776, 126] width 858 height 38
type input "OAG7M281EX"
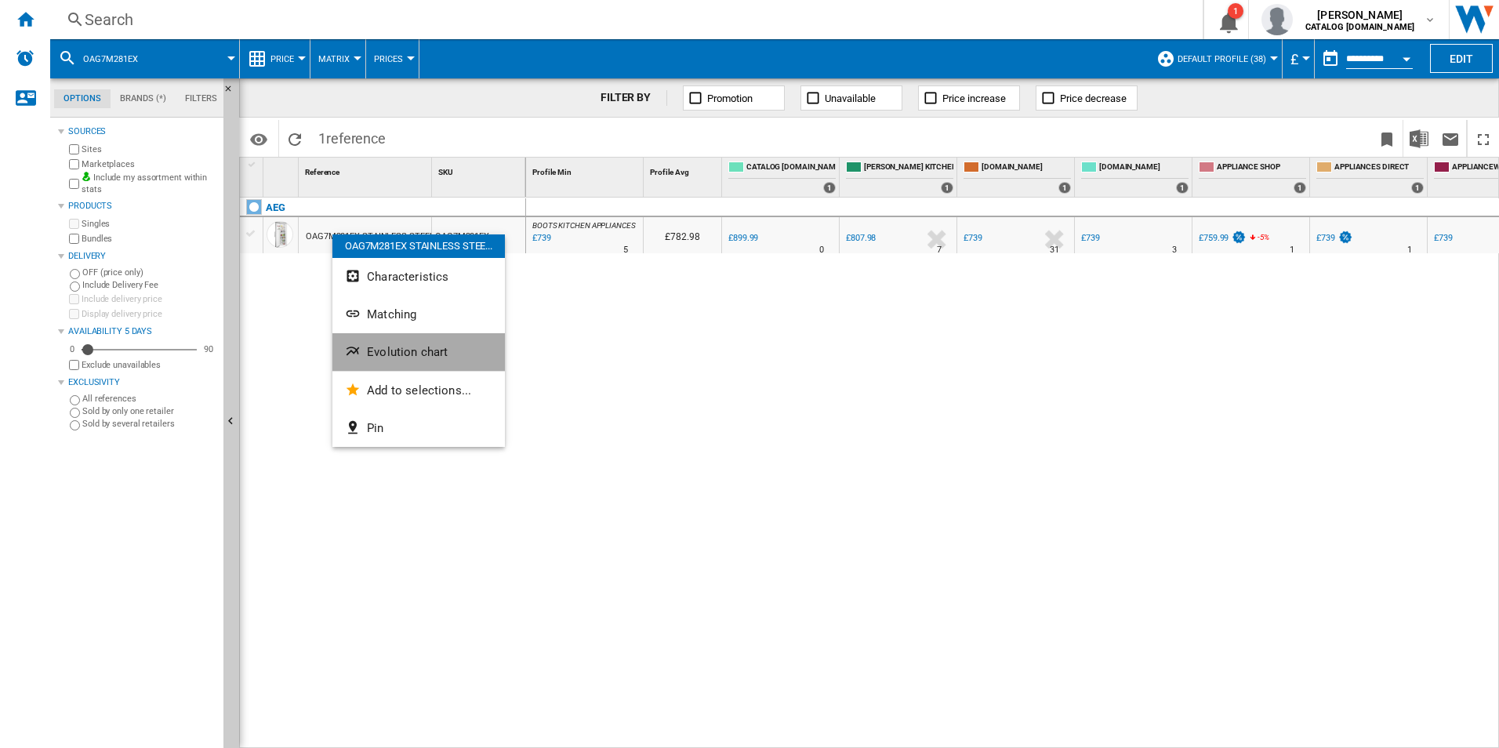
click at [371, 344] on button "Evolution chart" at bounding box center [418, 352] width 172 height 38
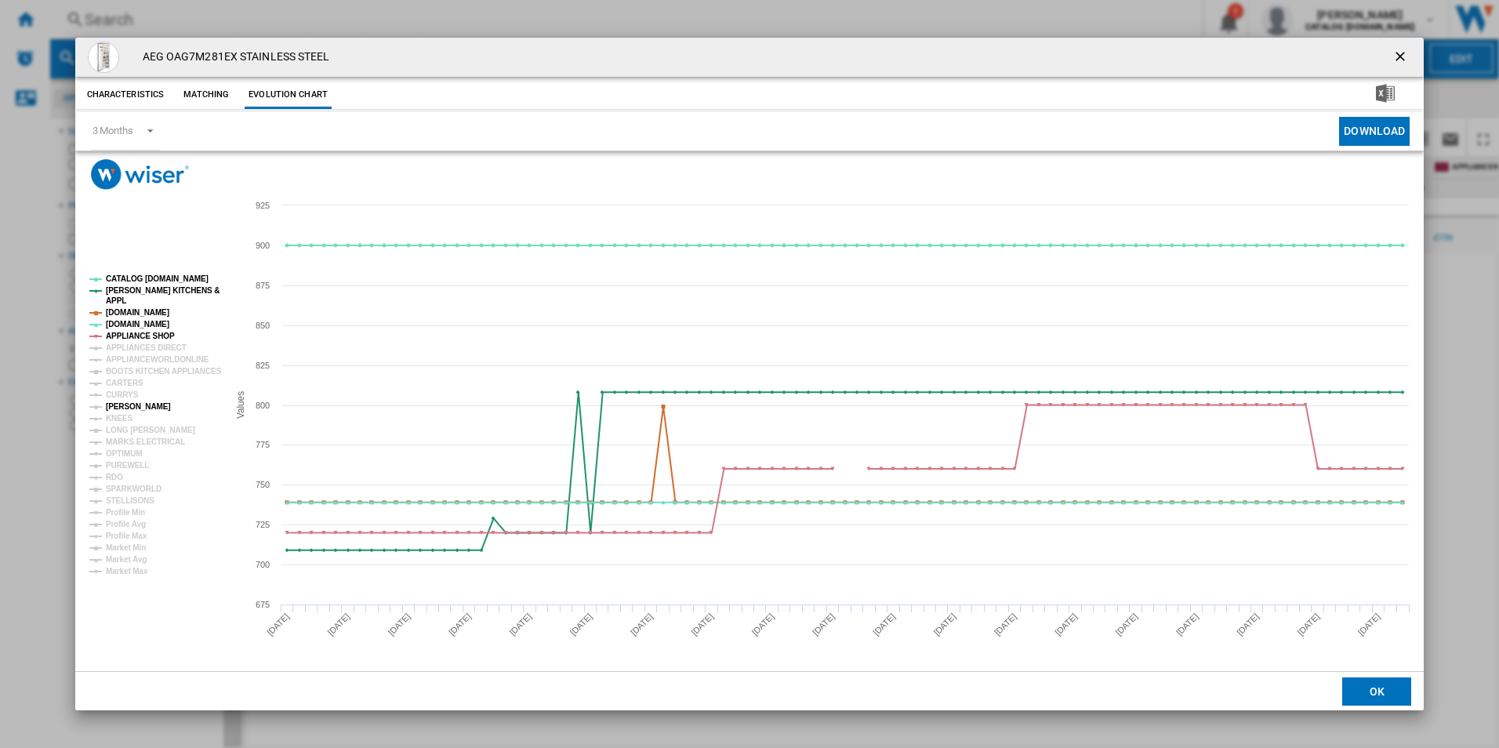
click at [123, 404] on tspan "[PERSON_NAME]" at bounding box center [138, 406] width 65 height 9
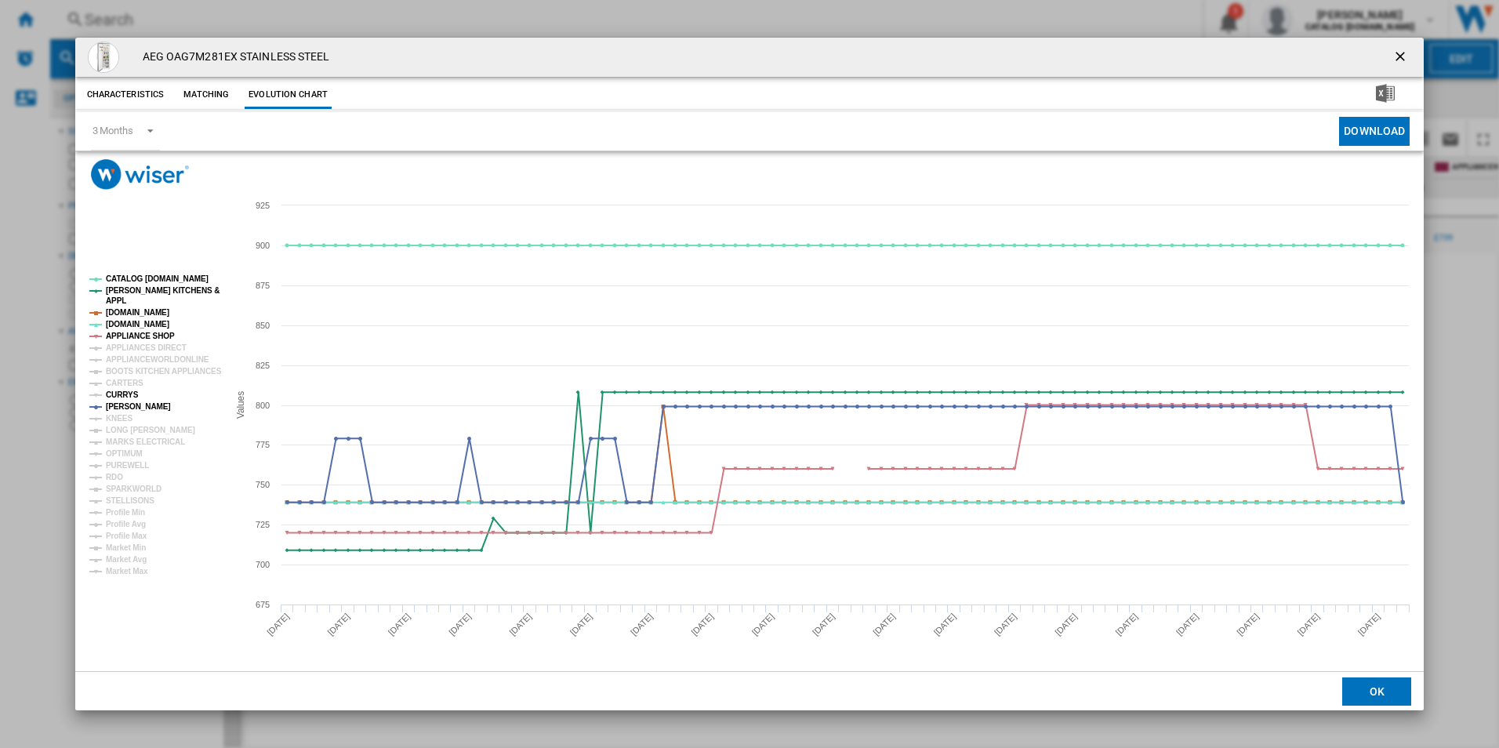
click at [121, 393] on tspan "CURRYS" at bounding box center [122, 394] width 33 height 9
click at [163, 336] on tspan "APPLIANCE SHOP" at bounding box center [140, 336] width 69 height 9
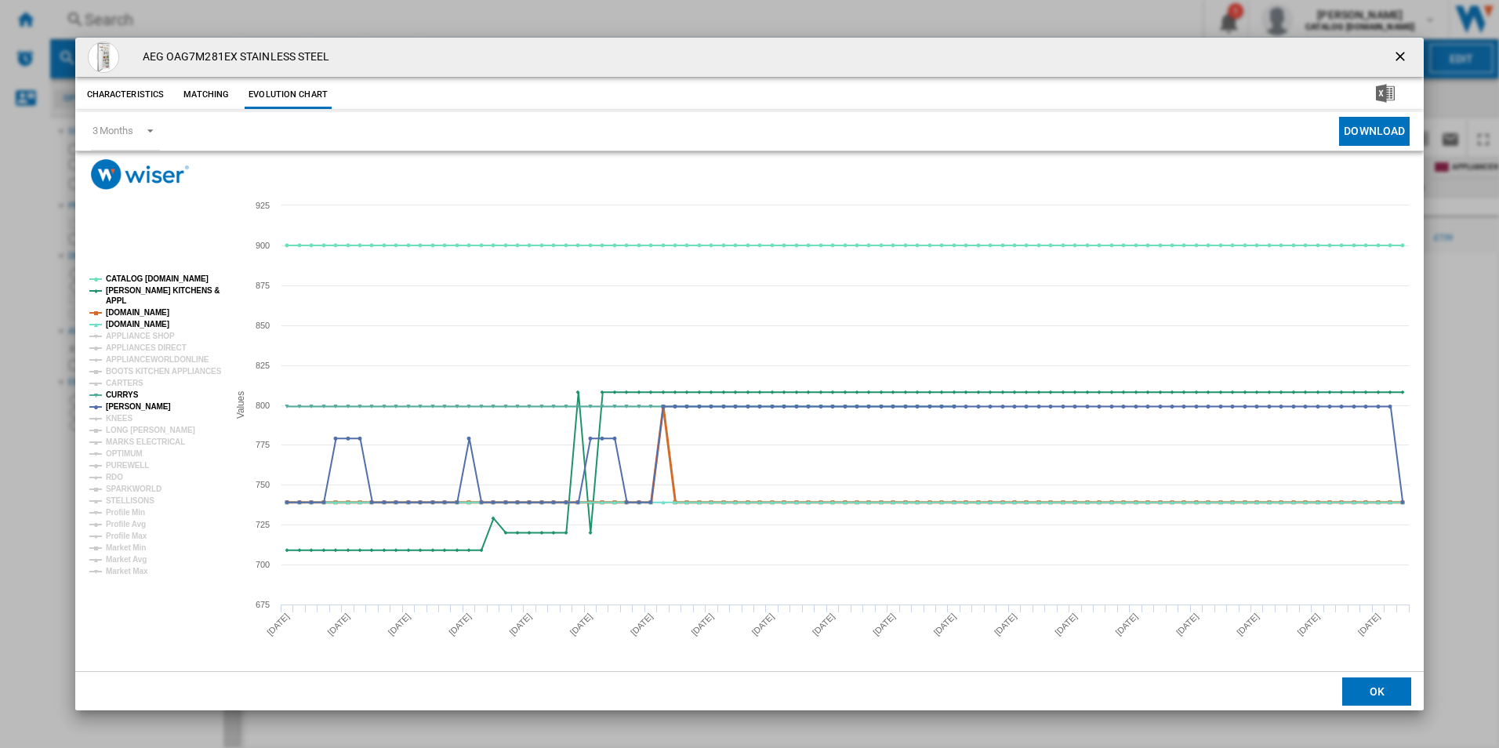
click at [155, 310] on tspan "[DOMAIN_NAME]" at bounding box center [137, 312] width 63 height 9
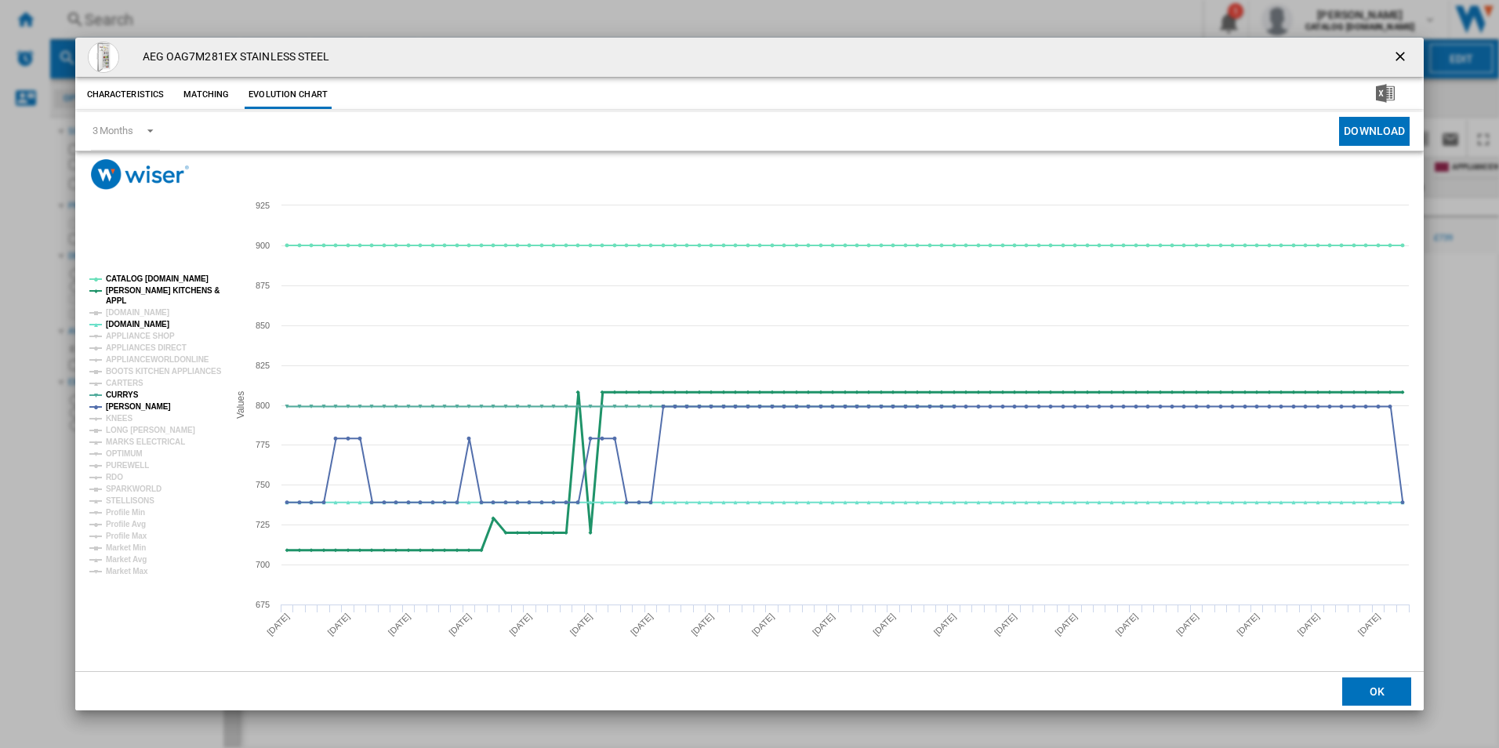
click at [161, 286] on tspan "[PERSON_NAME] KITCHENS &" at bounding box center [163, 290] width 114 height 9
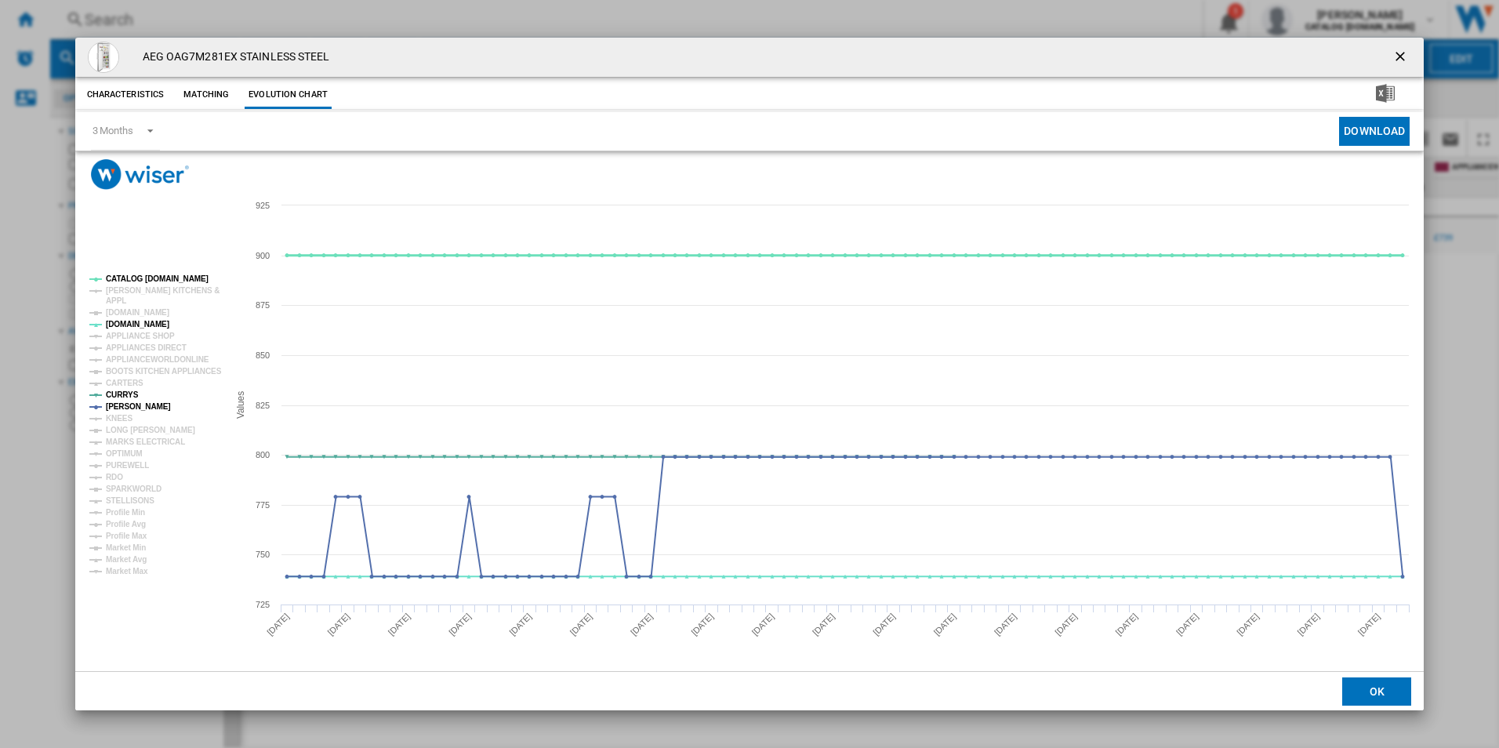
click at [161, 278] on tspan "CATALOG [DOMAIN_NAME]" at bounding box center [157, 278] width 103 height 9
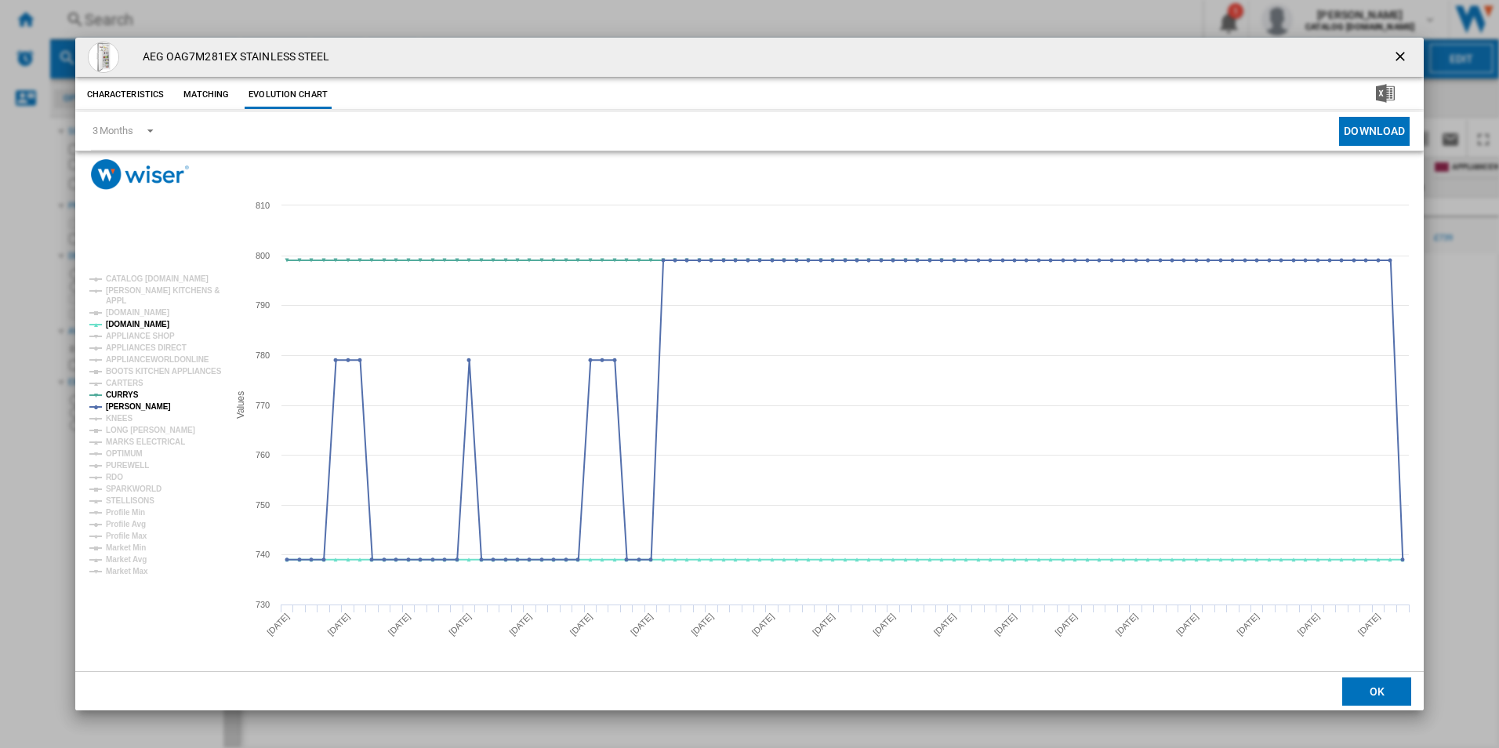
click at [1396, 53] on ng-md-icon "getI18NText('BUTTONS.CLOSE_DIALOG')" at bounding box center [1401, 58] width 19 height 19
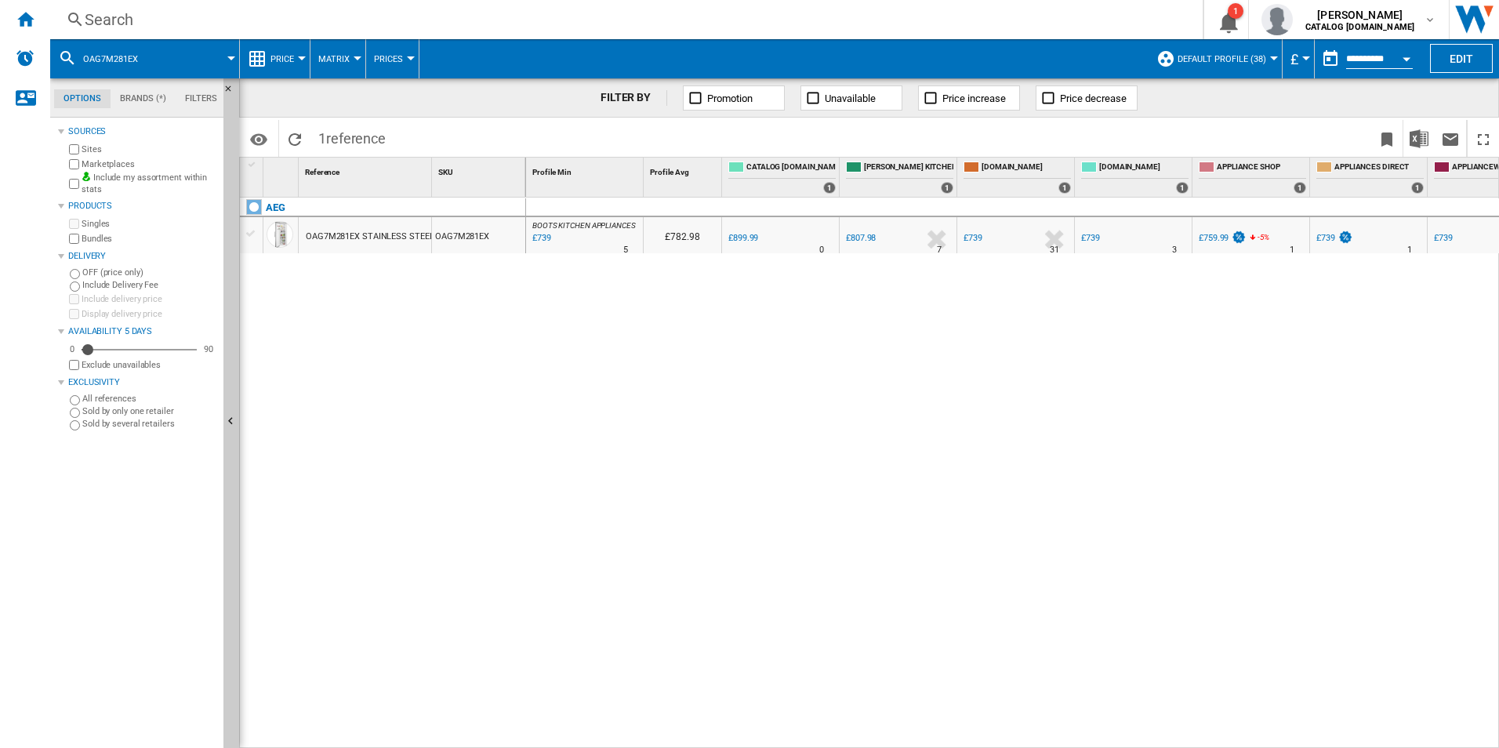
click at [503, 24] on div "Search" at bounding box center [623, 20] width 1077 height 22
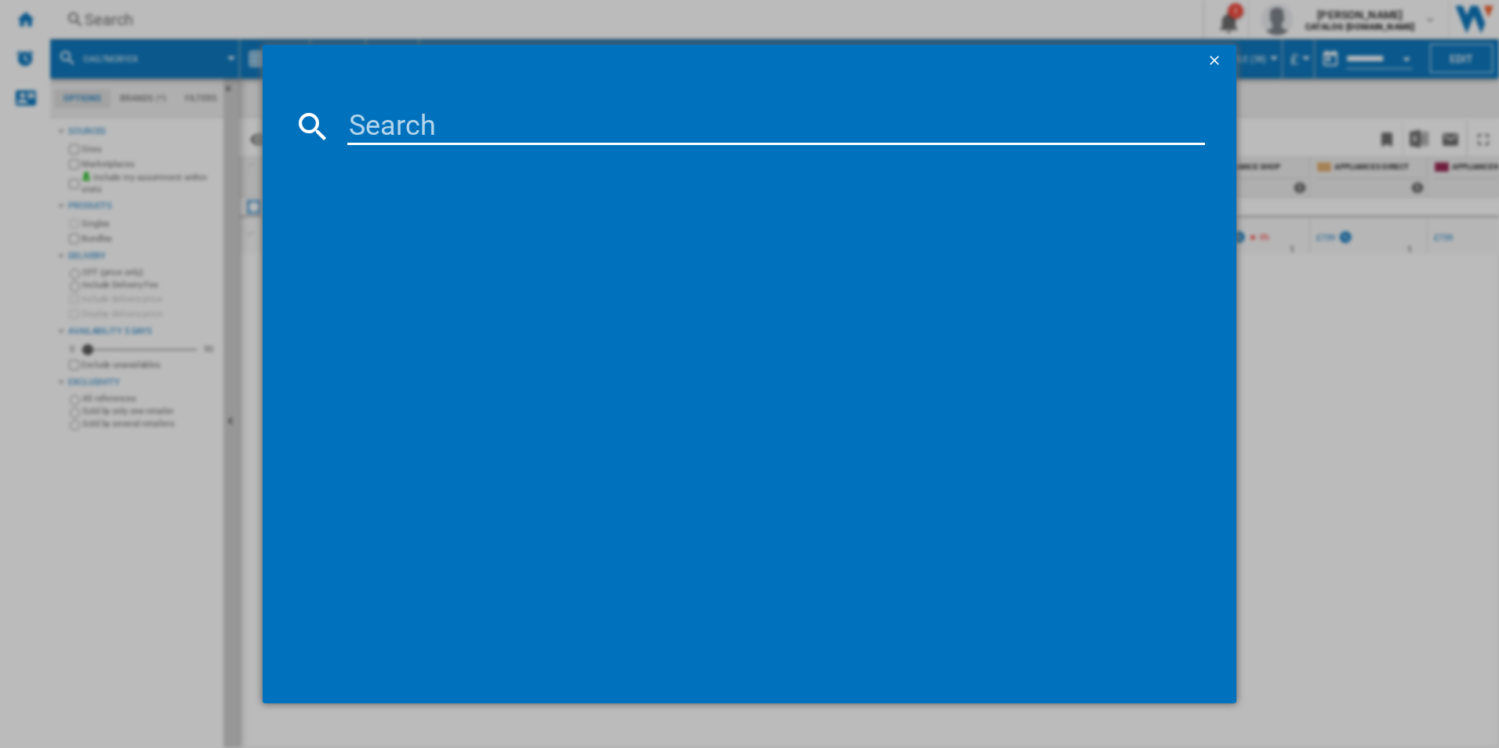
click at [426, 125] on input at bounding box center [776, 126] width 858 height 38
type input "FFB74917ZW"
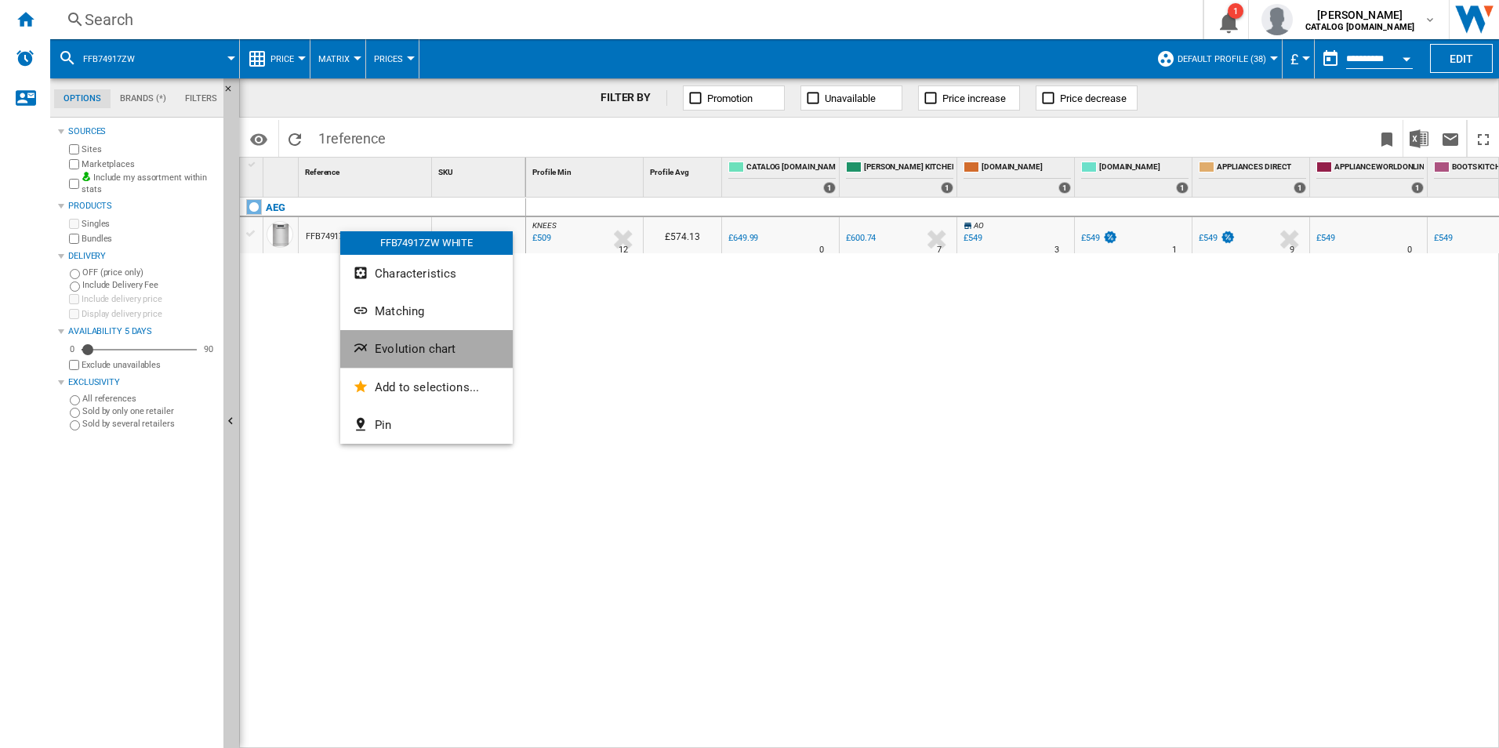
click at [350, 331] on button "Evolution chart" at bounding box center [426, 349] width 172 height 38
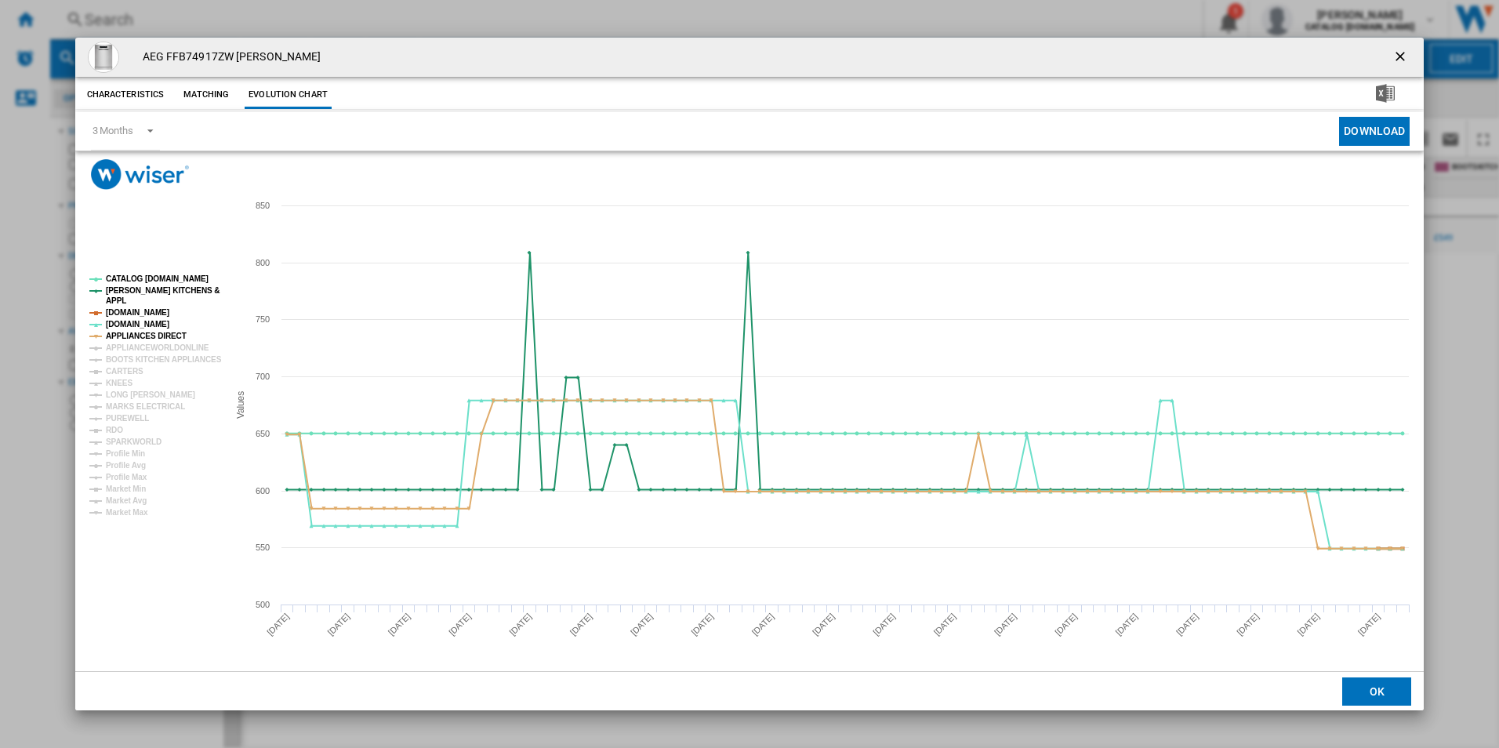
click at [148, 311] on tspan "[DOMAIN_NAME]" at bounding box center [137, 312] width 63 height 9
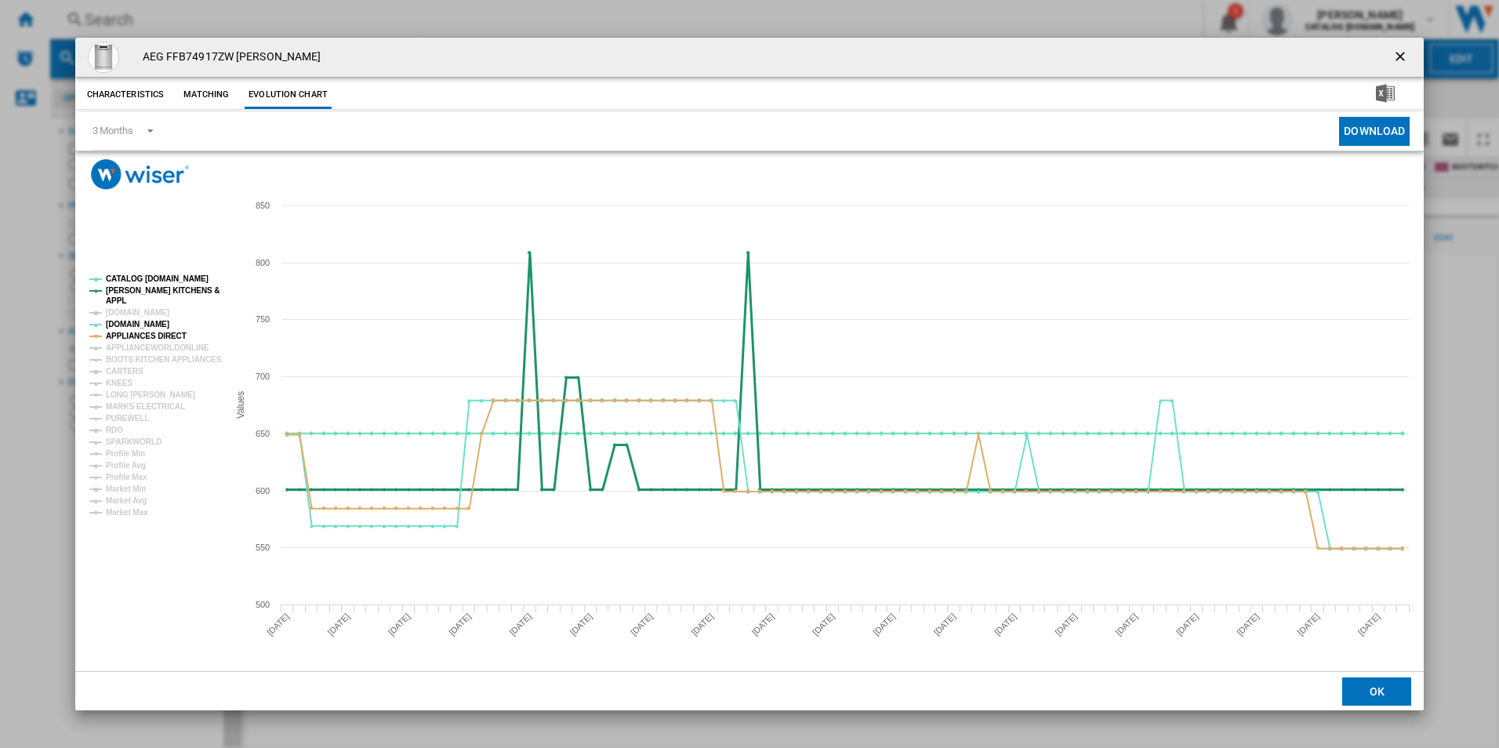
click at [153, 293] on tspan "[PERSON_NAME] KITCHENS &" at bounding box center [163, 290] width 114 height 9
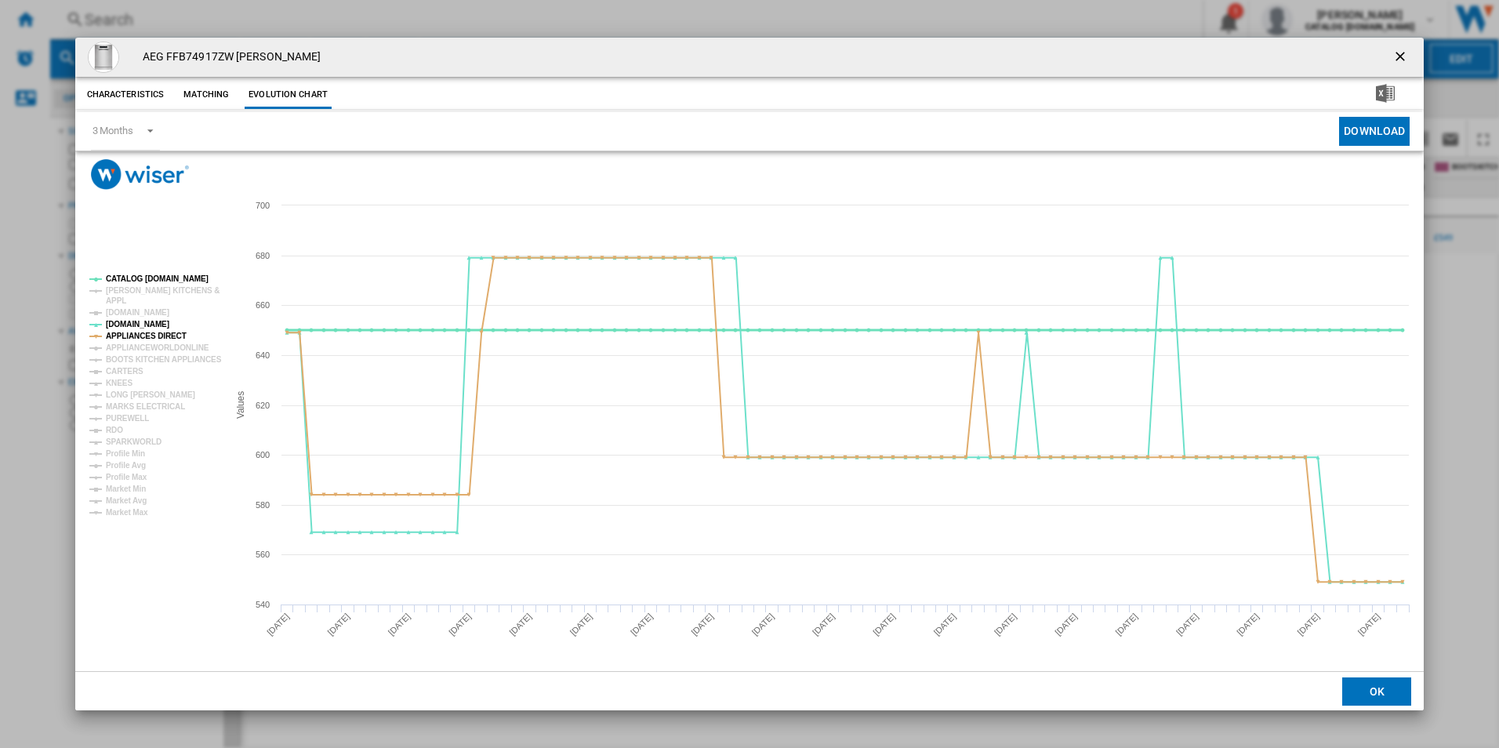
click at [161, 277] on tspan "CATALOG [DOMAIN_NAME]" at bounding box center [157, 278] width 103 height 9
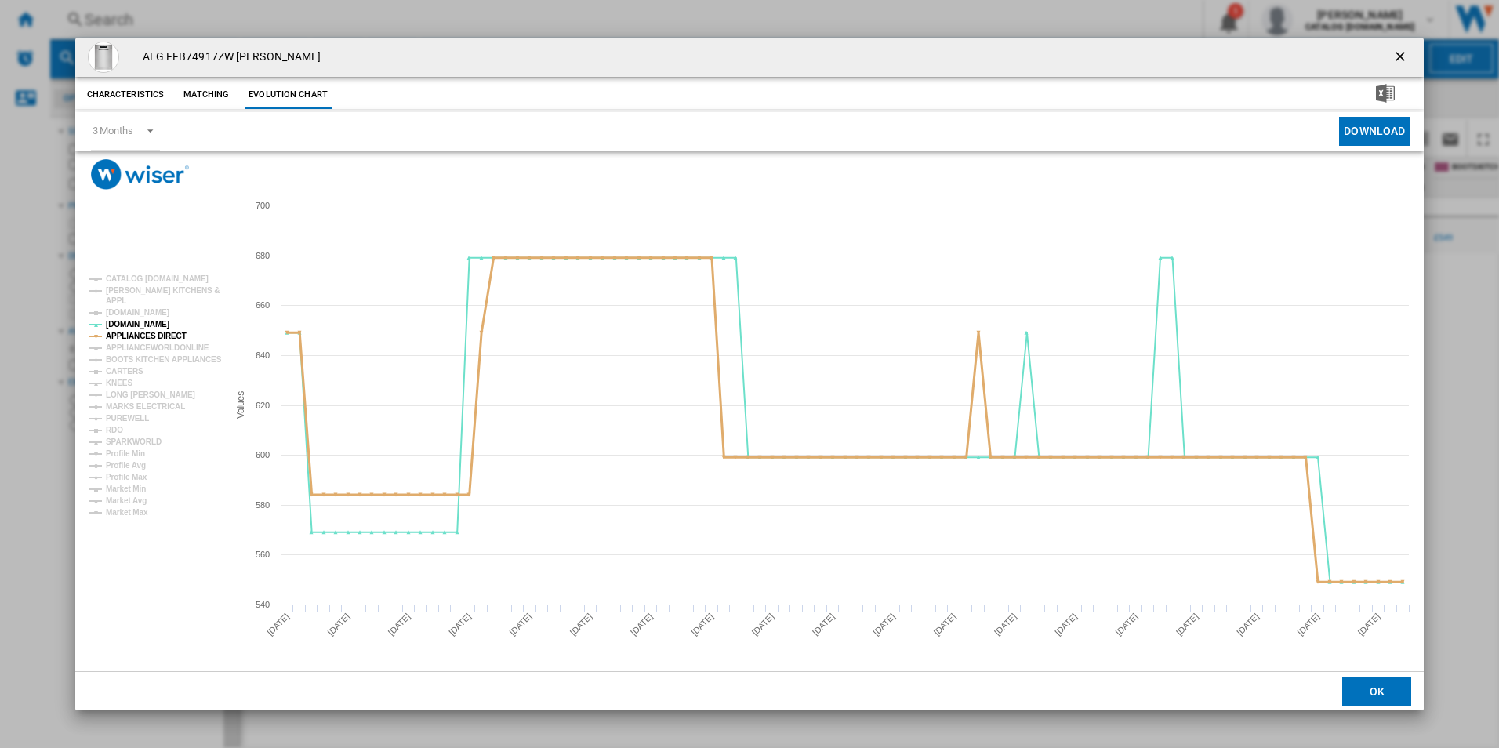
click at [149, 332] on tspan "APPLIANCES DIRECT" at bounding box center [146, 336] width 81 height 9
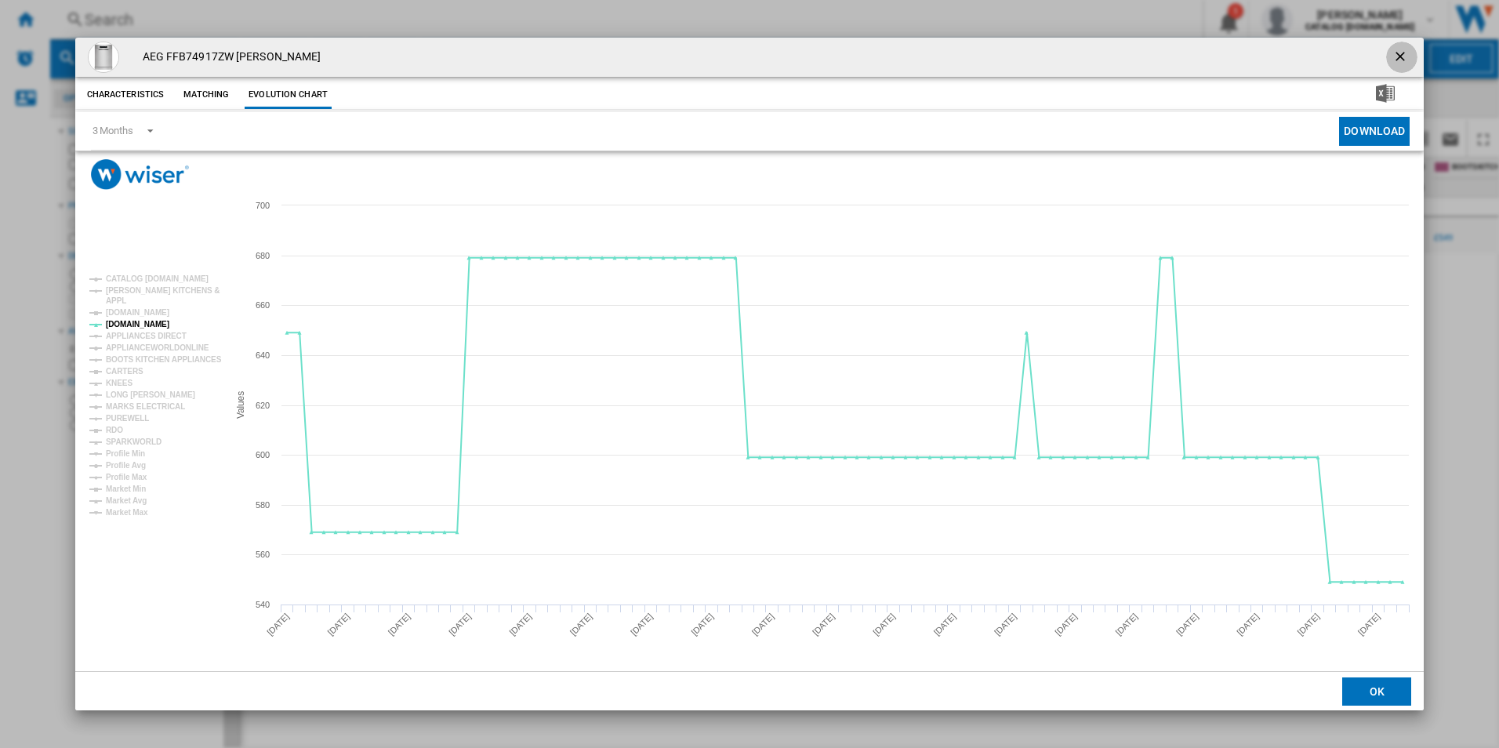
click at [1408, 49] on ng-md-icon "getI18NText('BUTTONS.CLOSE_DIALOG')" at bounding box center [1401, 58] width 19 height 19
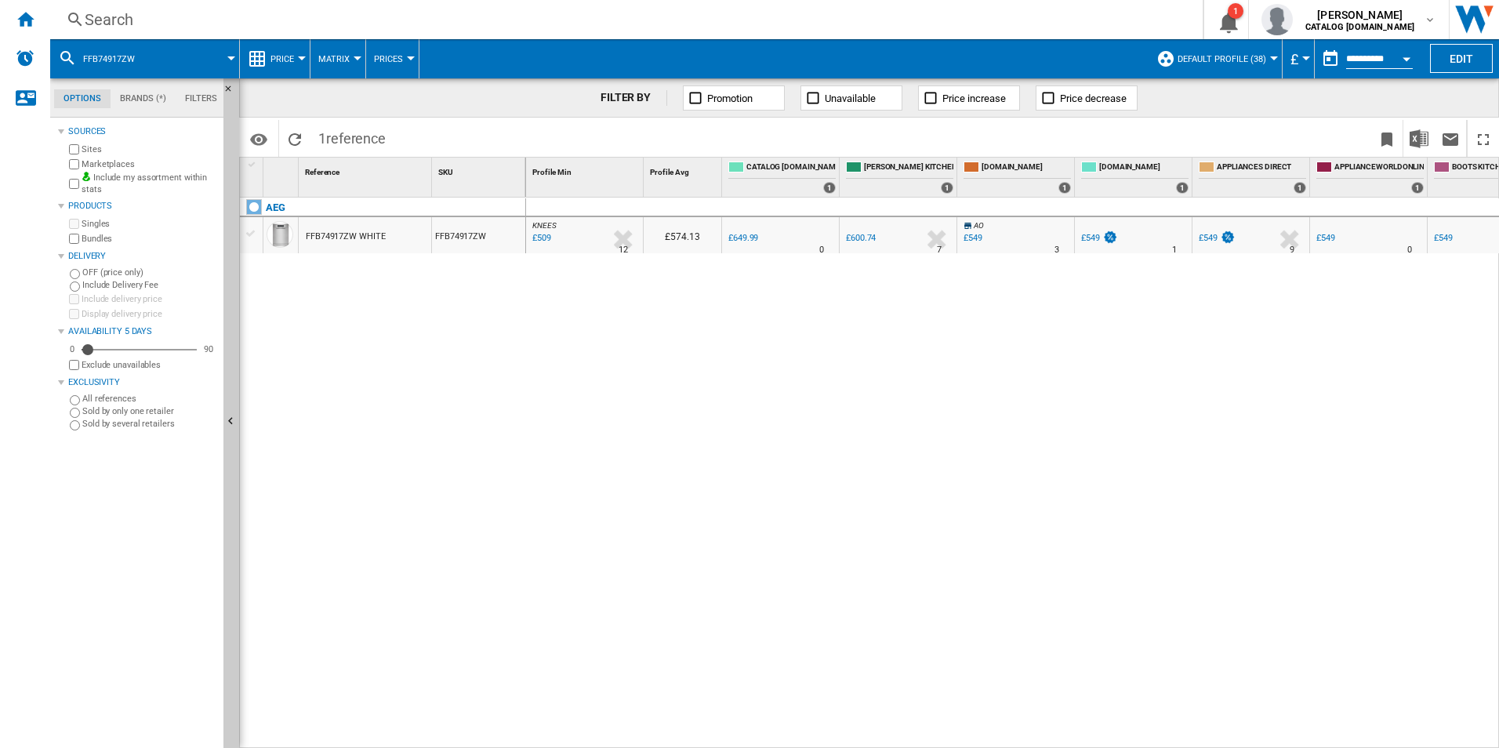
click at [495, 17] on div "Search" at bounding box center [623, 20] width 1077 height 22
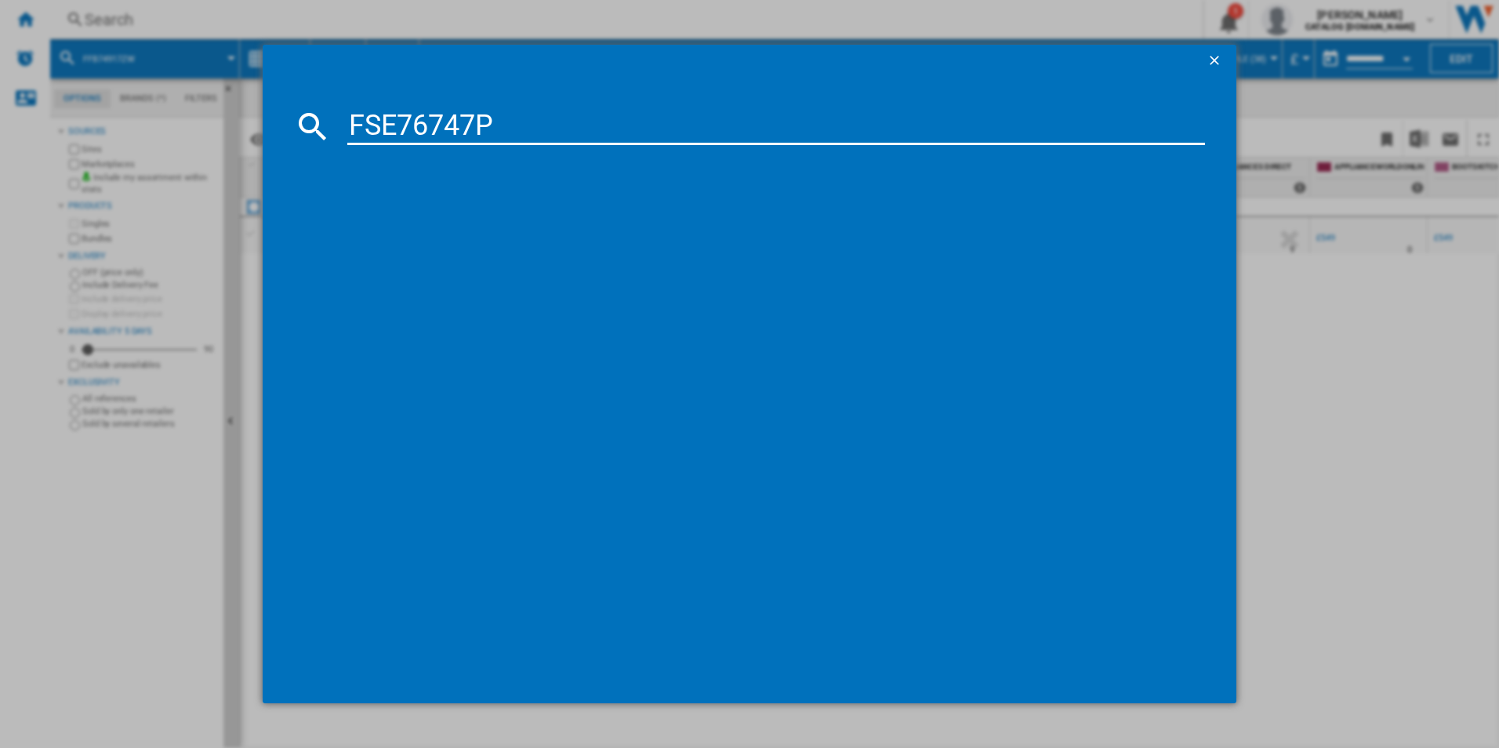
click at [420, 122] on input "FSE76747P" at bounding box center [776, 126] width 858 height 38
type input "FSE76747P"
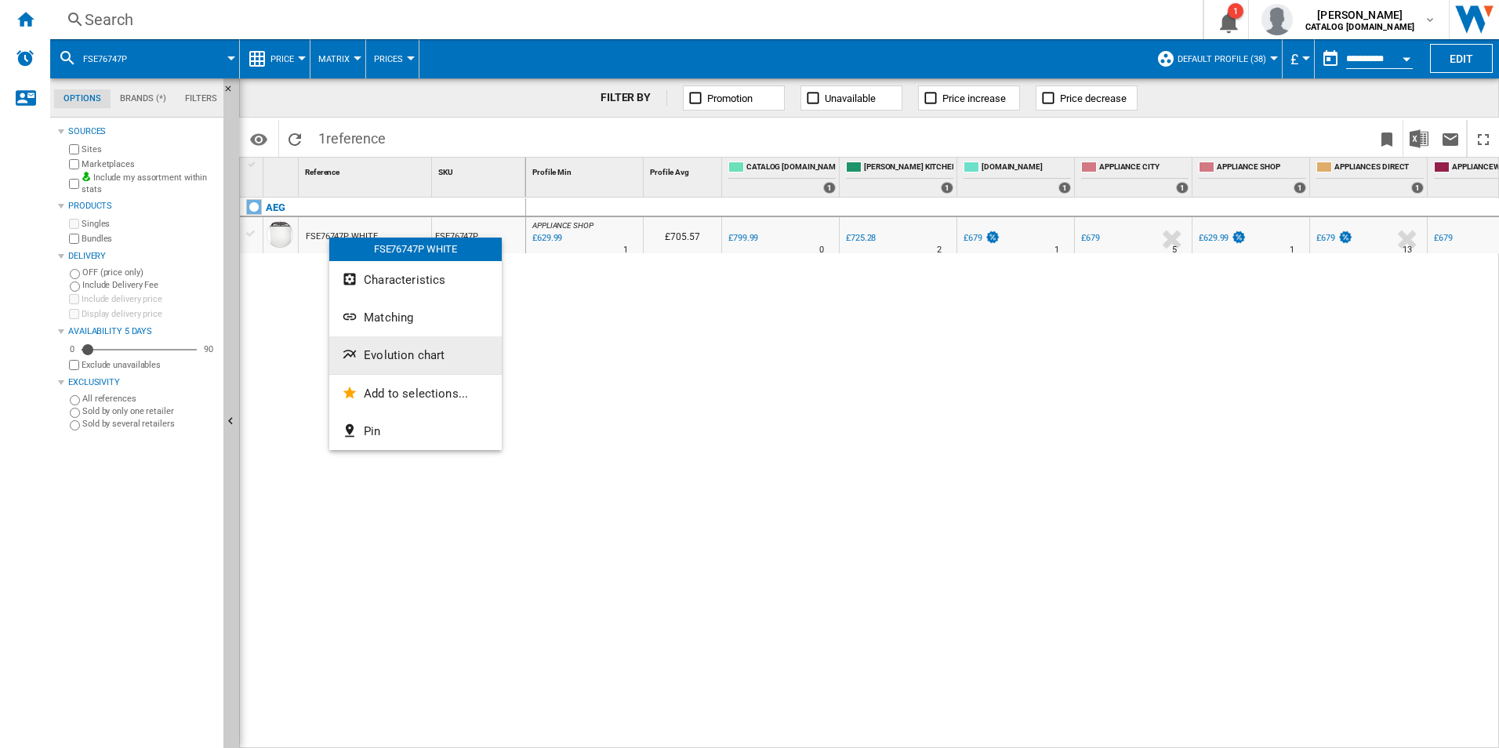
click at [354, 341] on button "Evolution chart" at bounding box center [415, 355] width 172 height 38
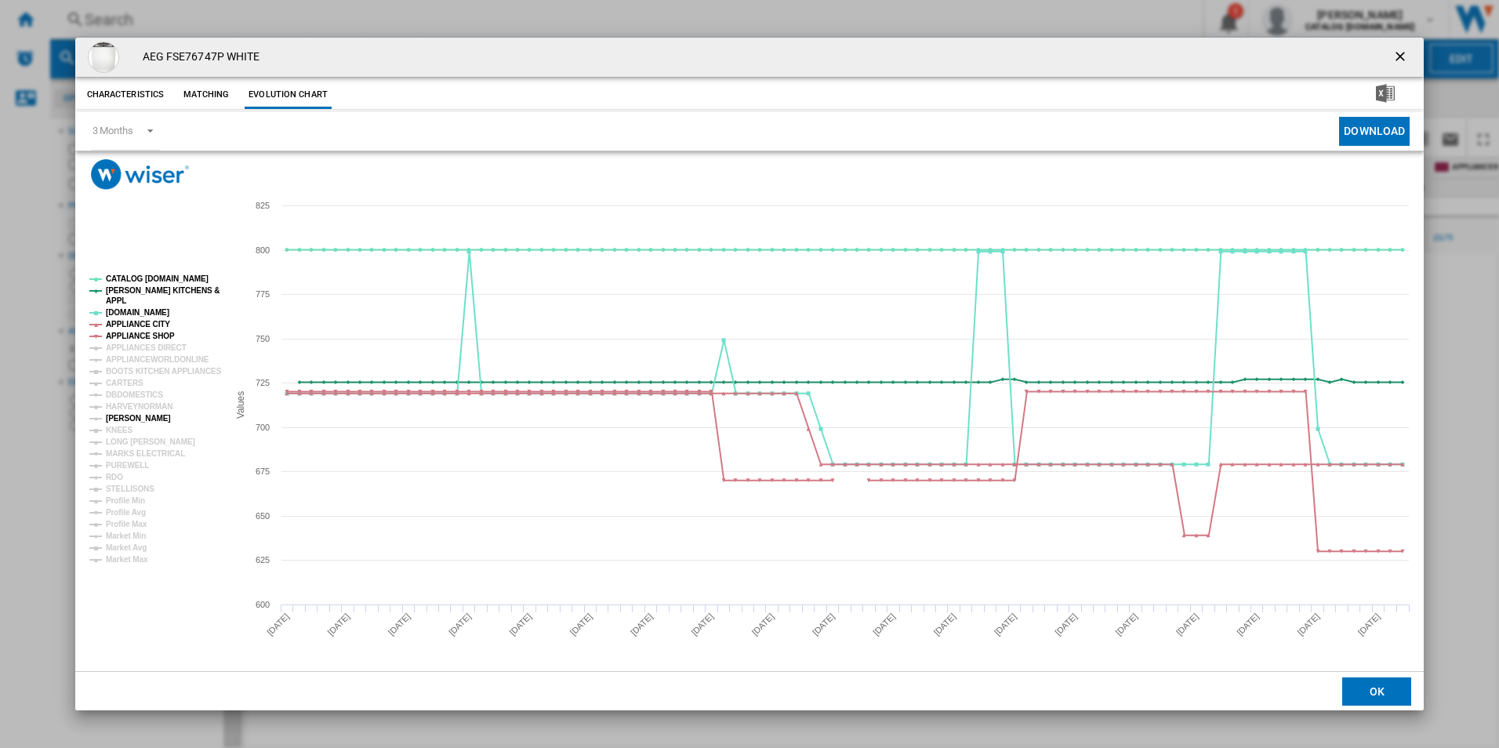
click at [137, 423] on tspan "[PERSON_NAME]" at bounding box center [138, 418] width 65 height 9
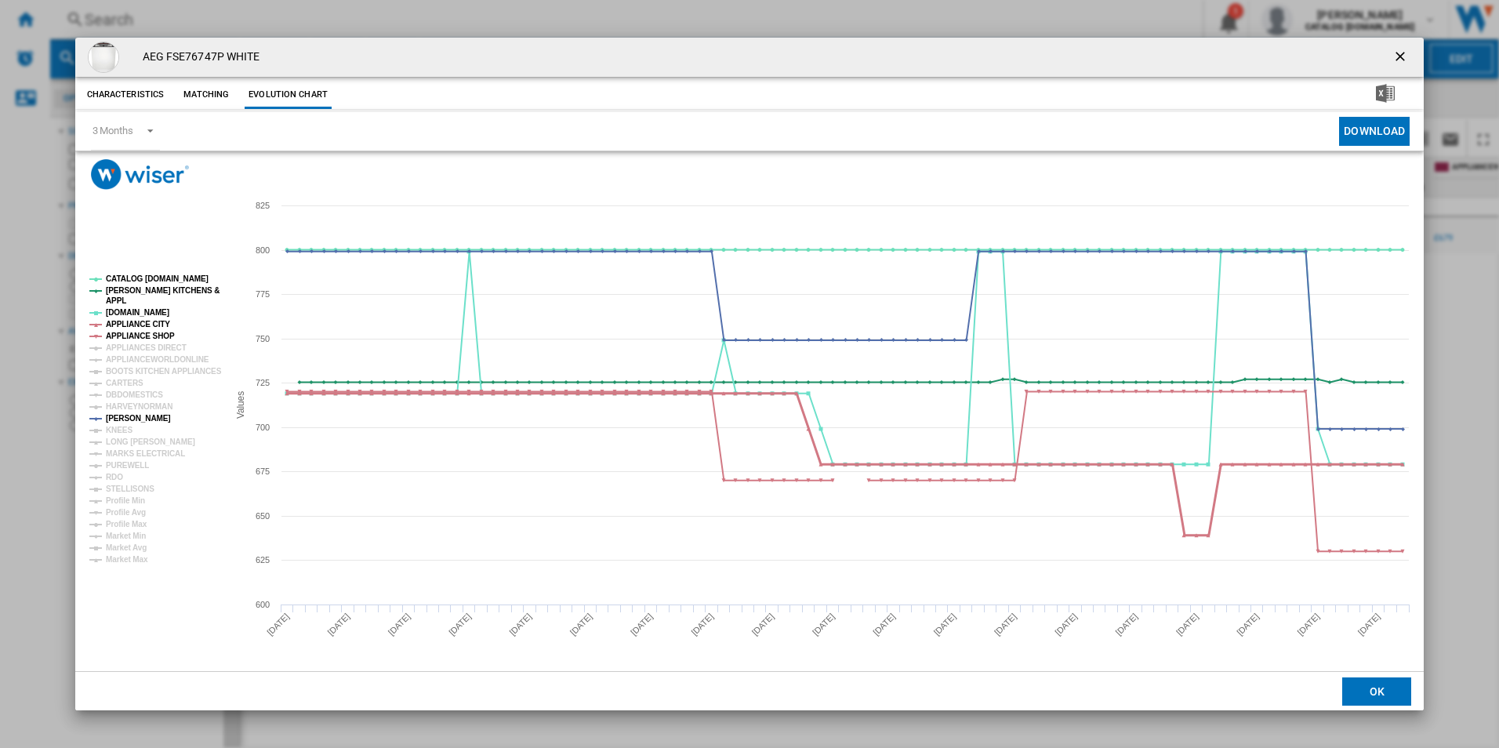
click at [158, 323] on tspan "APPLIANCE CITY" at bounding box center [138, 324] width 64 height 9
click at [156, 339] on tspan "APPLIANCE SHOP" at bounding box center [140, 336] width 69 height 9
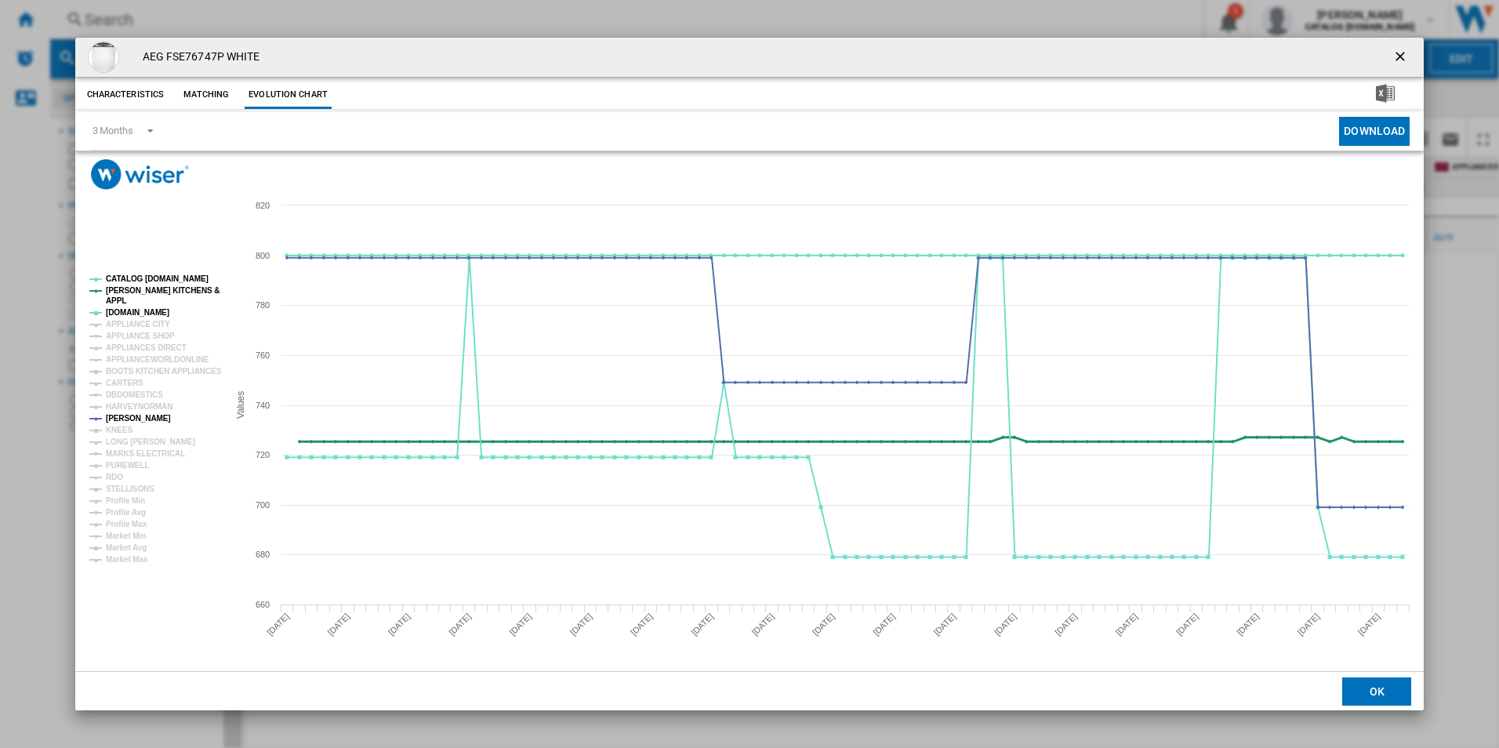
click at [151, 295] on tspan "[PERSON_NAME] KITCHENS &" at bounding box center [163, 290] width 114 height 9
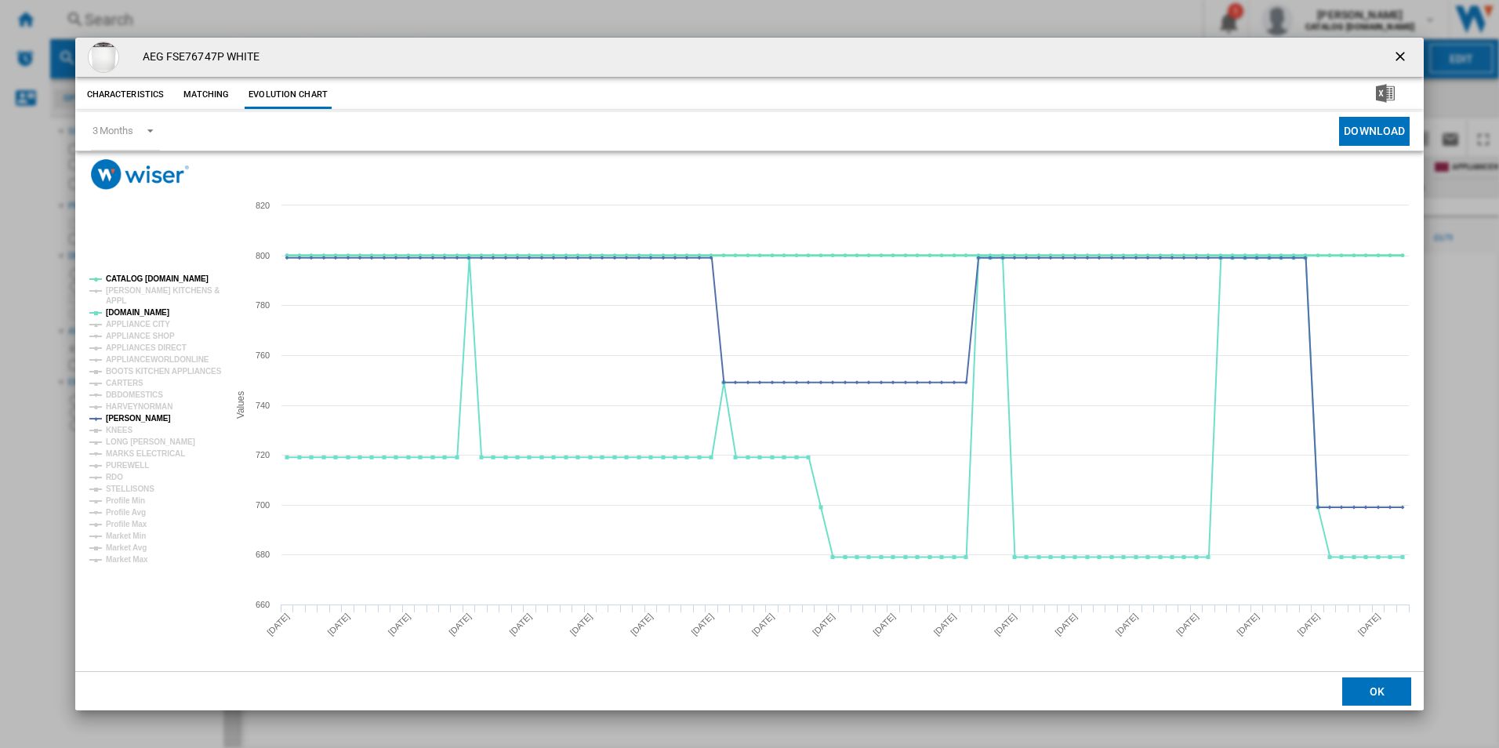
click at [158, 281] on tspan "CATALOG [DOMAIN_NAME]" at bounding box center [157, 278] width 103 height 9
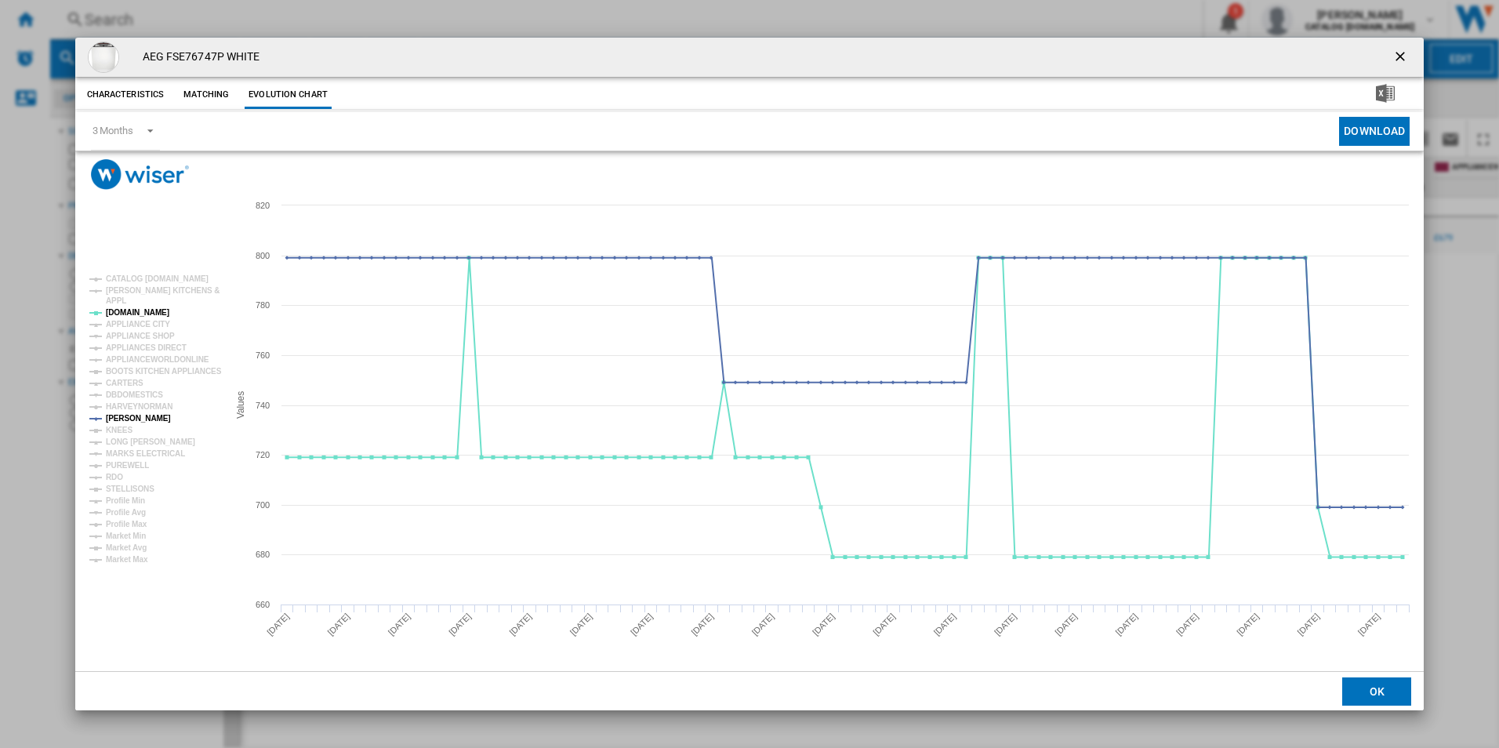
click at [1395, 65] on ng-md-icon "getI18NText('BUTTONS.CLOSE_DIALOG')" at bounding box center [1401, 58] width 19 height 19
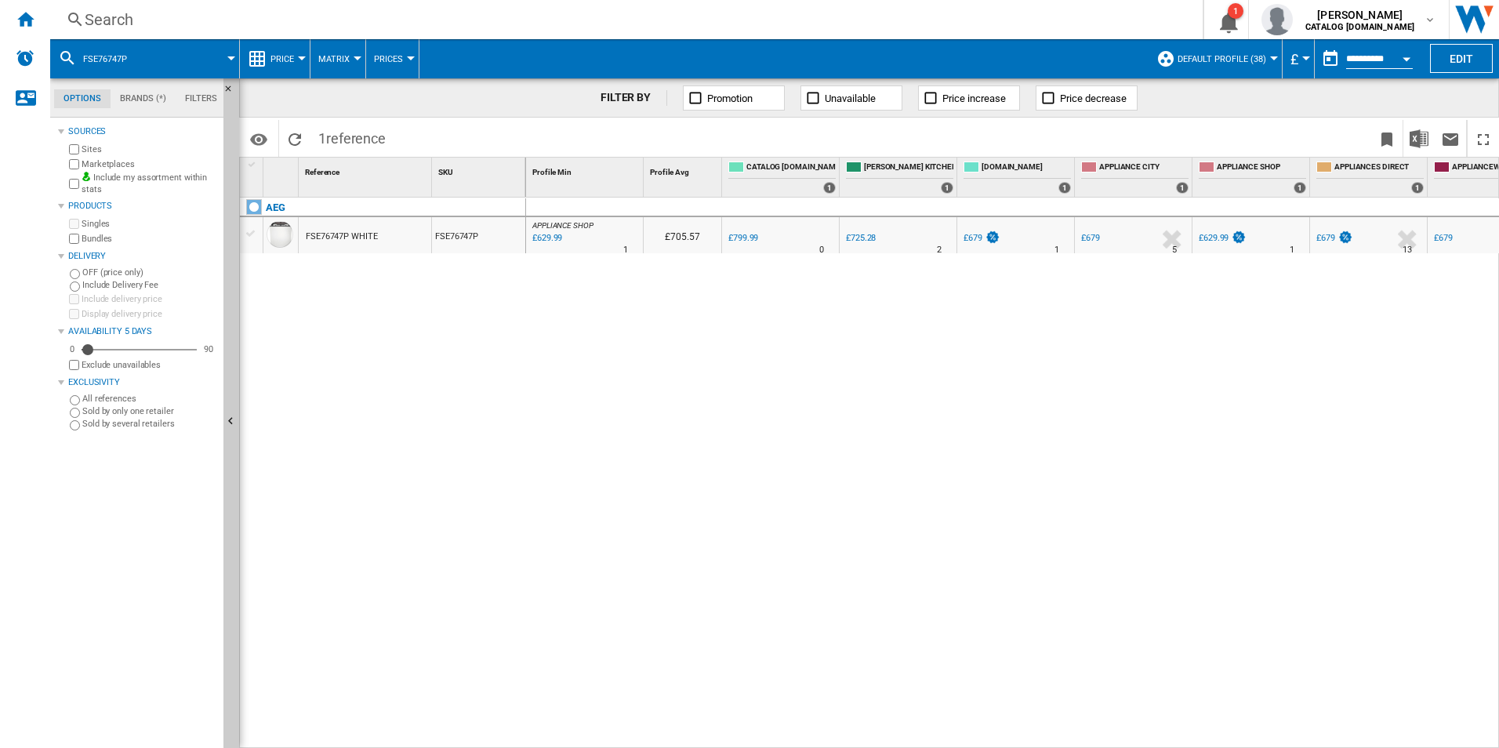
click at [590, 24] on div "Search" at bounding box center [623, 20] width 1077 height 22
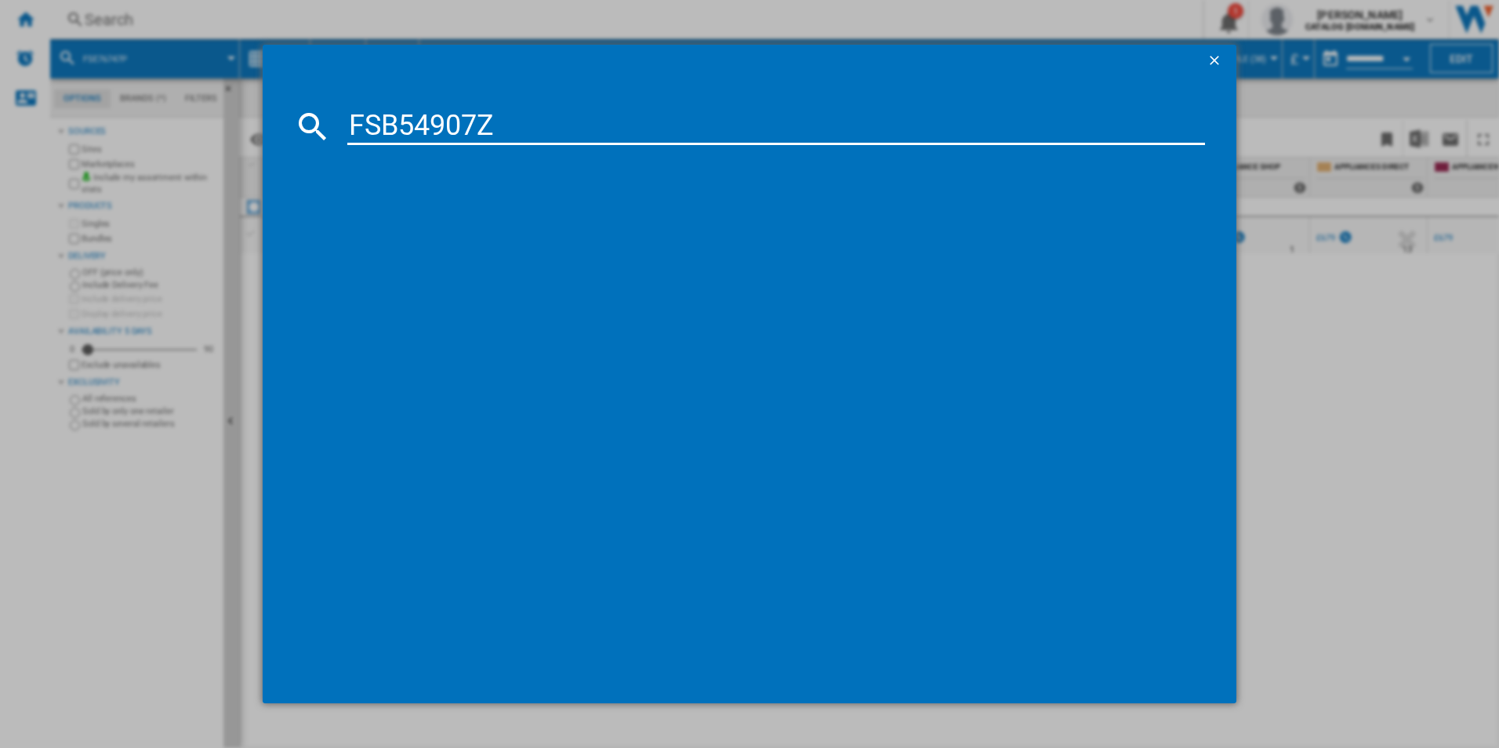
click at [493, 129] on input "FSB54907Z" at bounding box center [776, 126] width 858 height 38
type input "FSB54907Z"
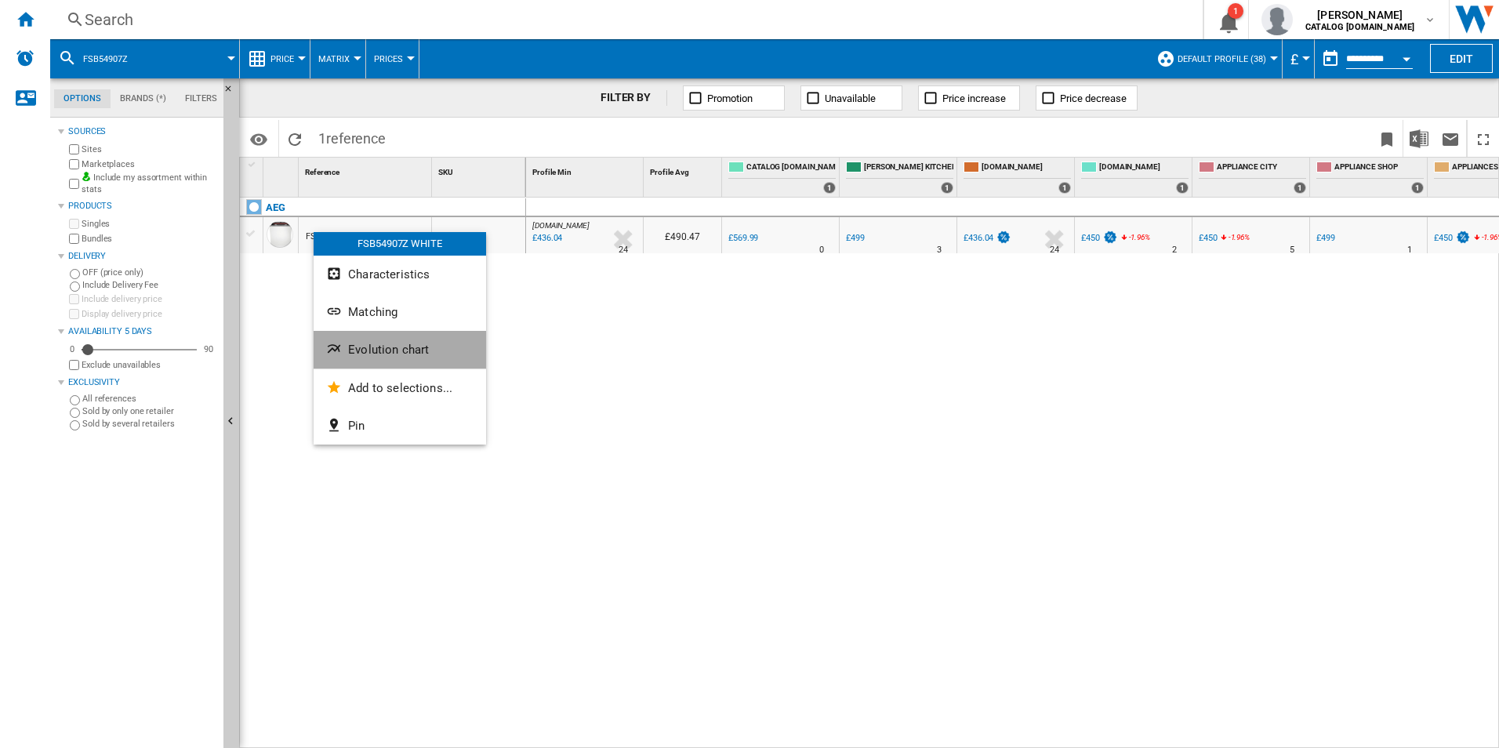
click at [341, 336] on button "Evolution chart" at bounding box center [400, 350] width 172 height 38
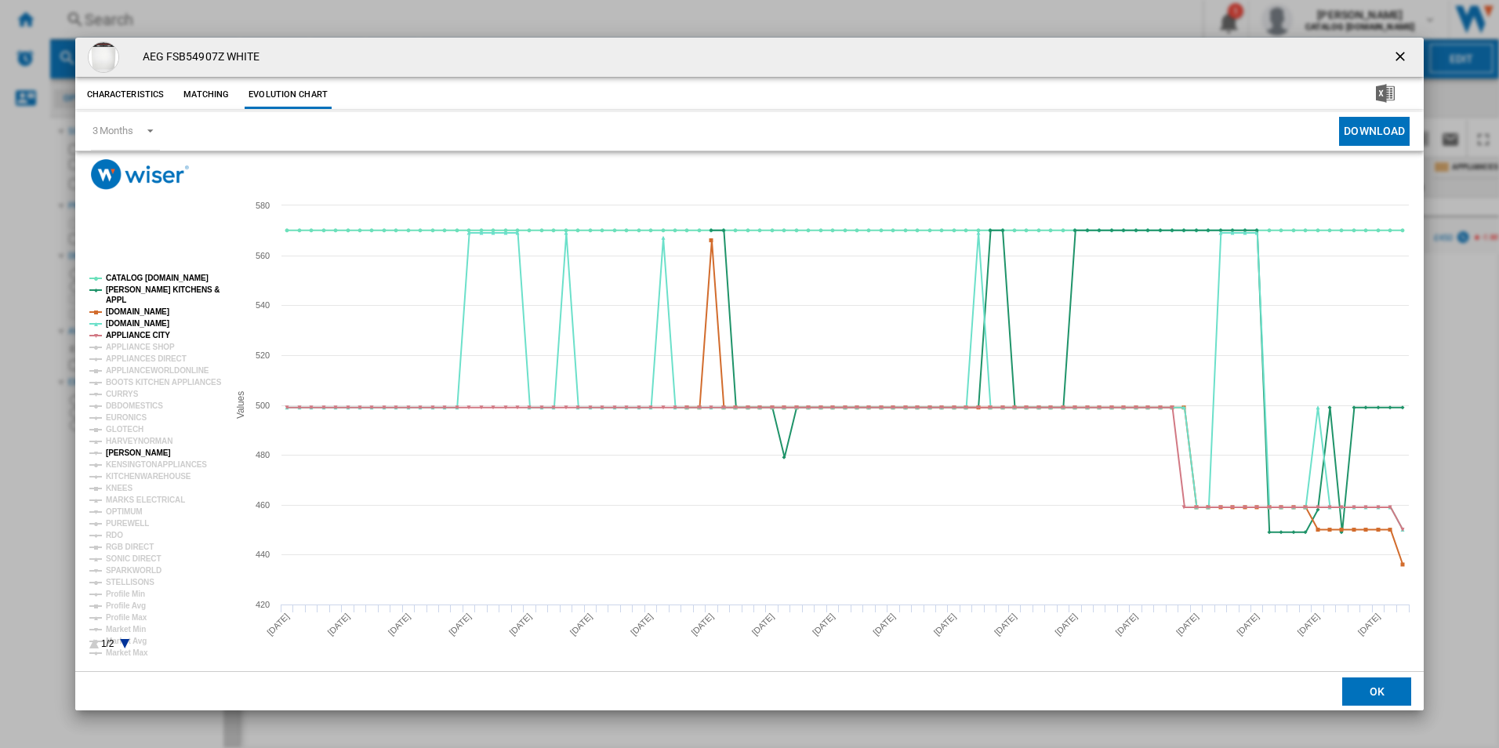
click at [132, 455] on tspan "[PERSON_NAME]" at bounding box center [138, 452] width 65 height 9
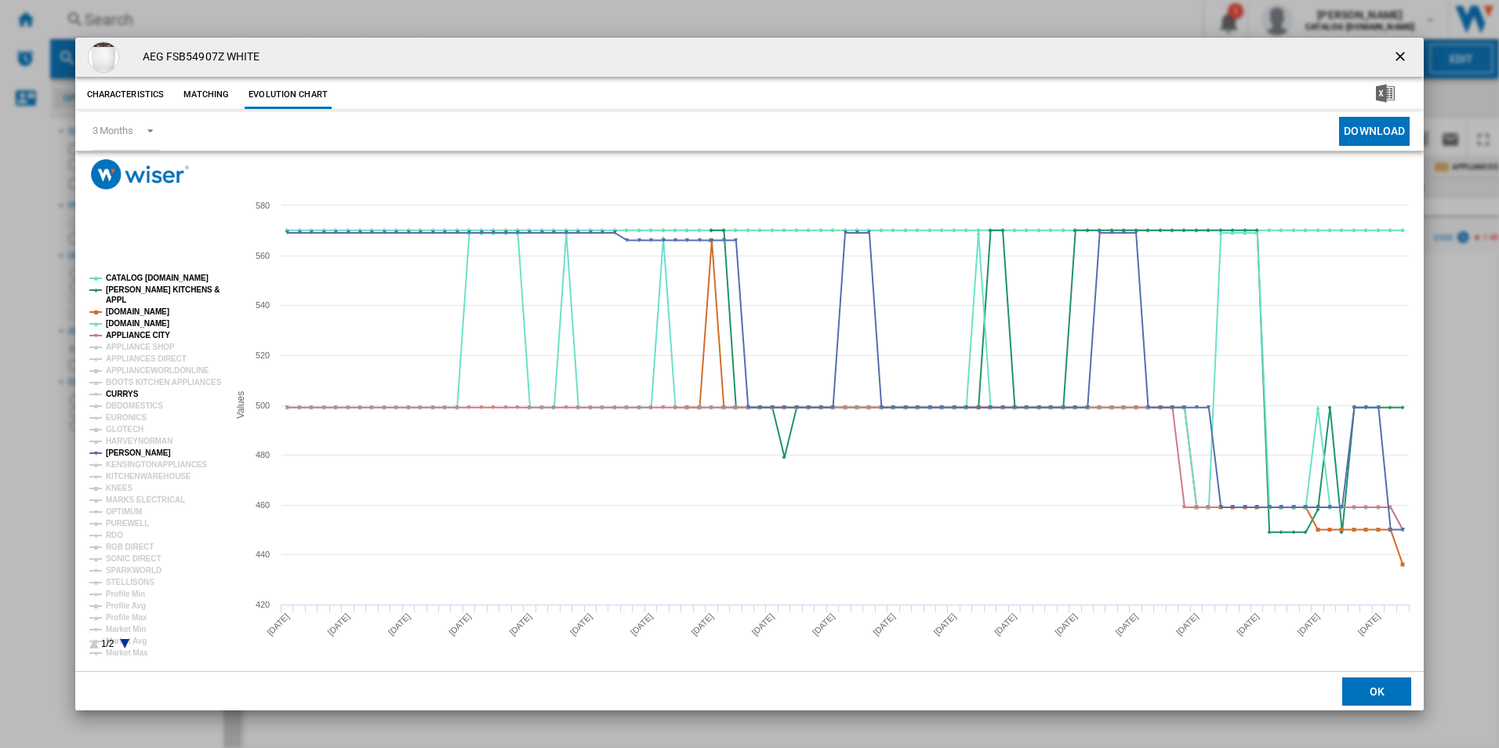
click at [132, 392] on tspan "CURRYS" at bounding box center [122, 394] width 33 height 9
click at [156, 331] on tspan "APPLIANCE CITY" at bounding box center [138, 335] width 64 height 9
click at [149, 310] on tspan "[DOMAIN_NAME]" at bounding box center [137, 311] width 63 height 9
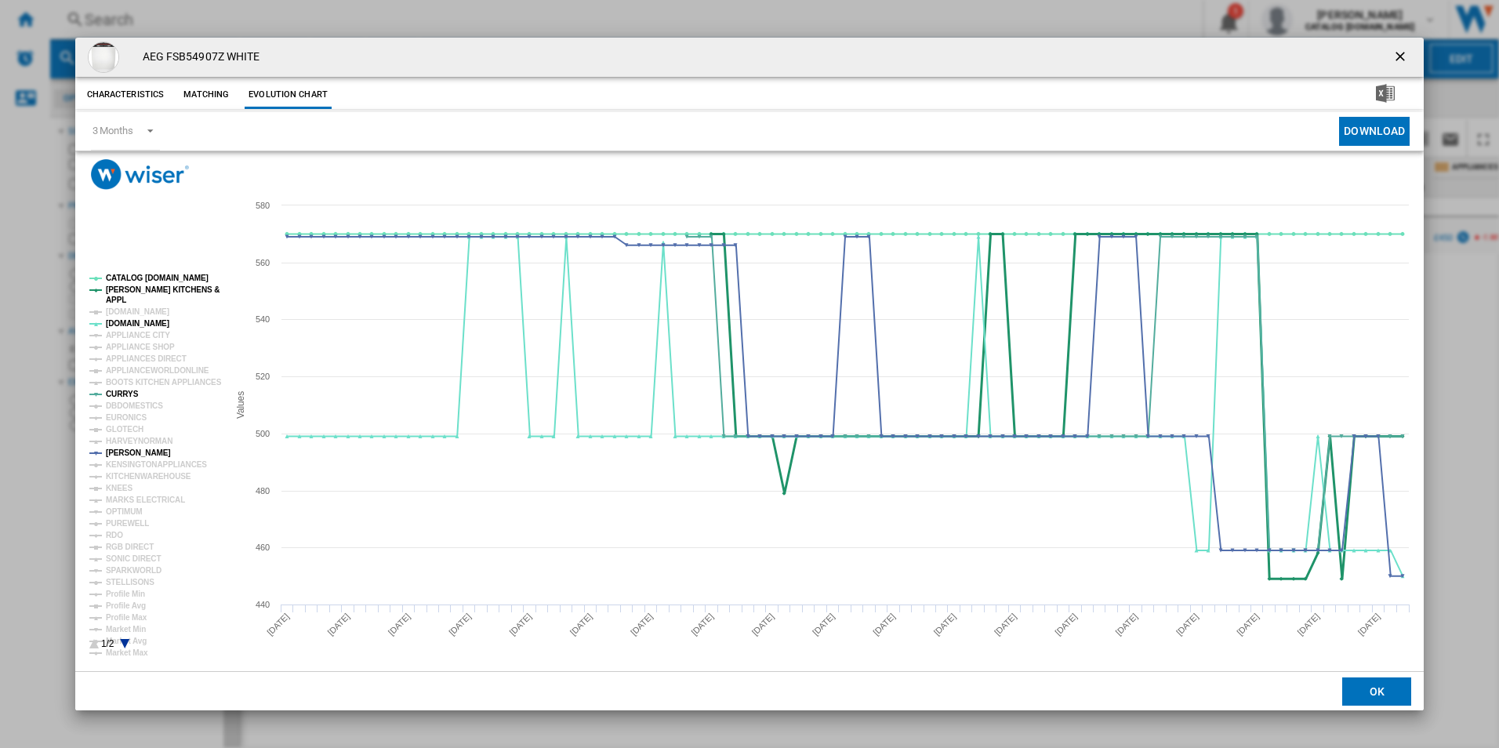
click at [154, 288] on tspan "[PERSON_NAME] KITCHENS &" at bounding box center [163, 289] width 114 height 9
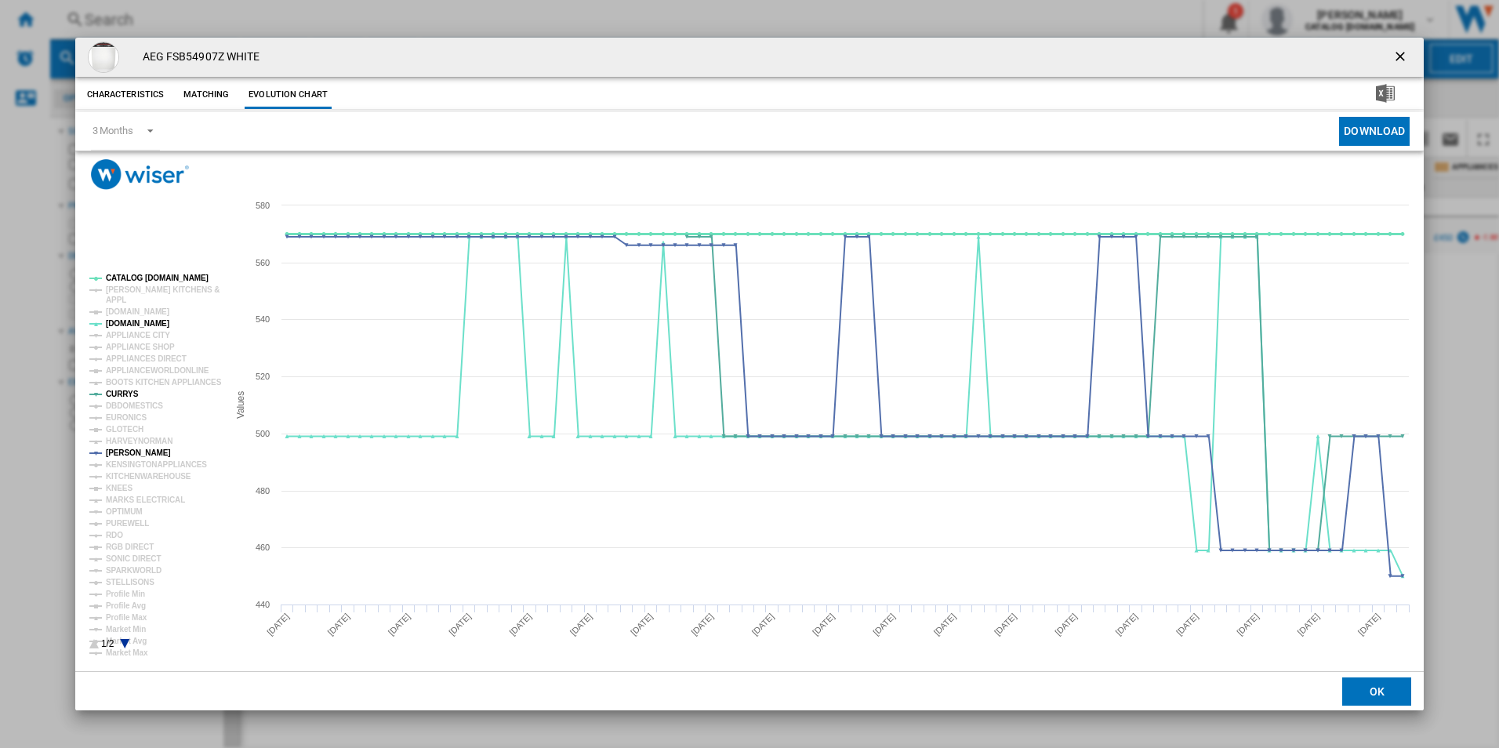
click at [162, 277] on tspan "CATALOG [DOMAIN_NAME]" at bounding box center [157, 278] width 103 height 9
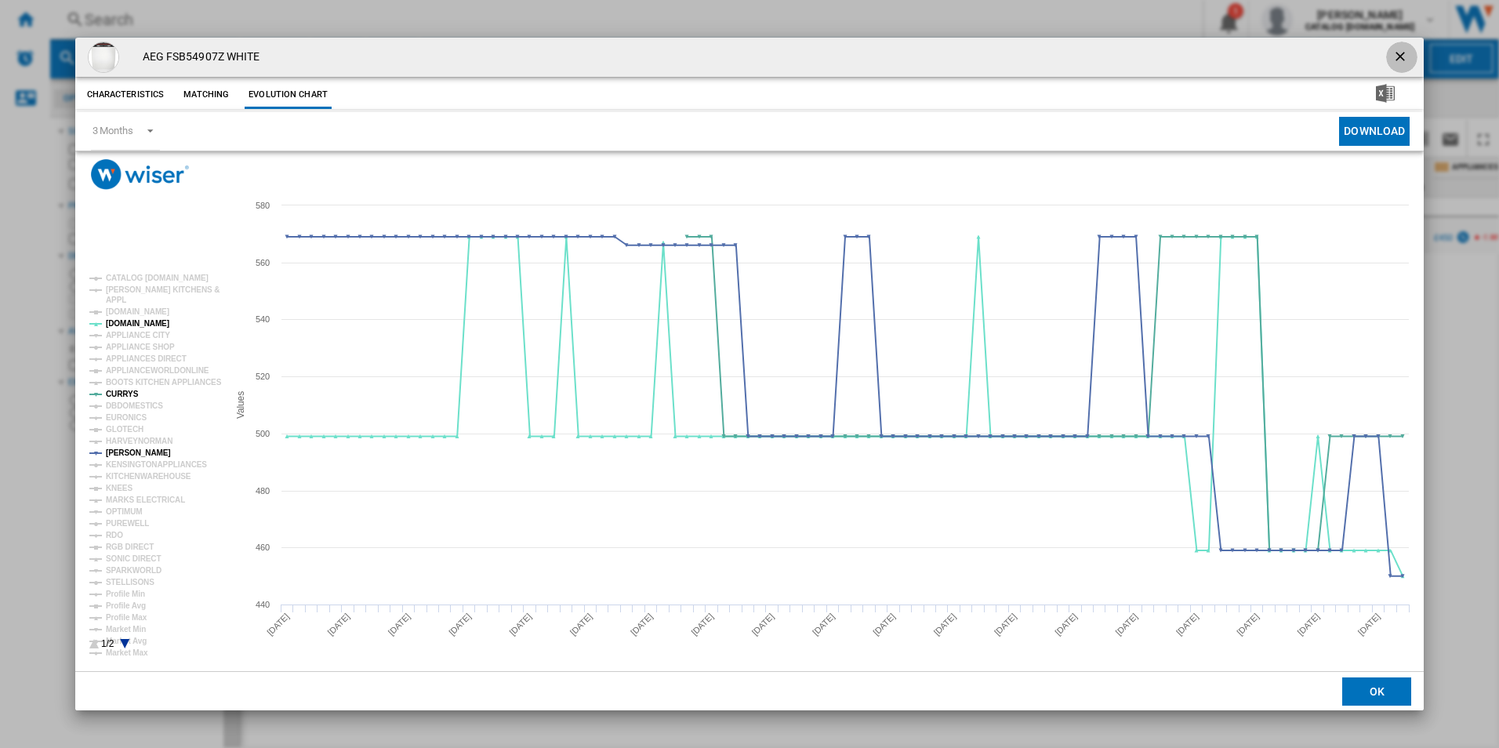
click at [1401, 52] on ng-md-icon "getI18NText('BUTTONS.CLOSE_DIALOG')" at bounding box center [1401, 58] width 19 height 19
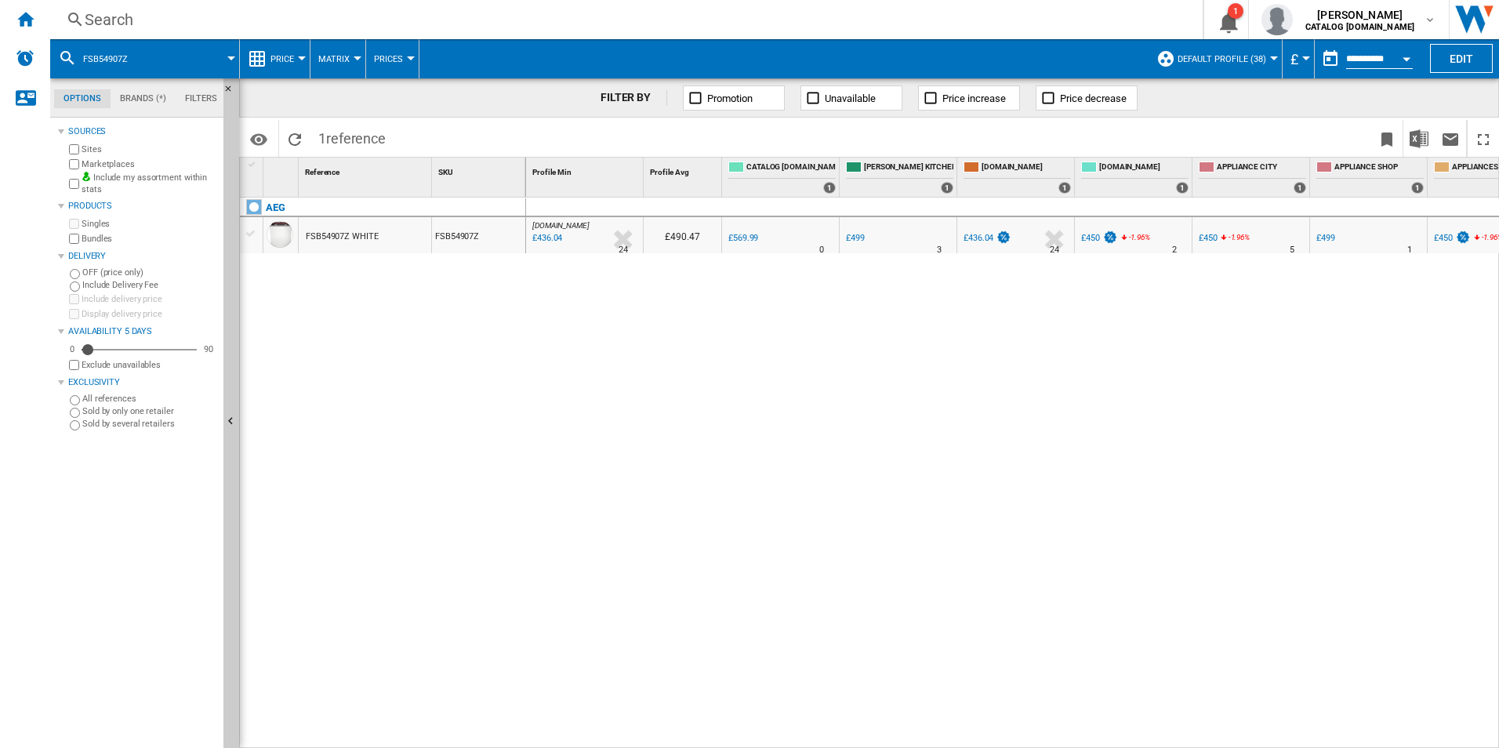
click at [600, 29] on div "Search" at bounding box center [623, 20] width 1077 height 22
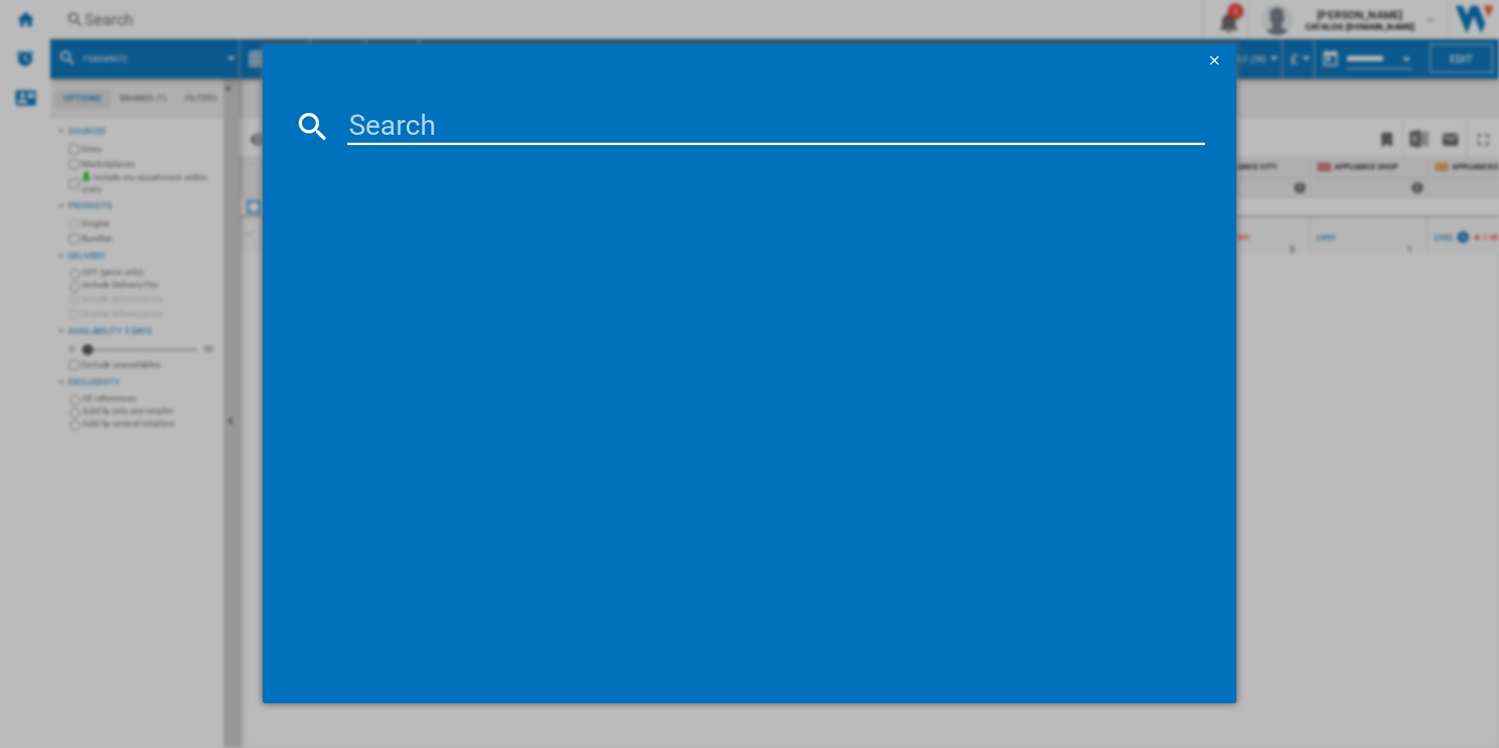
click at [457, 136] on input at bounding box center [776, 126] width 858 height 38
type input "FSS96828P"
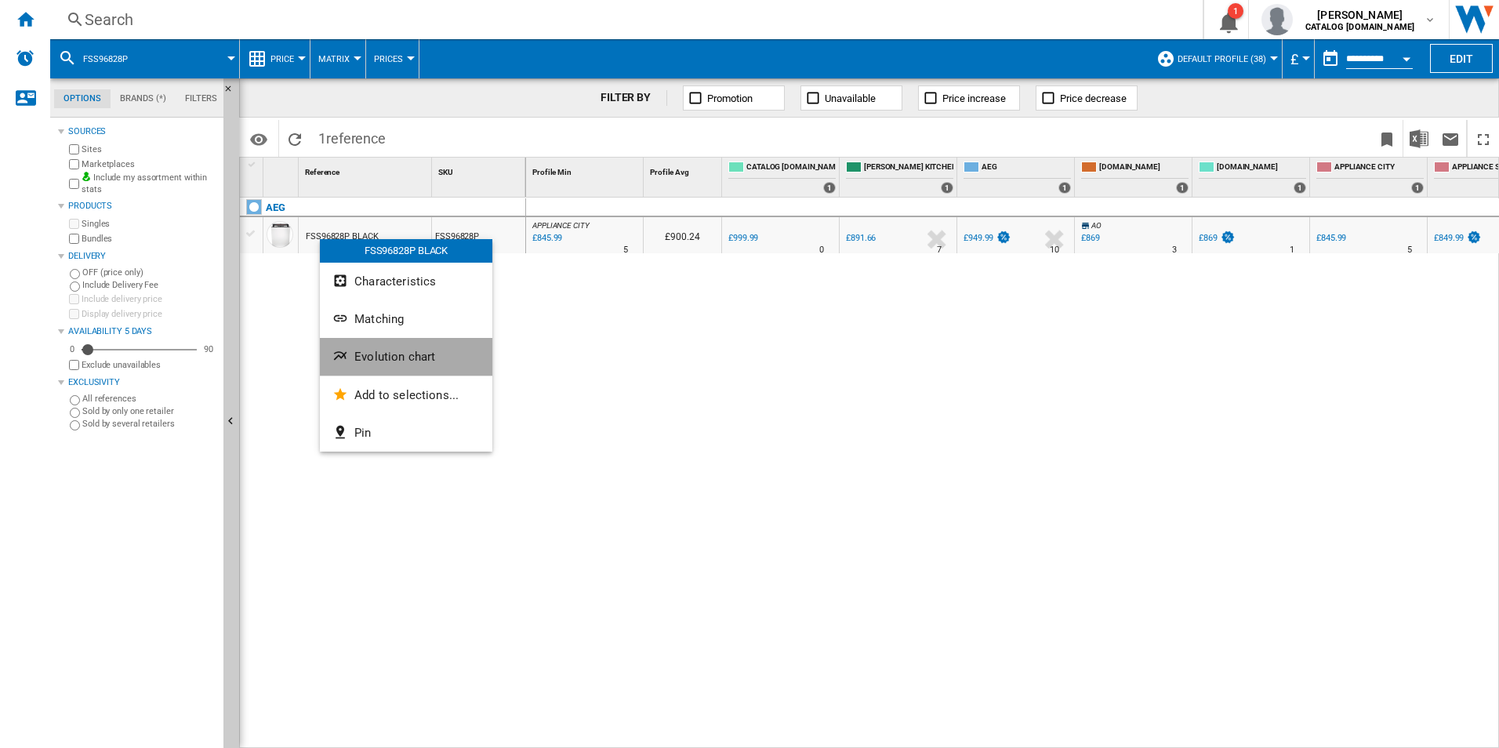
click at [347, 358] on ng-md-icon "Evolution chart" at bounding box center [341, 357] width 19 height 19
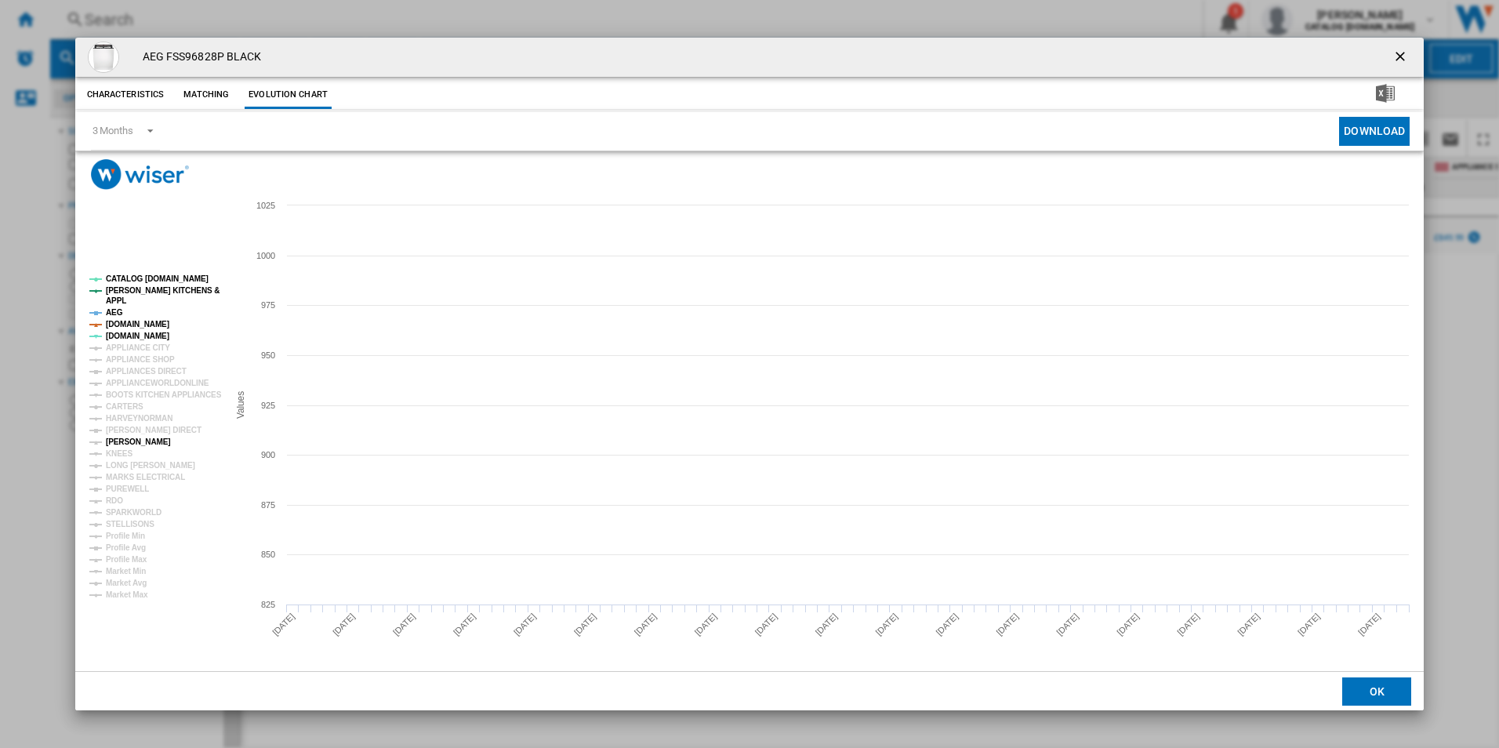
click at [125, 441] on tspan "[PERSON_NAME]" at bounding box center [138, 441] width 65 height 9
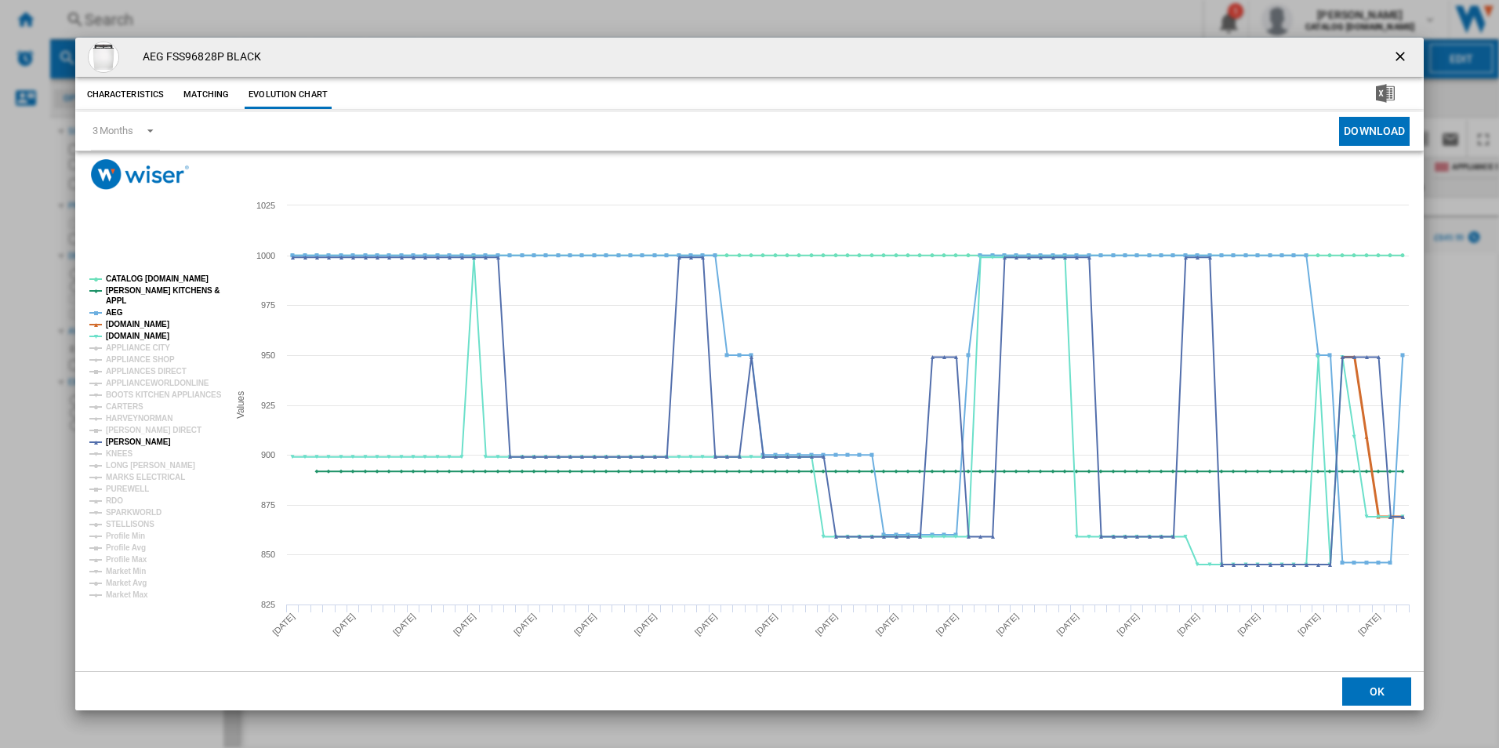
click at [131, 324] on tspan "[DOMAIN_NAME]" at bounding box center [137, 324] width 63 height 9
click at [114, 309] on tspan "AEG" at bounding box center [114, 312] width 17 height 9
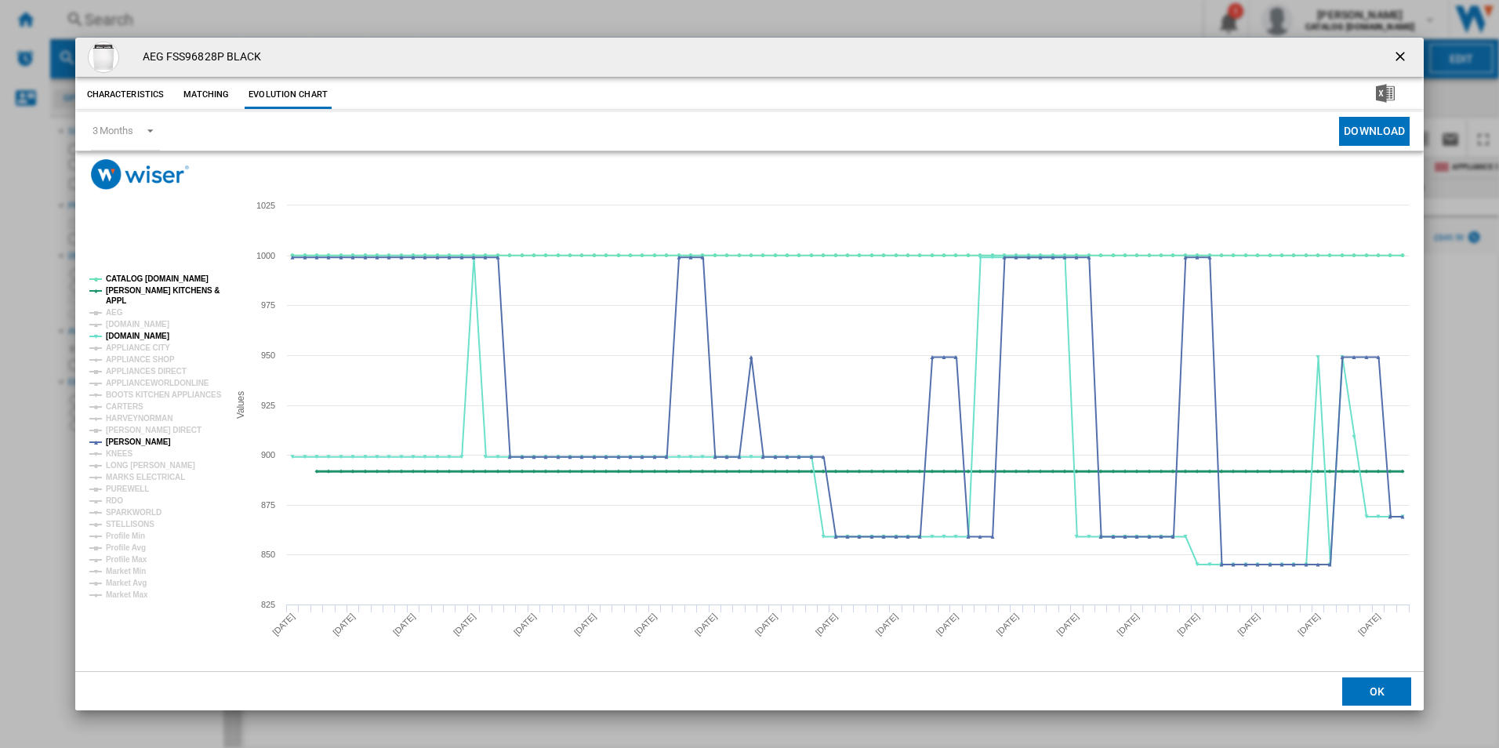
click at [128, 292] on tspan "[PERSON_NAME] KITCHENS &" at bounding box center [163, 290] width 114 height 9
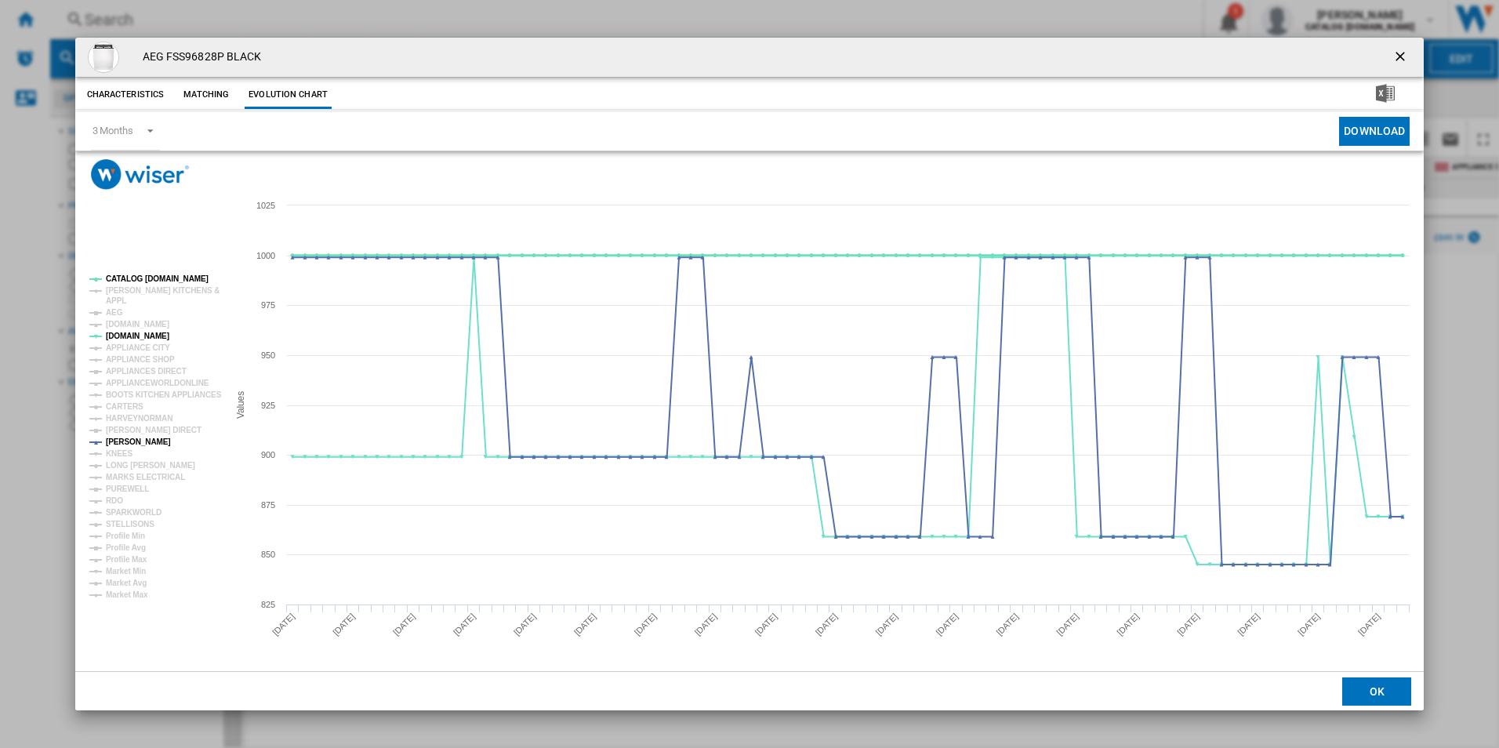
click at [143, 281] on tspan "CATALOG [DOMAIN_NAME]" at bounding box center [157, 278] width 103 height 9
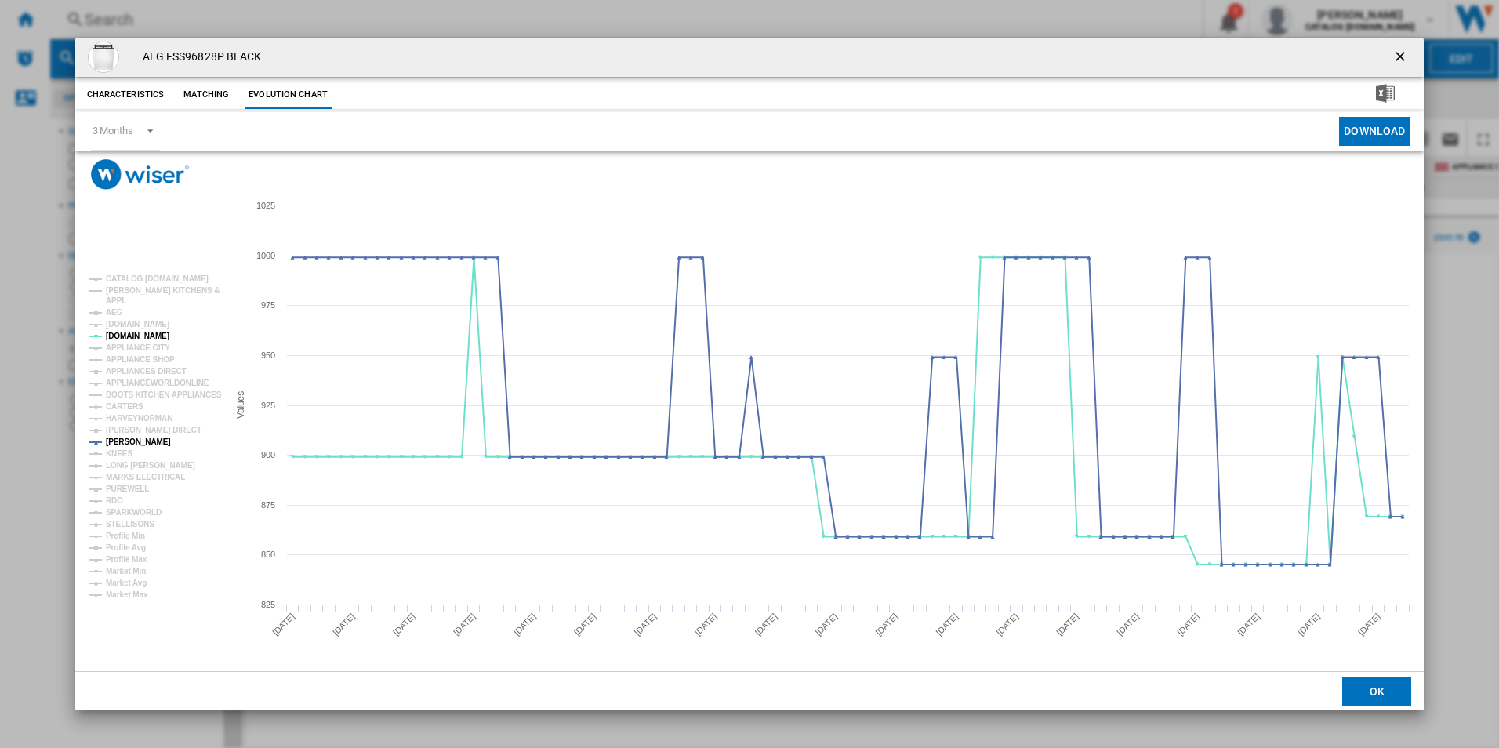
click at [1403, 52] on ng-md-icon "getI18NText('BUTTONS.CLOSE_DIALOG')" at bounding box center [1401, 58] width 19 height 19
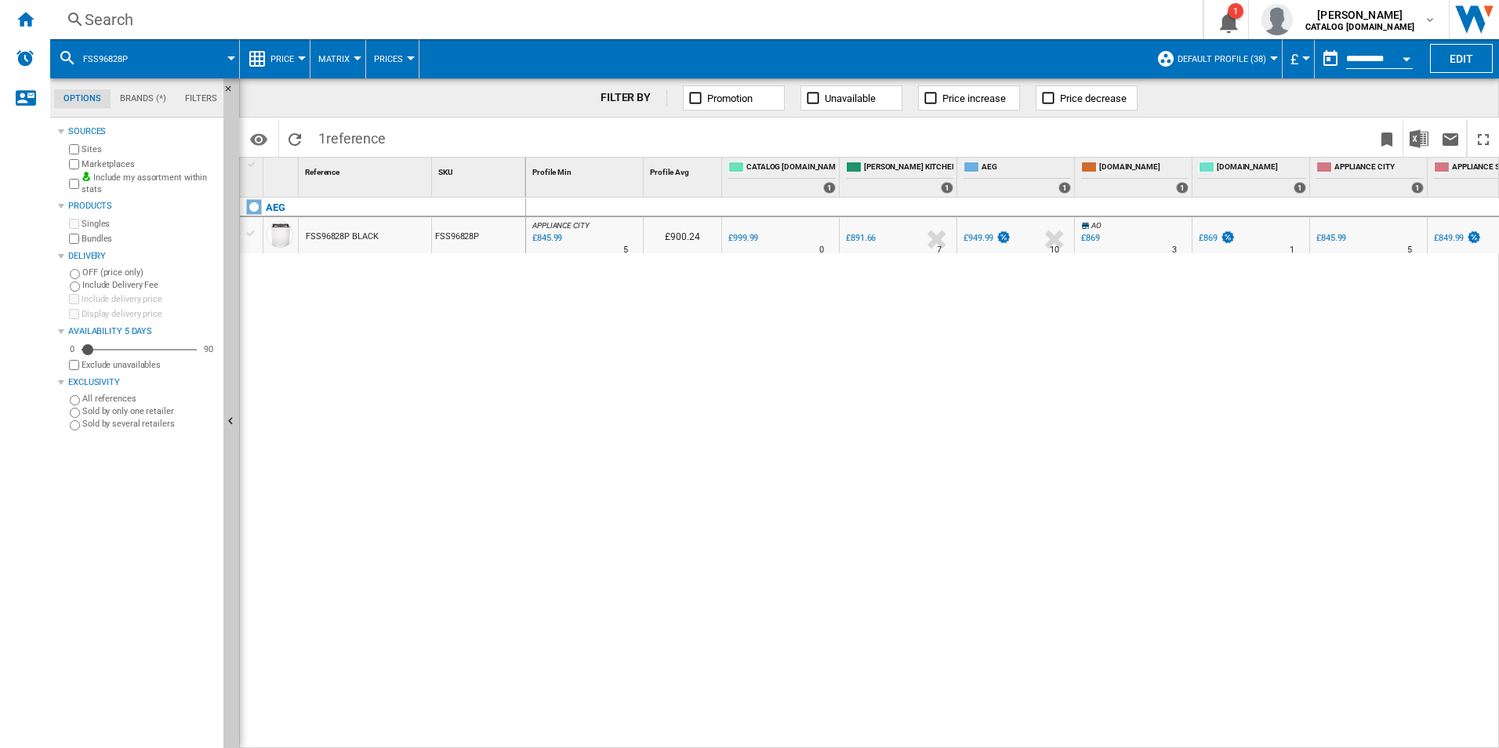
click at [655, 17] on div "Search" at bounding box center [623, 20] width 1077 height 22
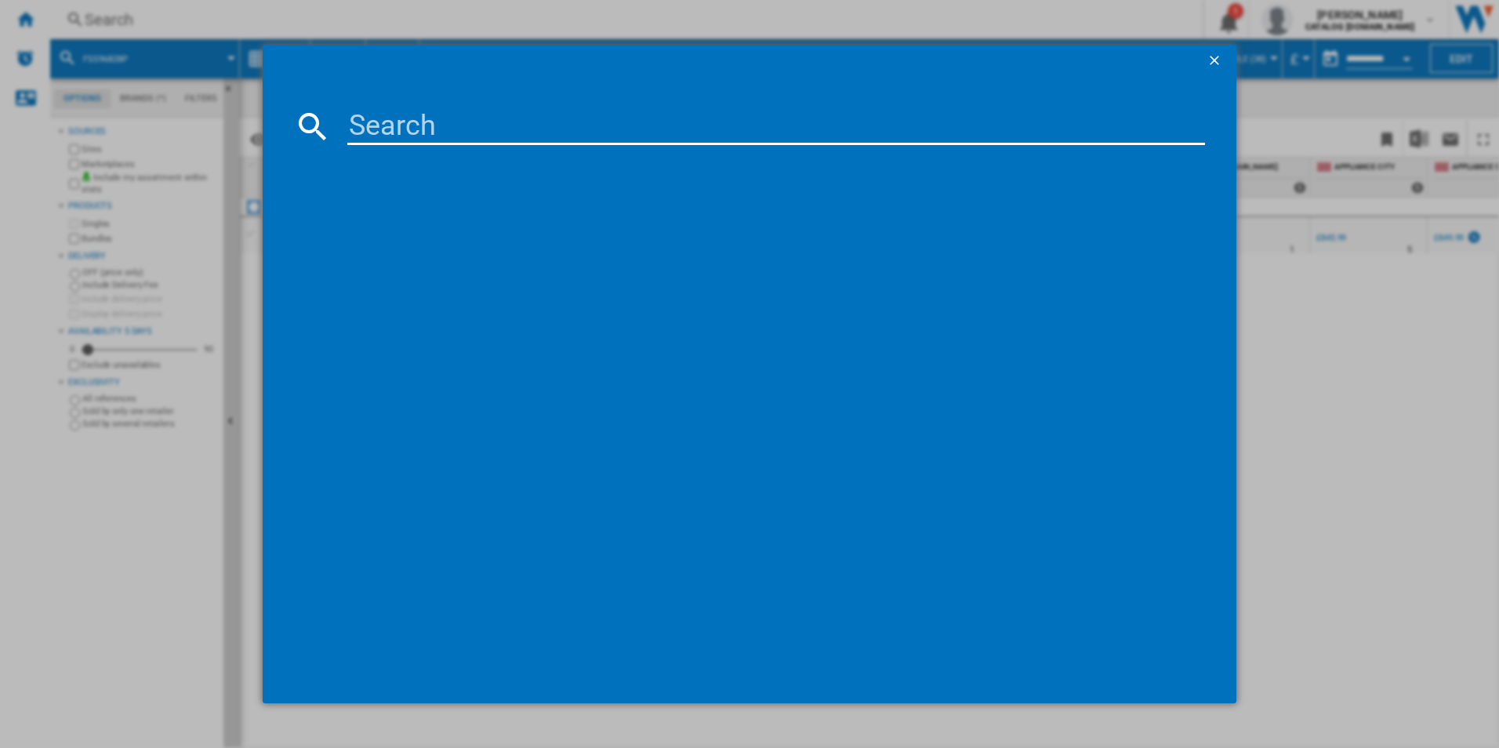
click at [458, 119] on input at bounding box center [776, 126] width 858 height 38
type input "LWR8516L6UD"
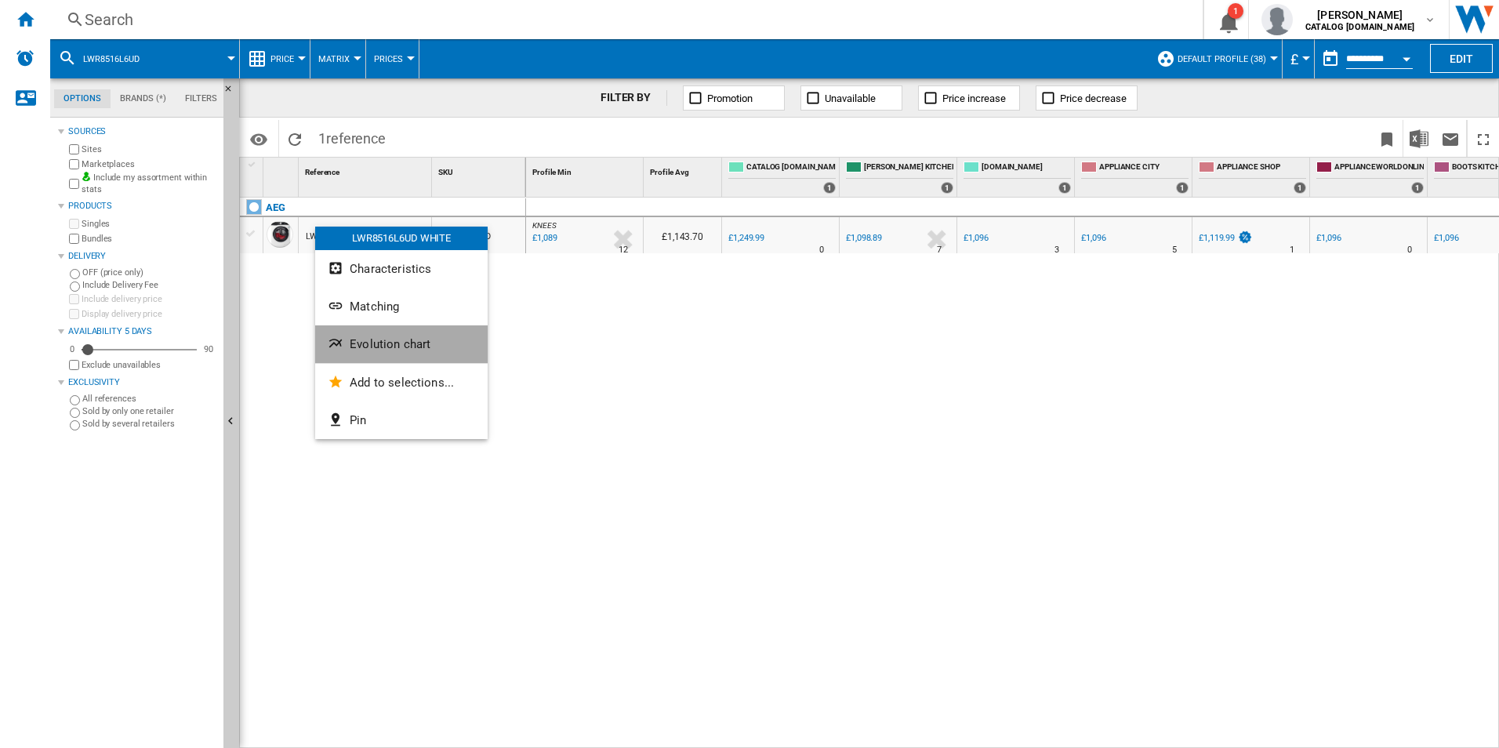
click at [352, 343] on span "Evolution chart" at bounding box center [390, 344] width 81 height 14
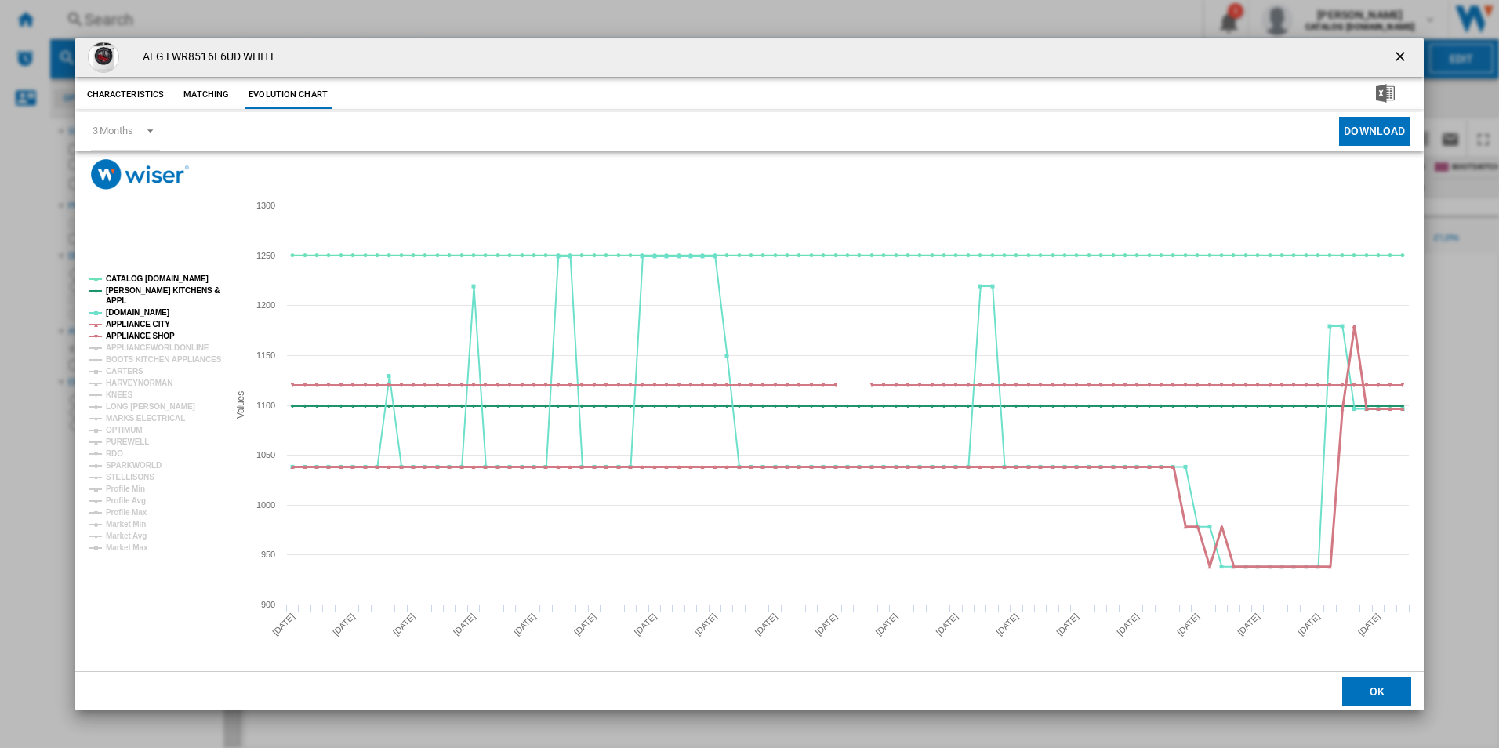
click at [129, 321] on tspan "APPLIANCE CITY" at bounding box center [138, 324] width 64 height 9
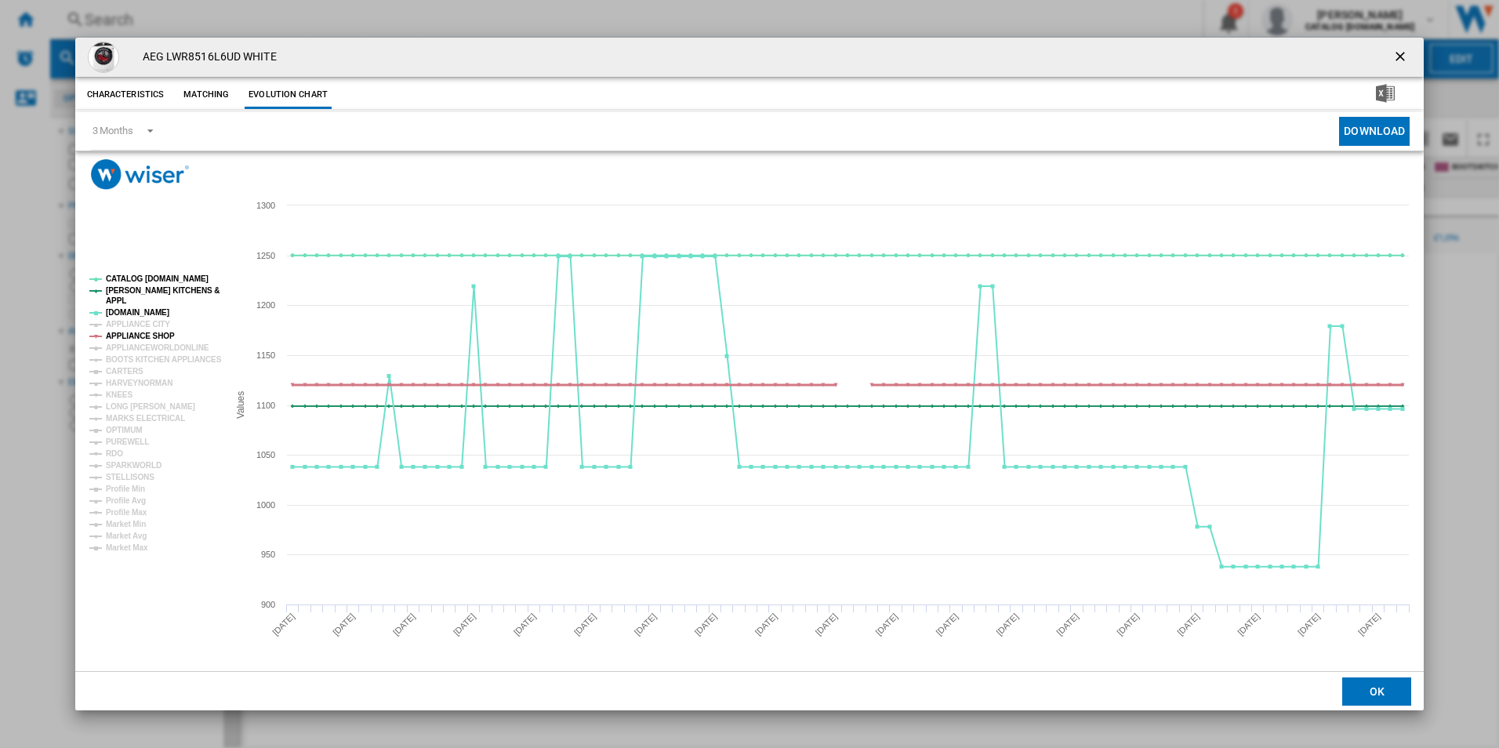
click at [129, 333] on tspan "APPLIANCE SHOP" at bounding box center [140, 336] width 69 height 9
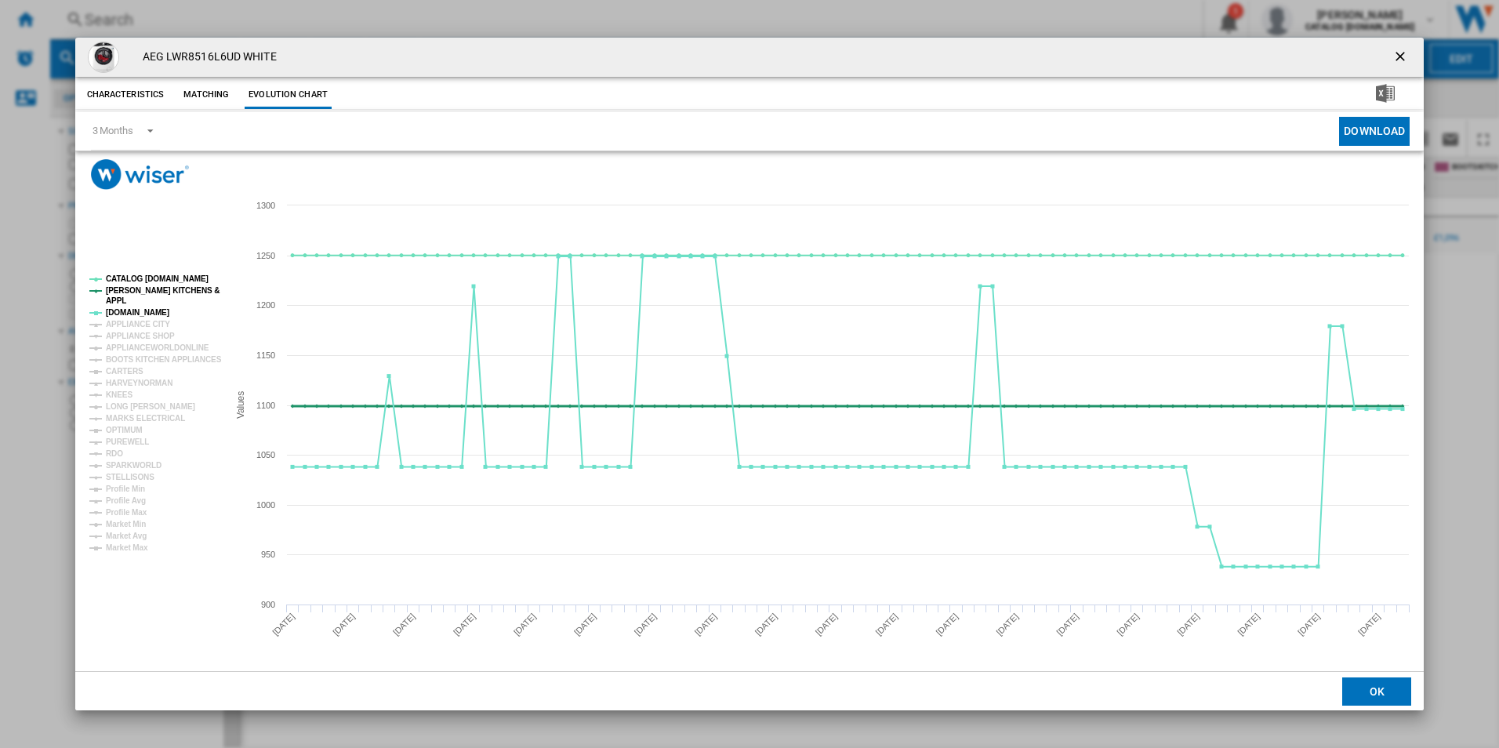
click at [140, 288] on tspan "[PERSON_NAME] KITCHENS &" at bounding box center [163, 290] width 114 height 9
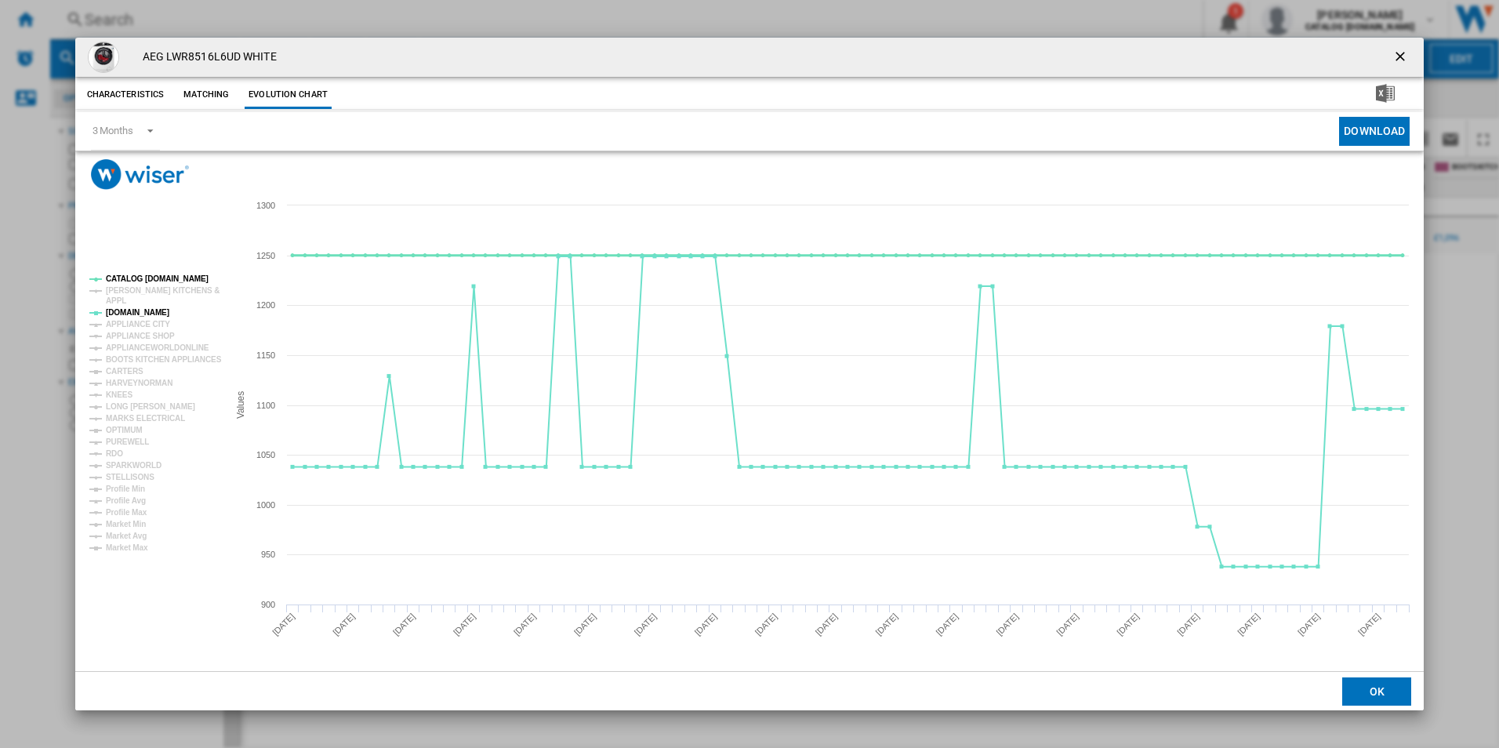
click at [141, 282] on tspan "CATALOG [DOMAIN_NAME]" at bounding box center [157, 278] width 103 height 9
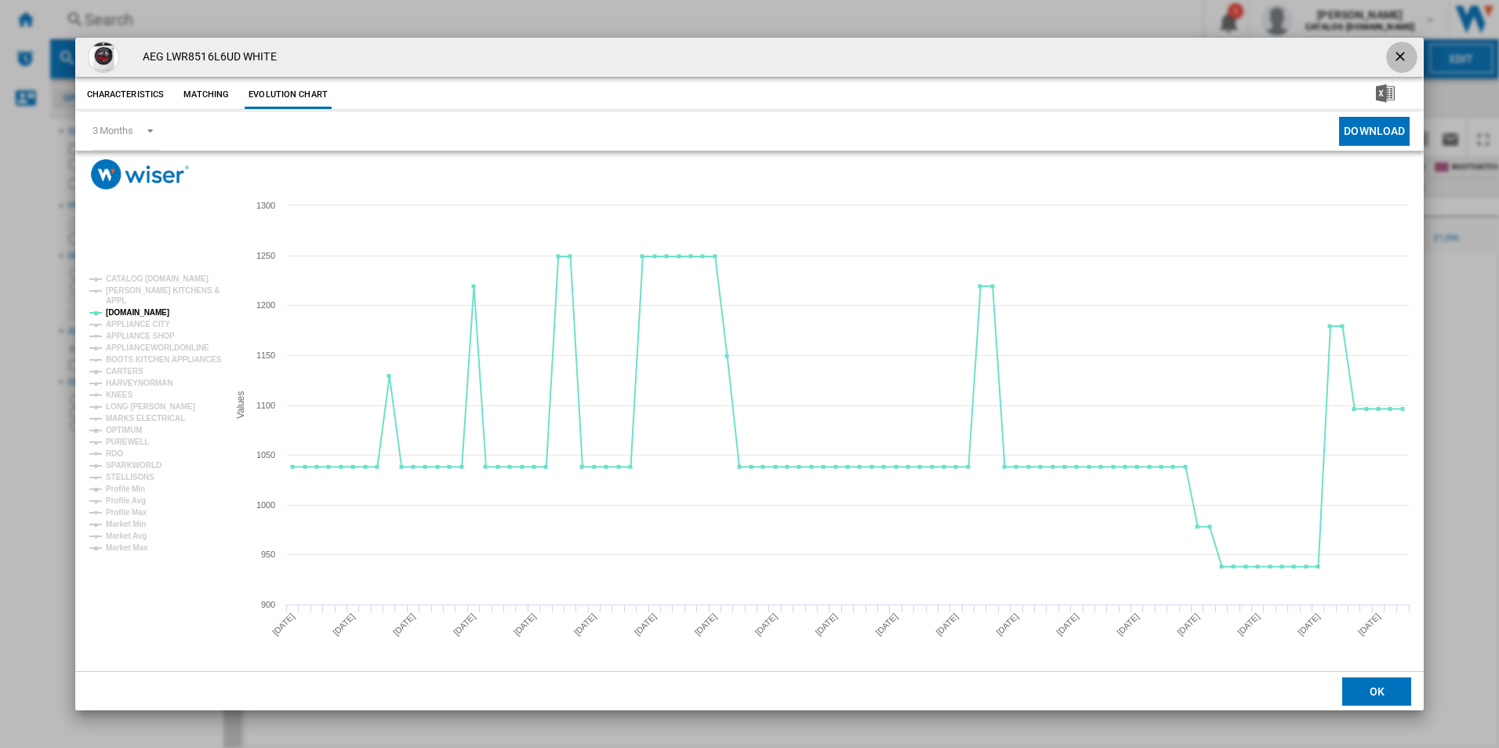
click at [1394, 57] on ng-md-icon "getI18NText('BUTTONS.CLOSE_DIALOG')" at bounding box center [1401, 58] width 19 height 19
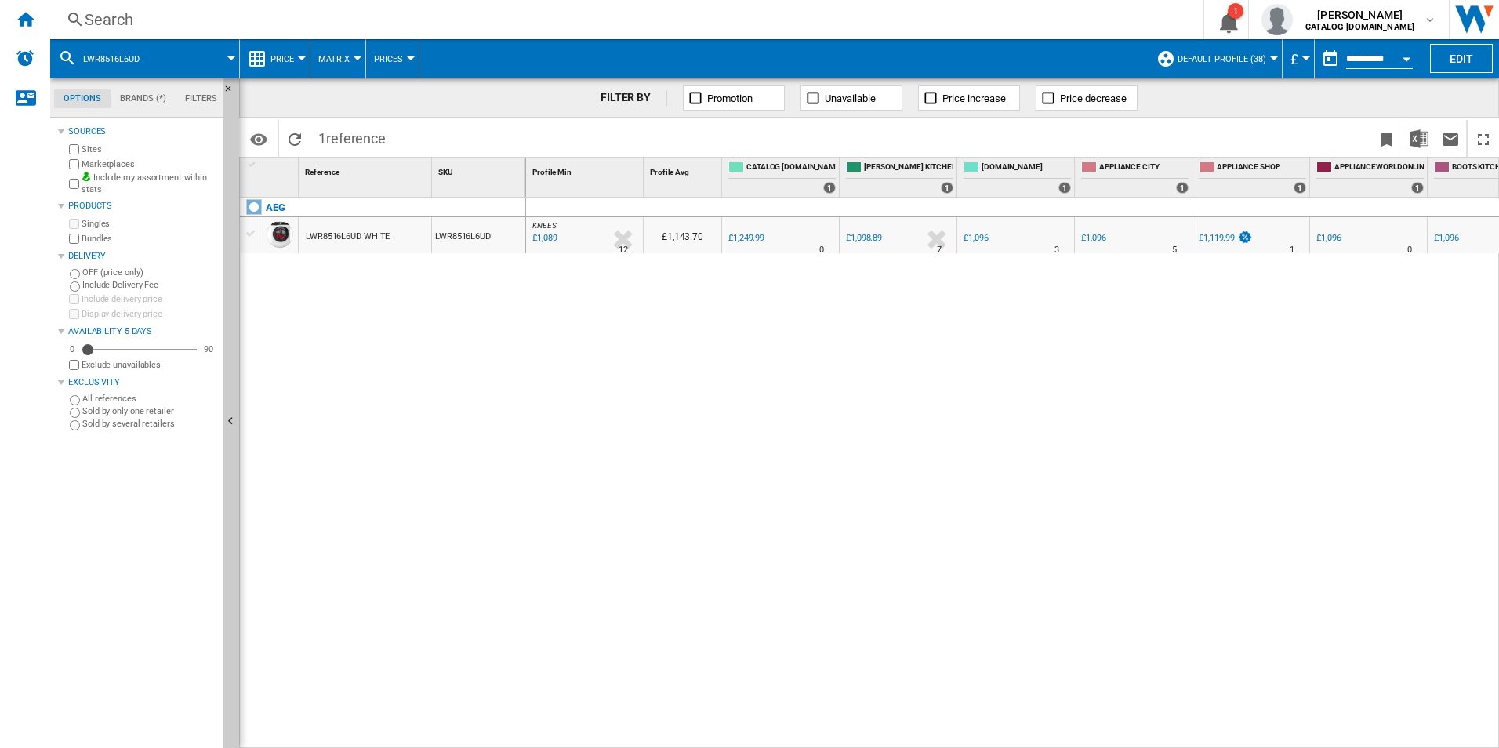
click at [655, 17] on div "Search" at bounding box center [623, 20] width 1077 height 22
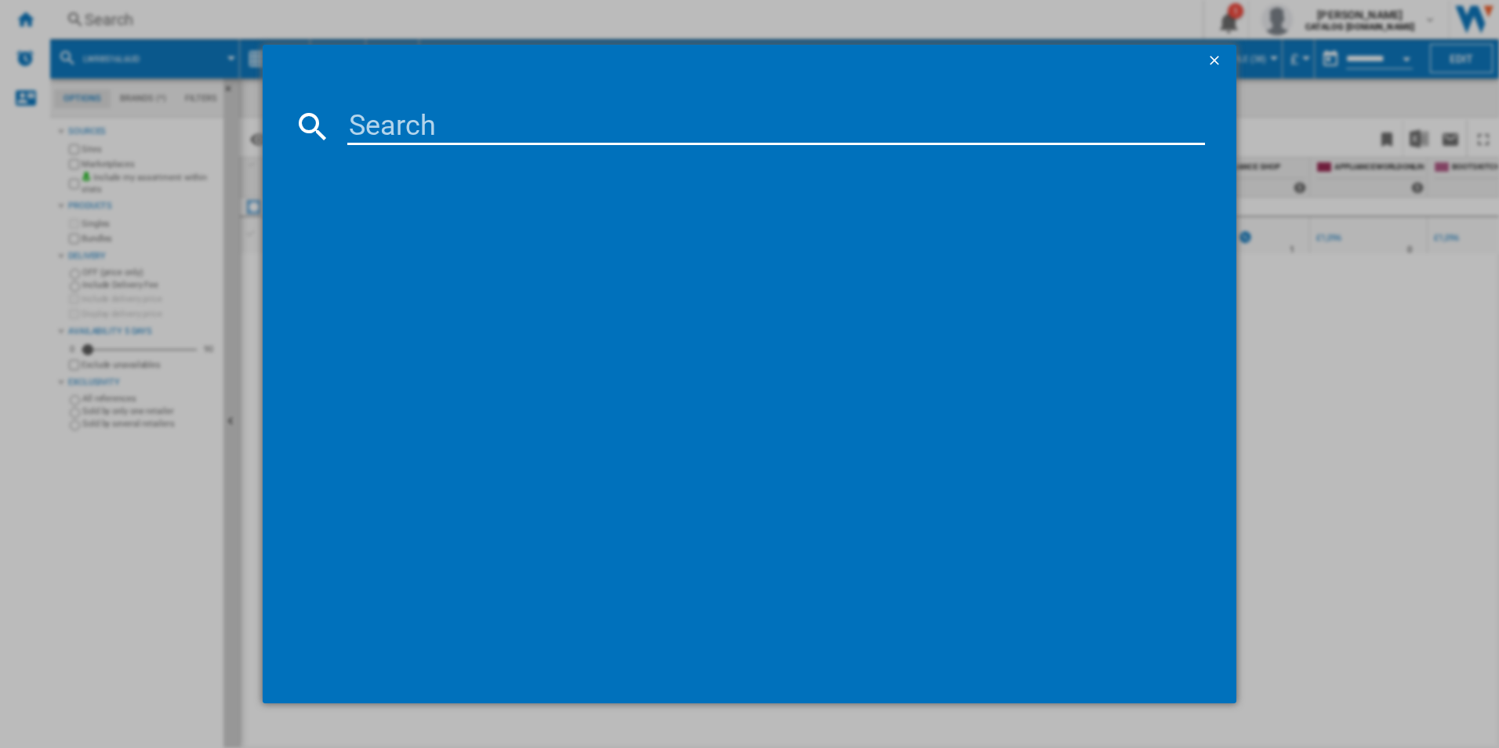
click at [451, 119] on input at bounding box center [776, 126] width 858 height 38
type input "FFB93807PM"
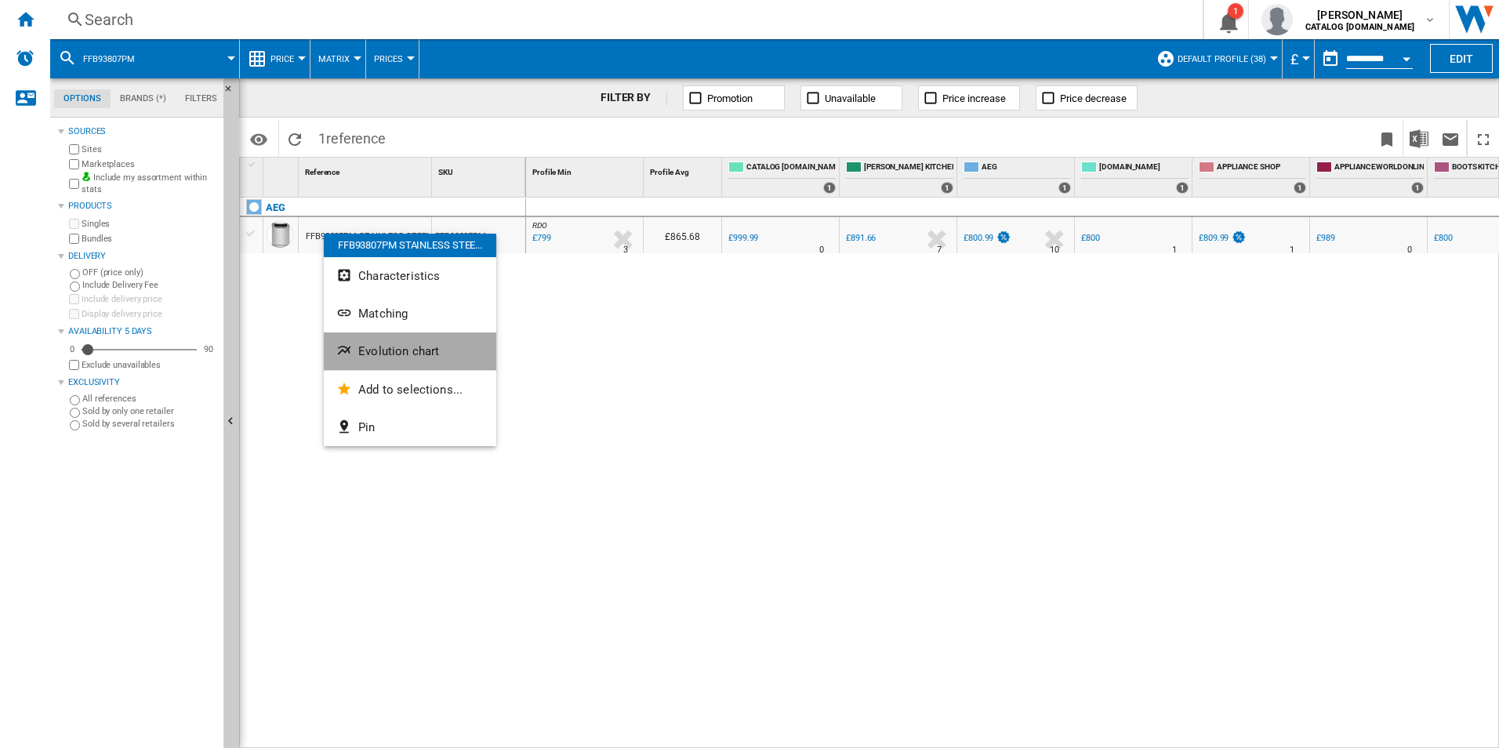
click at [354, 347] on ng-md-icon "Evolution chart" at bounding box center [345, 352] width 19 height 19
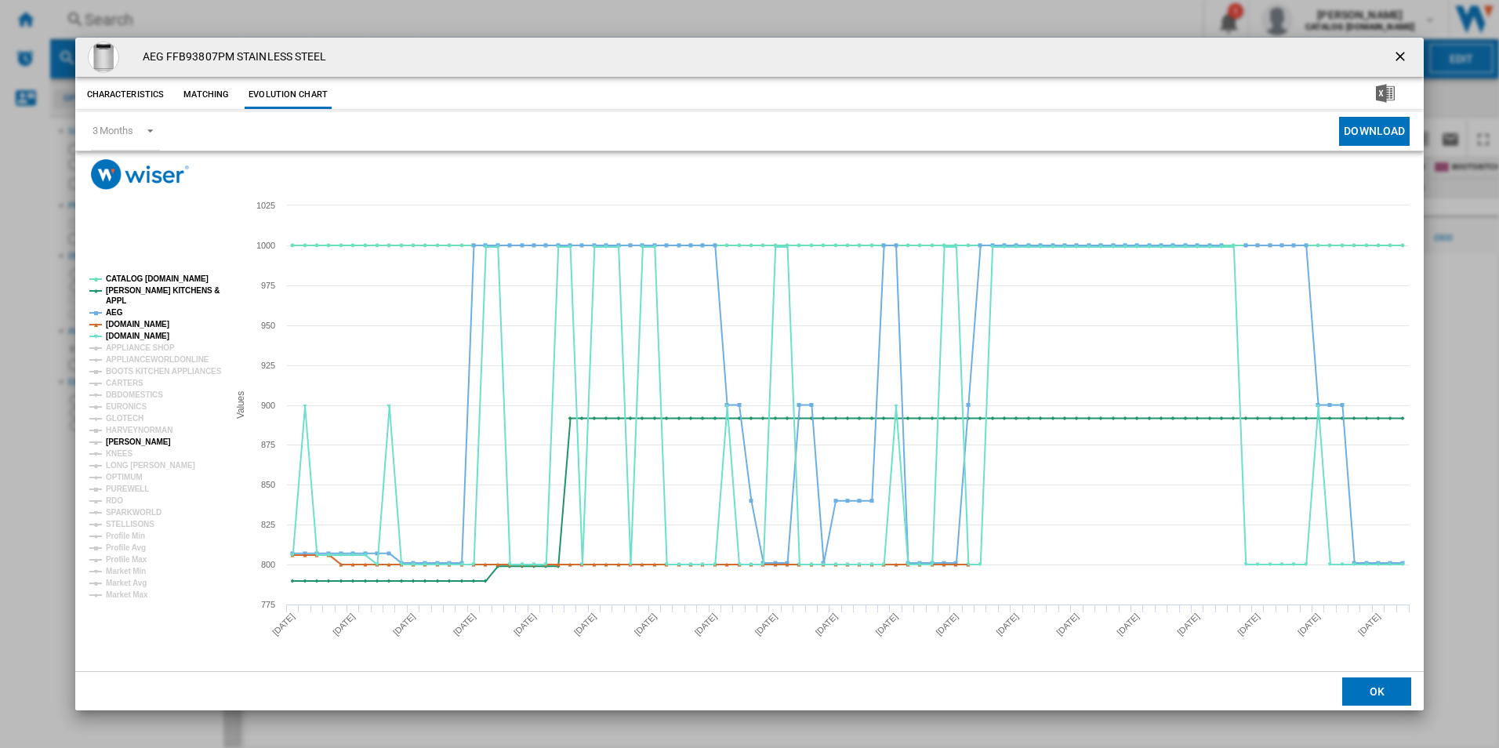
click at [120, 444] on tspan "[PERSON_NAME]" at bounding box center [138, 441] width 65 height 9
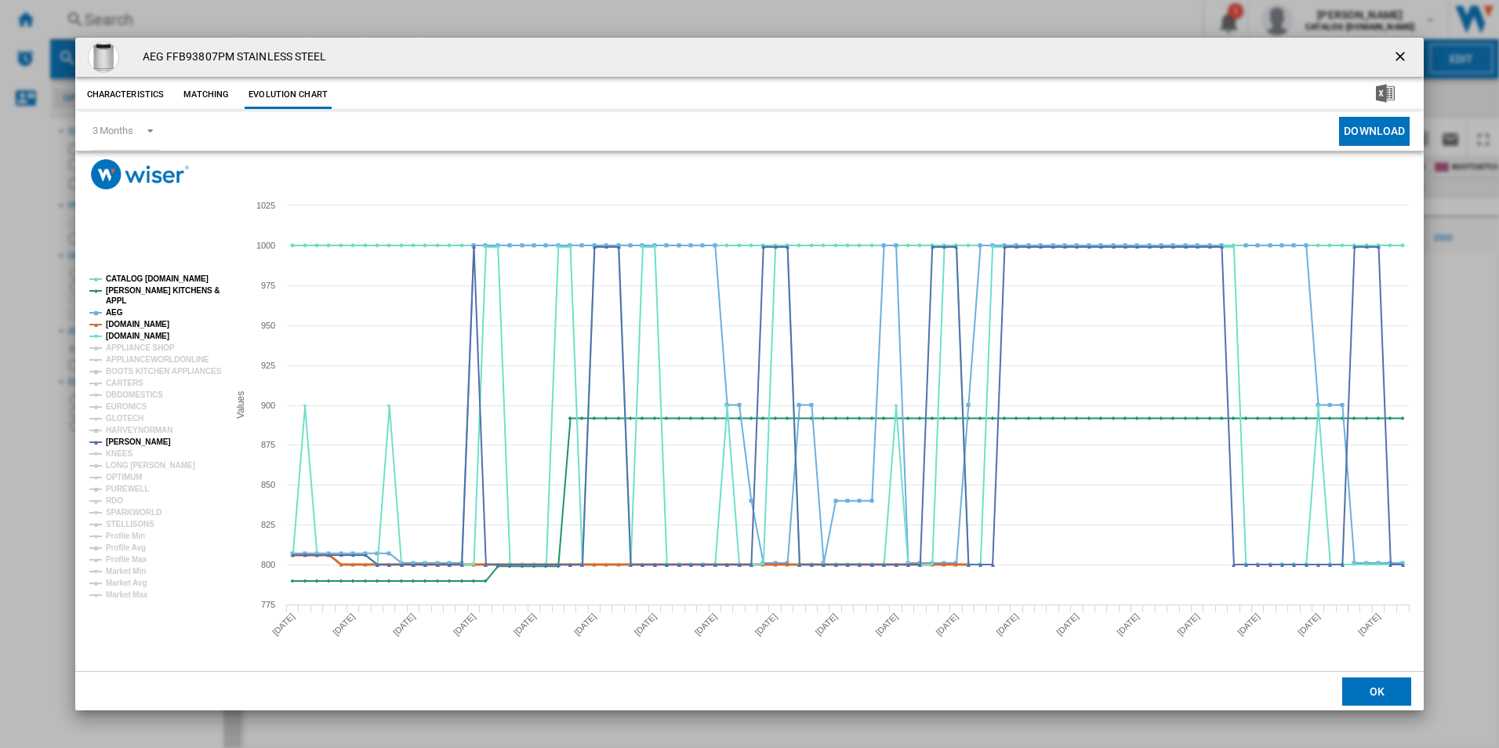
click at [143, 321] on tspan "[DOMAIN_NAME]" at bounding box center [137, 324] width 63 height 9
click at [114, 312] on tspan "AEG" at bounding box center [114, 312] width 17 height 9
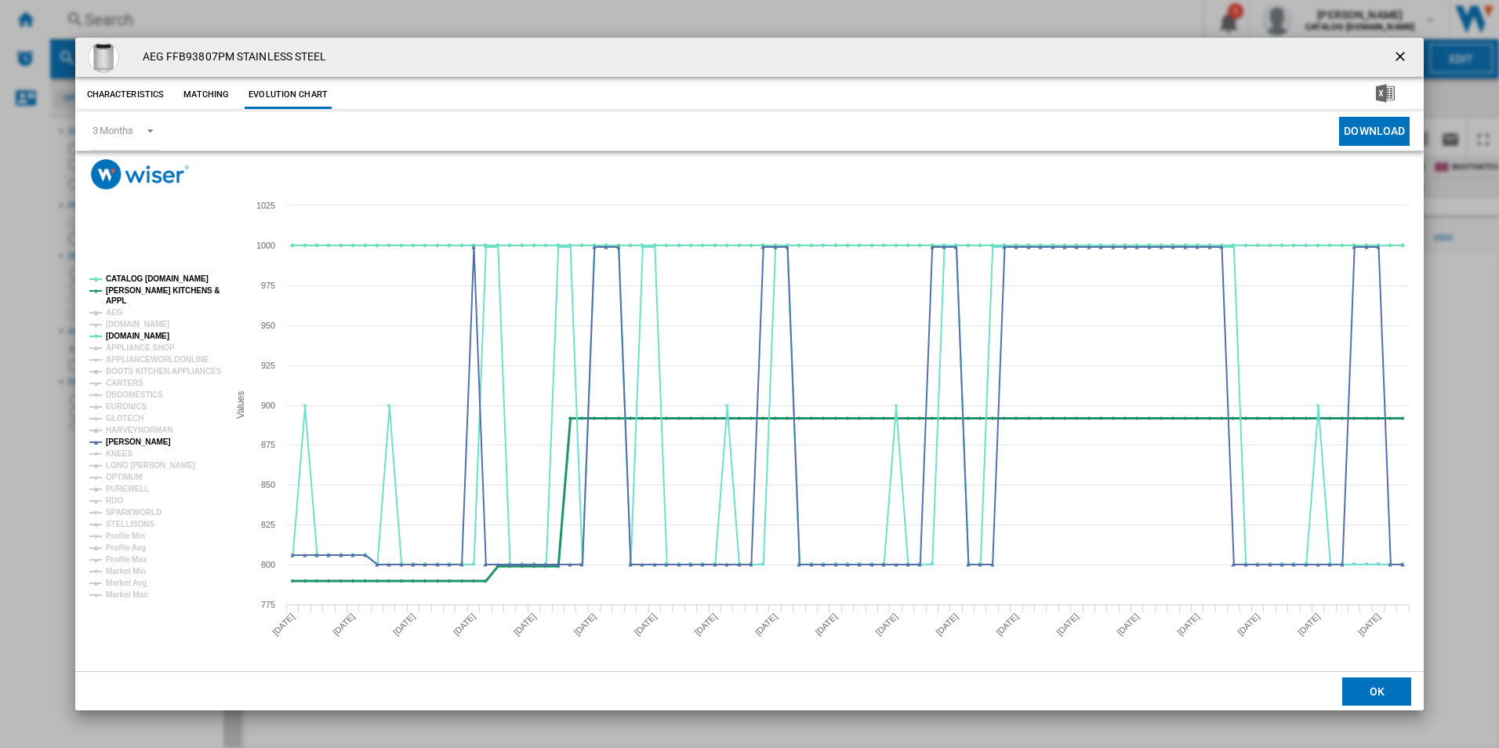
click at [141, 294] on tspan "[PERSON_NAME] KITCHENS &" at bounding box center [163, 290] width 114 height 9
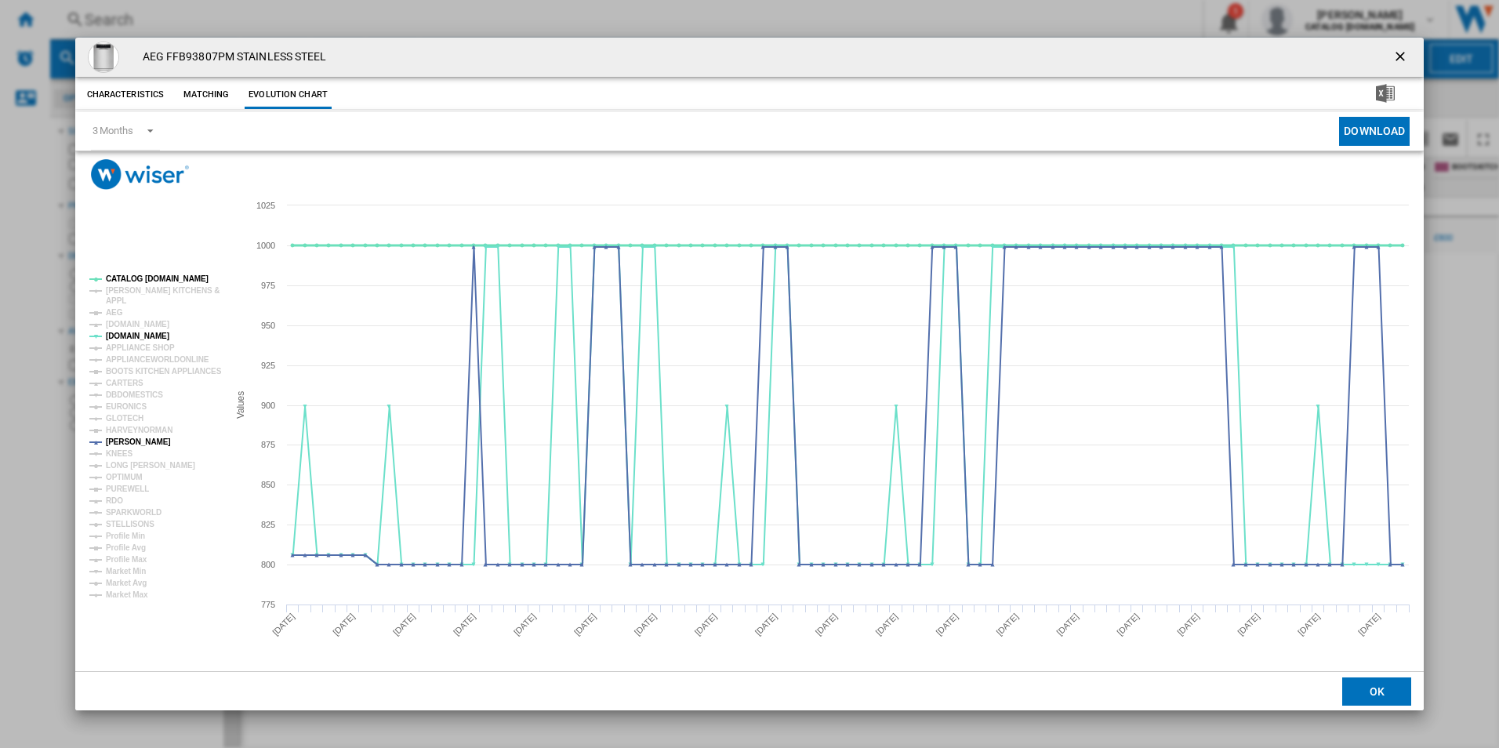
click at [154, 281] on tspan "CATALOG [DOMAIN_NAME]" at bounding box center [157, 278] width 103 height 9
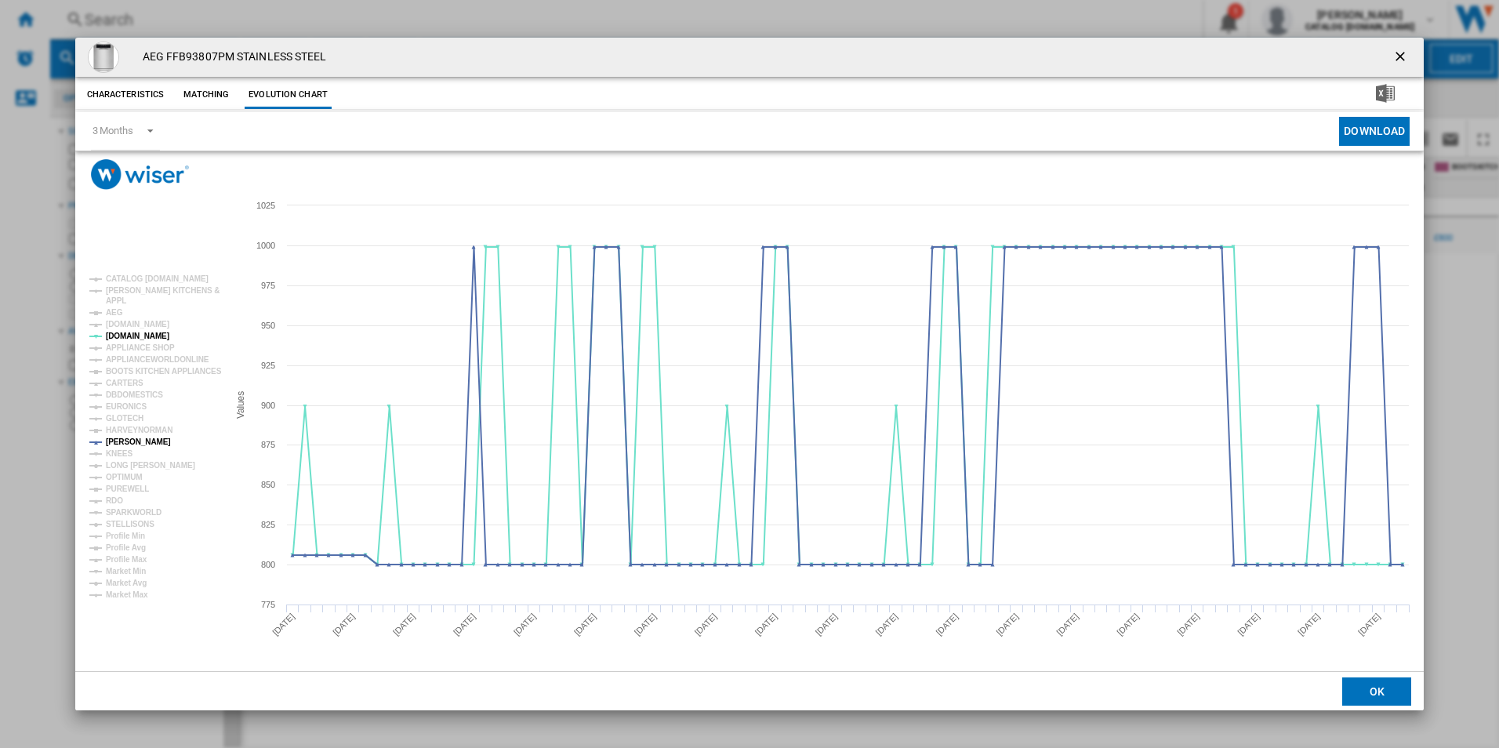
click at [1394, 59] on ng-md-icon "getI18NText('BUTTONS.CLOSE_DIALOG')" at bounding box center [1401, 58] width 19 height 19
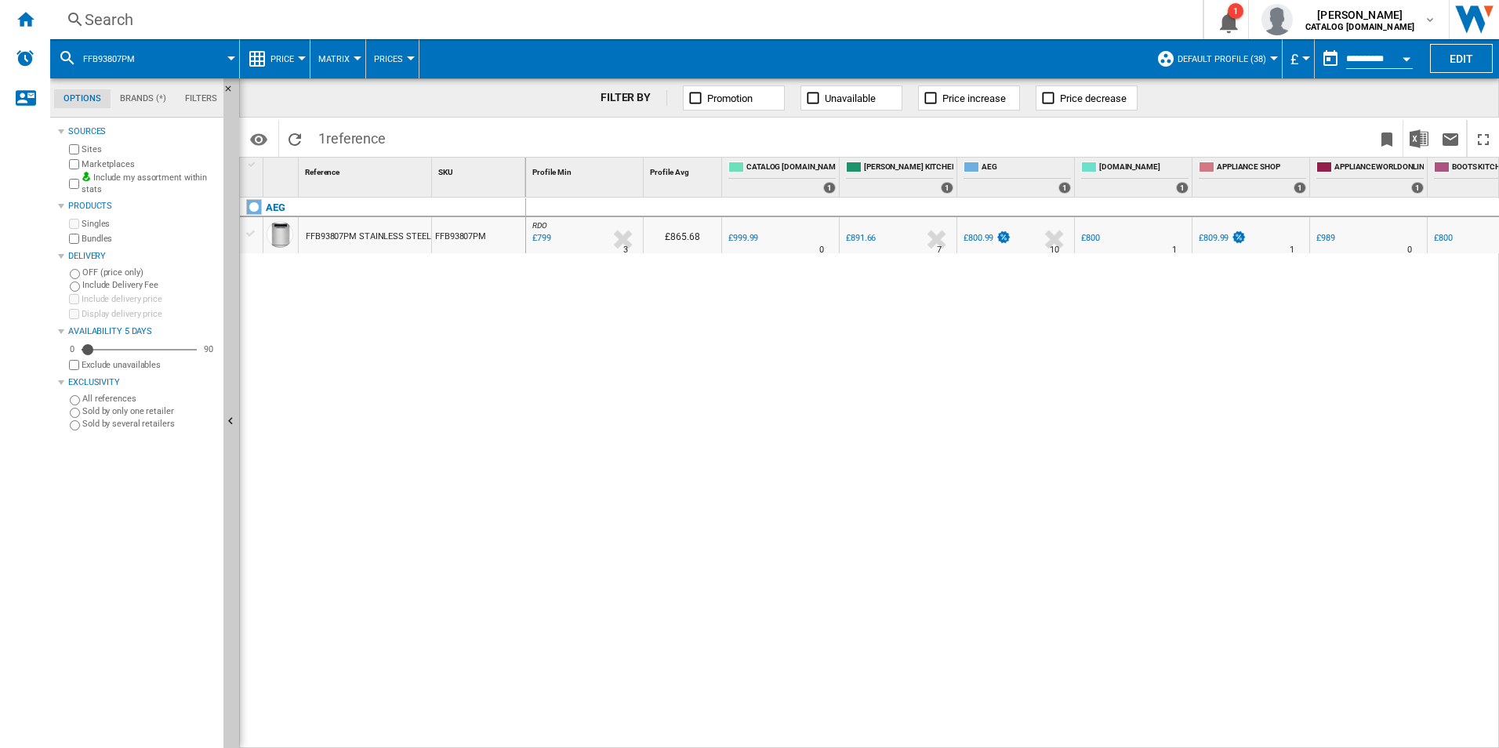
click at [600, 27] on div "Search" at bounding box center [623, 20] width 1077 height 22
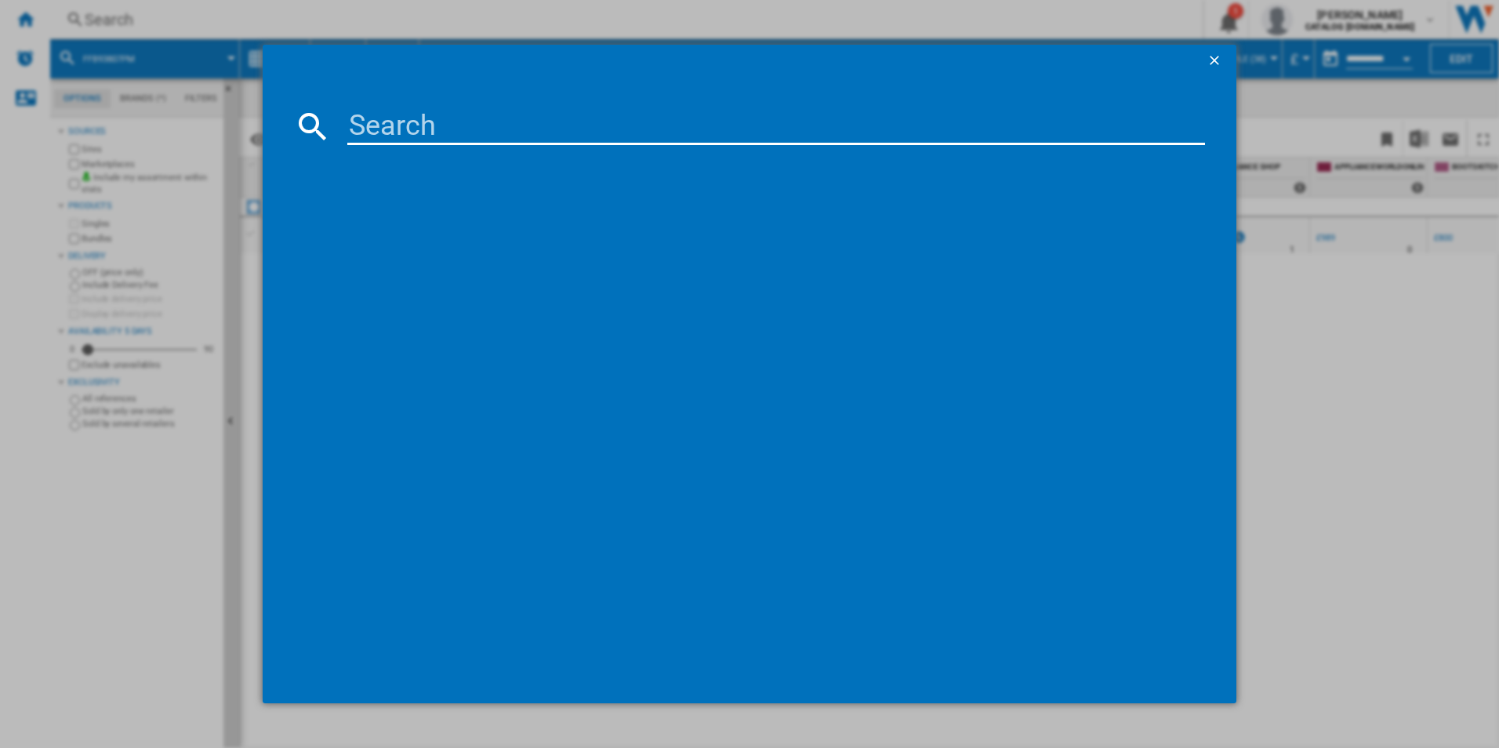
click at [452, 129] on input at bounding box center [776, 126] width 858 height 38
type input "FFX32617ZW"
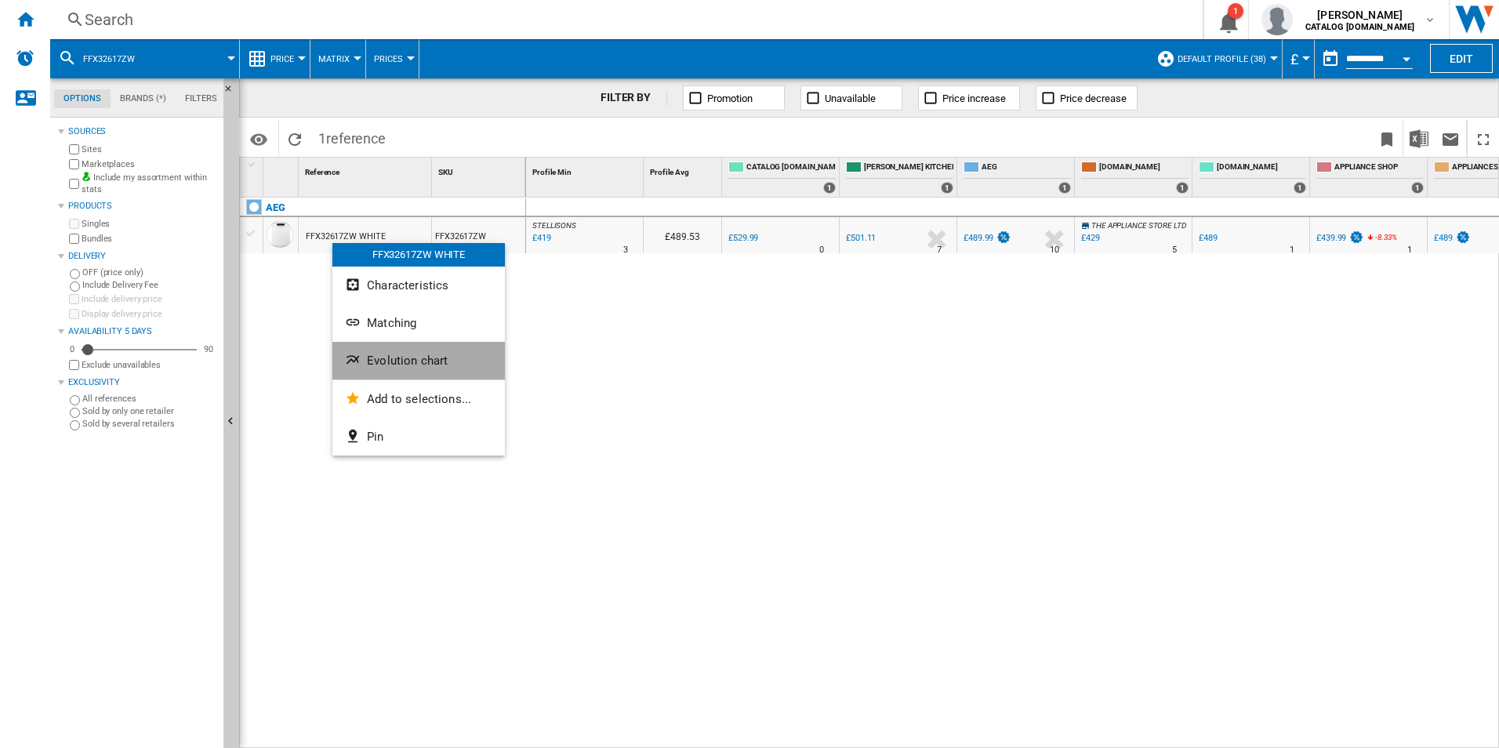
click at [379, 361] on span "Evolution chart" at bounding box center [407, 361] width 81 height 14
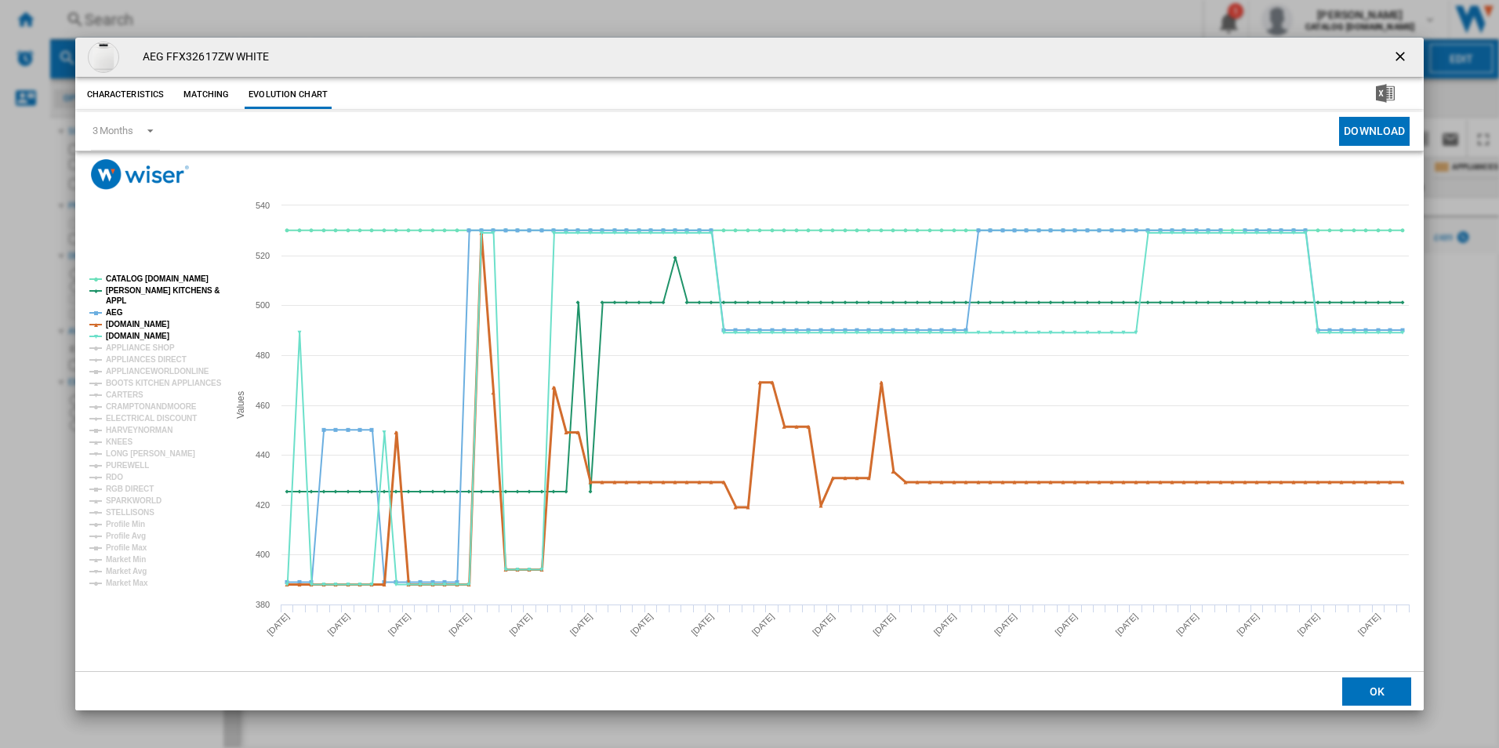
click at [140, 325] on tspan "[DOMAIN_NAME]" at bounding box center [137, 324] width 63 height 9
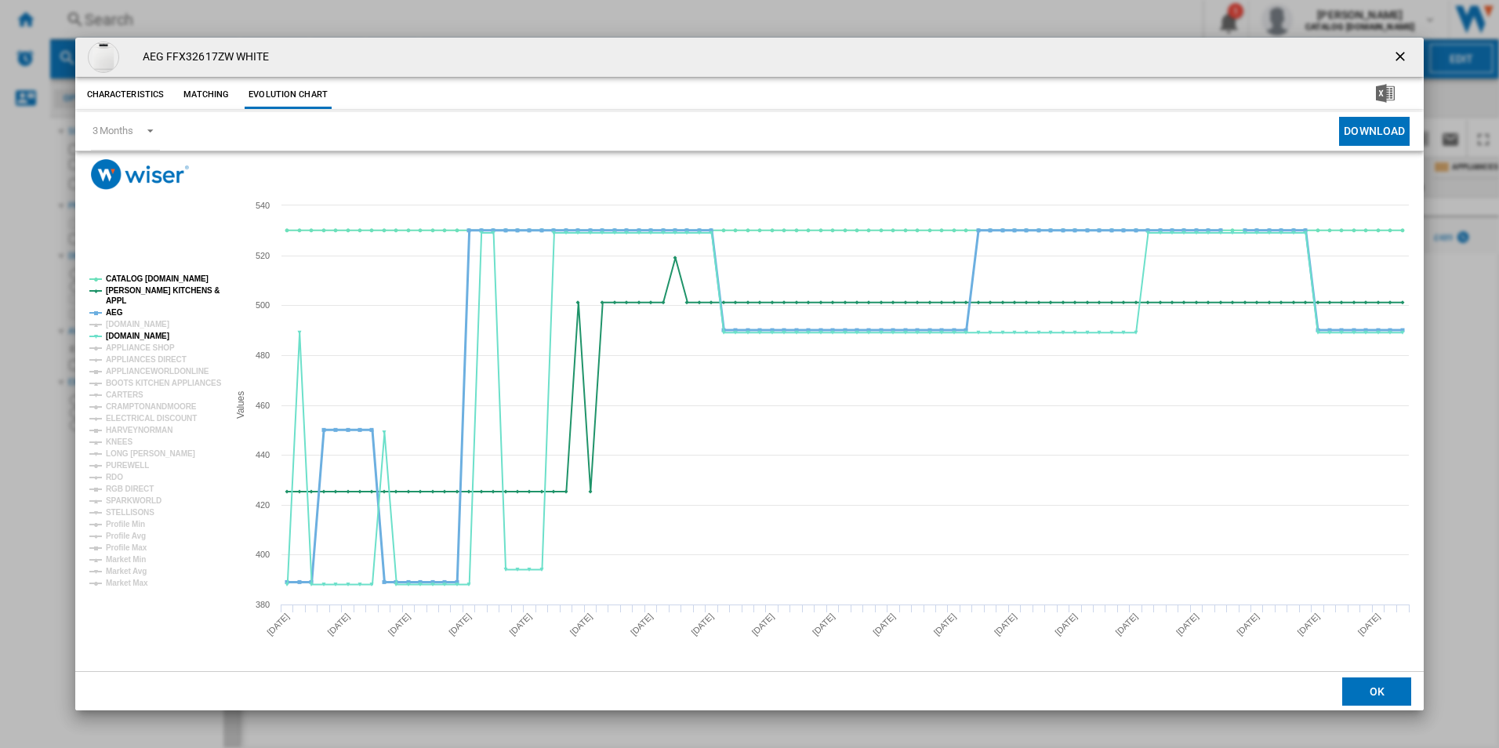
click at [117, 308] on tspan "AEG" at bounding box center [114, 312] width 17 height 9
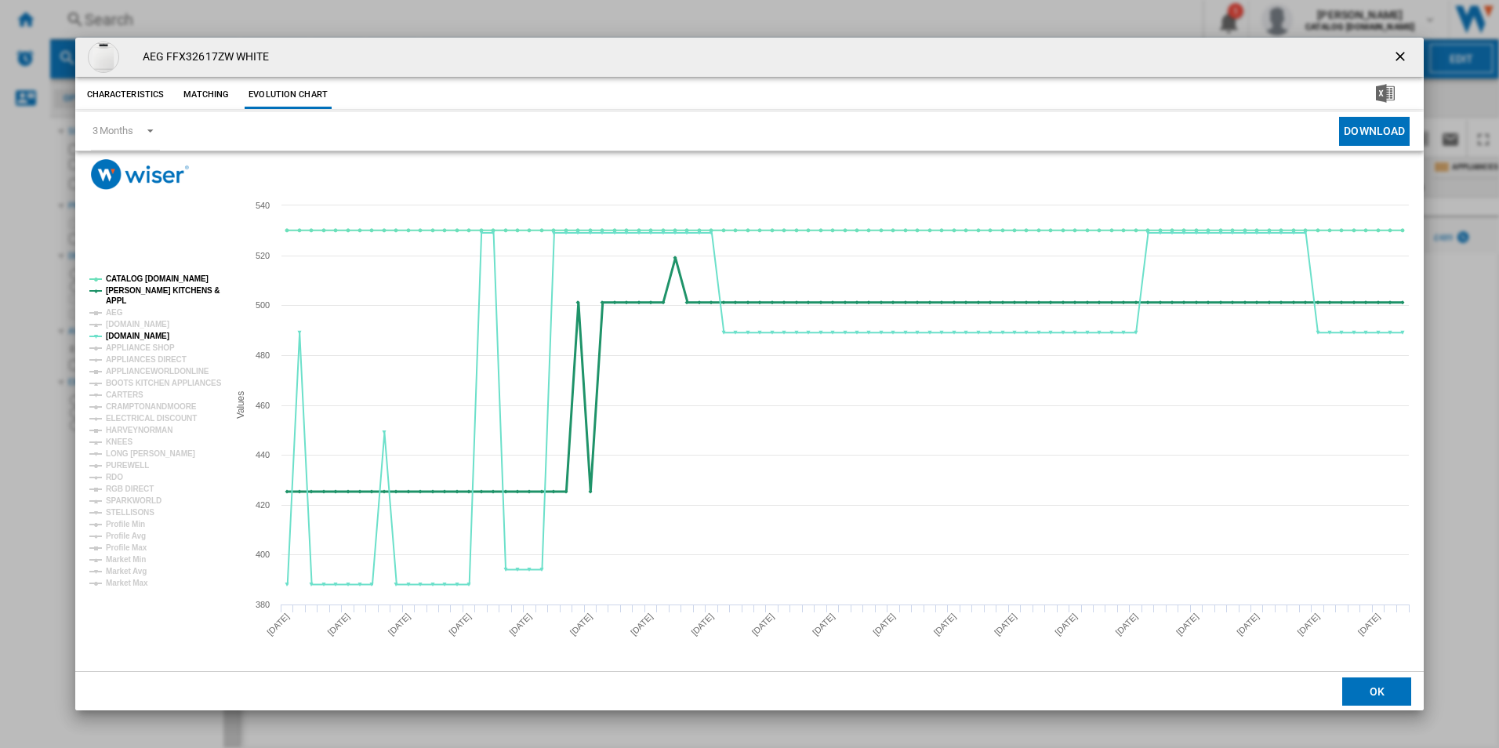
click at [135, 294] on tspan "[PERSON_NAME] KITCHENS &" at bounding box center [163, 290] width 114 height 9
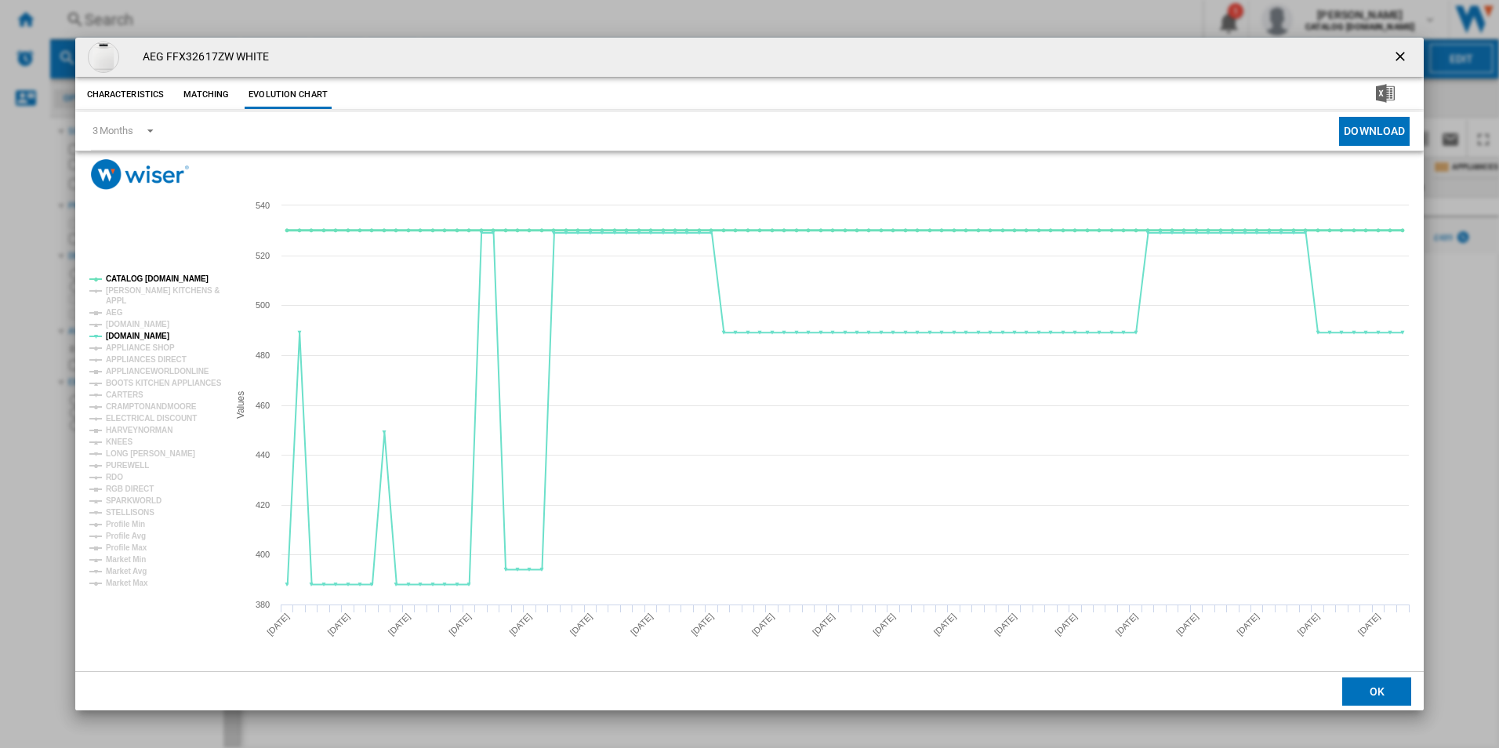
click at [154, 280] on tspan "CATALOG [DOMAIN_NAME]" at bounding box center [157, 278] width 103 height 9
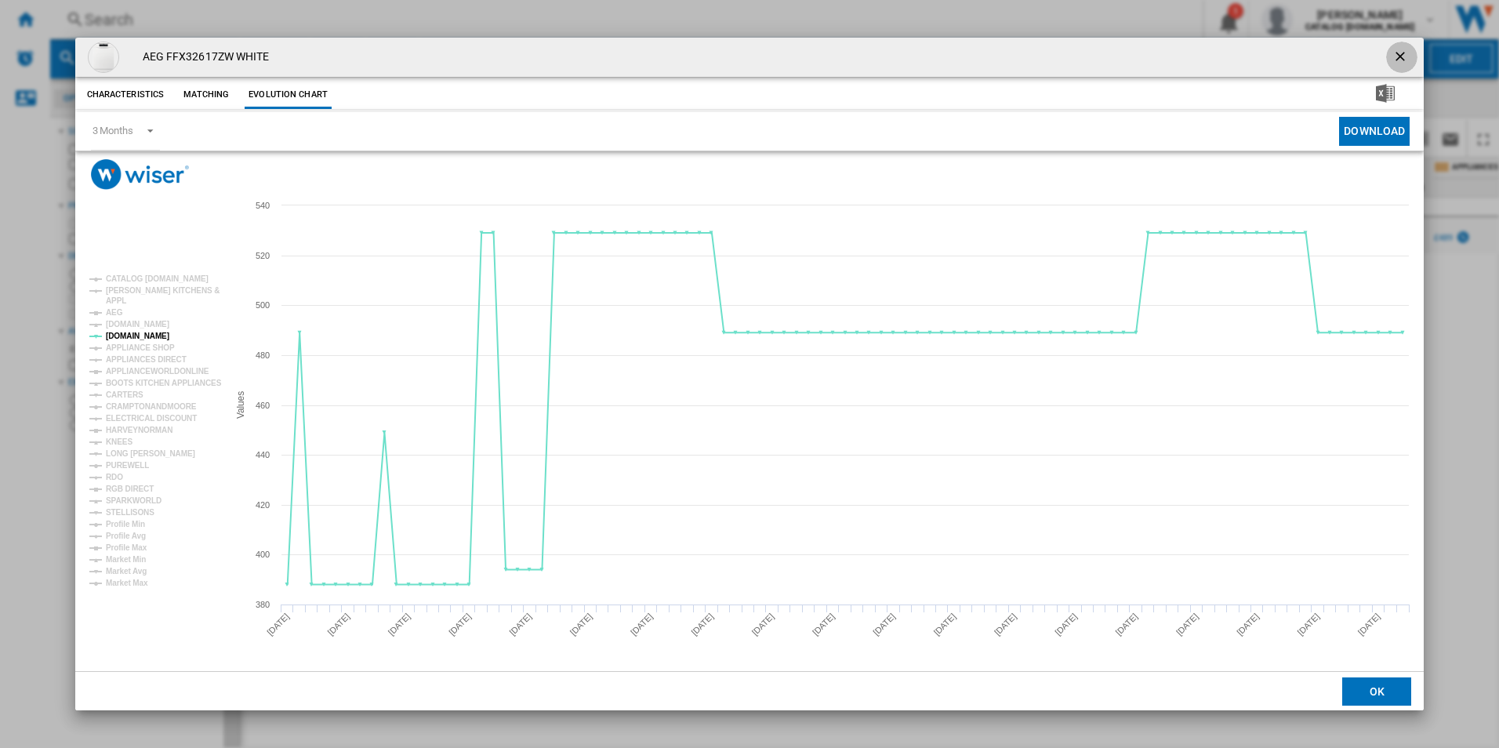
click at [1409, 47] on button "Product popup" at bounding box center [1401, 57] width 31 height 31
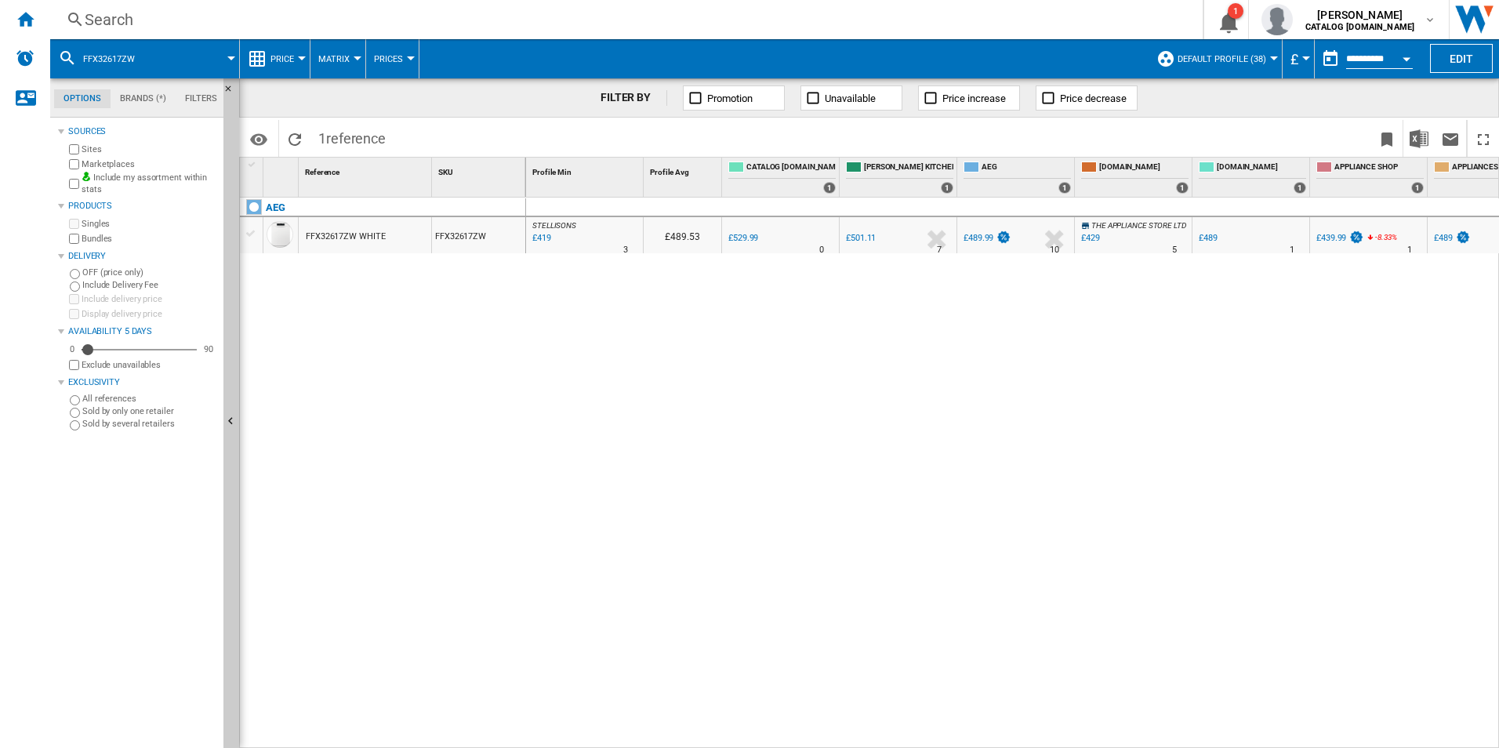
click at [514, 17] on div "Search" at bounding box center [623, 20] width 1077 height 22
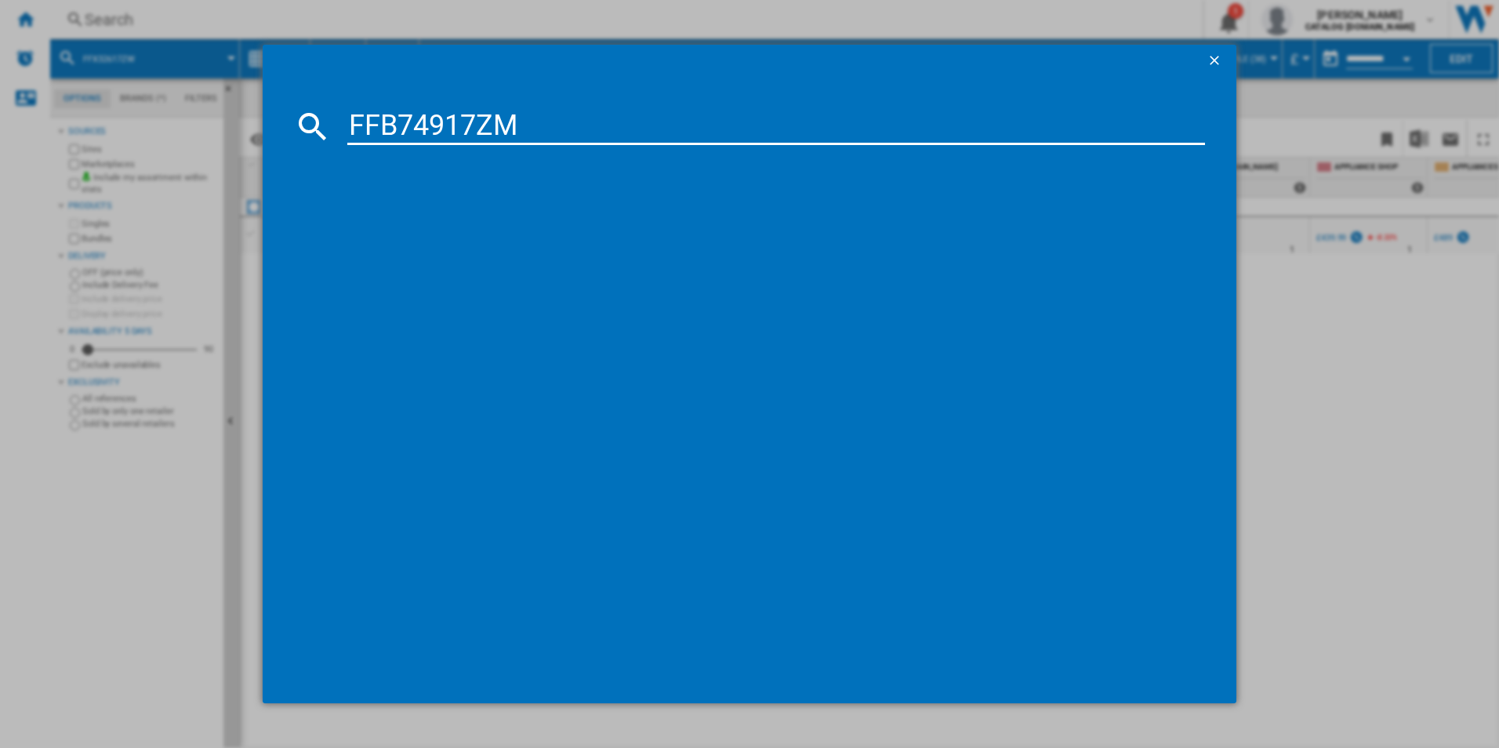
click at [395, 123] on input "FFB74917ZM" at bounding box center [776, 126] width 858 height 38
type input "FFB74917ZM"
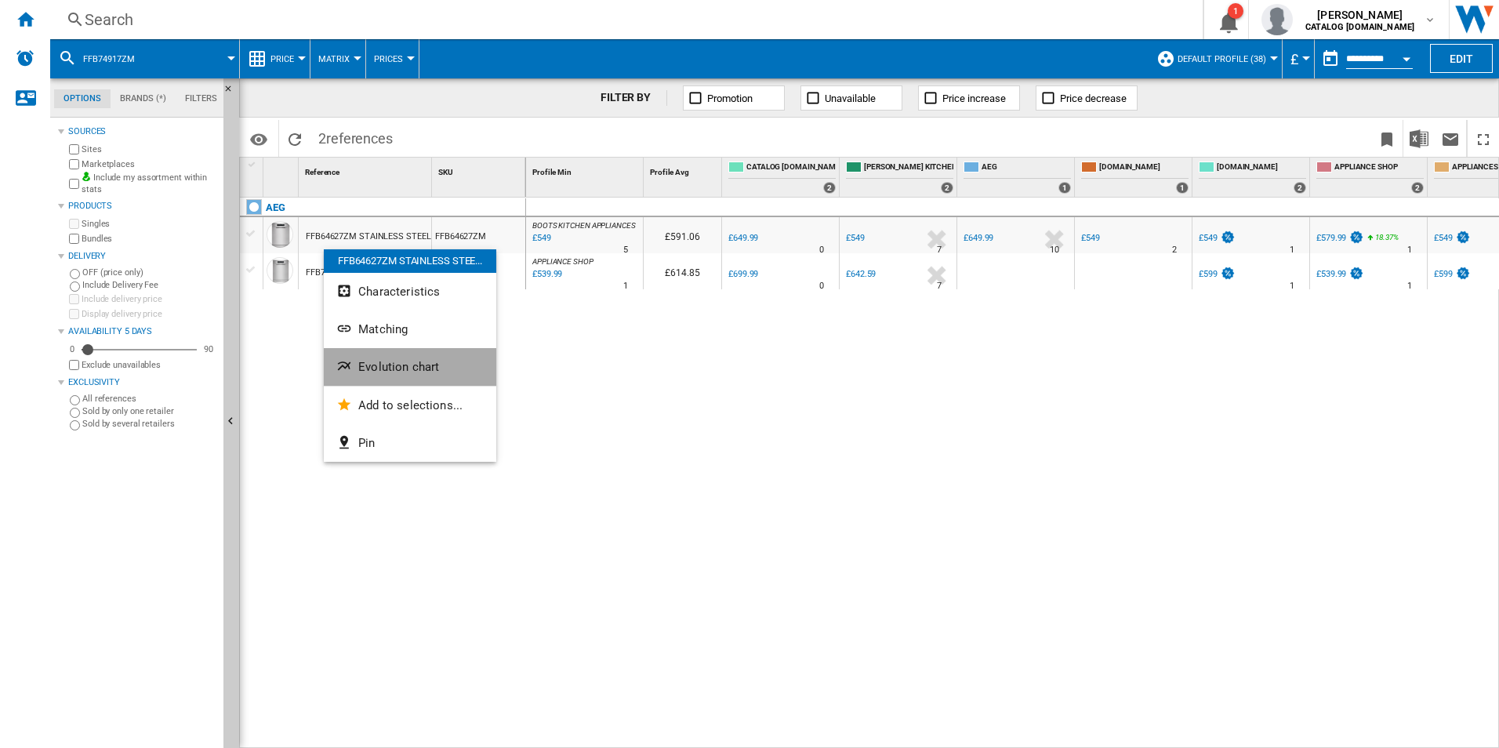
click at [372, 368] on span "Evolution chart" at bounding box center [398, 367] width 81 height 14
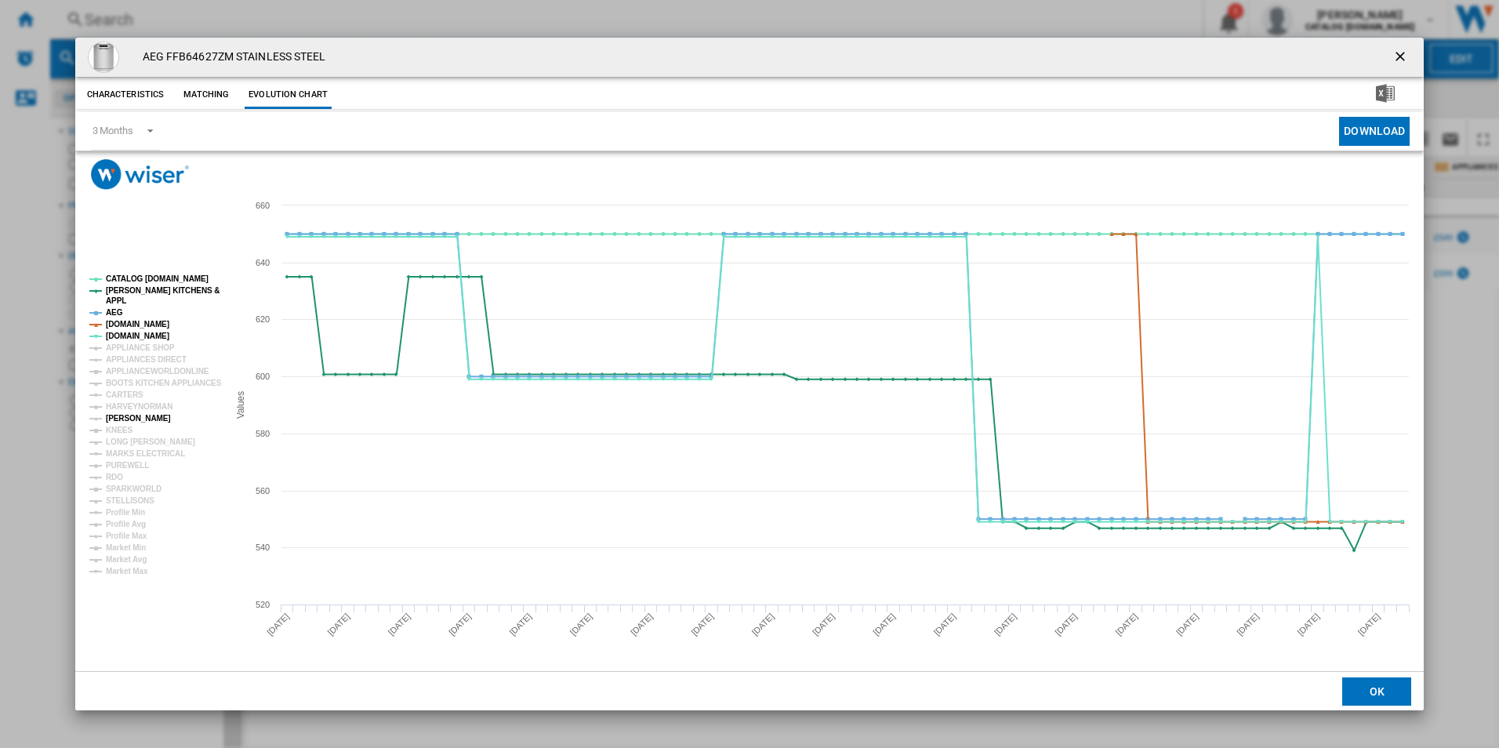
click at [127, 418] on tspan "[PERSON_NAME]" at bounding box center [138, 418] width 65 height 9
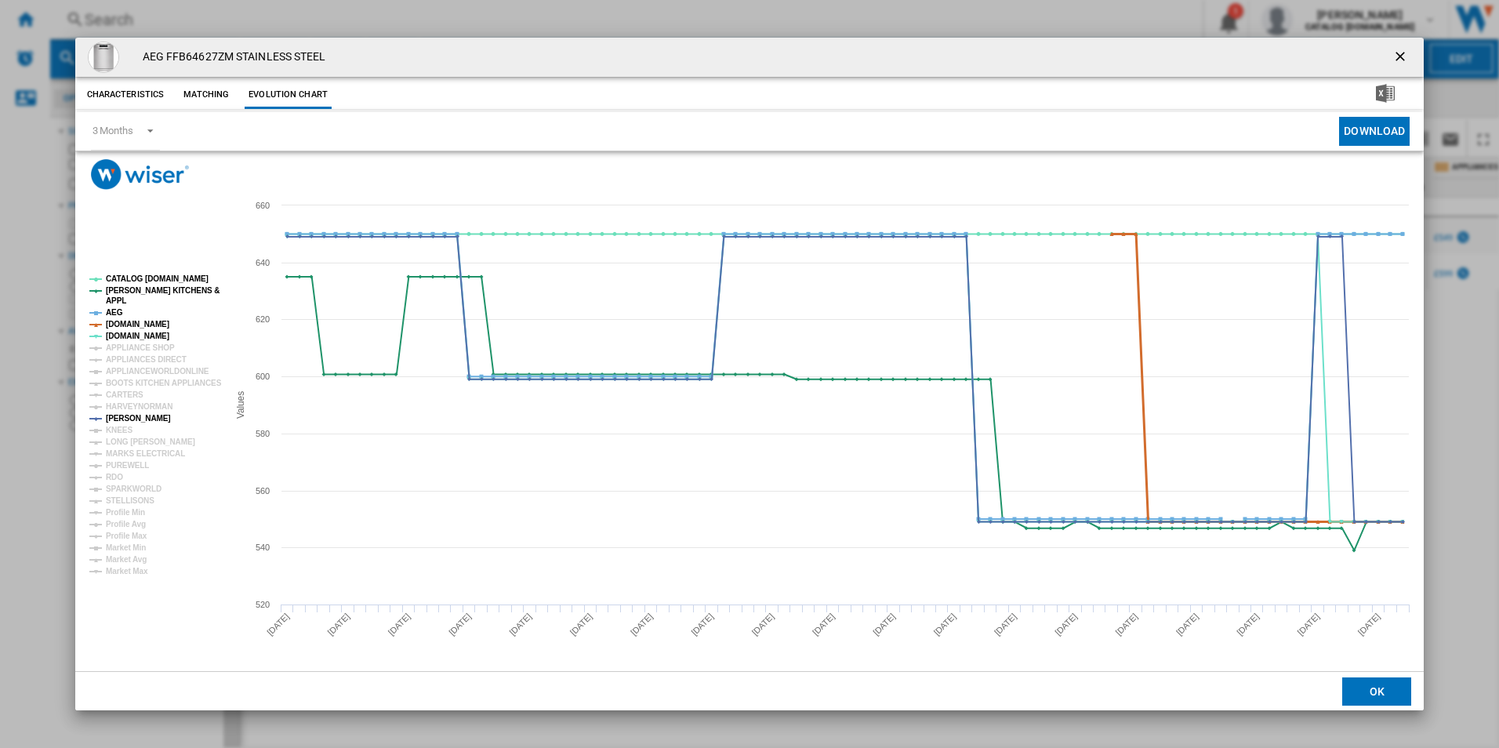
click at [131, 323] on tspan "[DOMAIN_NAME]" at bounding box center [137, 324] width 63 height 9
click at [116, 310] on tspan "AEG" at bounding box center [114, 312] width 17 height 9
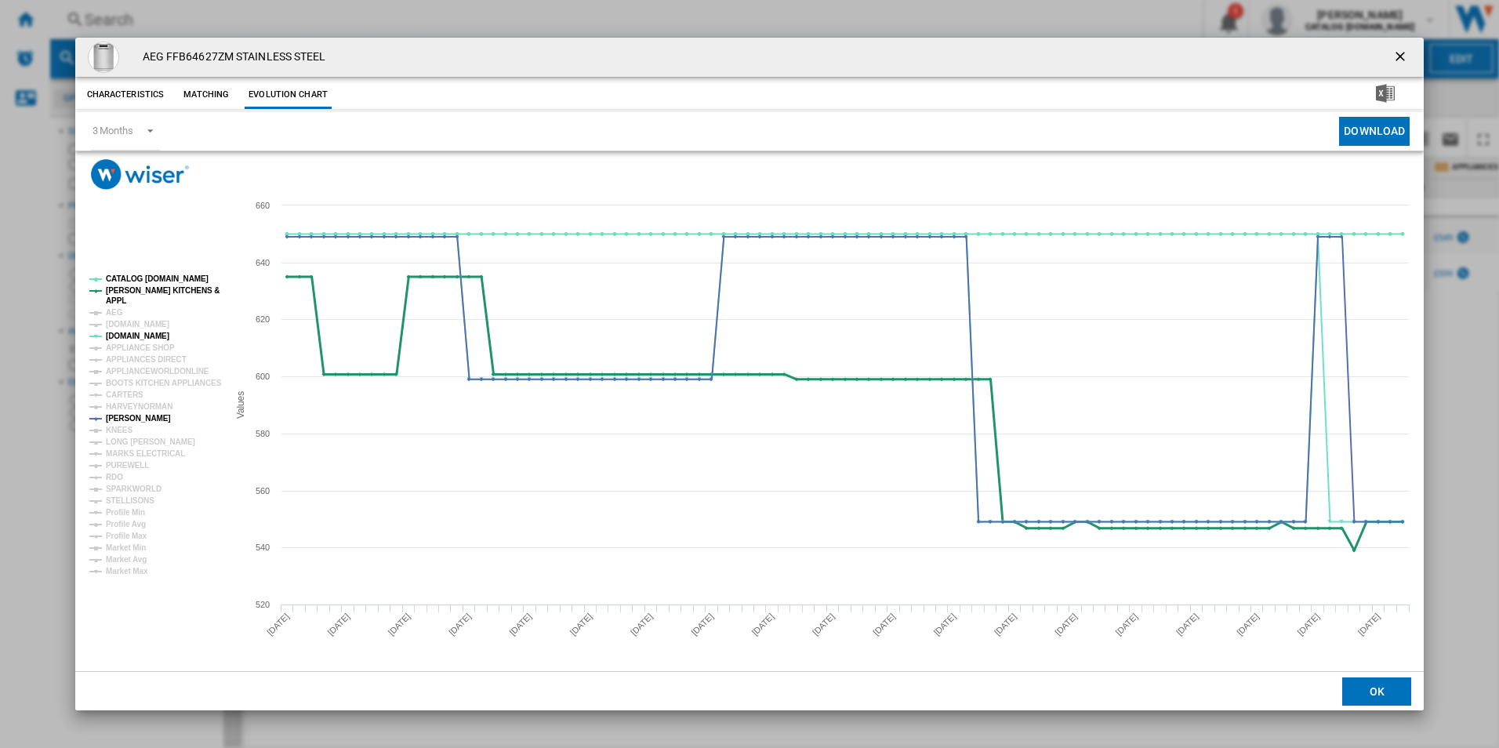
click at [149, 292] on tspan "[PERSON_NAME] KITCHENS &" at bounding box center [163, 290] width 114 height 9
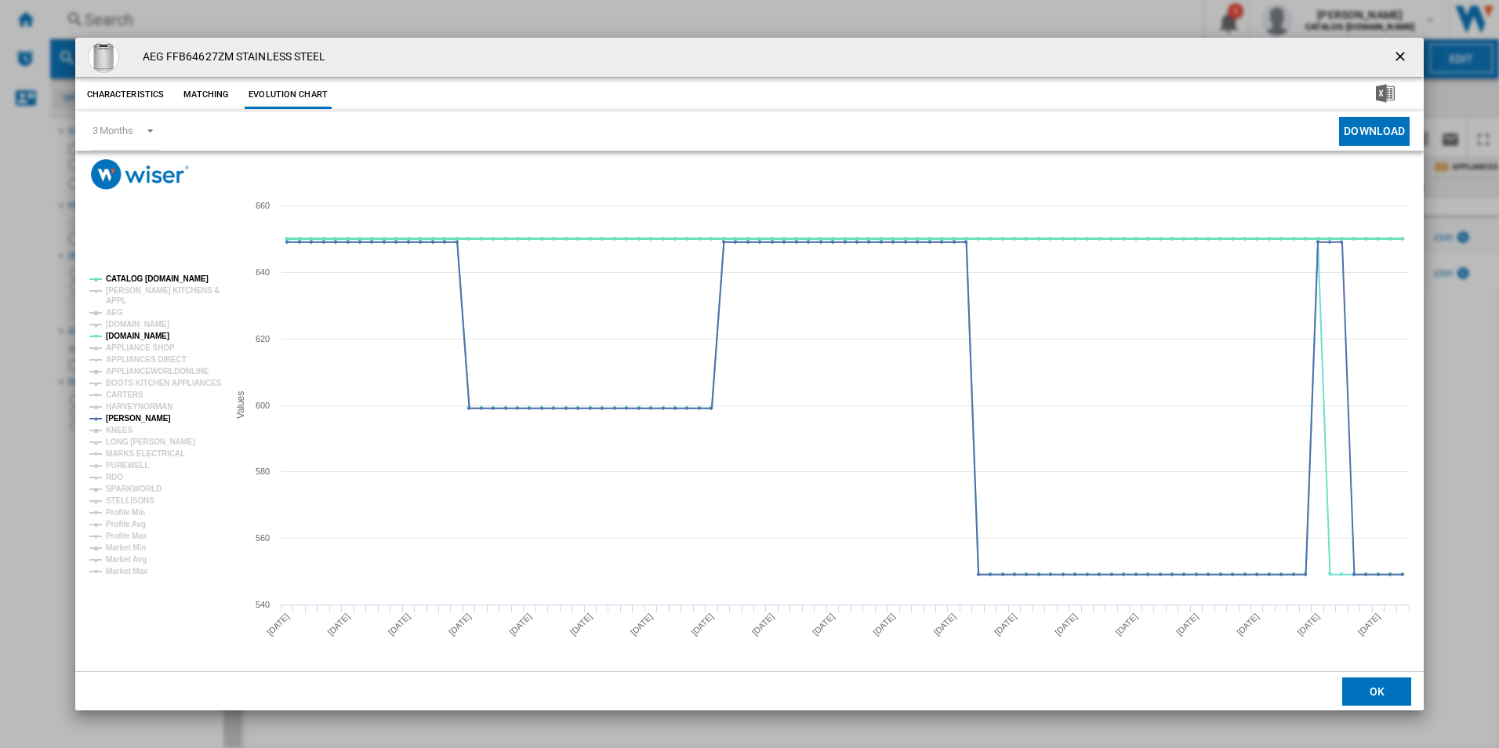
click at [165, 283] on tspan "CATALOG [DOMAIN_NAME]" at bounding box center [157, 278] width 103 height 9
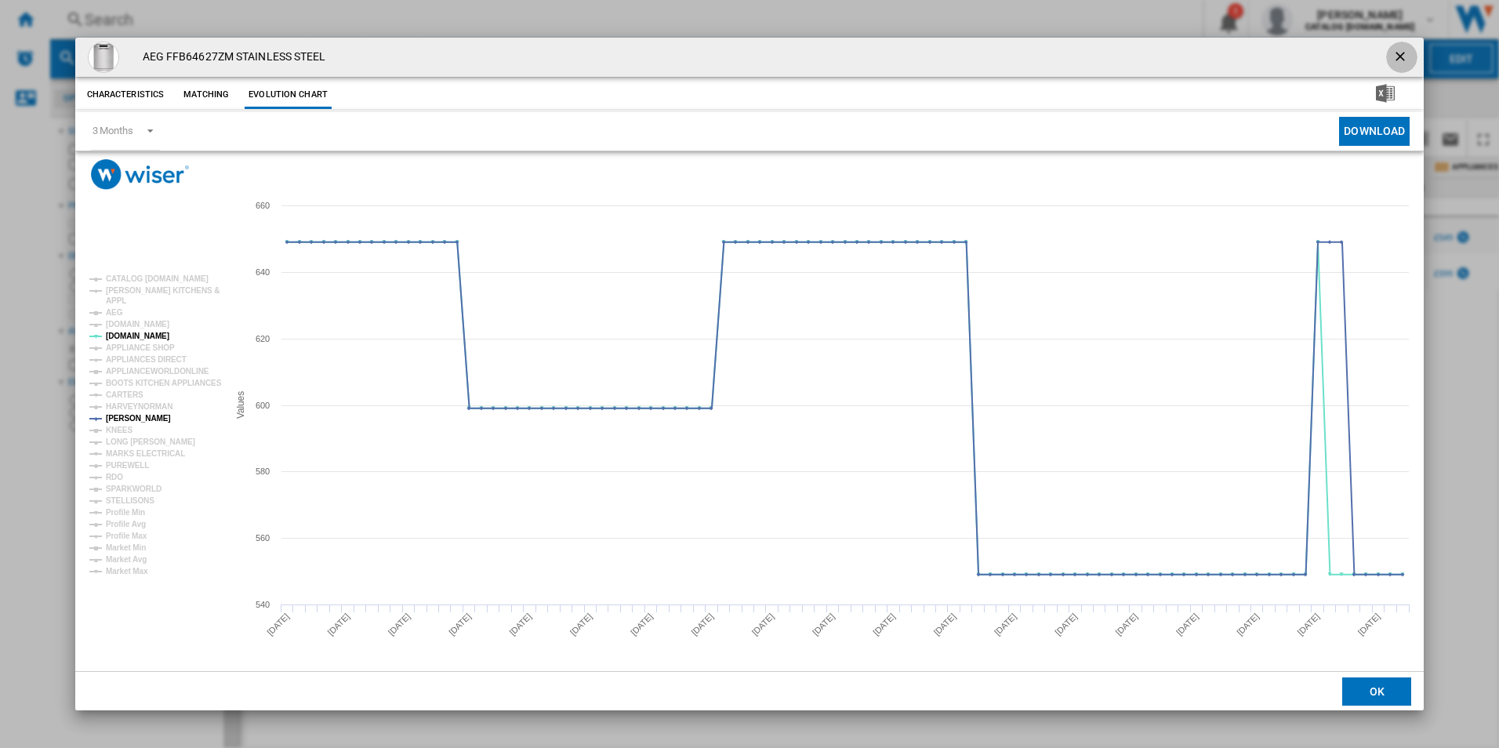
click at [1402, 53] on ng-md-icon "getI18NText('BUTTONS.CLOSE_DIALOG')" at bounding box center [1401, 58] width 19 height 19
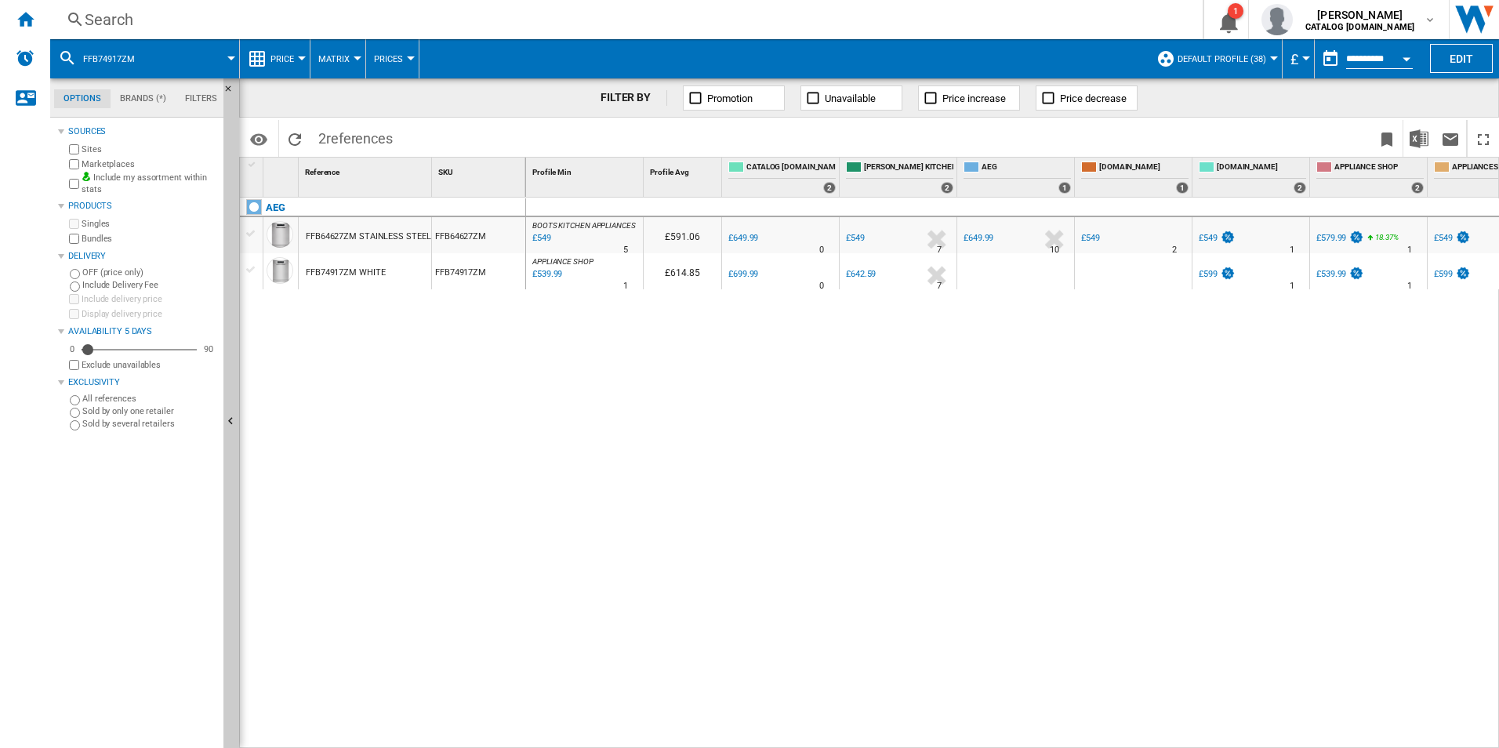
click at [709, 25] on div "Search" at bounding box center [623, 20] width 1077 height 22
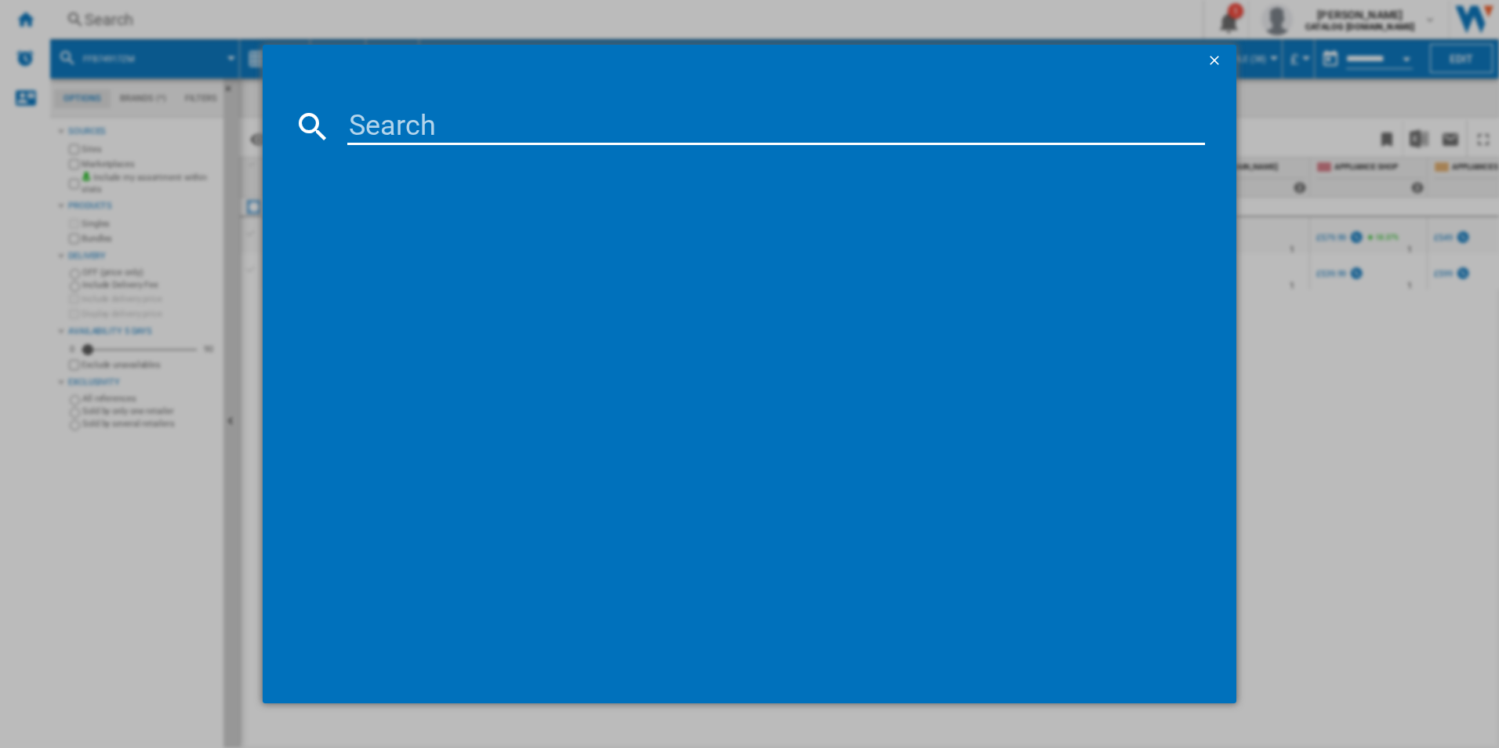
click at [557, 119] on input at bounding box center [776, 126] width 858 height 38
type input "LWR7416U6UD"
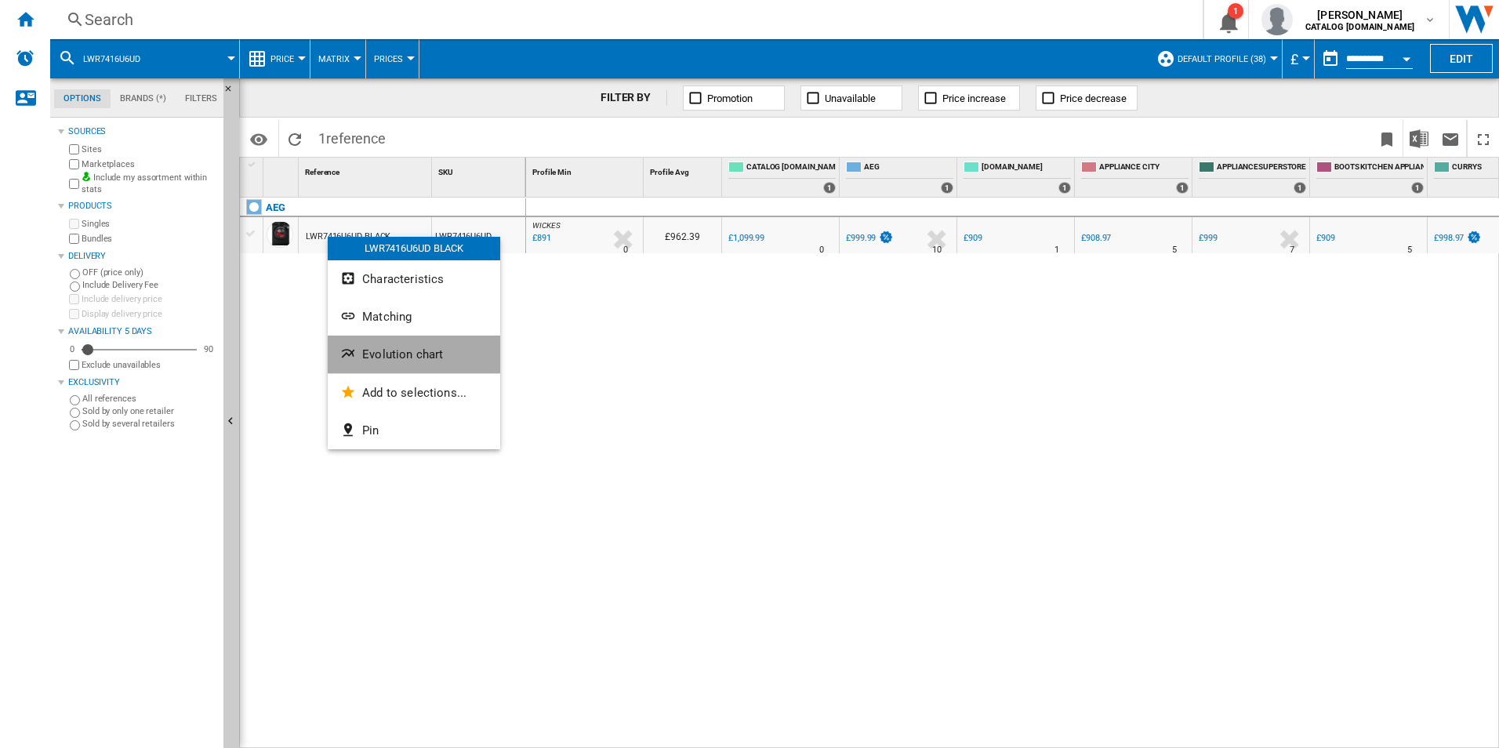
click at [359, 339] on button "Evolution chart" at bounding box center [414, 355] width 172 height 38
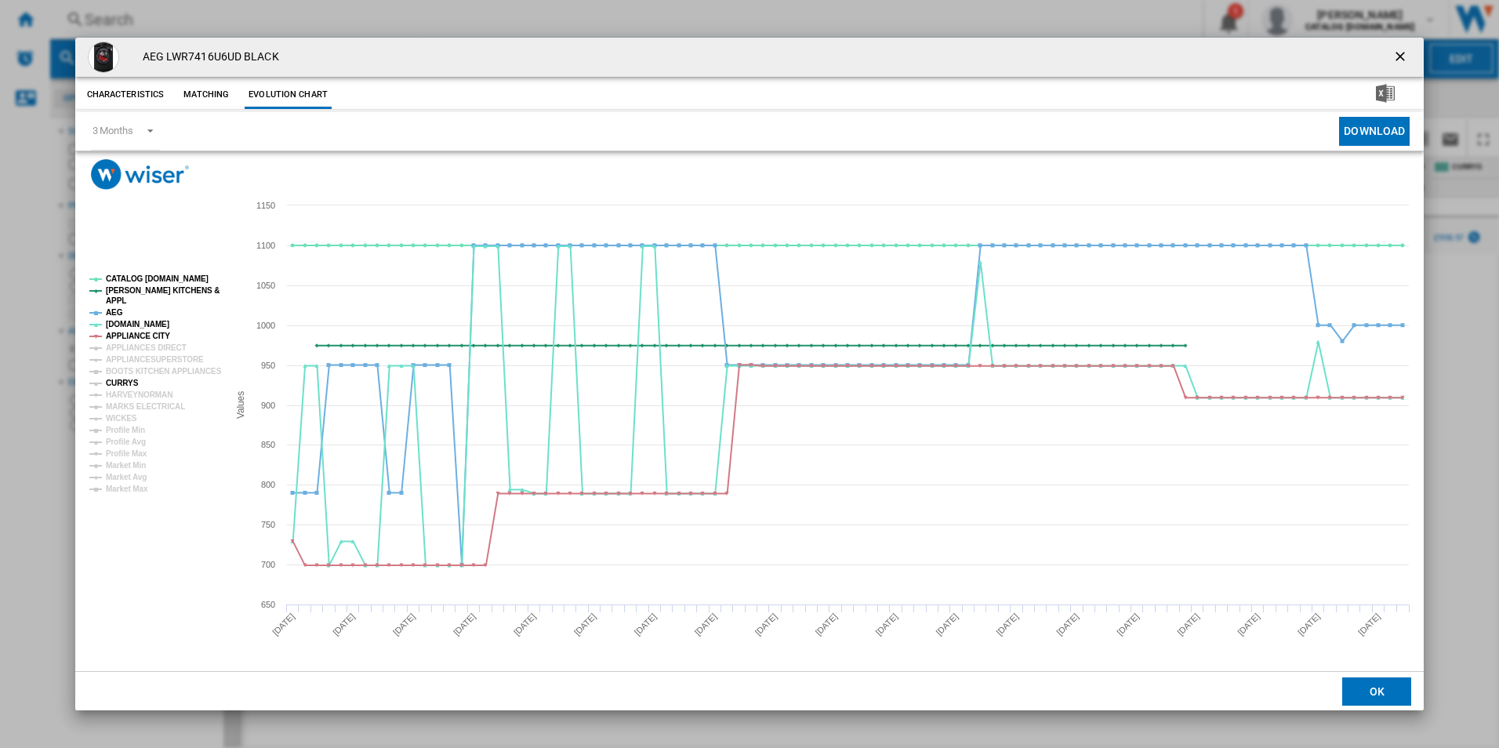
click at [124, 383] on tspan "CURRYS" at bounding box center [122, 383] width 33 height 9
click at [147, 332] on tspan "APPLIANCE CITY" at bounding box center [138, 336] width 64 height 9
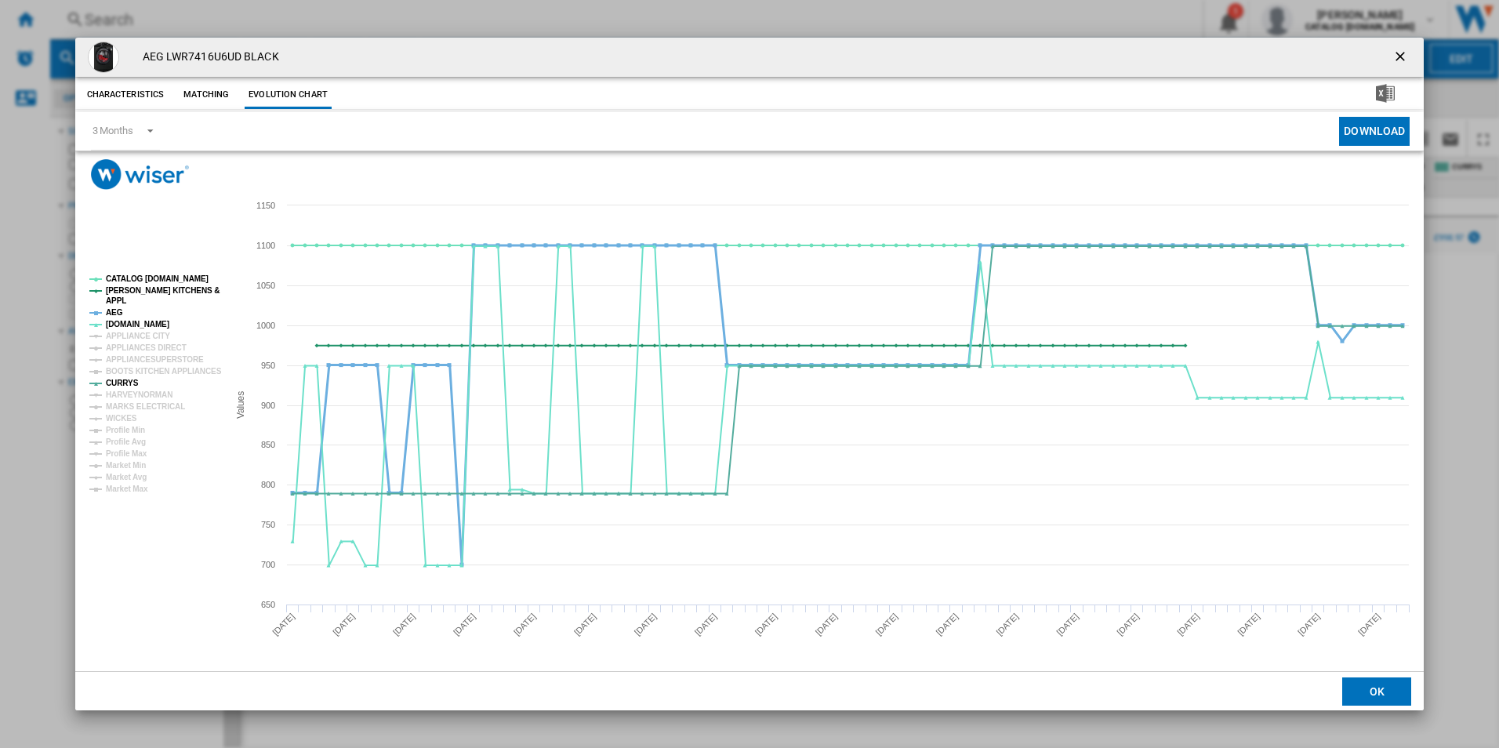
click at [114, 309] on tspan "AEG" at bounding box center [114, 312] width 17 height 9
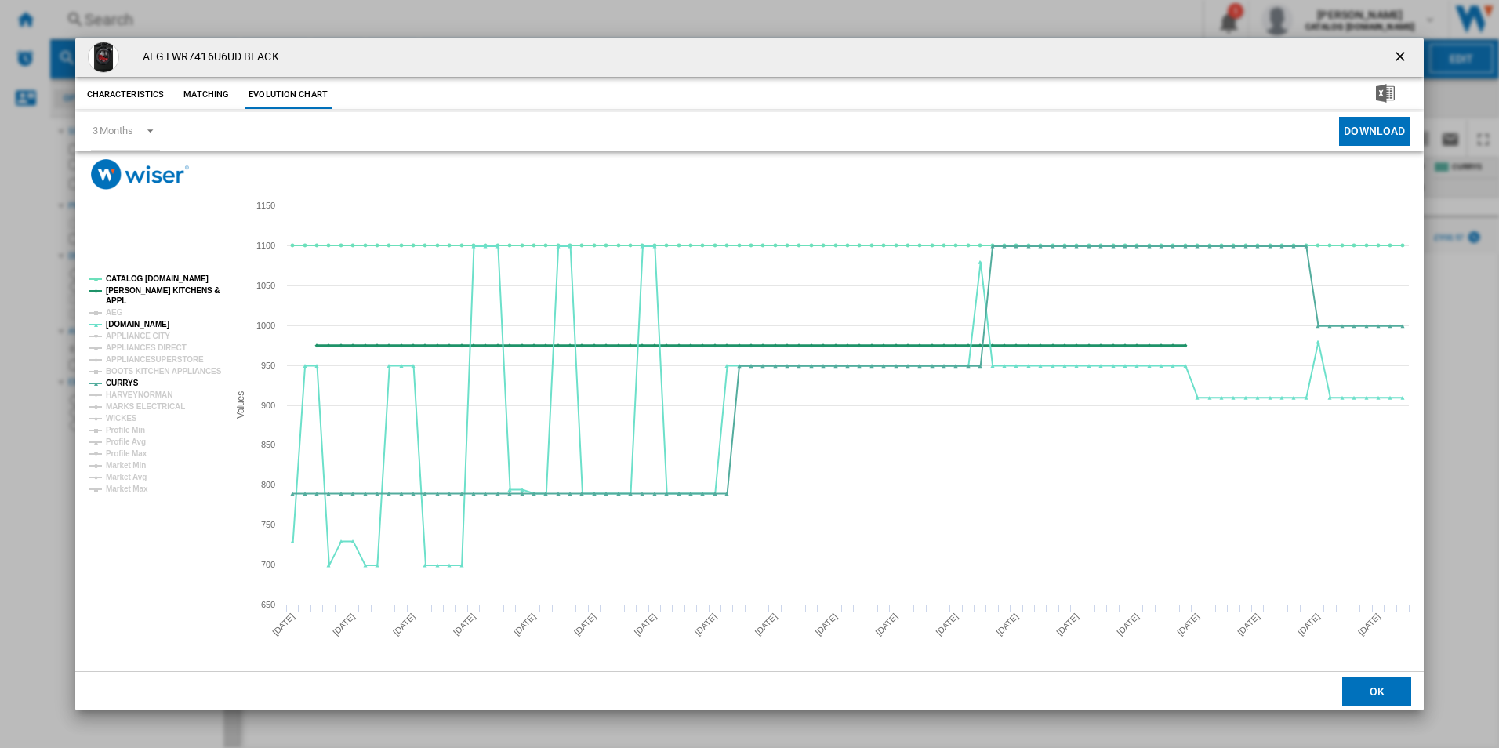
click at [147, 290] on tspan "[PERSON_NAME] KITCHENS &" at bounding box center [163, 290] width 114 height 9
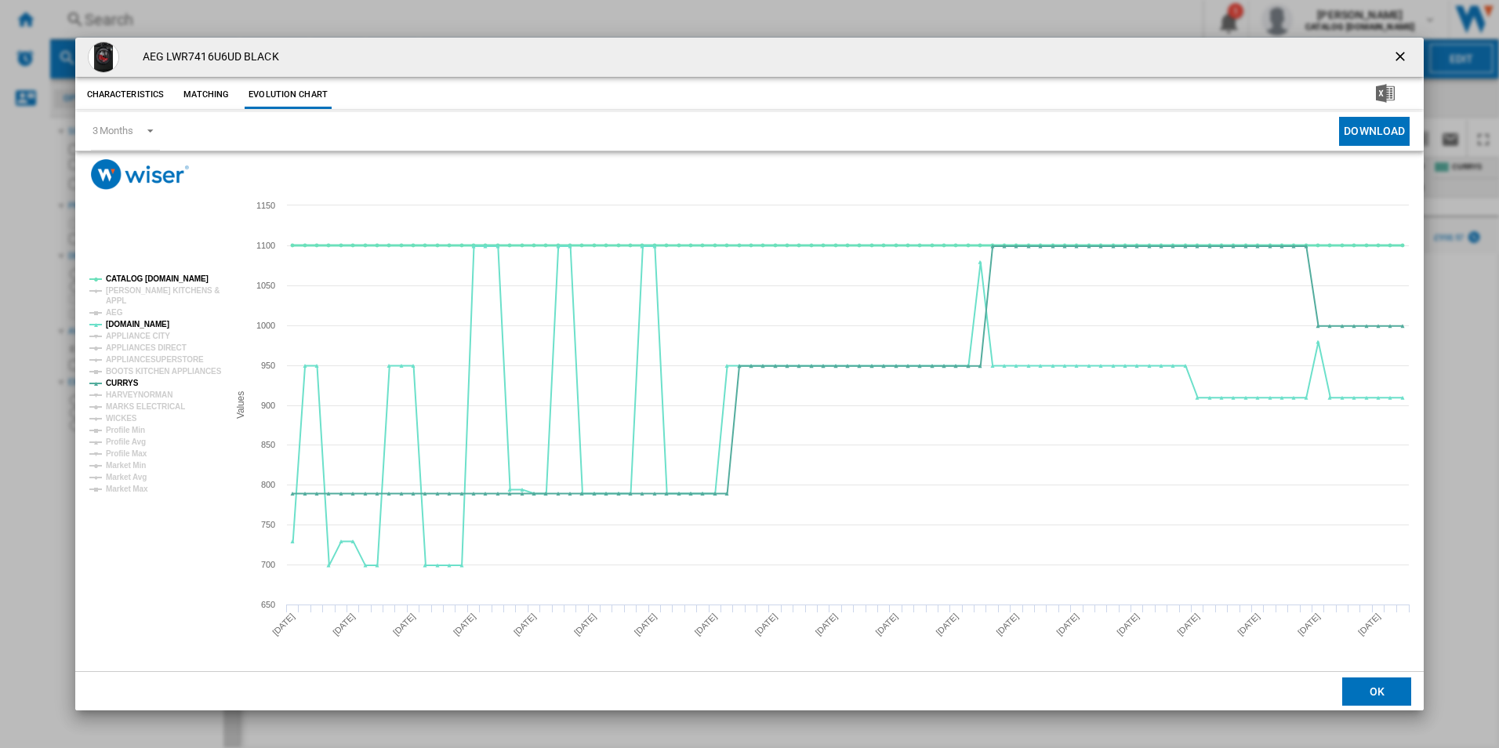
click at [169, 275] on tspan "CATALOG [DOMAIN_NAME]" at bounding box center [157, 278] width 103 height 9
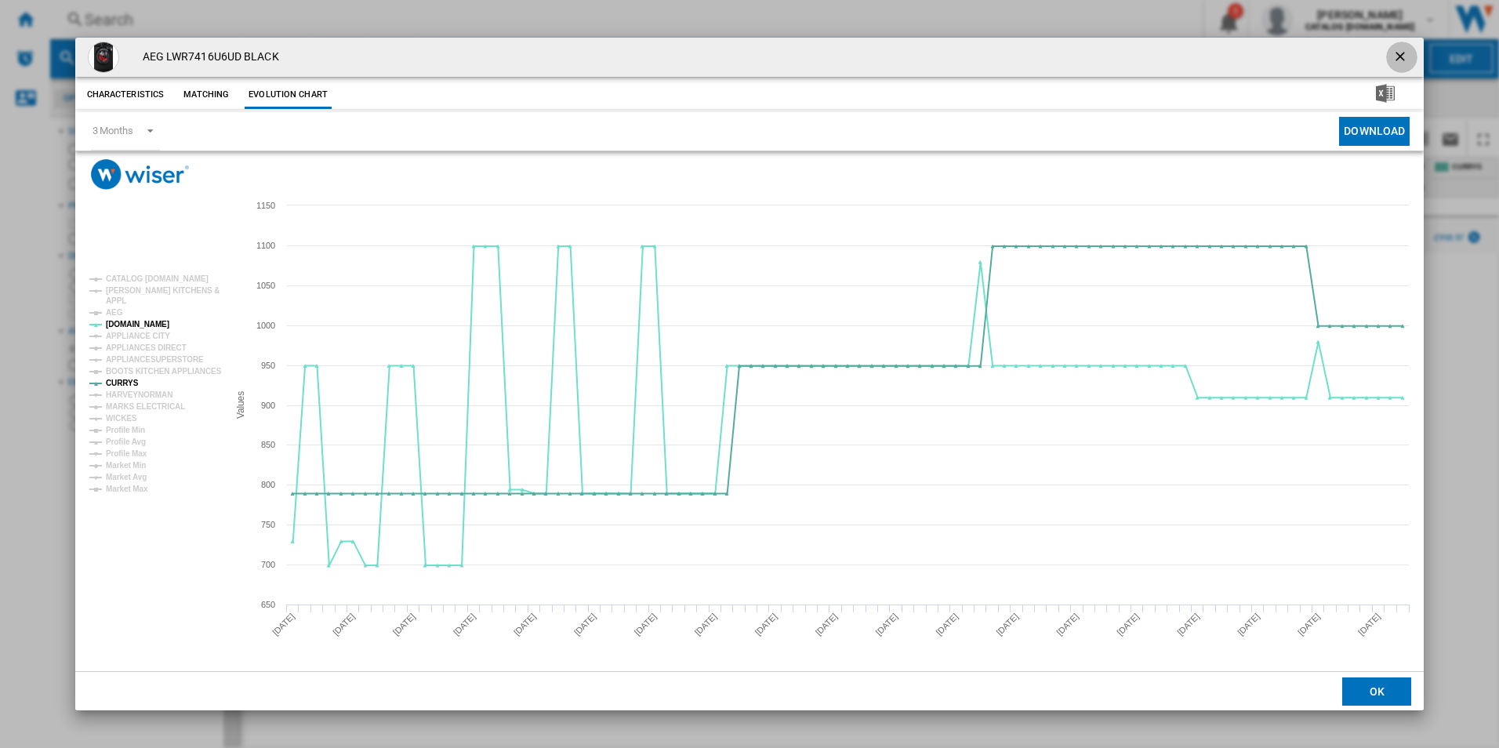
click at [1403, 54] on ng-md-icon "getI18NText('BUTTONS.CLOSE_DIALOG')" at bounding box center [1401, 58] width 19 height 19
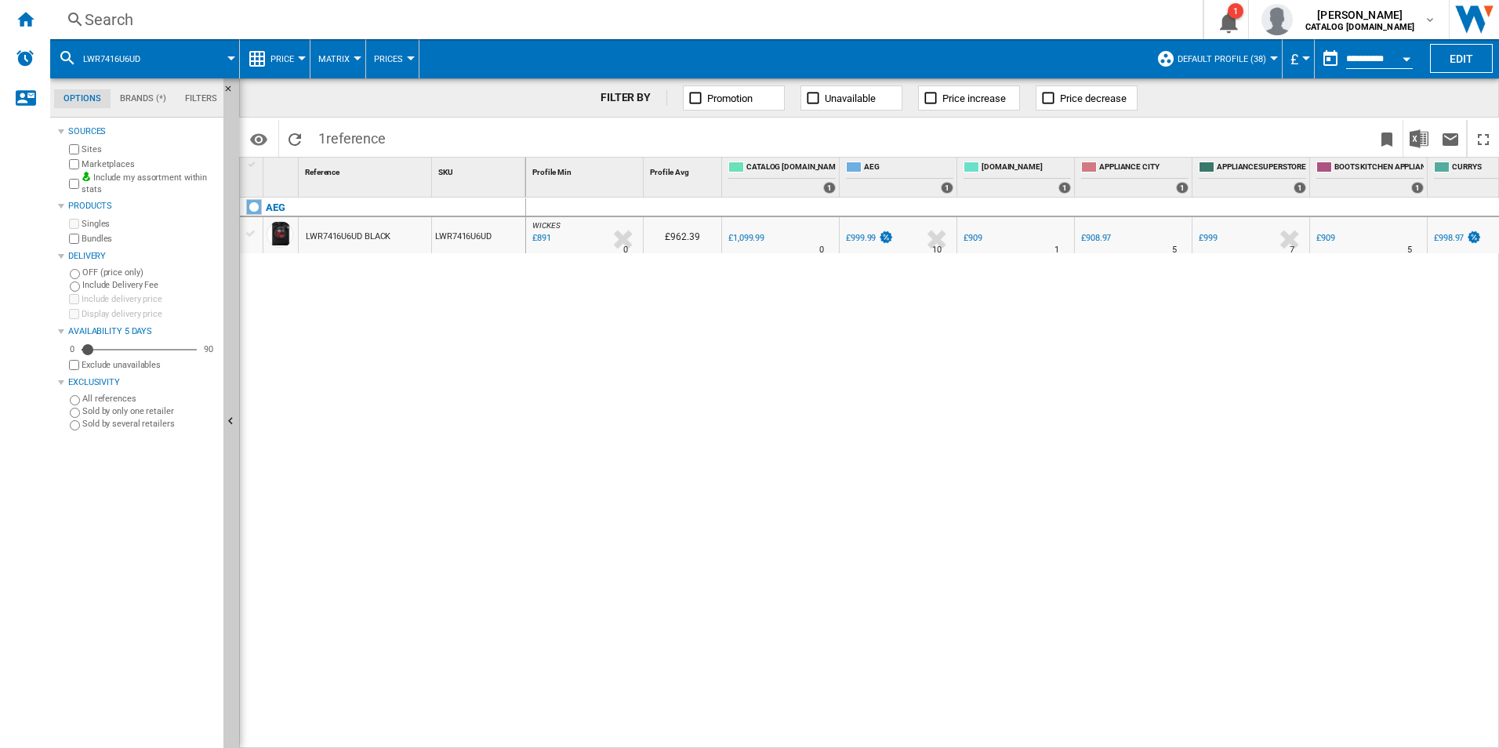
click at [626, 14] on div "Search" at bounding box center [623, 20] width 1077 height 22
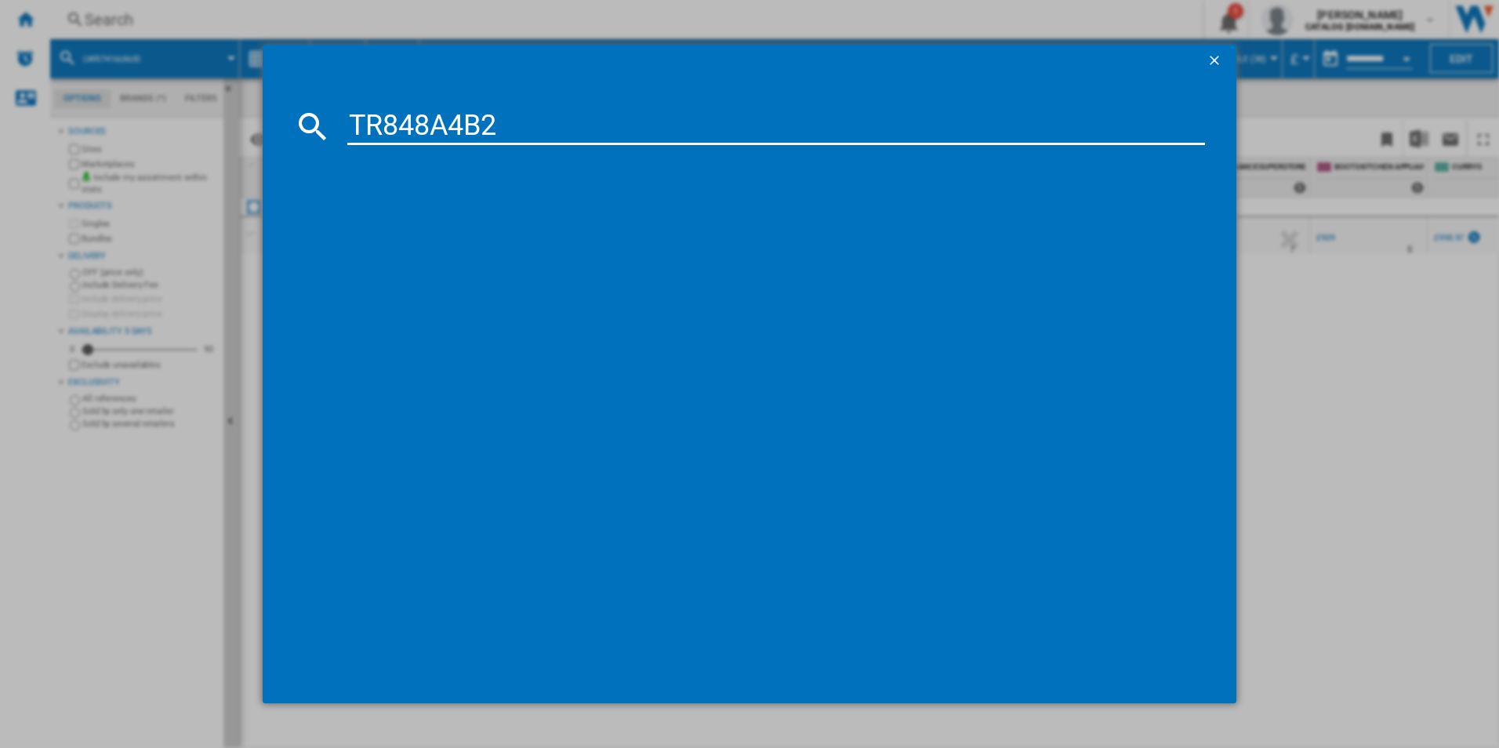
click at [459, 122] on input "TR848A4B2" at bounding box center [776, 126] width 858 height 38
type input "TR848A4B2"
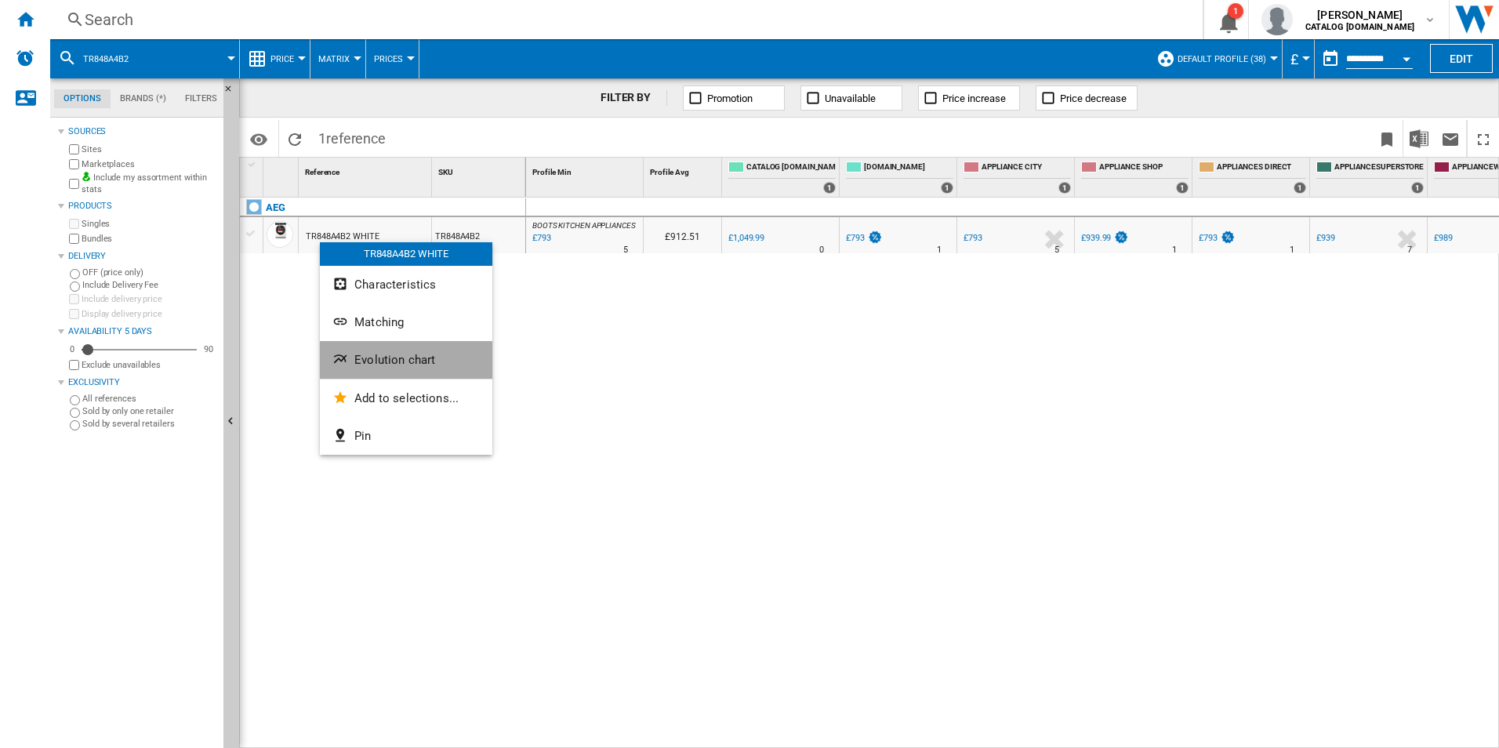
click at [354, 372] on button "Evolution chart" at bounding box center [406, 360] width 172 height 38
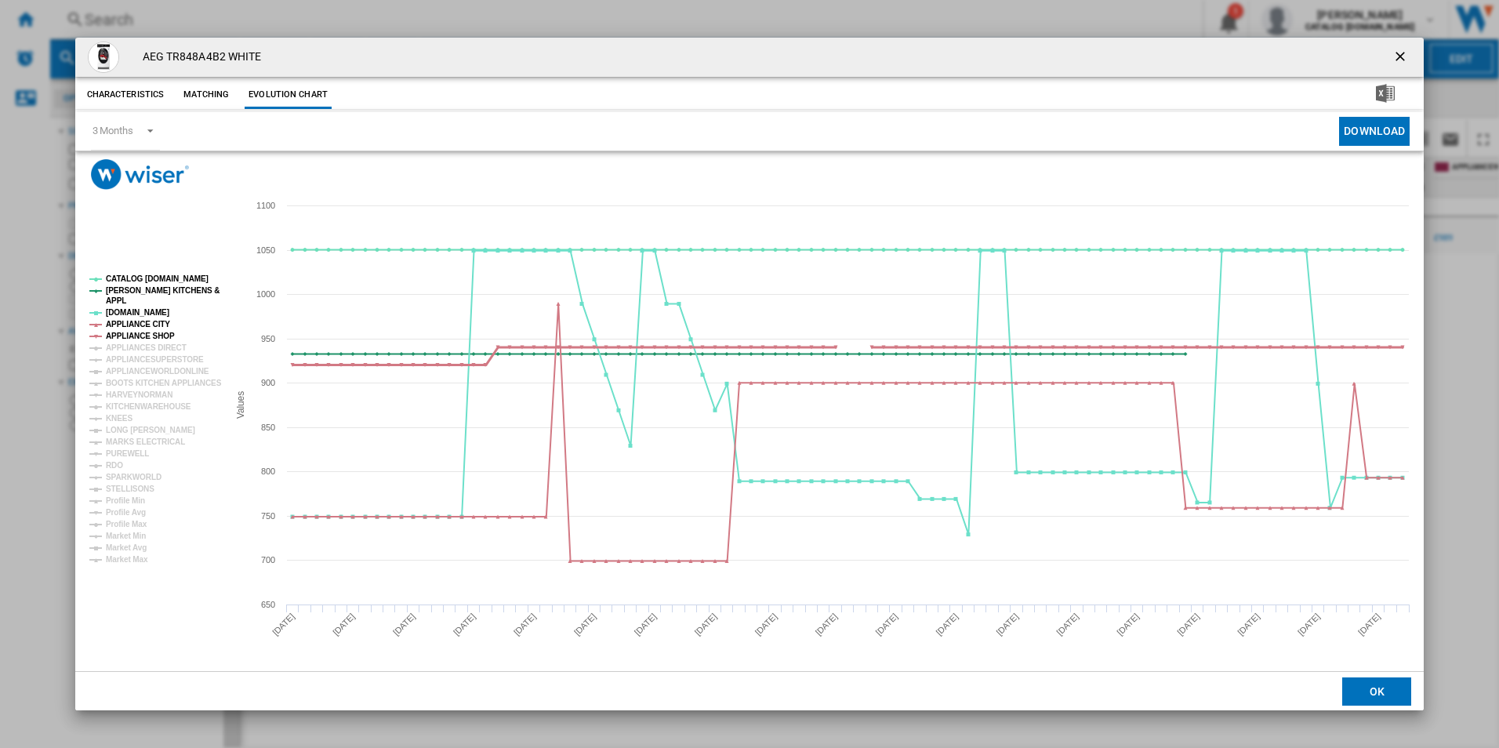
click at [137, 332] on tspan "APPLIANCE SHOP" at bounding box center [140, 336] width 69 height 9
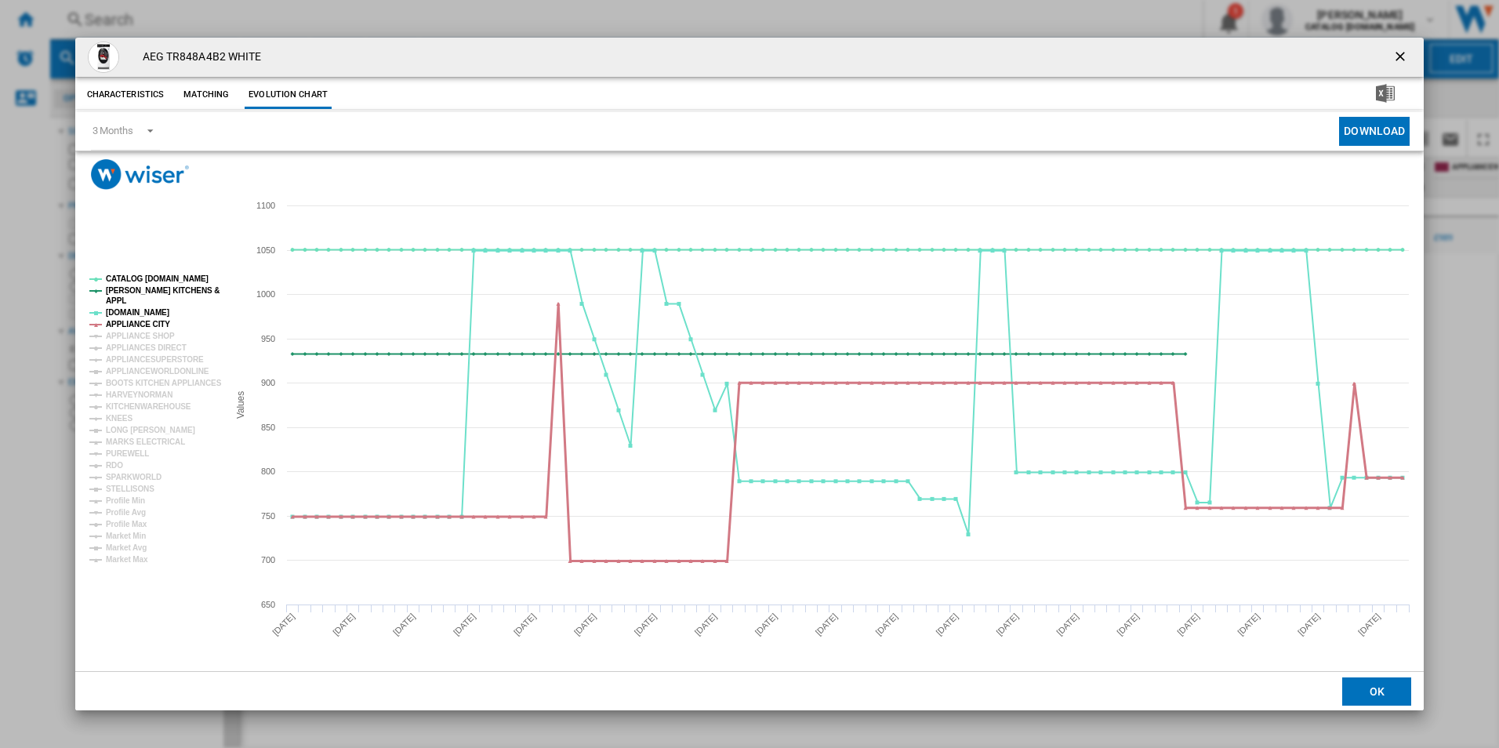
click at [136, 321] on tspan "APPLIANCE CITY" at bounding box center [138, 324] width 64 height 9
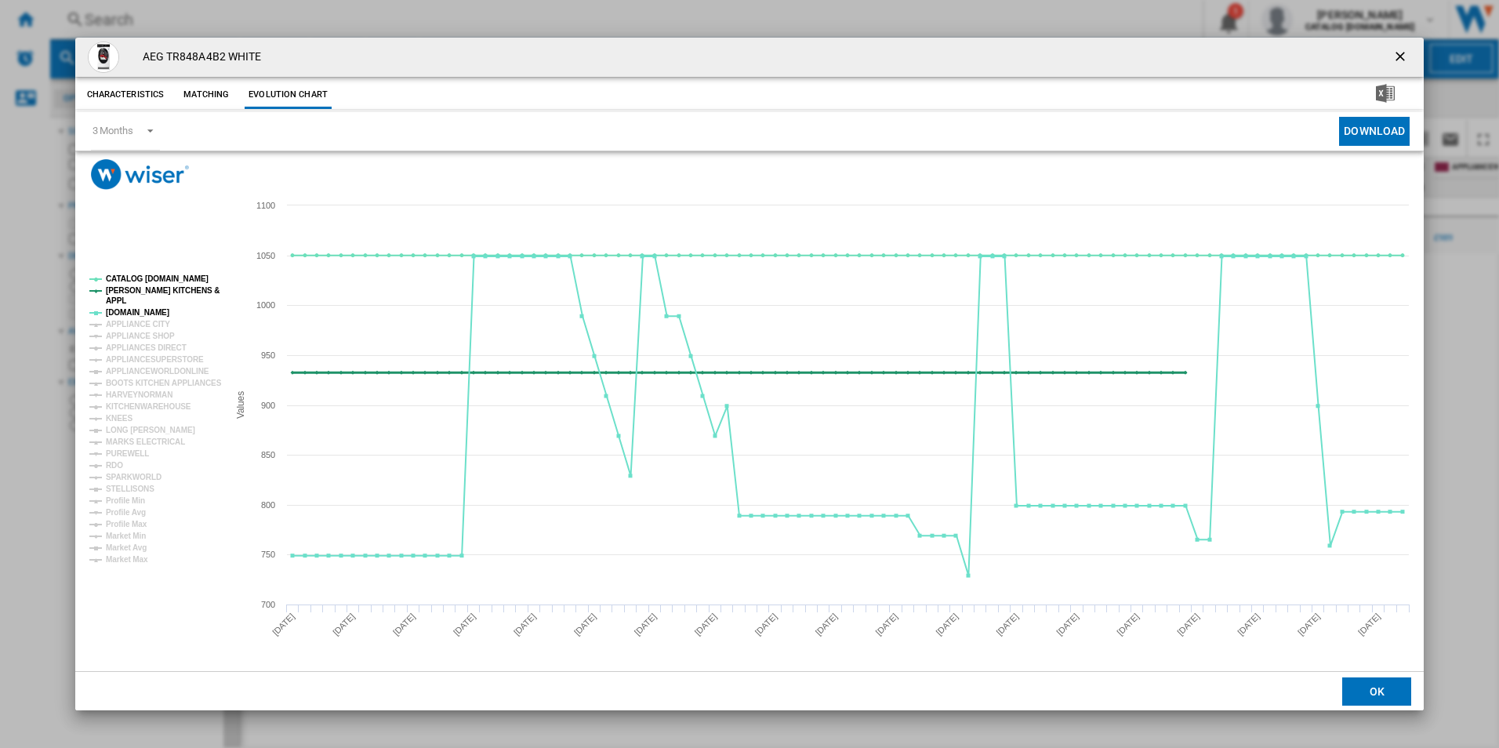
click at [151, 291] on tspan "[PERSON_NAME] KITCHENS &" at bounding box center [163, 290] width 114 height 9
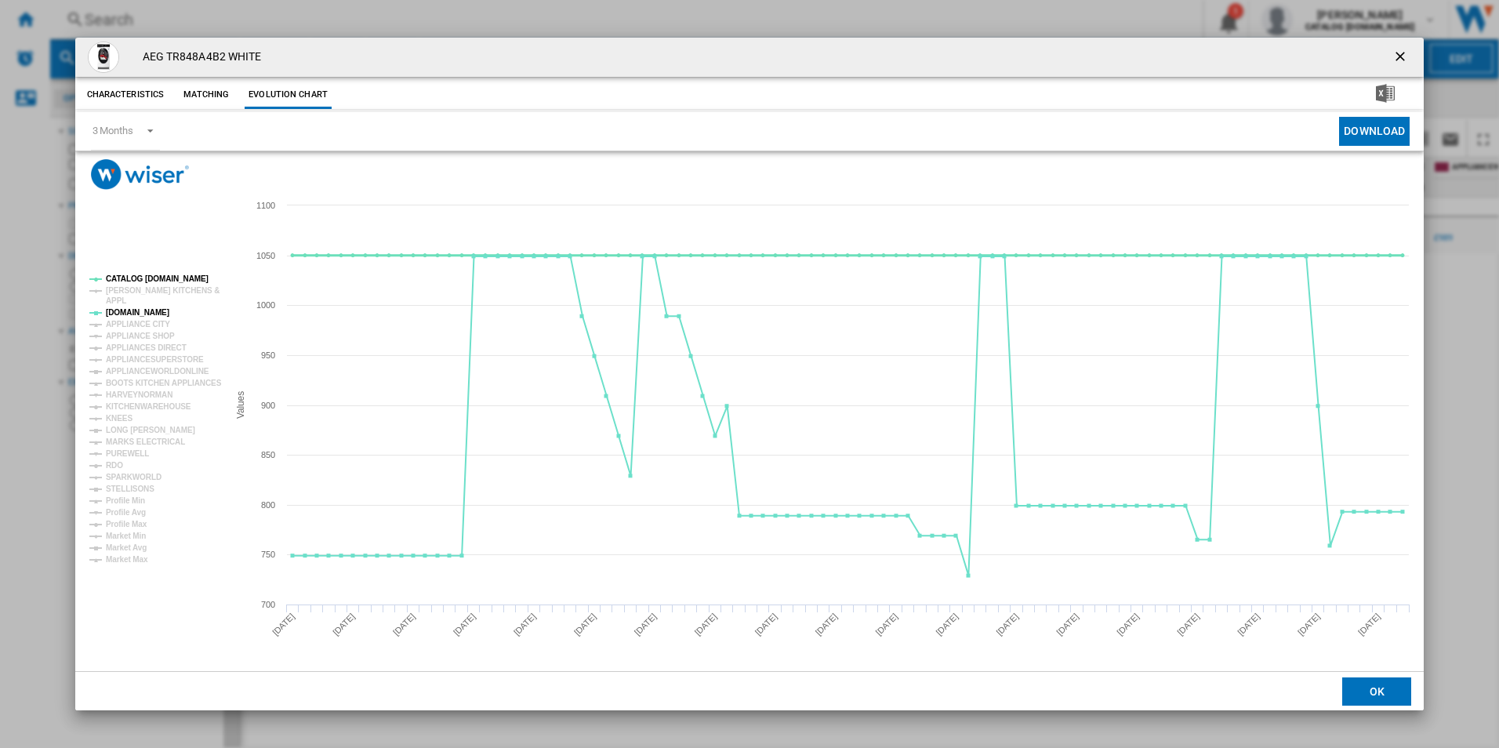
click at [165, 276] on tspan "CATALOG [DOMAIN_NAME]" at bounding box center [157, 278] width 103 height 9
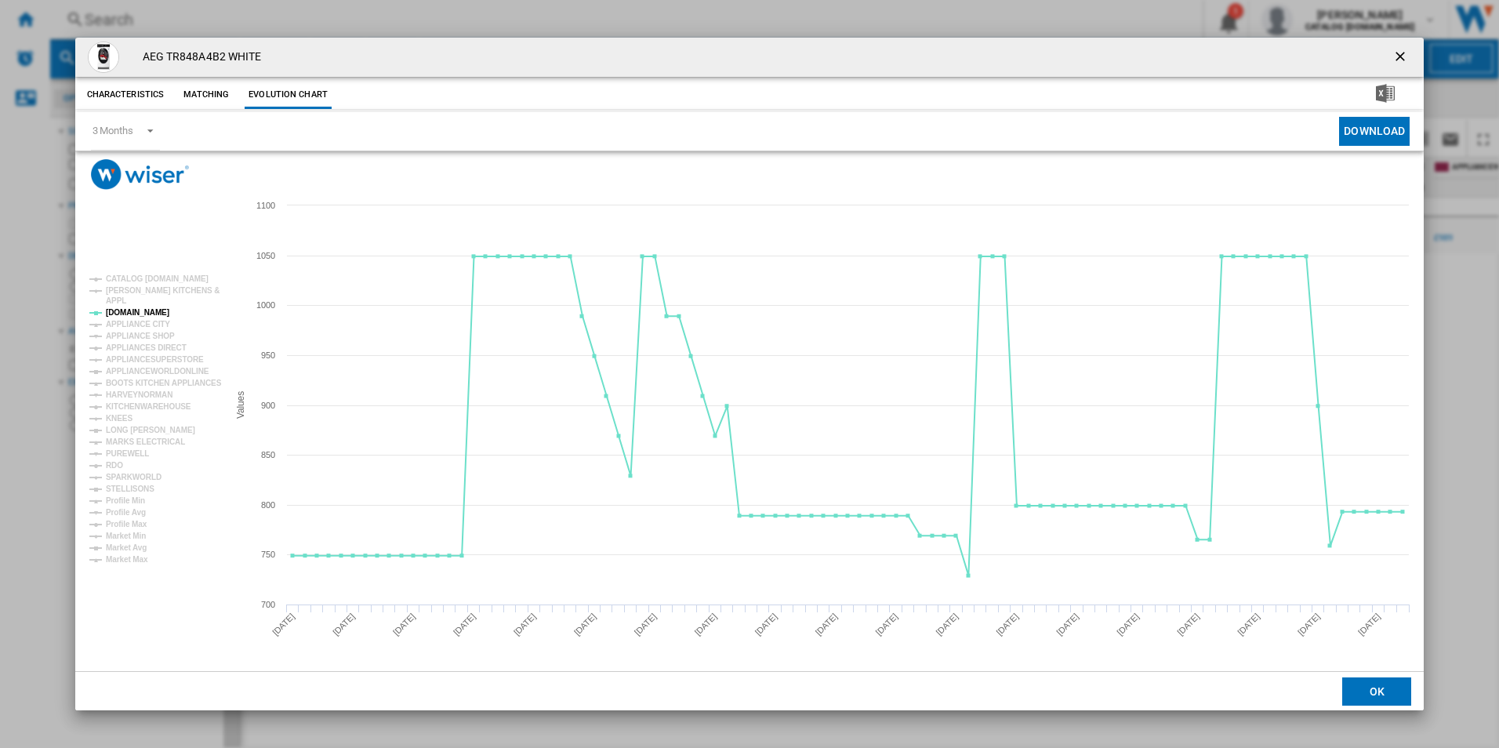
drag, startPoint x: 1397, startPoint y: 48, endPoint x: 1283, endPoint y: 53, distance: 113.8
click at [1397, 49] on ng-md-icon "getI18NText('BUTTONS.CLOSE_DIALOG')" at bounding box center [1401, 58] width 19 height 19
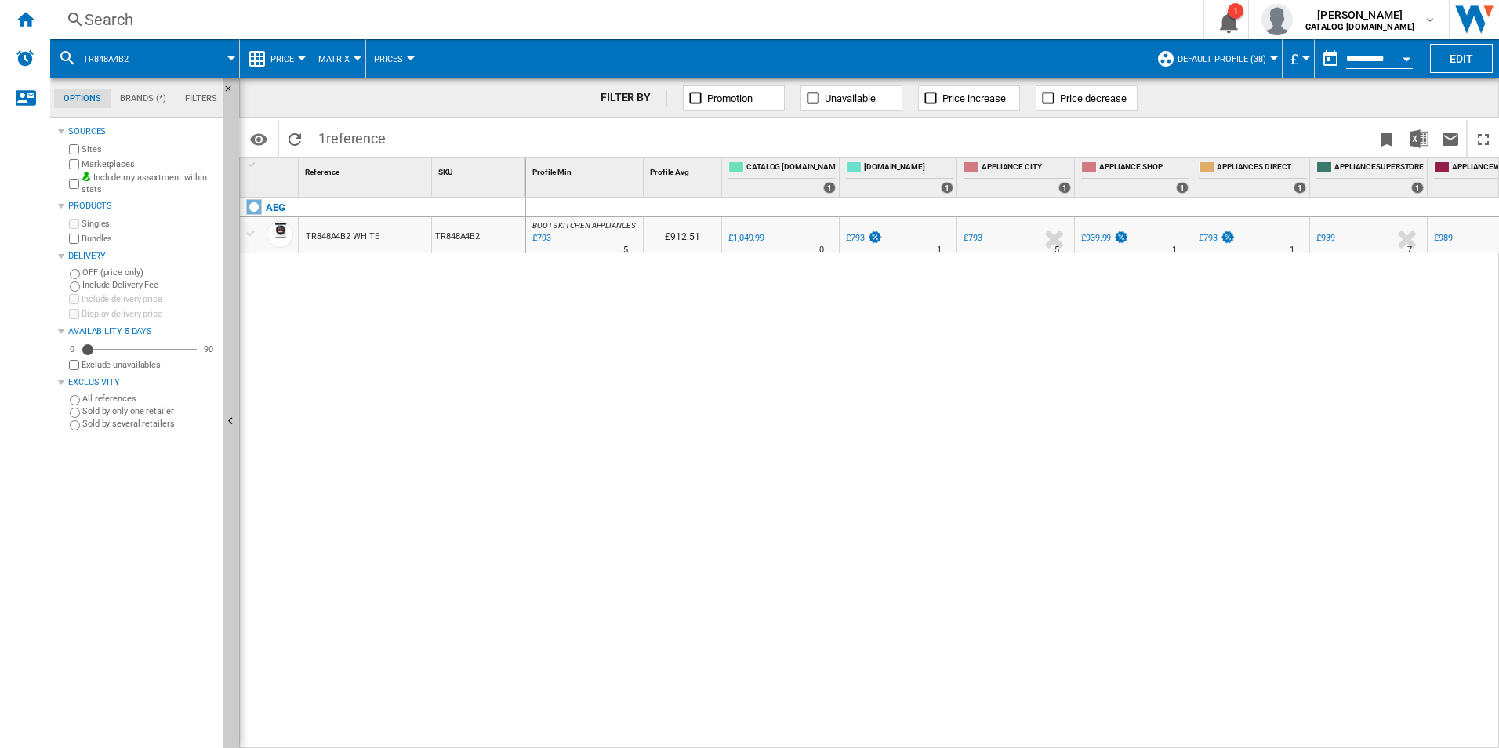
click at [609, 19] on div "Search" at bounding box center [623, 20] width 1077 height 22
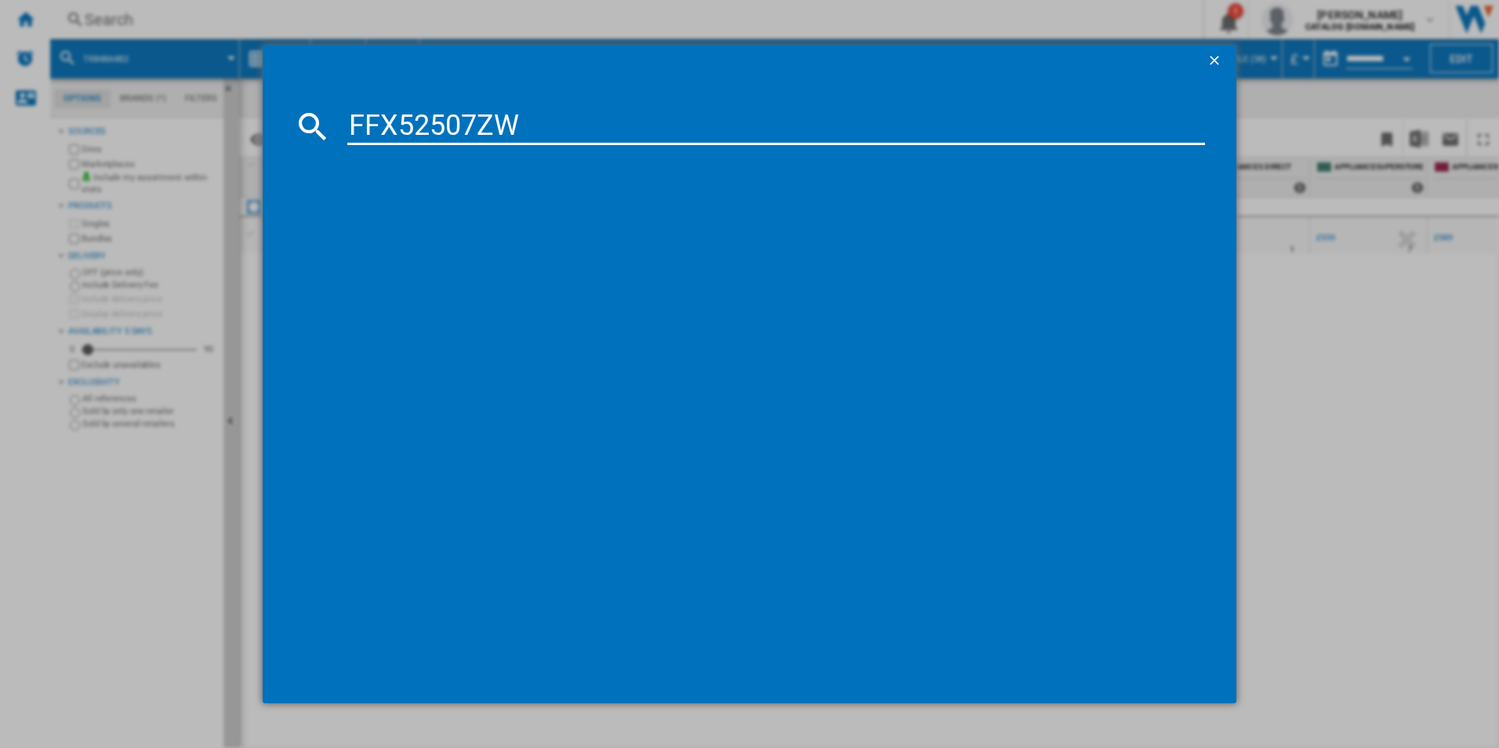
click at [373, 133] on input "FFX52507ZW" at bounding box center [776, 126] width 858 height 38
type input "FFX52507ZW"
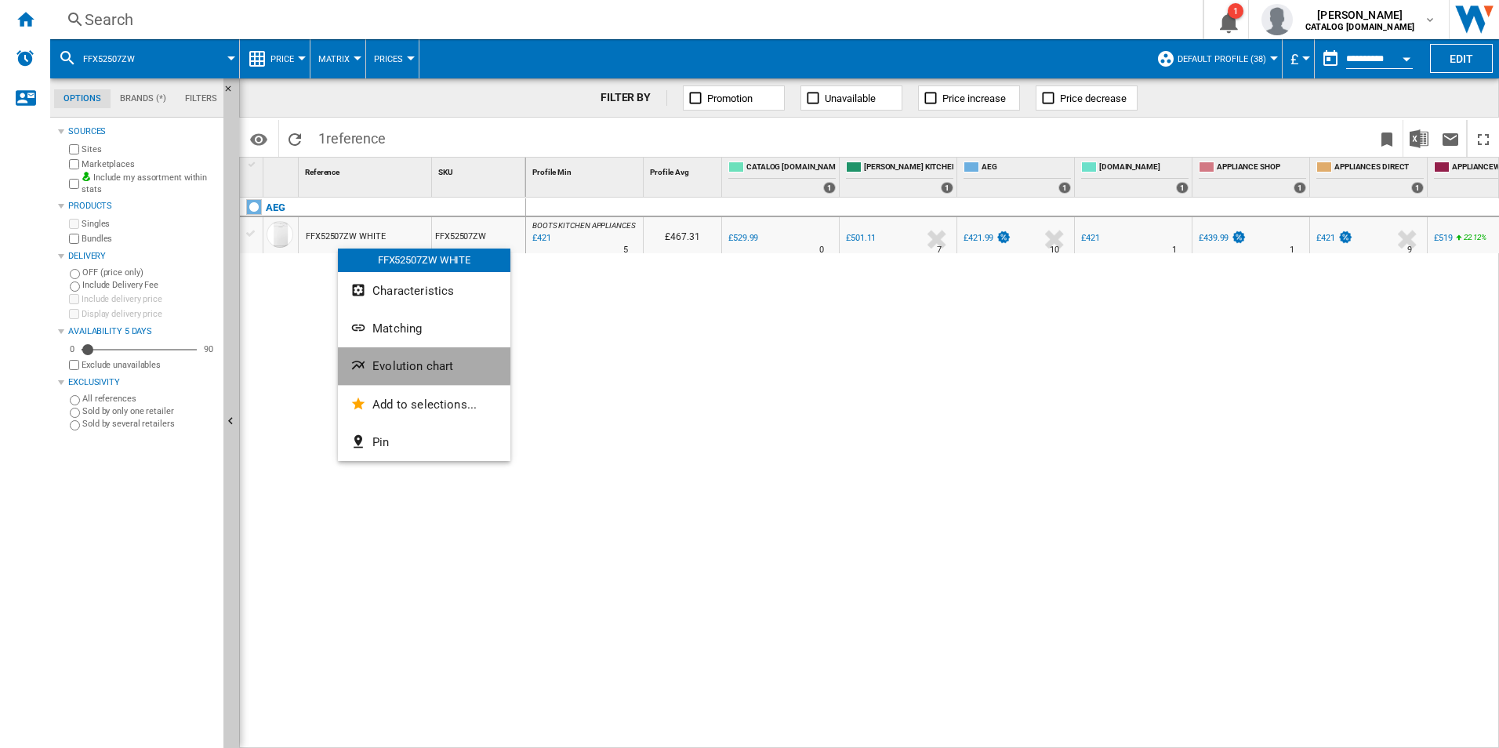
click at [379, 364] on span "Evolution chart" at bounding box center [412, 366] width 81 height 14
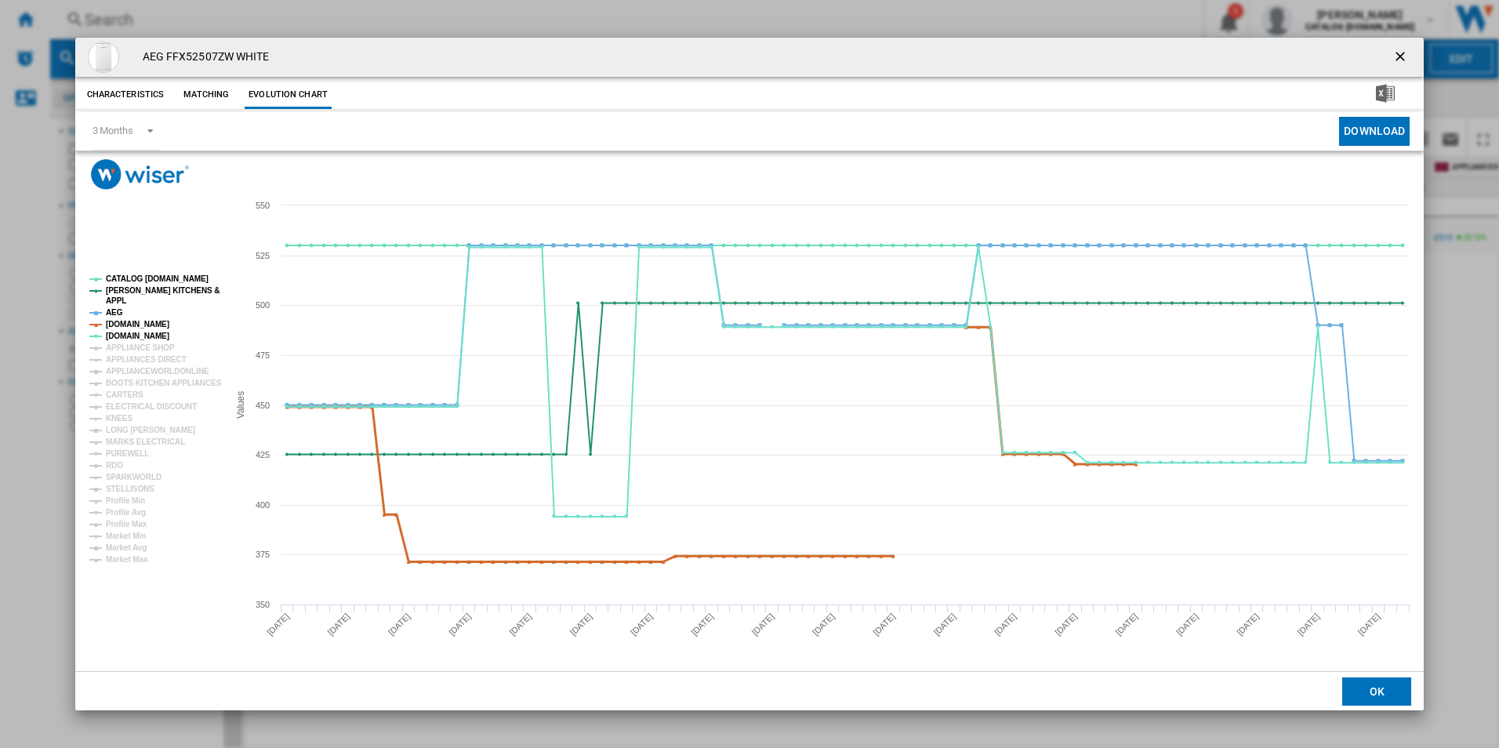
click at [126, 324] on tspan "[DOMAIN_NAME]" at bounding box center [137, 324] width 63 height 9
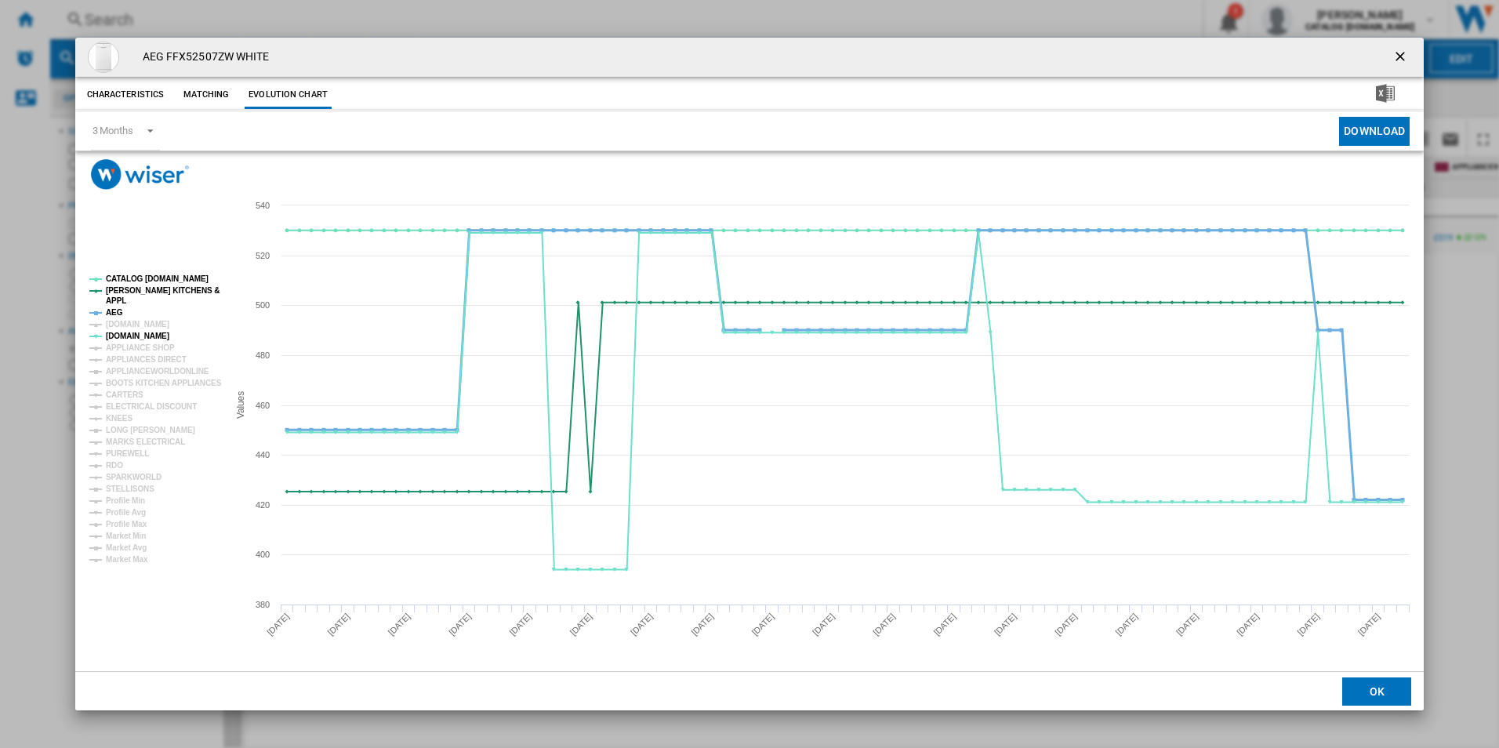
click at [113, 313] on tspan "AEG" at bounding box center [114, 312] width 17 height 9
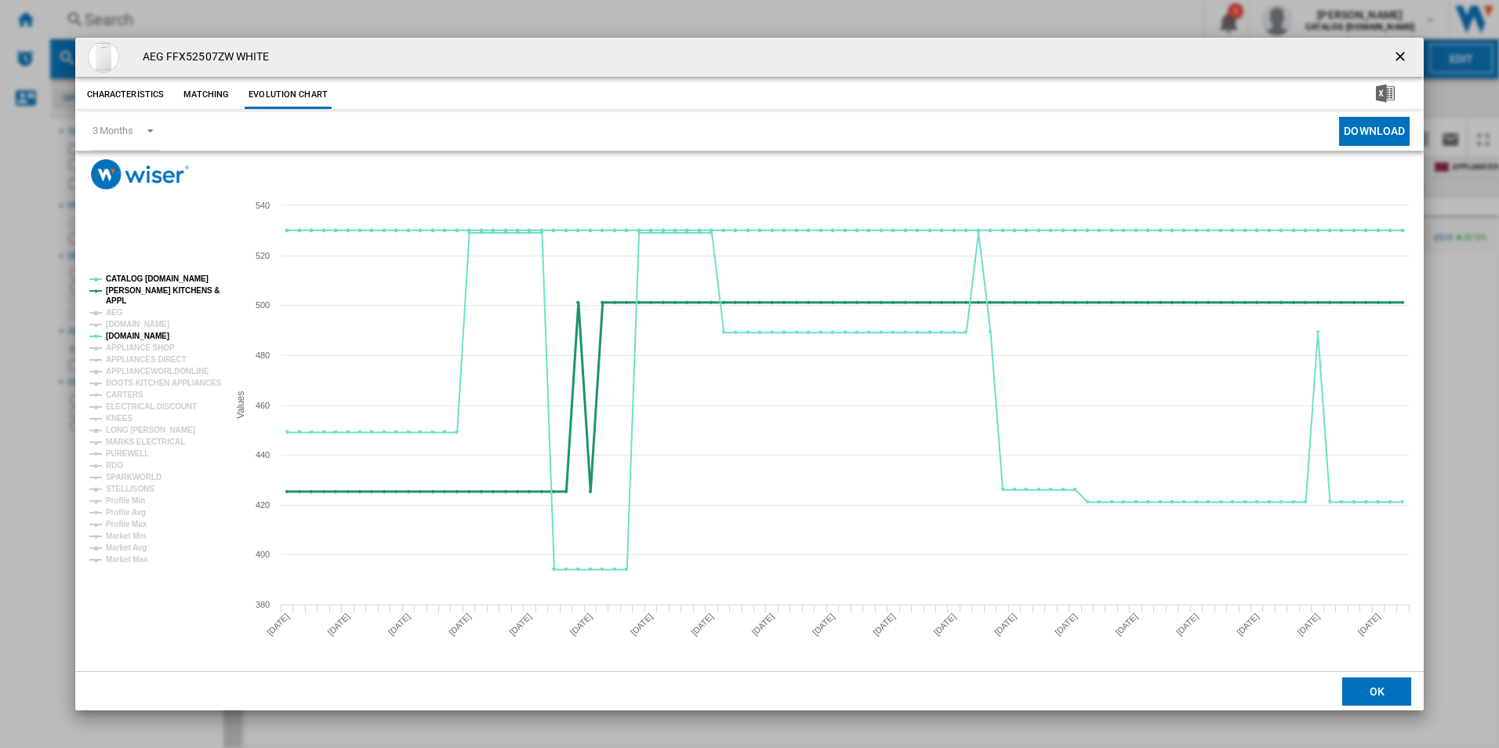
click at [147, 291] on tspan "[PERSON_NAME] KITCHENS &" at bounding box center [163, 290] width 114 height 9
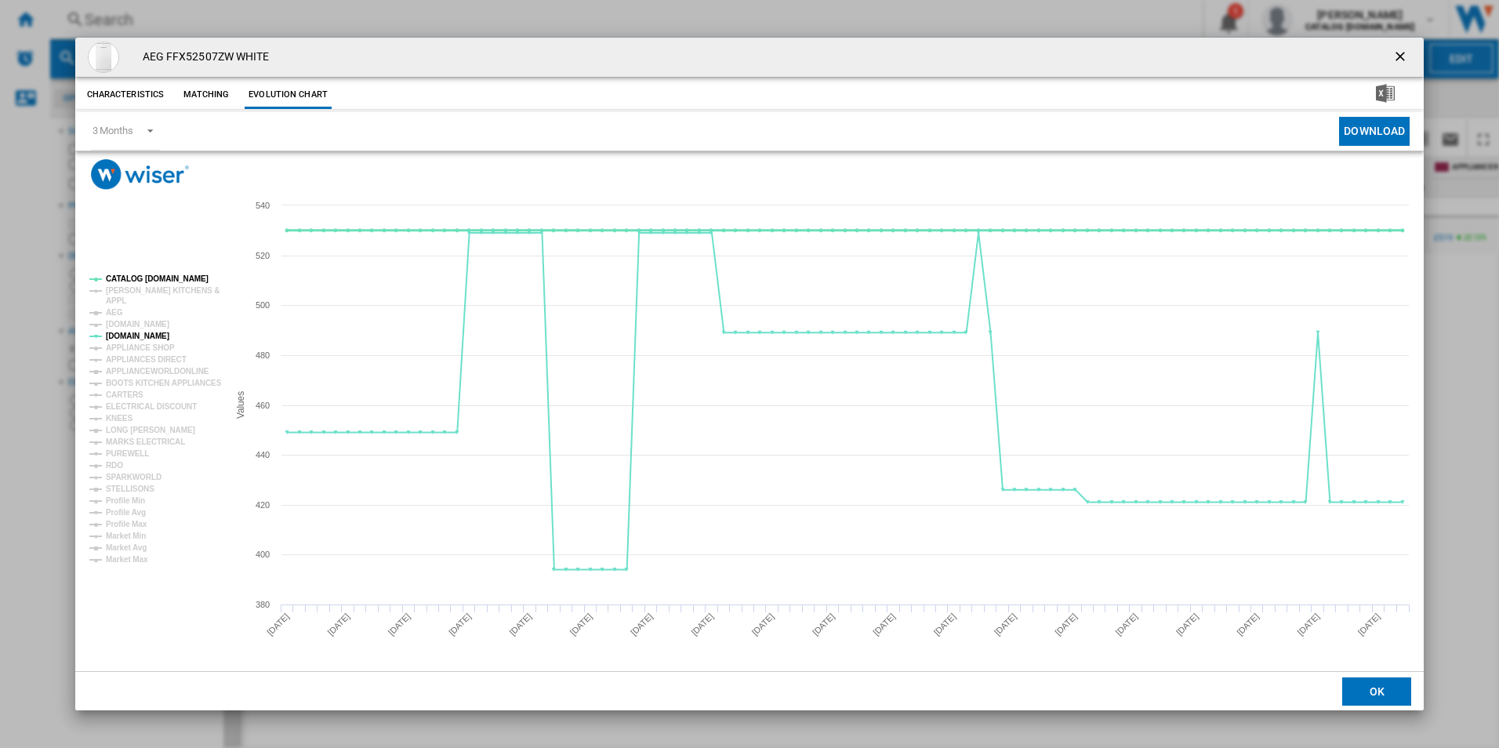
click at [158, 280] on tspan "CATALOG [DOMAIN_NAME]" at bounding box center [157, 278] width 103 height 9
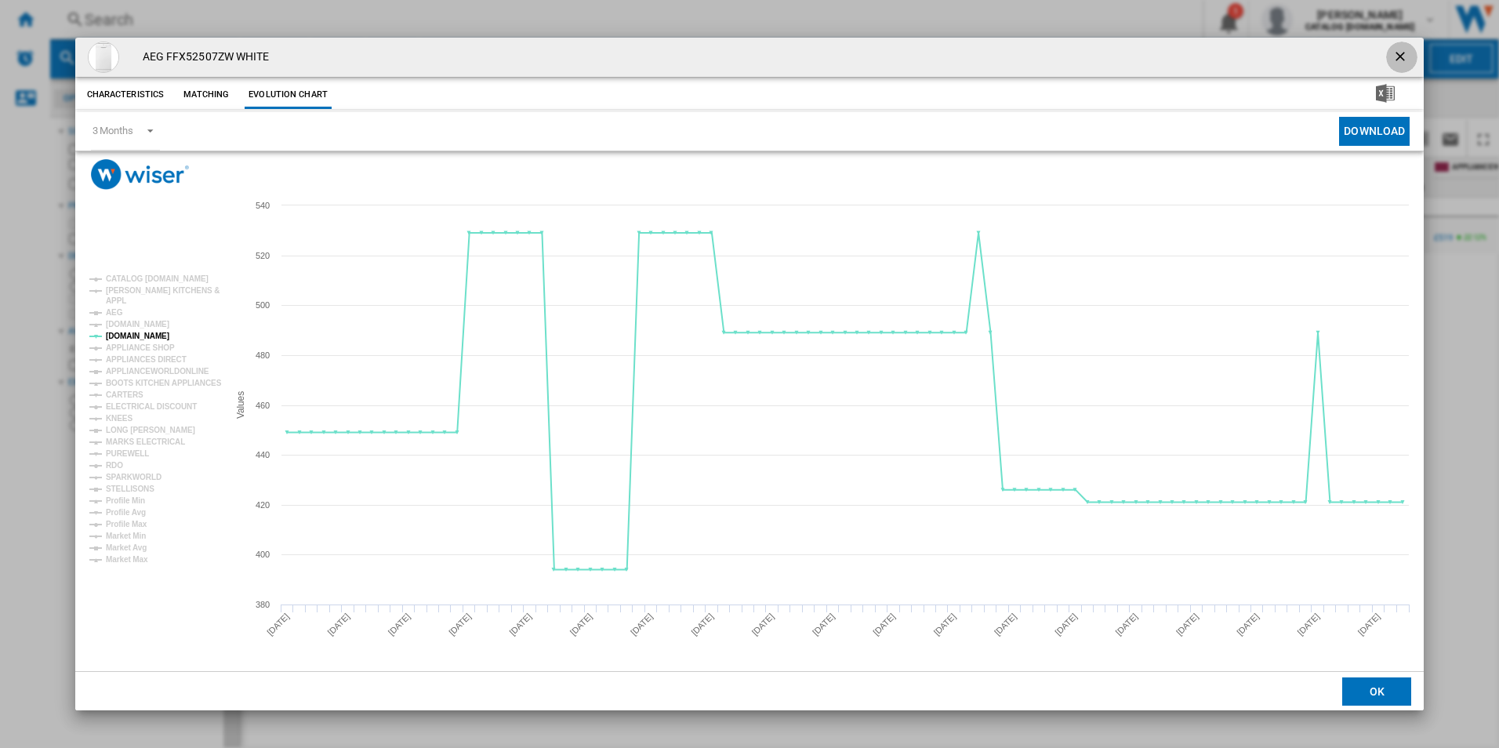
click at [1399, 50] on ng-md-icon "getI18NText('BUTTONS.CLOSE_DIALOG')" at bounding box center [1401, 58] width 19 height 19
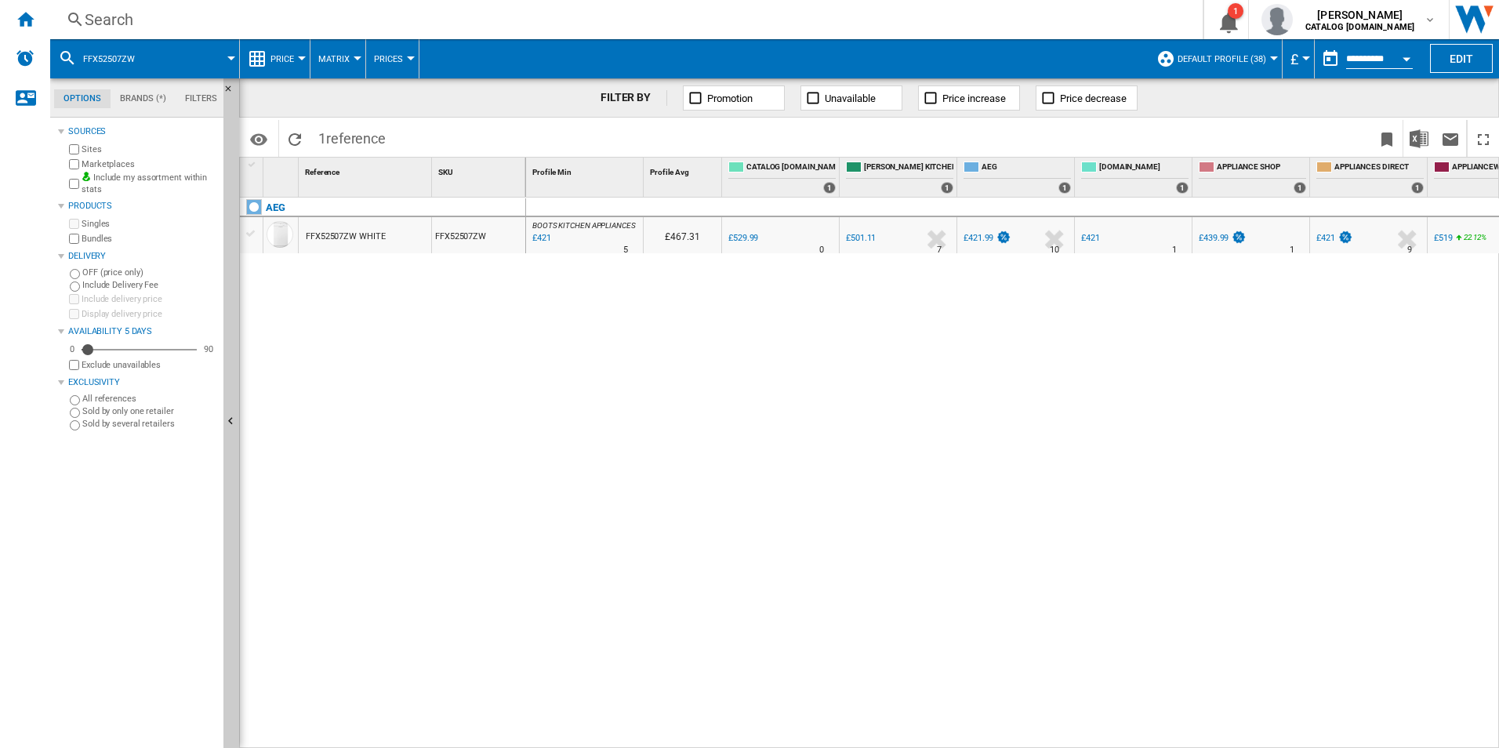
click at [650, 16] on div "Search" at bounding box center [623, 20] width 1077 height 22
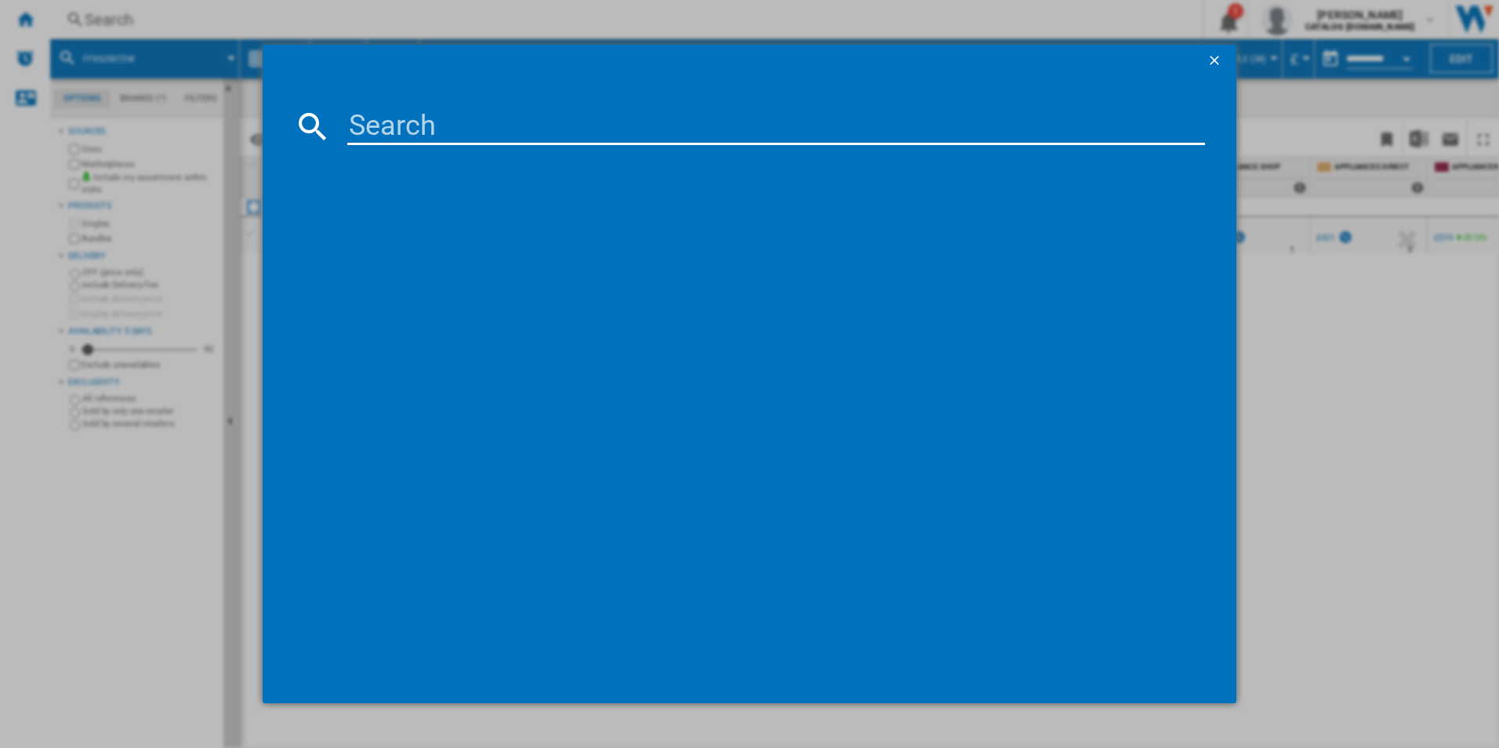
click at [398, 133] on input at bounding box center [776, 126] width 858 height 38
type input "LWX60966B"
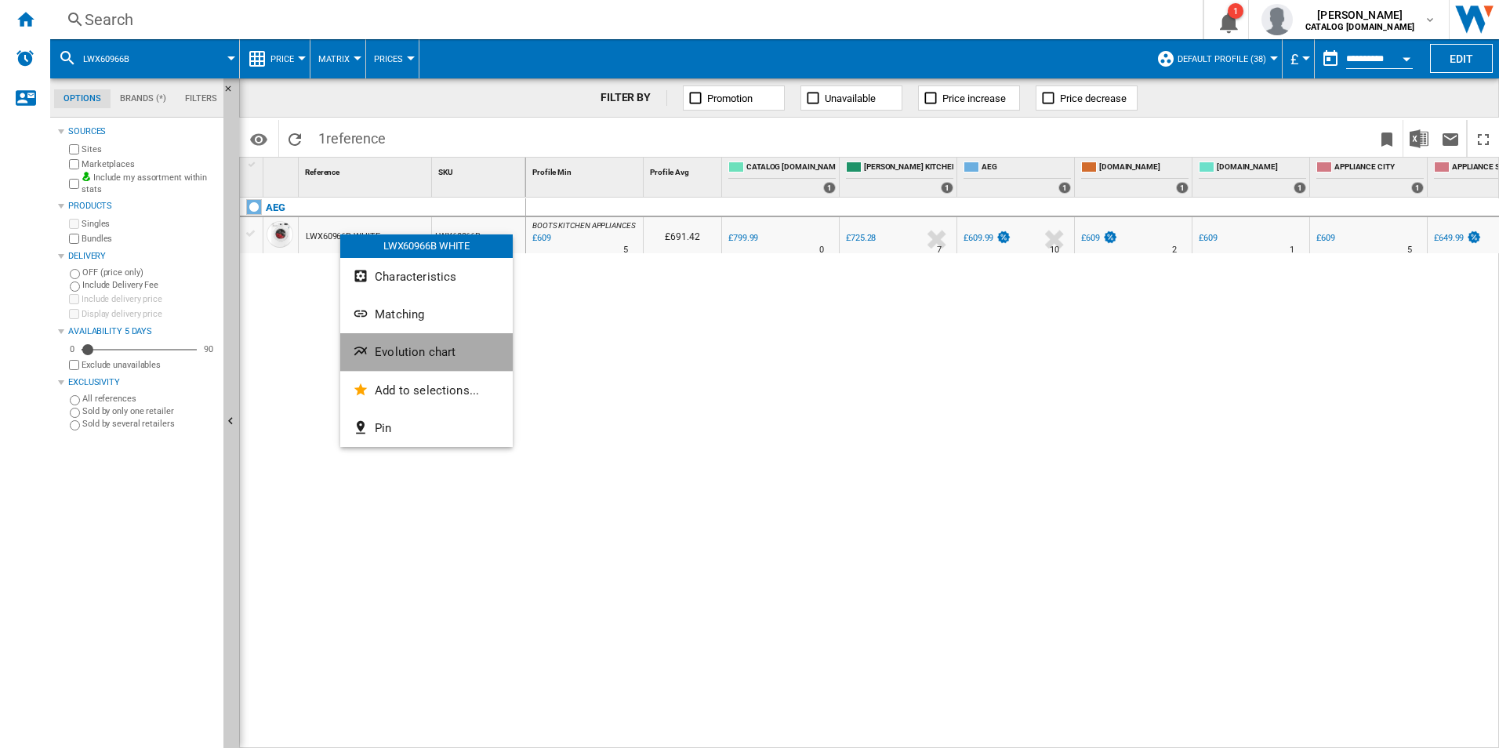
click at [372, 343] on button "Evolution chart" at bounding box center [426, 352] width 172 height 38
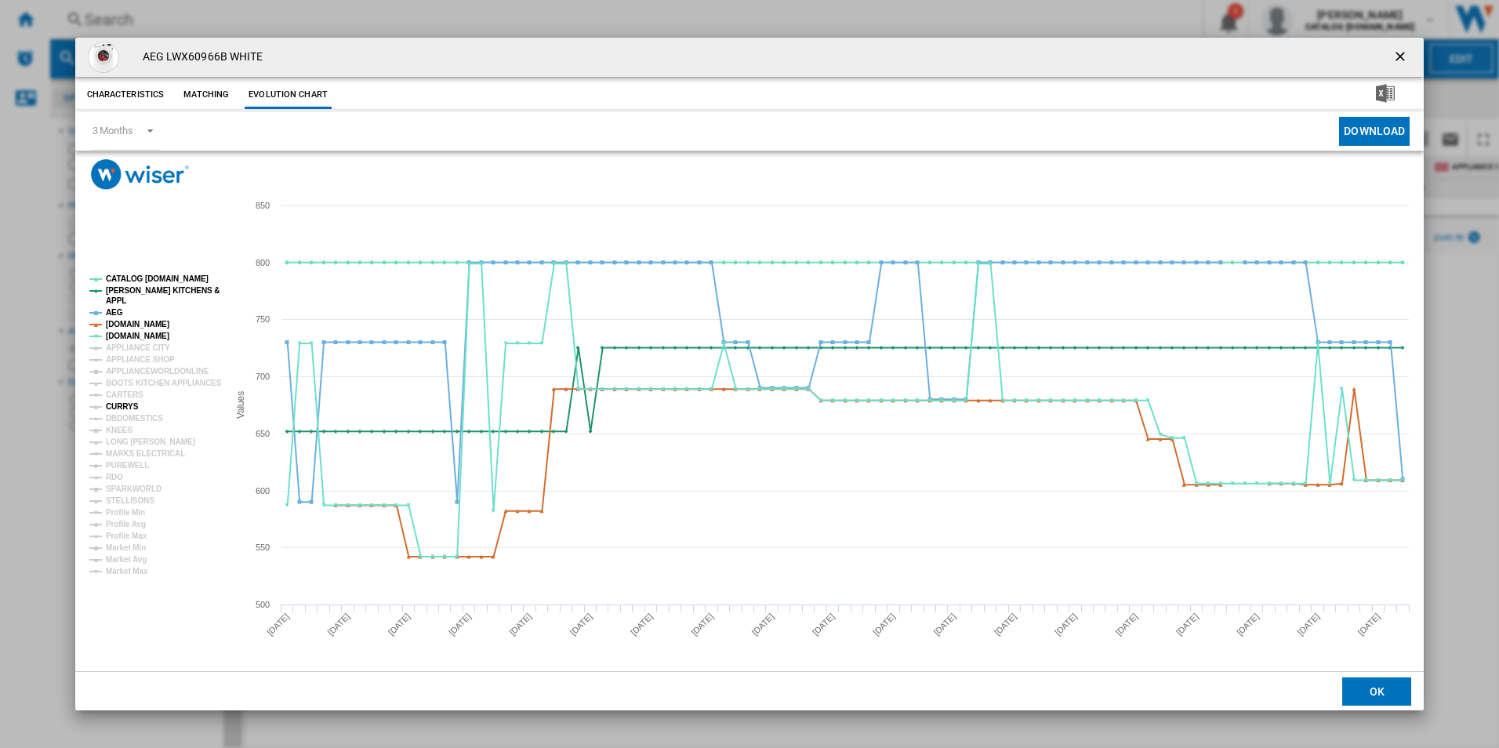
click at [123, 407] on tspan "CURRYS" at bounding box center [122, 406] width 33 height 9
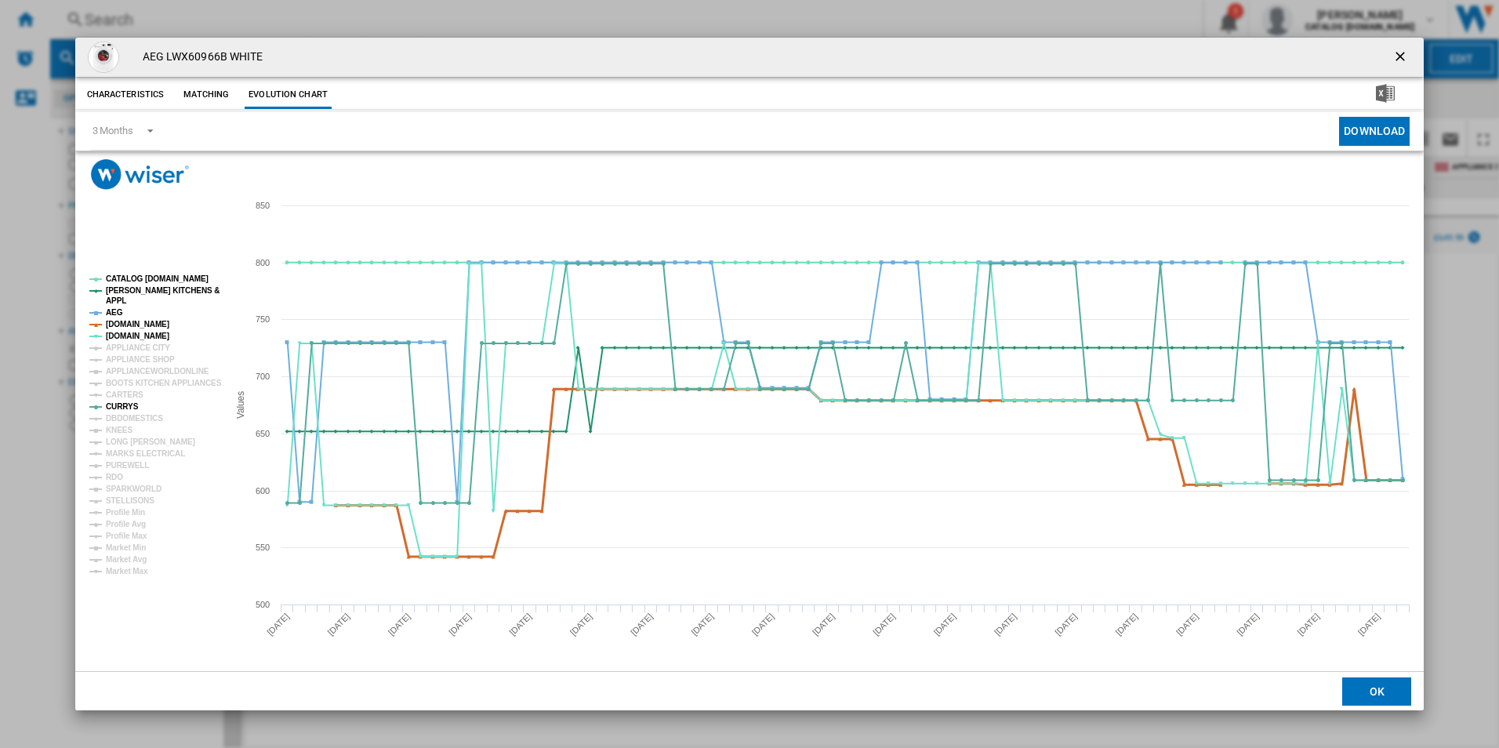
click at [152, 323] on tspan "[DOMAIN_NAME]" at bounding box center [137, 324] width 63 height 9
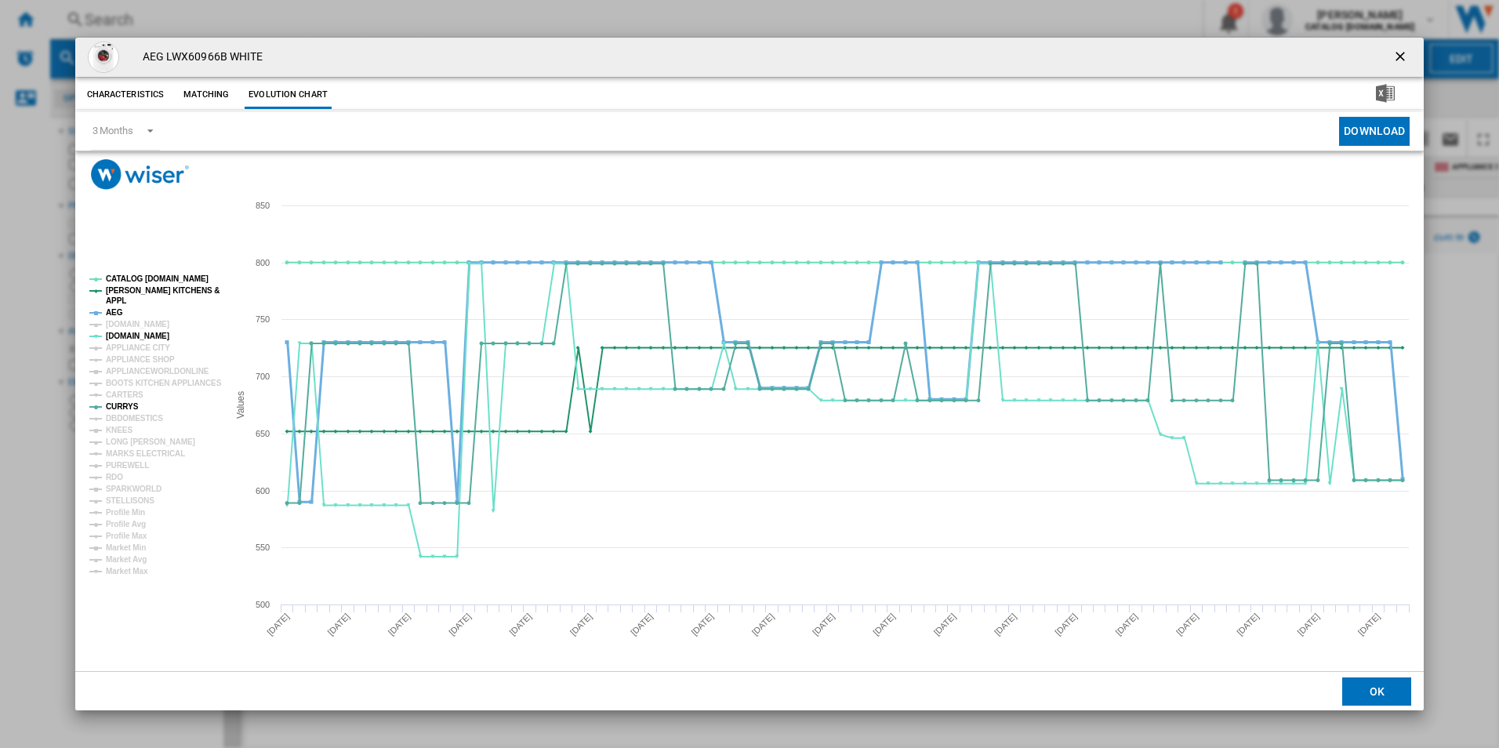
click at [107, 310] on tspan "AEG" at bounding box center [114, 312] width 17 height 9
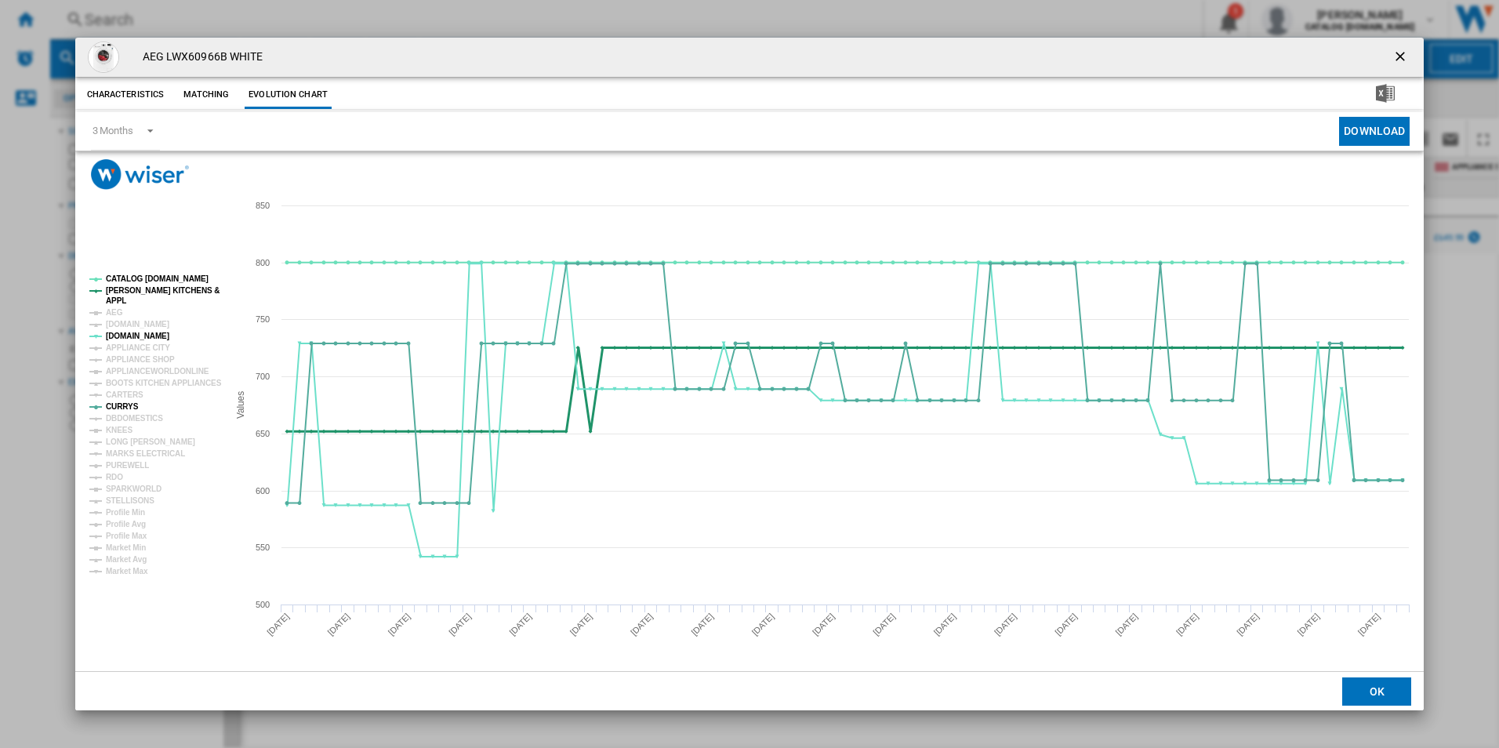
click at [144, 286] on tspan "[PERSON_NAME] KITCHENS &" at bounding box center [163, 290] width 114 height 9
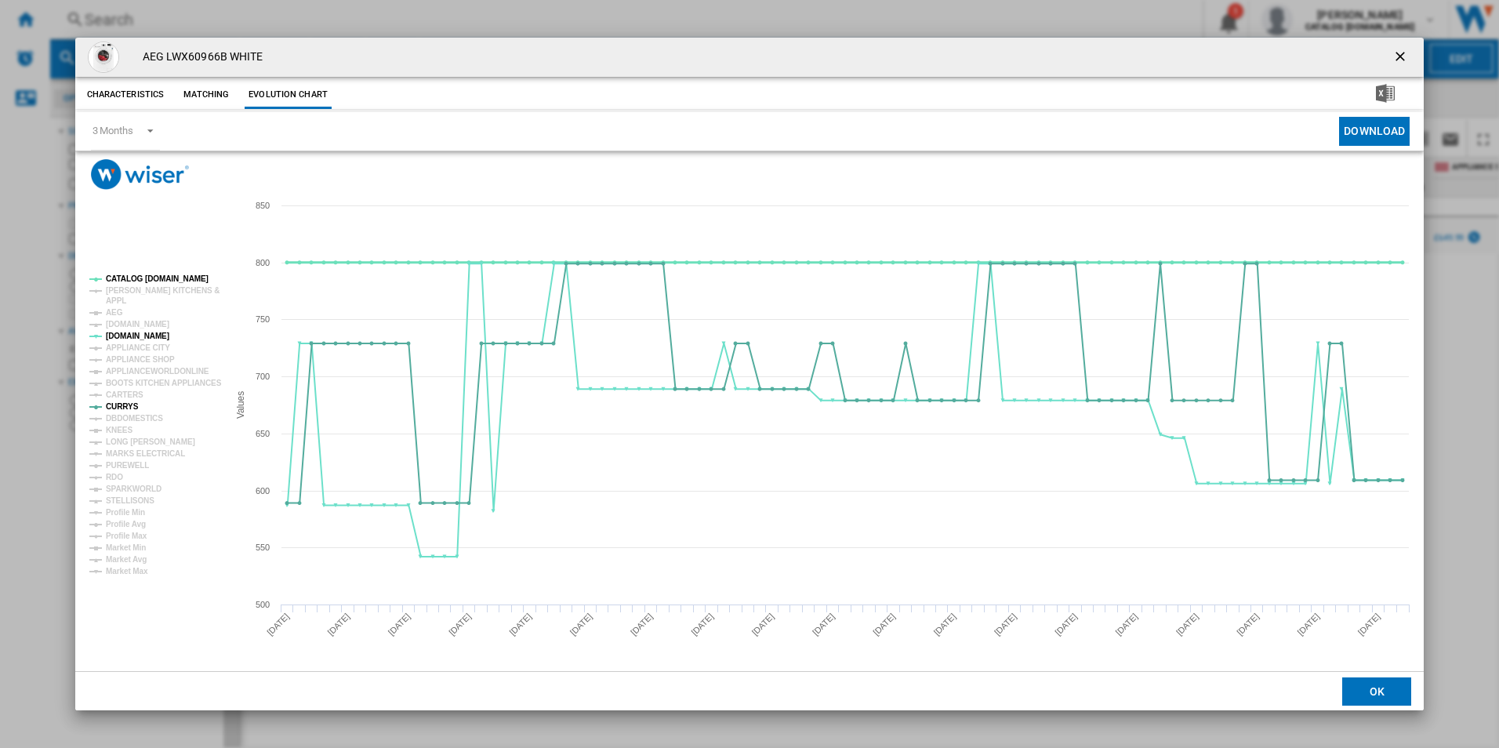
click at [151, 278] on tspan "CATALOG [DOMAIN_NAME]" at bounding box center [157, 278] width 103 height 9
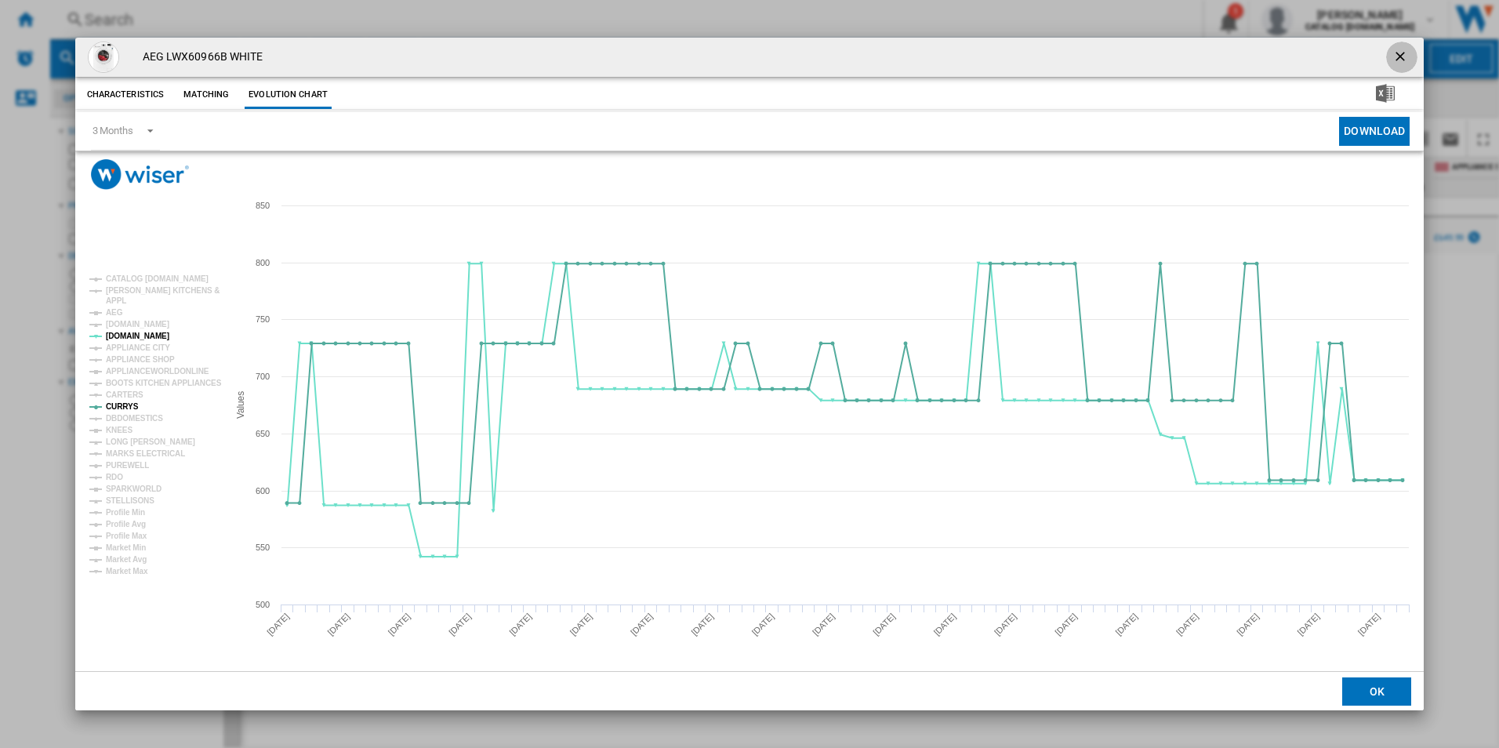
click at [1400, 51] on ng-md-icon "getI18NText('BUTTONS.CLOSE_DIALOG')" at bounding box center [1401, 58] width 19 height 19
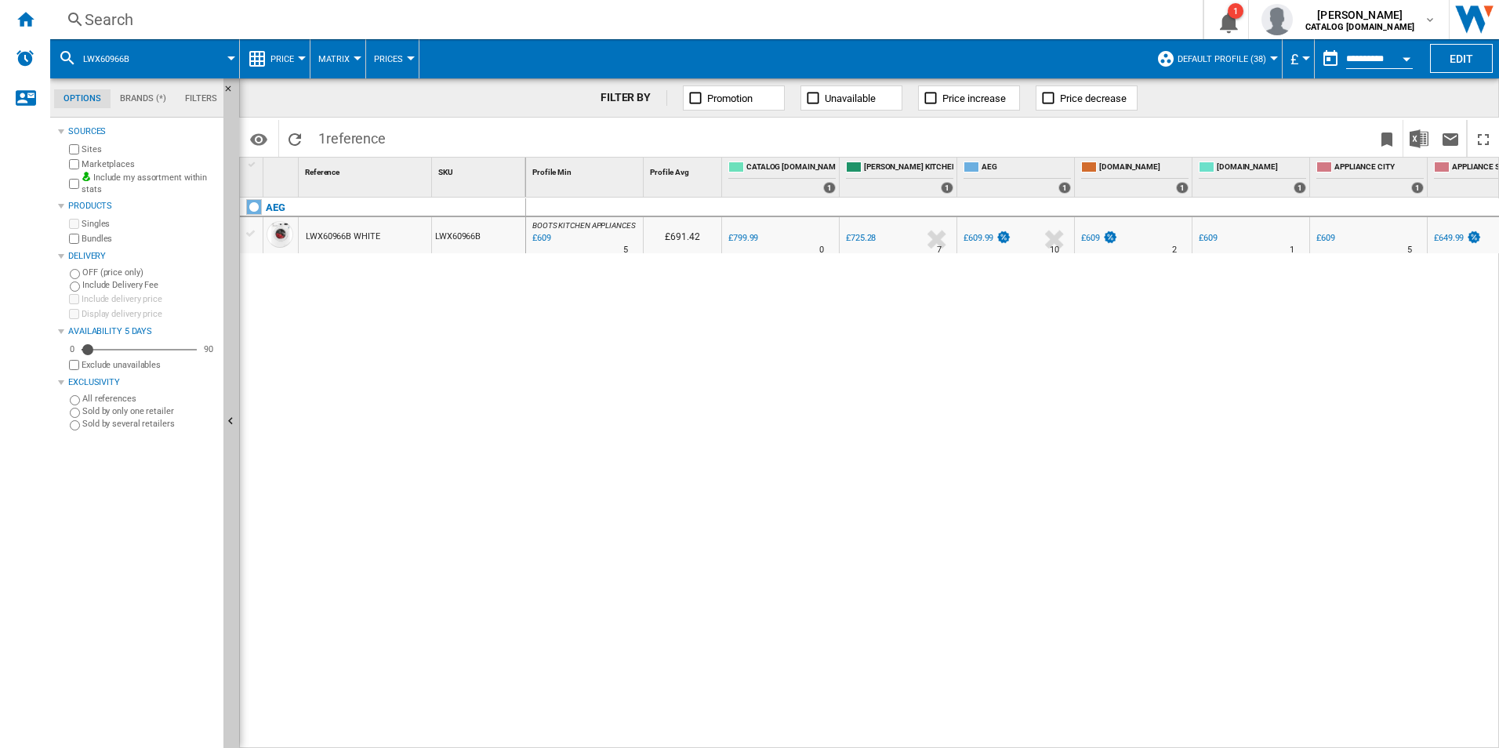
click at [664, 15] on div "Search" at bounding box center [623, 20] width 1077 height 22
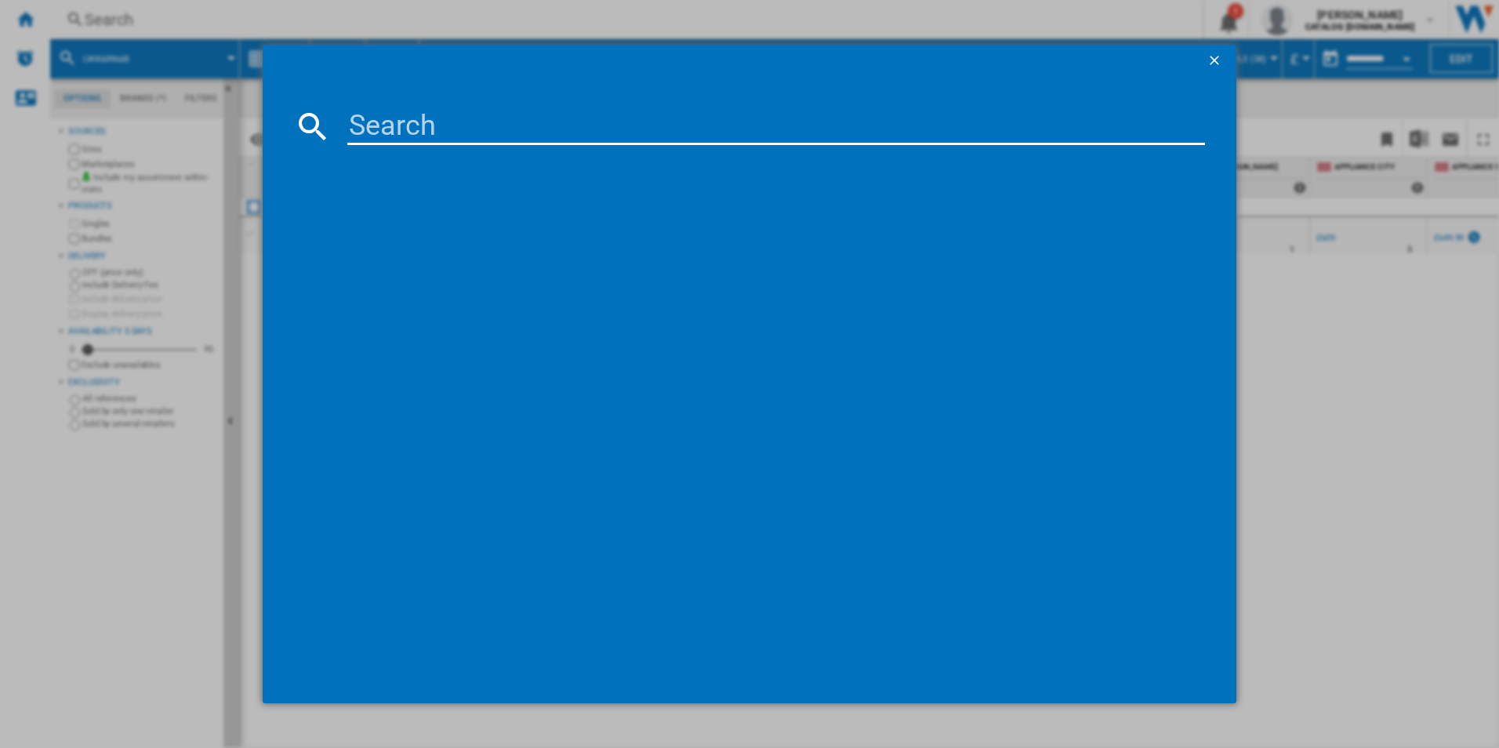
click at [419, 129] on input at bounding box center [776, 126] width 858 height 38
type input "LWR8516O5UD"
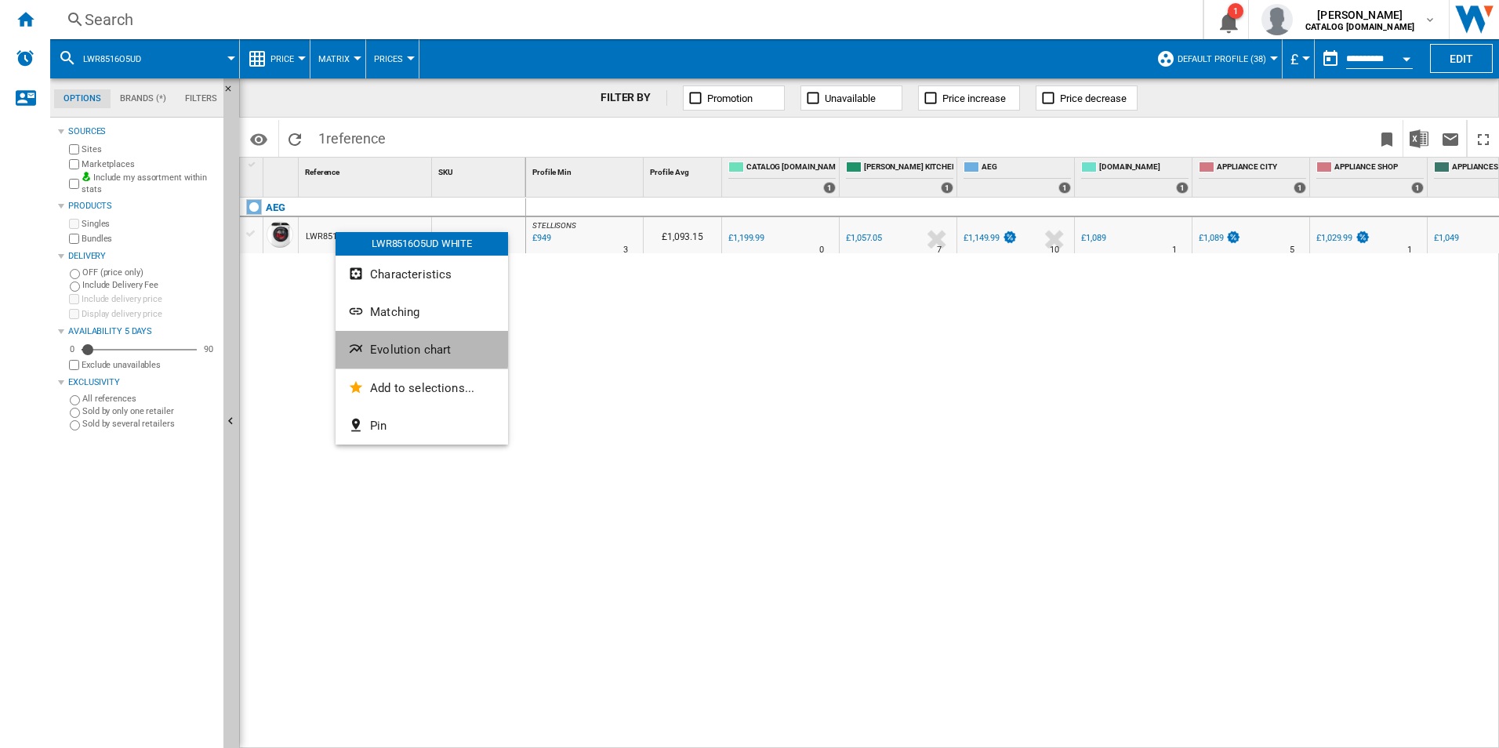
click at [370, 347] on span "Evolution chart" at bounding box center [410, 350] width 81 height 14
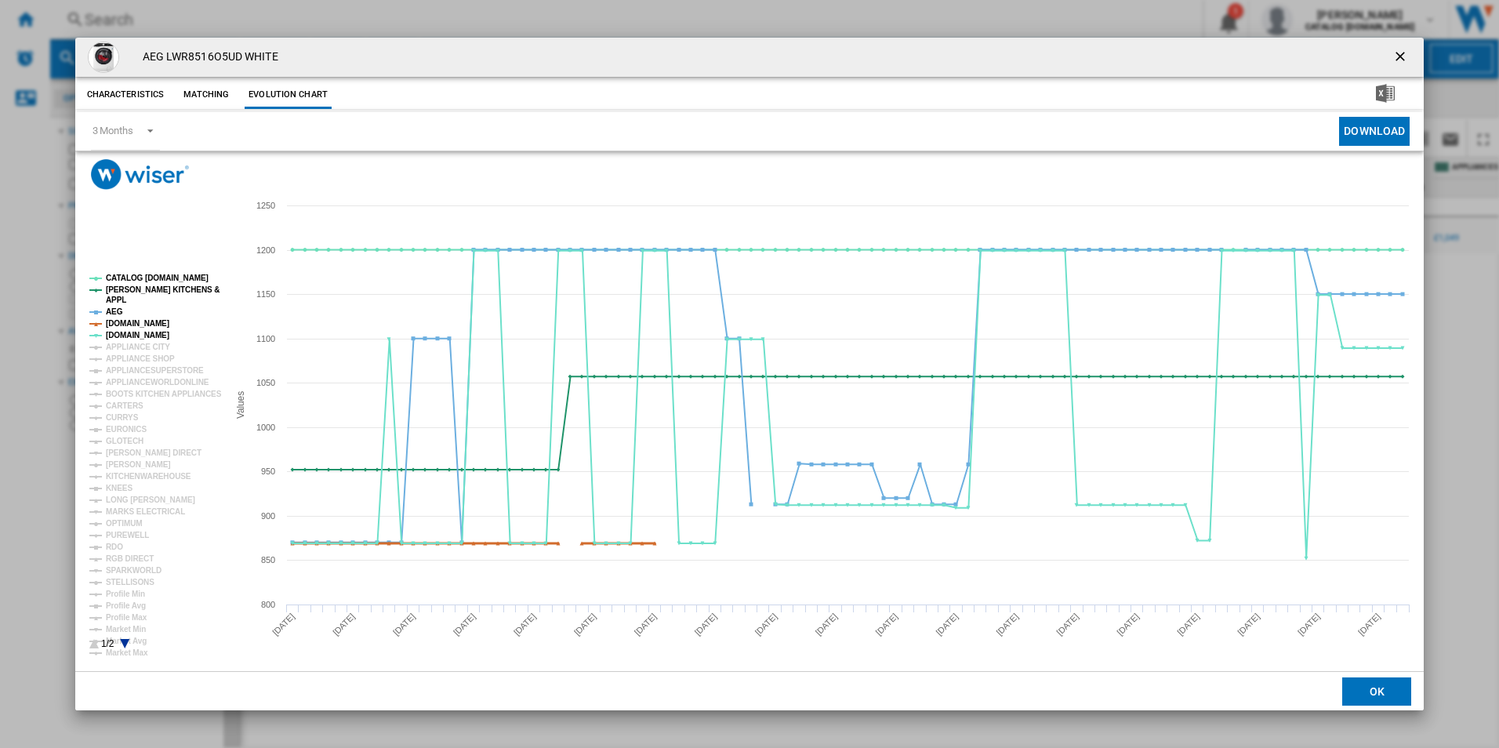
click at [133, 324] on tspan "[DOMAIN_NAME]" at bounding box center [137, 323] width 63 height 9
click at [117, 310] on tspan "AEG" at bounding box center [114, 311] width 17 height 9
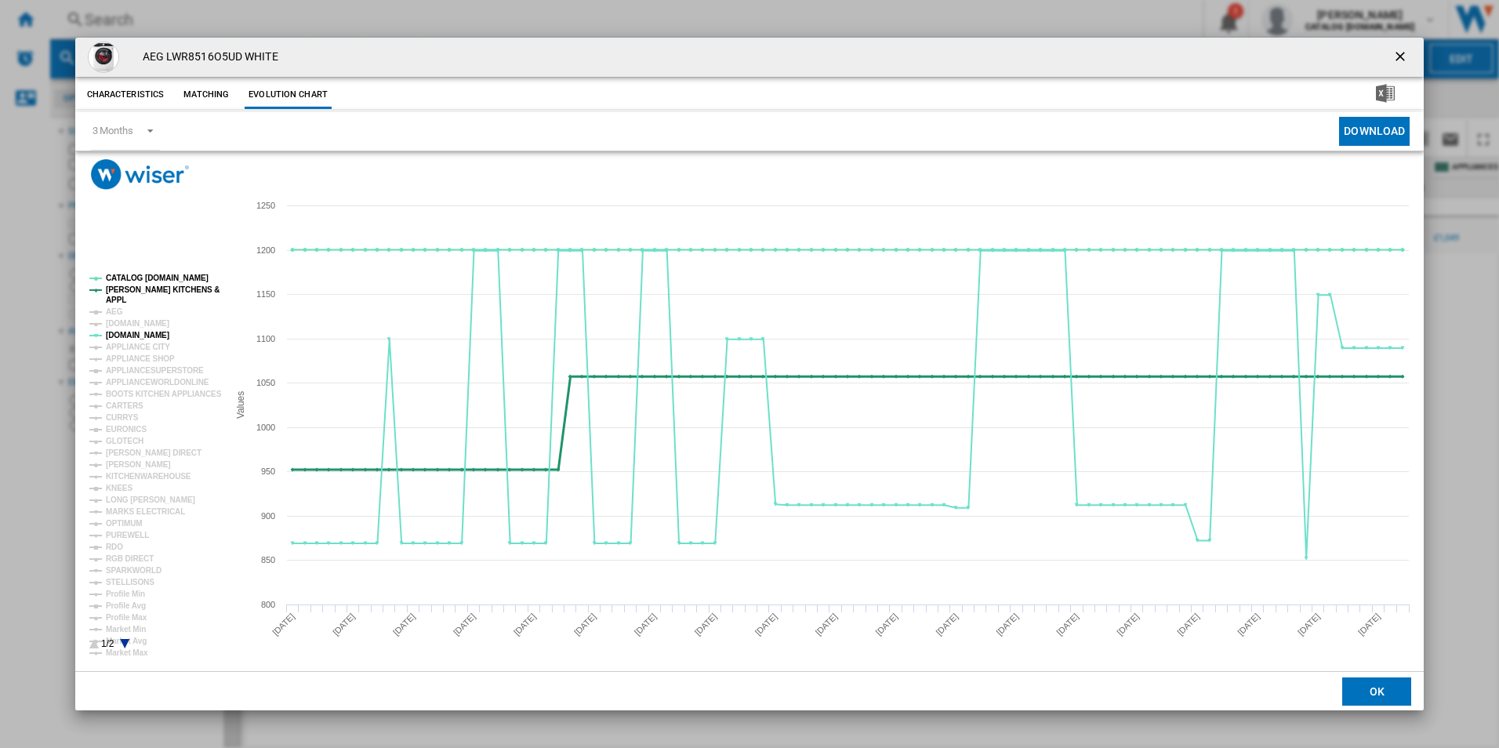
click at [151, 292] on tspan "[PERSON_NAME] KITCHENS &" at bounding box center [163, 289] width 114 height 9
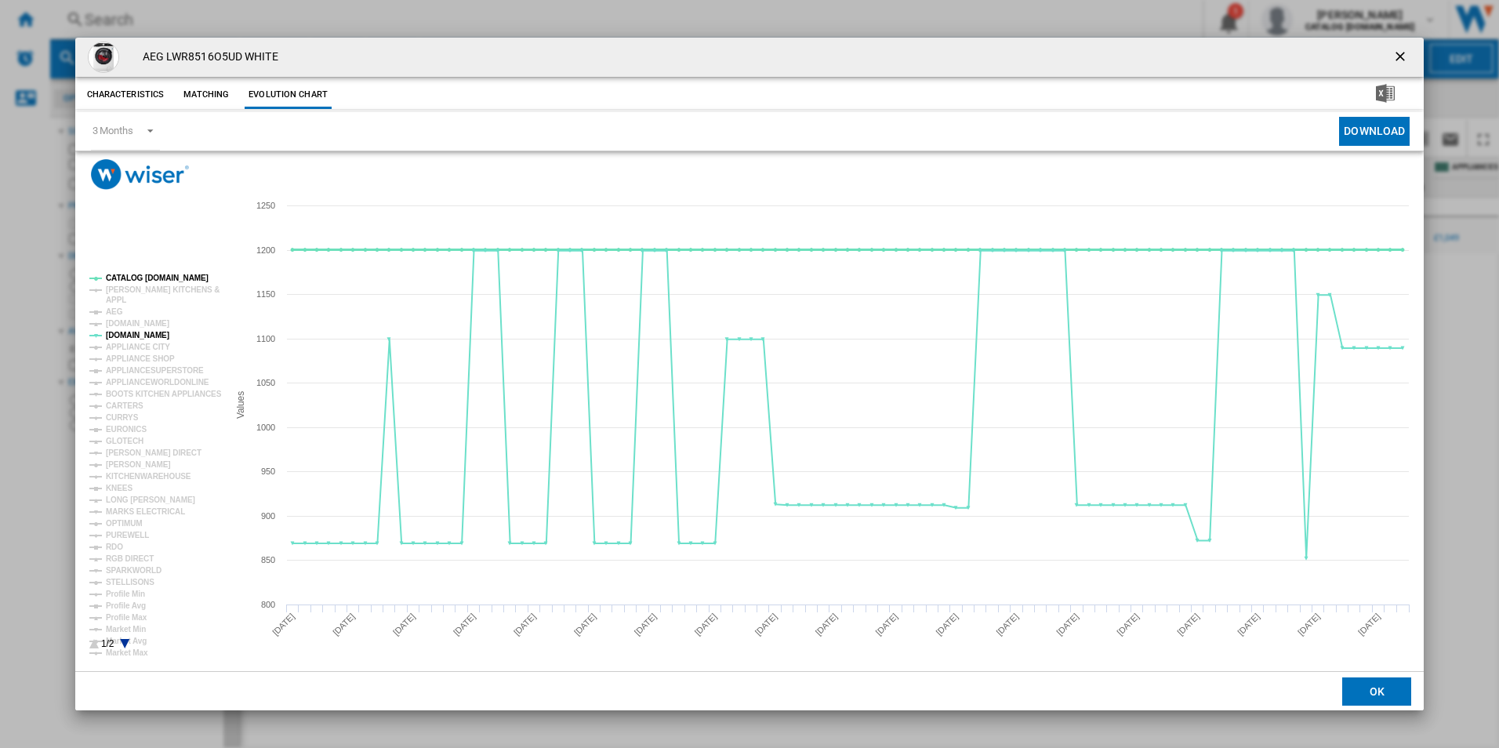
click at [163, 277] on tspan "CATALOG [DOMAIN_NAME]" at bounding box center [157, 278] width 103 height 9
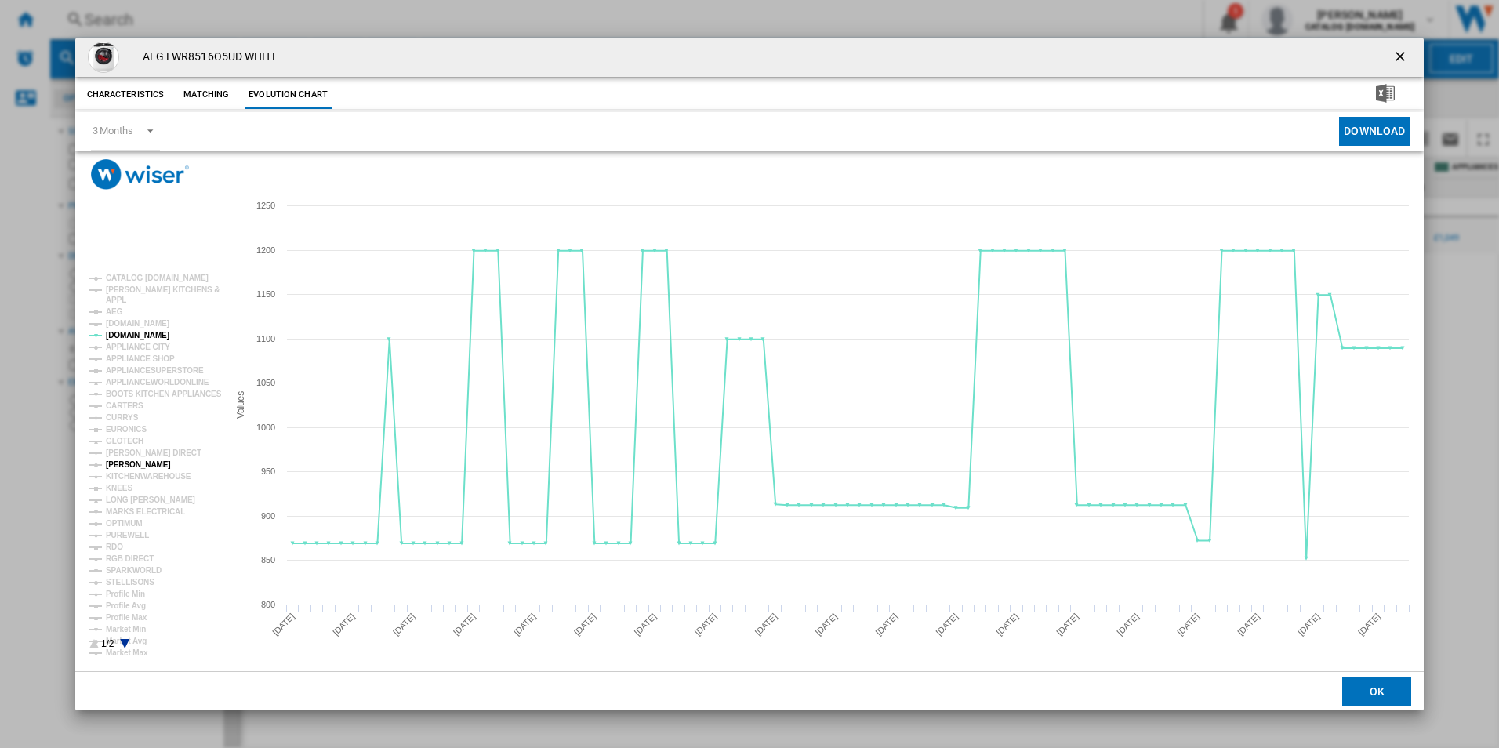
click at [121, 460] on tspan "[PERSON_NAME]" at bounding box center [138, 464] width 65 height 9
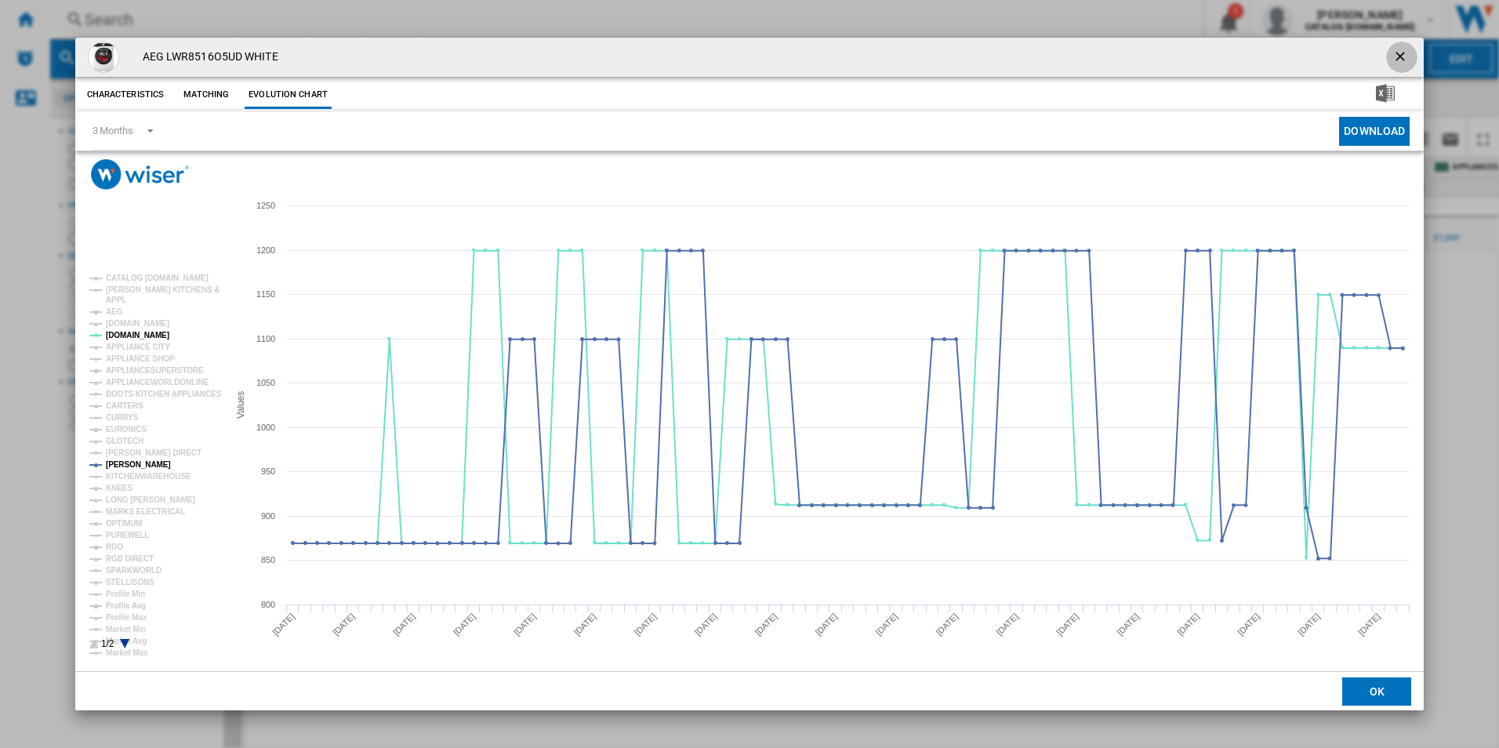
click at [1397, 53] on ng-md-icon "getI18NText('BUTTONS.CLOSE_DIALOG')" at bounding box center [1401, 58] width 19 height 19
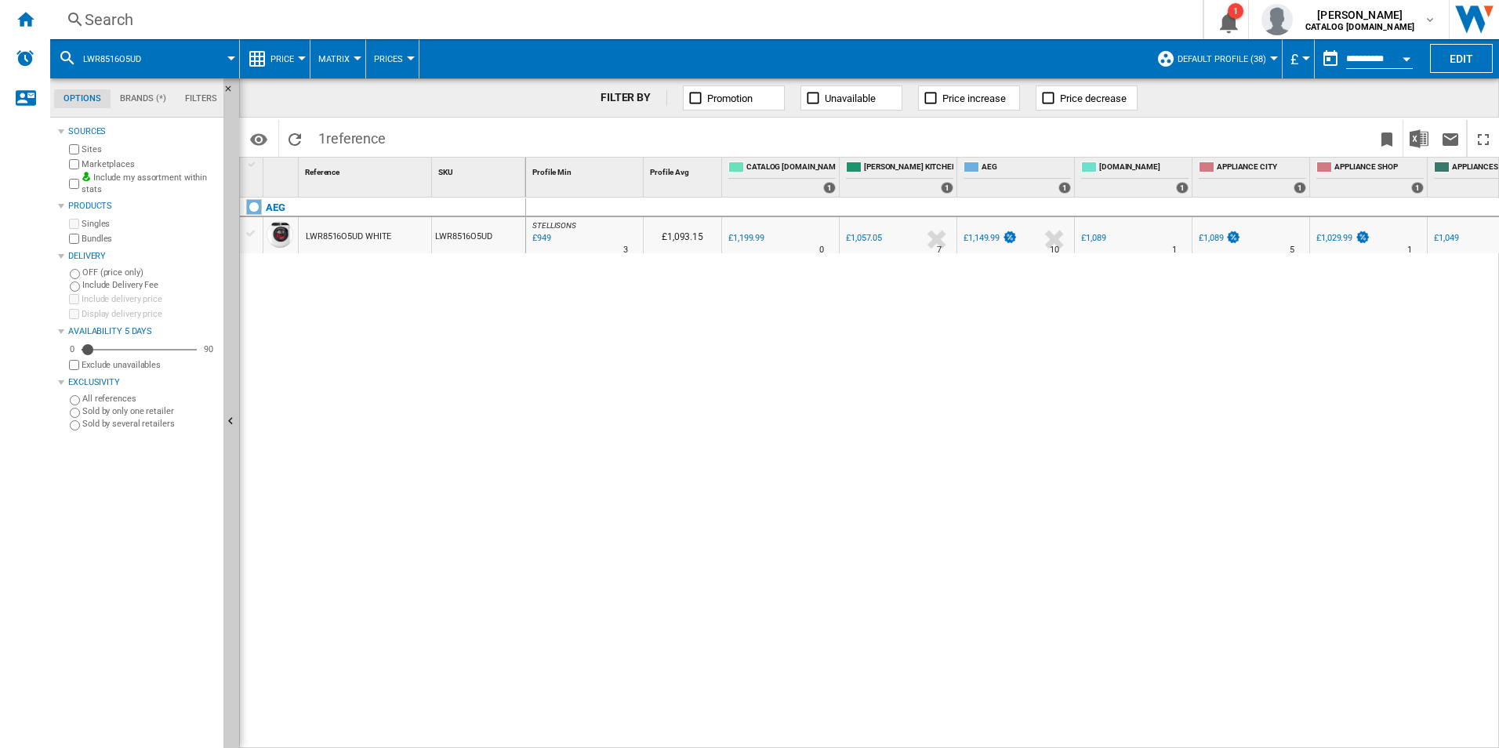
click at [550, 20] on div "Search" at bounding box center [623, 20] width 1077 height 22
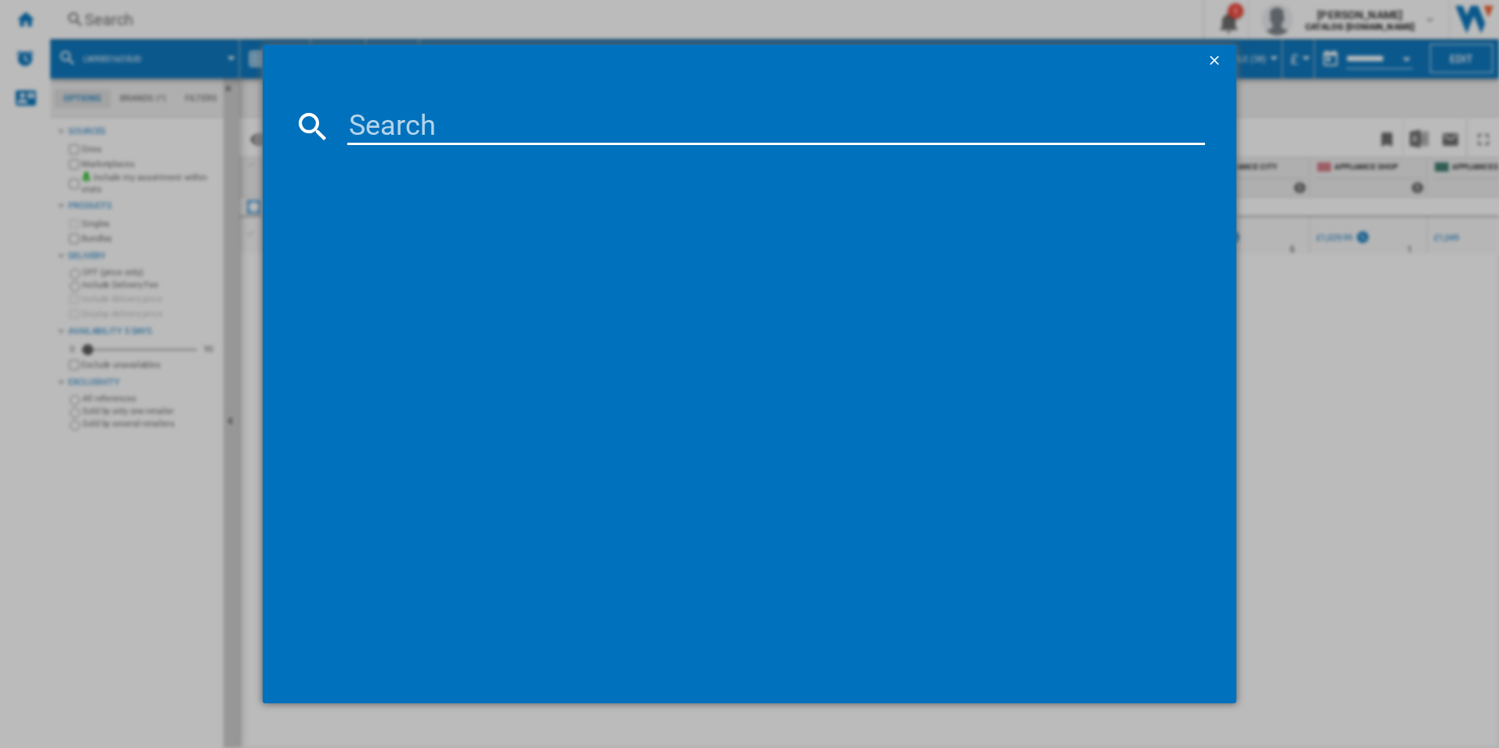
click at [450, 122] on input at bounding box center [776, 126] width 858 height 38
type input "LWR7195M4B"
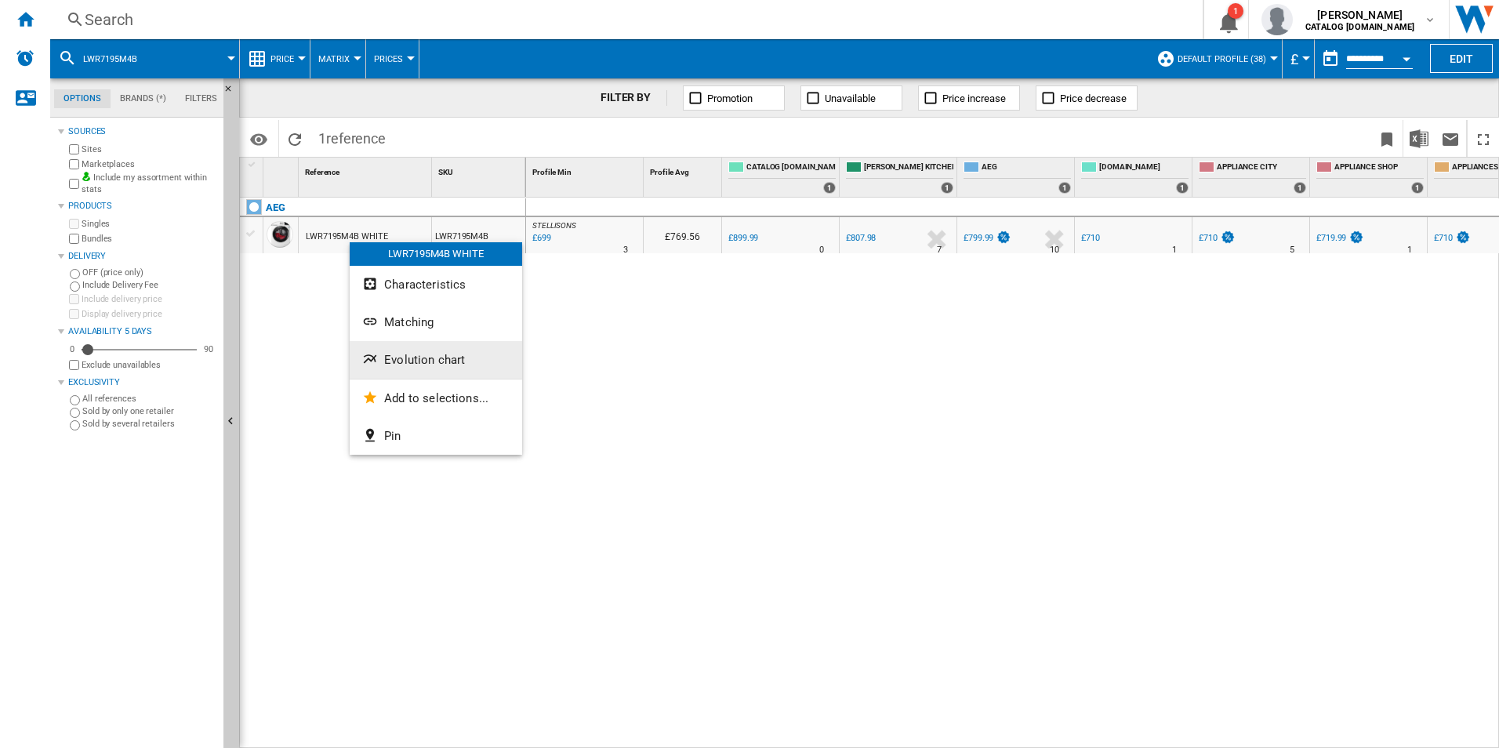
click at [390, 357] on span "Evolution chart" at bounding box center [424, 360] width 81 height 14
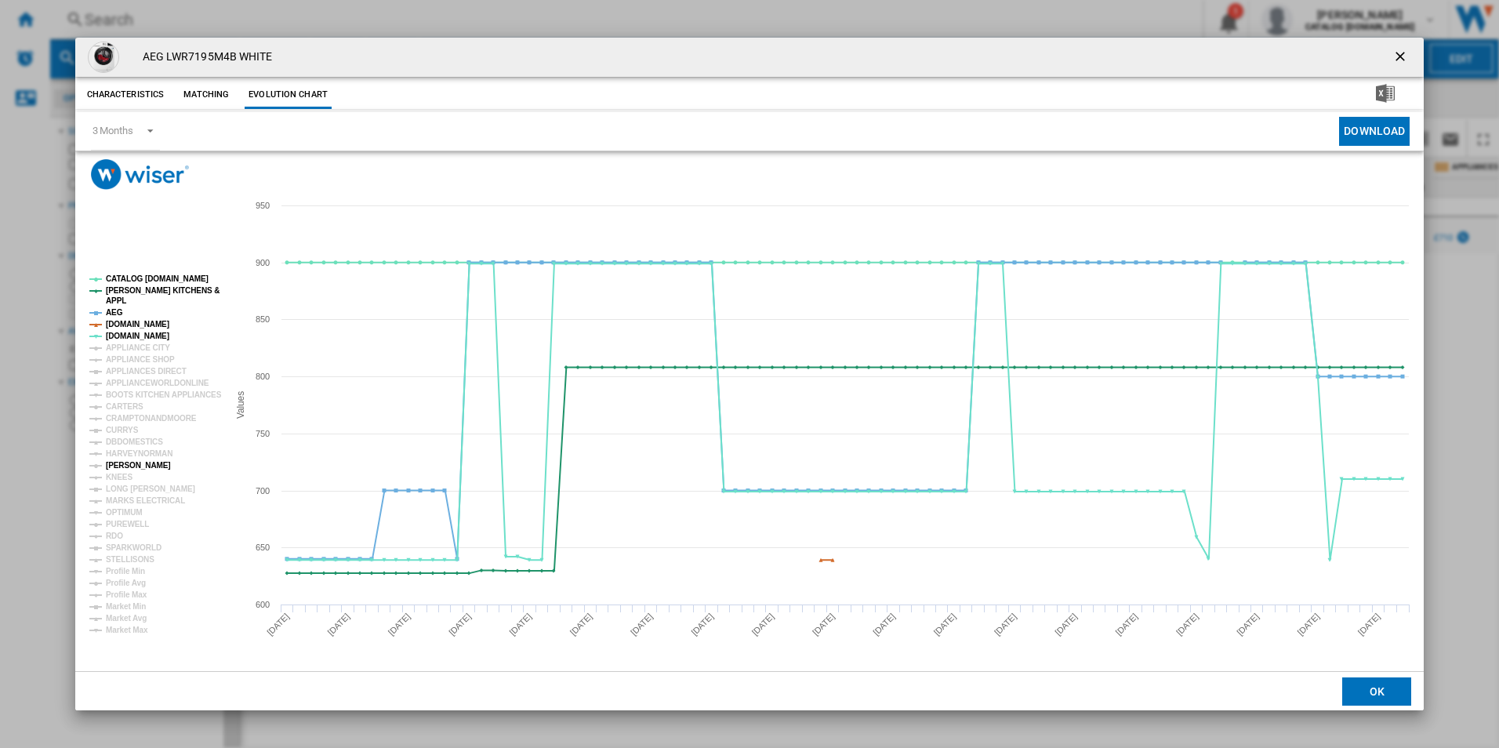
click at [128, 461] on tspan "[PERSON_NAME]" at bounding box center [138, 465] width 65 height 9
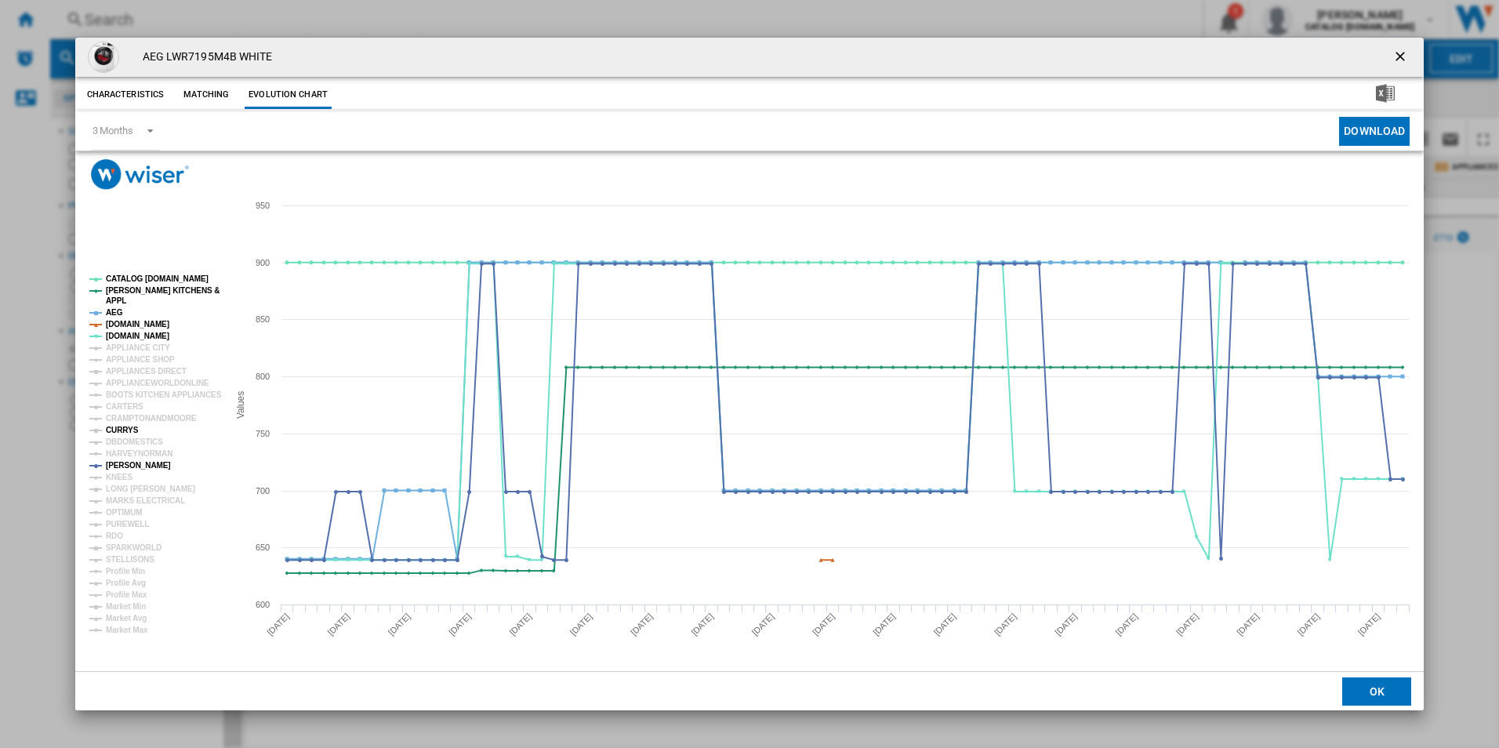
click at [123, 427] on tspan "CURRYS" at bounding box center [122, 430] width 33 height 9
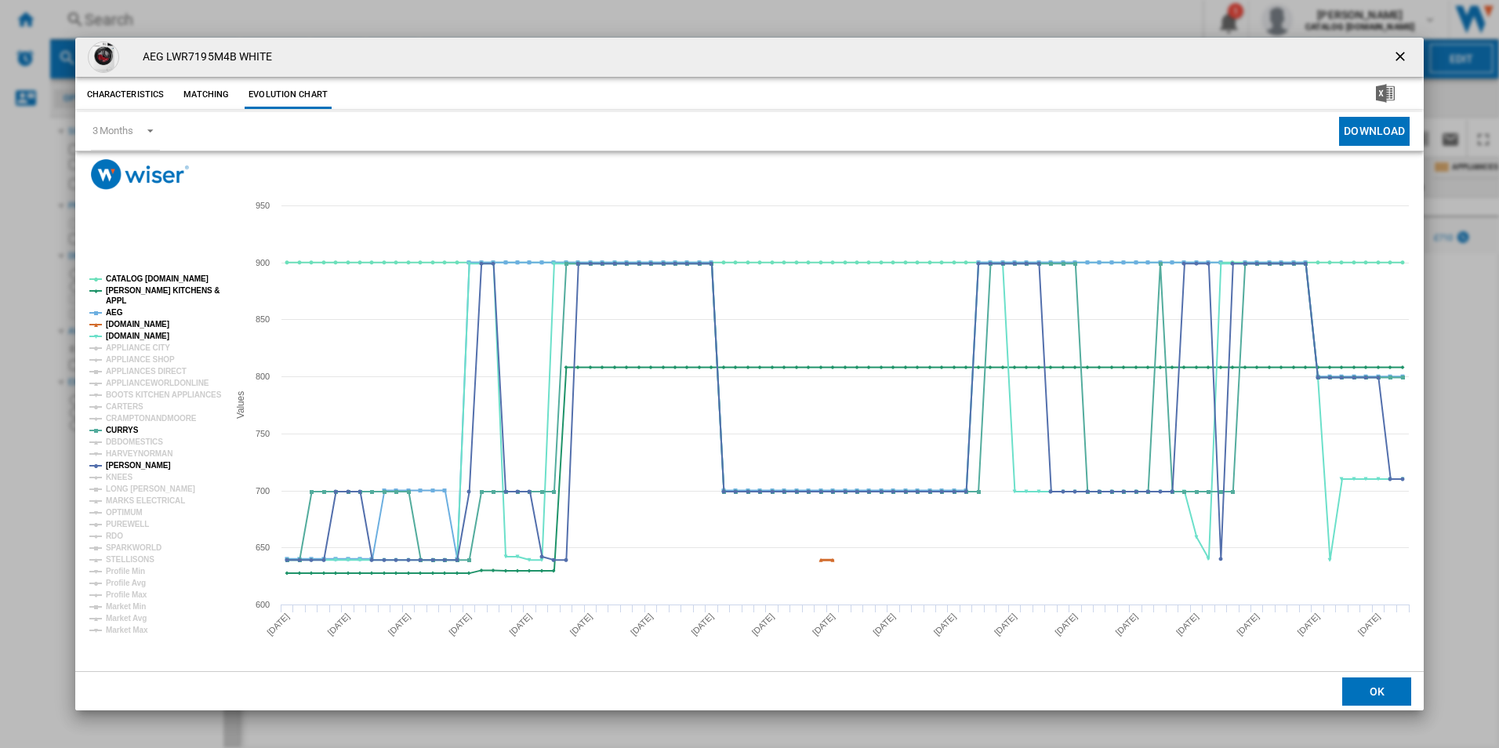
click at [135, 326] on tspan "[DOMAIN_NAME]" at bounding box center [137, 324] width 63 height 9
click at [119, 314] on tspan "AEG" at bounding box center [114, 312] width 17 height 9
click at [150, 290] on tspan "[PERSON_NAME] KITCHENS &" at bounding box center [163, 290] width 114 height 9
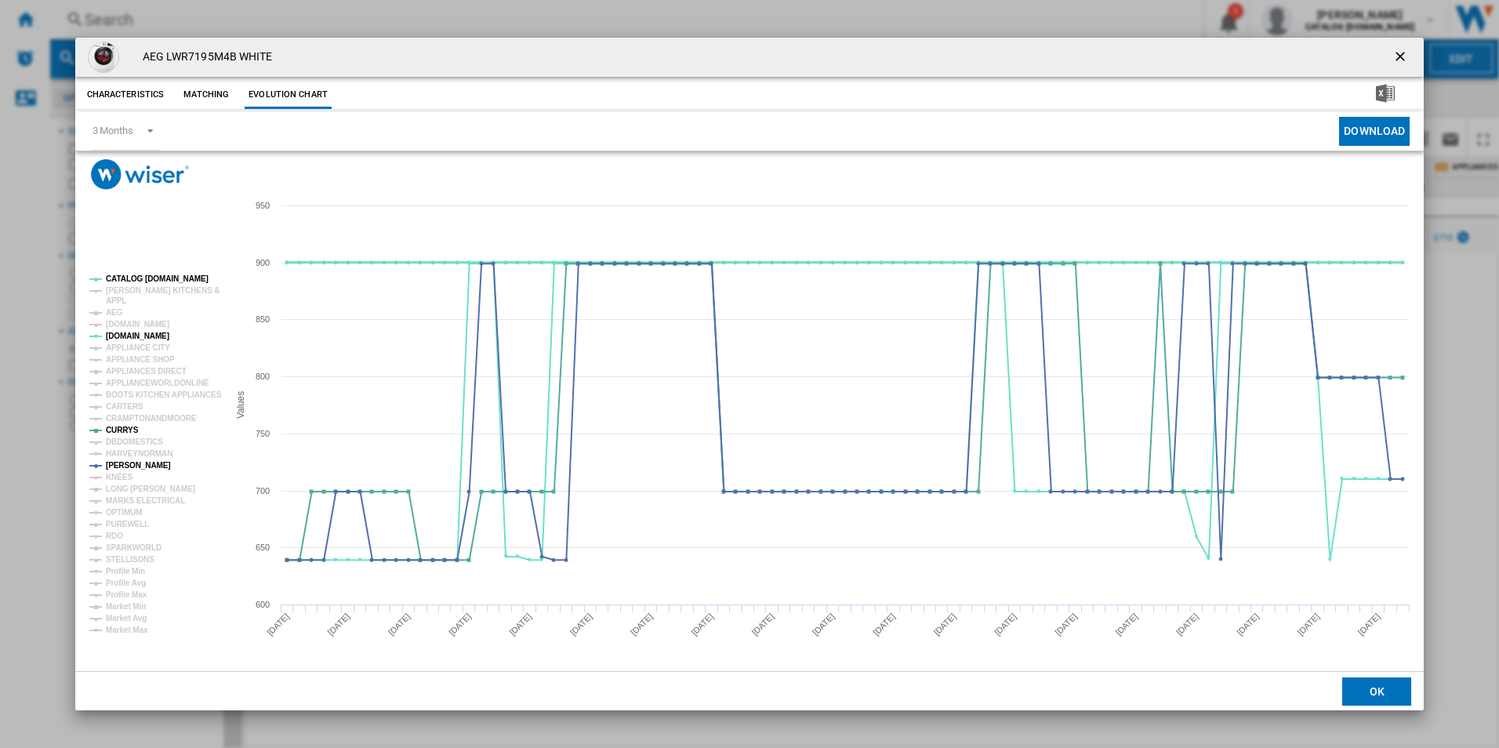
click at [160, 278] on tspan "CATALOG [DOMAIN_NAME]" at bounding box center [157, 278] width 103 height 9
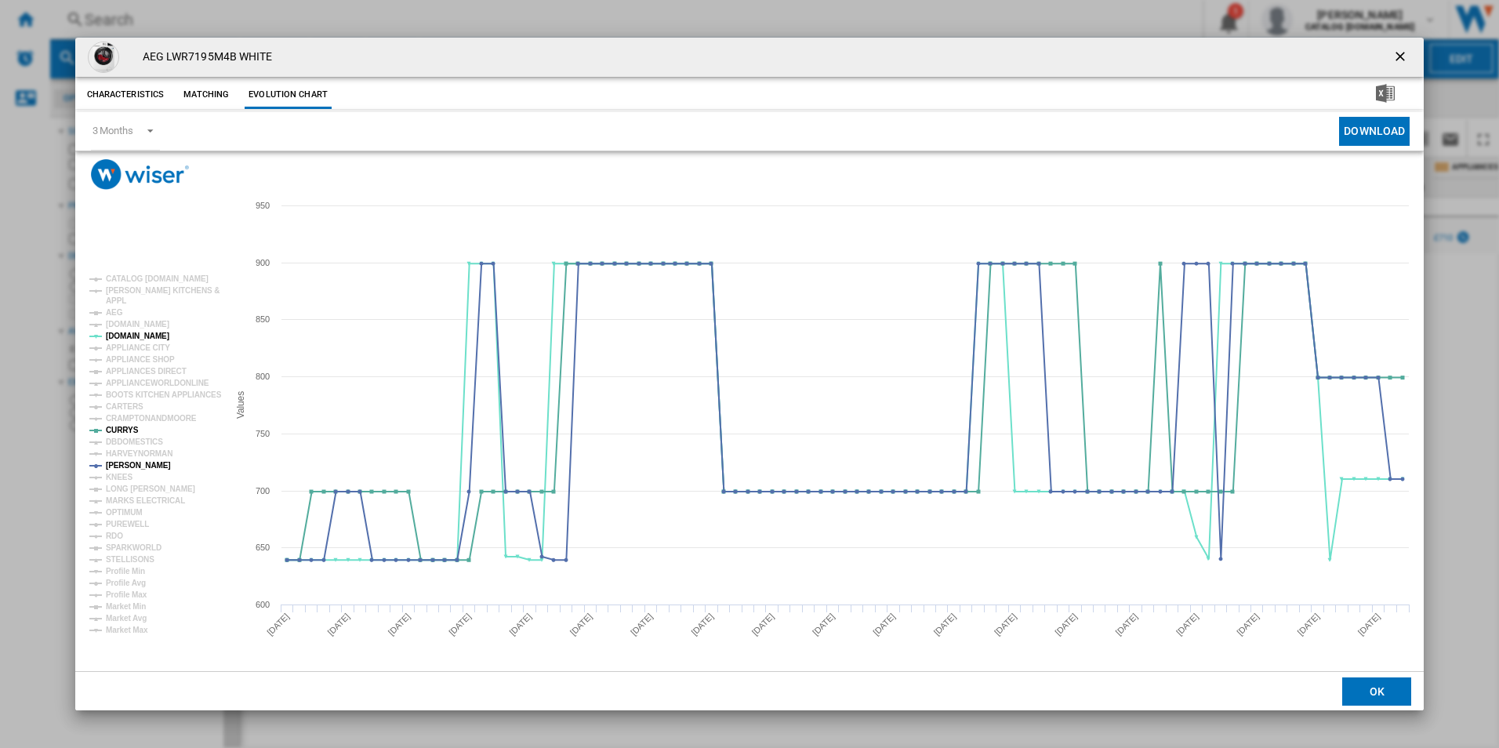
click at [1404, 51] on ng-md-icon "getI18NText('BUTTONS.CLOSE_DIALOG')" at bounding box center [1401, 58] width 19 height 19
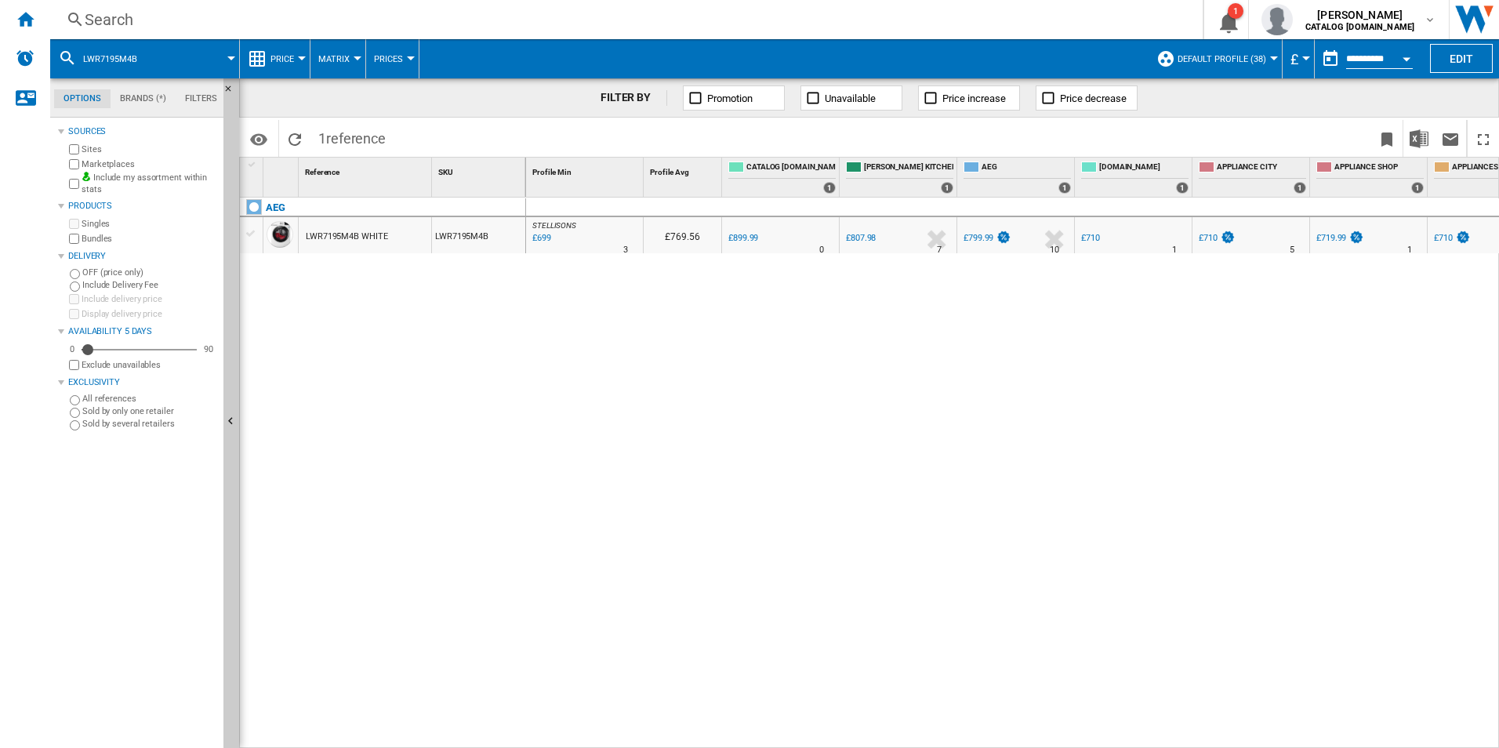
drag, startPoint x: 622, startPoint y: 31, endPoint x: 622, endPoint y: 20, distance: 11.0
click at [622, 20] on div "Search Search 0 1 [PERSON_NAME] CATALOG [DOMAIN_NAME] CATALOG [DOMAIN_NAME] My …" at bounding box center [774, 19] width 1449 height 39
click at [622, 20] on div "Search" at bounding box center [623, 20] width 1077 height 22
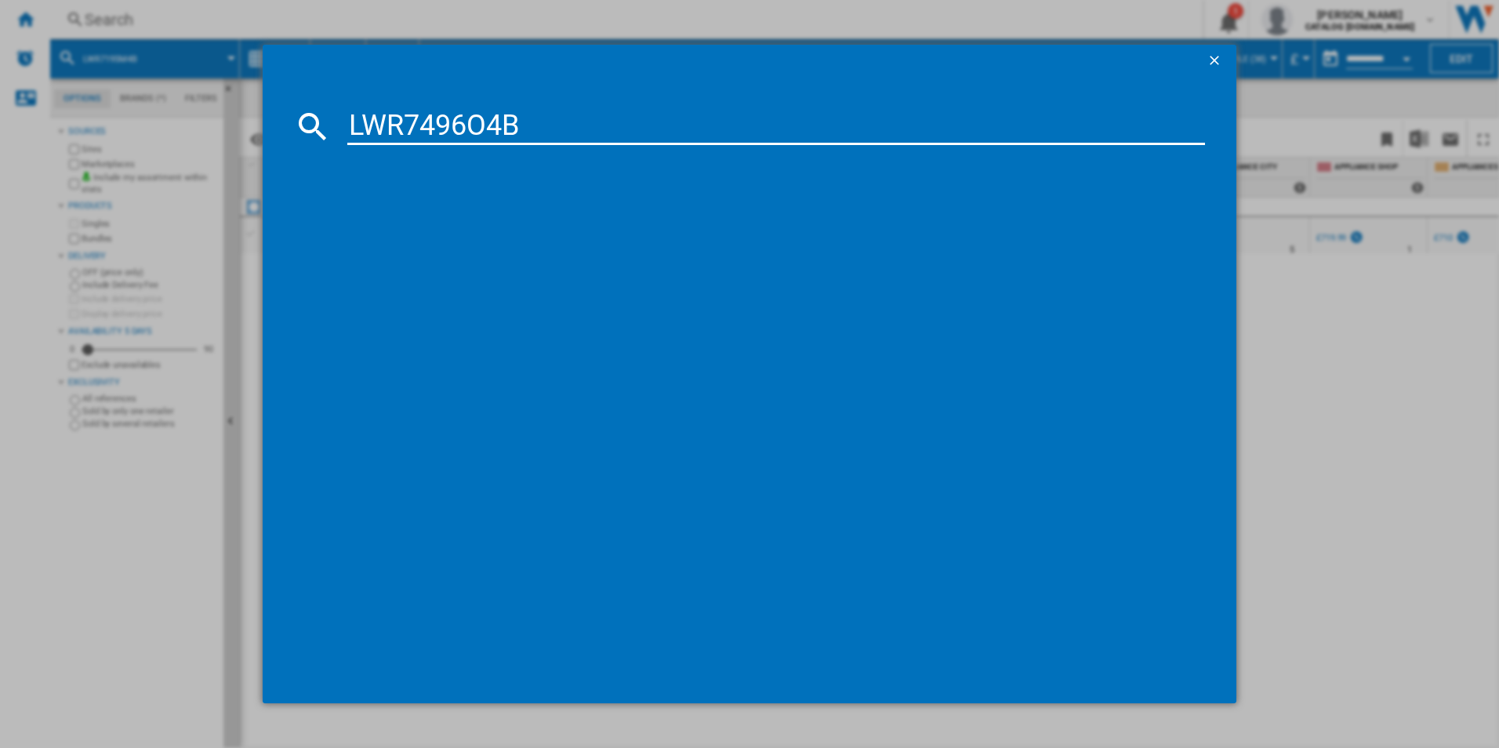
click at [485, 128] on input "LWR7496O4B" at bounding box center [776, 126] width 858 height 38
type input "LWR7496O4B"
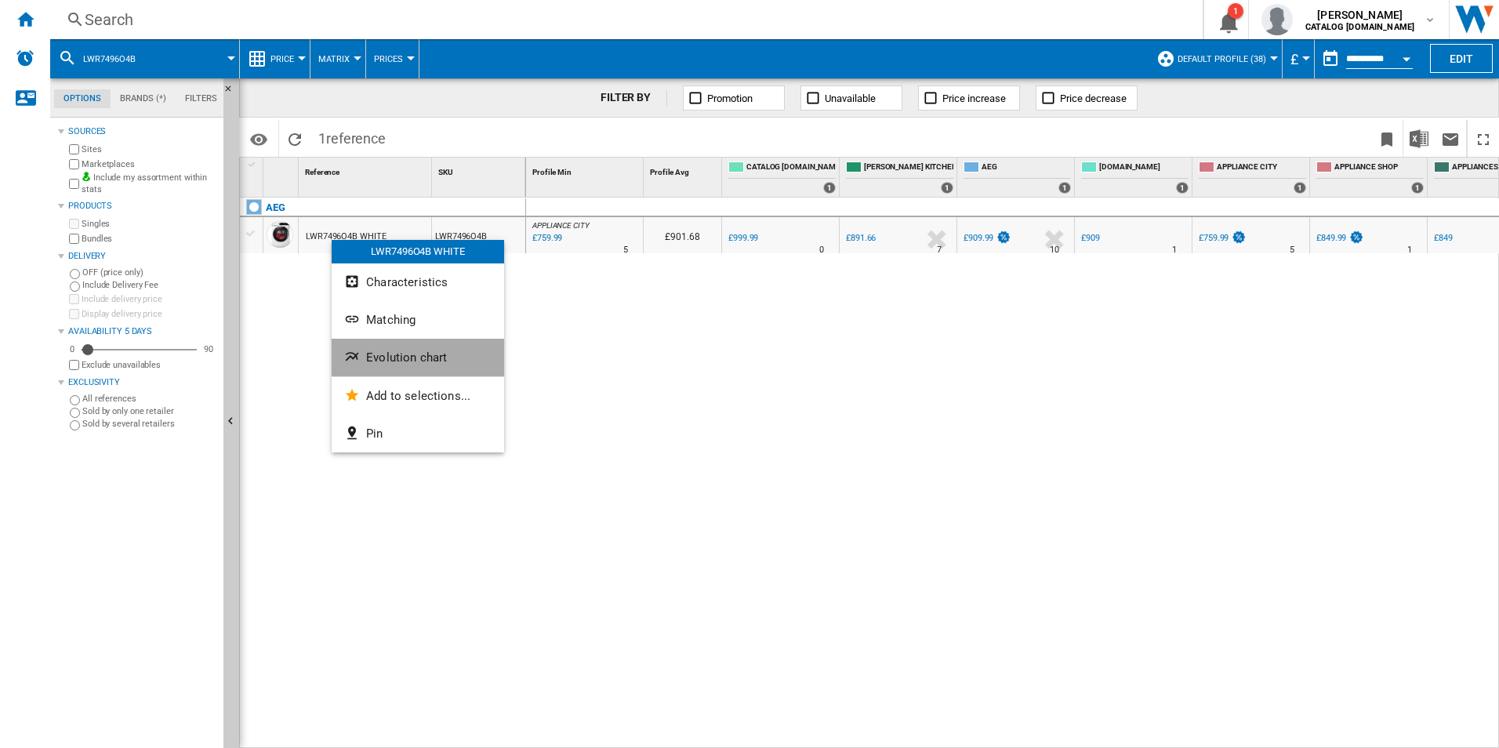
click at [372, 343] on button "Evolution chart" at bounding box center [418, 358] width 172 height 38
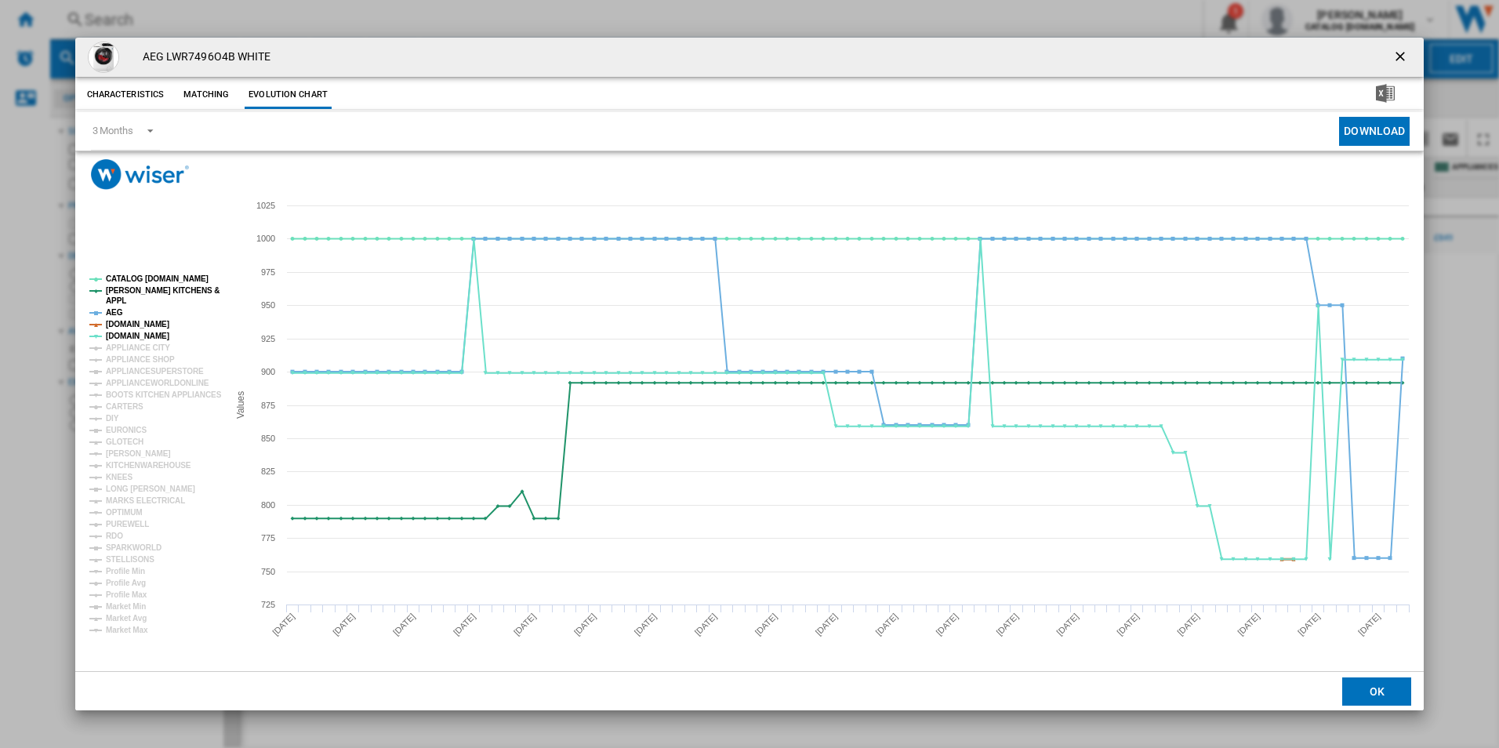
click at [125, 322] on tspan "[DOMAIN_NAME]" at bounding box center [137, 324] width 63 height 9
click at [111, 311] on tspan "AEG" at bounding box center [114, 312] width 17 height 9
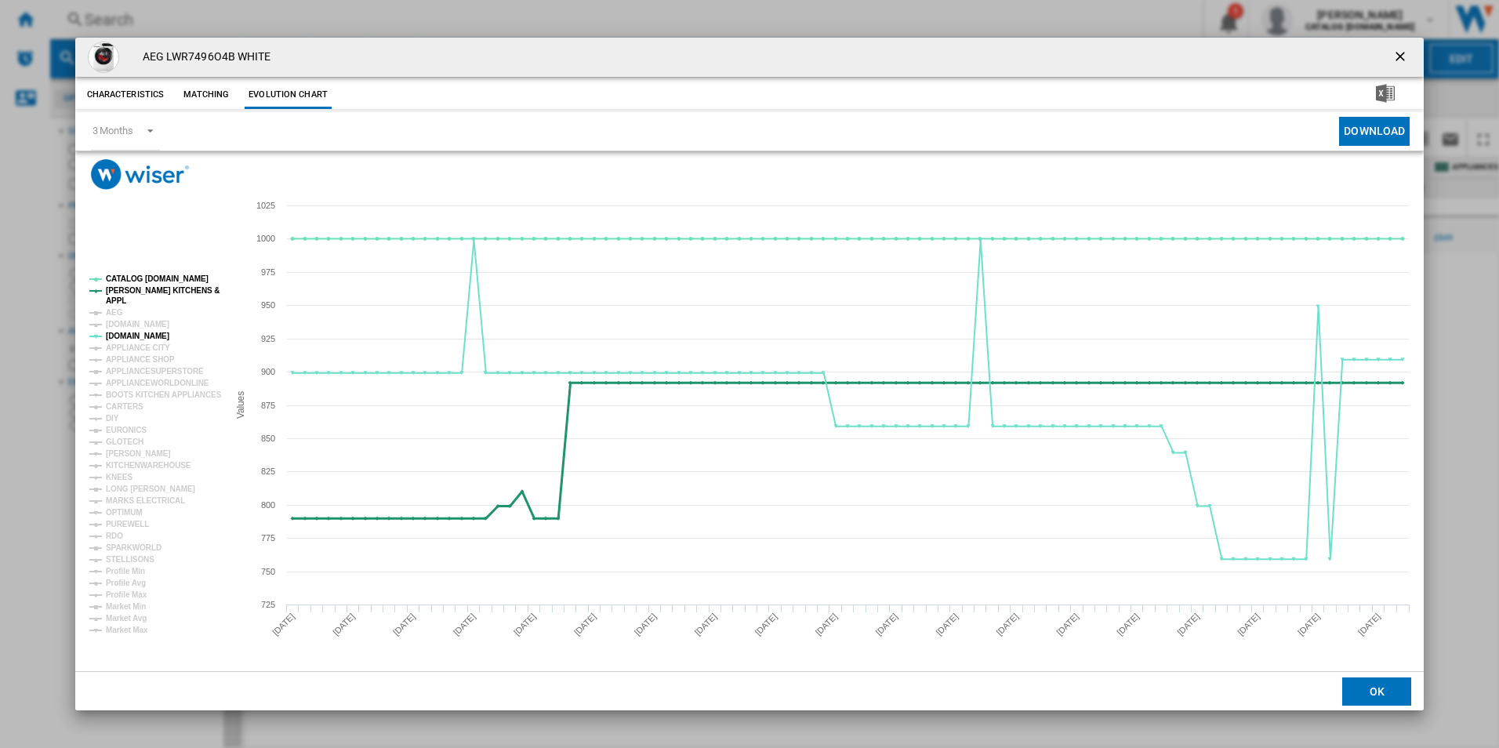
click at [141, 295] on tspan "[PERSON_NAME] KITCHENS &" at bounding box center [163, 290] width 114 height 9
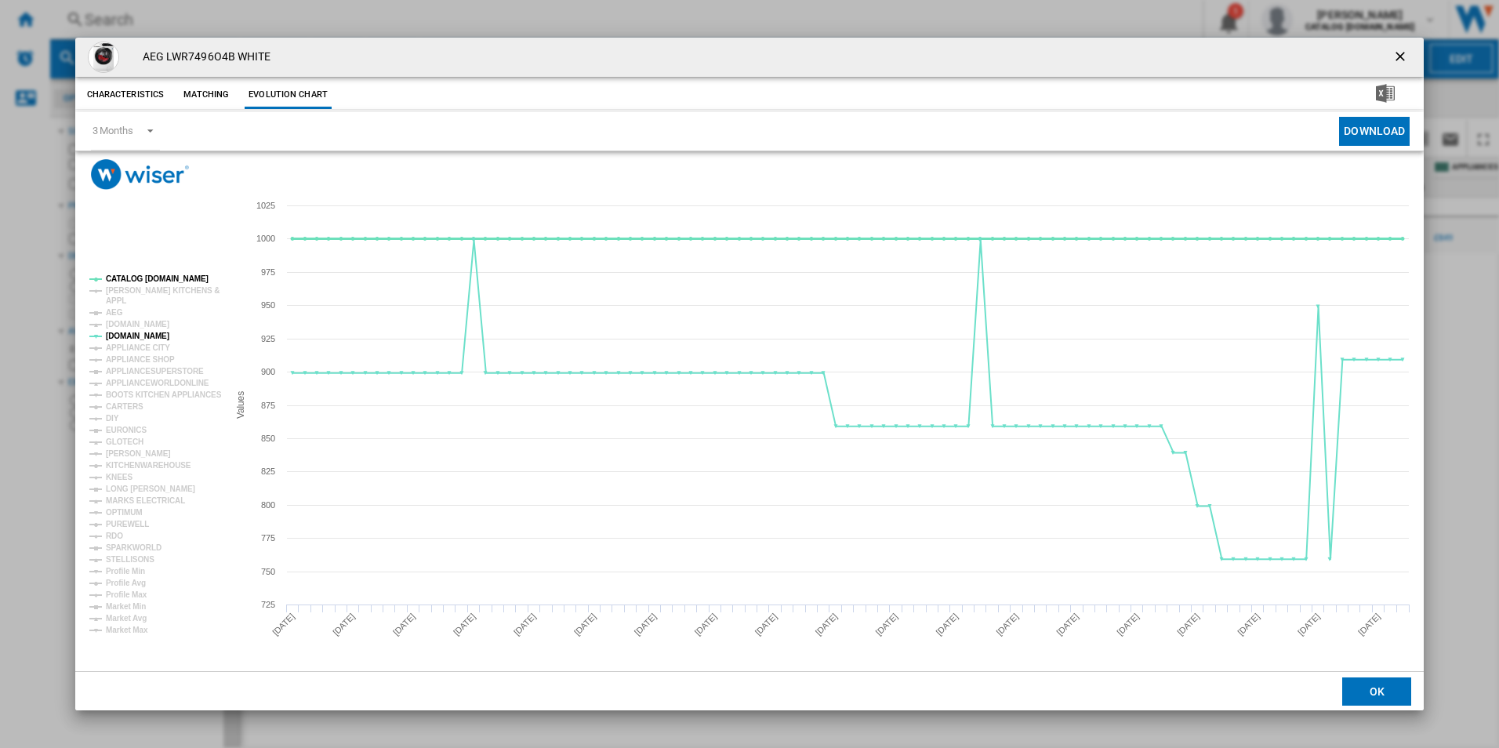
click at [159, 274] on tspan "CATALOG [DOMAIN_NAME]" at bounding box center [157, 278] width 103 height 9
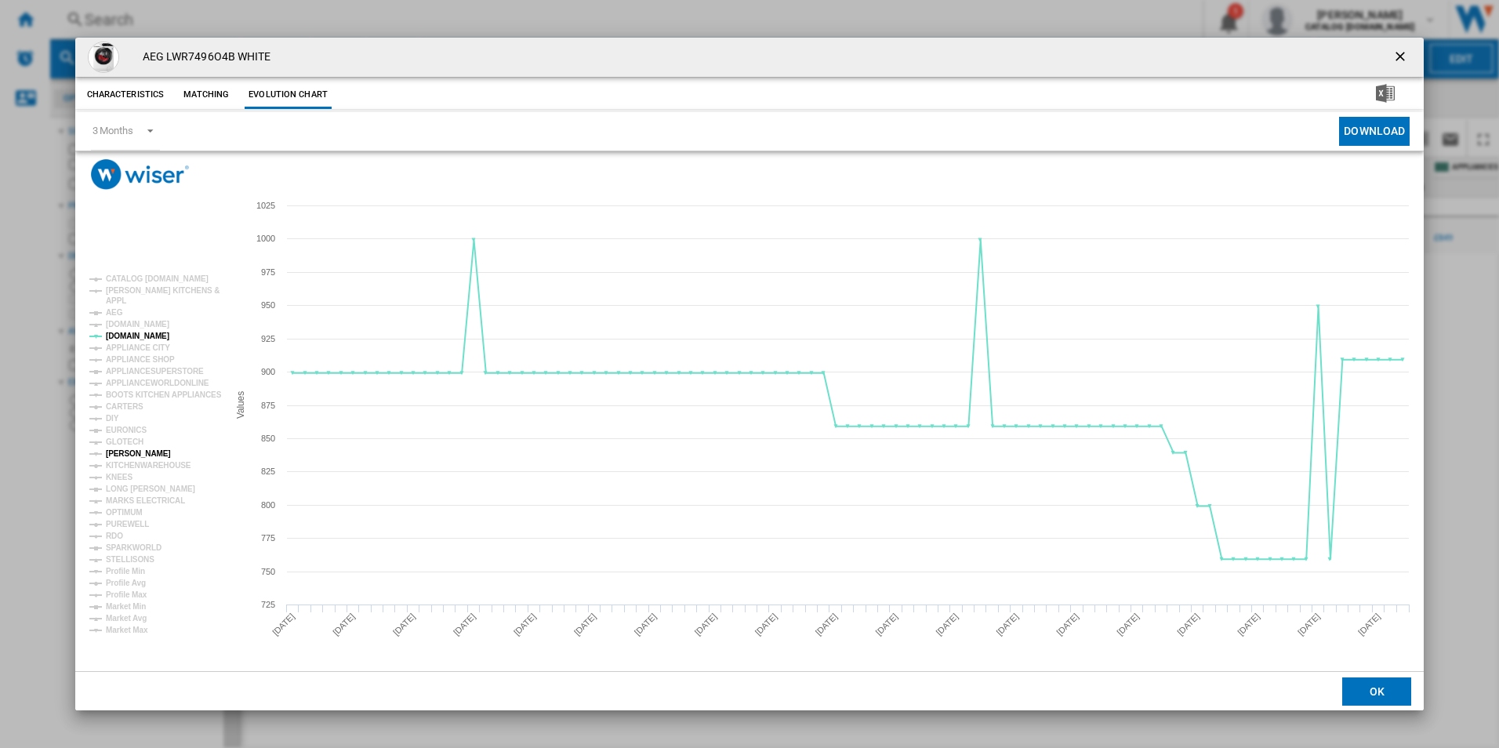
click at [114, 452] on tspan "[PERSON_NAME]" at bounding box center [138, 453] width 65 height 9
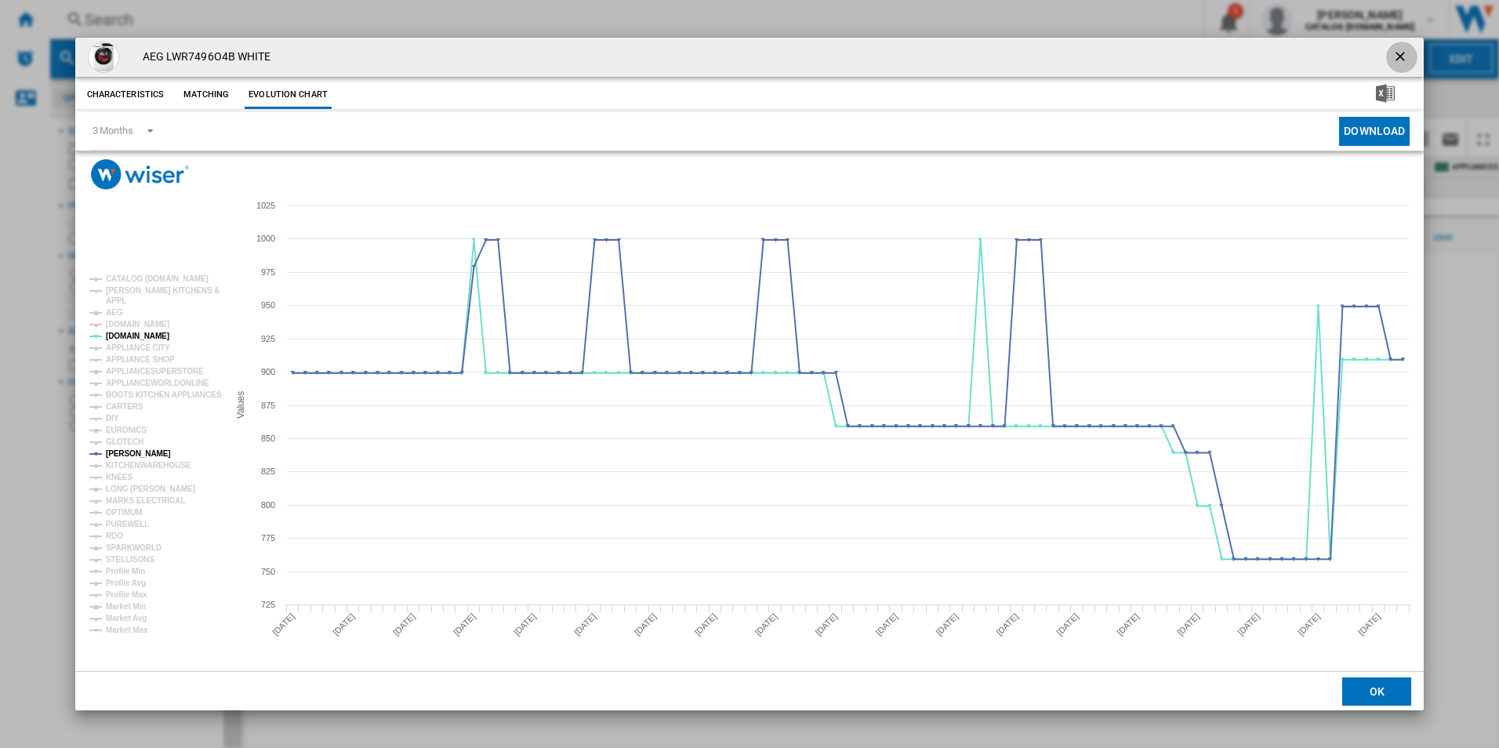
click at [1404, 56] on ng-md-icon "getI18NText('BUTTONS.CLOSE_DIALOG')" at bounding box center [1401, 58] width 19 height 19
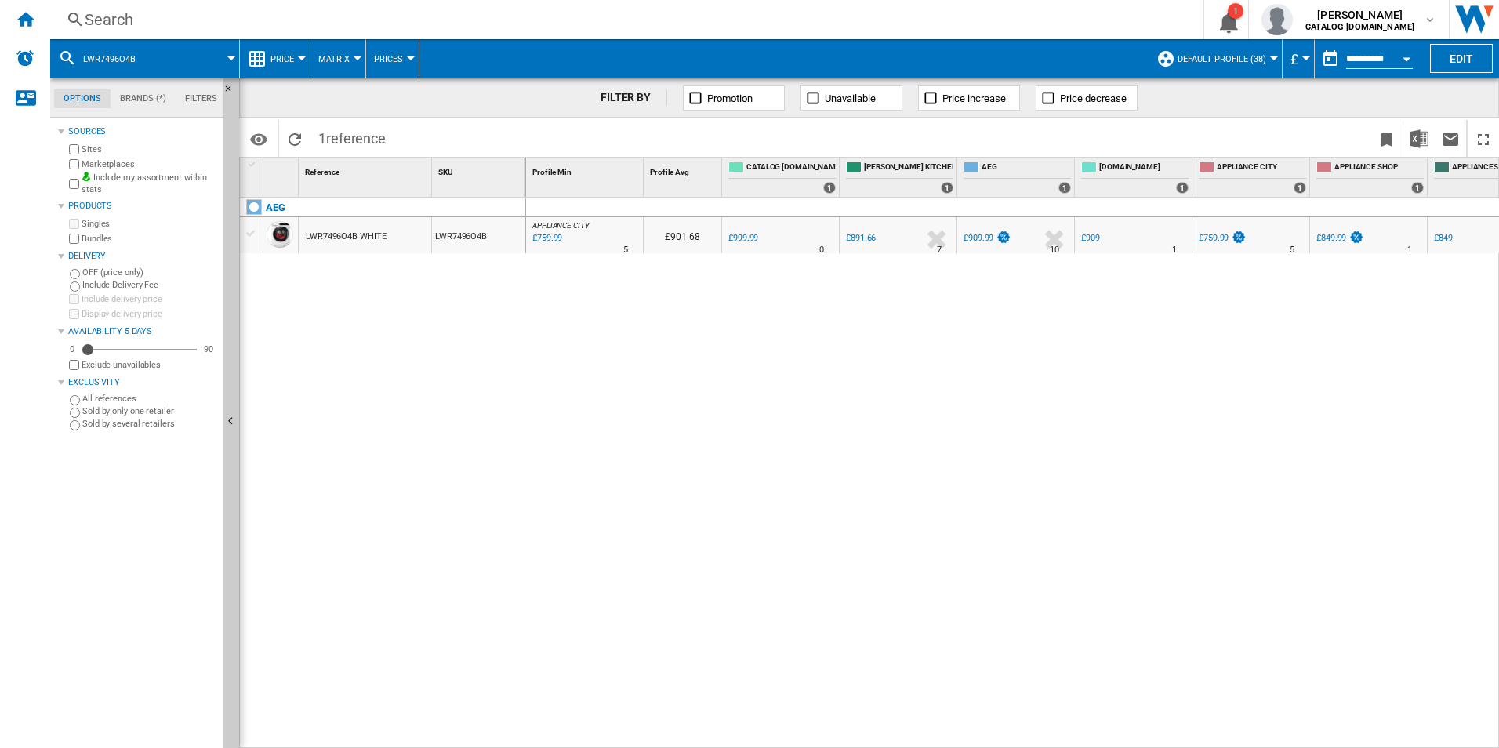
click at [656, 25] on div "Search" at bounding box center [623, 20] width 1077 height 22
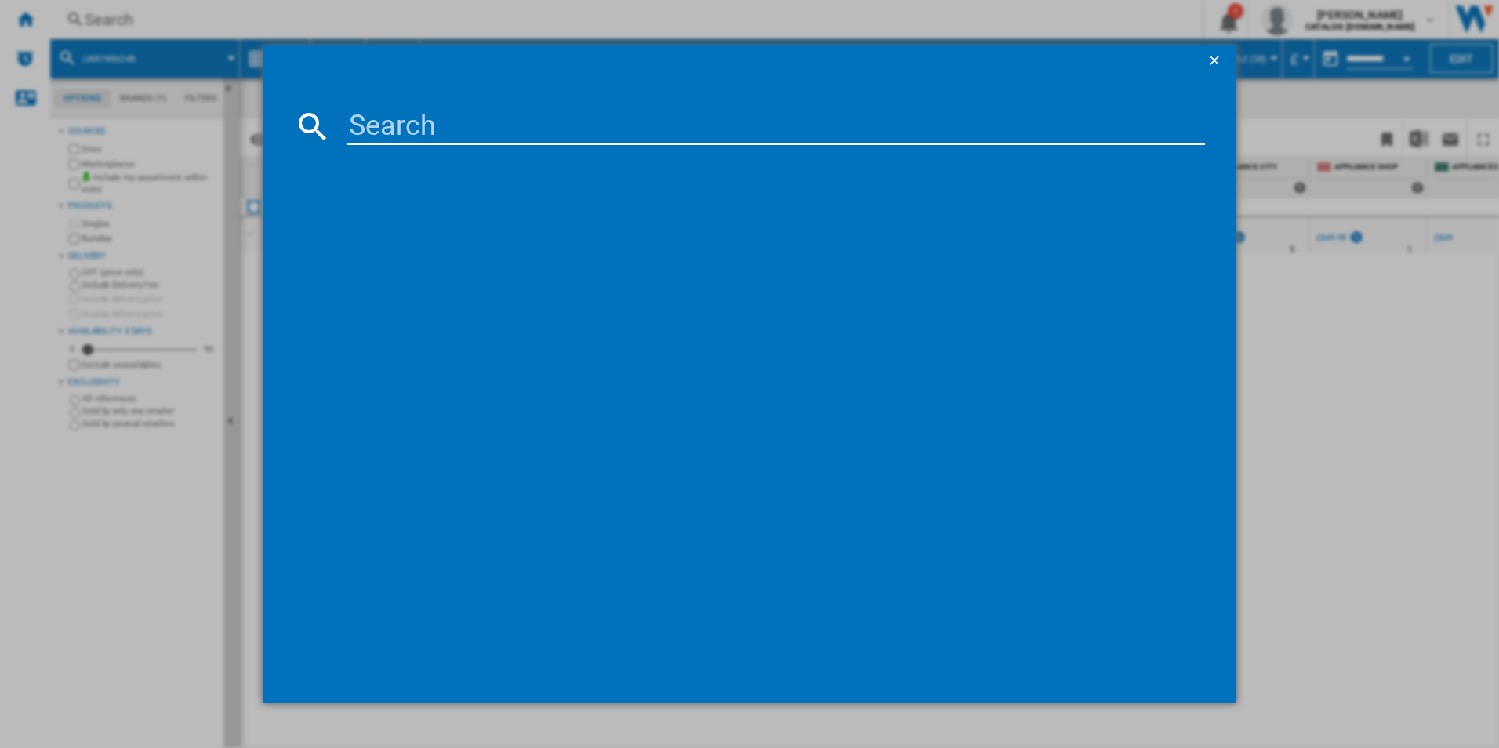
click at [521, 129] on input at bounding box center [776, 126] width 858 height 38
type input "TT9PB831AB"
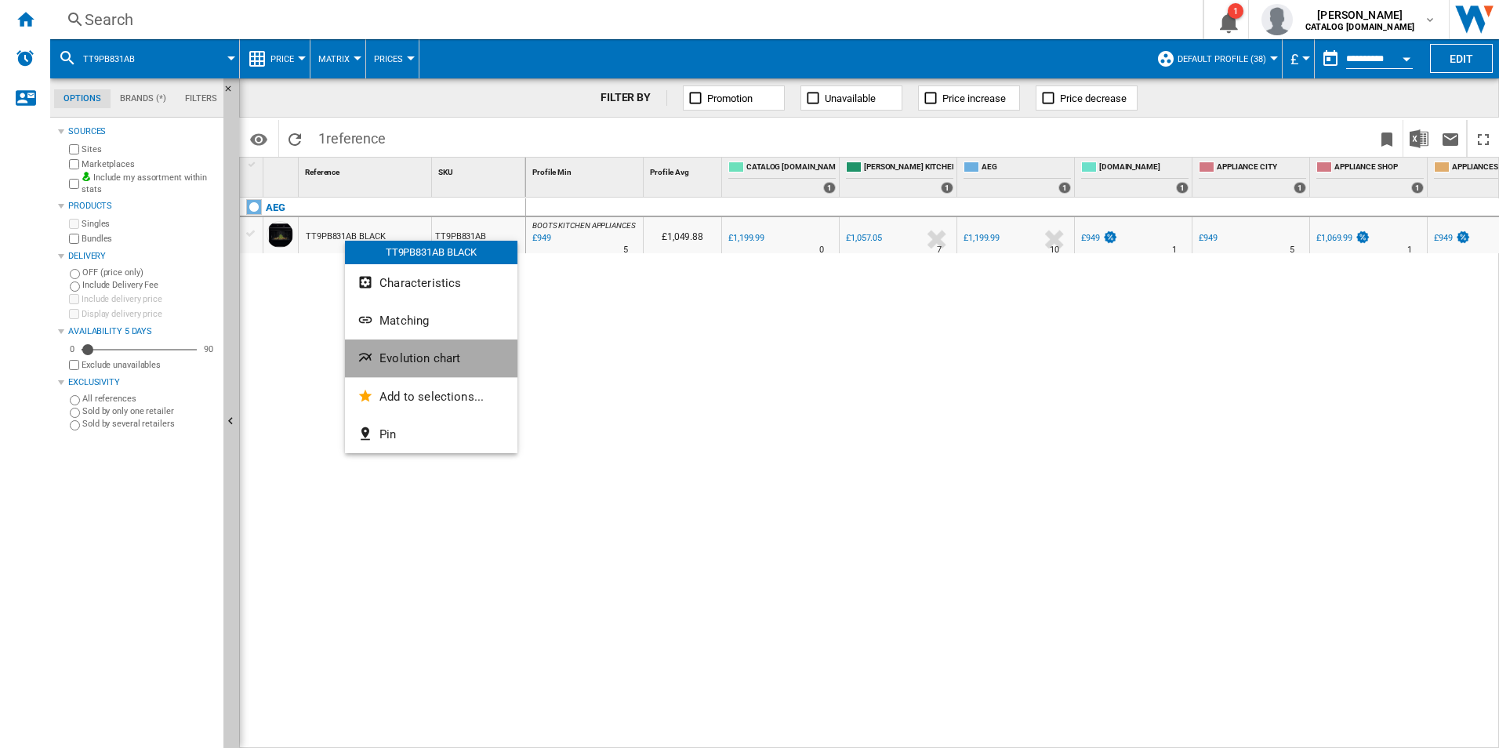
click at [363, 362] on ng-md-icon "Evolution chart" at bounding box center [366, 359] width 19 height 19
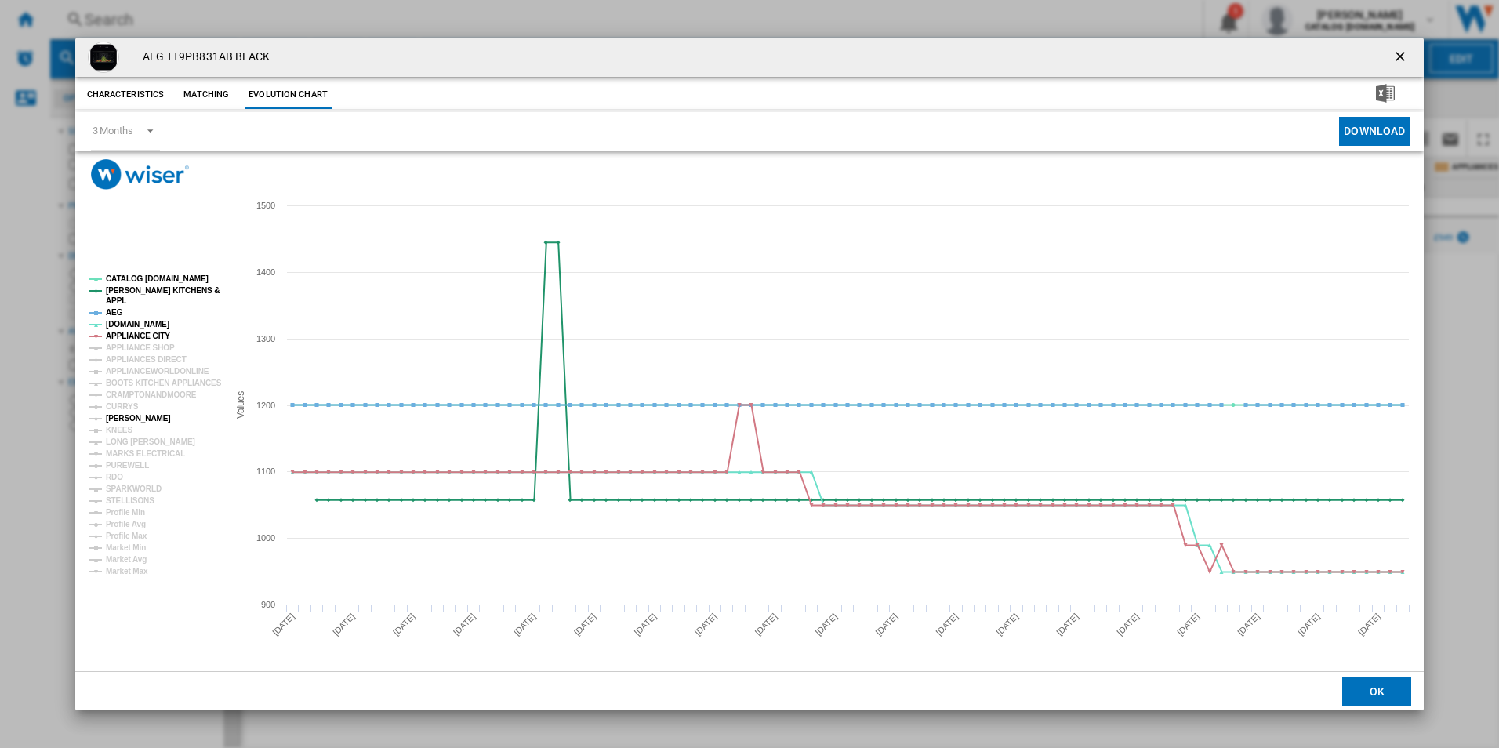
click at [120, 419] on tspan "[PERSON_NAME]" at bounding box center [138, 418] width 65 height 9
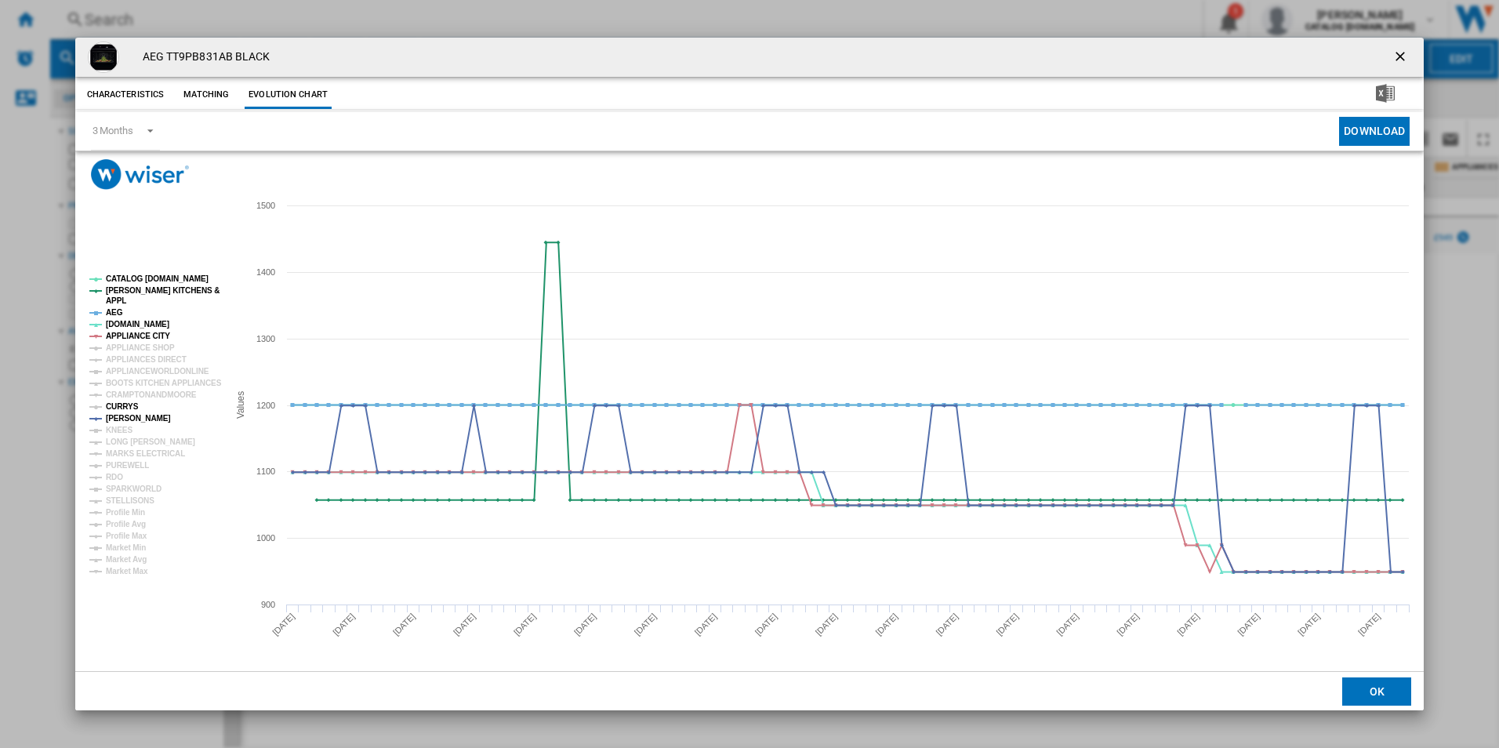
click at [118, 403] on tspan "CURRYS" at bounding box center [122, 406] width 33 height 9
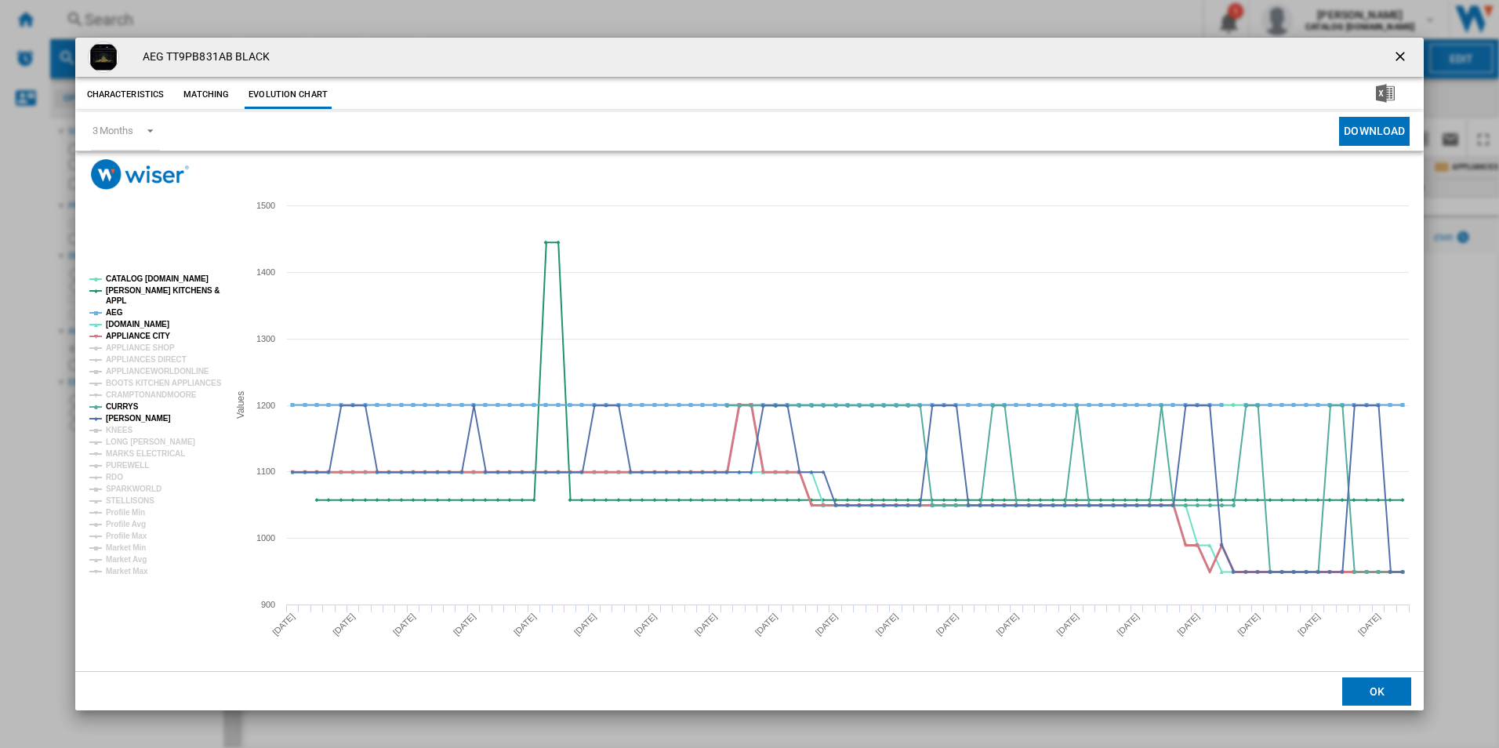
click at [121, 336] on tspan "APPLIANCE CITY" at bounding box center [138, 336] width 64 height 9
click at [109, 316] on tspan "AEG" at bounding box center [114, 312] width 17 height 9
click at [146, 282] on tspan "CATALOG [DOMAIN_NAME]" at bounding box center [157, 278] width 103 height 9
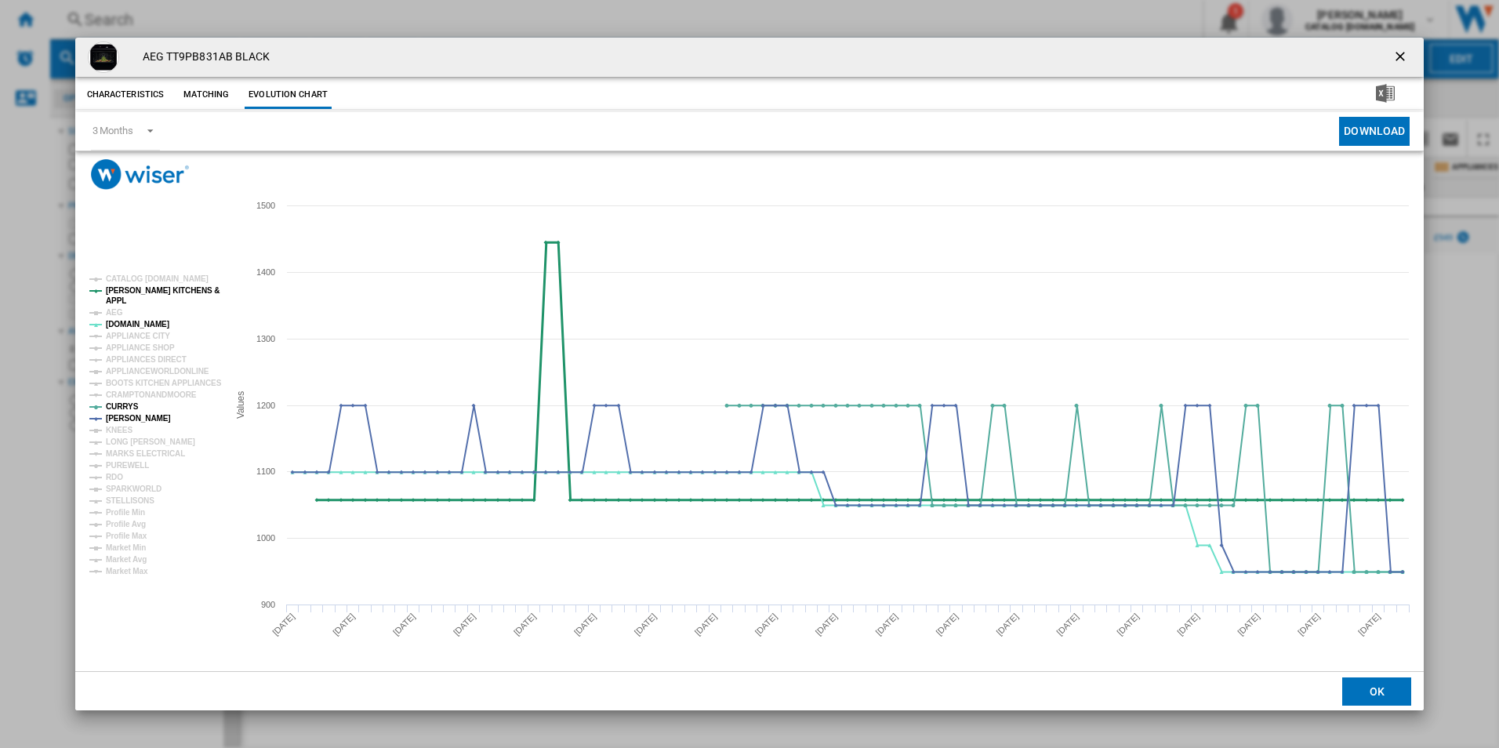
click at [146, 290] on tspan "[PERSON_NAME] KITCHENS &" at bounding box center [163, 290] width 114 height 9
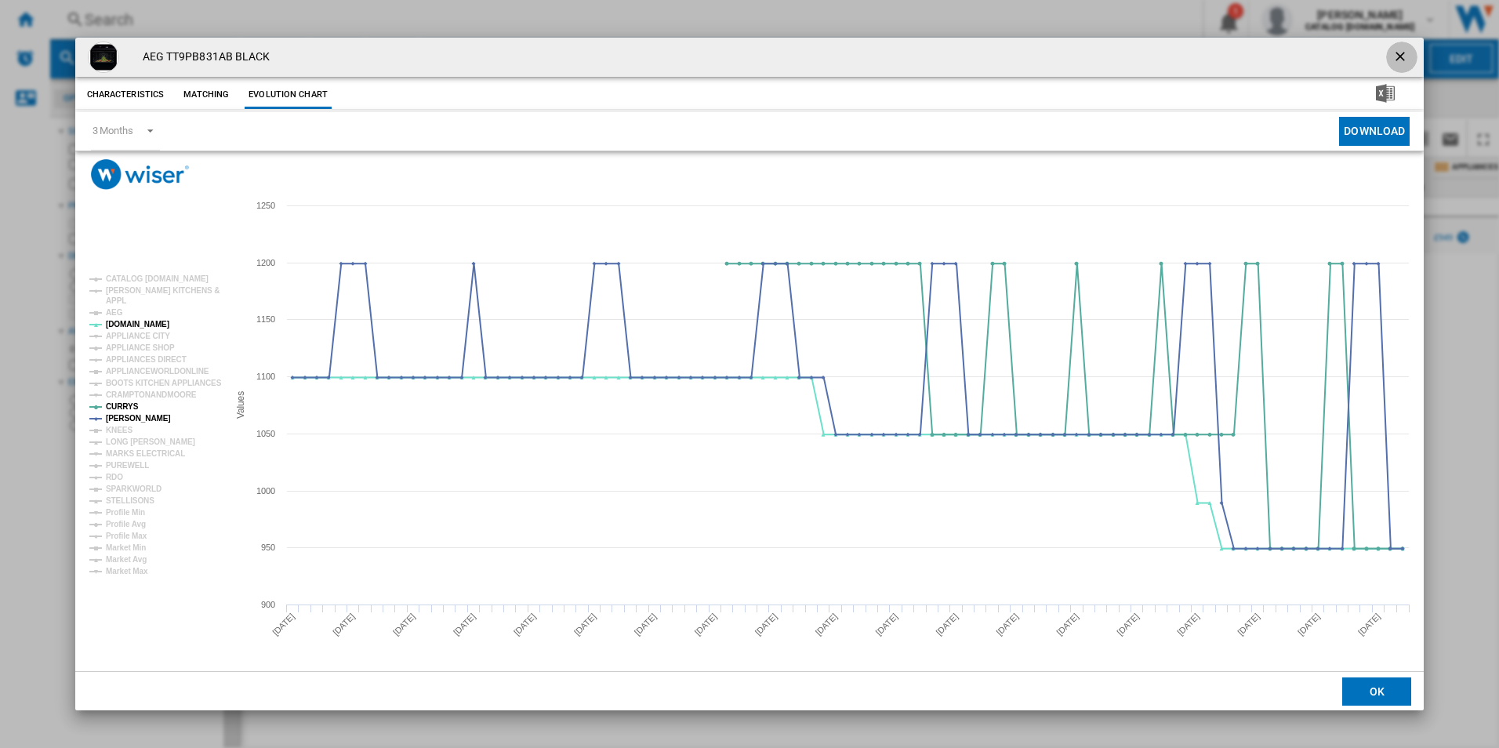
click at [1397, 49] on ng-md-icon "getI18NText('BUTTONS.CLOSE_DIALOG')" at bounding box center [1401, 58] width 19 height 19
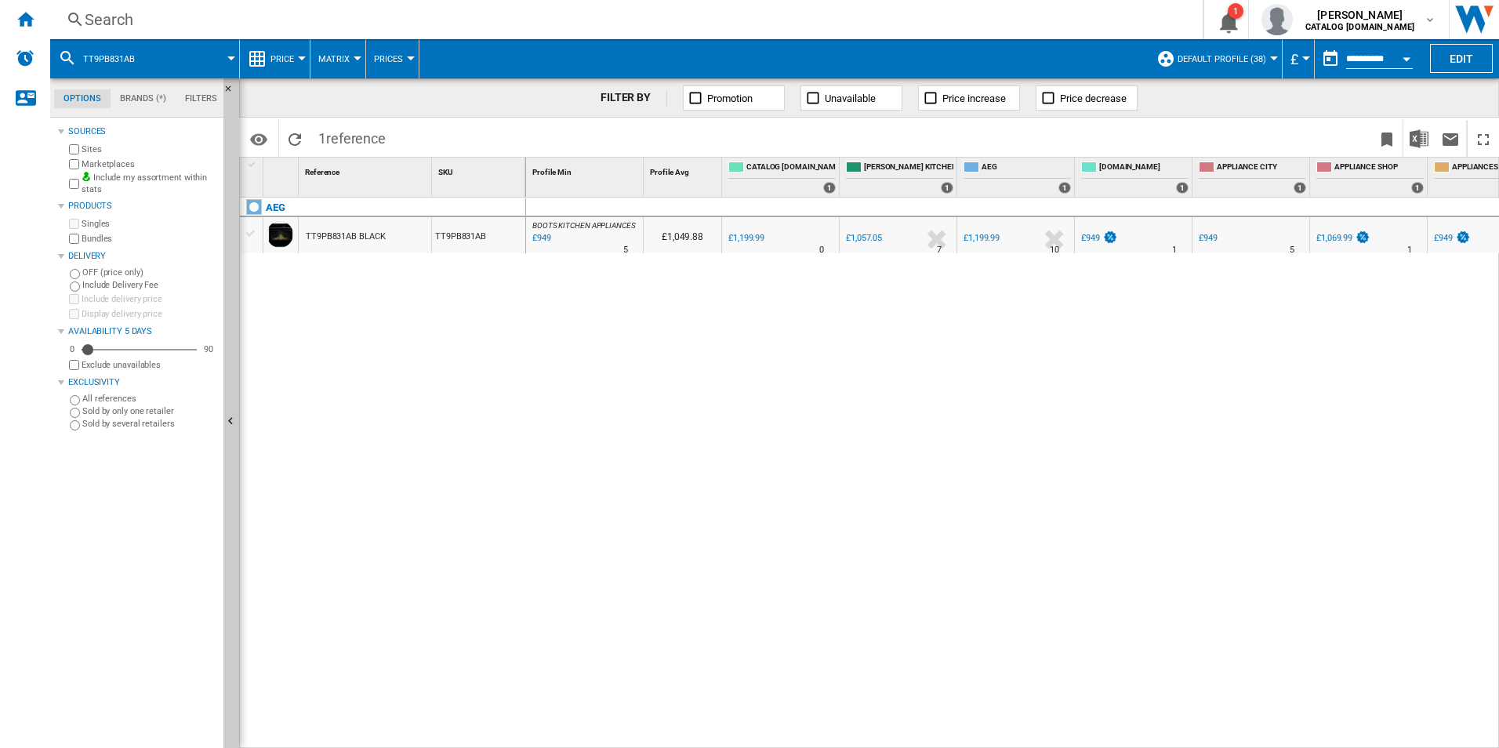
click at [796, 28] on div "Search" at bounding box center [623, 20] width 1077 height 22
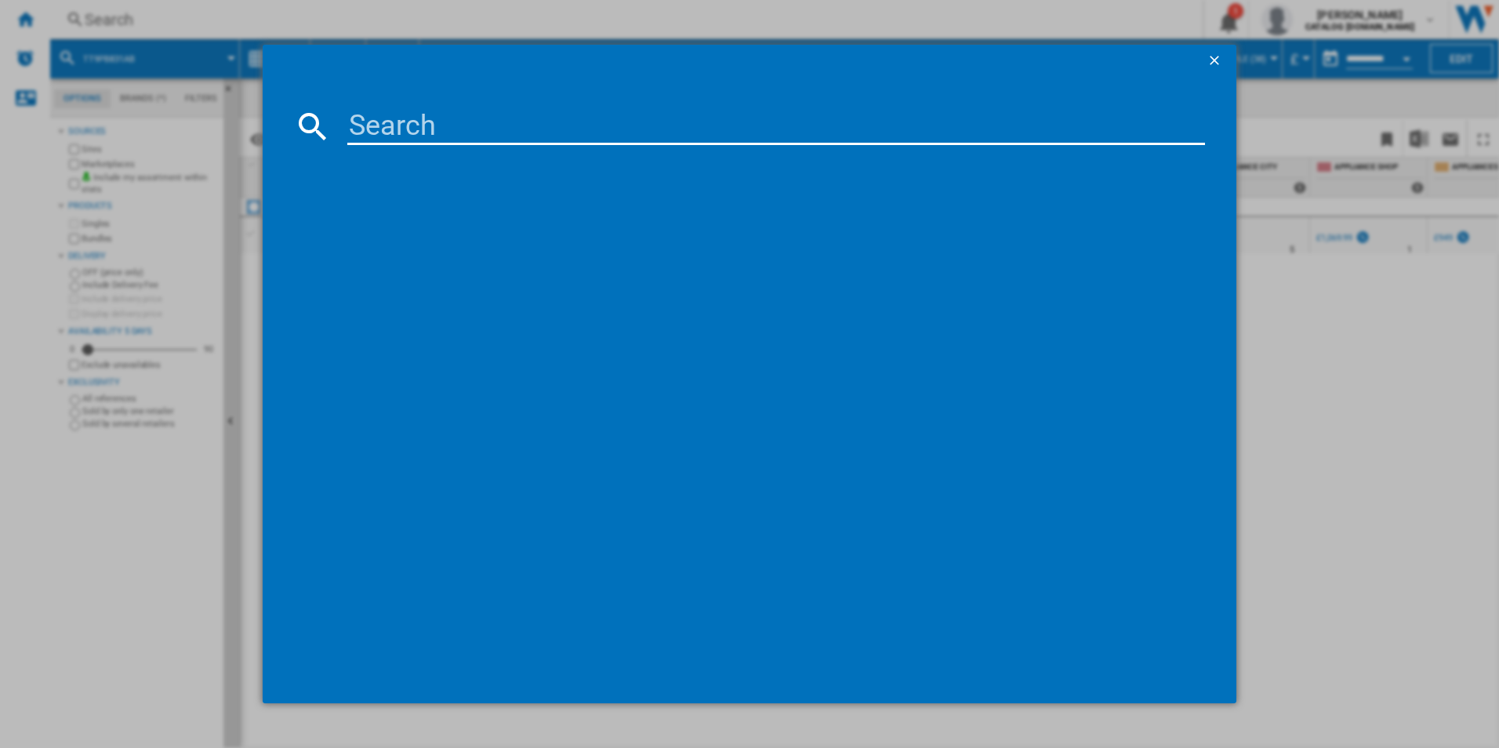
click at [613, 139] on input at bounding box center [776, 126] width 858 height 38
type input "TP8SB731AT"
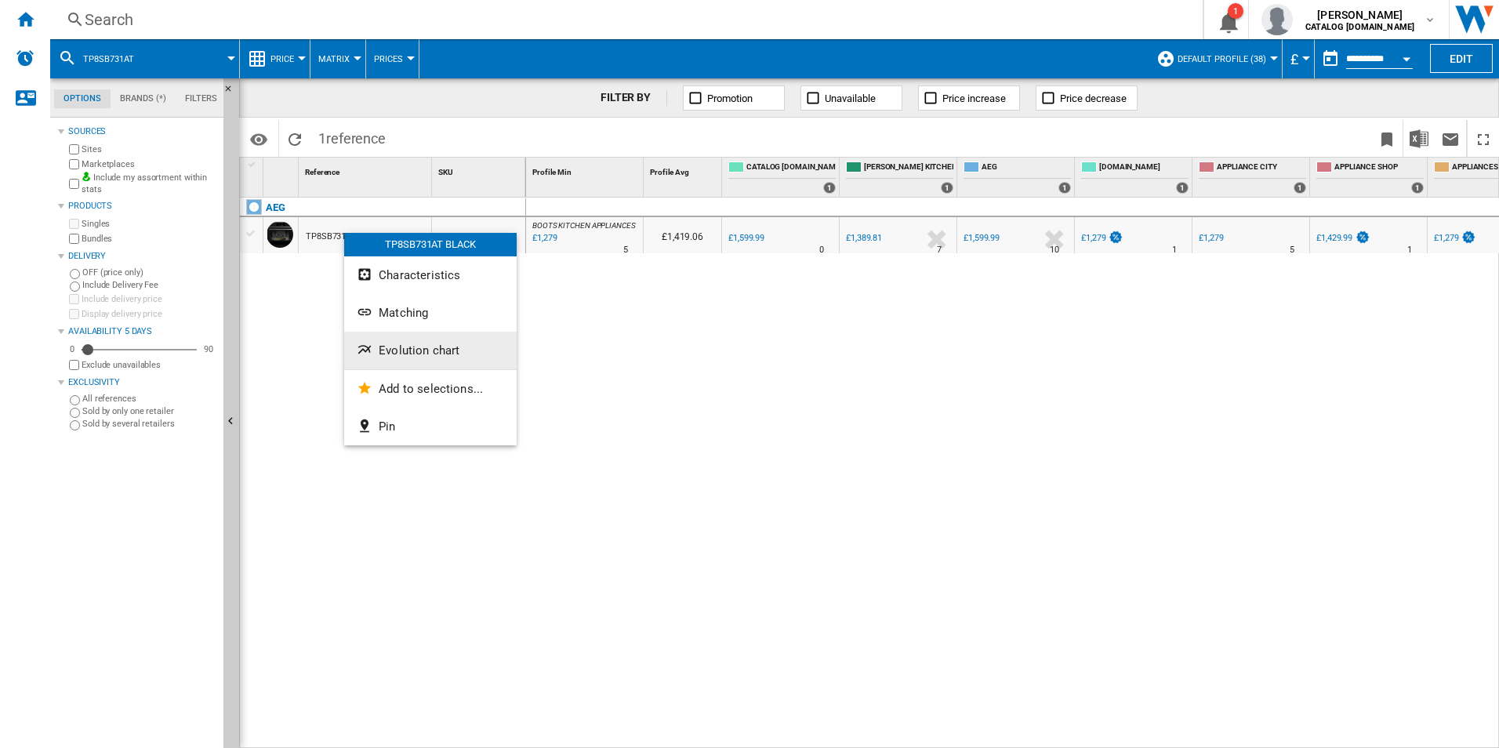
click at [377, 345] on button "Evolution chart" at bounding box center [430, 351] width 172 height 38
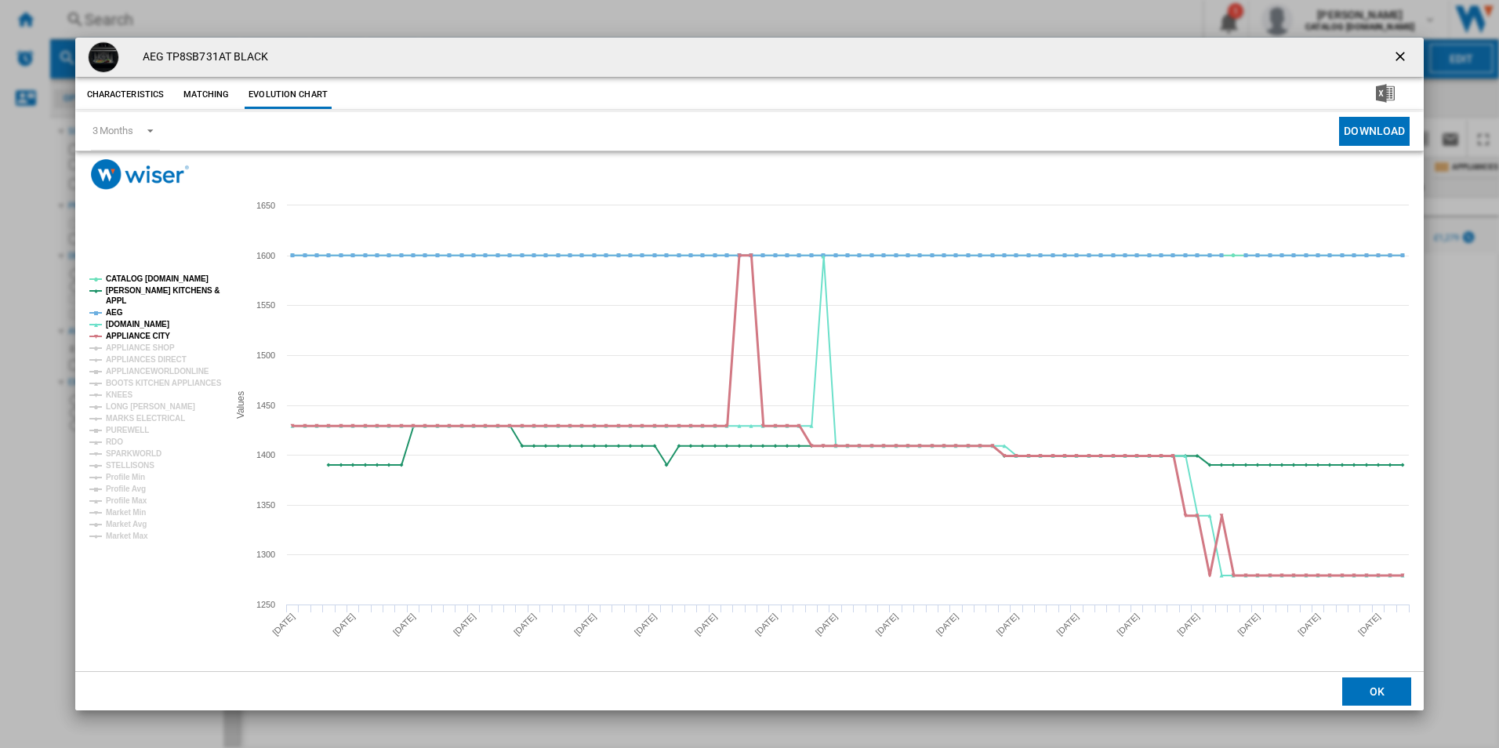
click at [125, 336] on tspan "APPLIANCE CITY" at bounding box center [138, 336] width 64 height 9
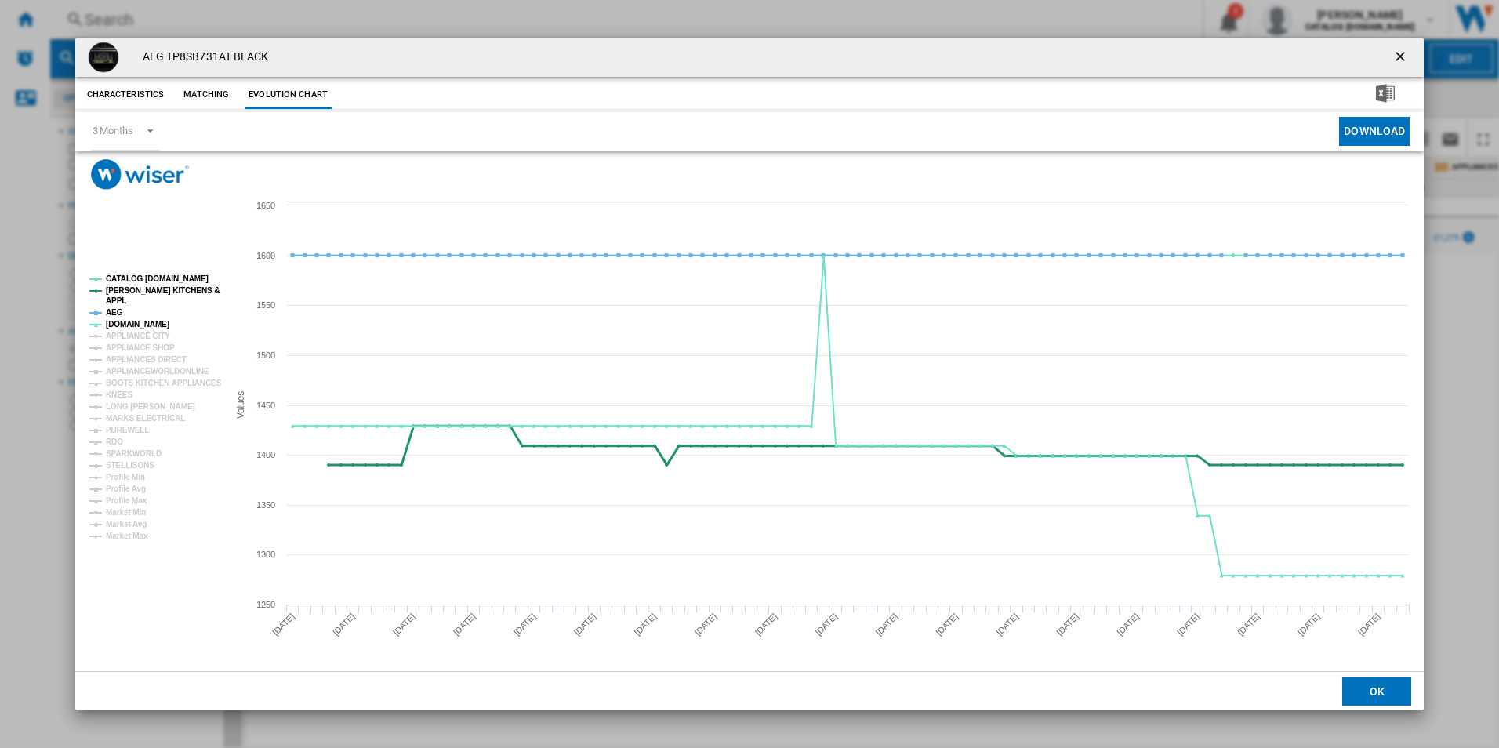
drag, startPoint x: 110, startPoint y: 314, endPoint x: 153, endPoint y: 288, distance: 50.3
click at [153, 288] on g "CATALOG ELECTROLUX.UK PAUL DAVIES KITCHENS & APPL AEG AO.COM APPLIANCE CITY APP…" at bounding box center [155, 407] width 132 height 266
click at [153, 288] on tspan "[PERSON_NAME] KITCHENS &" at bounding box center [163, 290] width 114 height 9
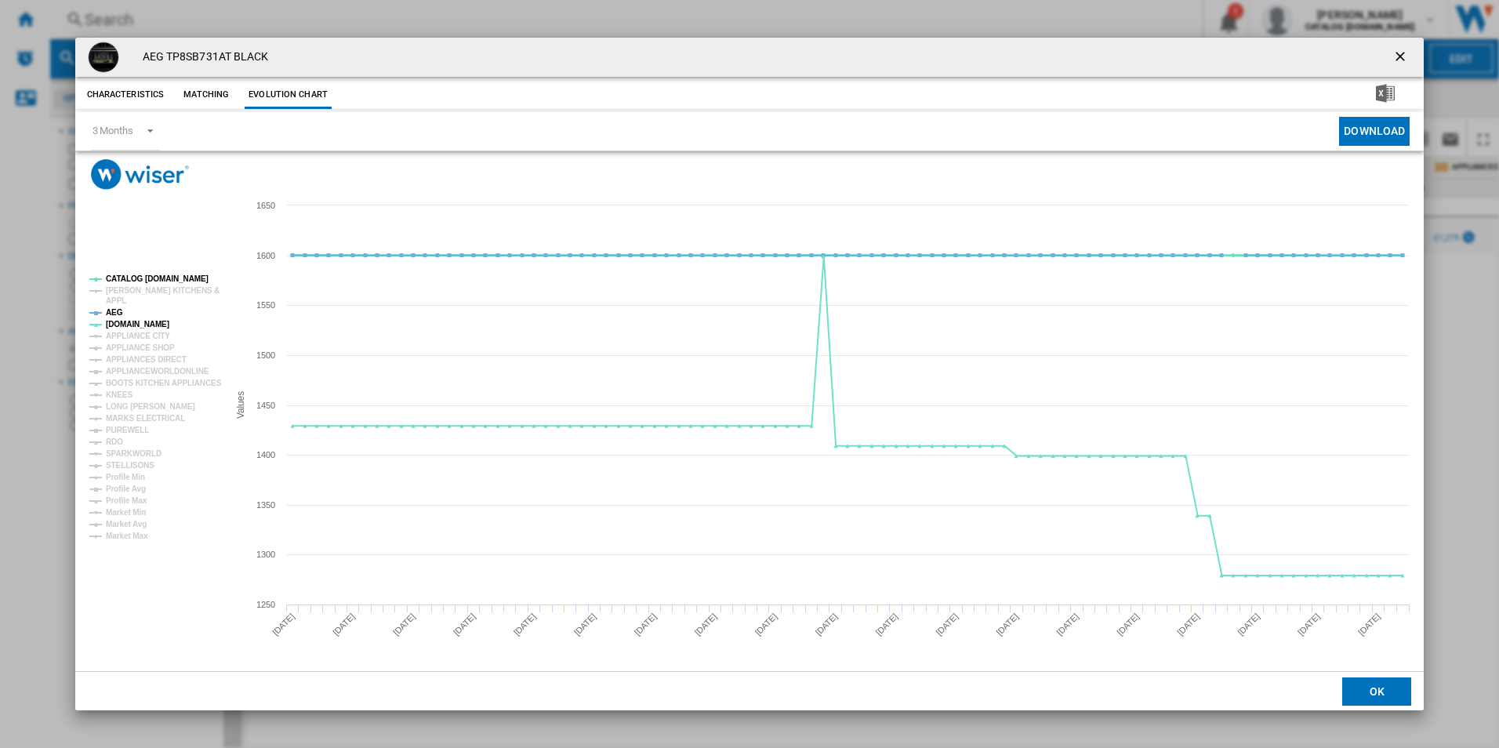
click at [154, 278] on tspan "CATALOG [DOMAIN_NAME]" at bounding box center [157, 278] width 103 height 9
click at [111, 313] on tspan "AEG" at bounding box center [114, 312] width 17 height 9
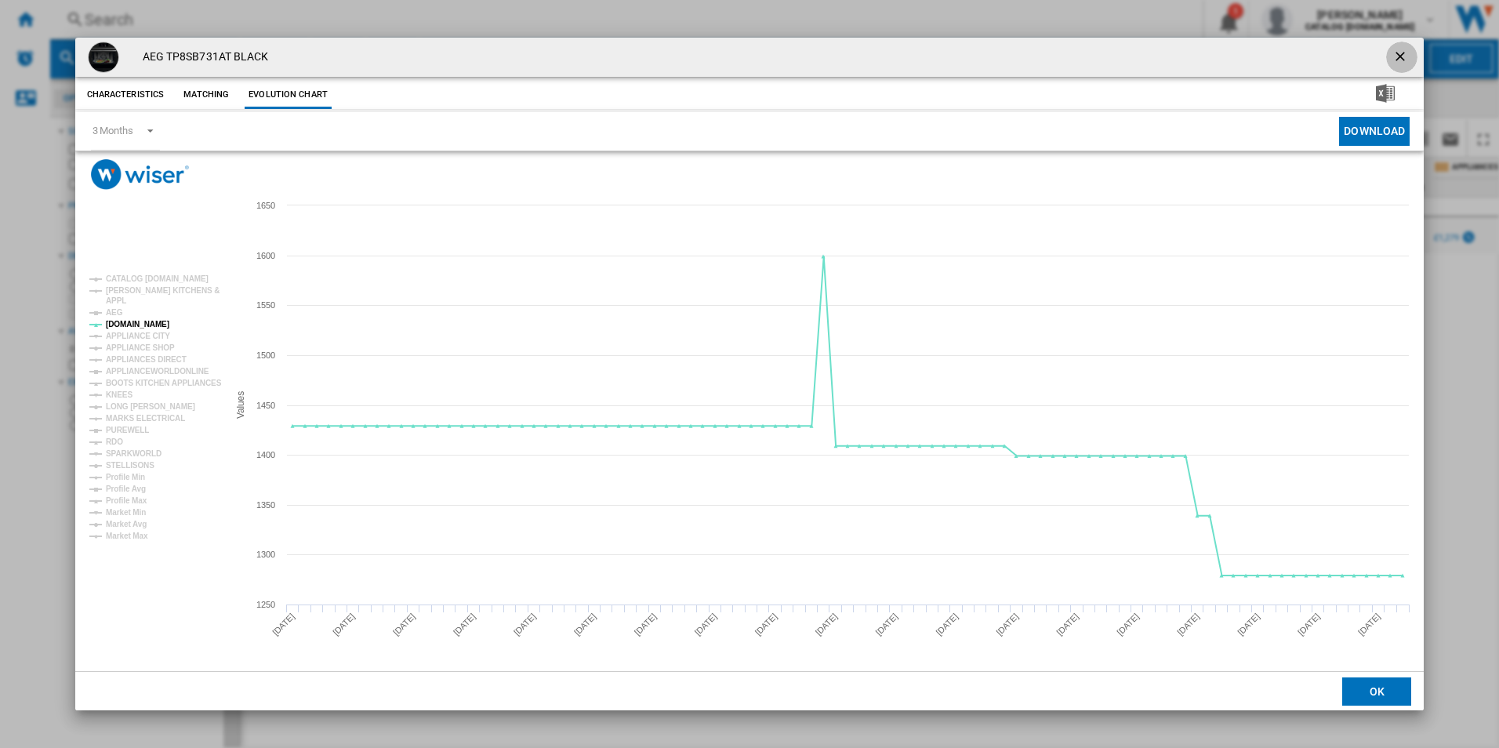
click at [1394, 53] on ng-md-icon "getI18NText('BUTTONS.CLOSE_DIALOG')" at bounding box center [1401, 58] width 19 height 19
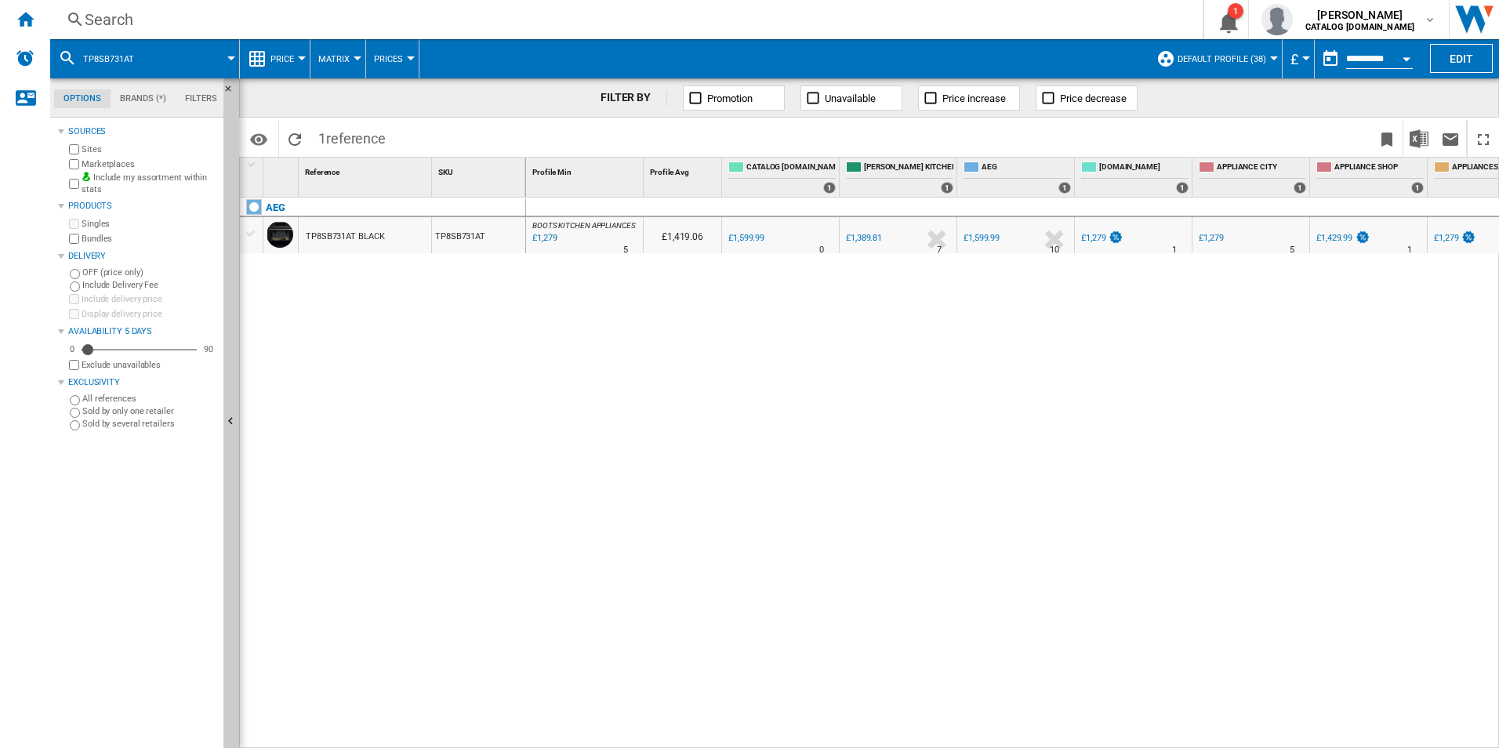
click at [311, 24] on div "Search" at bounding box center [623, 20] width 1077 height 22
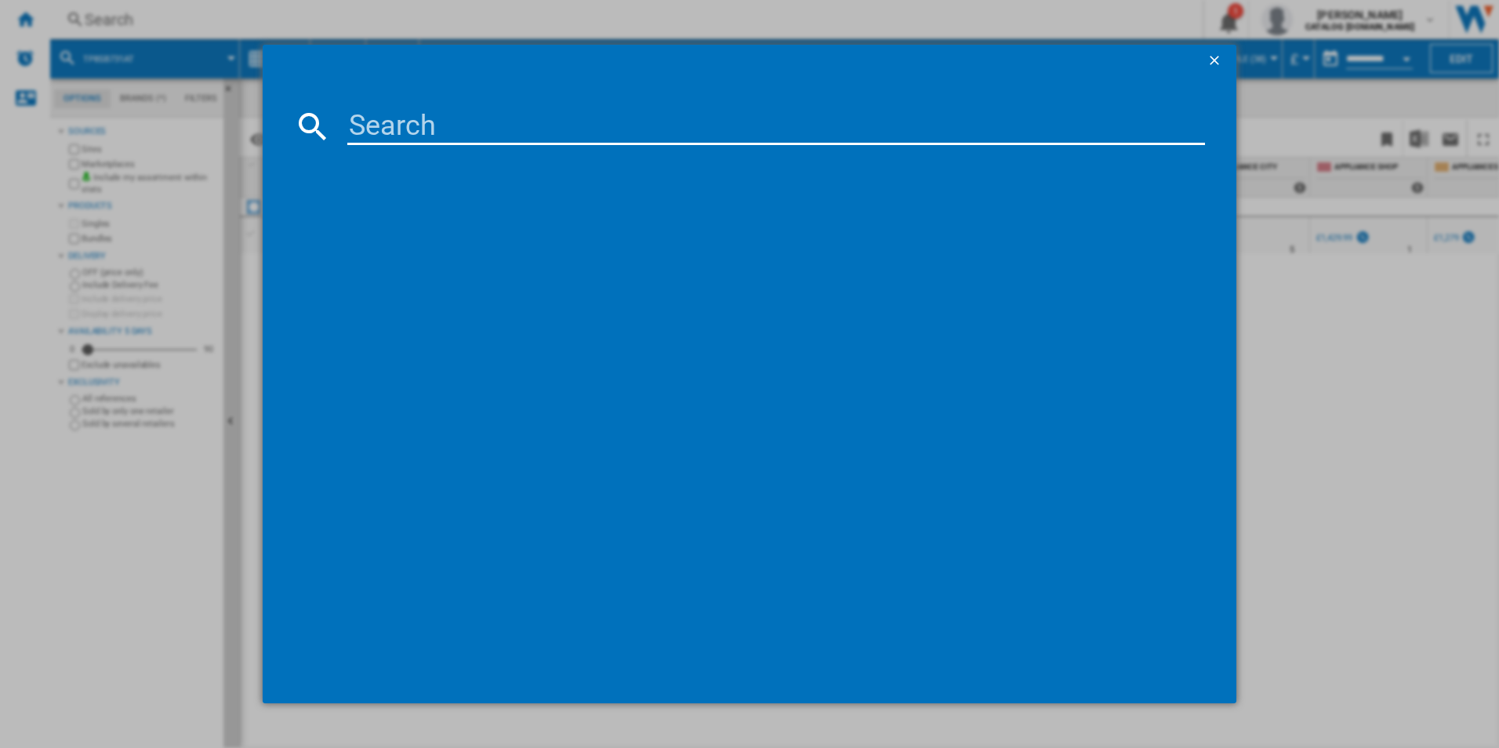
drag, startPoint x: 379, startPoint y: 129, endPoint x: 426, endPoint y: 99, distance: 56.8
click at [426, 99] on md-dialog-content at bounding box center [750, 389] width 974 height 627
click at [417, 111] on input at bounding box center [776, 126] width 858 height 38
paste input "TE7PB731AB"
type input "TE7PB731AB"
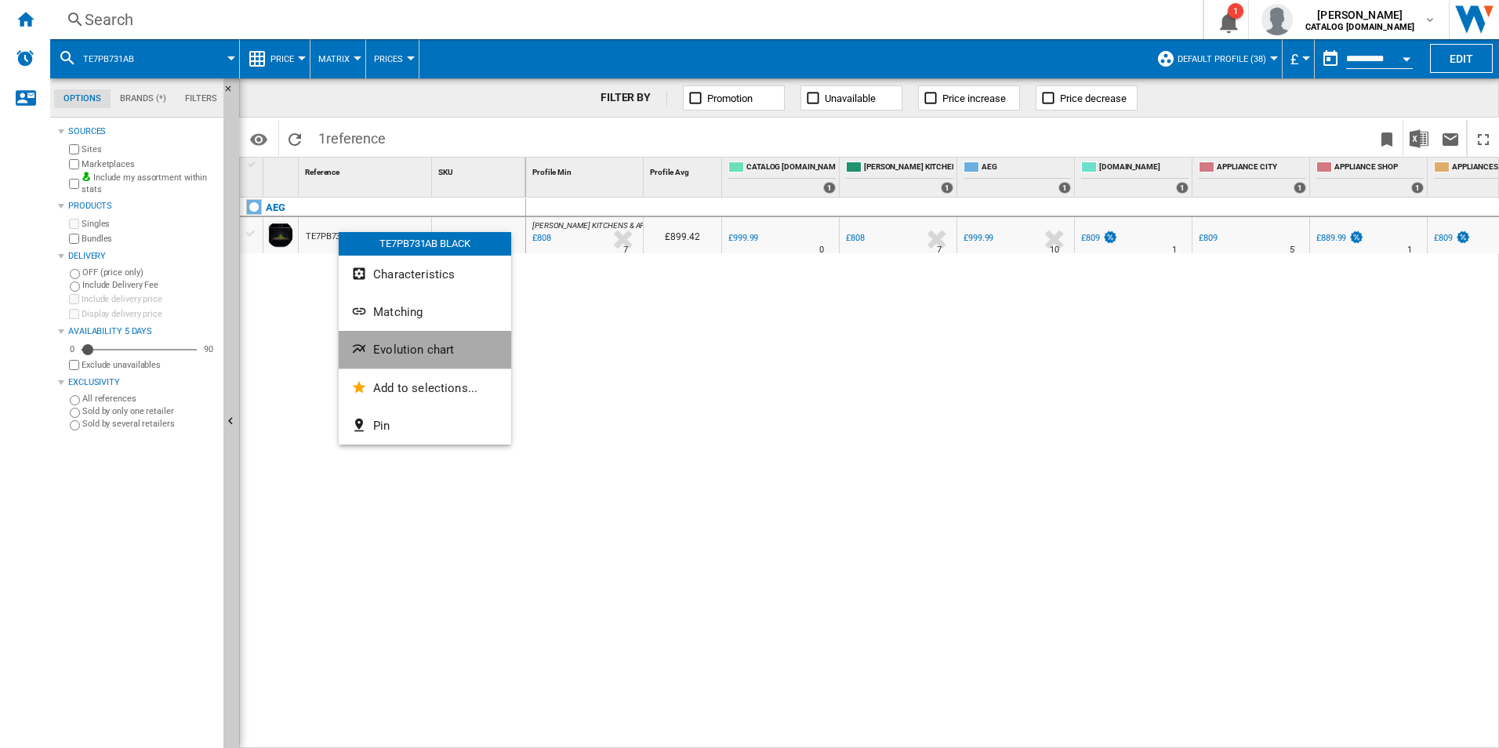
click at [370, 343] on button "Evolution chart" at bounding box center [425, 350] width 172 height 38
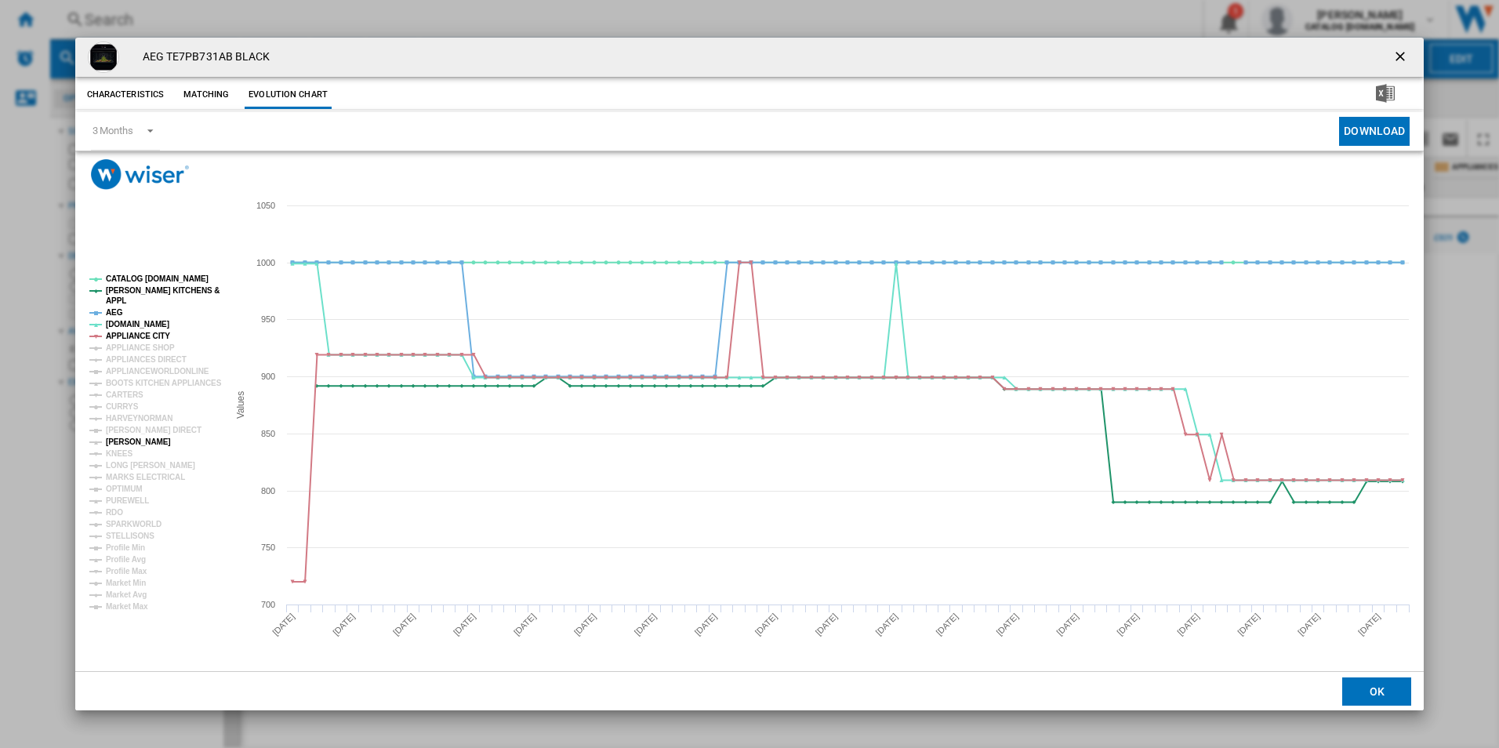
click at [131, 440] on tspan "[PERSON_NAME]" at bounding box center [138, 441] width 65 height 9
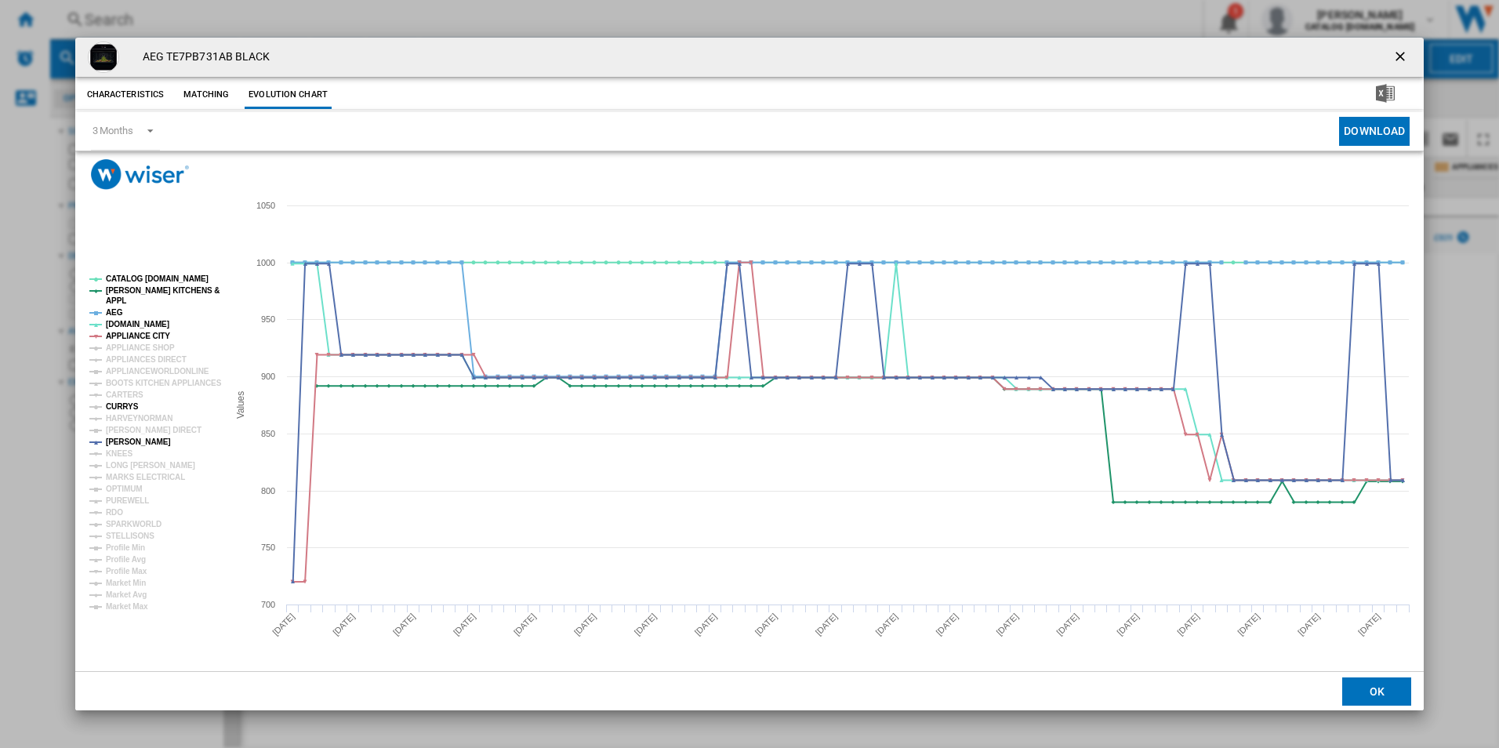
click at [123, 406] on tspan "CURRYS" at bounding box center [122, 406] width 33 height 9
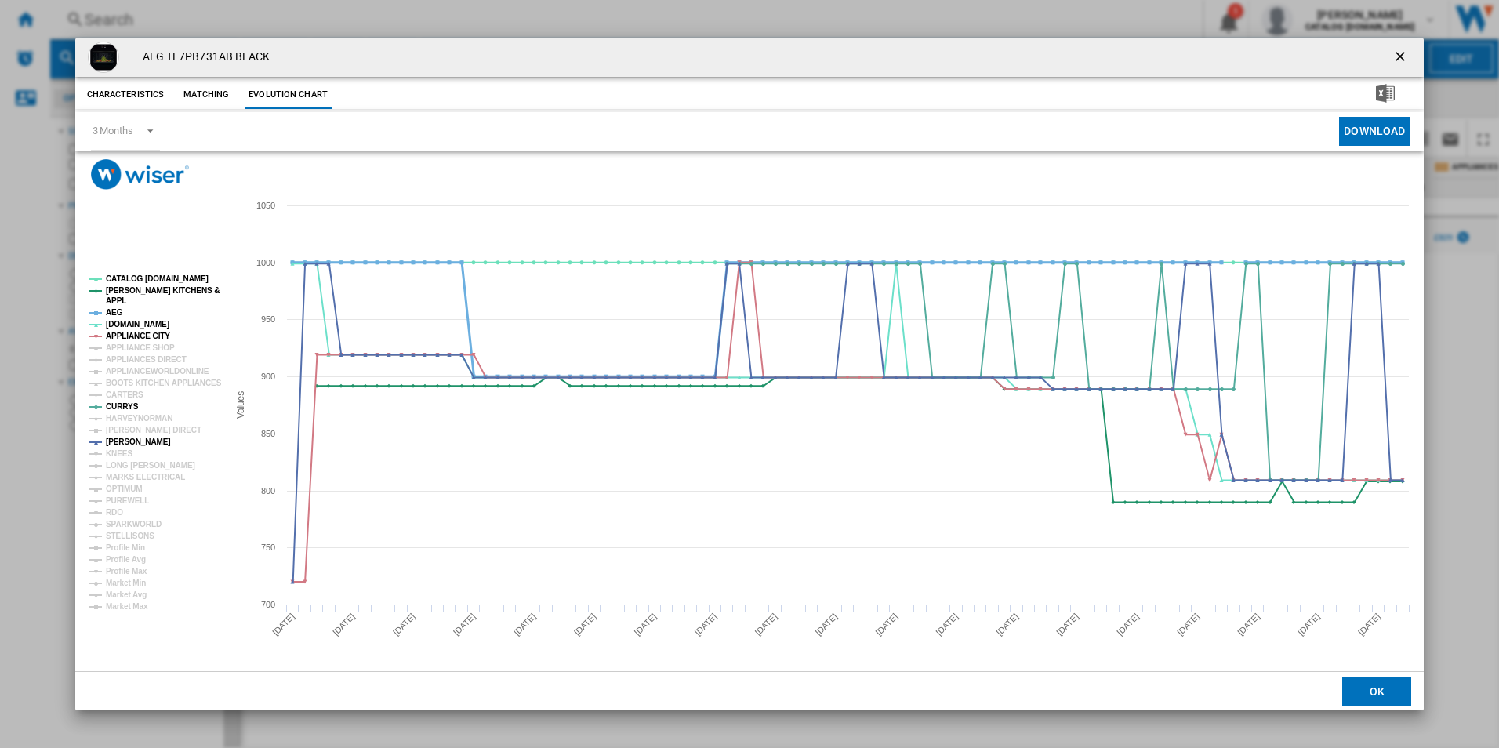
drag, startPoint x: 140, startPoint y: 332, endPoint x: 112, endPoint y: 313, distance: 33.3
click at [112, 313] on g "CATALOG ELECTROLUX.UK PAUL DAVIES KITCHENS & APPL AEG AO.COM APPLIANCE CITY APP…" at bounding box center [155, 442] width 132 height 336
click at [112, 313] on tspan "AEG" at bounding box center [114, 312] width 17 height 9
click at [129, 333] on tspan "APPLIANCE CITY" at bounding box center [138, 336] width 64 height 9
click at [162, 290] on tspan "[PERSON_NAME] KITCHENS &" at bounding box center [163, 290] width 114 height 9
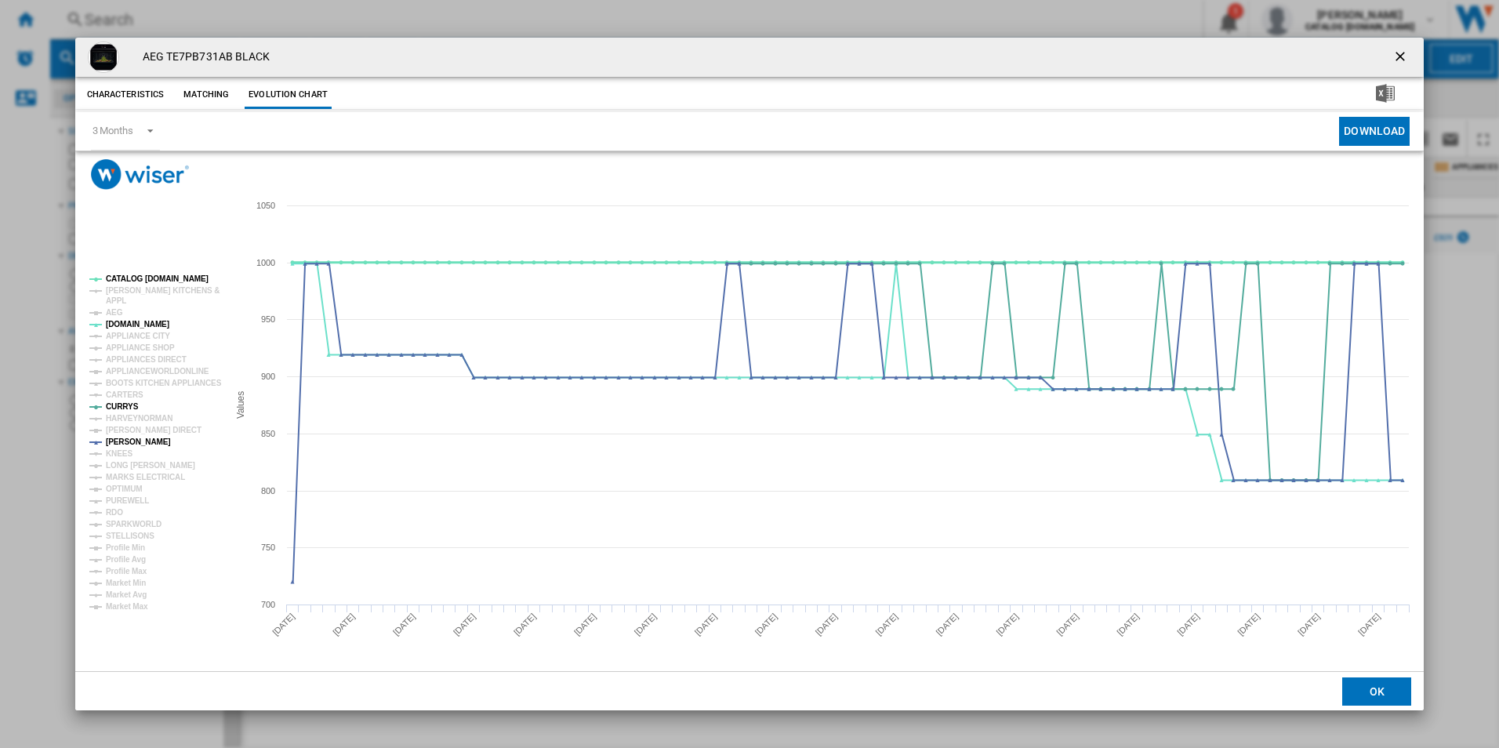
click at [169, 279] on tspan "CATALOG [DOMAIN_NAME]" at bounding box center [157, 278] width 103 height 9
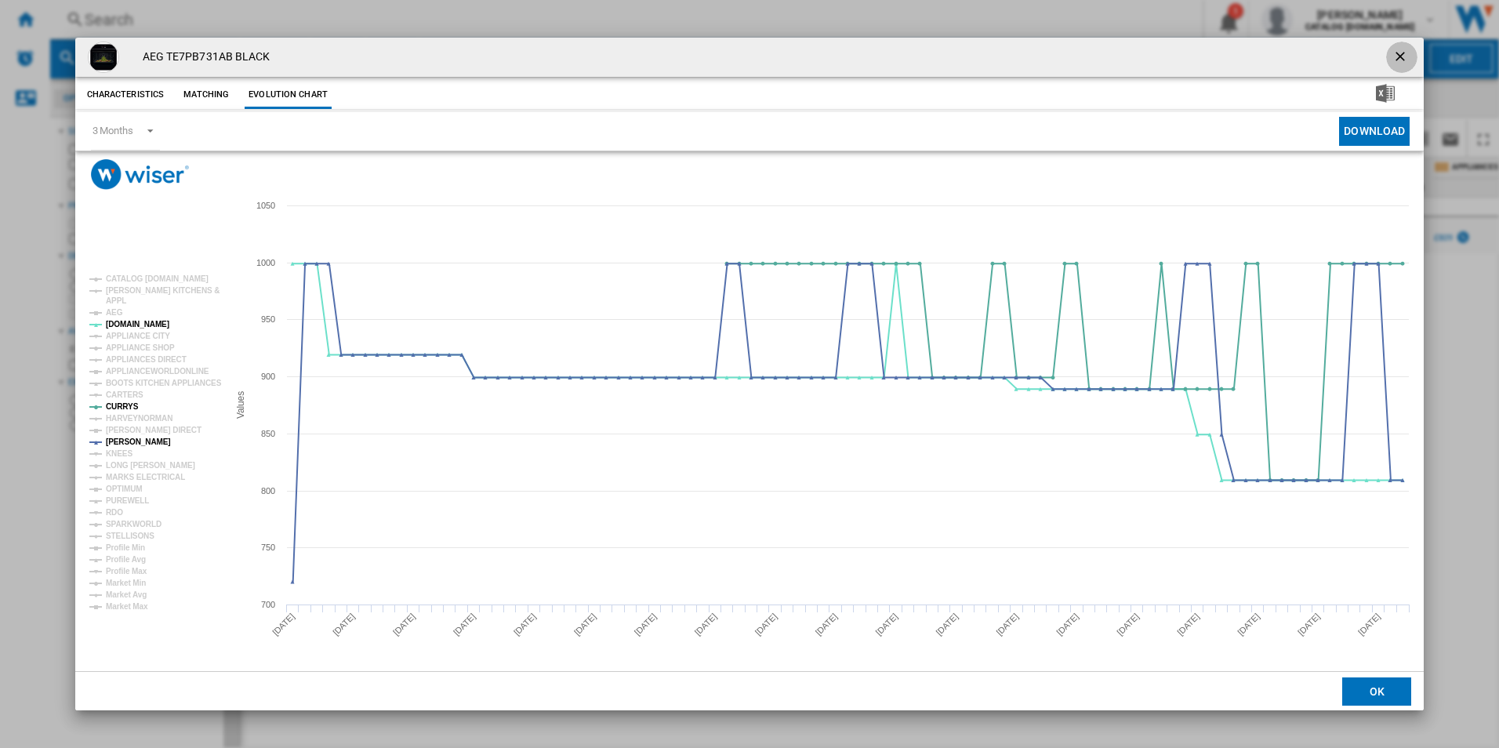
click at [1394, 63] on ng-md-icon "getI18NText('BUTTONS.CLOSE_DIALOG')" at bounding box center [1401, 58] width 19 height 19
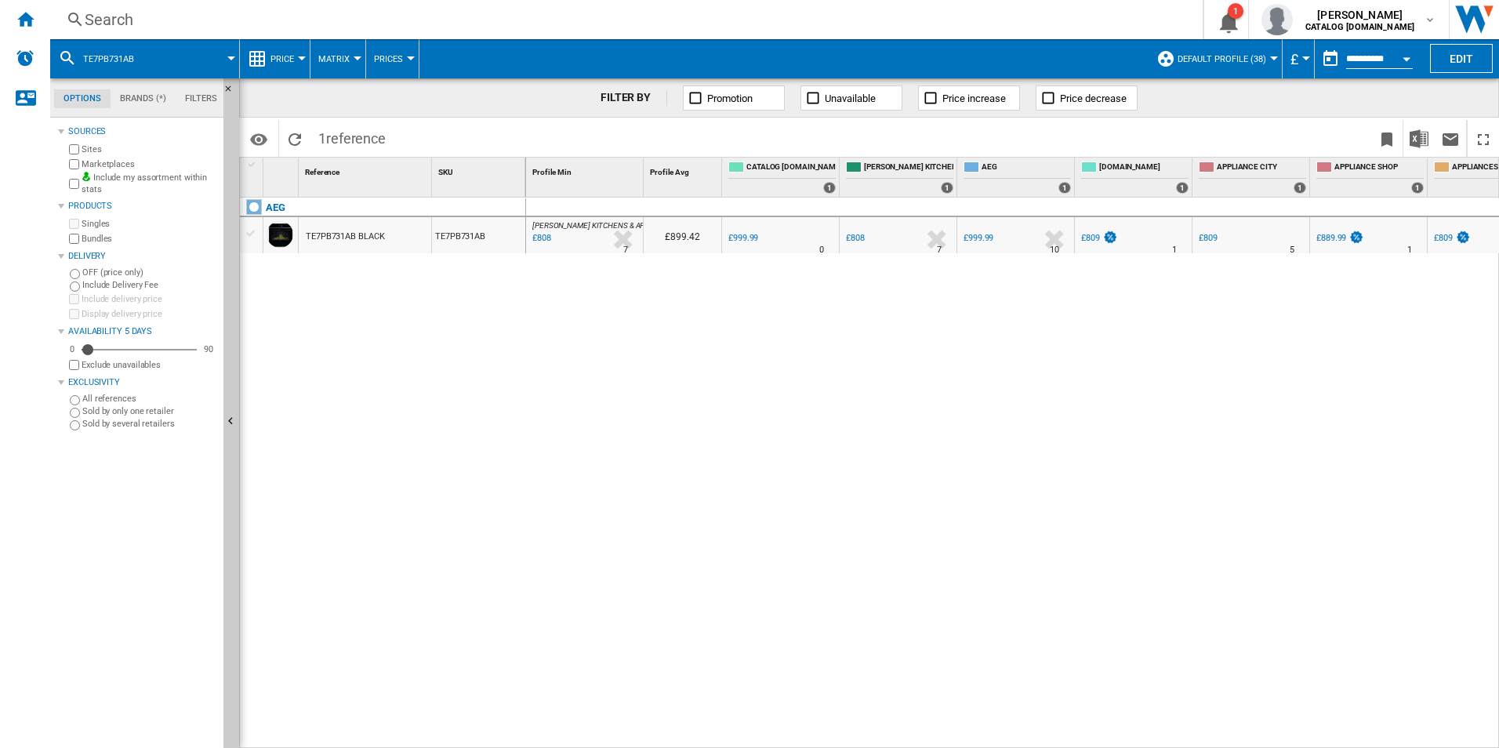
click at [501, 22] on div "Search" at bounding box center [623, 20] width 1077 height 22
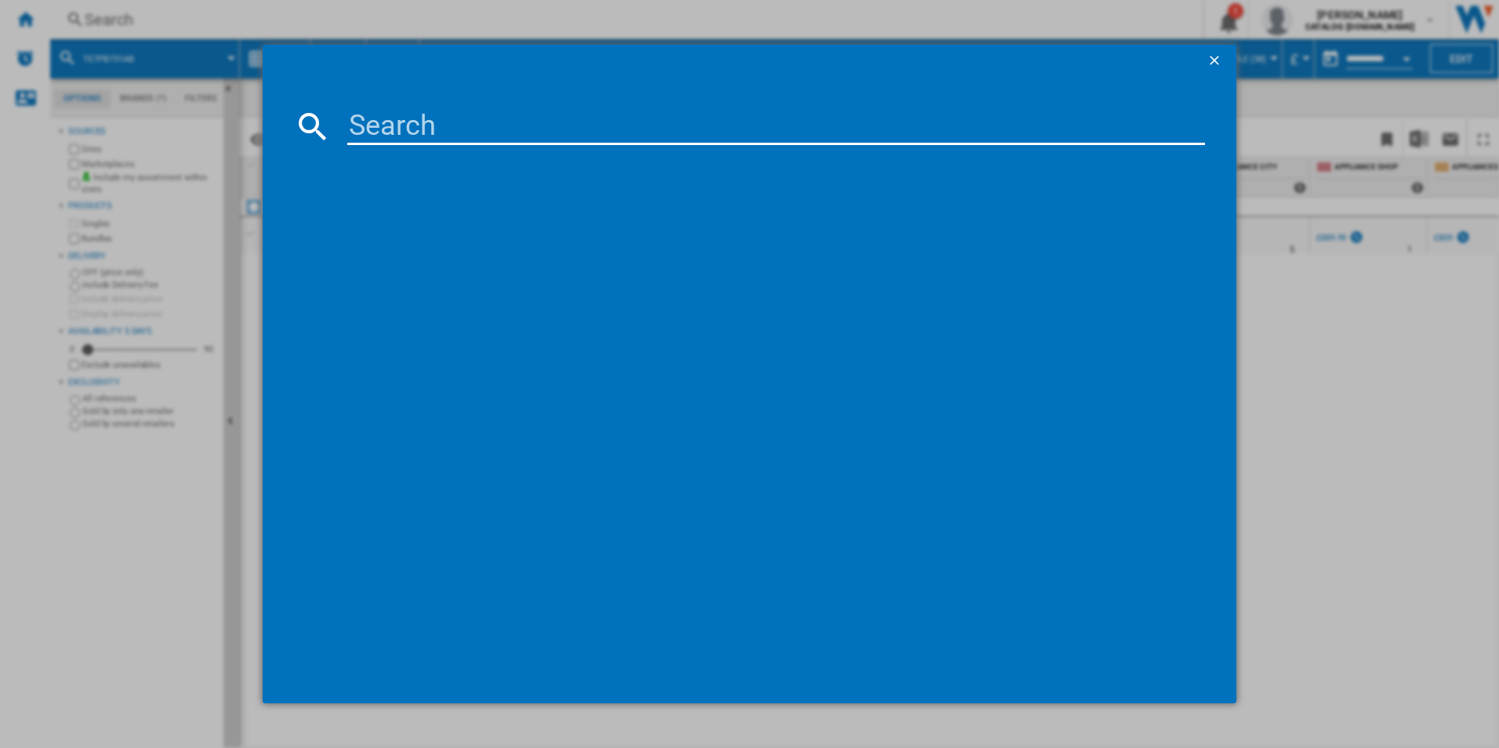
click at [485, 122] on input at bounding box center [776, 126] width 858 height 38
type input "TCH74B01FZ"
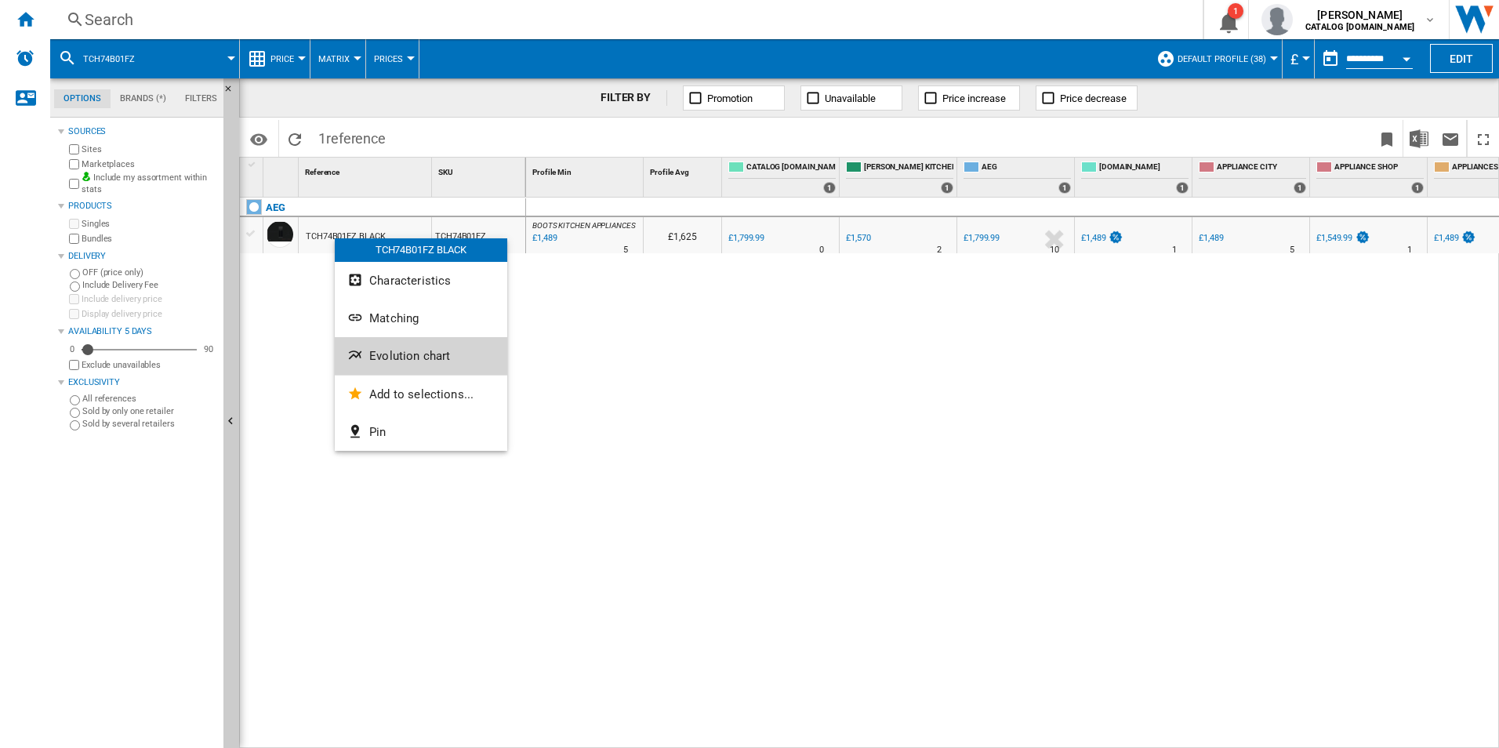
click at [361, 355] on ng-md-icon "Evolution chart" at bounding box center [356, 356] width 19 height 19
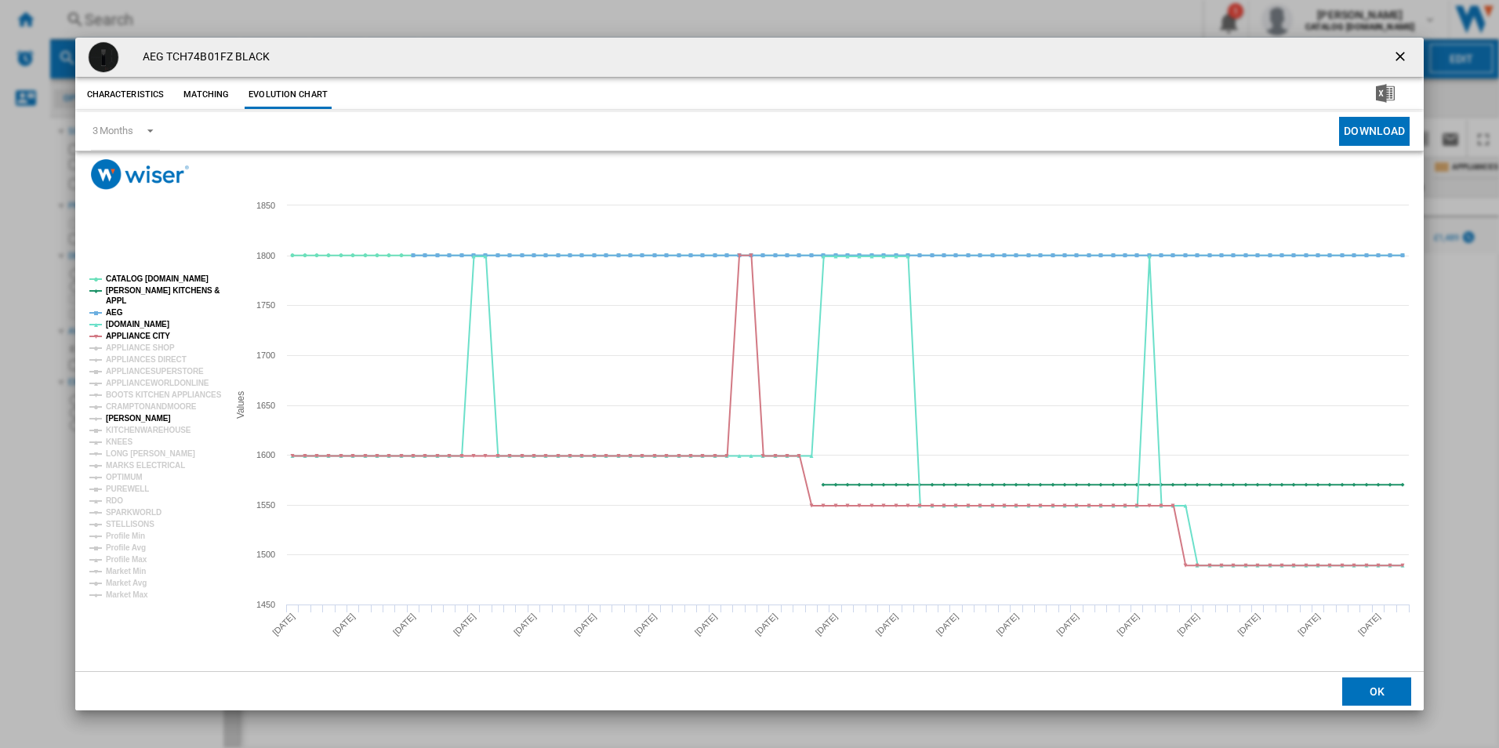
click at [126, 415] on tspan "[PERSON_NAME]" at bounding box center [138, 418] width 65 height 9
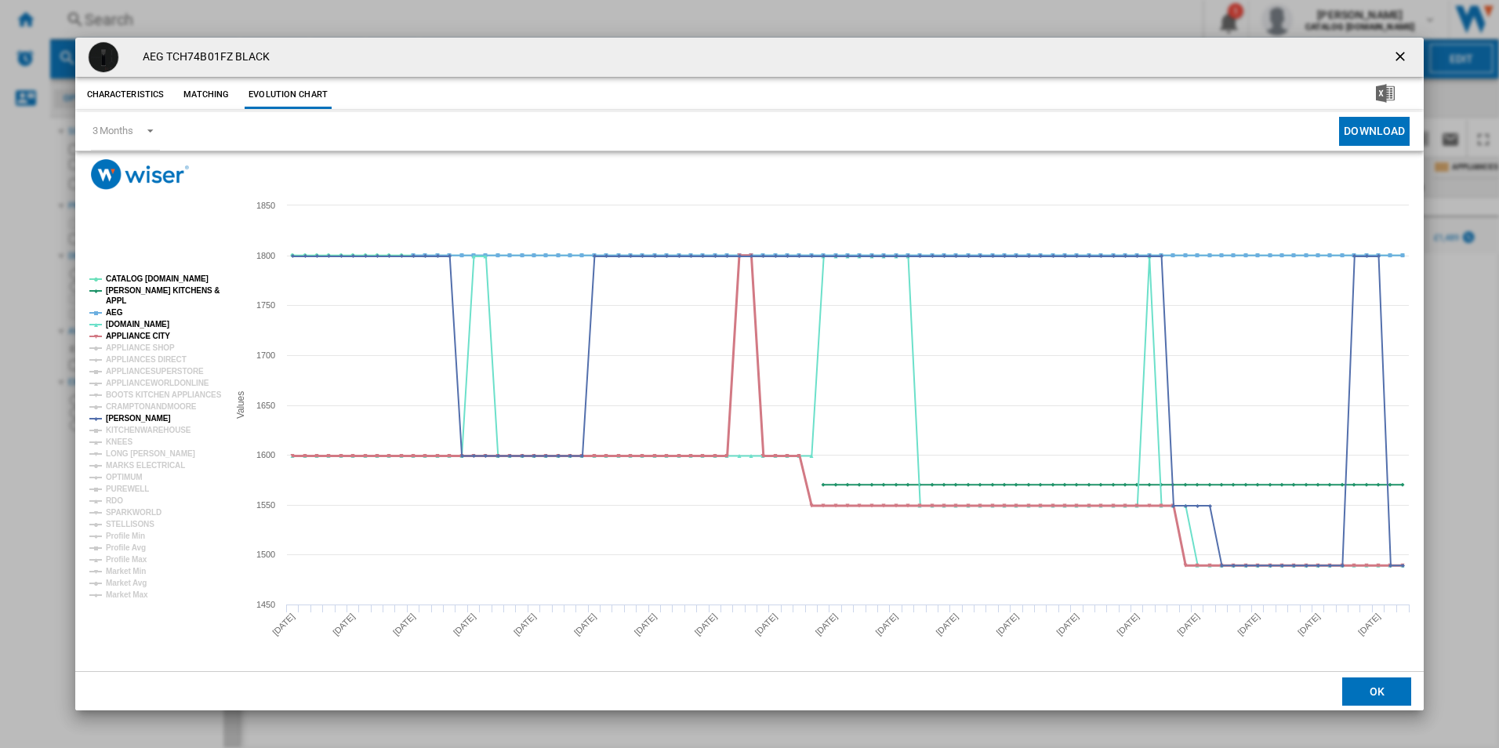
click at [146, 332] on tspan "APPLIANCE CITY" at bounding box center [138, 336] width 64 height 9
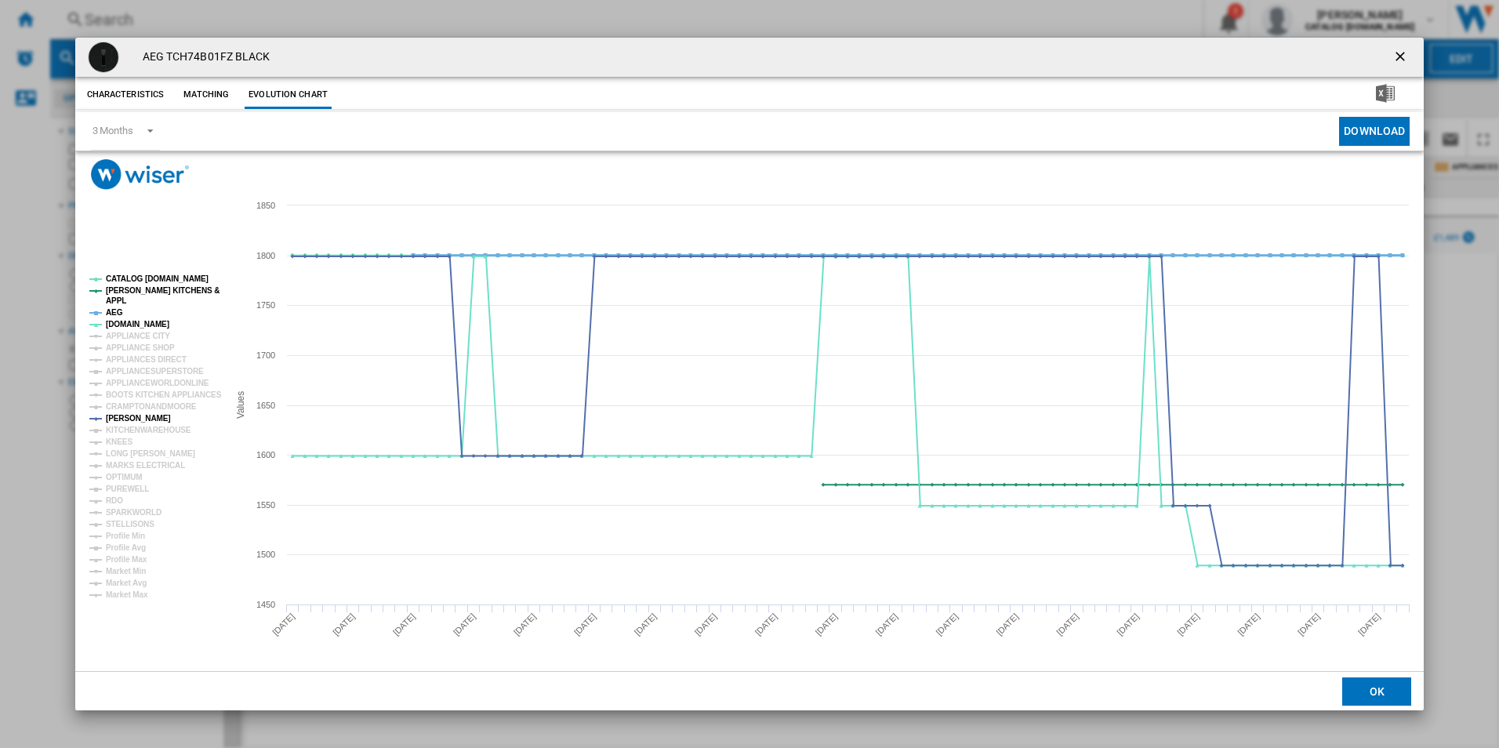
click at [118, 313] on tspan "AEG" at bounding box center [114, 312] width 17 height 9
click at [156, 287] on tspan "[PERSON_NAME] KITCHENS &" at bounding box center [163, 290] width 114 height 9
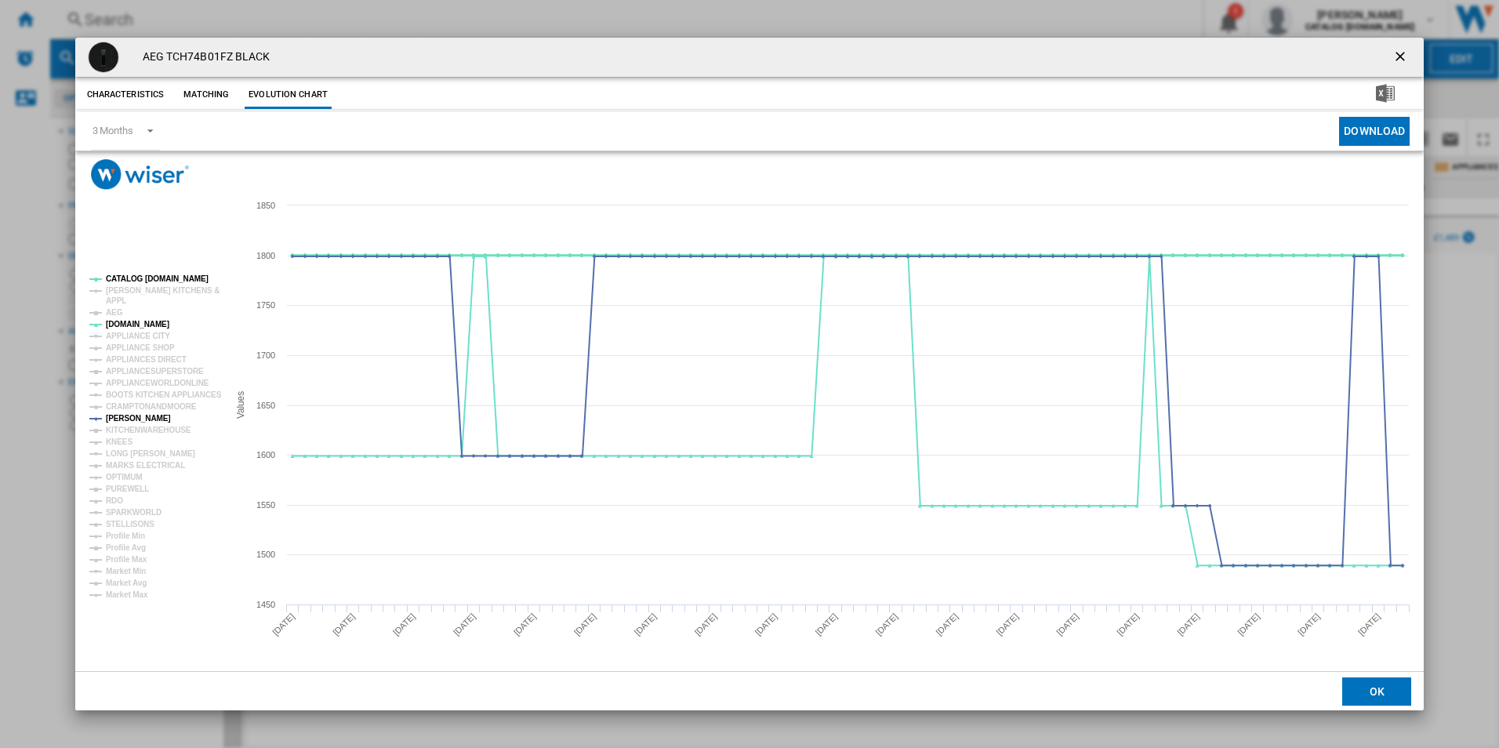
click at [156, 275] on tspan "CATALOG [DOMAIN_NAME]" at bounding box center [157, 278] width 103 height 9
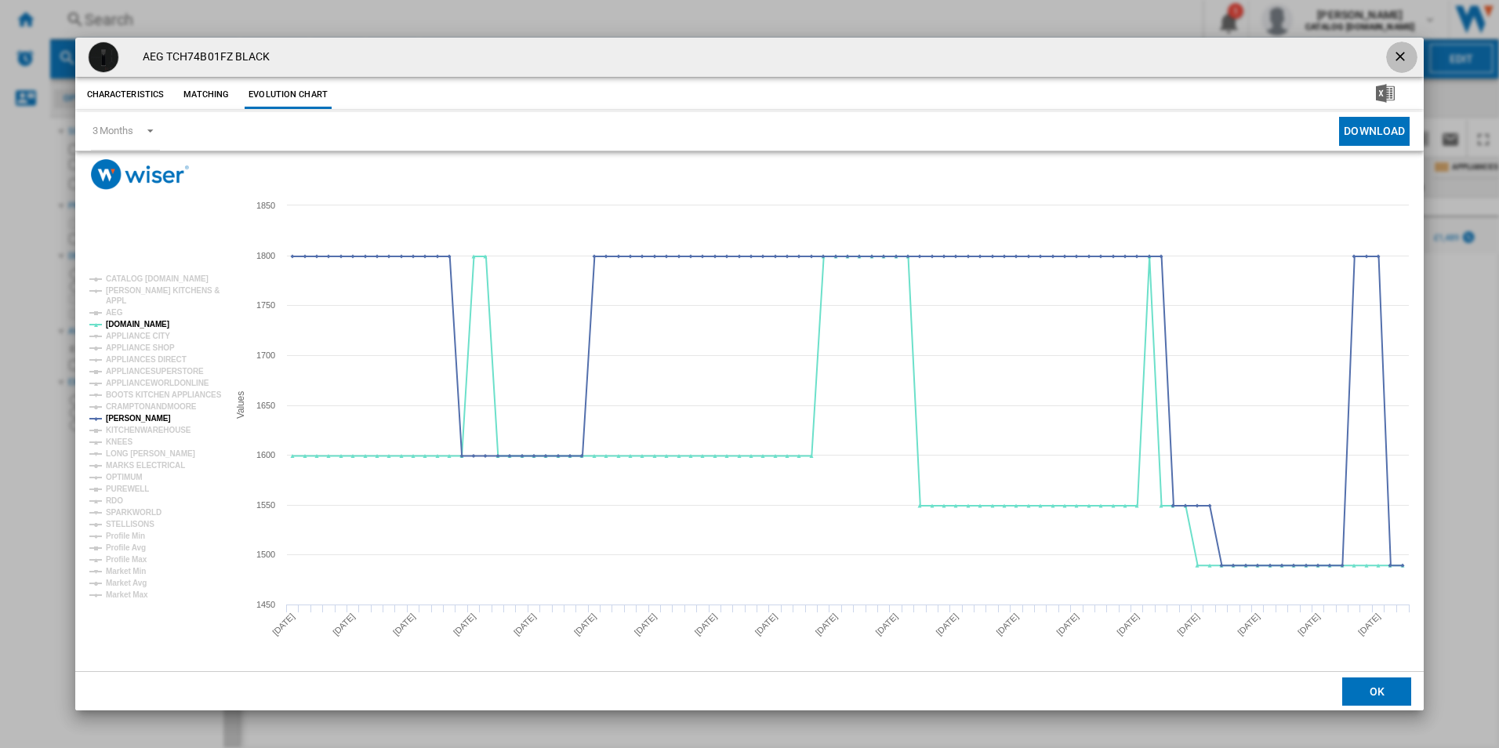
click at [1402, 53] on ng-md-icon "getI18NText('BUTTONS.CLOSE_DIALOG')" at bounding box center [1401, 58] width 19 height 19
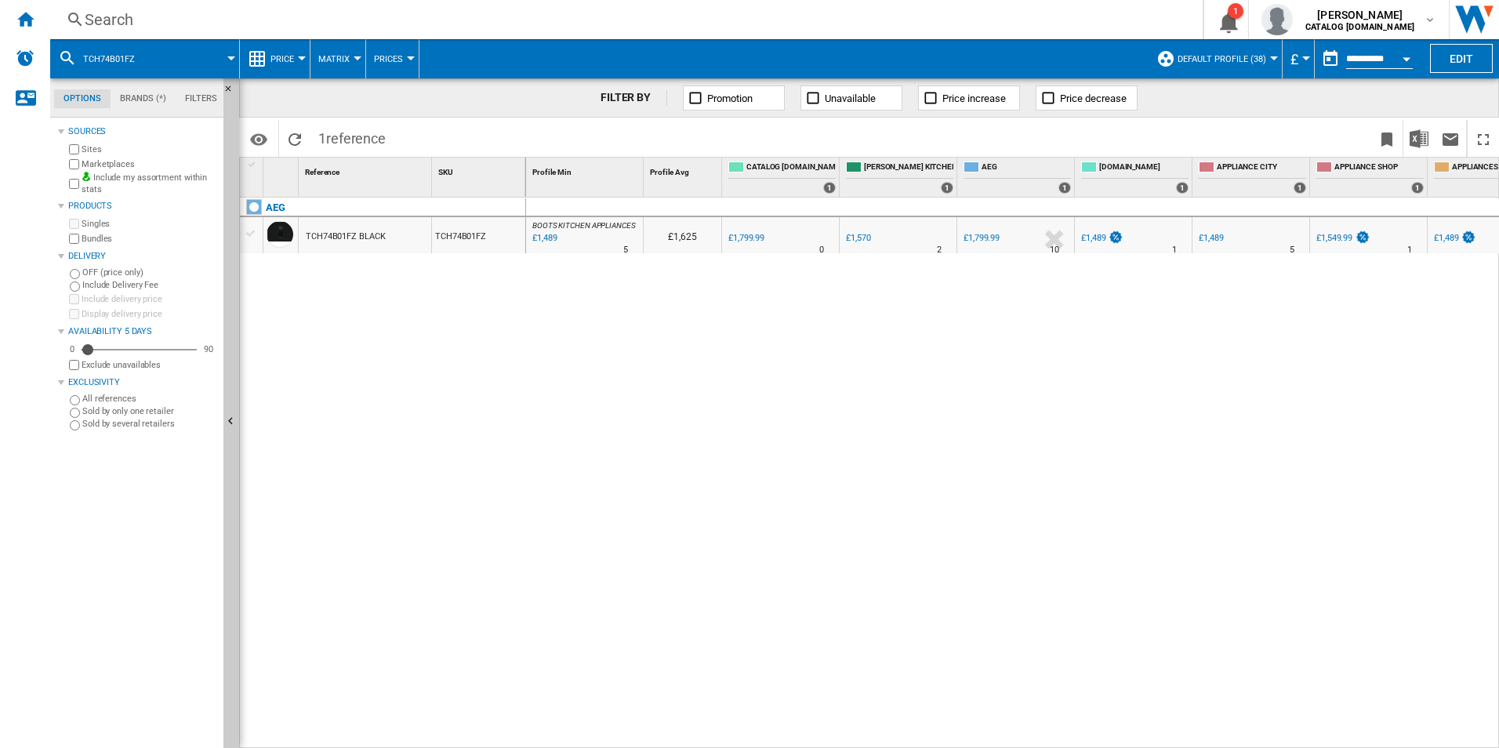
click at [777, 27] on div "Search" at bounding box center [623, 20] width 1077 height 22
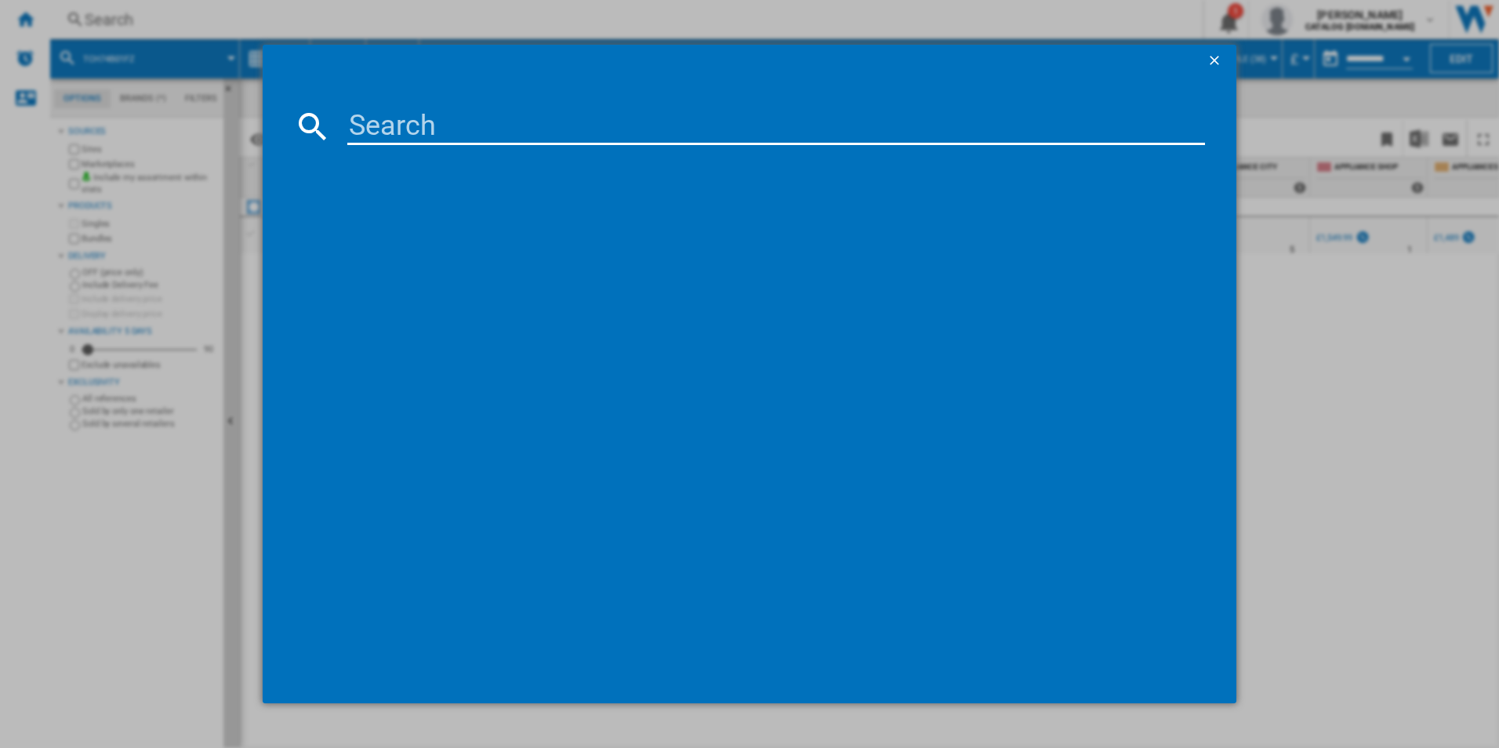
click at [654, 135] on input at bounding box center [776, 126] width 858 height 38
type input "TK9NK821T"
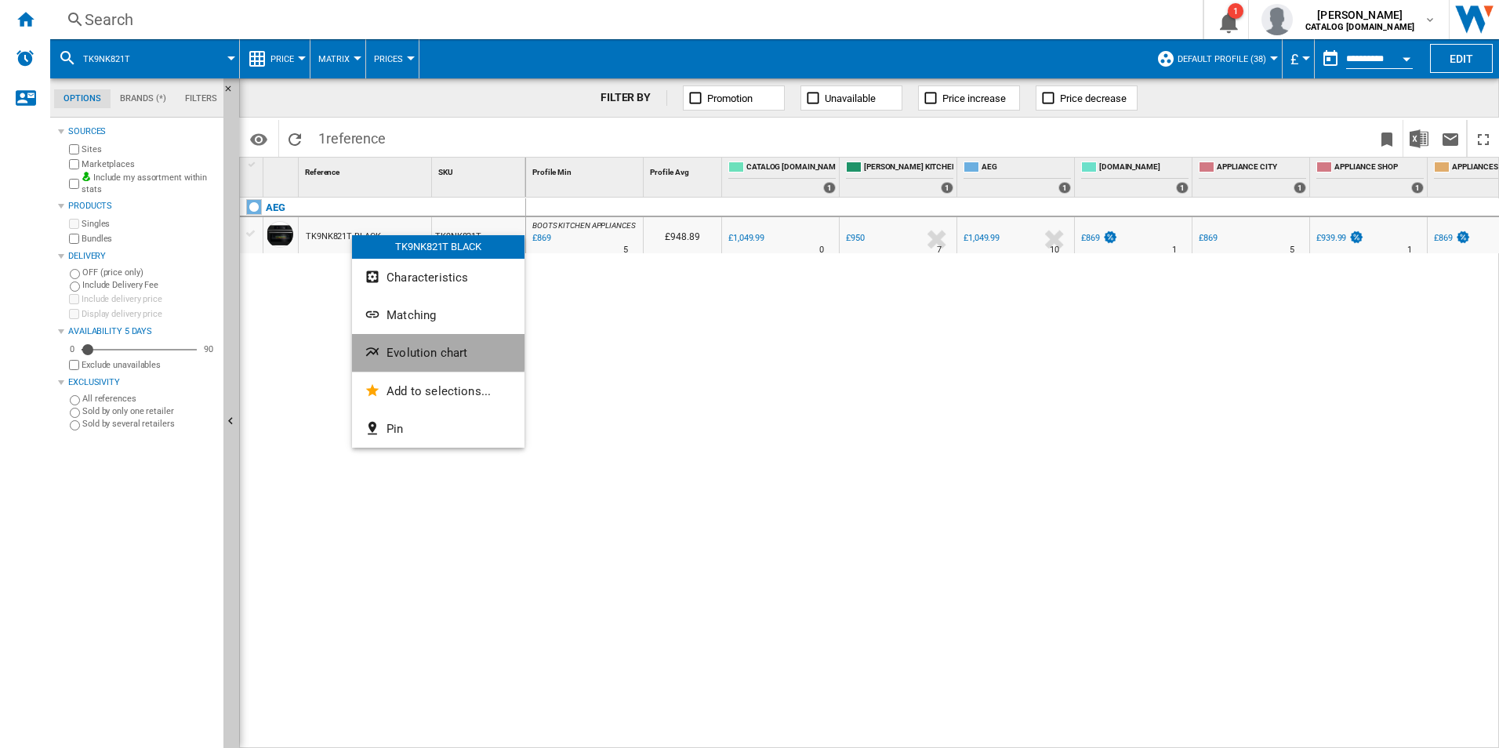
click at [379, 347] on ng-md-icon "Evolution chart" at bounding box center [374, 353] width 19 height 19
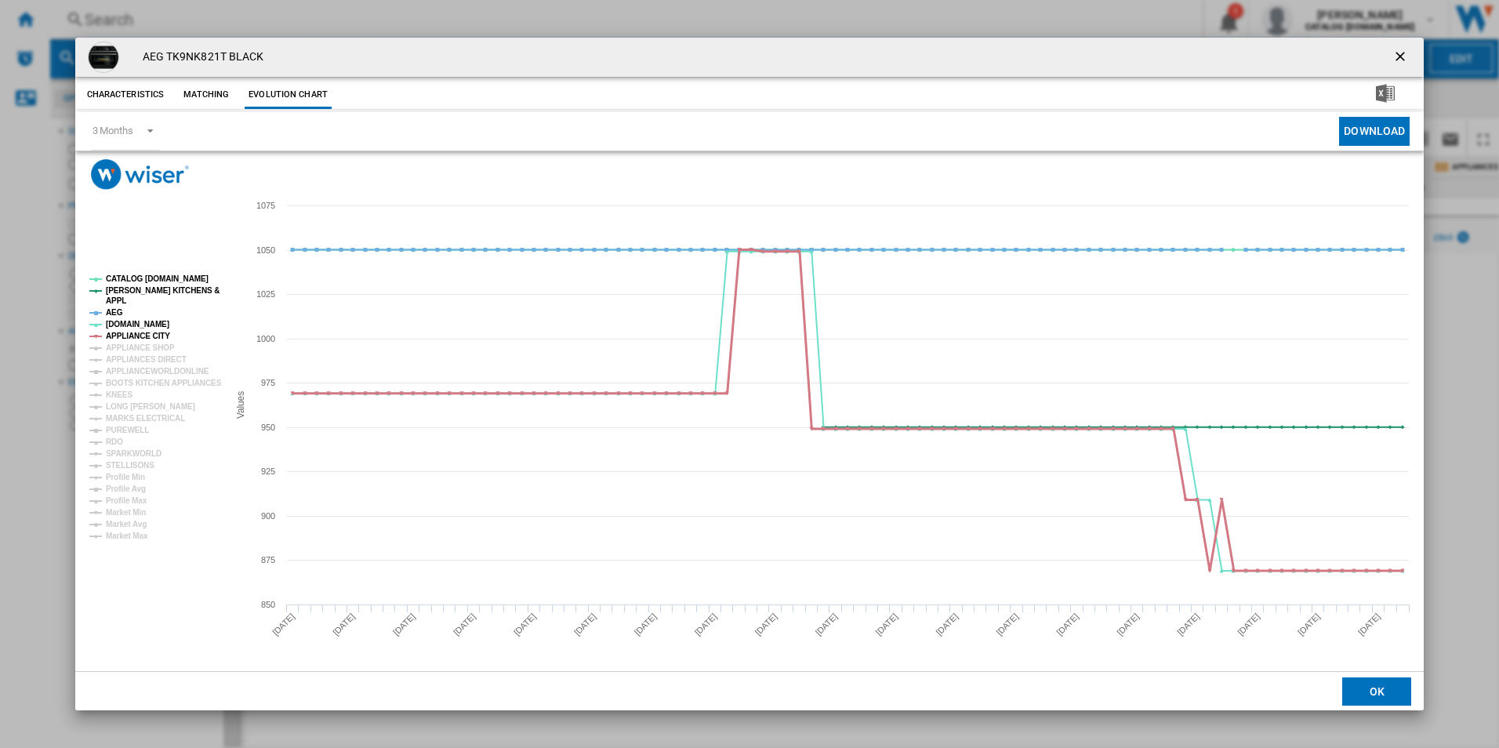
click at [141, 332] on tspan "APPLIANCE CITY" at bounding box center [138, 336] width 64 height 9
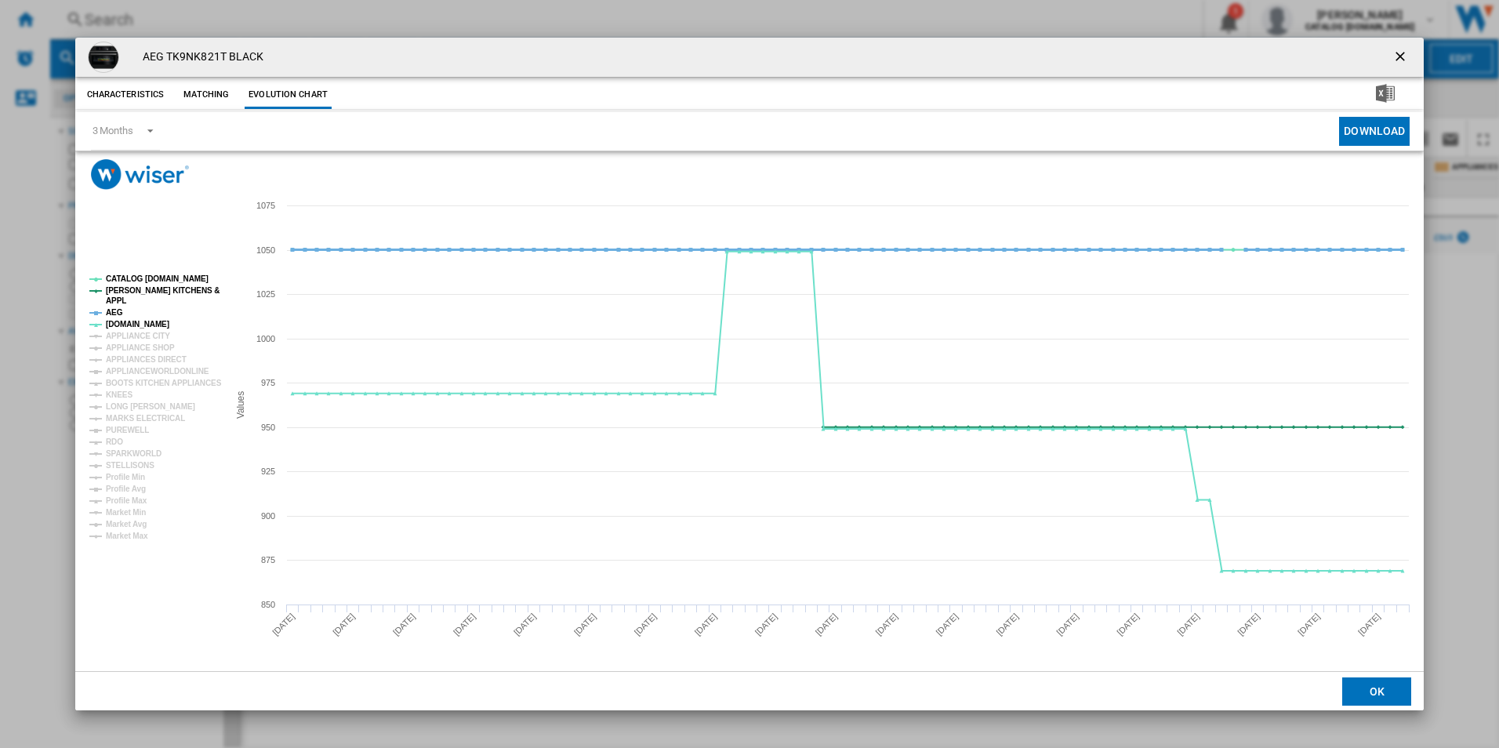
click at [115, 310] on tspan "AEG" at bounding box center [114, 312] width 17 height 9
click at [145, 288] on tspan "[PERSON_NAME] KITCHENS &" at bounding box center [163, 290] width 114 height 9
click at [159, 281] on tspan "CATALOG [DOMAIN_NAME]" at bounding box center [157, 278] width 103 height 9
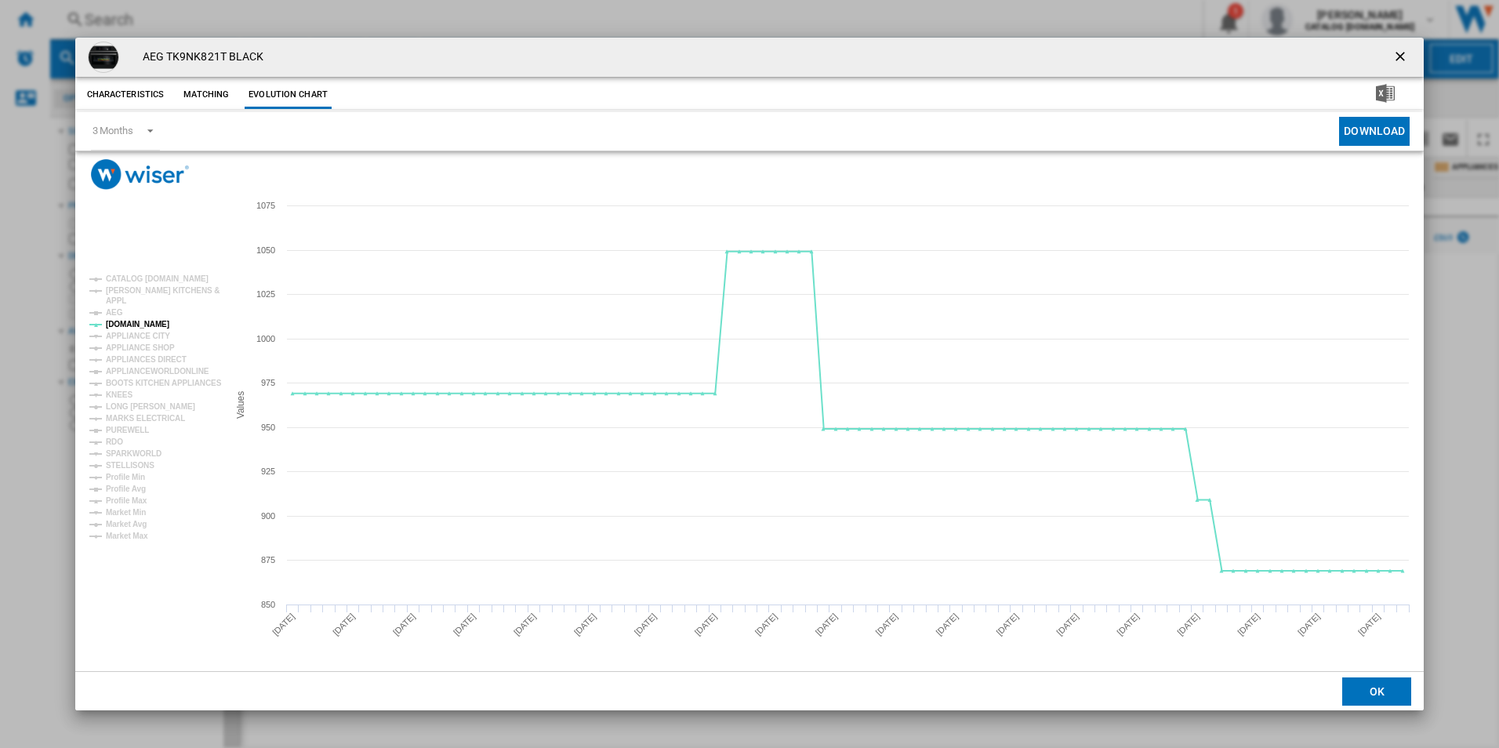
click at [1400, 49] on ng-md-icon "getI18NText('BUTTONS.CLOSE_DIALOG')" at bounding box center [1401, 58] width 19 height 19
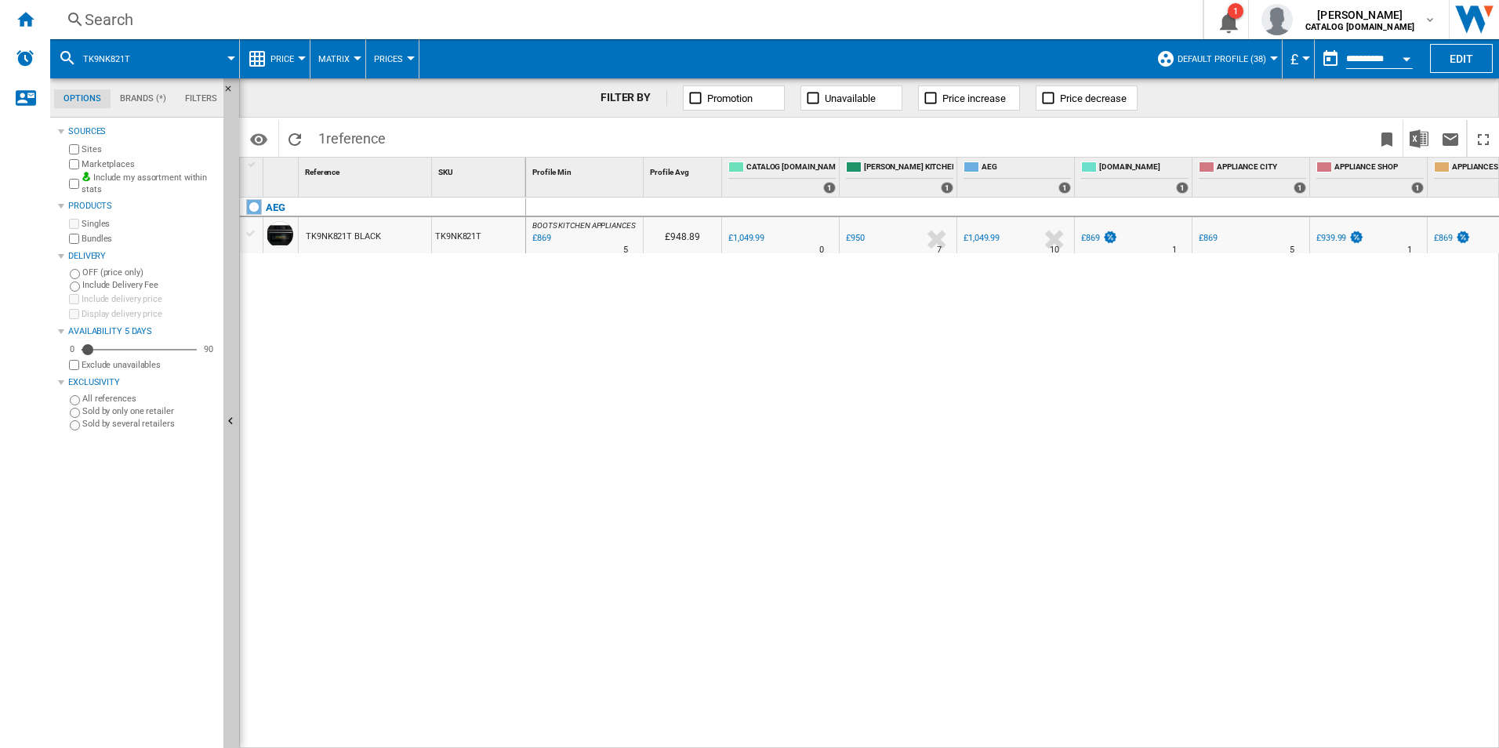
click at [761, 12] on div "Search" at bounding box center [623, 20] width 1077 height 22
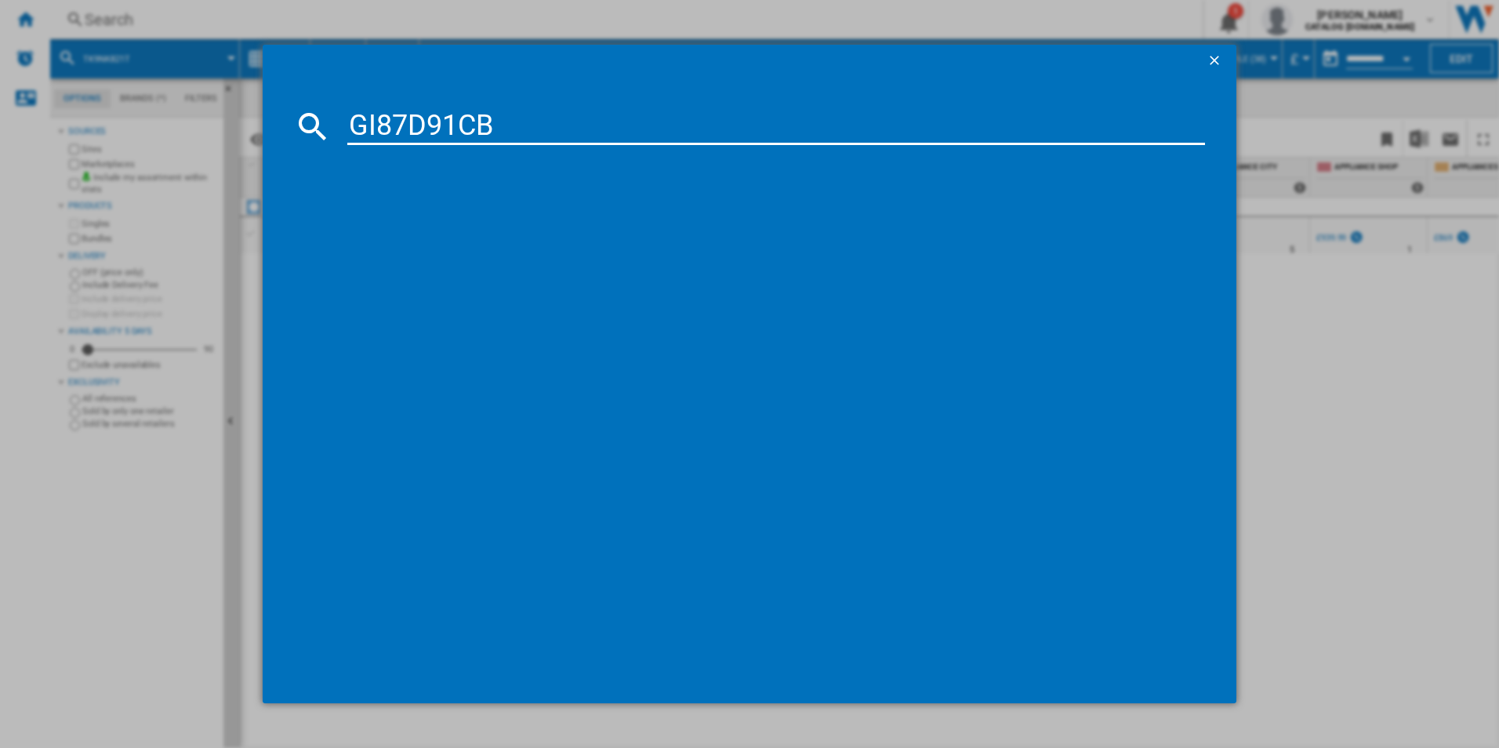
click at [454, 126] on input "GI87D91CB" at bounding box center [776, 126] width 858 height 38
type input "GI87D91CB"
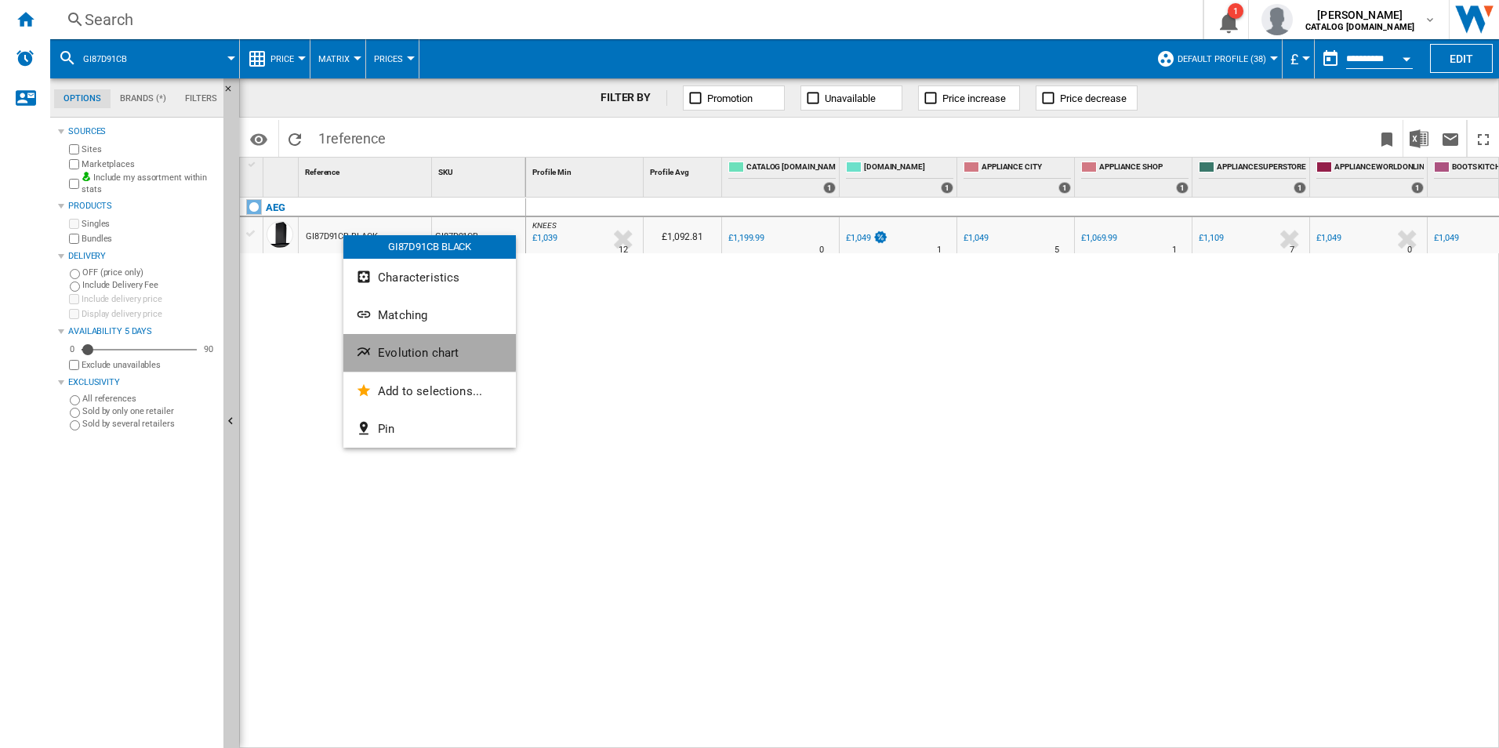
click at [386, 348] on span "Evolution chart" at bounding box center [418, 353] width 81 height 14
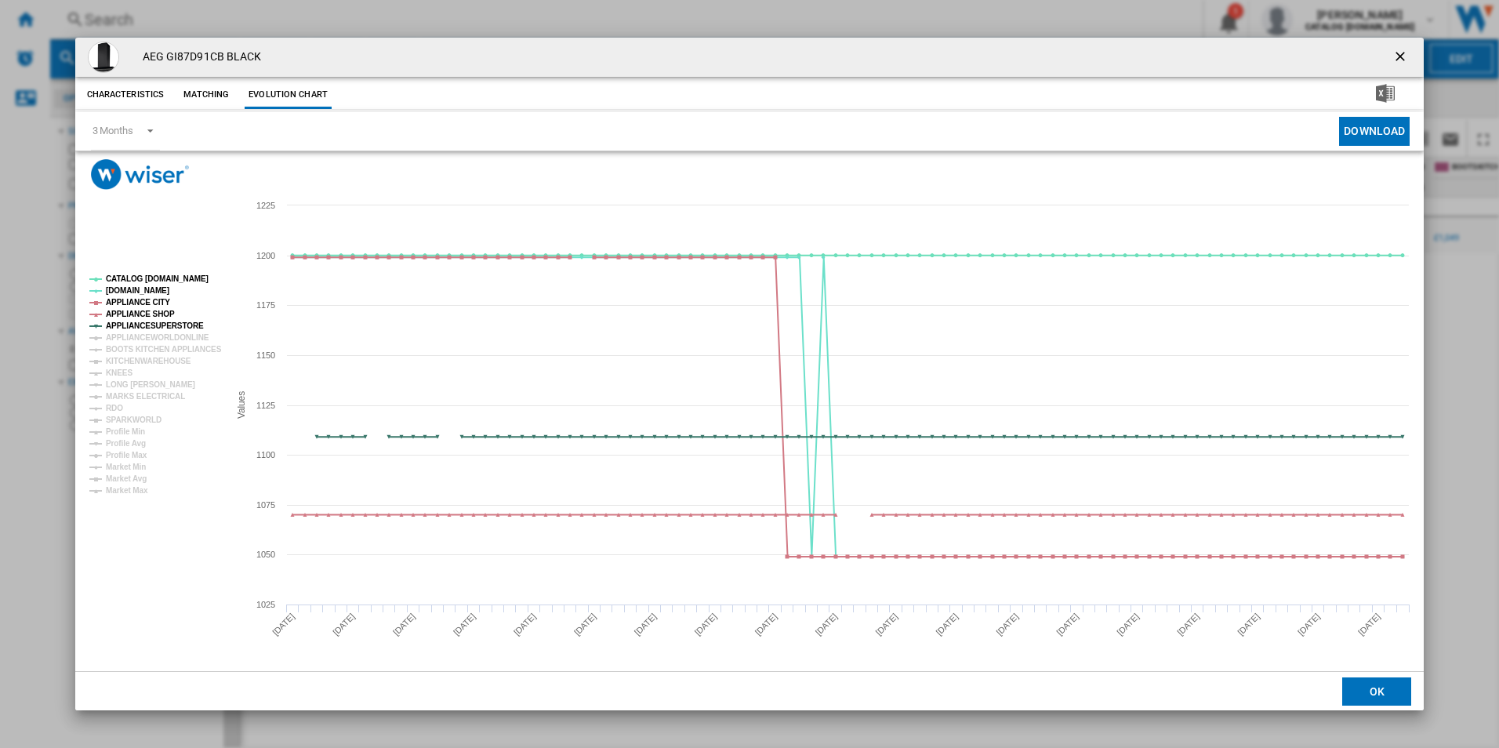
click at [1402, 52] on ng-md-icon "getI18NText('BUTTONS.CLOSE_DIALOG')" at bounding box center [1401, 58] width 19 height 19
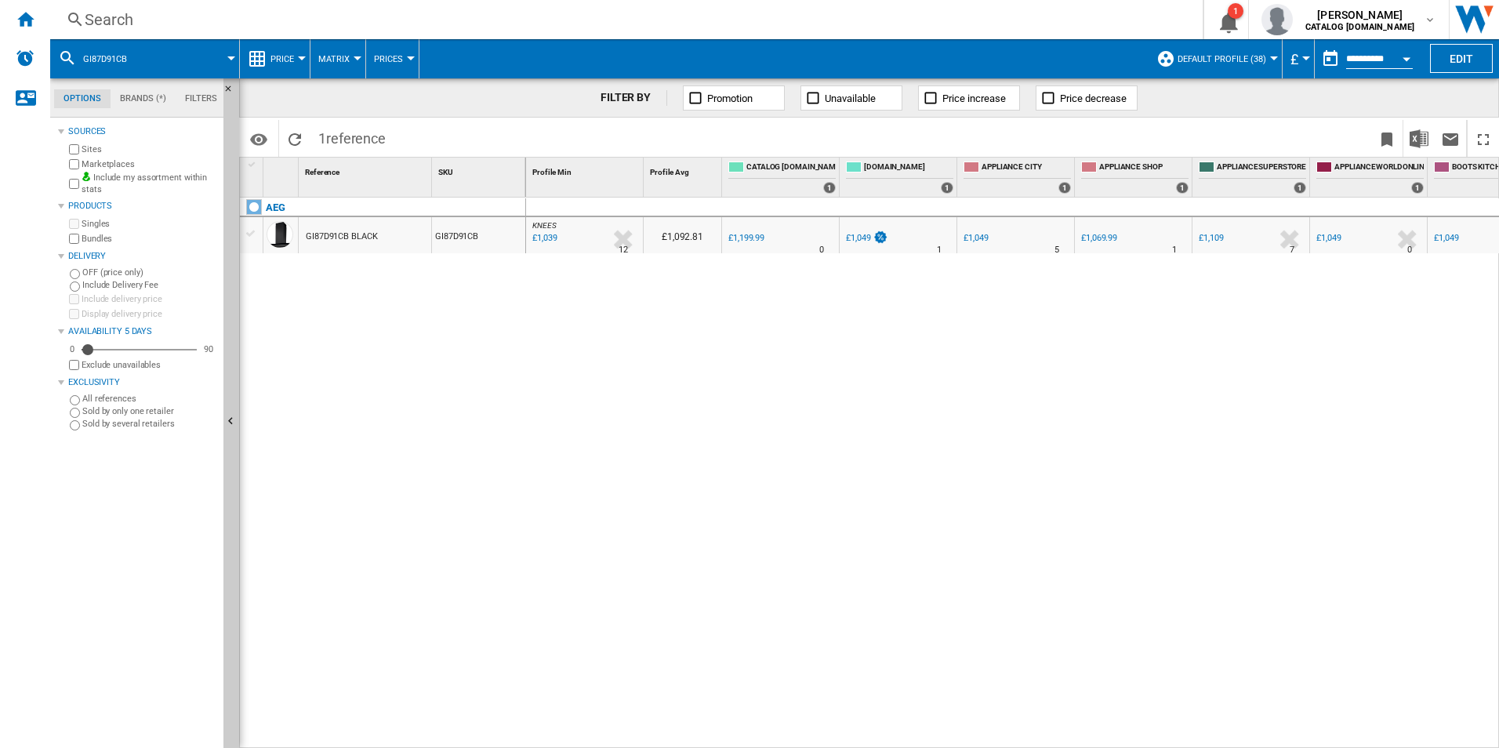
click at [568, 24] on div "Search" at bounding box center [623, 20] width 1077 height 22
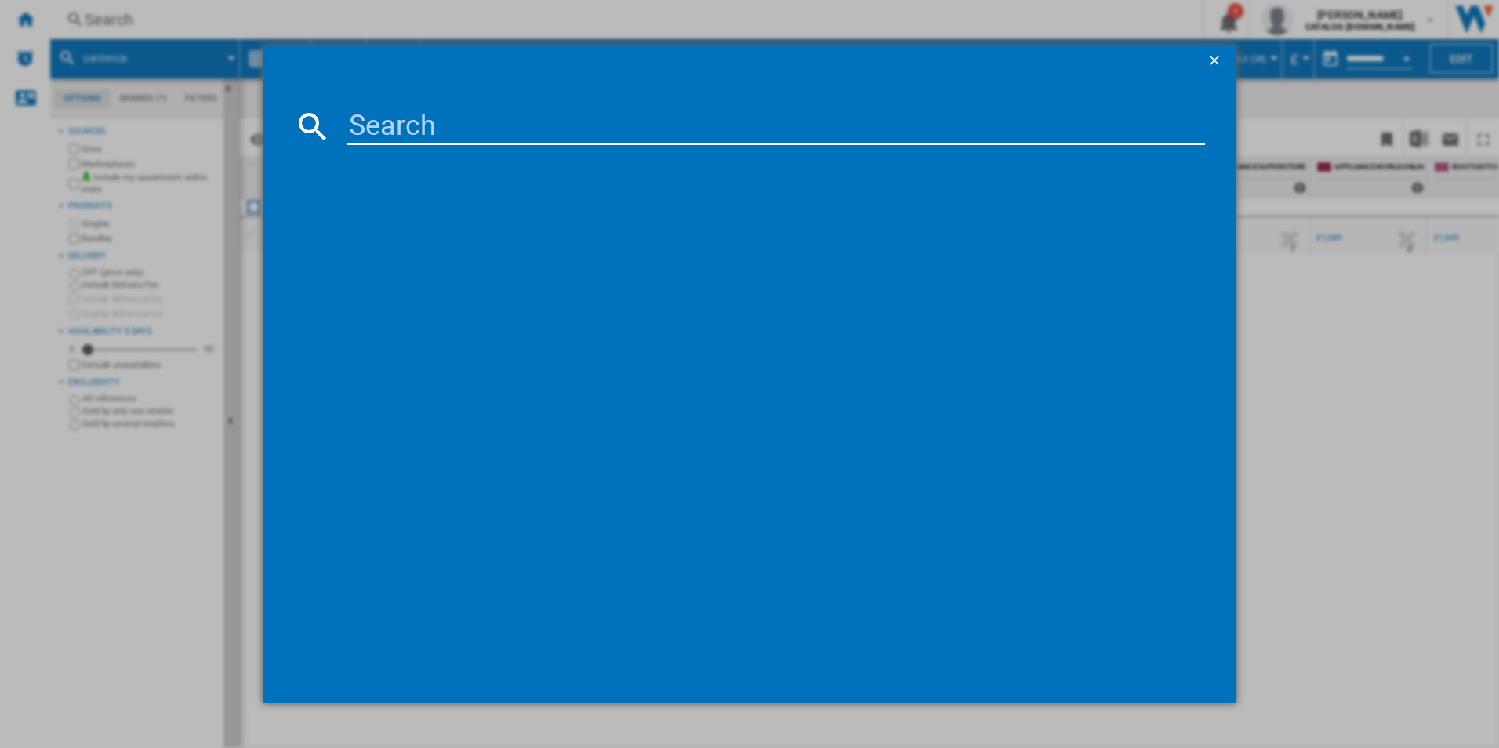
click at [415, 125] on input at bounding box center [776, 126] width 858 height 38
type input "TK95IN00FB"
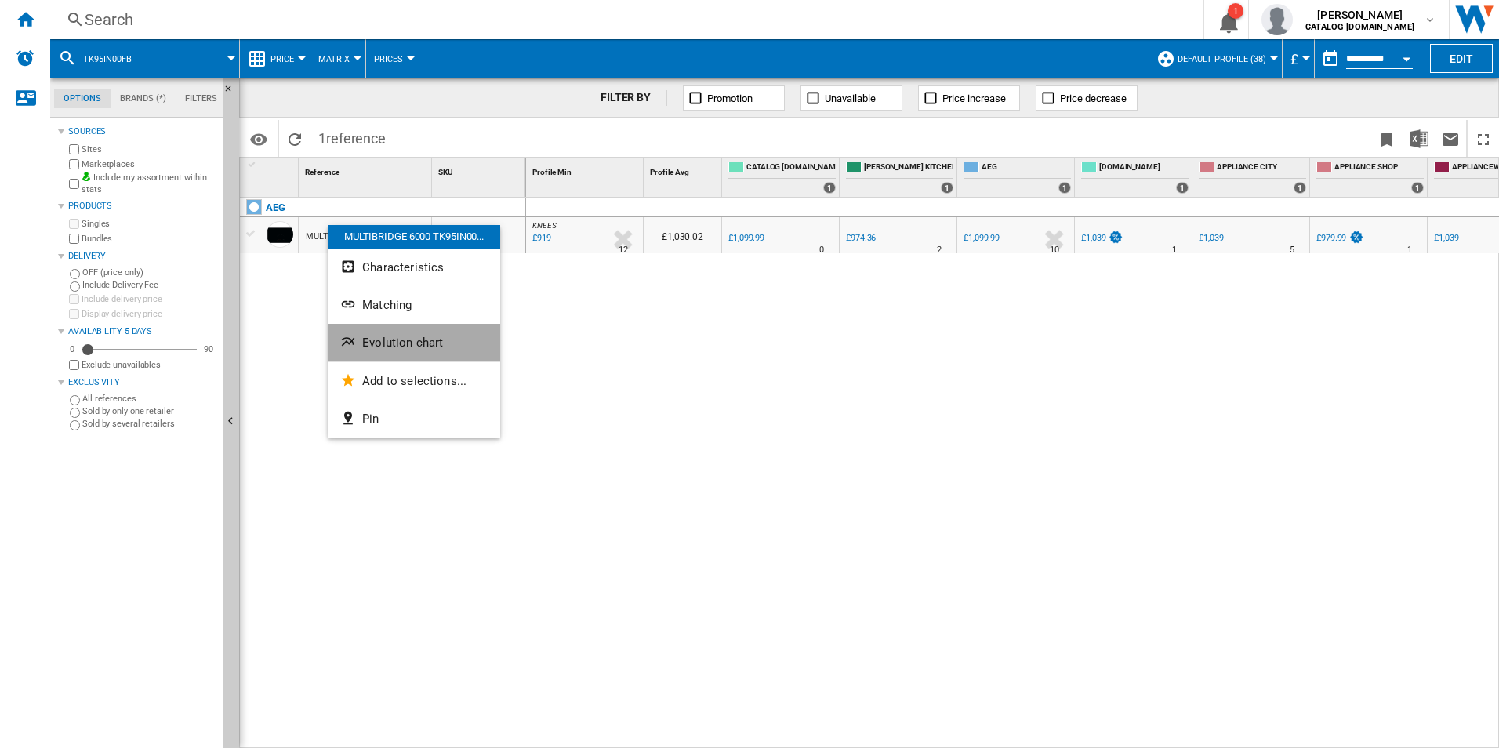
click at [353, 331] on button "Evolution chart" at bounding box center [414, 343] width 172 height 38
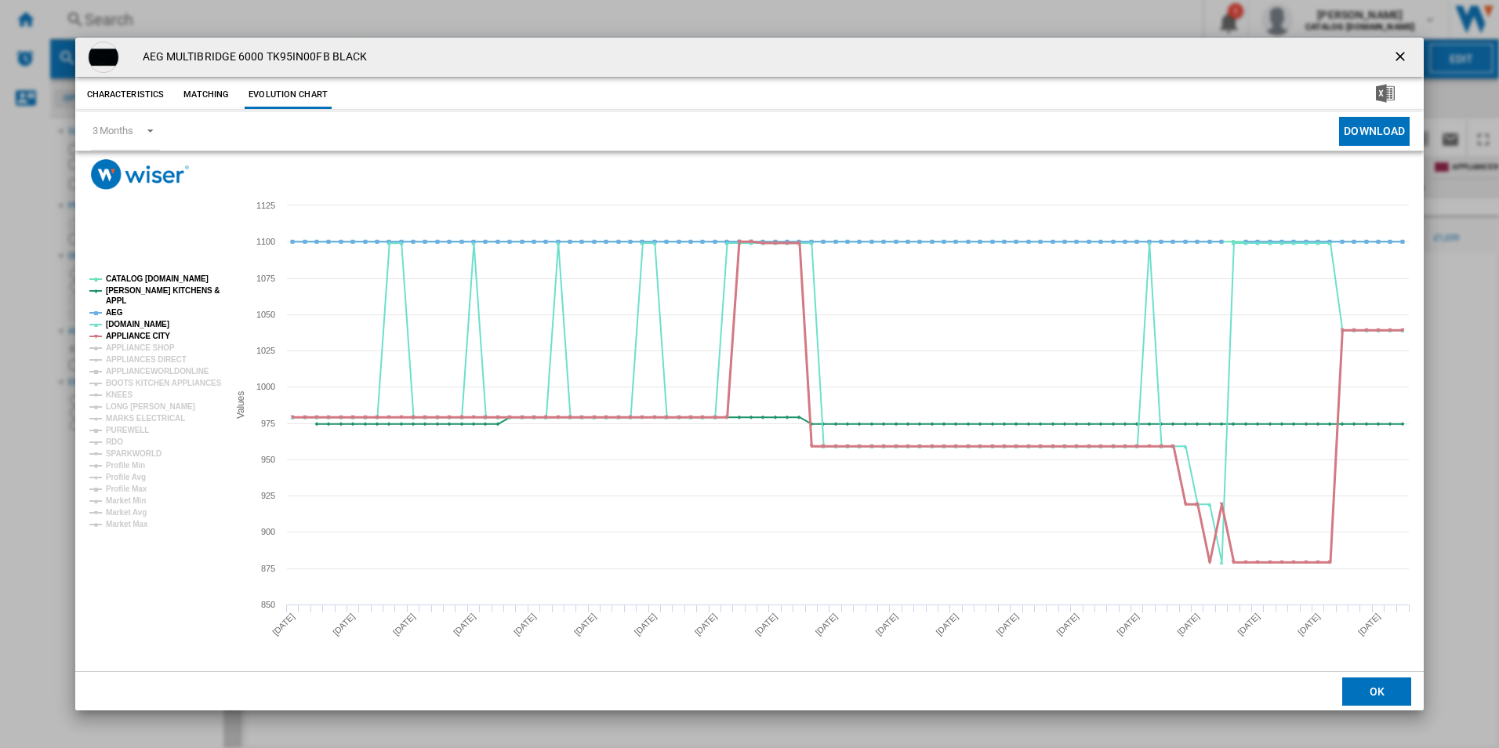
click at [150, 334] on tspan "APPLIANCE CITY" at bounding box center [138, 336] width 64 height 9
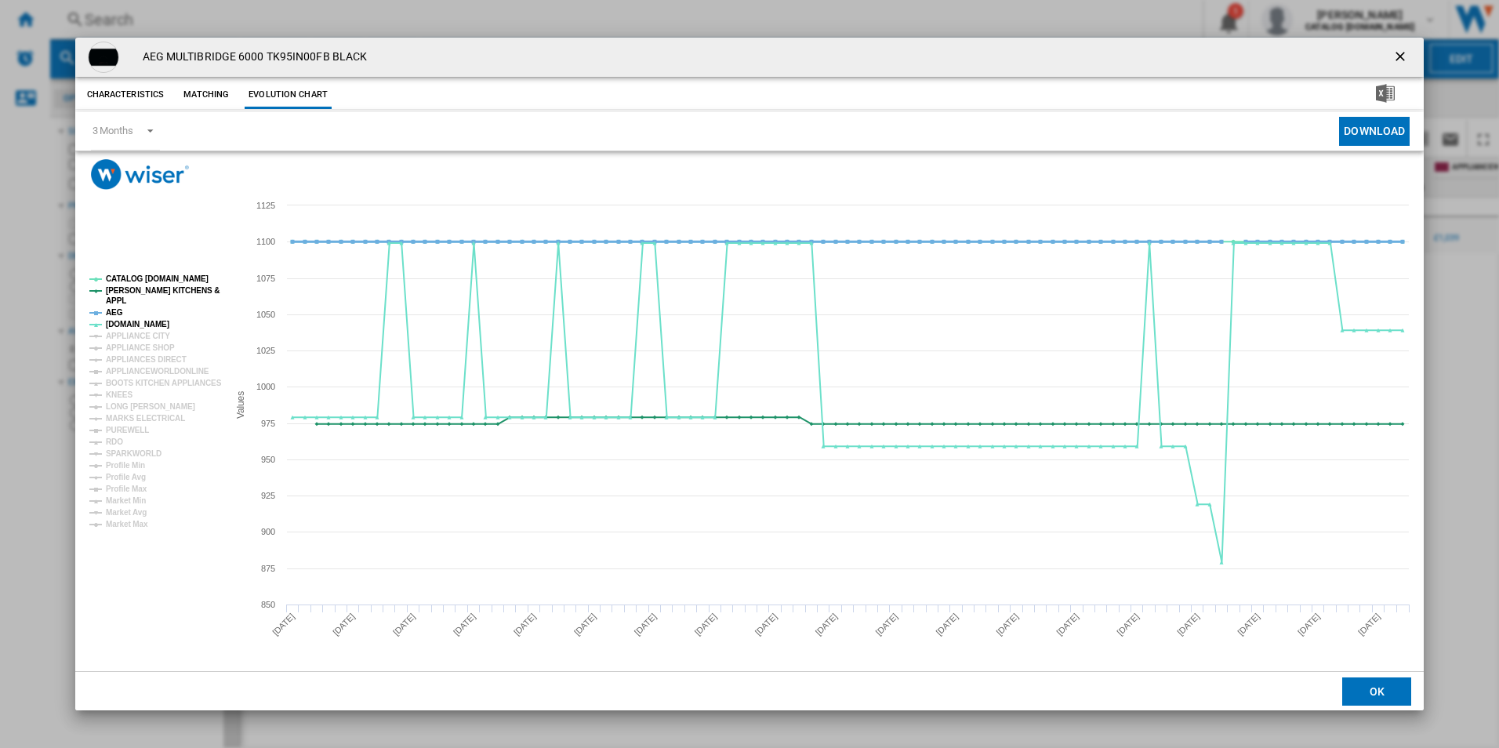
click at [114, 311] on tspan "AEG" at bounding box center [114, 312] width 17 height 9
click at [173, 292] on tspan "[PERSON_NAME] KITCHENS &" at bounding box center [163, 290] width 114 height 9
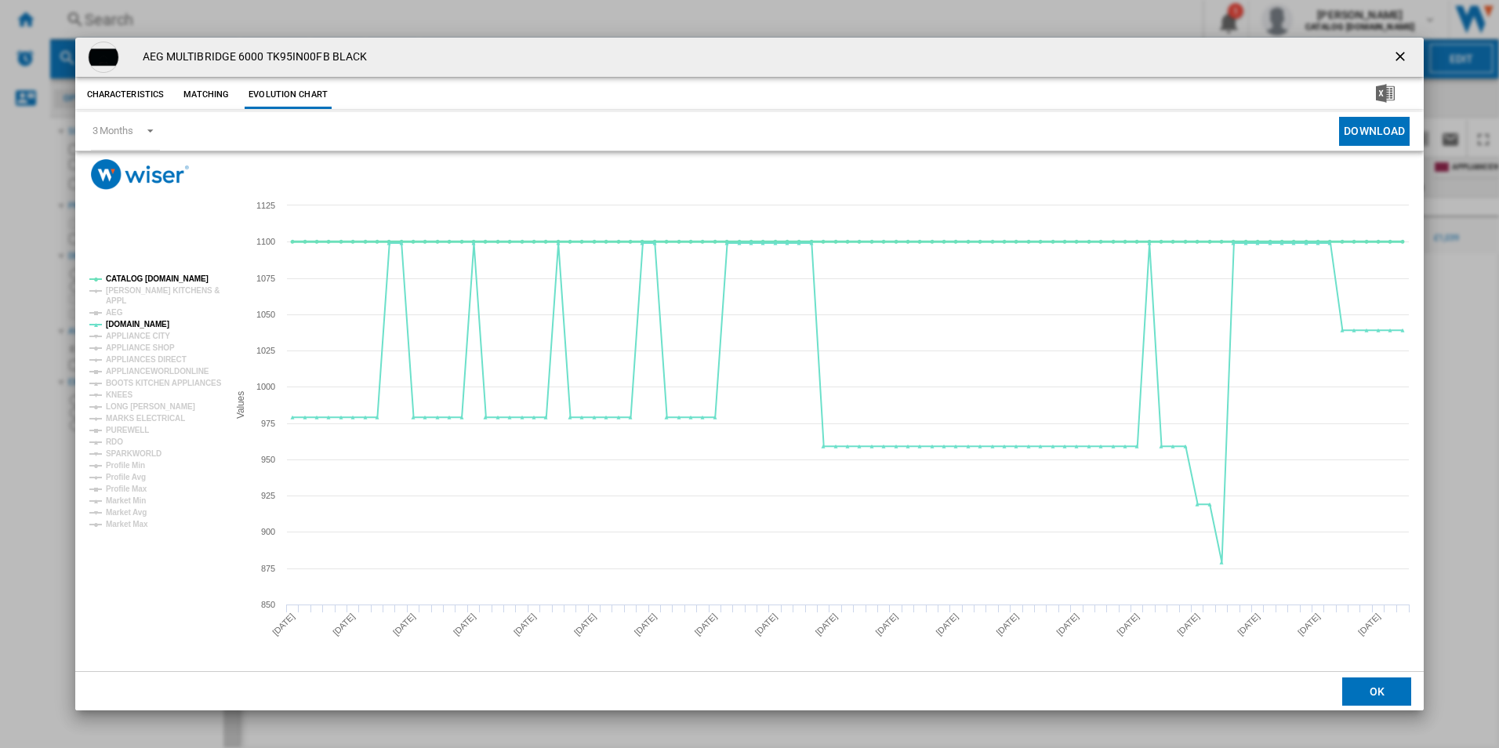
click at [182, 279] on tspan "CATALOG [DOMAIN_NAME]" at bounding box center [157, 278] width 103 height 9
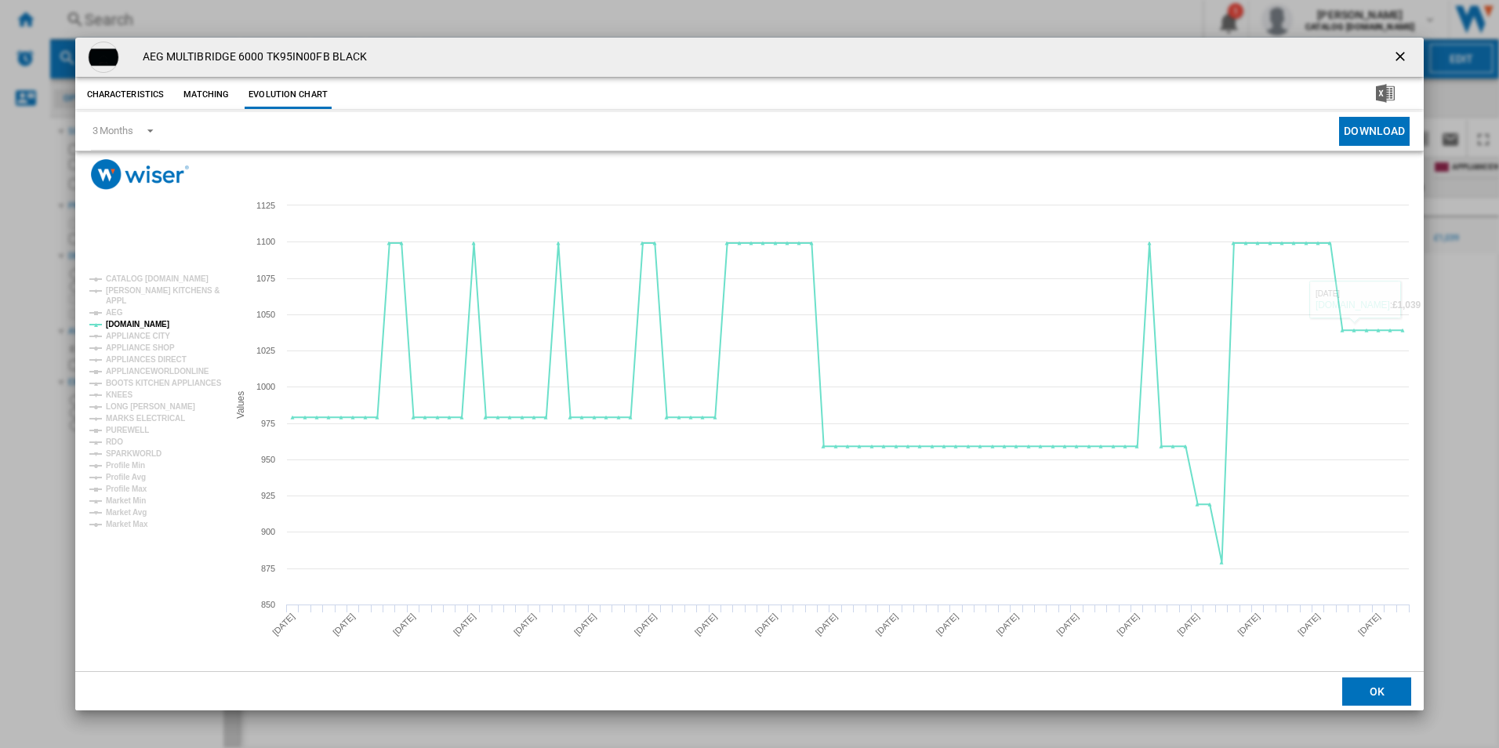
drag, startPoint x: 1405, startPoint y: 50, endPoint x: 1112, endPoint y: 82, distance: 295.0
click at [1405, 50] on ng-md-icon "getI18NText('BUTTONS.CLOSE_DIALOG')" at bounding box center [1401, 58] width 19 height 19
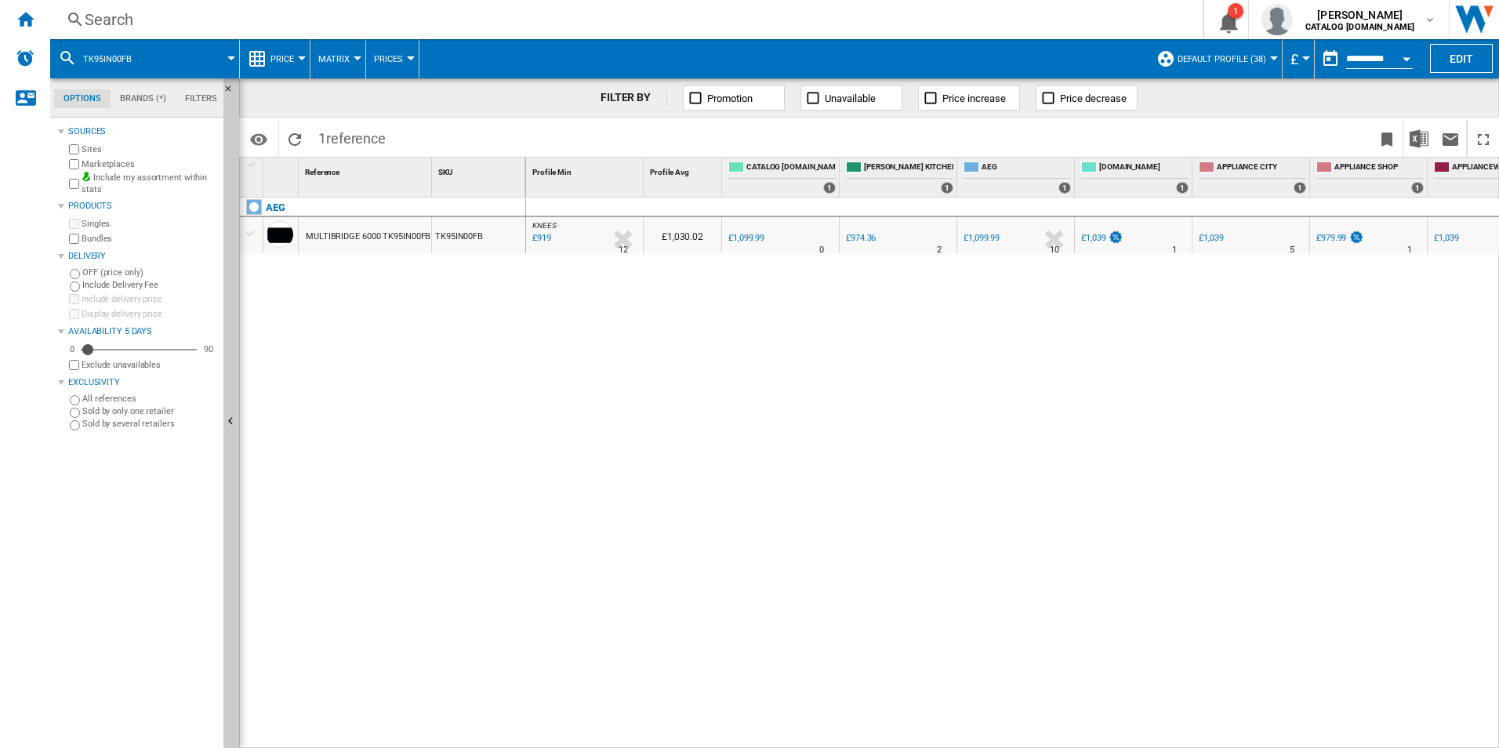
click at [589, 27] on div "Search" at bounding box center [623, 20] width 1077 height 22
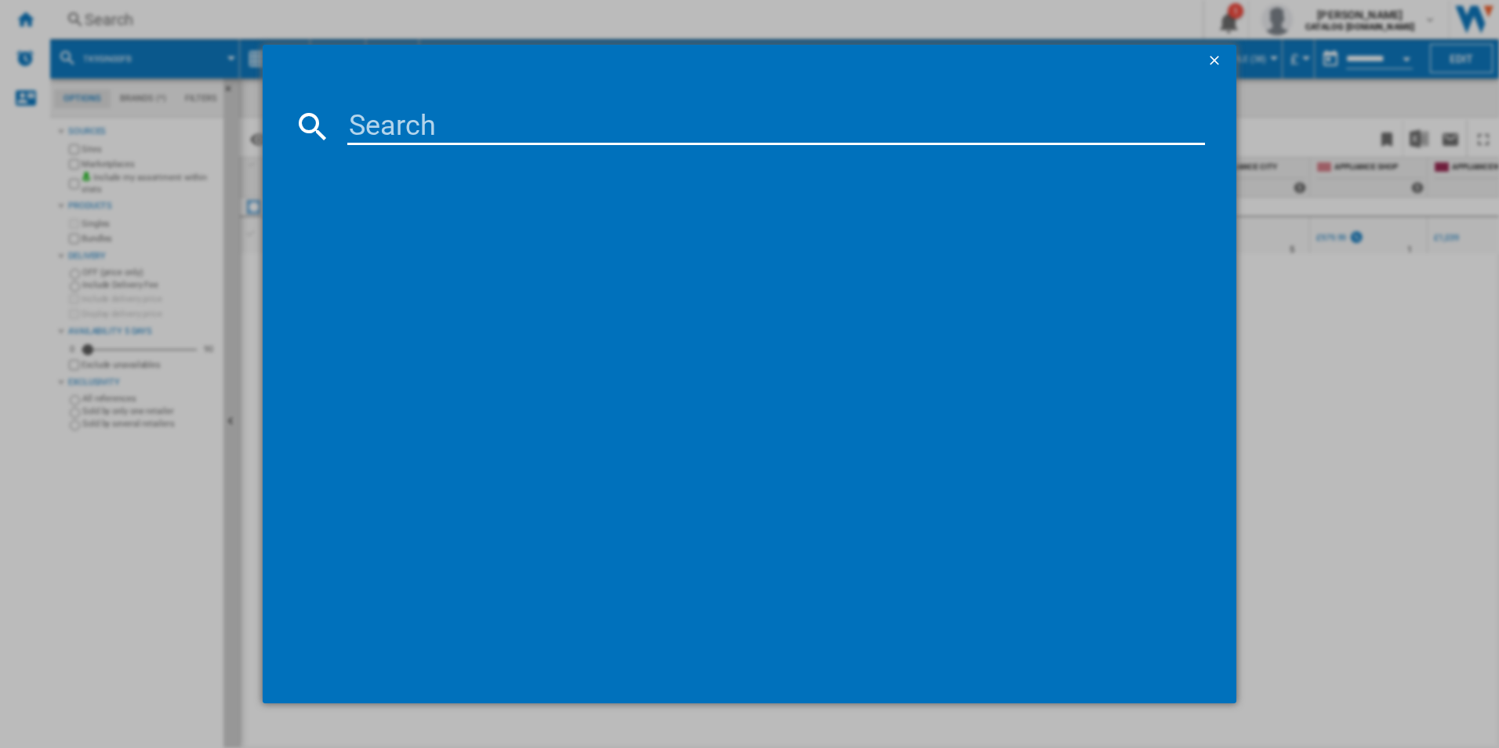
click at [399, 141] on input at bounding box center [776, 126] width 858 height 38
type input "GV77D61SB"
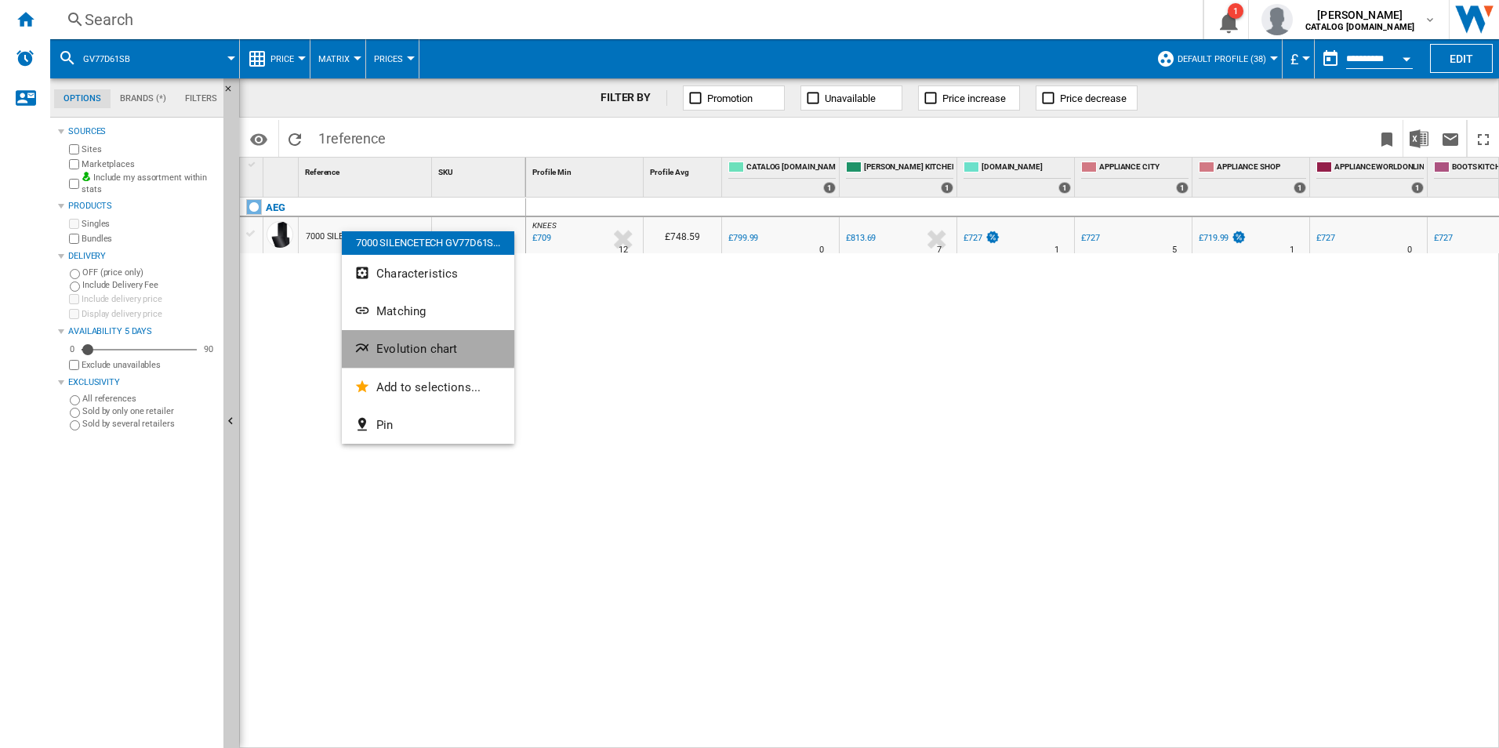
click at [369, 343] on ng-md-icon "Evolution chart" at bounding box center [363, 349] width 19 height 19
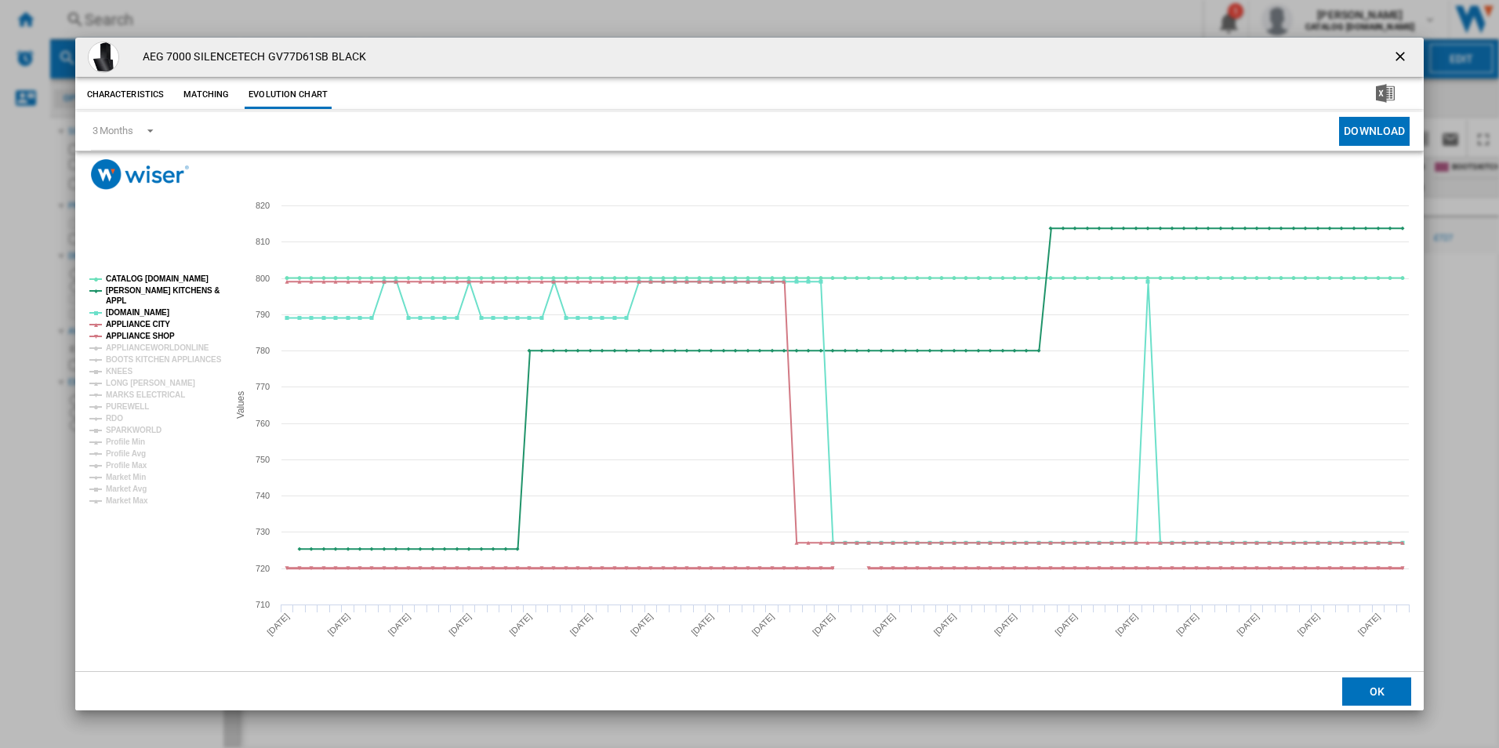
click at [138, 339] on tspan "APPLIANCE SHOP" at bounding box center [140, 336] width 69 height 9
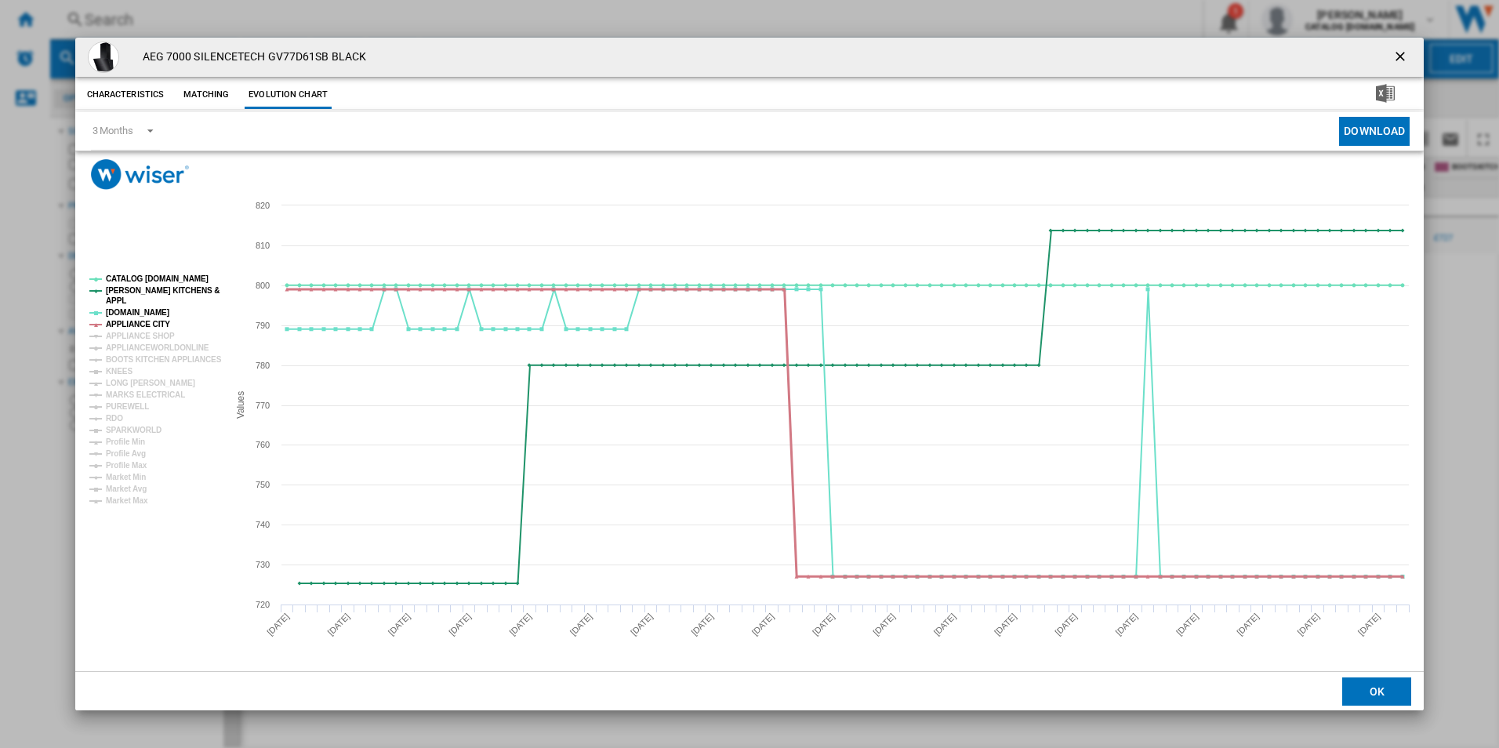
click at [138, 323] on tspan "APPLIANCE CITY" at bounding box center [138, 324] width 64 height 9
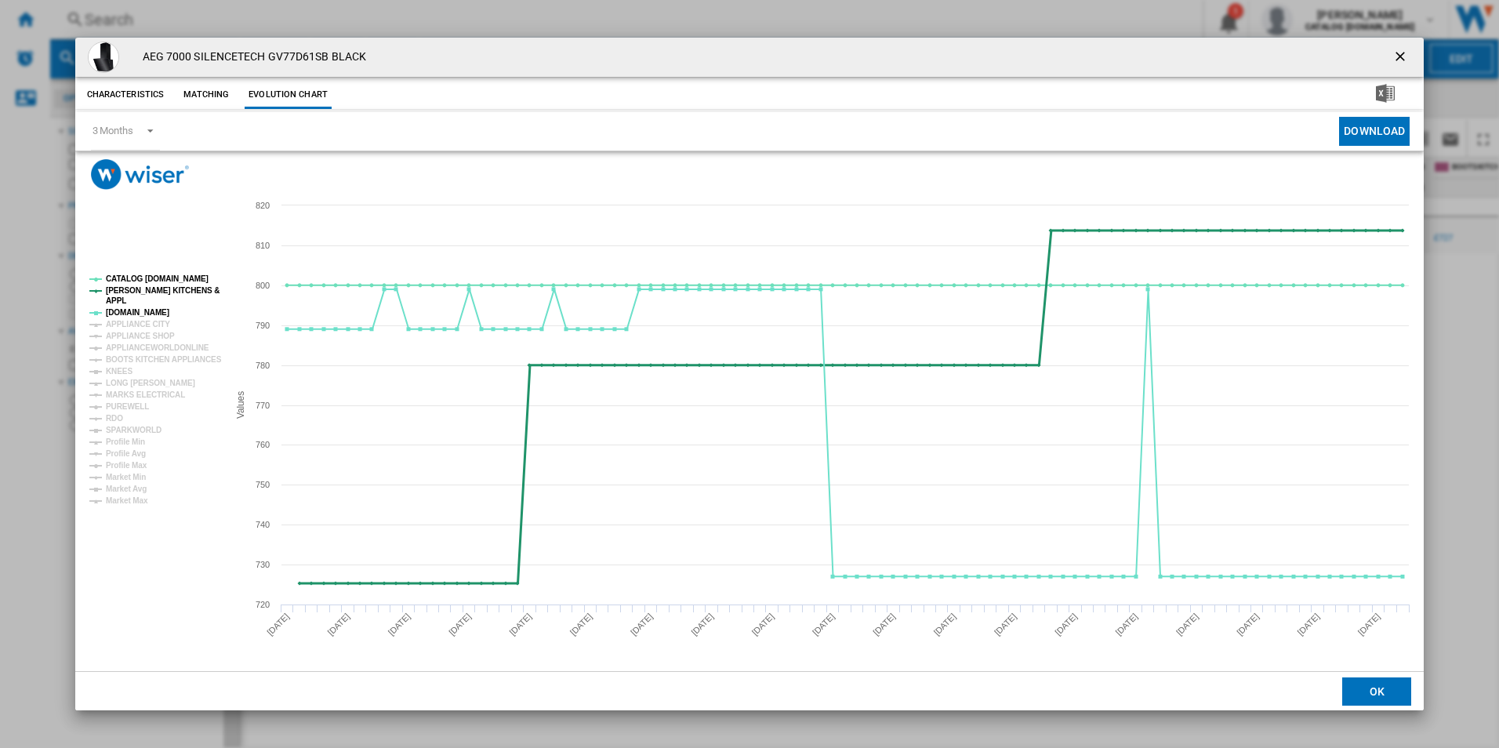
click at [159, 290] on tspan "[PERSON_NAME] KITCHENS &" at bounding box center [163, 290] width 114 height 9
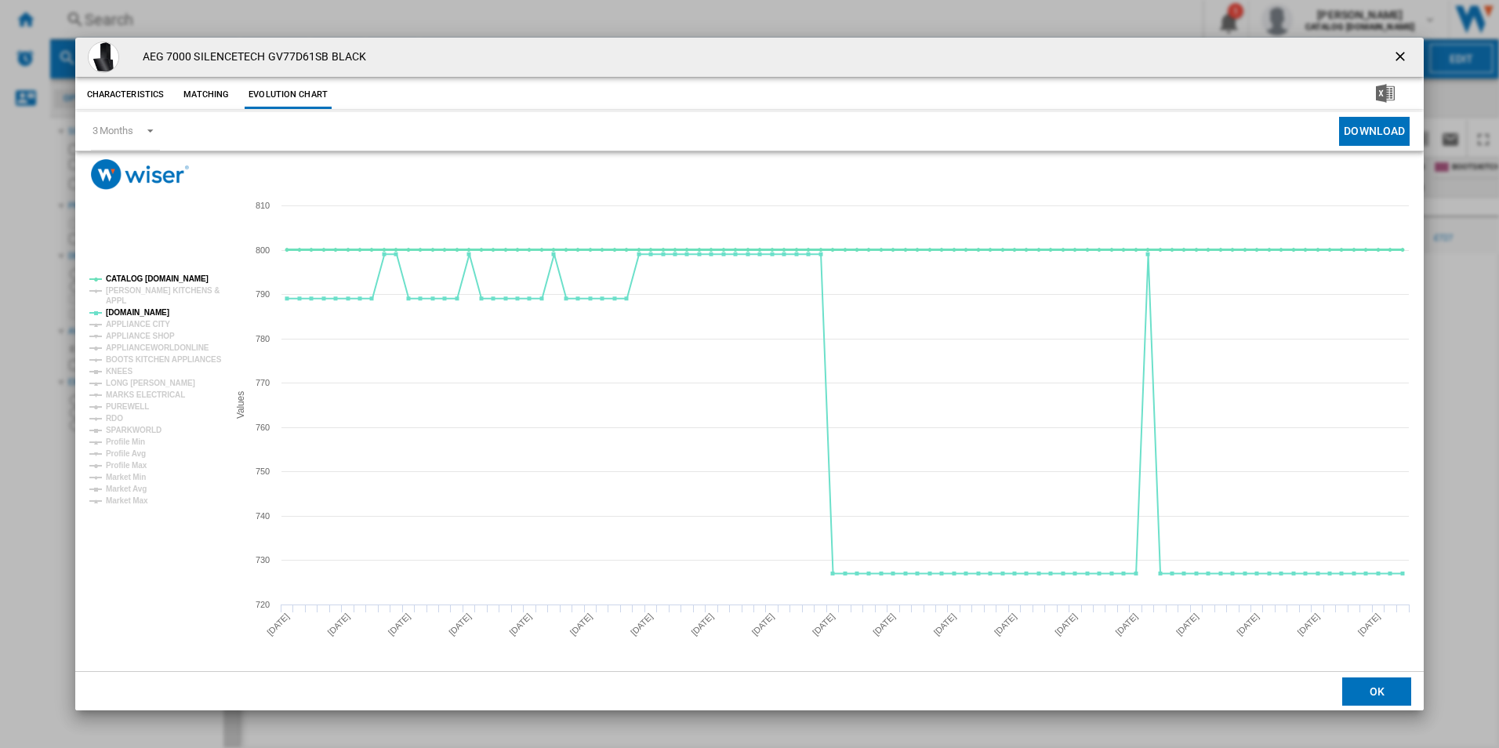
click at [163, 277] on tspan "CATALOG [DOMAIN_NAME]" at bounding box center [157, 278] width 103 height 9
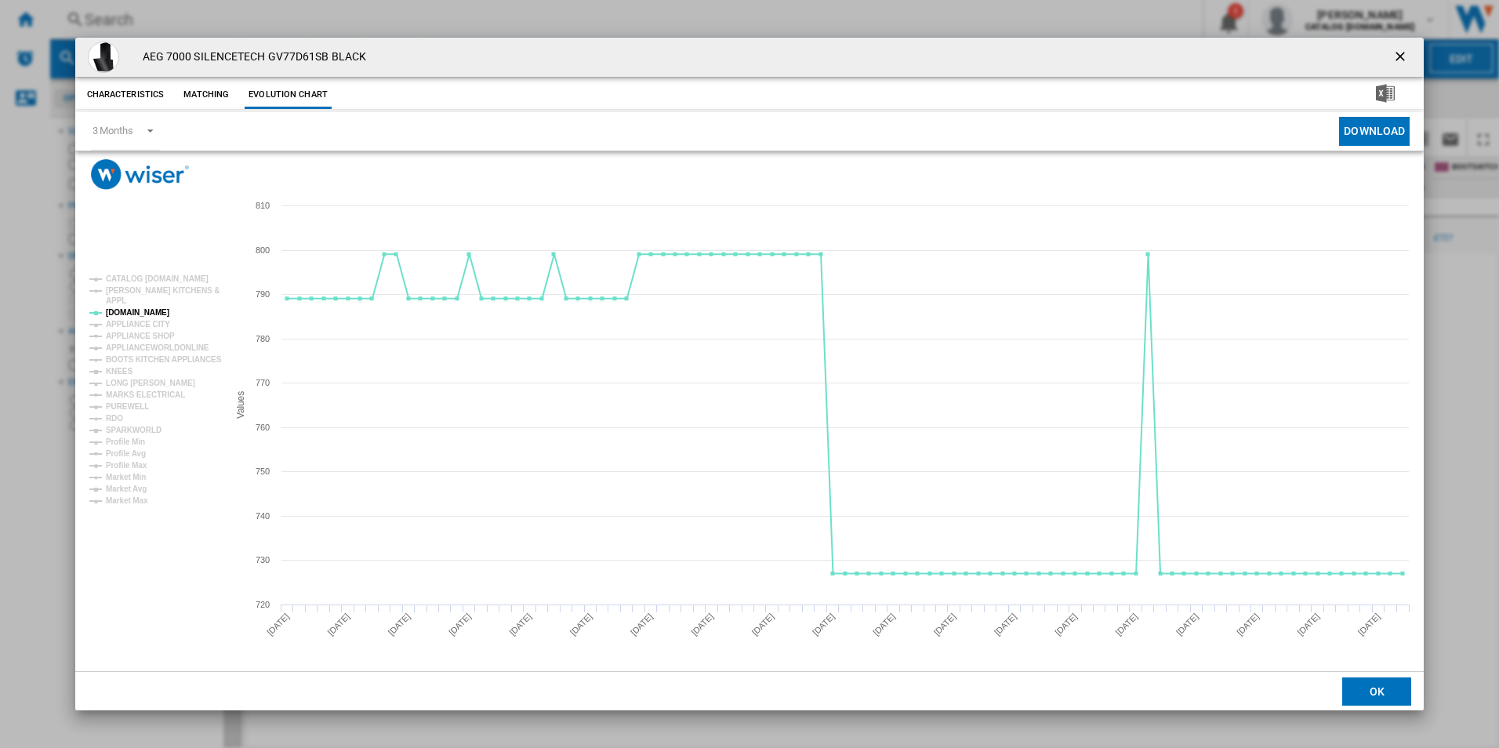
click at [1407, 54] on ng-md-icon "getI18NText('BUTTONS.CLOSE_DIALOG')" at bounding box center [1401, 58] width 19 height 19
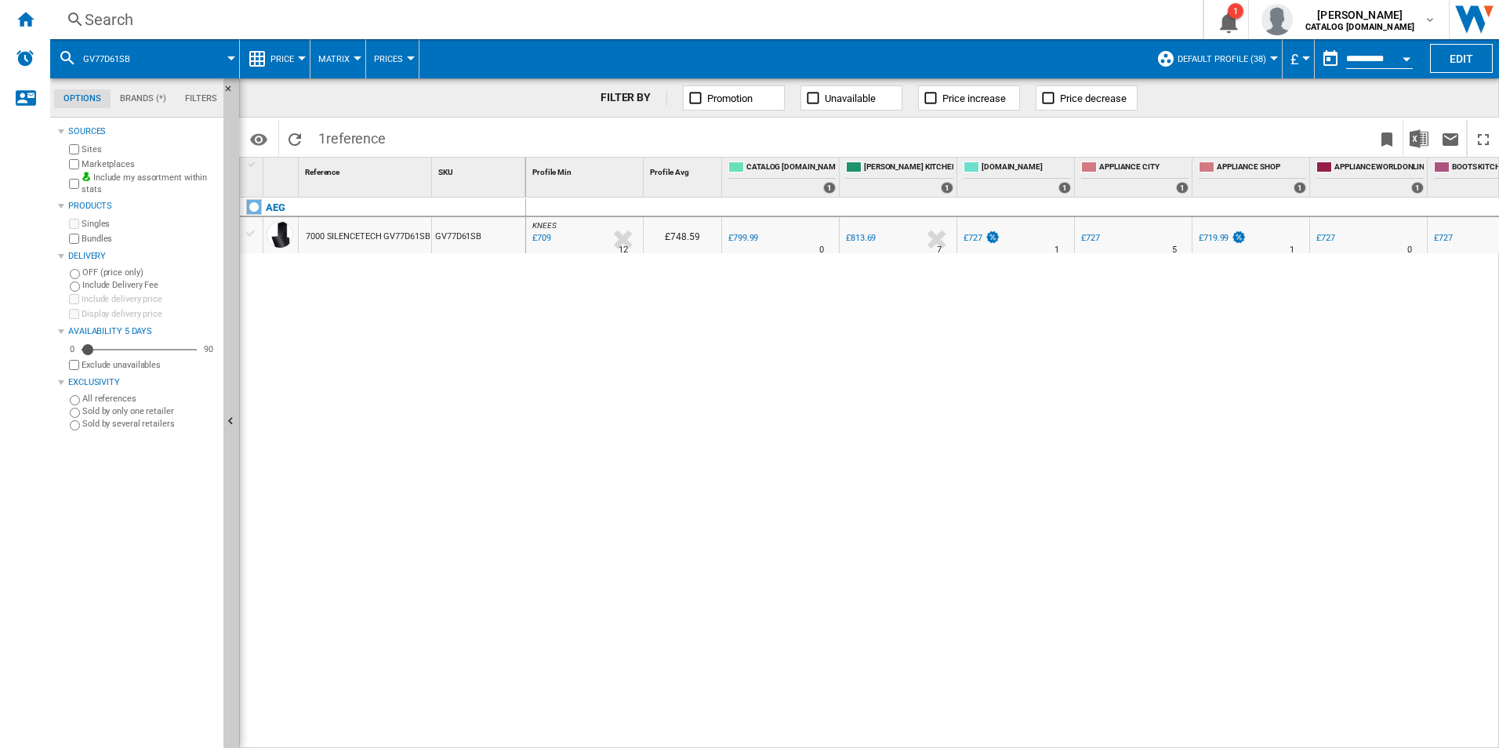
click at [644, 30] on div "Search" at bounding box center [623, 20] width 1077 height 22
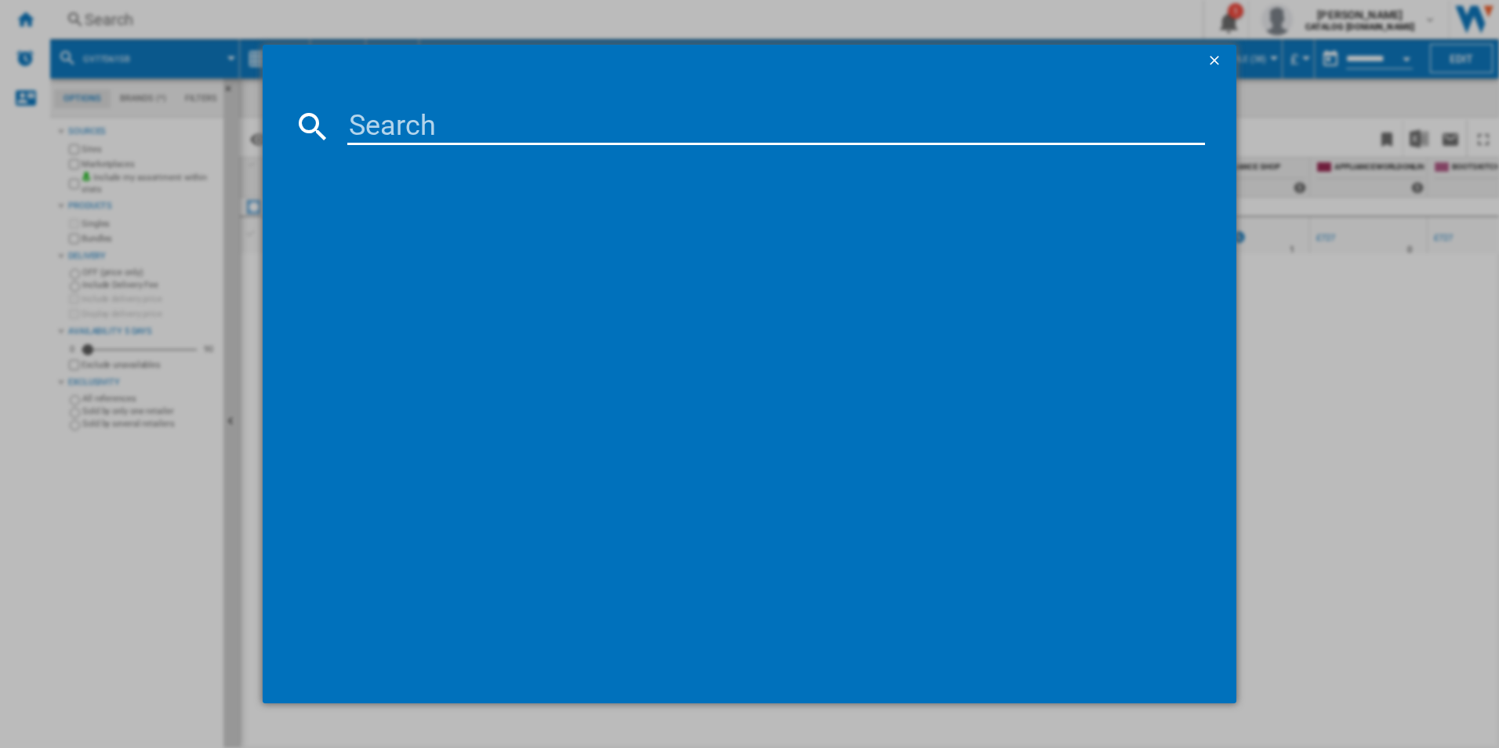
click at [430, 119] on input at bounding box center [776, 126] width 858 height 38
type input "GB67D61HB"
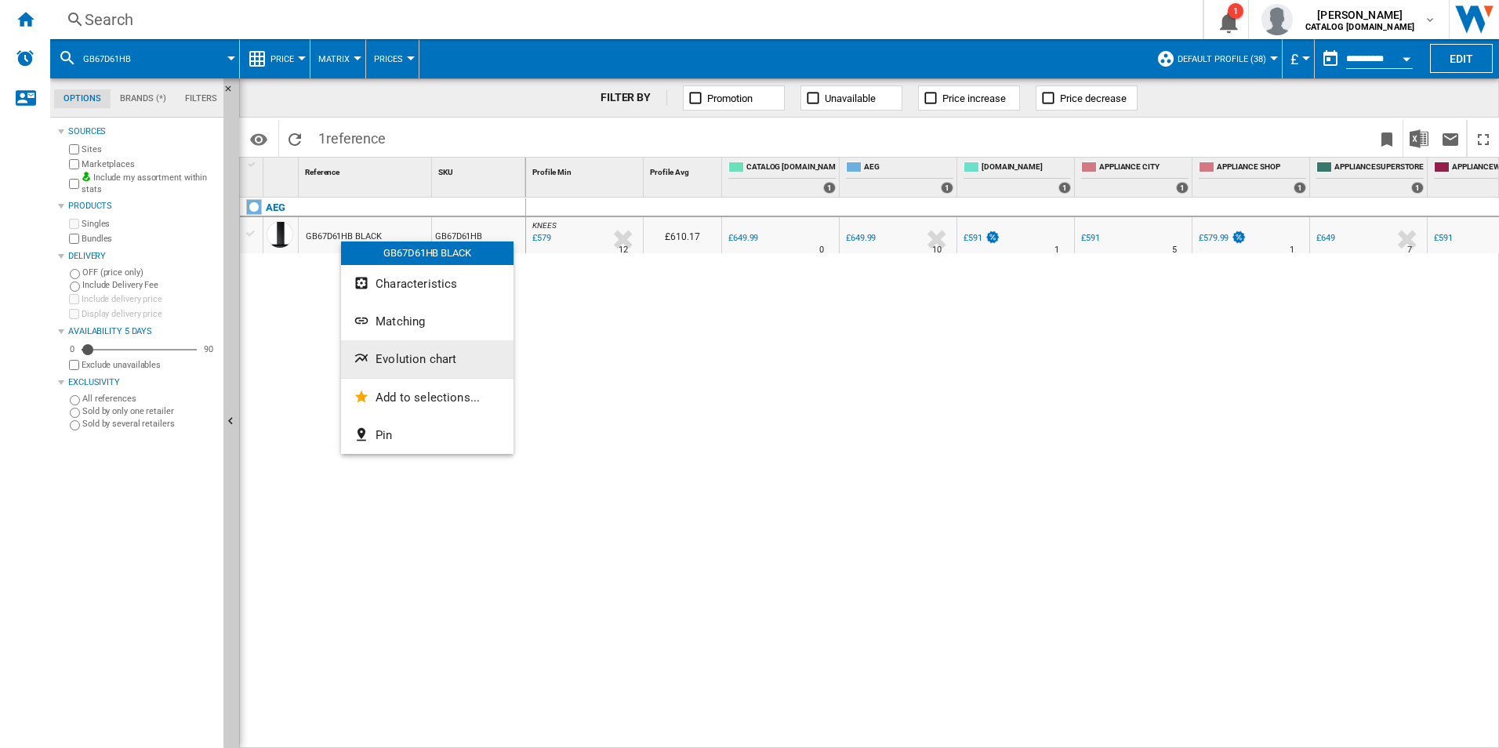
click at [388, 348] on button "Evolution chart" at bounding box center [427, 359] width 172 height 38
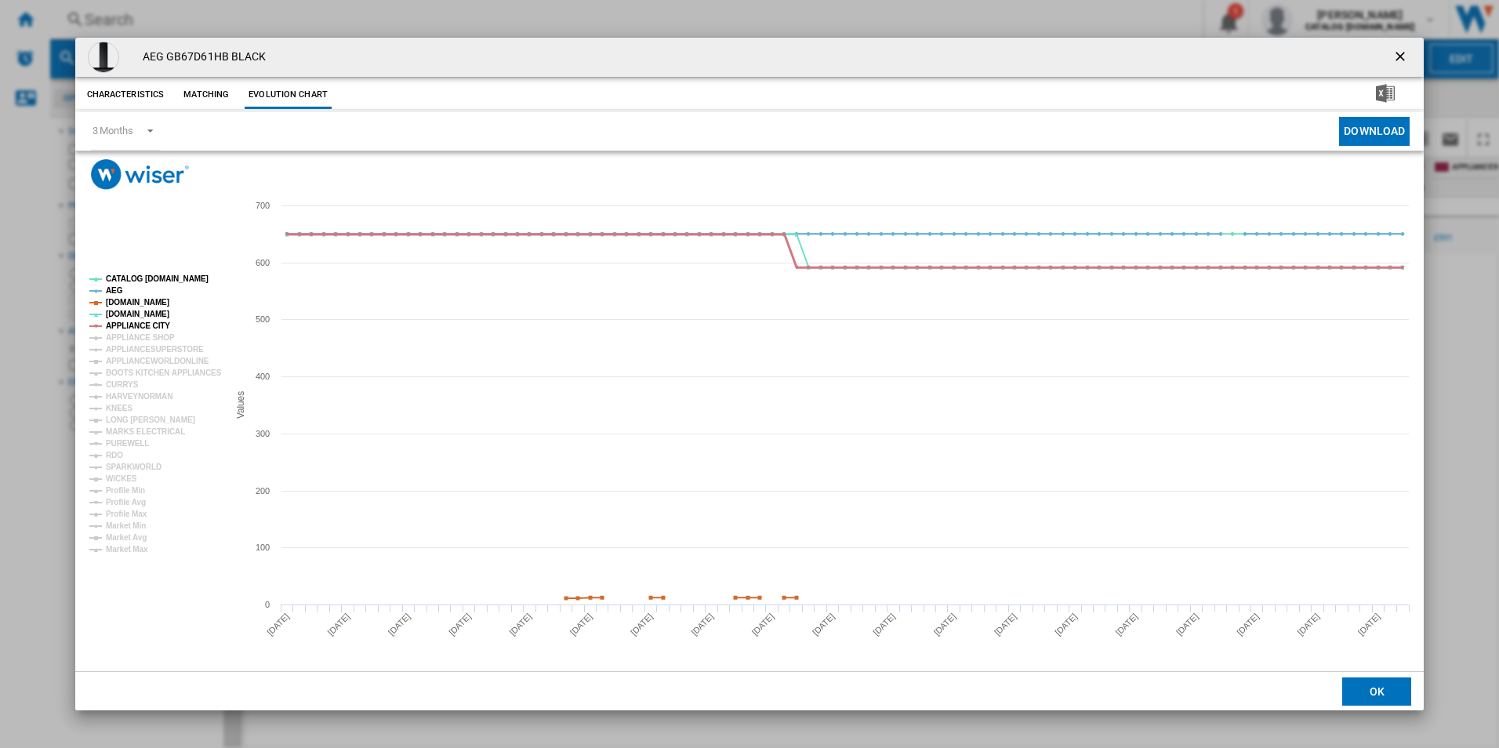
click at [142, 325] on tspan "APPLIANCE CITY" at bounding box center [138, 325] width 64 height 9
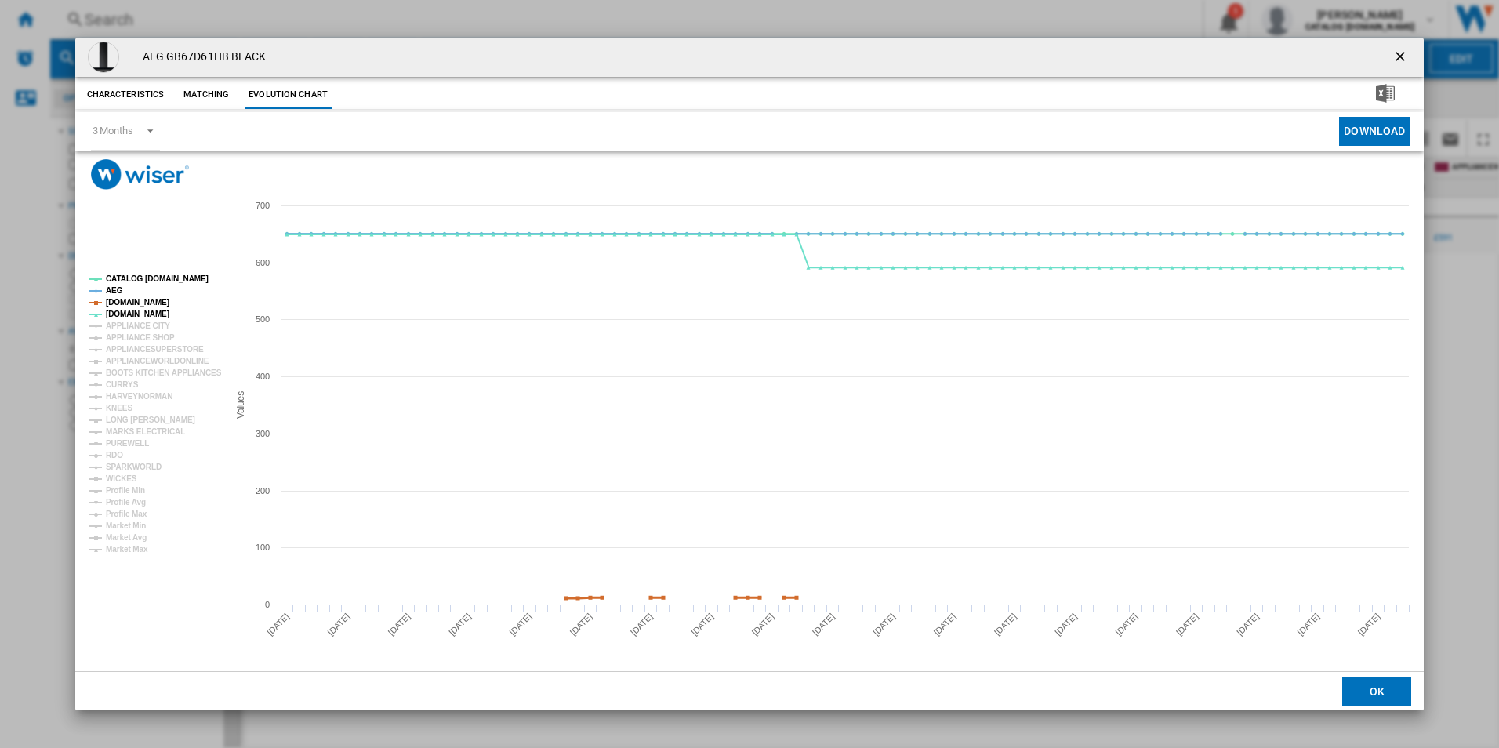
click at [143, 302] on tspan "[DOMAIN_NAME]" at bounding box center [137, 302] width 63 height 9
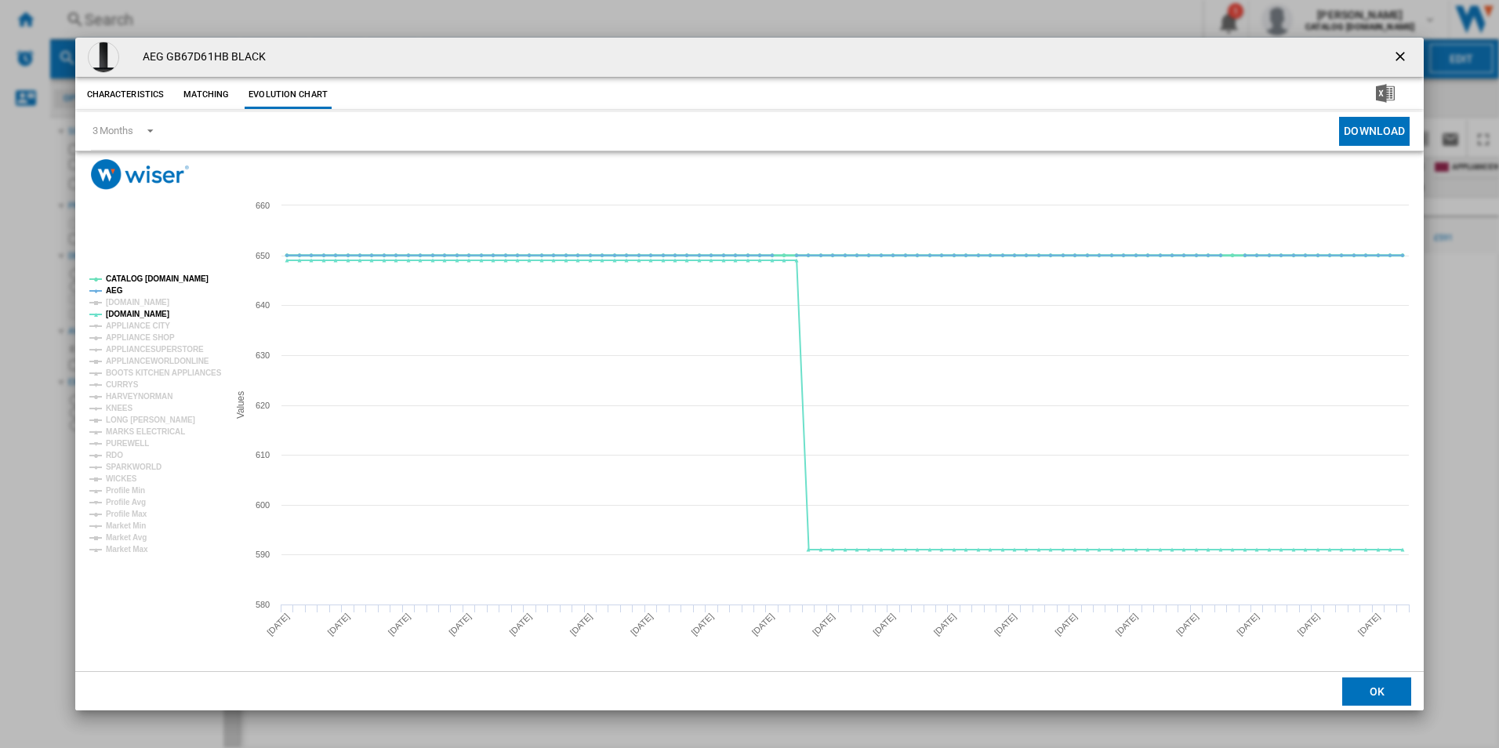
drag, startPoint x: 107, startPoint y: 285, endPoint x: 147, endPoint y: 274, distance: 41.7
click at [147, 274] on g "CATALOG ELECTROLUX.UK AEG AMAZON.CO.UK AO.COM APPLIANCE CITY APPLIANCE SHOP APP…" at bounding box center [155, 413] width 132 height 279
click at [147, 274] on tspan "CATALOG [DOMAIN_NAME]" at bounding box center [157, 278] width 103 height 9
click at [114, 288] on tspan "AEG" at bounding box center [114, 290] width 17 height 9
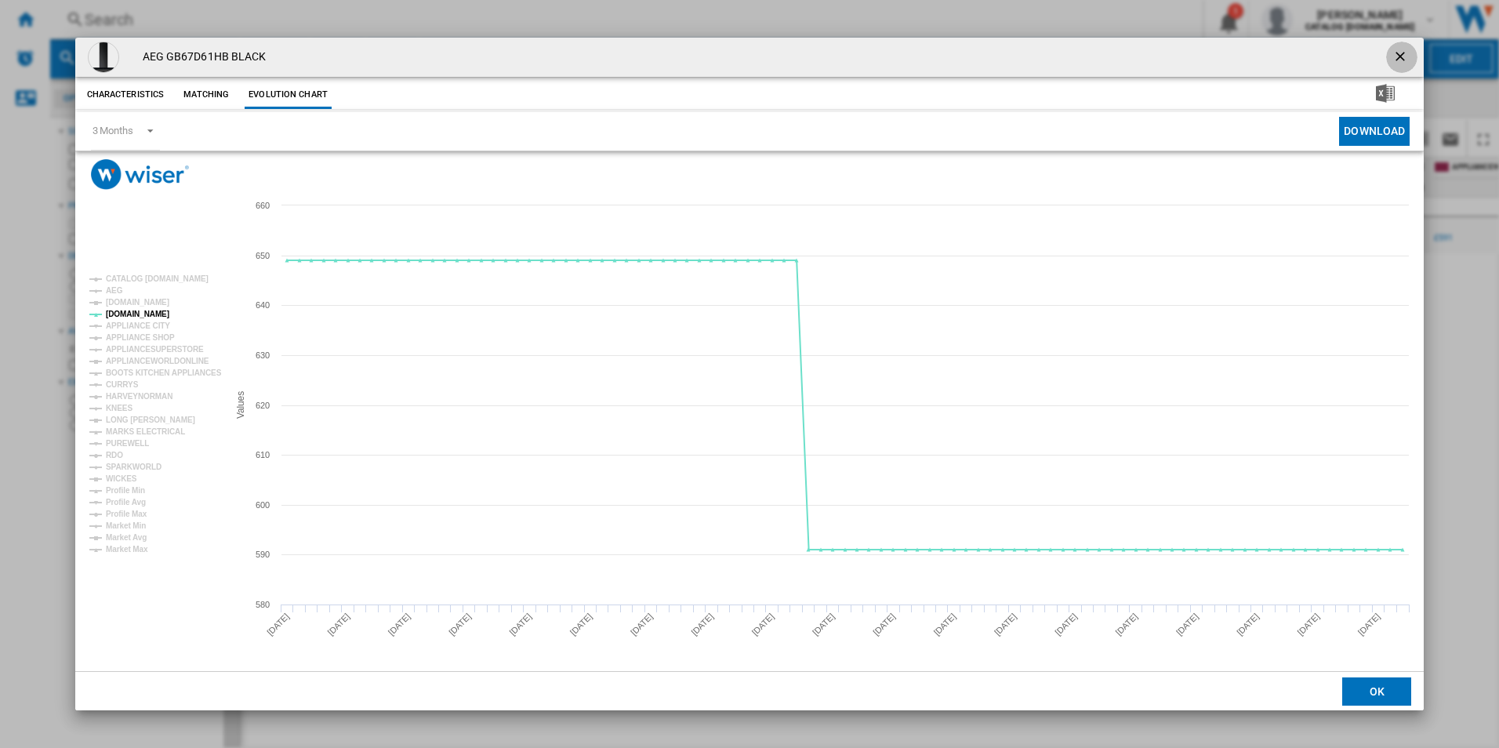
click at [1401, 47] on button "Product popup" at bounding box center [1401, 57] width 31 height 31
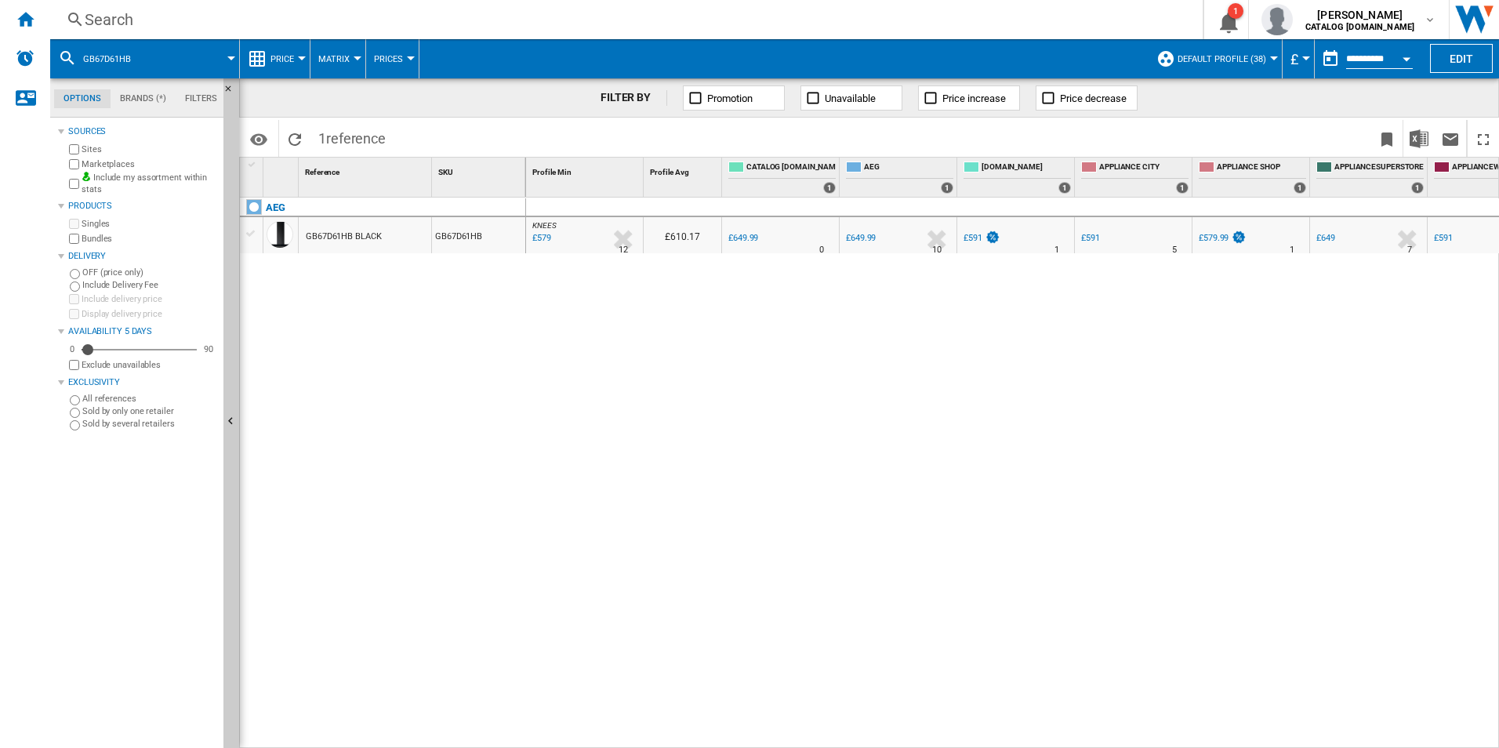
click at [717, 31] on div "Search Search 0 1 [PERSON_NAME] CATALOG [DOMAIN_NAME] CATALOG [DOMAIN_NAME] My …" at bounding box center [774, 19] width 1449 height 39
click at [719, 24] on div "Search" at bounding box center [623, 20] width 1077 height 22
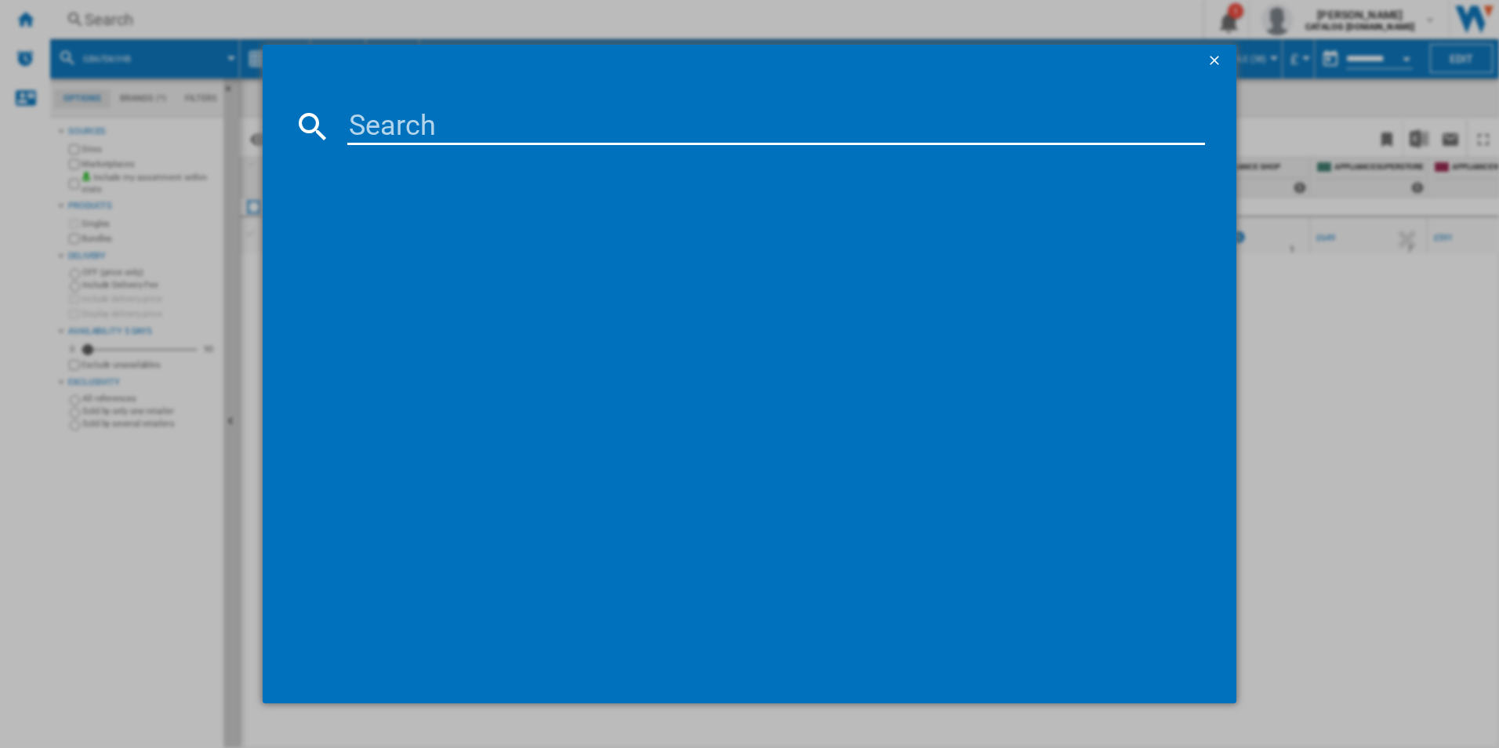
click at [567, 134] on input at bounding box center [776, 126] width 858 height 38
type input "GB87D71CB"
click at [567, 134] on input "GB87D71CB" at bounding box center [776, 126] width 858 height 38
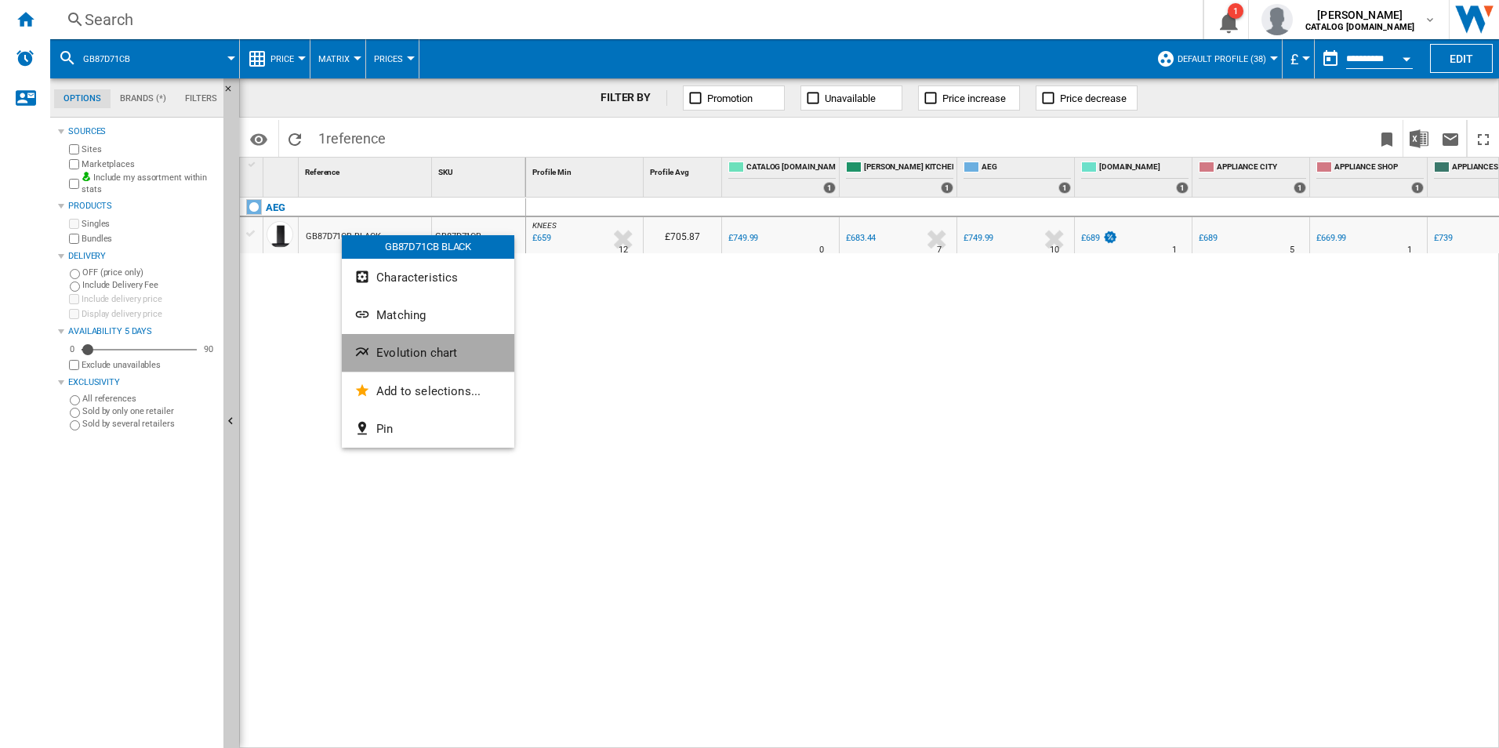
click at [372, 351] on ng-md-icon "Evolution chart" at bounding box center [363, 353] width 19 height 19
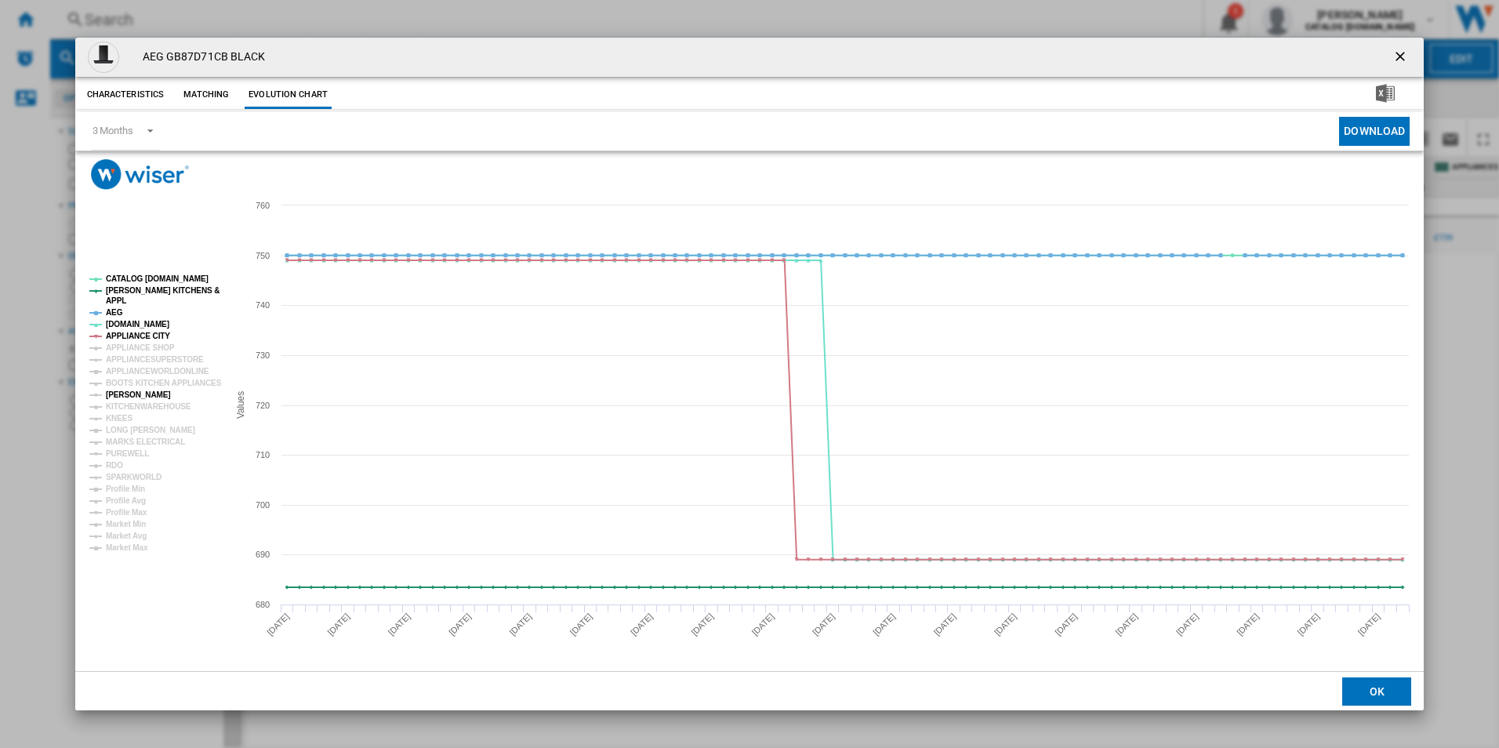
click at [132, 390] on tspan "[PERSON_NAME]" at bounding box center [138, 394] width 65 height 9
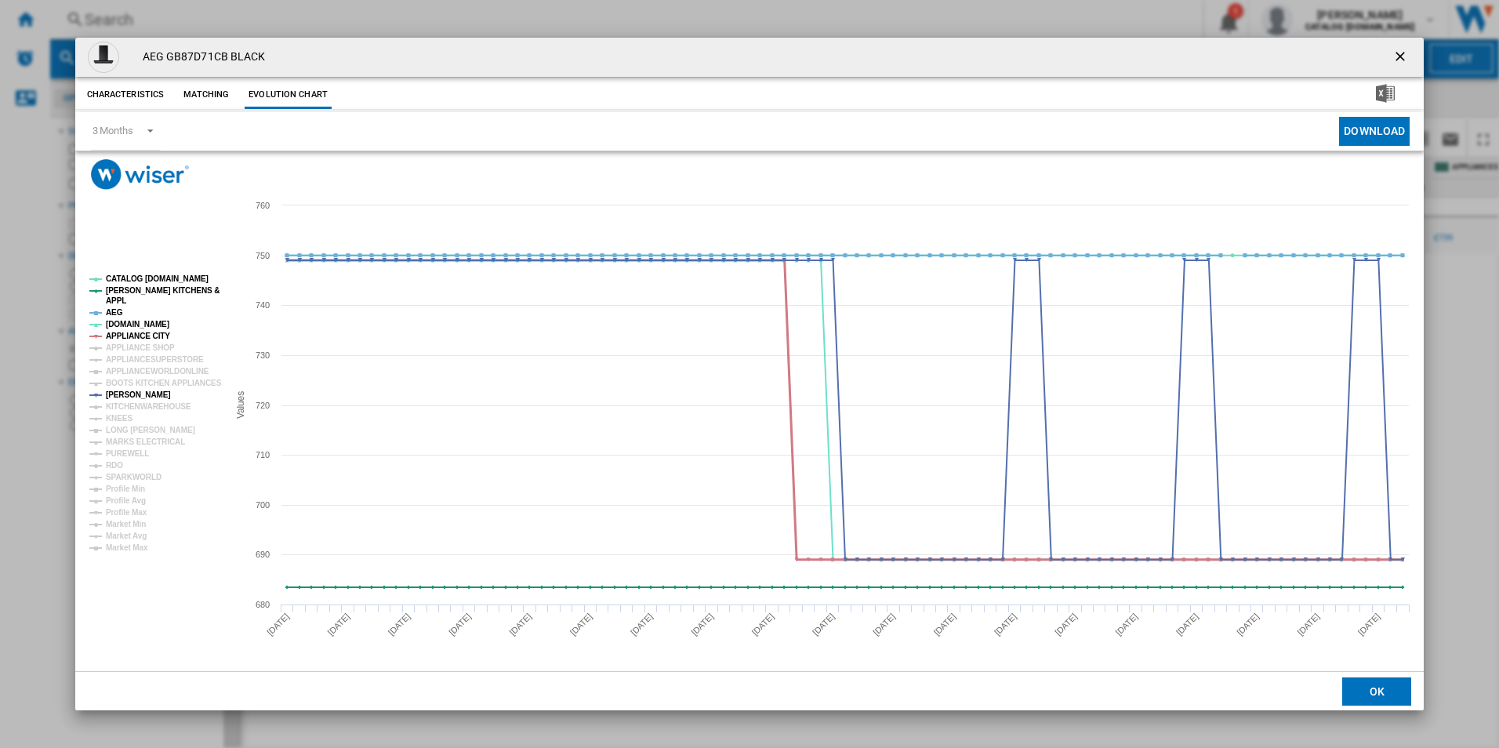
click at [154, 333] on tspan "APPLIANCE CITY" at bounding box center [138, 336] width 64 height 9
click at [115, 310] on tspan "AEG" at bounding box center [114, 312] width 17 height 9
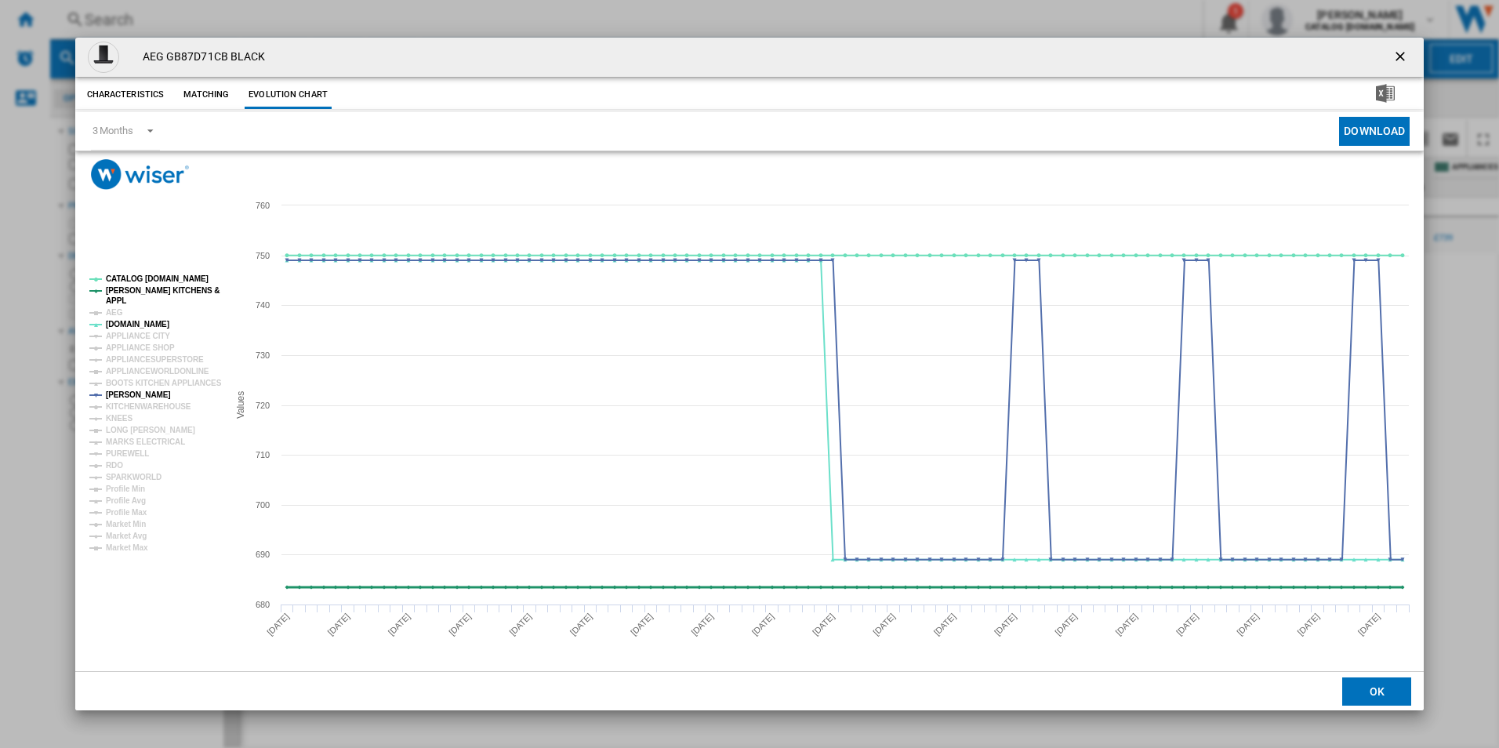
click at [151, 286] on tspan "[PERSON_NAME] KITCHENS &" at bounding box center [163, 290] width 114 height 9
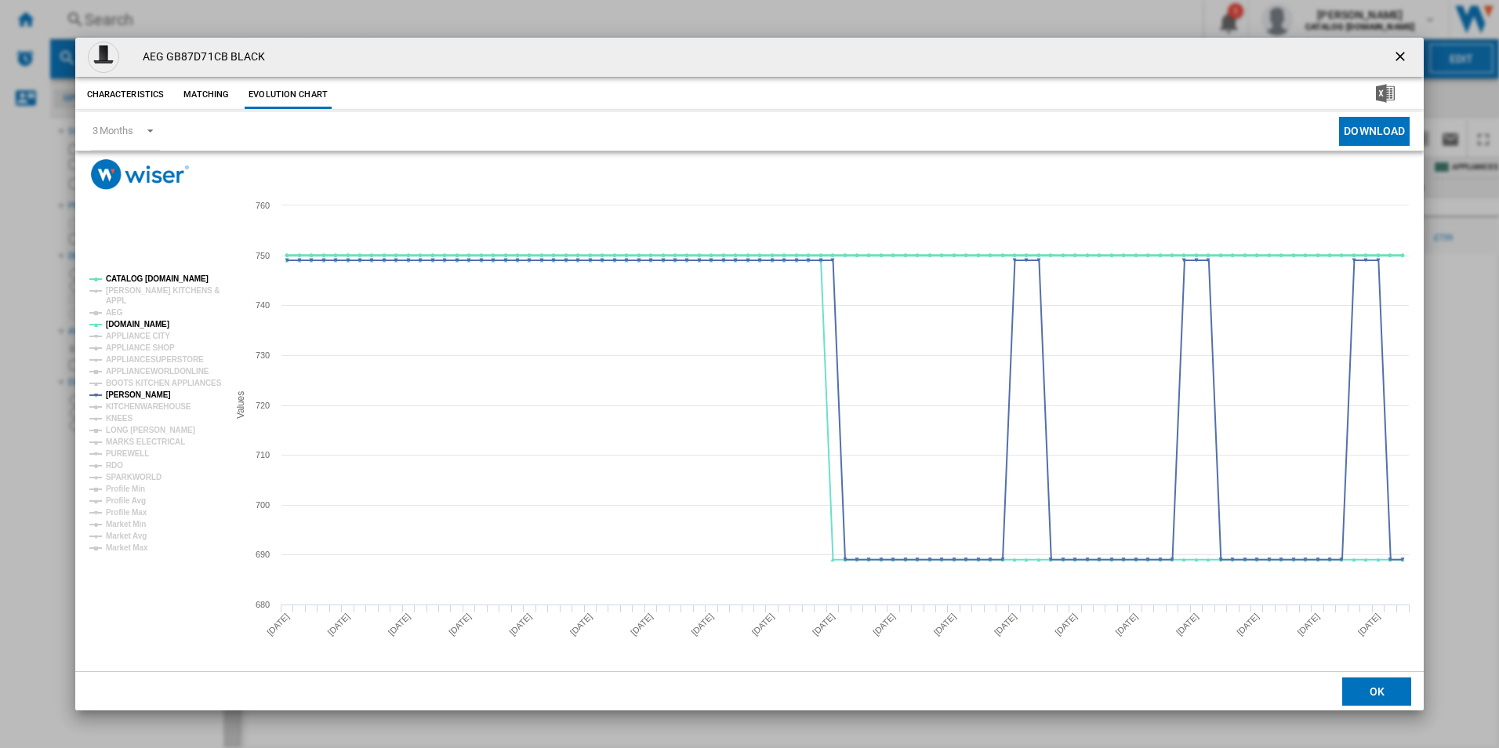
click at [158, 274] on tspan "CATALOG [DOMAIN_NAME]" at bounding box center [157, 278] width 103 height 9
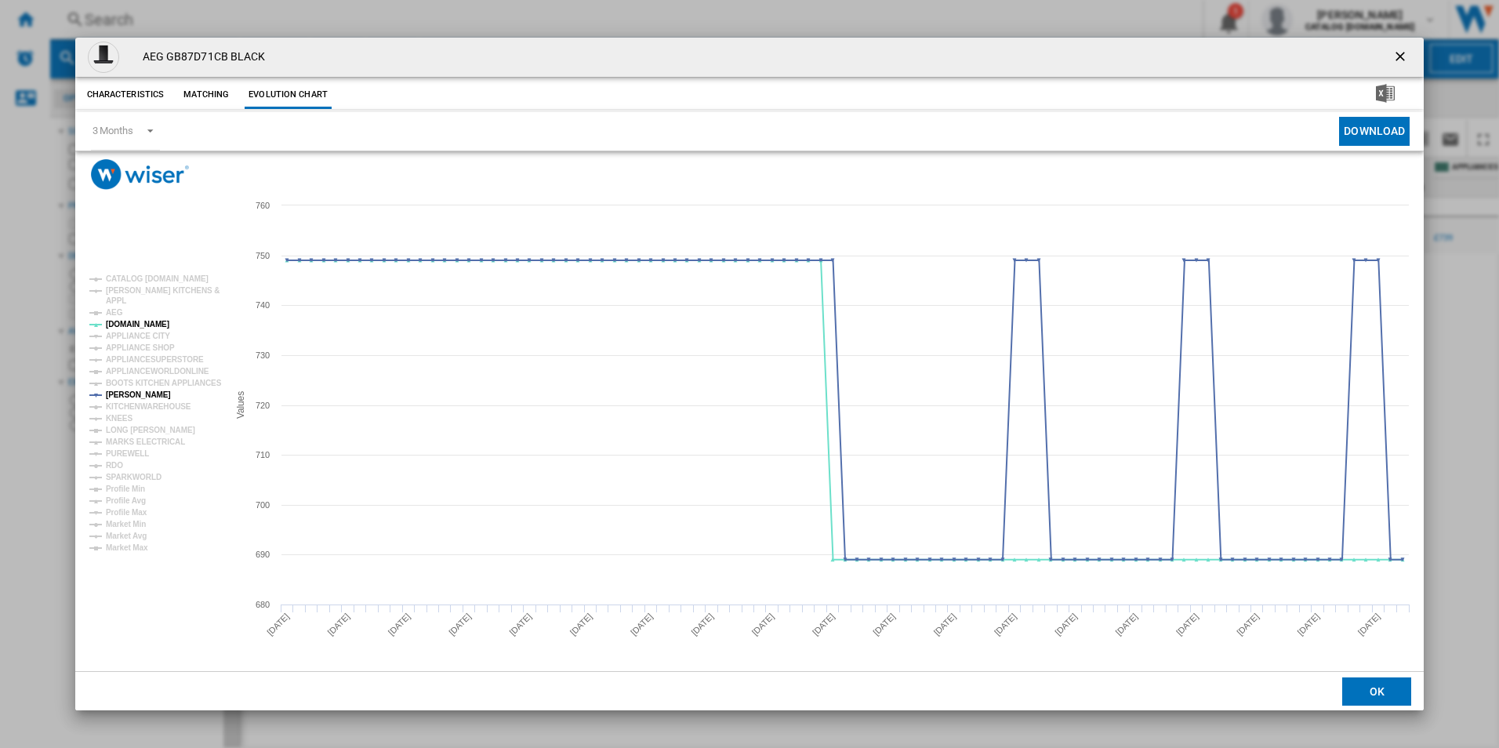
click at [1394, 63] on ng-md-icon "getI18NText('BUTTONS.CLOSE_DIALOG')" at bounding box center [1401, 58] width 19 height 19
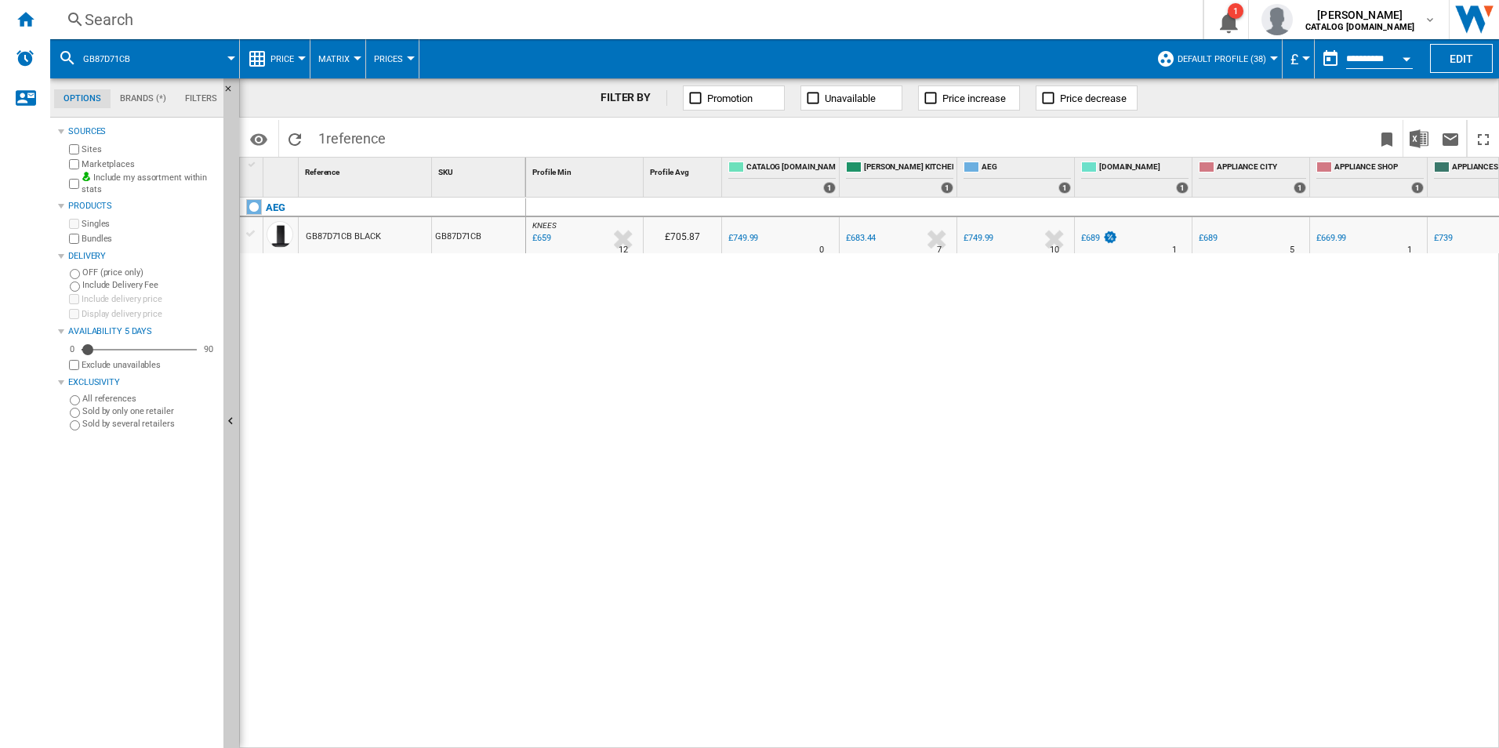
click at [930, 13] on div "Search" at bounding box center [623, 20] width 1077 height 22
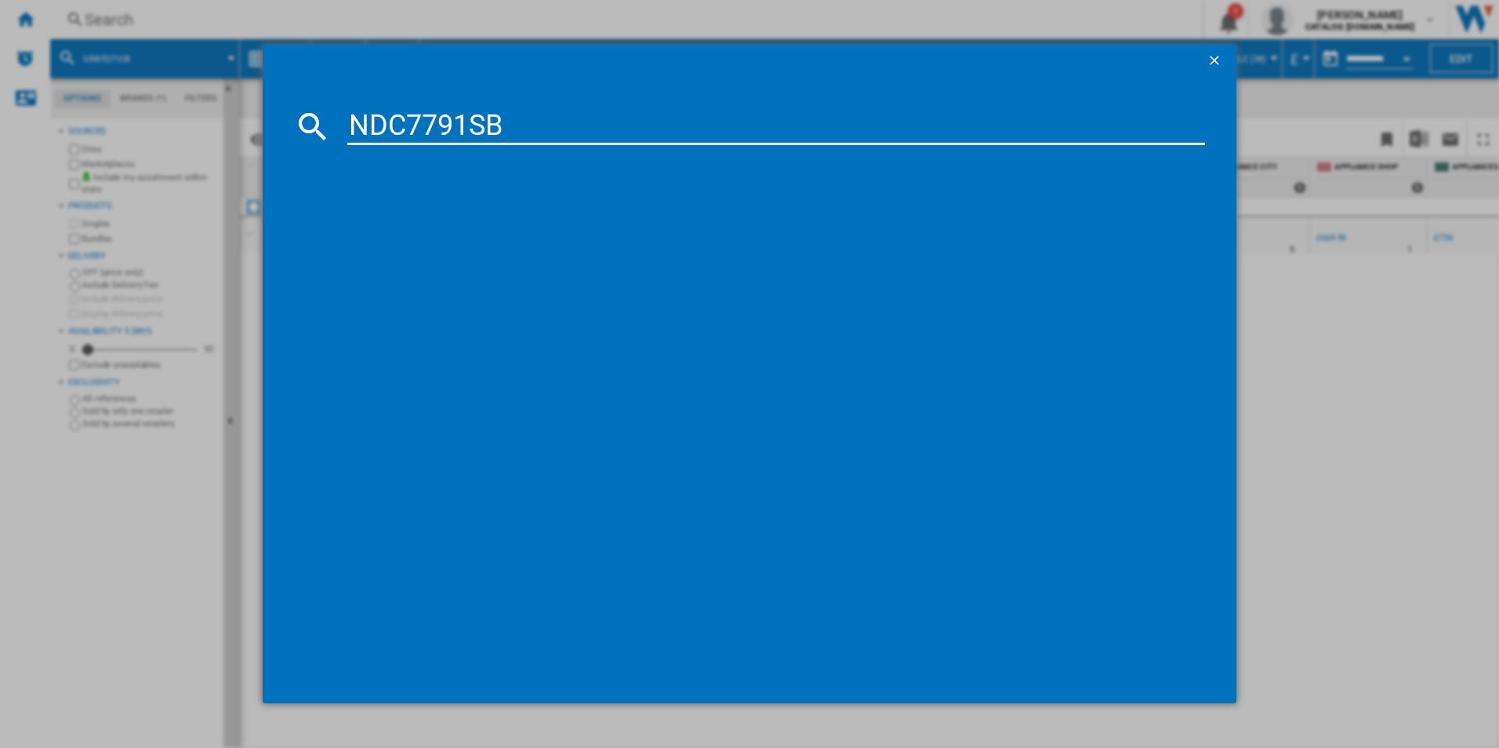
click at [657, 122] on input "NDC7791SB" at bounding box center [776, 126] width 858 height 38
type input "NDC7791SB"
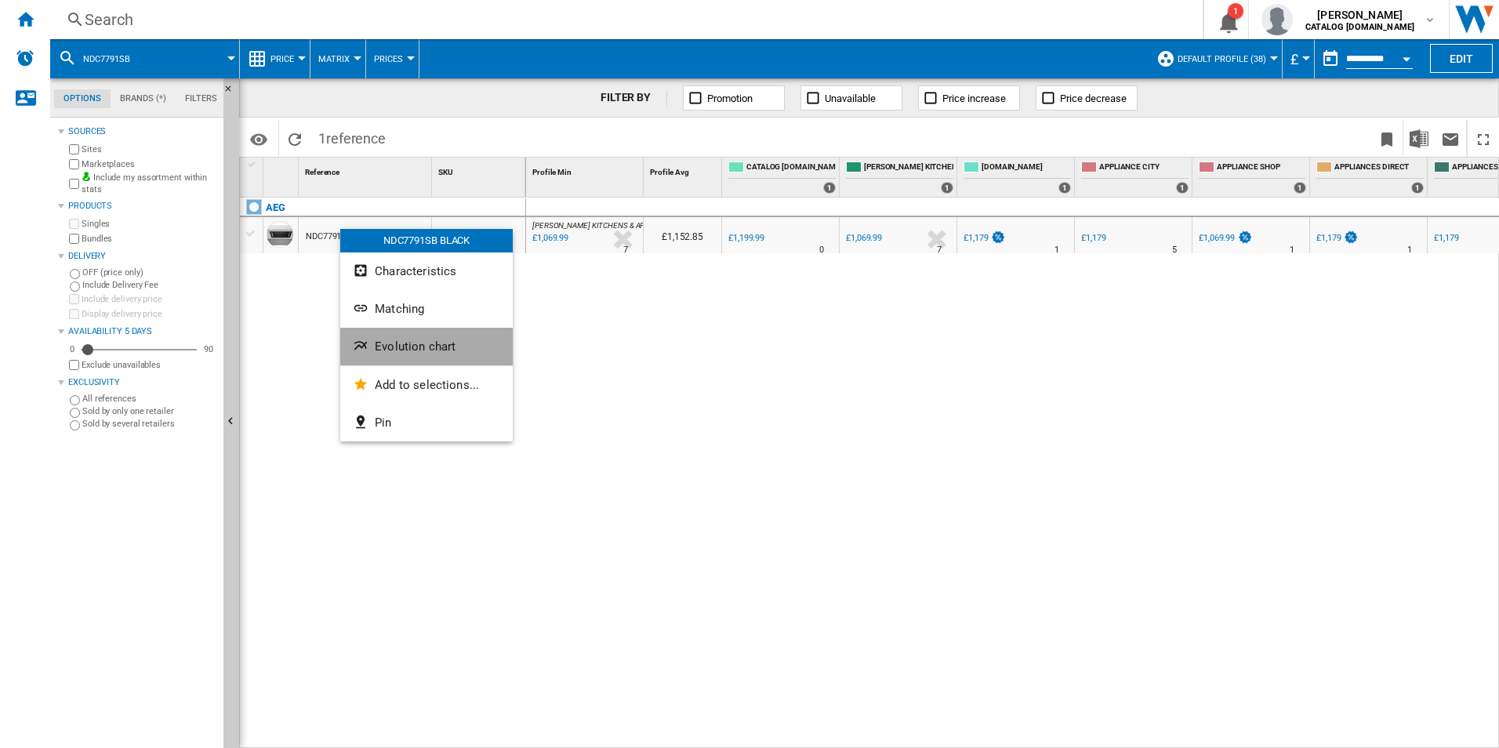
click at [386, 348] on span "Evolution chart" at bounding box center [415, 346] width 81 height 14
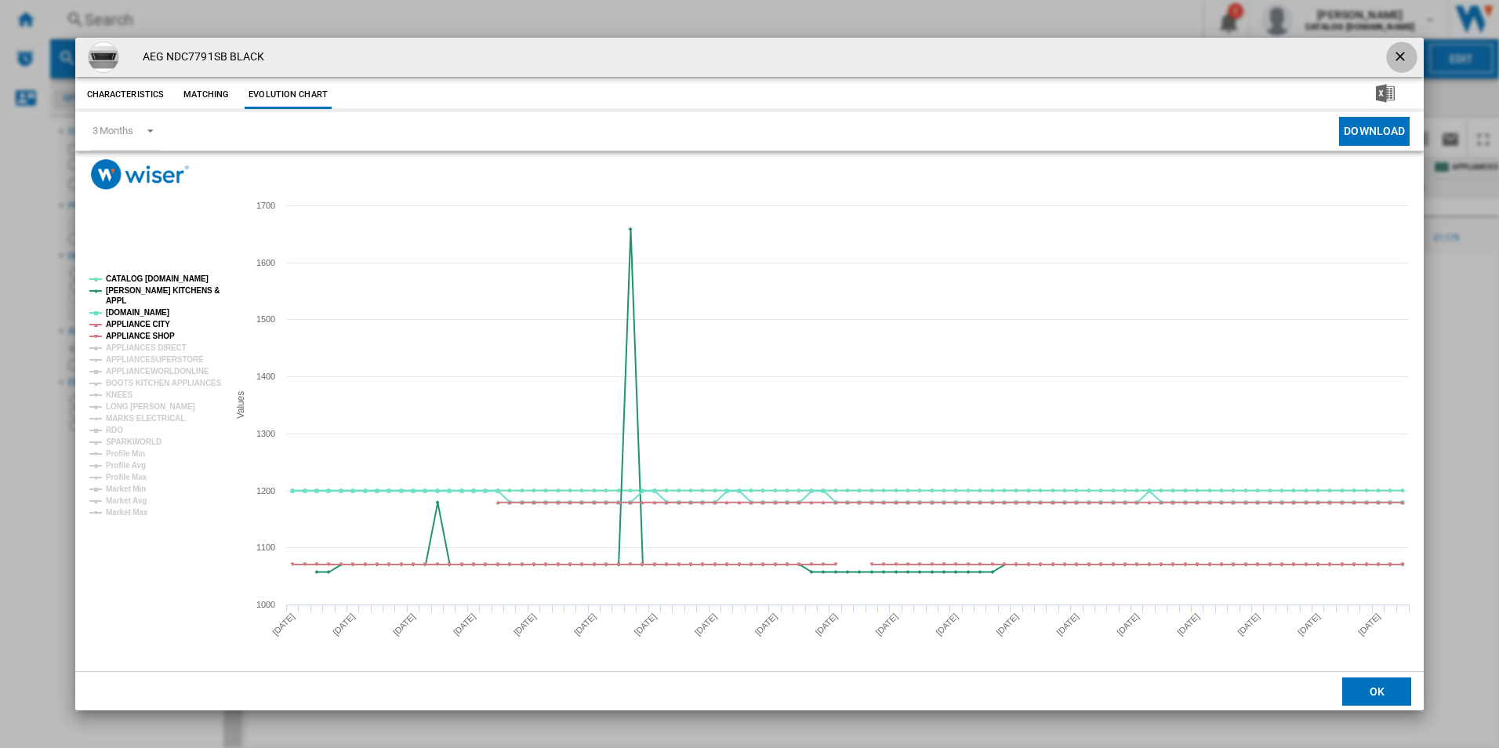
click at [1401, 49] on ng-md-icon "getI18NText('BUTTONS.CLOSE_DIALOG')" at bounding box center [1401, 58] width 19 height 19
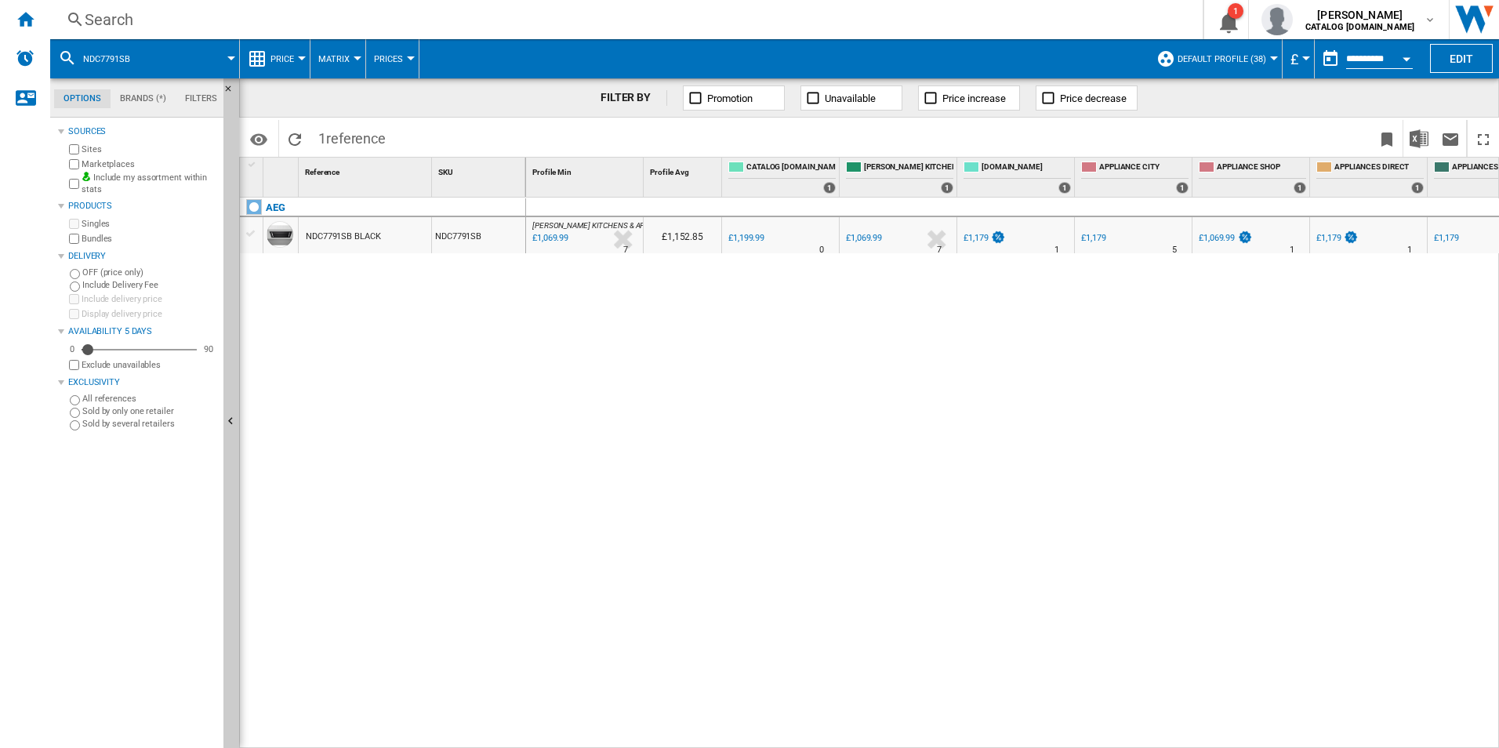
click at [633, 29] on div "Search" at bounding box center [623, 20] width 1077 height 22
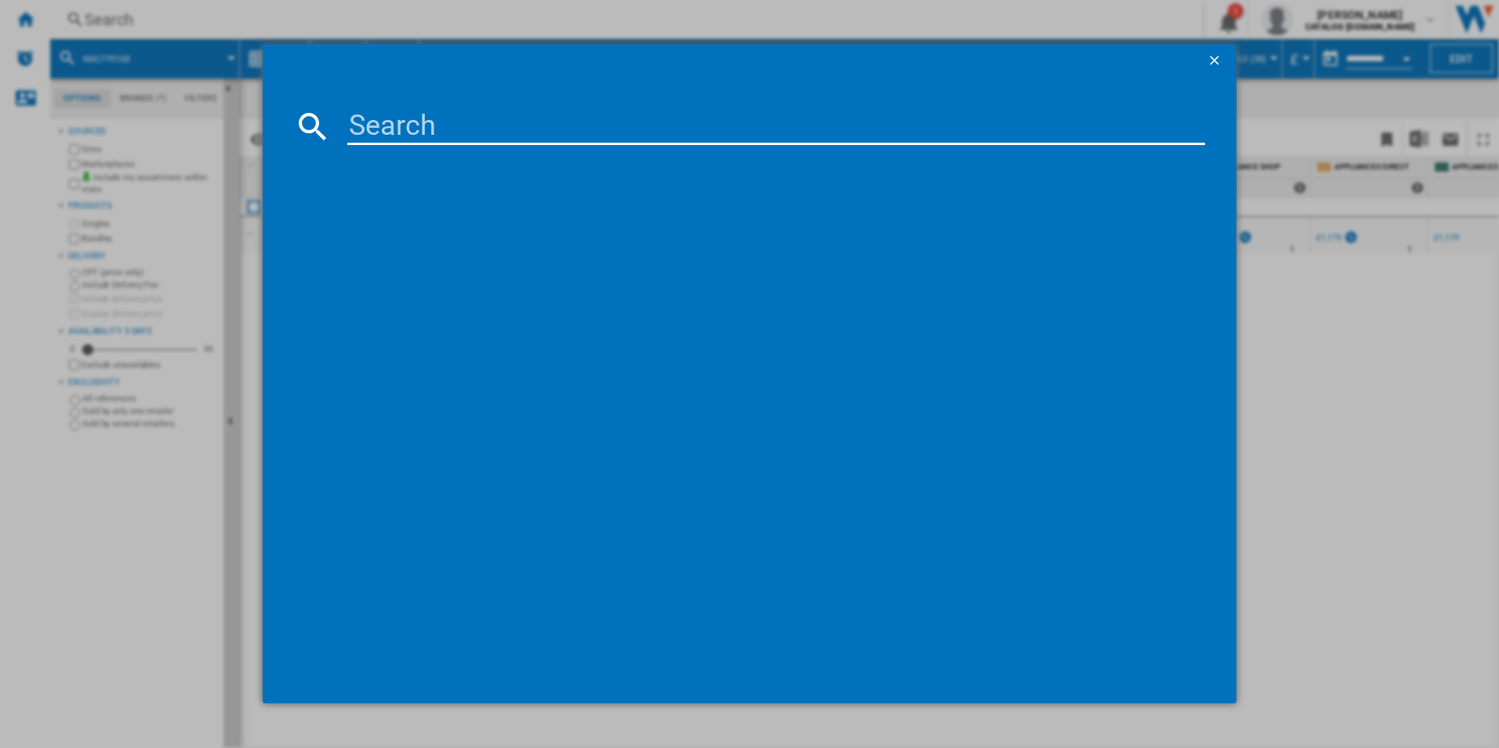
click at [594, 122] on input at bounding box center [776, 126] width 858 height 38
type input "NDC7721SB"
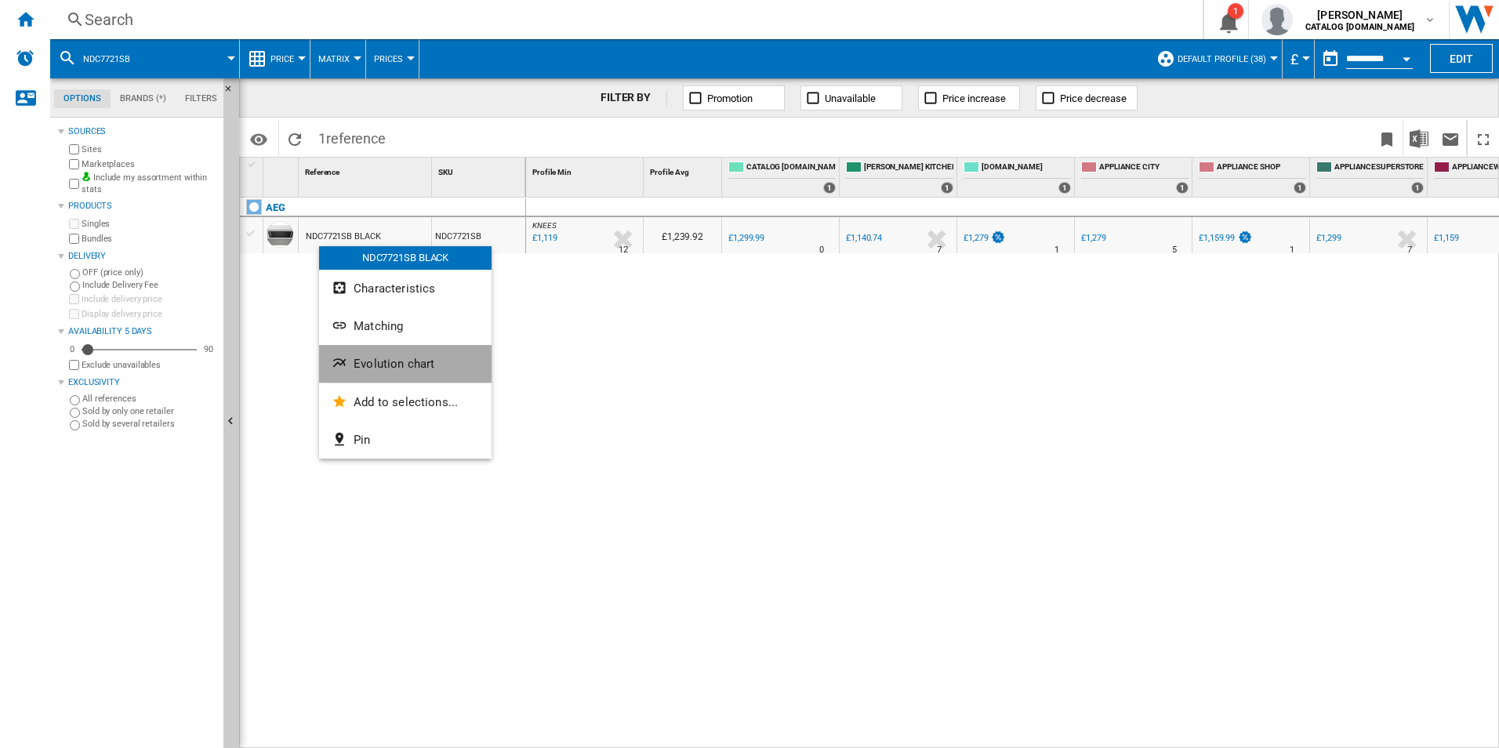
click at [345, 354] on button "Evolution chart" at bounding box center [405, 364] width 172 height 38
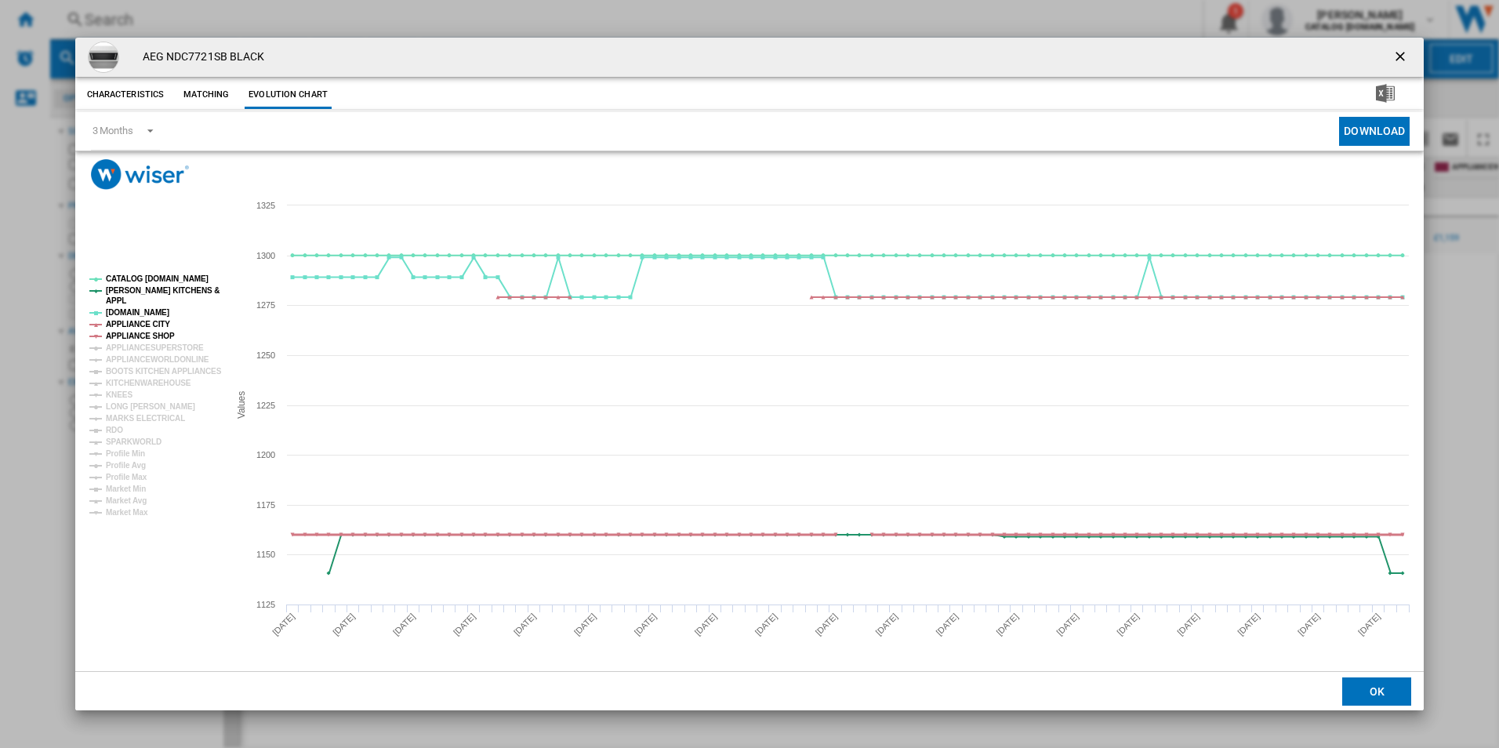
click at [136, 333] on tspan "APPLIANCE SHOP" at bounding box center [140, 336] width 69 height 9
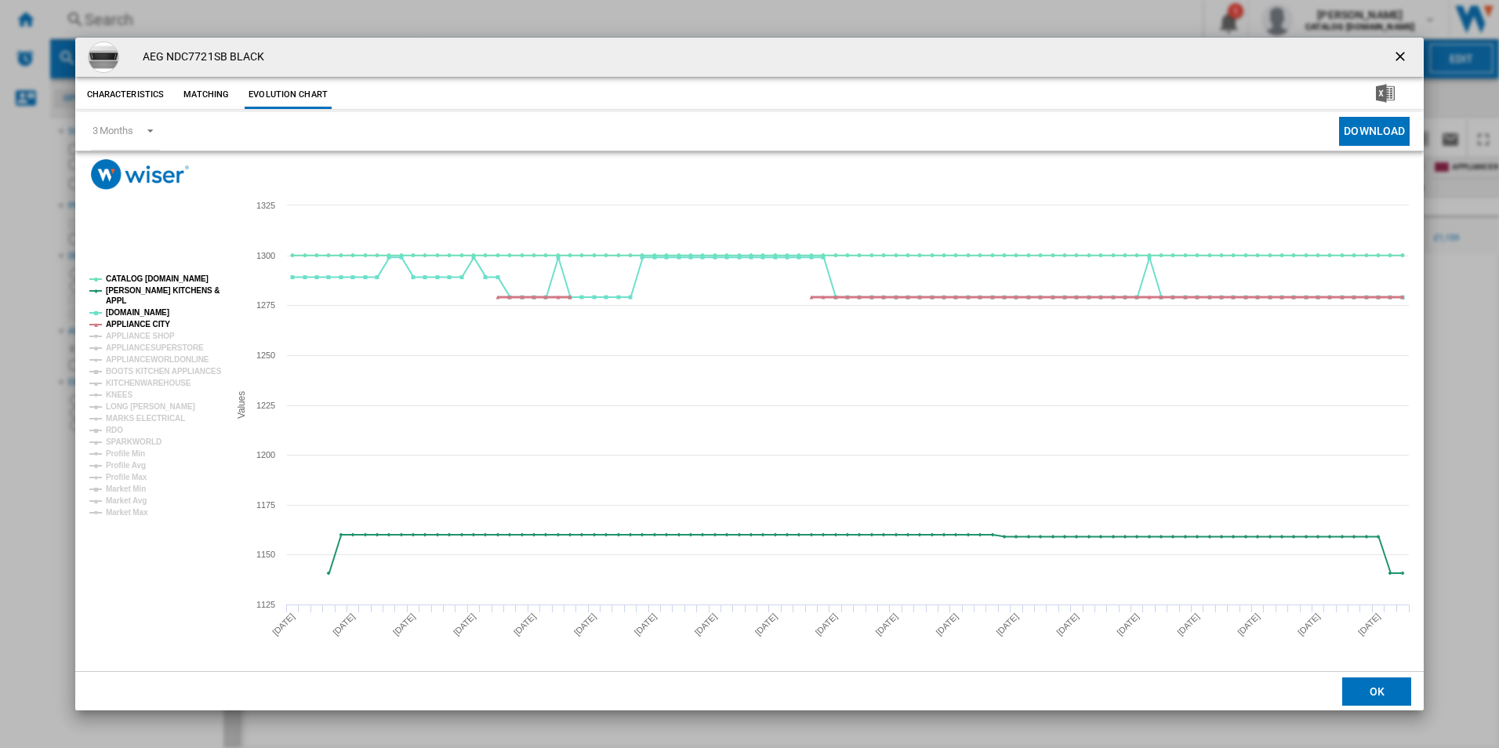
click at [136, 321] on tspan "APPLIANCE CITY" at bounding box center [138, 324] width 64 height 9
click at [146, 289] on tspan "[PERSON_NAME] KITCHENS &" at bounding box center [163, 290] width 114 height 9
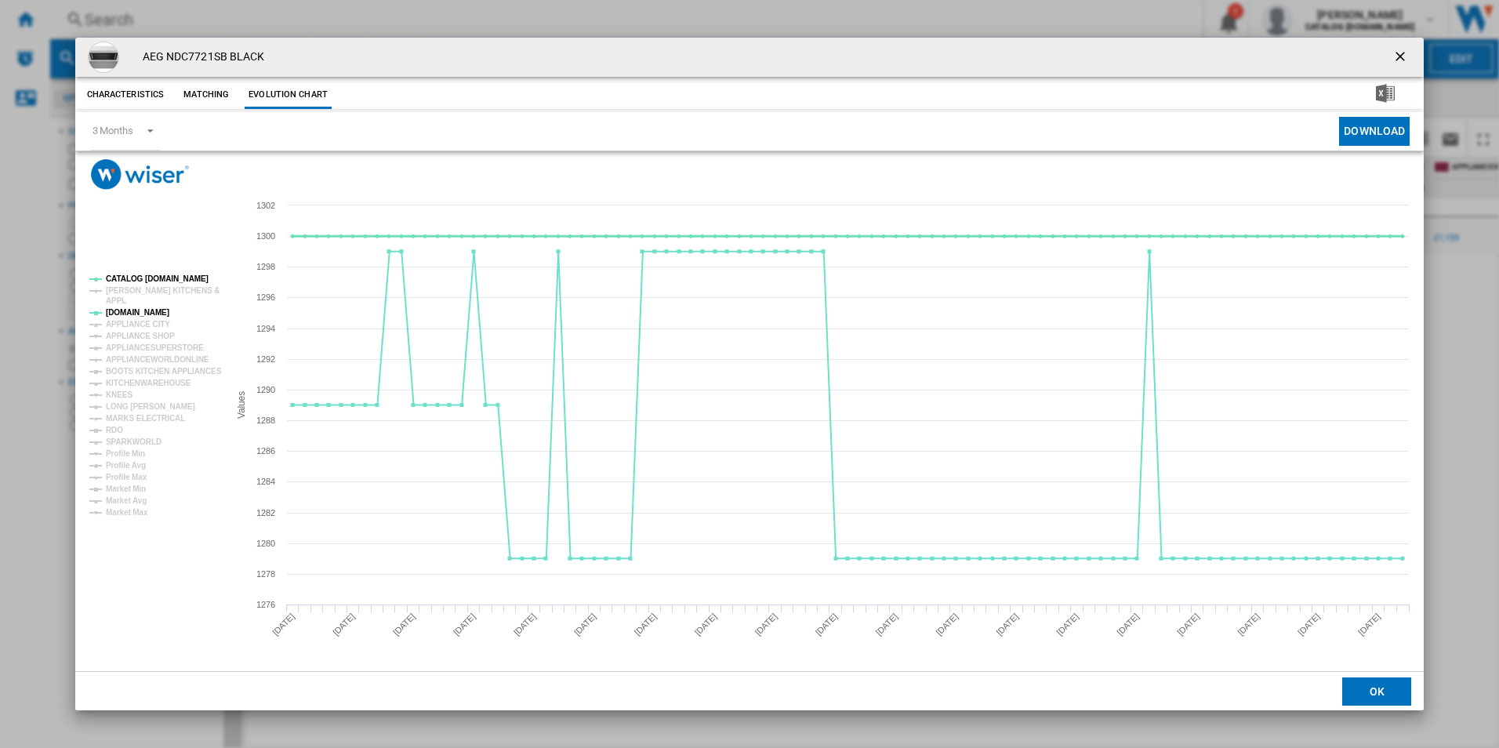
click at [150, 279] on tspan "CATALOG [DOMAIN_NAME]" at bounding box center [157, 278] width 103 height 9
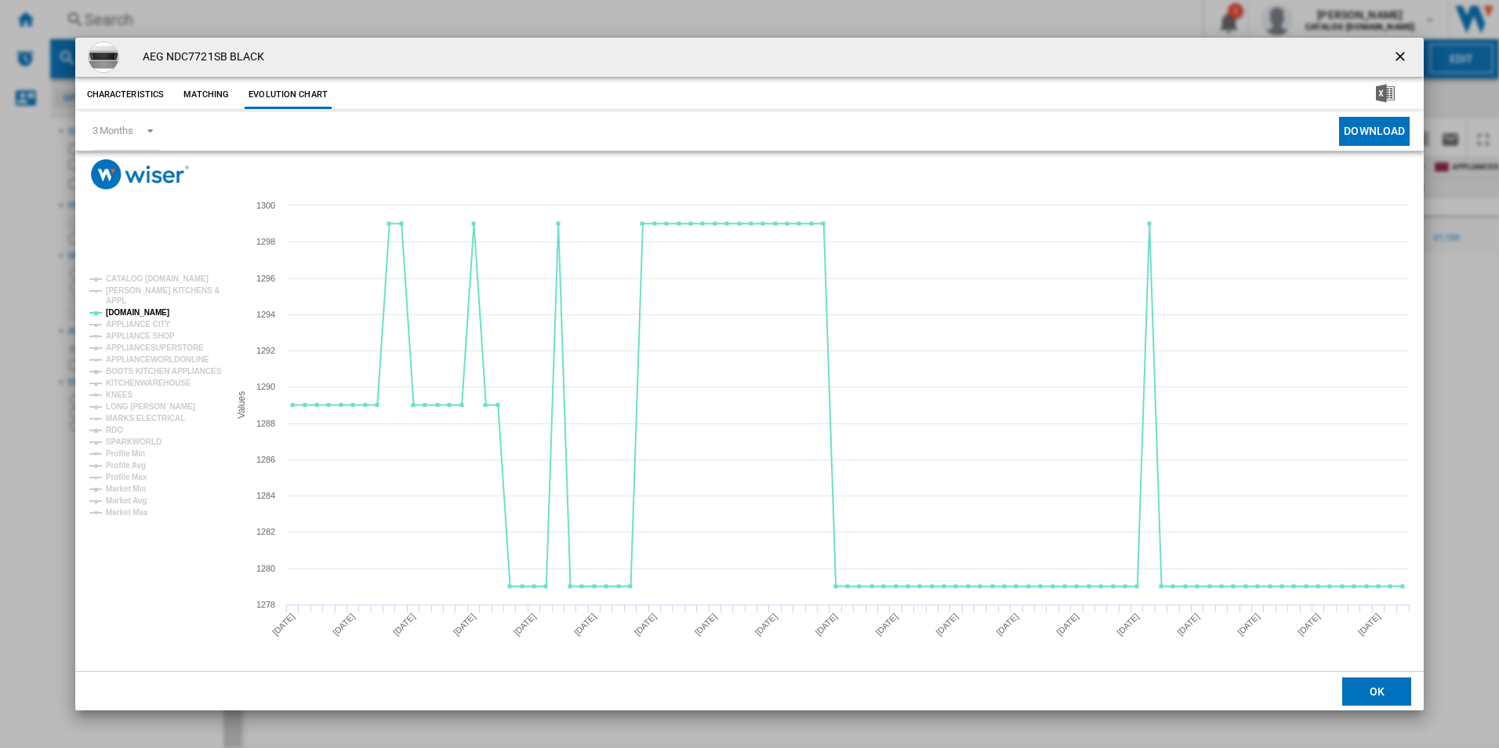
click at [1405, 53] on ng-md-icon "getI18NText('BUTTONS.CLOSE_DIALOG')" at bounding box center [1401, 58] width 19 height 19
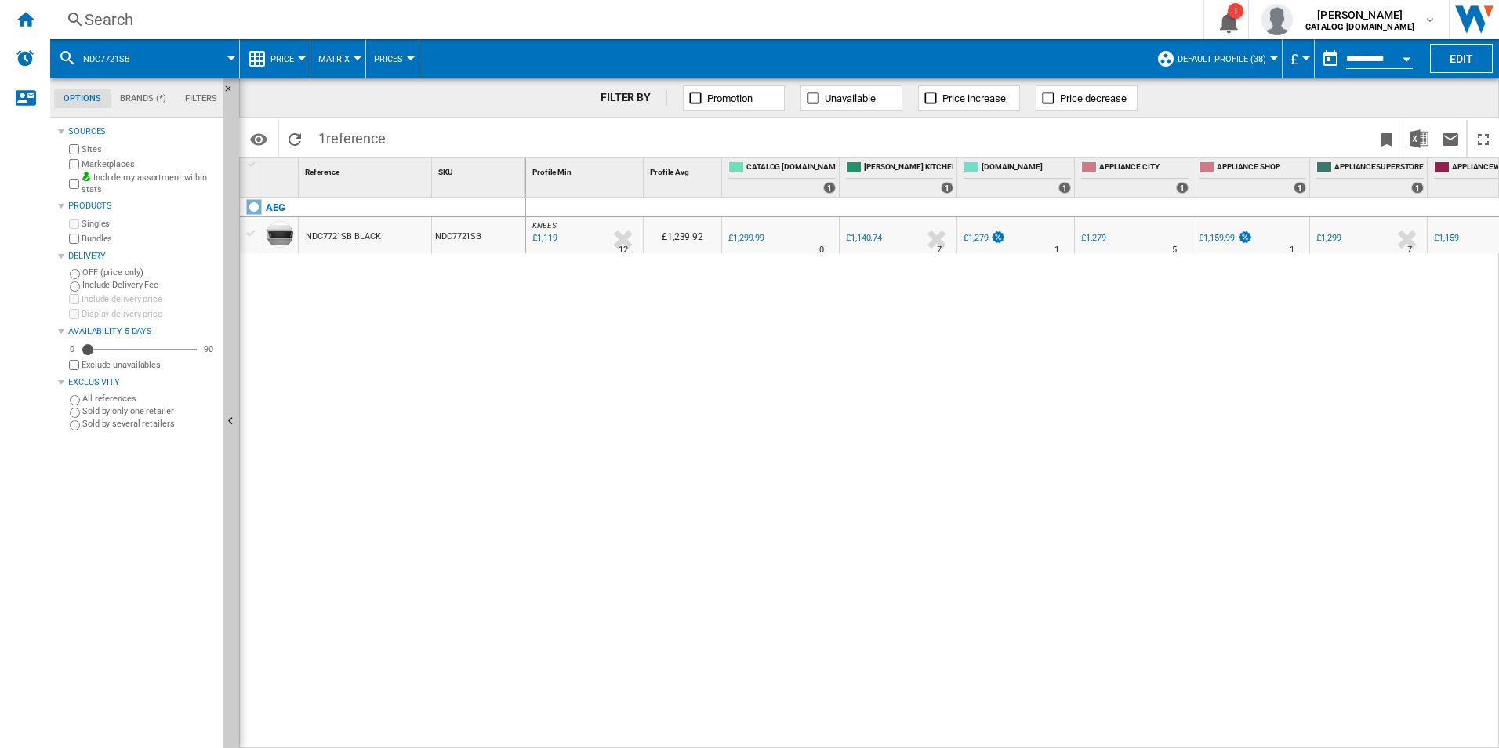
click at [686, 18] on div "Search" at bounding box center [623, 20] width 1077 height 22
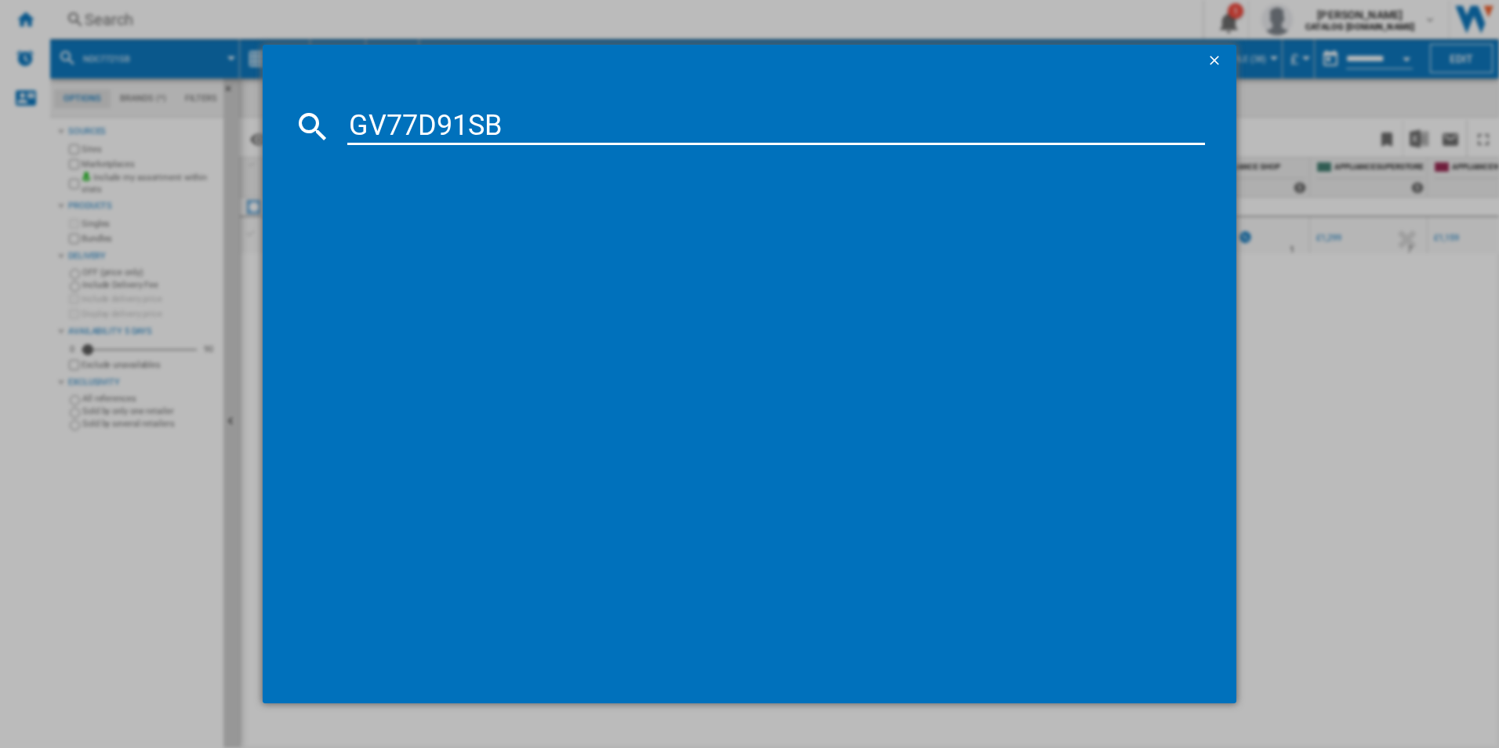
click at [455, 142] on input "GV77D91SB" at bounding box center [776, 126] width 858 height 38
type input "GV77D91SB"
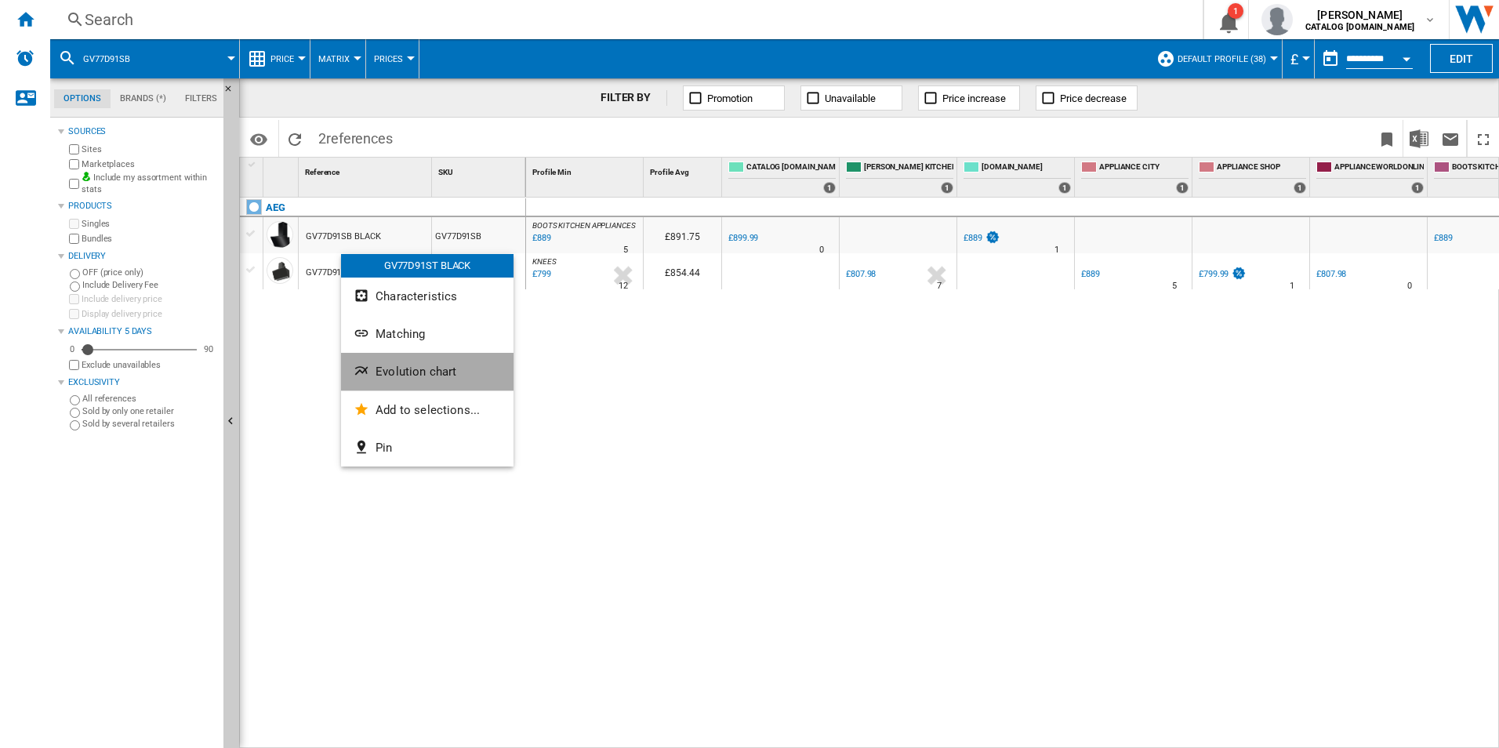
click at [377, 374] on span "Evolution chart" at bounding box center [416, 372] width 81 height 14
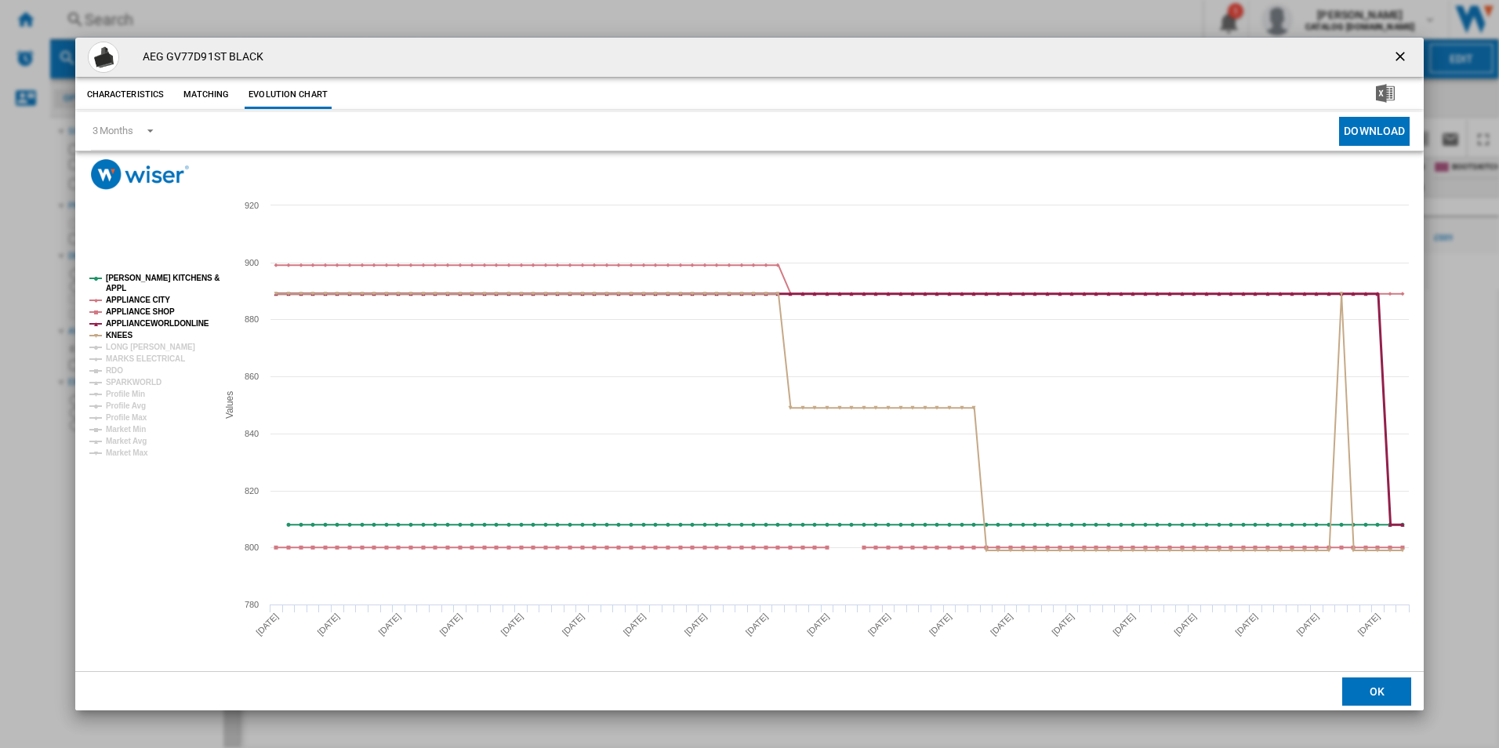
click at [147, 321] on tspan "APPLIANCEWORLDONLINE" at bounding box center [157, 323] width 103 height 9
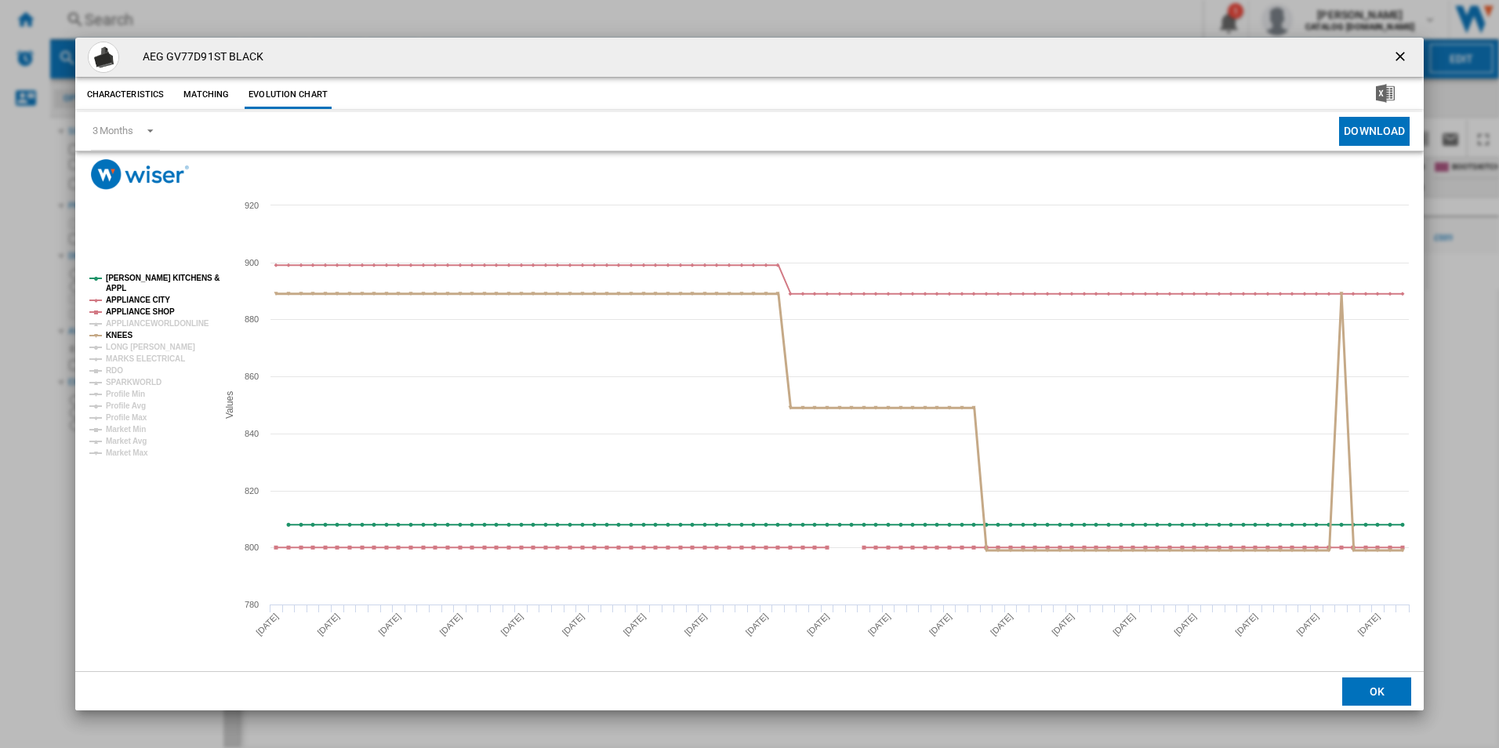
click at [117, 336] on tspan "KNEES" at bounding box center [119, 335] width 27 height 9
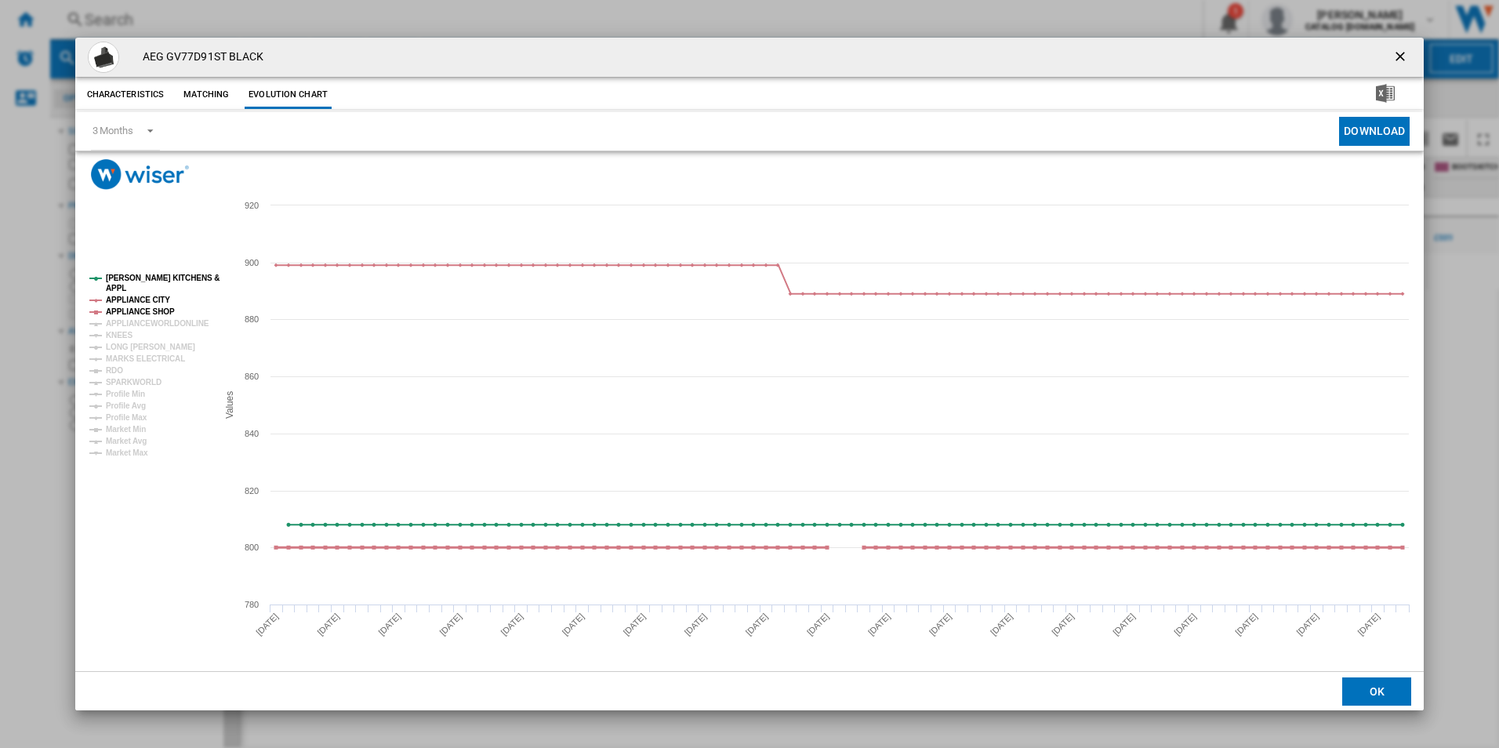
click at [151, 308] on tspan "APPLIANCE SHOP" at bounding box center [140, 311] width 69 height 9
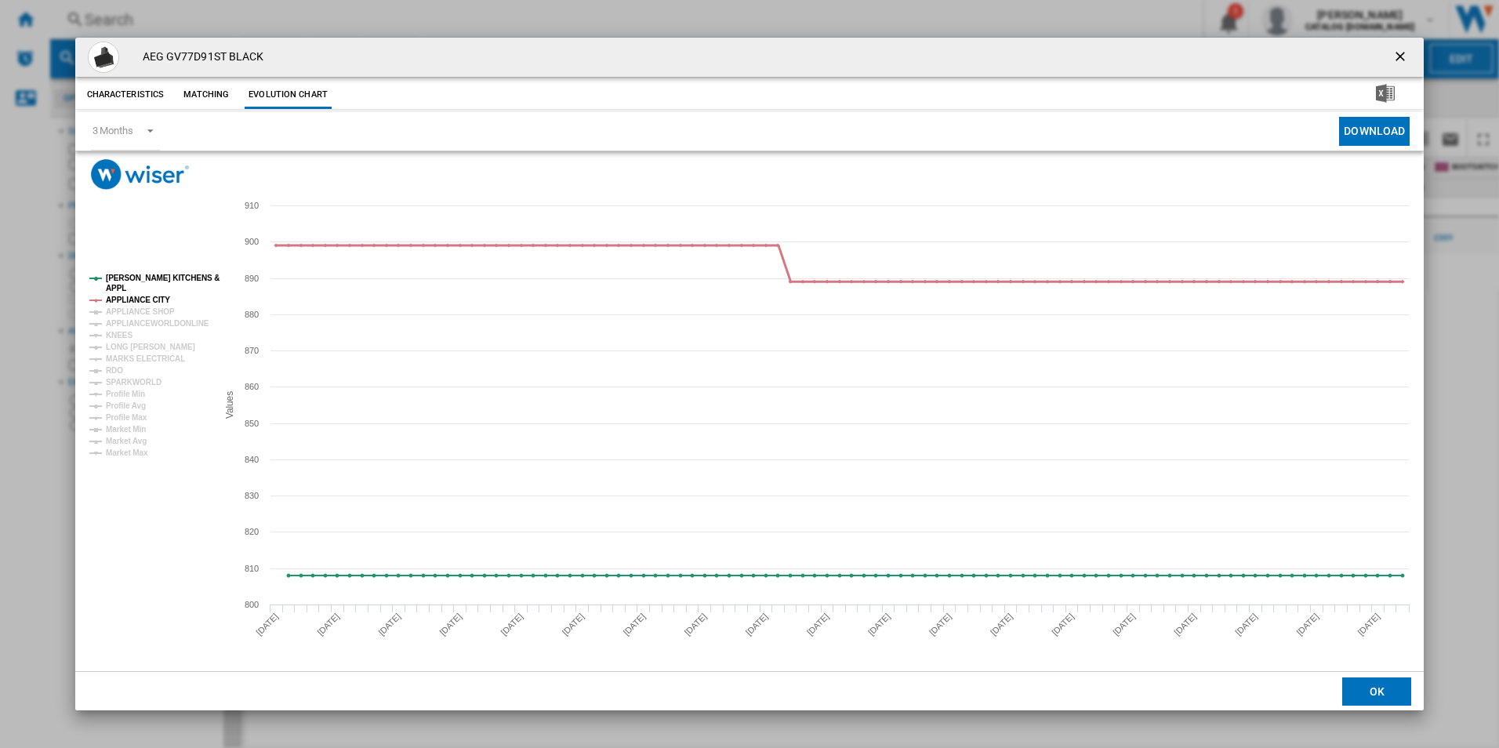
click at [150, 298] on tspan "APPLIANCE CITY" at bounding box center [138, 300] width 64 height 9
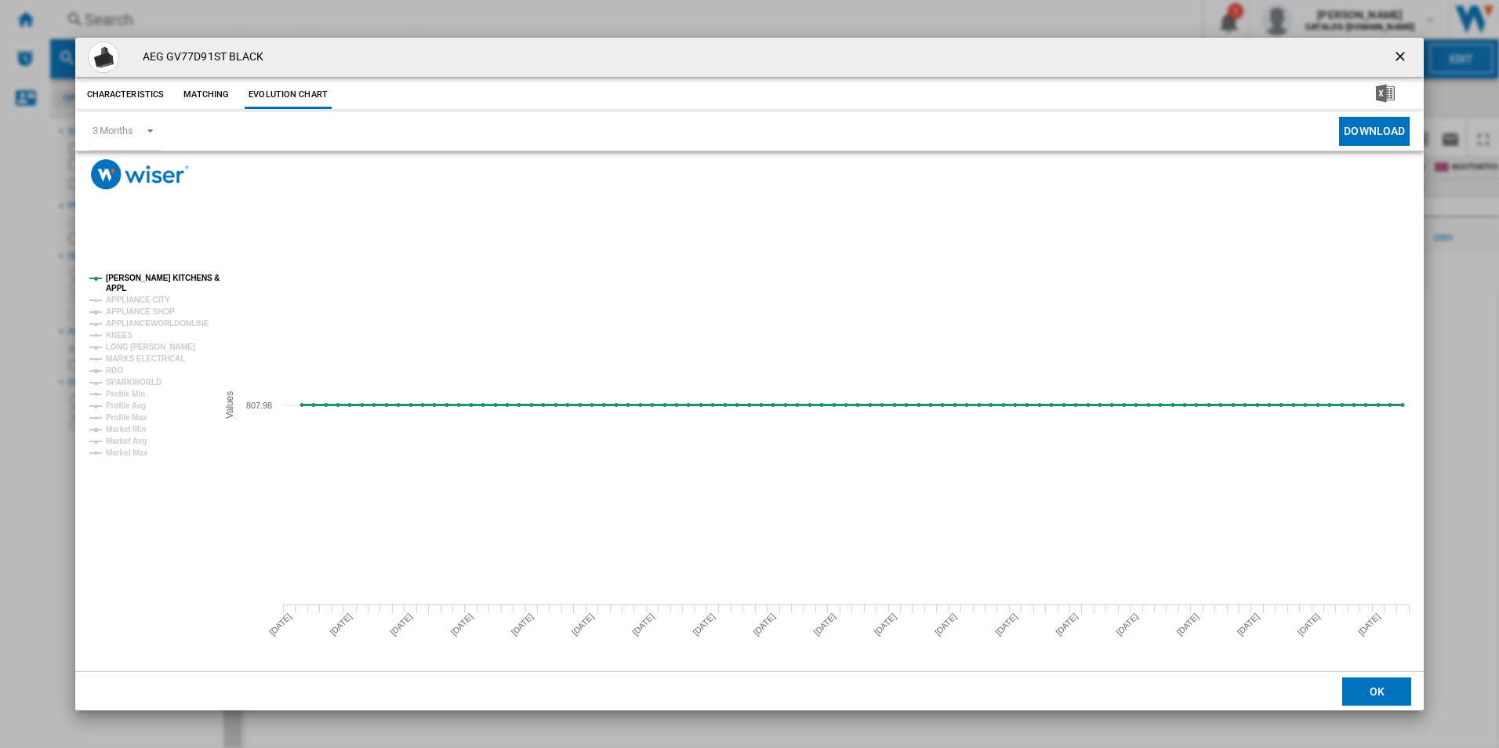
click at [152, 277] on tspan "[PERSON_NAME] KITCHENS &" at bounding box center [163, 278] width 114 height 9
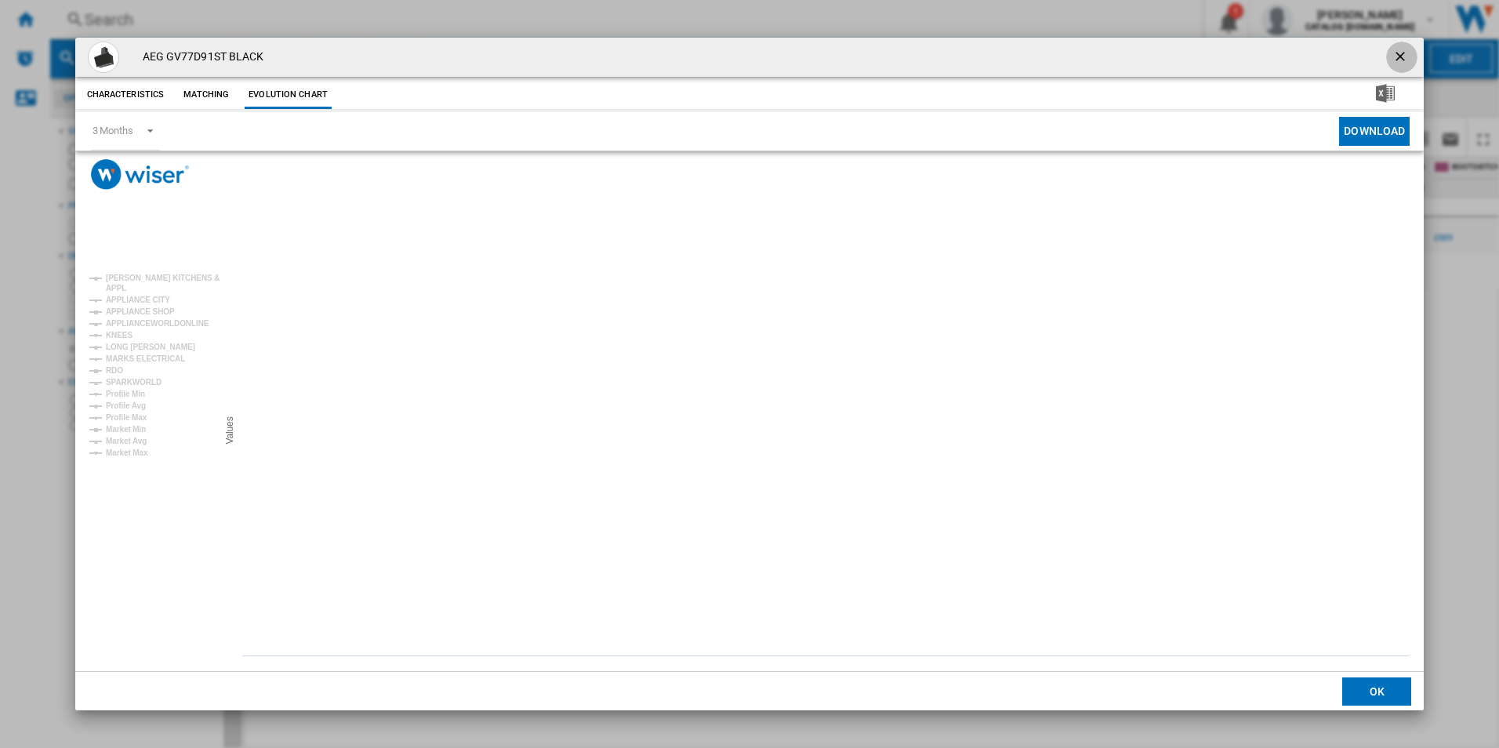
click at [1401, 46] on button "Product popup" at bounding box center [1401, 57] width 31 height 31
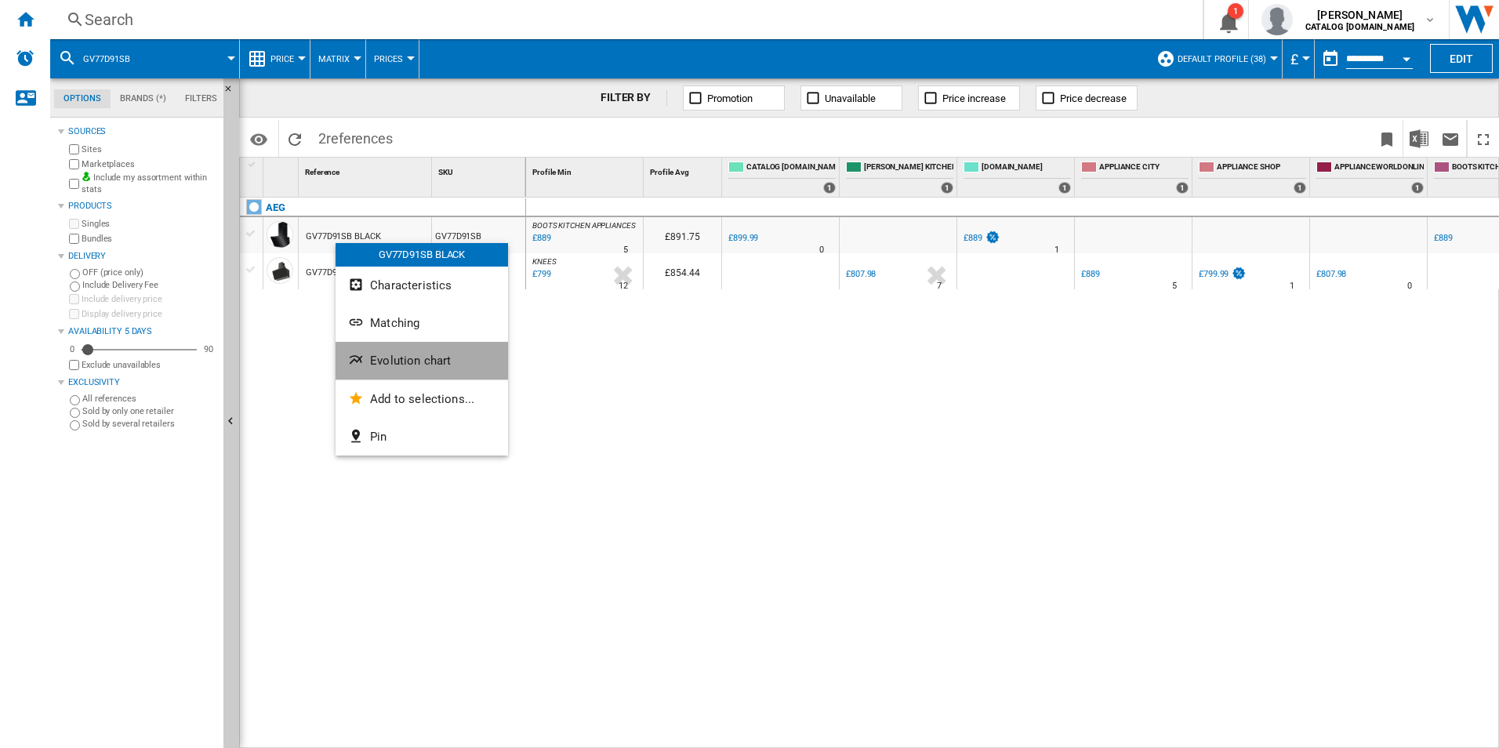
click at [389, 358] on span "Evolution chart" at bounding box center [410, 361] width 81 height 14
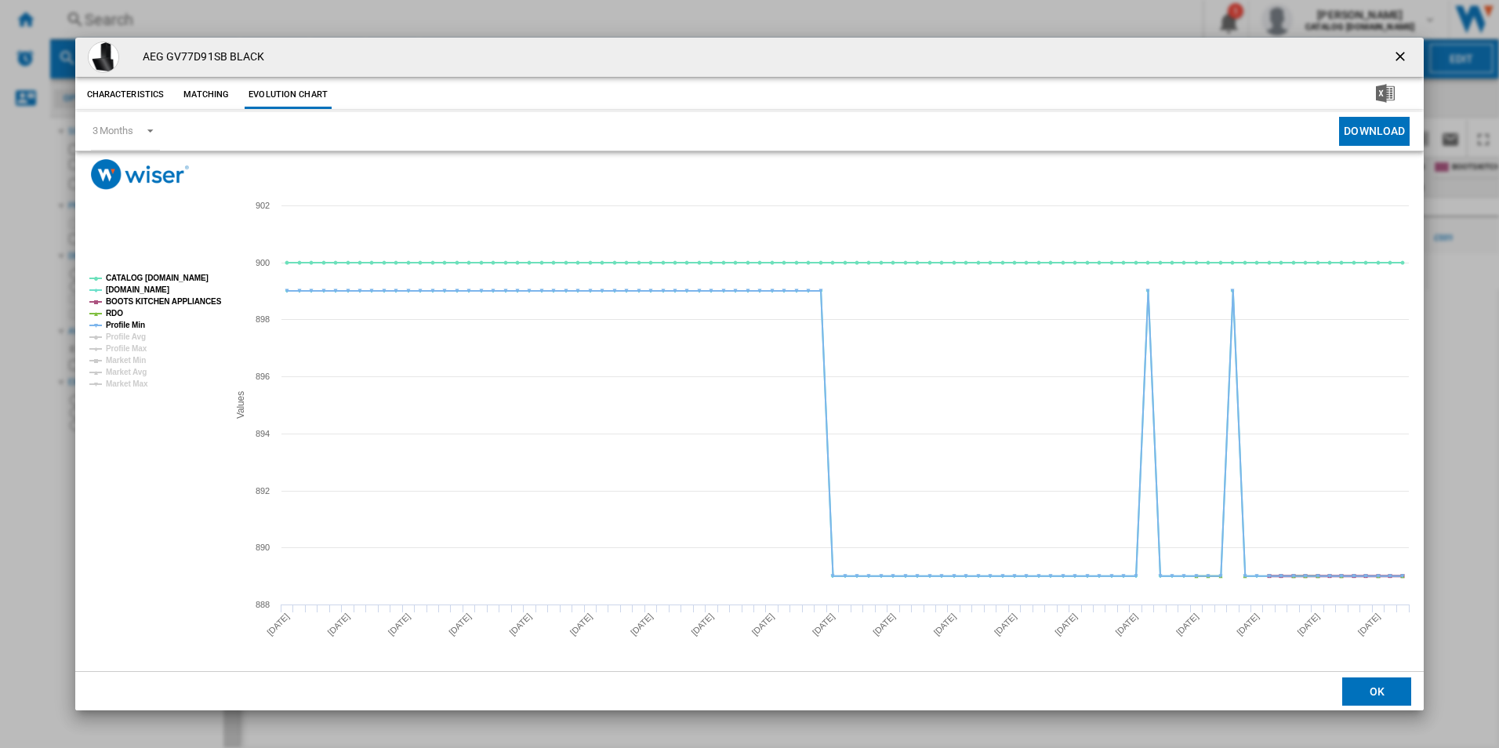
click at [133, 303] on tspan "BOOTS KITCHEN APPLIANCES" at bounding box center [164, 301] width 116 height 9
click at [111, 311] on tspan "RDO" at bounding box center [114, 313] width 17 height 9
click at [124, 325] on tspan "Profile Min" at bounding box center [125, 325] width 39 height 9
